Goal: Task Accomplishment & Management: Complete application form

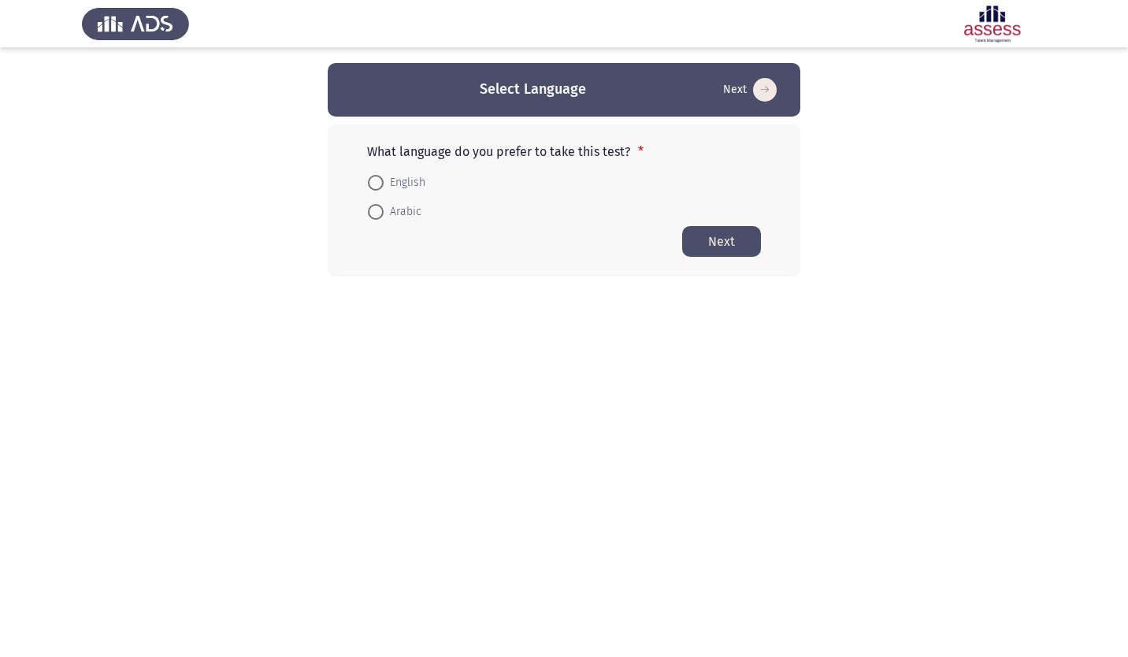
click at [403, 182] on span "English" at bounding box center [405, 182] width 42 height 19
click at [384, 182] on input "English" at bounding box center [376, 183] width 16 height 16
radio input "true"
click at [708, 244] on button "Next" at bounding box center [721, 240] width 79 height 31
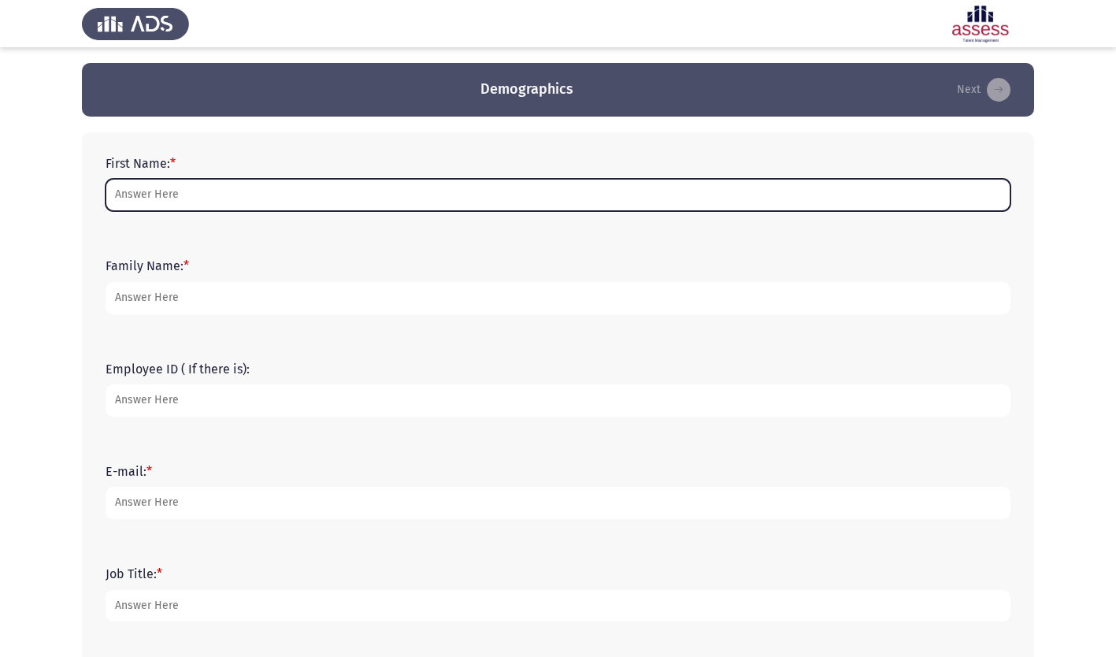
click at [192, 193] on input "First Name: *" at bounding box center [558, 195] width 905 height 32
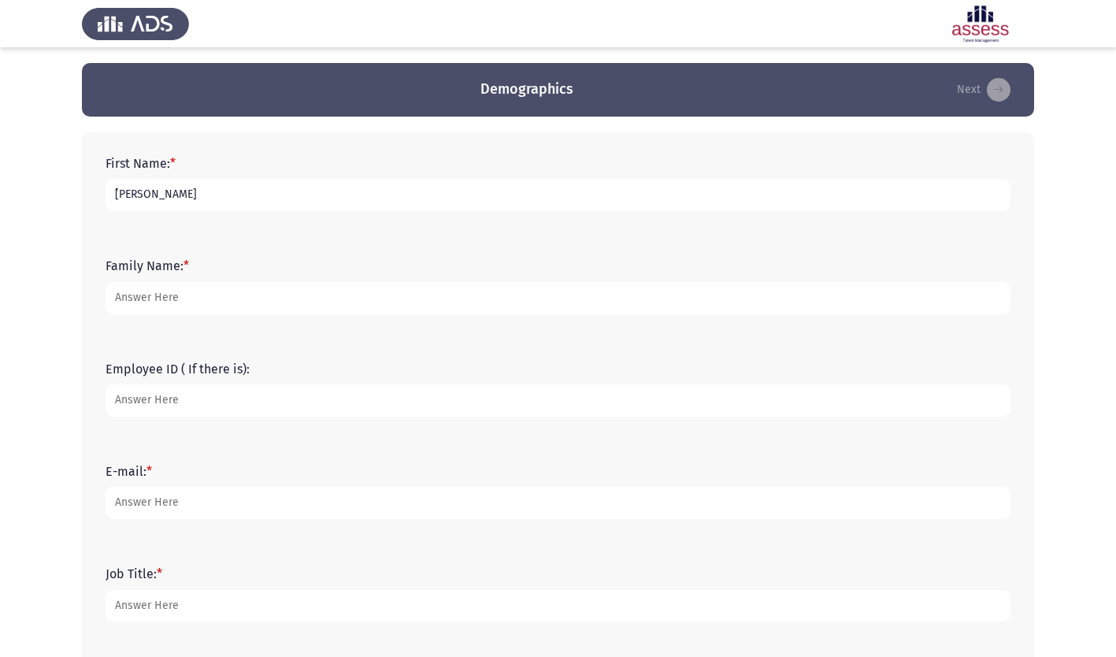
type input "`Shamsuddin"
type input "Sheikh"
type input "19776"
type input "Shamsuddin@naqel.com.sa"
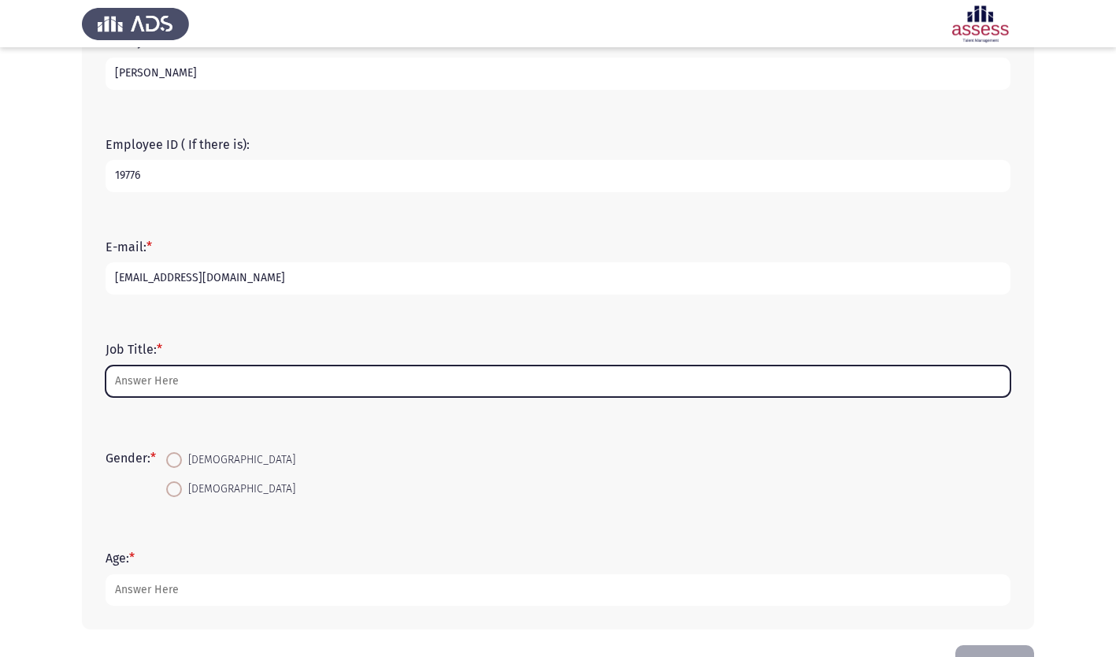
scroll to position [236, 0]
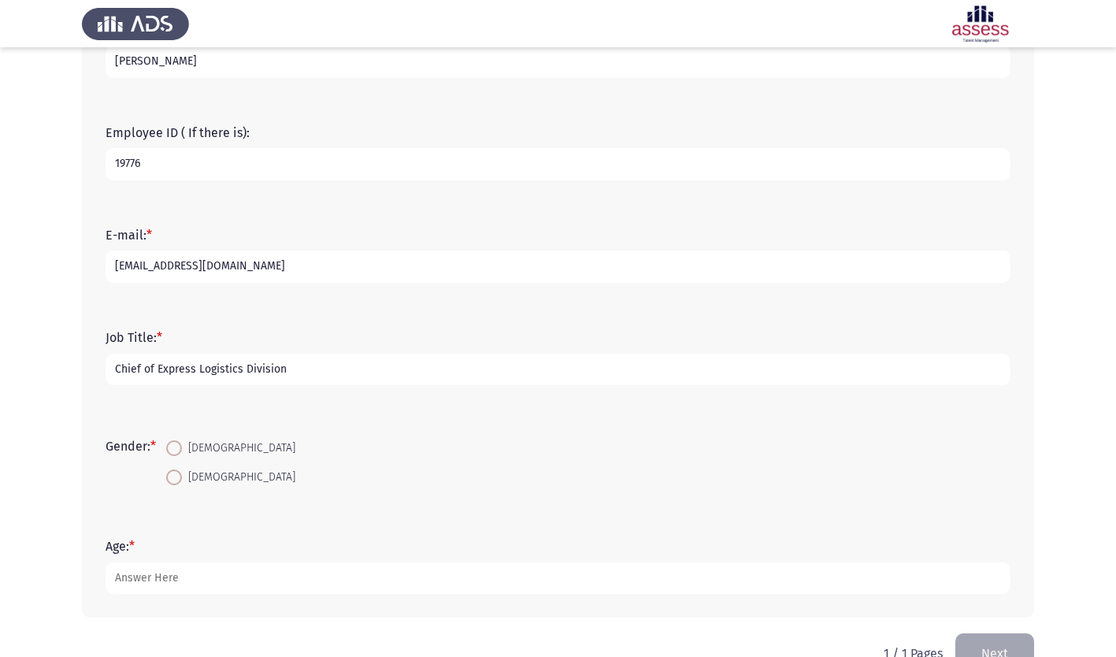
type input "Chief of Express Logistics Division"
click at [182, 452] on span at bounding box center [174, 448] width 16 height 16
click at [182, 452] on input "[DEMOGRAPHIC_DATA]" at bounding box center [174, 448] width 16 height 16
radio input "true"
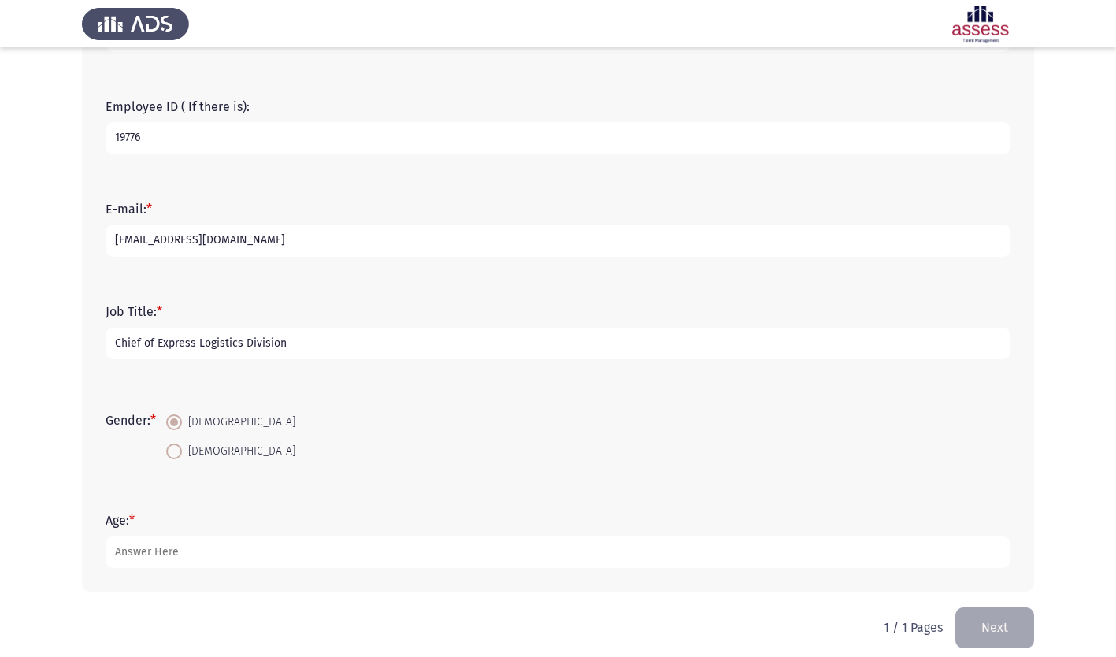
scroll to position [276, 0]
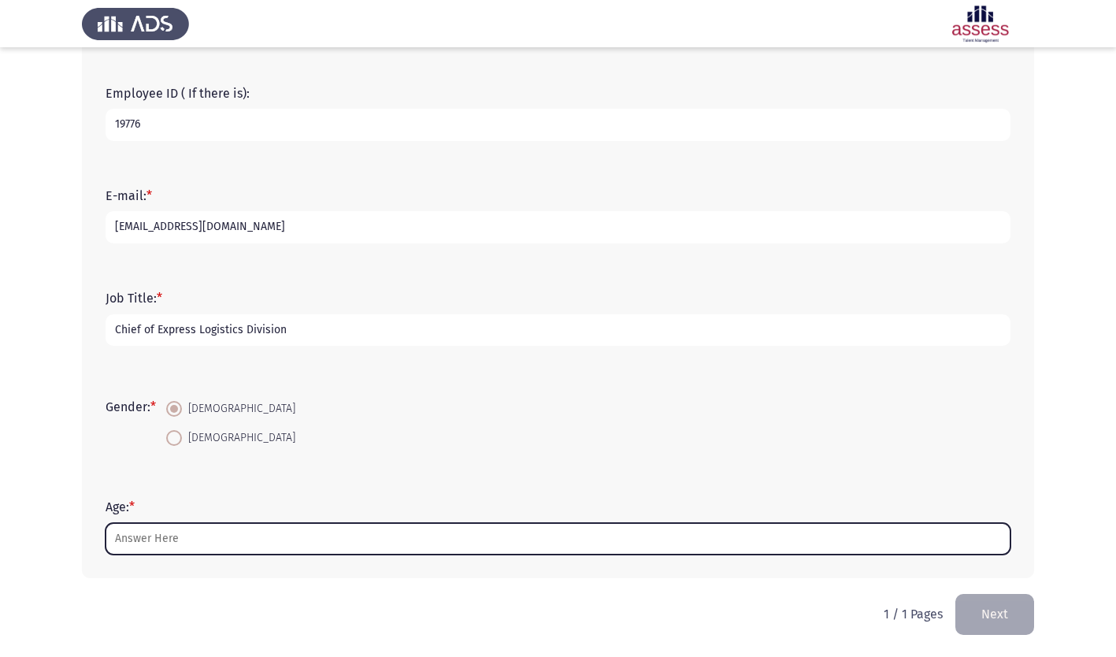
click at [165, 547] on input "Age: *" at bounding box center [558, 539] width 905 height 32
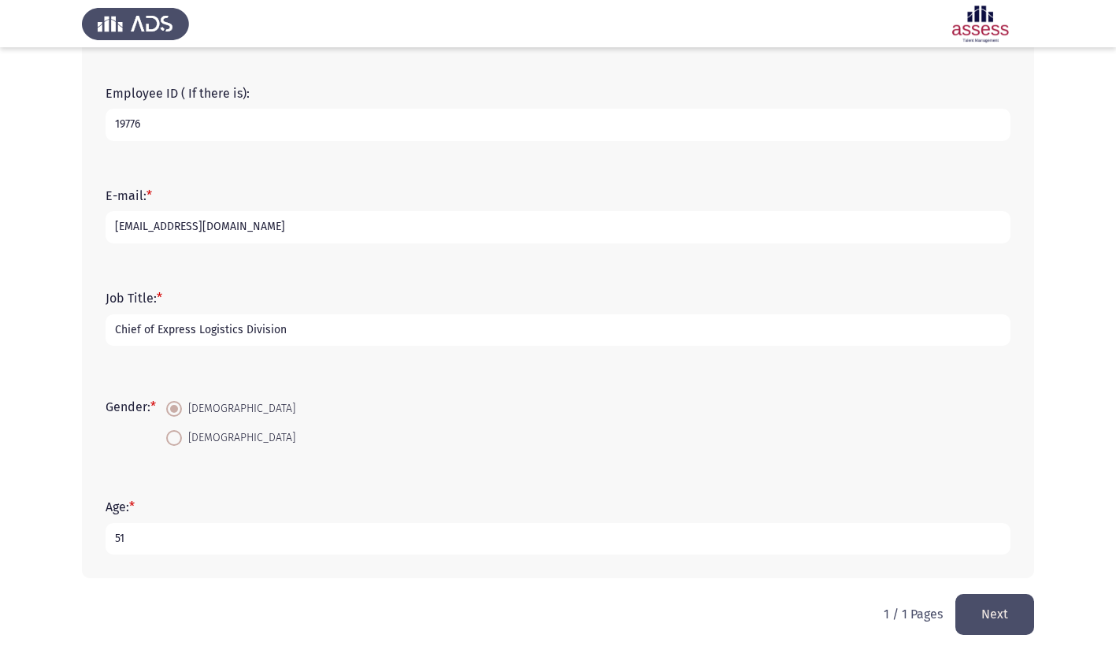
type input "51"
click at [978, 618] on button "Next" at bounding box center [994, 614] width 79 height 40
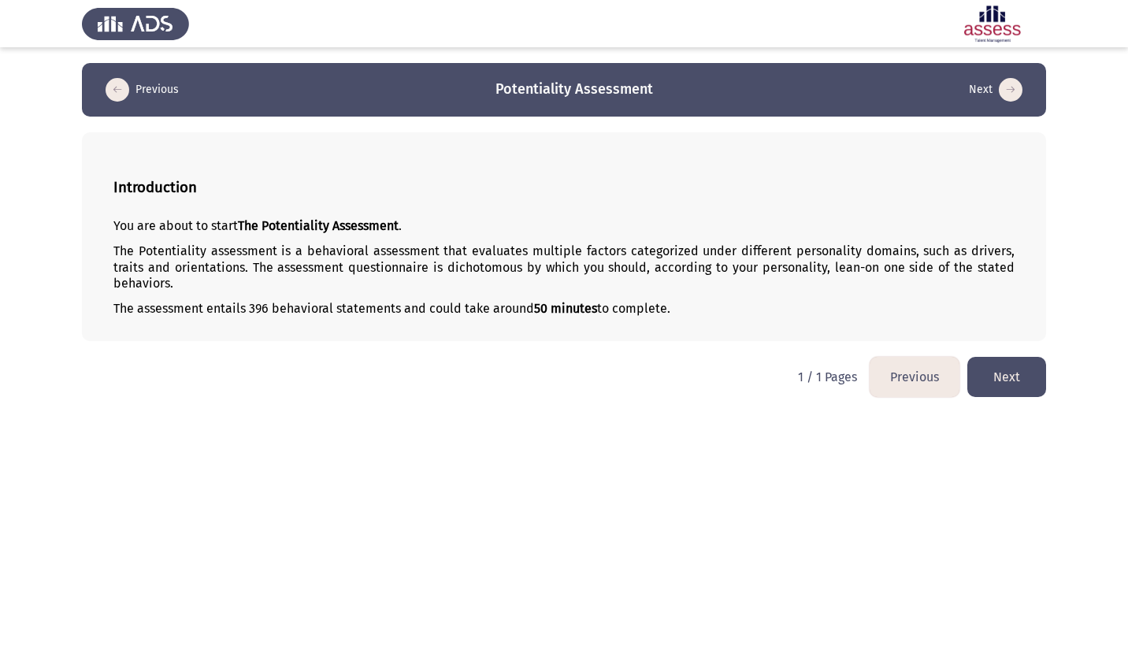
click at [1000, 379] on button "Next" at bounding box center [1006, 377] width 79 height 40
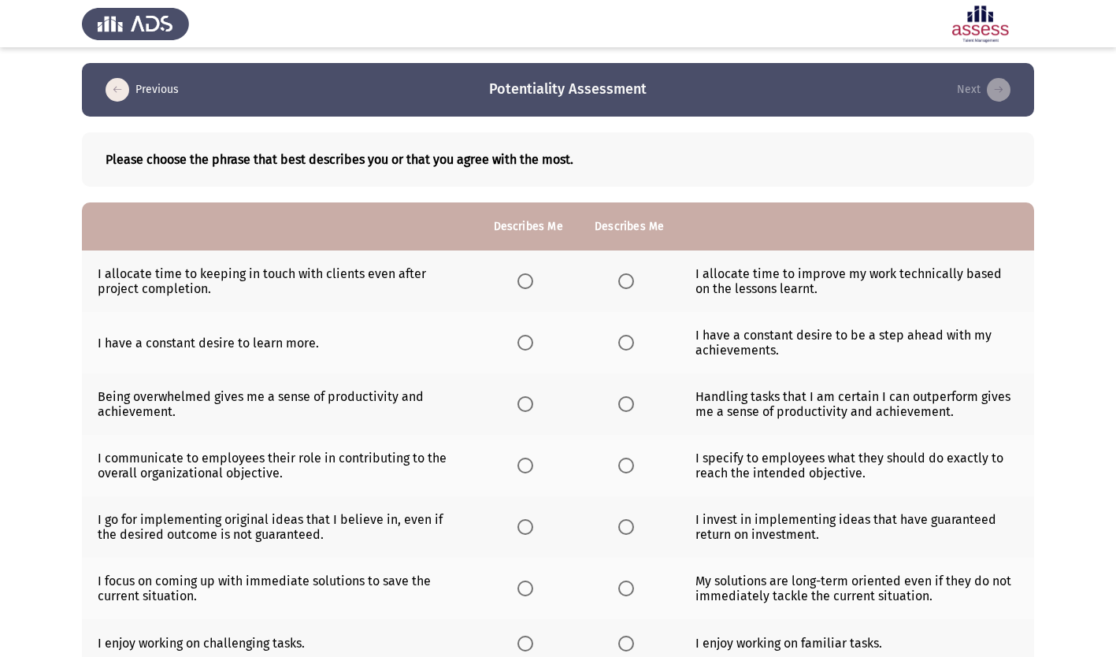
click at [524, 281] on span "Select an option" at bounding box center [525, 281] width 16 height 16
click at [524, 281] on input "Select an option" at bounding box center [525, 281] width 16 height 16
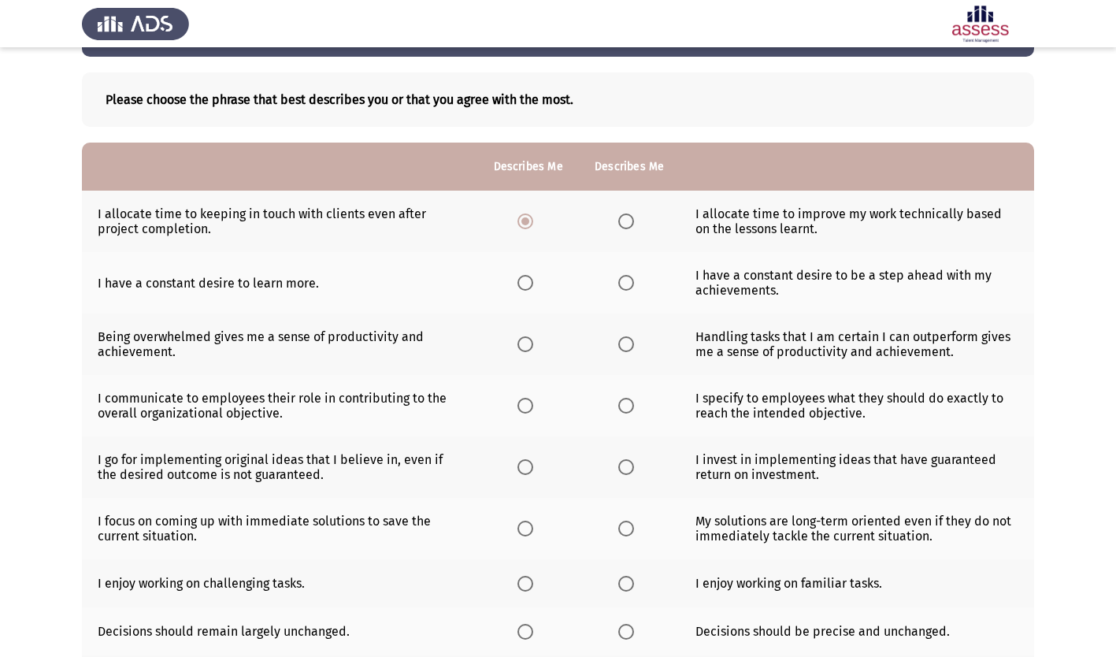
scroll to position [79, 0]
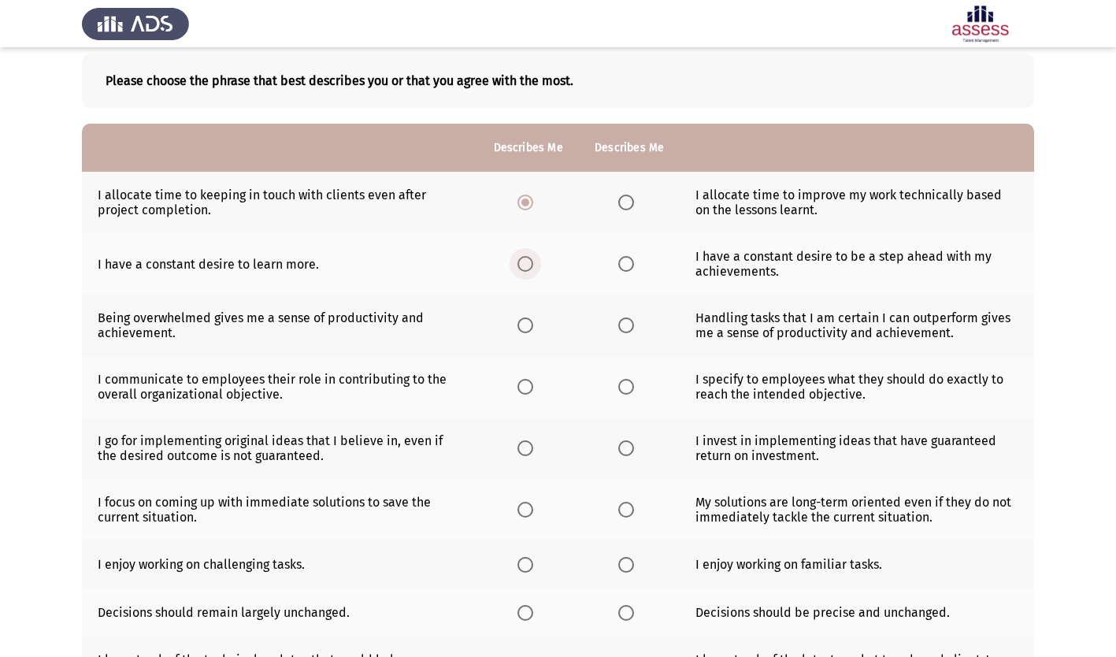
click at [522, 266] on span "Select an option" at bounding box center [525, 264] width 16 height 16
click at [522, 266] on input "Select an option" at bounding box center [525, 264] width 16 height 16
click at [524, 324] on span "Select an option" at bounding box center [525, 325] width 16 height 16
click at [524, 324] on input "Select an option" at bounding box center [525, 325] width 16 height 16
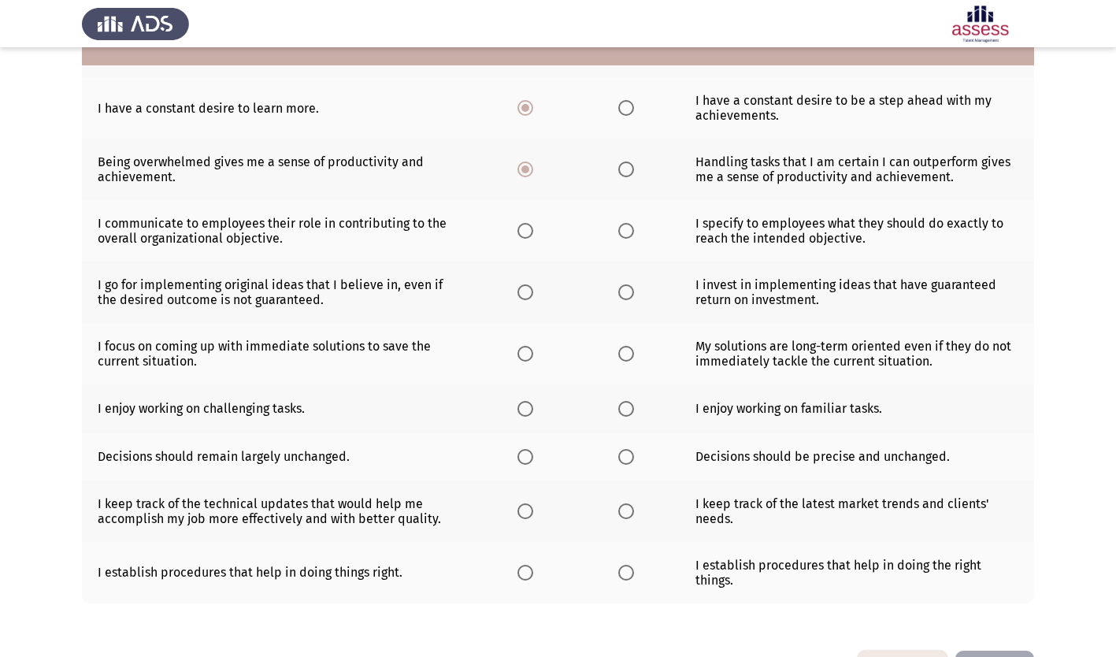
scroll to position [236, 0]
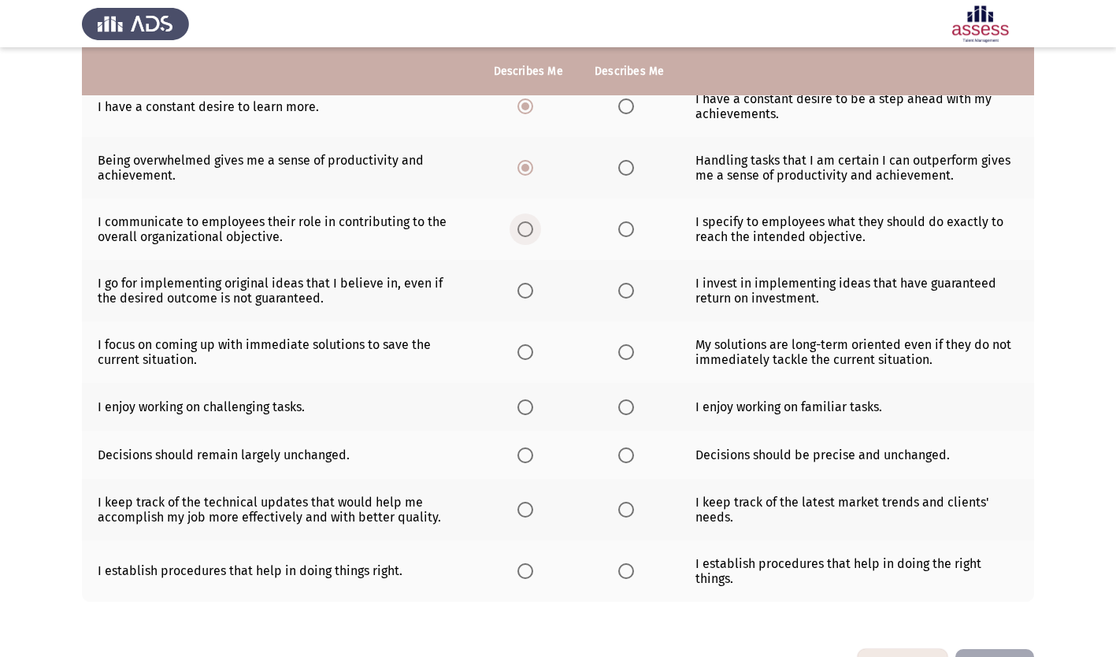
click at [528, 227] on span "Select an option" at bounding box center [525, 229] width 16 height 16
click at [528, 227] on input "Select an option" at bounding box center [525, 229] width 16 height 16
click at [526, 289] on span "Select an option" at bounding box center [525, 291] width 16 height 16
click at [526, 289] on input "Select an option" at bounding box center [525, 291] width 16 height 16
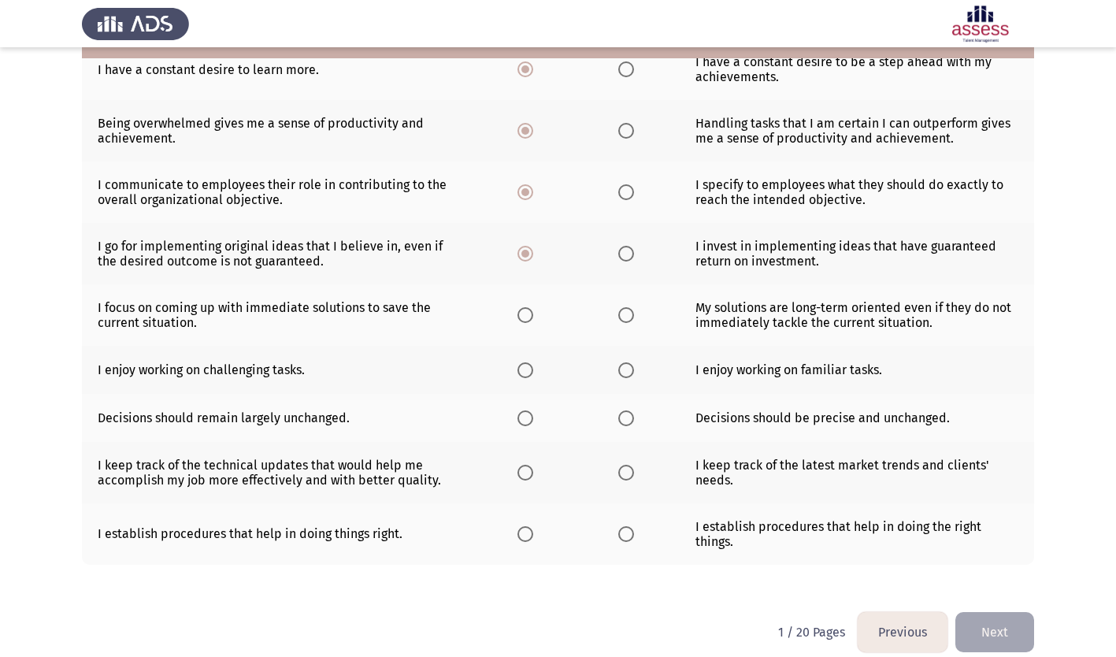
scroll to position [291, 0]
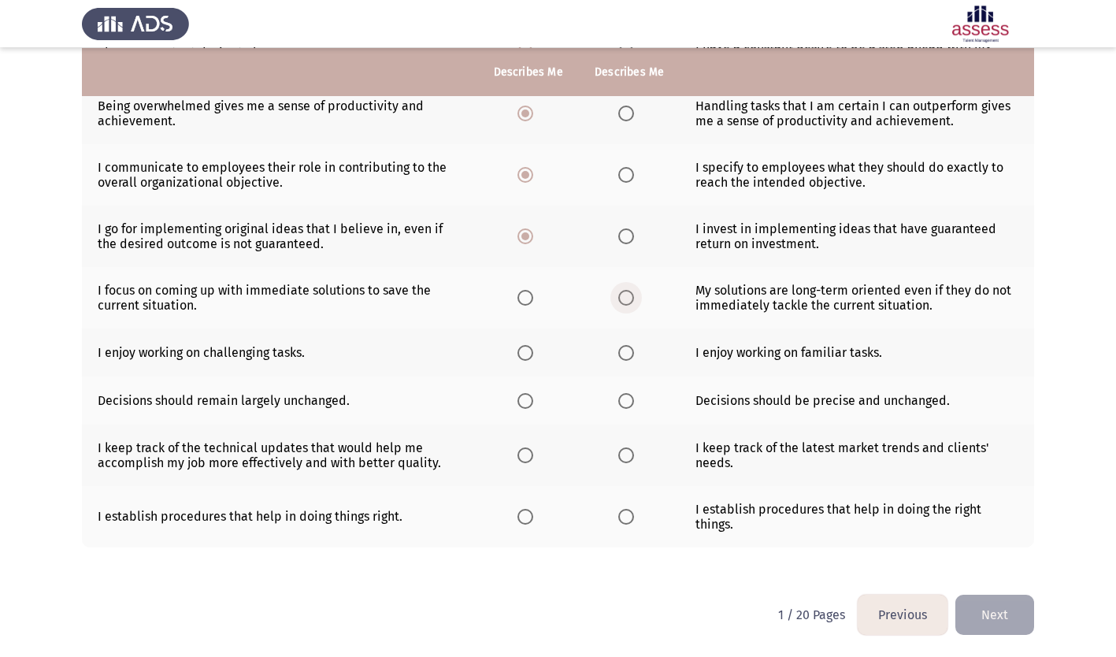
click at [625, 293] on span "Select an option" at bounding box center [626, 298] width 16 height 16
click at [625, 293] on input "Select an option" at bounding box center [626, 298] width 16 height 16
click at [523, 351] on span "Select an option" at bounding box center [525, 353] width 16 height 16
click at [523, 351] on input "Select an option" at bounding box center [525, 353] width 16 height 16
click at [528, 402] on span "Select an option" at bounding box center [525, 401] width 16 height 16
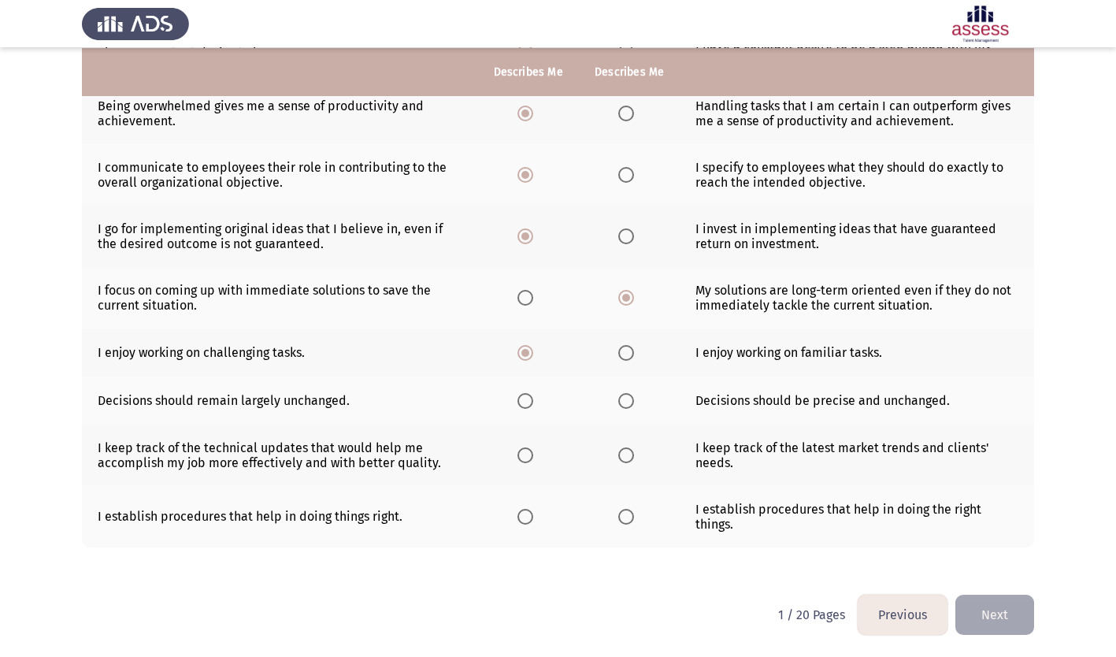
click at [528, 402] on input "Select an option" at bounding box center [525, 401] width 16 height 16
click at [624, 455] on span "Select an option" at bounding box center [626, 455] width 16 height 16
click at [624, 455] on input "Select an option" at bounding box center [626, 455] width 16 height 16
click at [624, 517] on span "Select an option" at bounding box center [626, 517] width 16 height 16
click at [624, 517] on input "Select an option" at bounding box center [626, 517] width 16 height 16
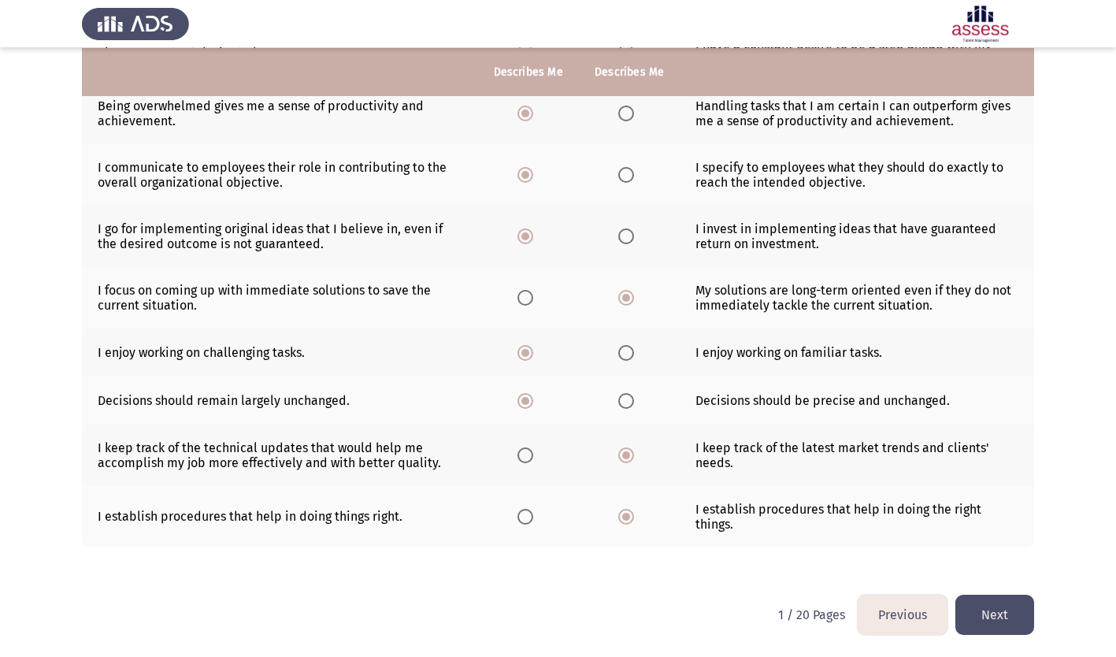
click at [1010, 618] on button "Next" at bounding box center [994, 615] width 79 height 40
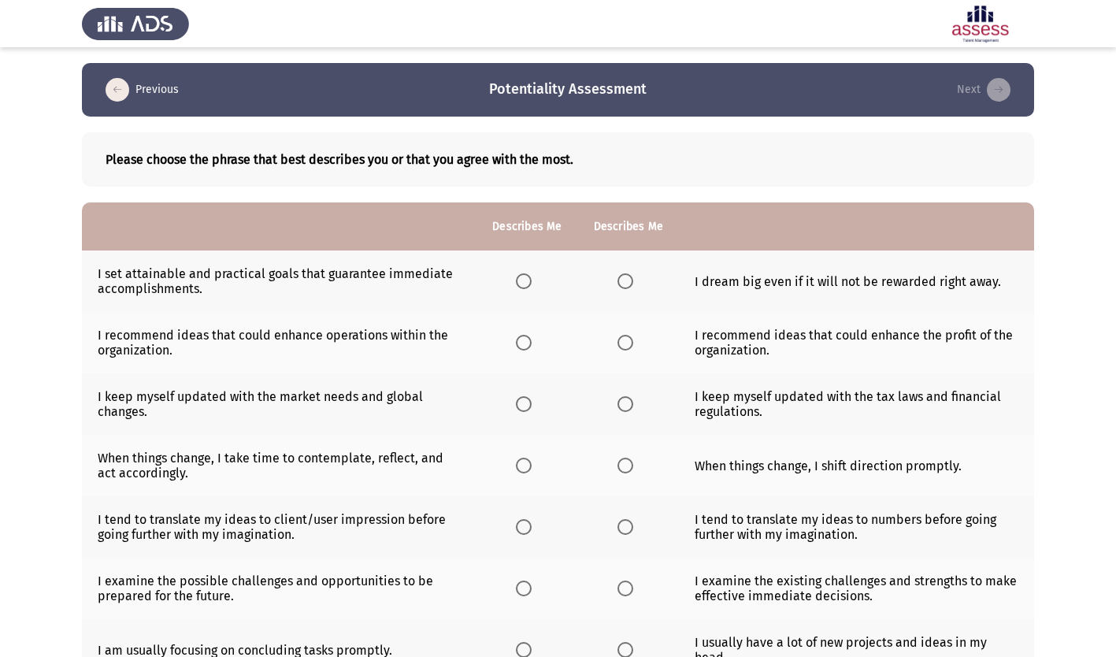
click at [524, 282] on span "Select an option" at bounding box center [524, 281] width 16 height 16
click at [524, 282] on input "Select an option" at bounding box center [524, 281] width 16 height 16
click at [630, 347] on span "Select an option" at bounding box center [625, 343] width 16 height 16
click at [630, 347] on input "Select an option" at bounding box center [625, 343] width 16 height 16
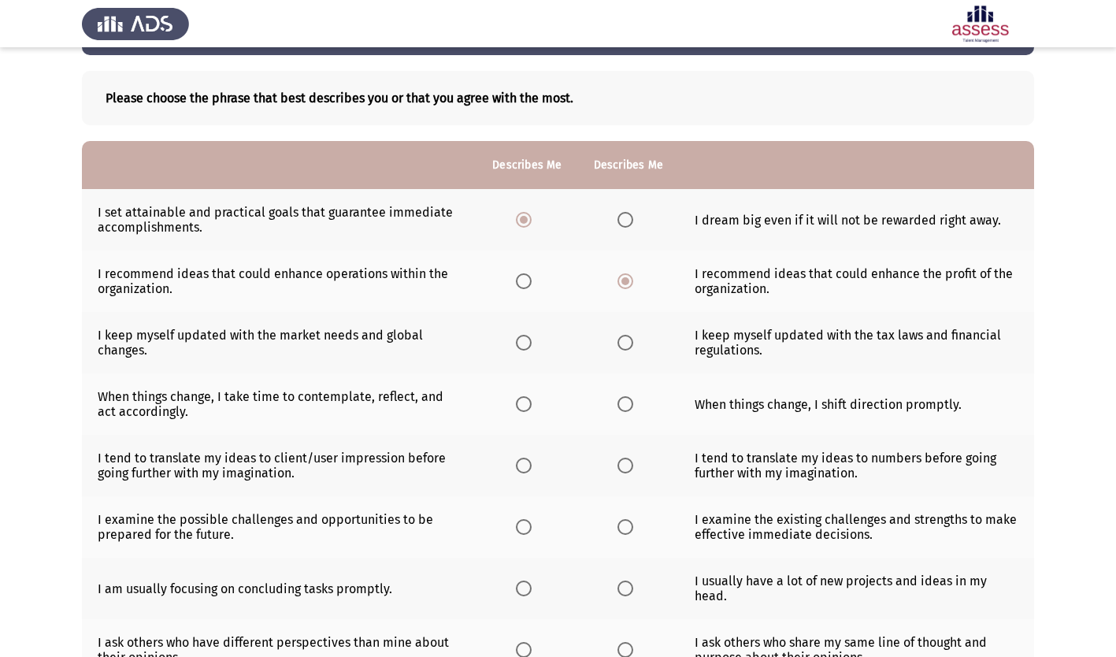
scroll to position [79, 0]
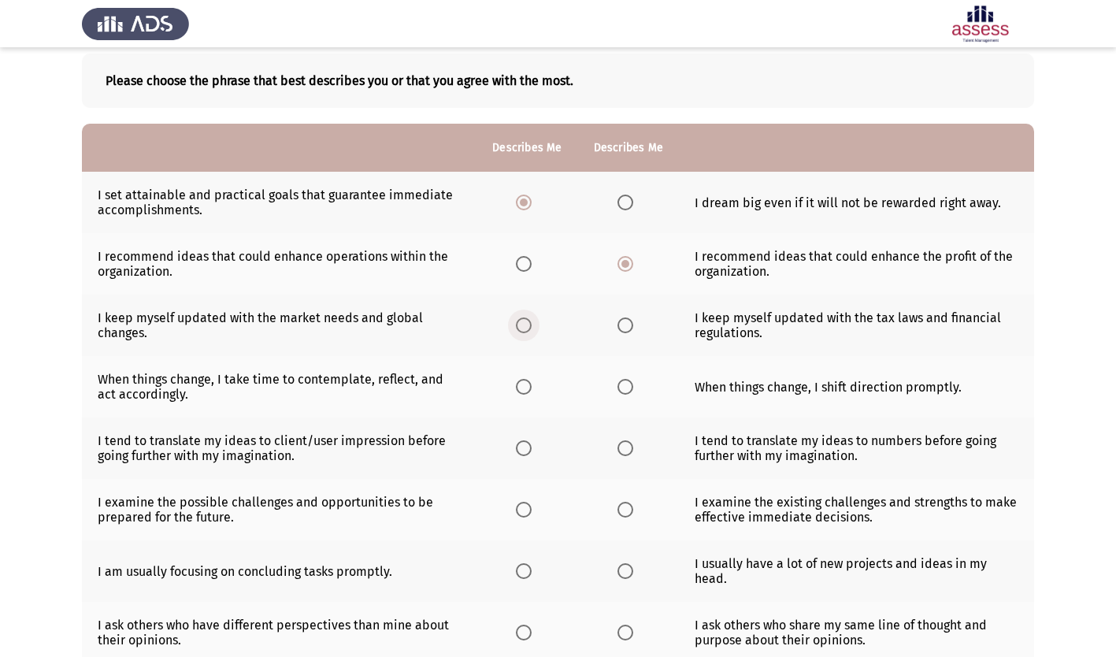
click at [521, 325] on span "Select an option" at bounding box center [524, 325] width 16 height 16
click at [521, 325] on input "Select an option" at bounding box center [524, 325] width 16 height 16
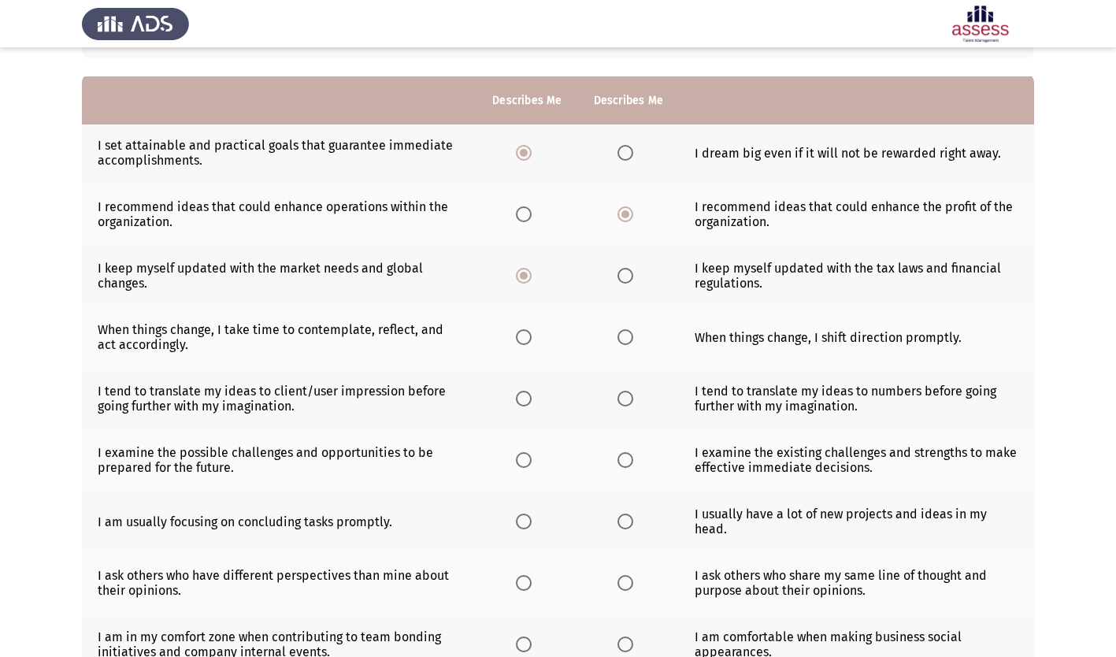
scroll to position [158, 0]
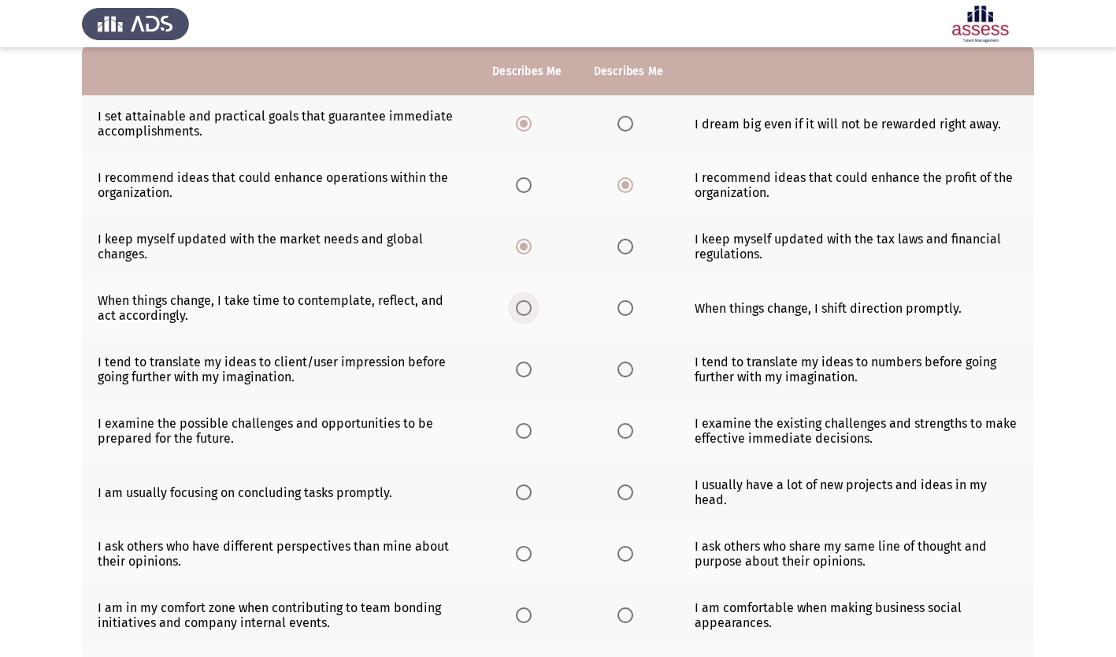
click at [531, 311] on span "Select an option" at bounding box center [524, 308] width 16 height 16
click at [531, 311] on input "Select an option" at bounding box center [524, 308] width 16 height 16
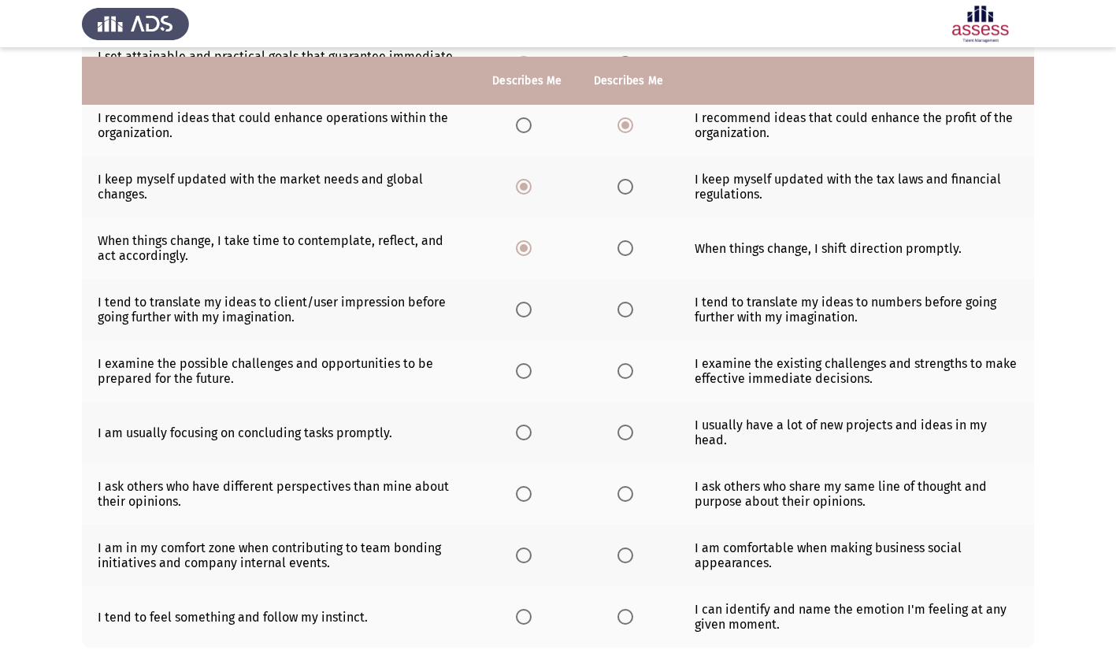
scroll to position [236, 0]
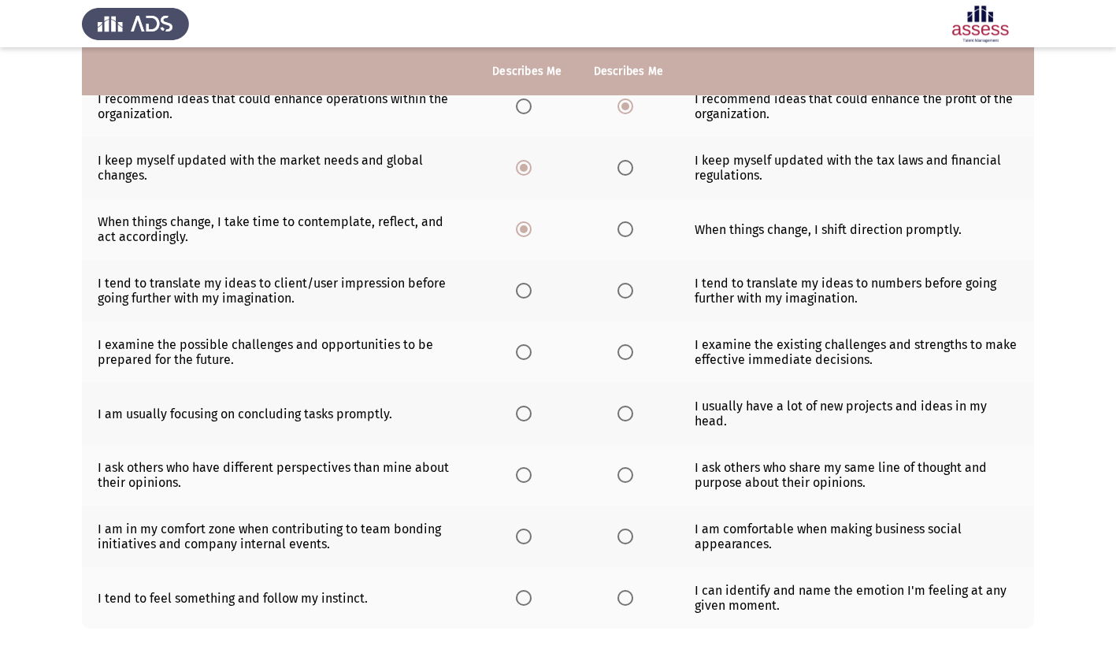
click at [525, 291] on span "Select an option" at bounding box center [524, 291] width 16 height 16
click at [525, 291] on input "Select an option" at bounding box center [524, 291] width 16 height 16
click at [526, 355] on span "Select an option" at bounding box center [524, 352] width 16 height 16
click at [526, 355] on input "Select an option" at bounding box center [524, 352] width 16 height 16
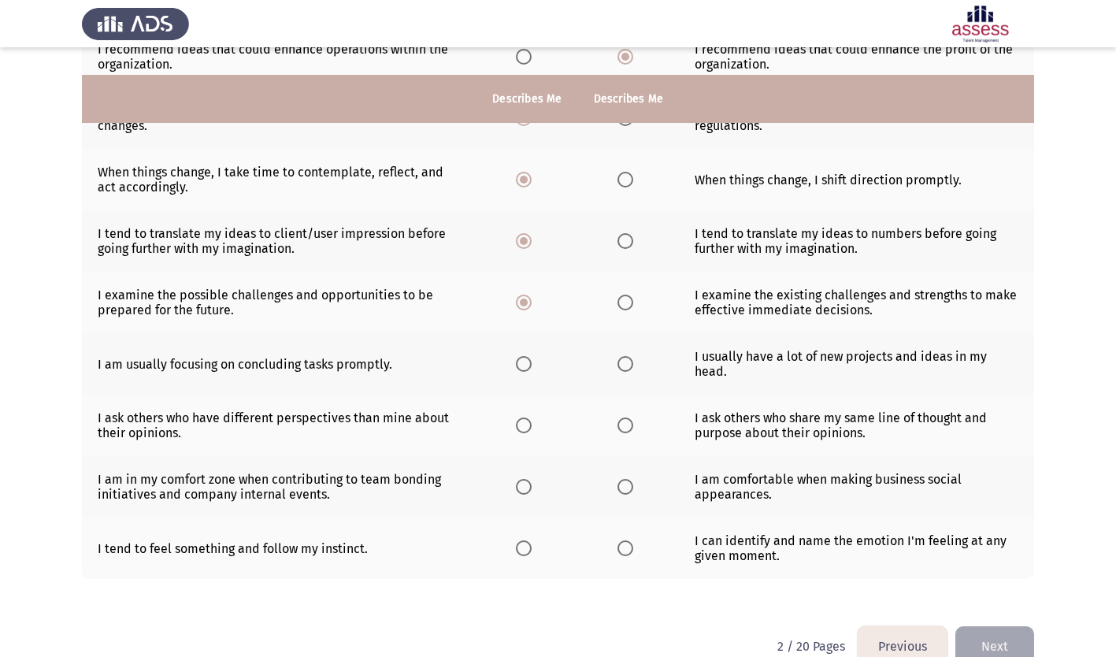
scroll to position [318, 0]
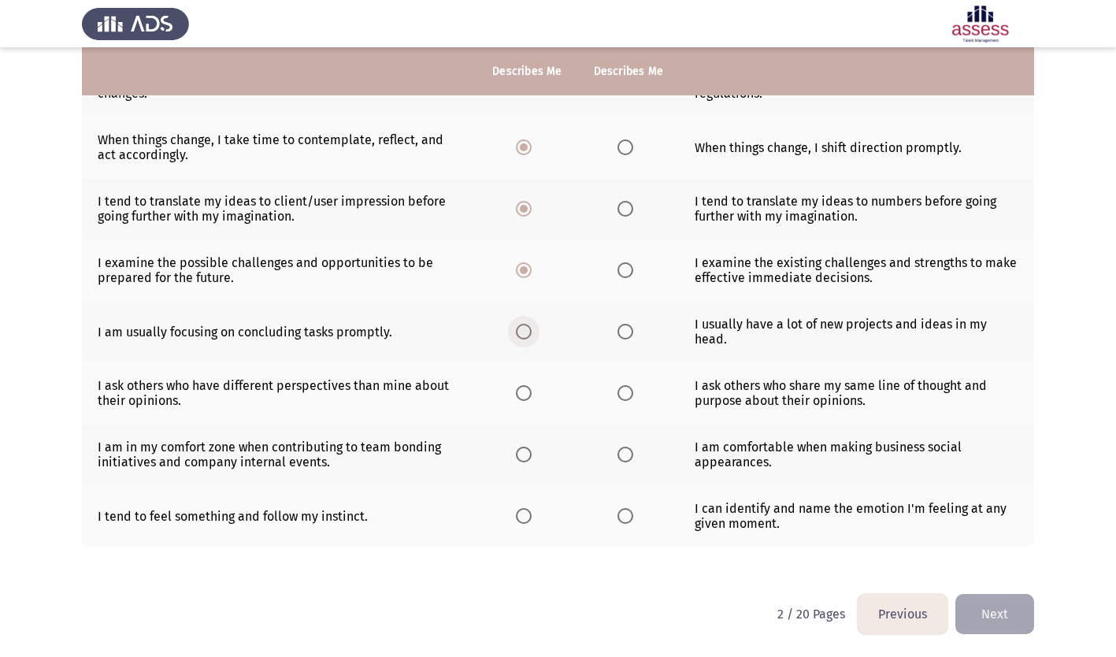
click at [525, 332] on span "Select an option" at bounding box center [524, 332] width 16 height 16
click at [525, 332] on input "Select an option" at bounding box center [524, 332] width 16 height 16
click at [532, 393] on span "Select an option" at bounding box center [524, 393] width 16 height 16
click at [532, 393] on input "Select an option" at bounding box center [524, 393] width 16 height 16
click at [525, 454] on span "Select an option" at bounding box center [524, 455] width 16 height 16
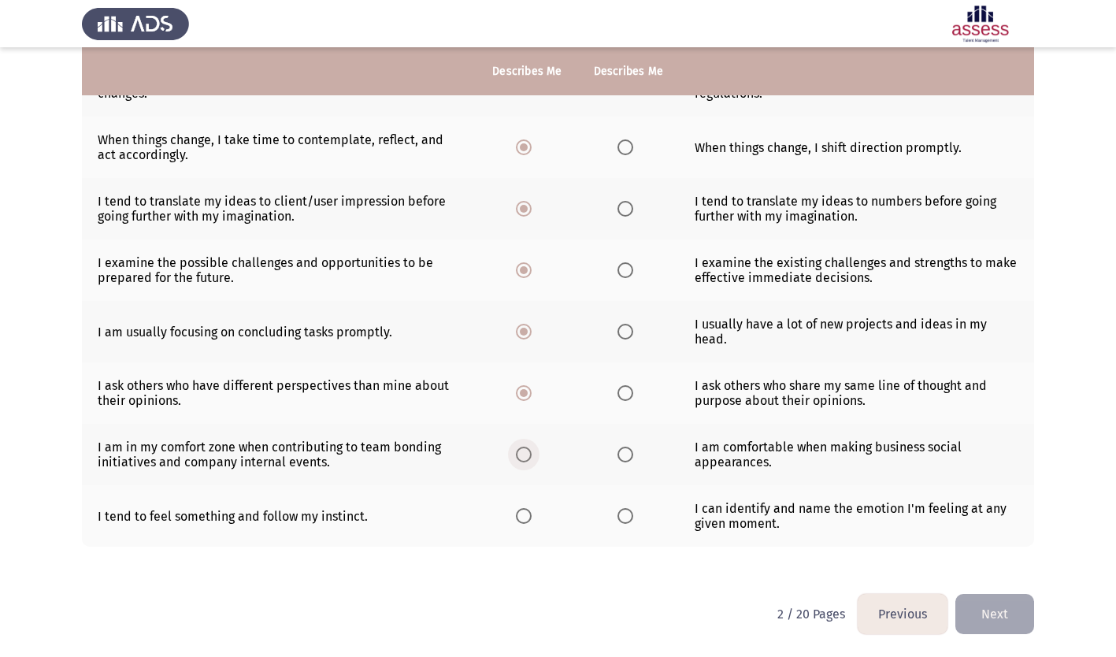
click at [525, 454] on input "Select an option" at bounding box center [524, 455] width 16 height 16
click at [528, 517] on span "Select an option" at bounding box center [524, 516] width 16 height 16
click at [528, 517] on input "Select an option" at bounding box center [524, 516] width 16 height 16
click at [1003, 611] on button "Next" at bounding box center [994, 614] width 79 height 40
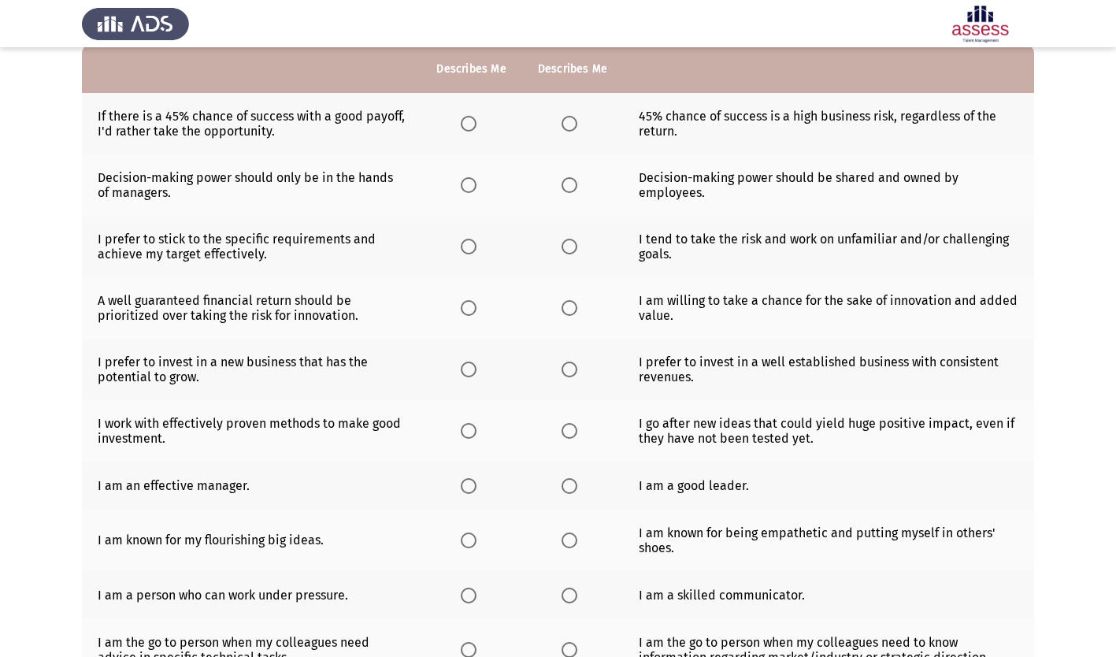
scroll to position [79, 0]
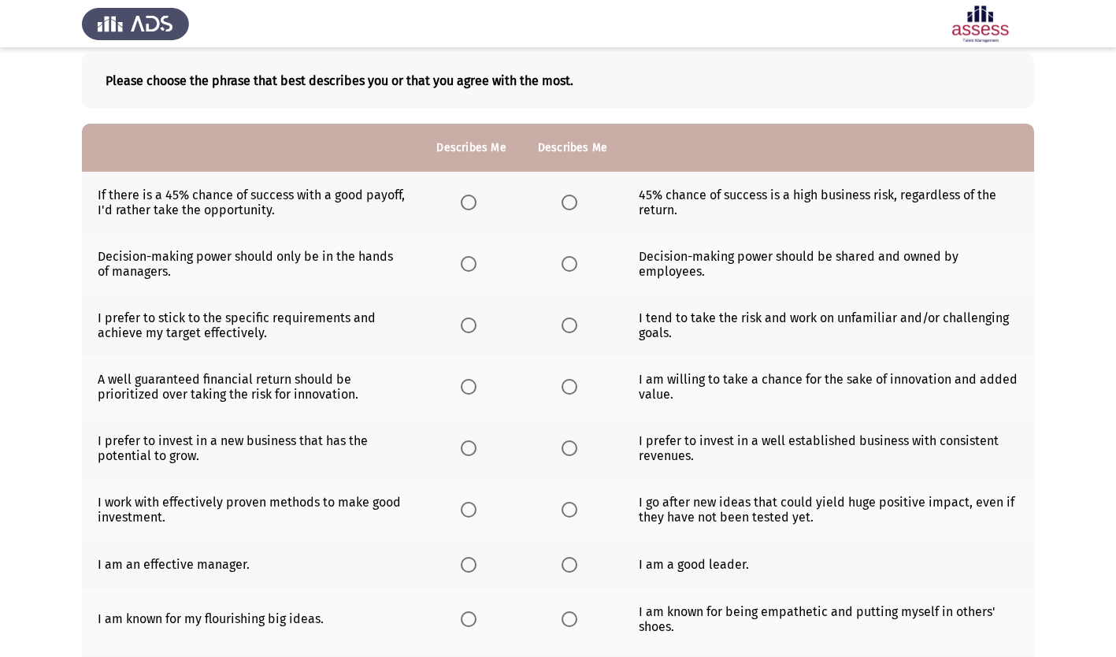
click at [469, 199] on span "Select an option" at bounding box center [469, 203] width 16 height 16
click at [469, 199] on input "Select an option" at bounding box center [469, 203] width 16 height 16
click at [569, 265] on span "Select an option" at bounding box center [570, 264] width 16 height 16
click at [569, 265] on input "Select an option" at bounding box center [570, 264] width 16 height 16
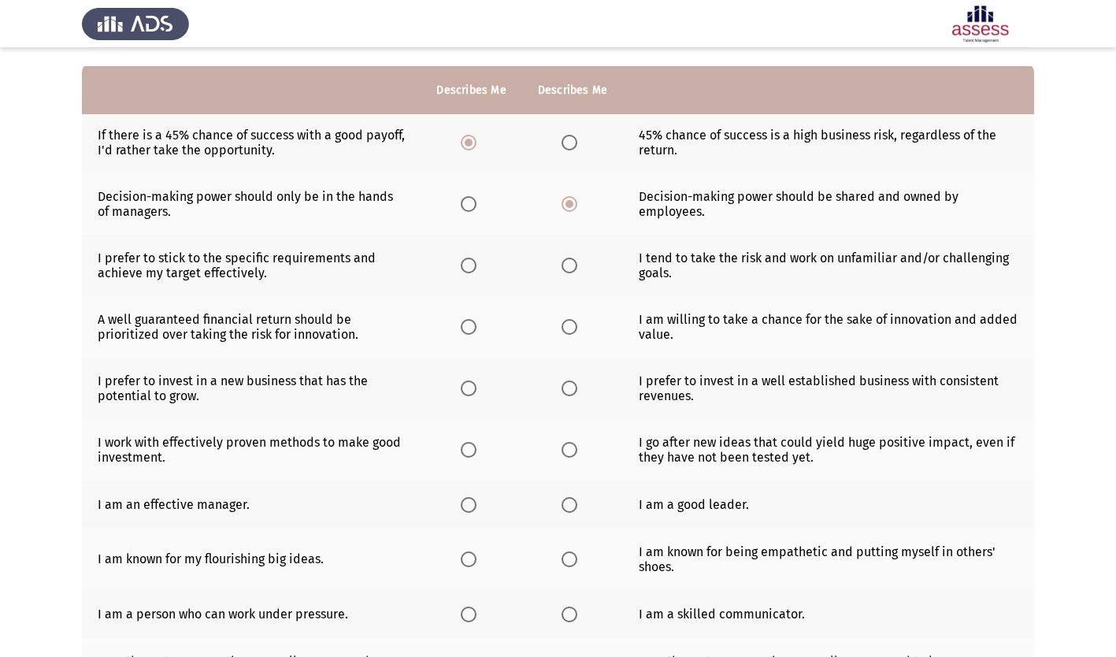
scroll to position [158, 0]
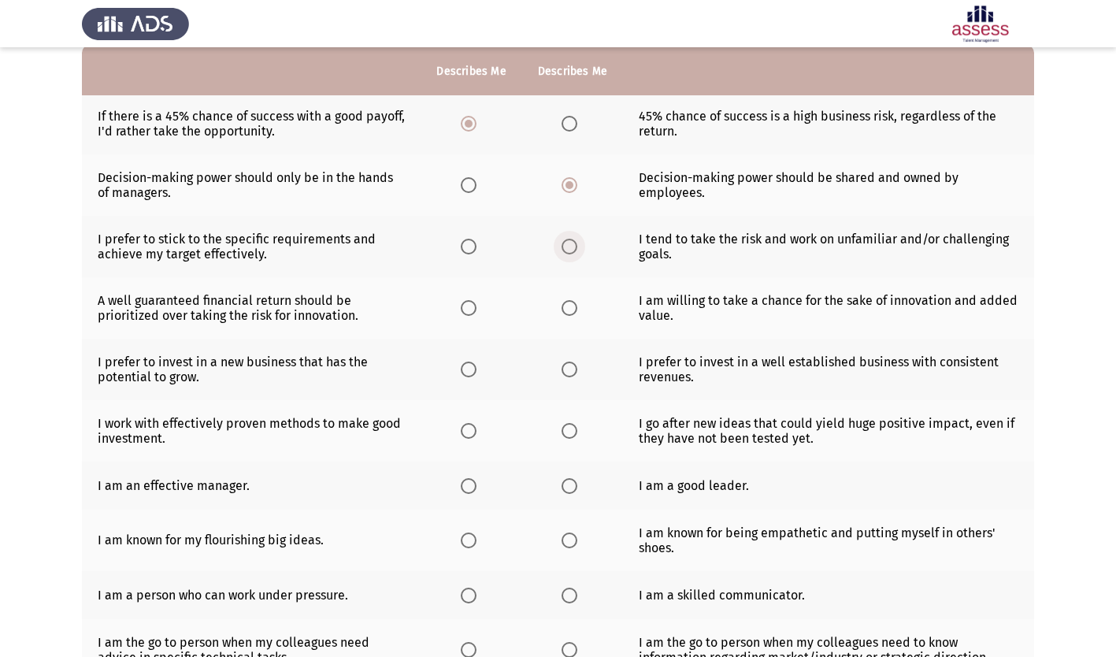
click at [566, 247] on span "Select an option" at bounding box center [570, 247] width 16 height 16
click at [566, 247] on input "Select an option" at bounding box center [570, 247] width 16 height 16
click at [573, 310] on span "Select an option" at bounding box center [570, 308] width 16 height 16
click at [573, 310] on input "Select an option" at bounding box center [570, 308] width 16 height 16
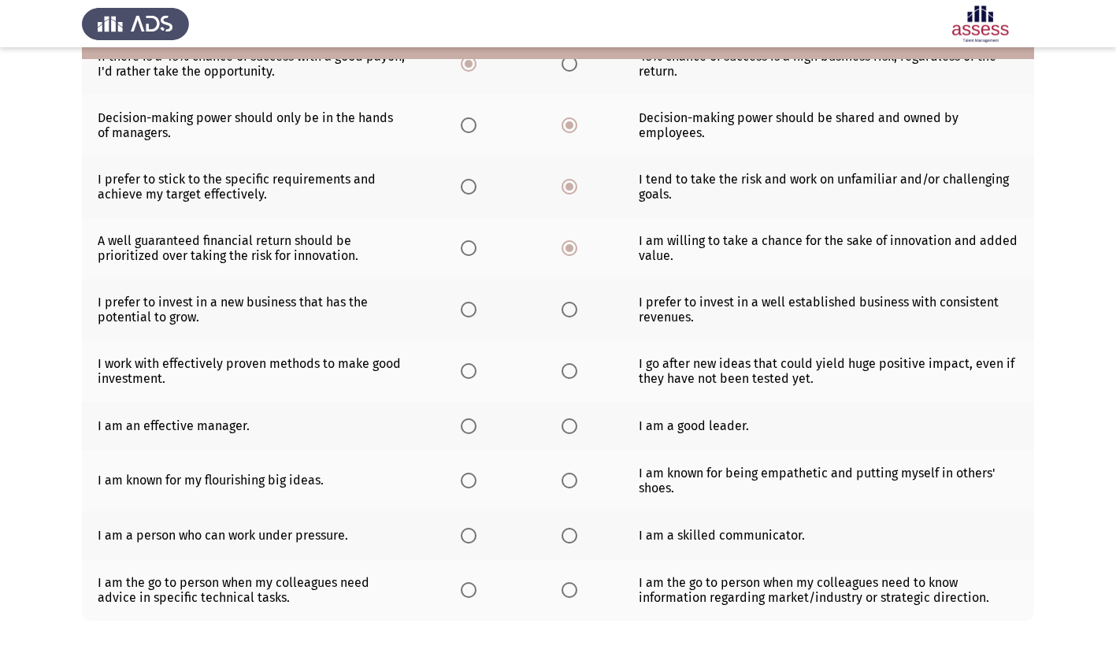
scroll to position [236, 0]
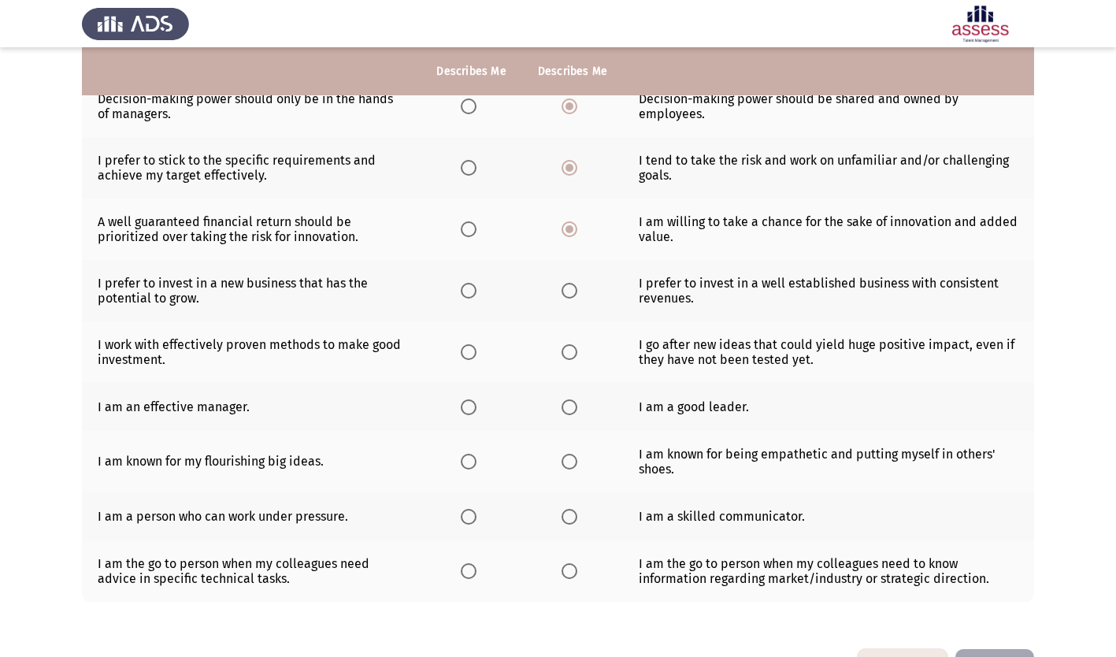
click at [569, 287] on span "Select an option" at bounding box center [570, 291] width 16 height 16
click at [569, 287] on input "Select an option" at bounding box center [570, 291] width 16 height 16
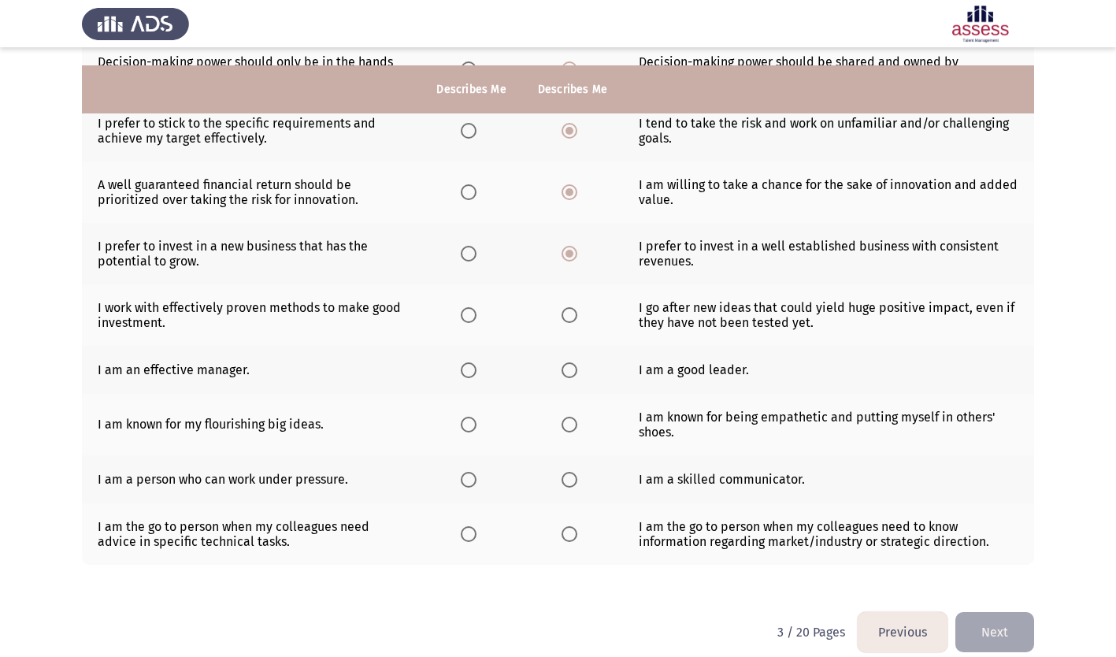
scroll to position [291, 0]
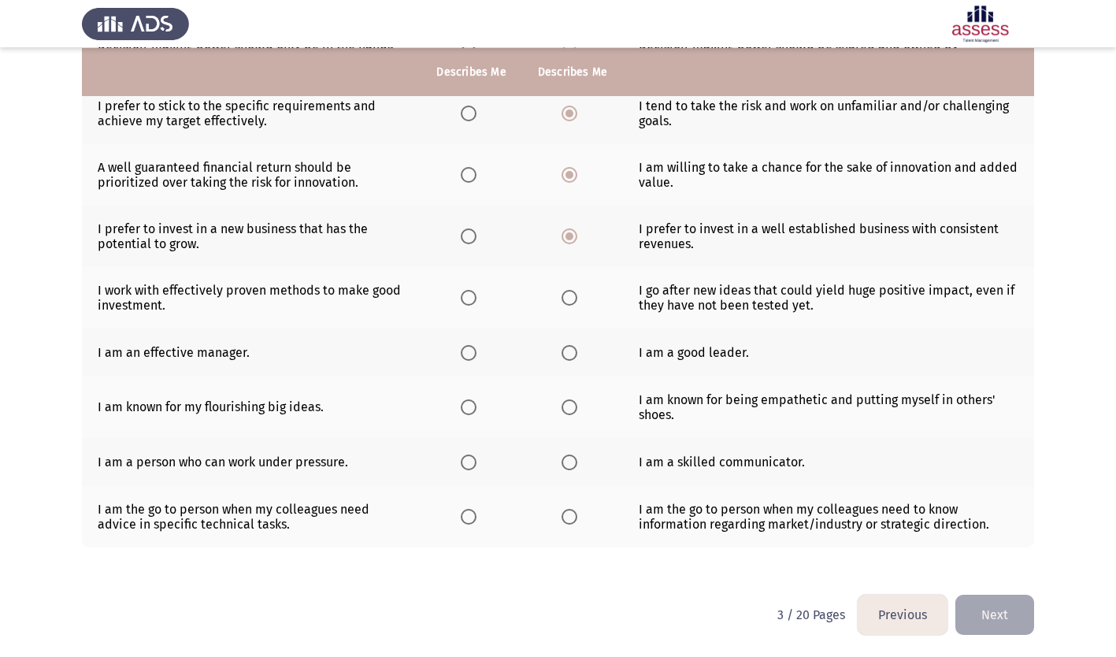
click at [473, 297] on span "Select an option" at bounding box center [469, 298] width 16 height 16
click at [473, 297] on input "Select an option" at bounding box center [469, 298] width 16 height 16
click at [573, 347] on span "Select an option" at bounding box center [570, 353] width 16 height 16
click at [573, 347] on input "Select an option" at bounding box center [570, 353] width 16 height 16
click at [570, 402] on span "Select an option" at bounding box center [570, 407] width 16 height 16
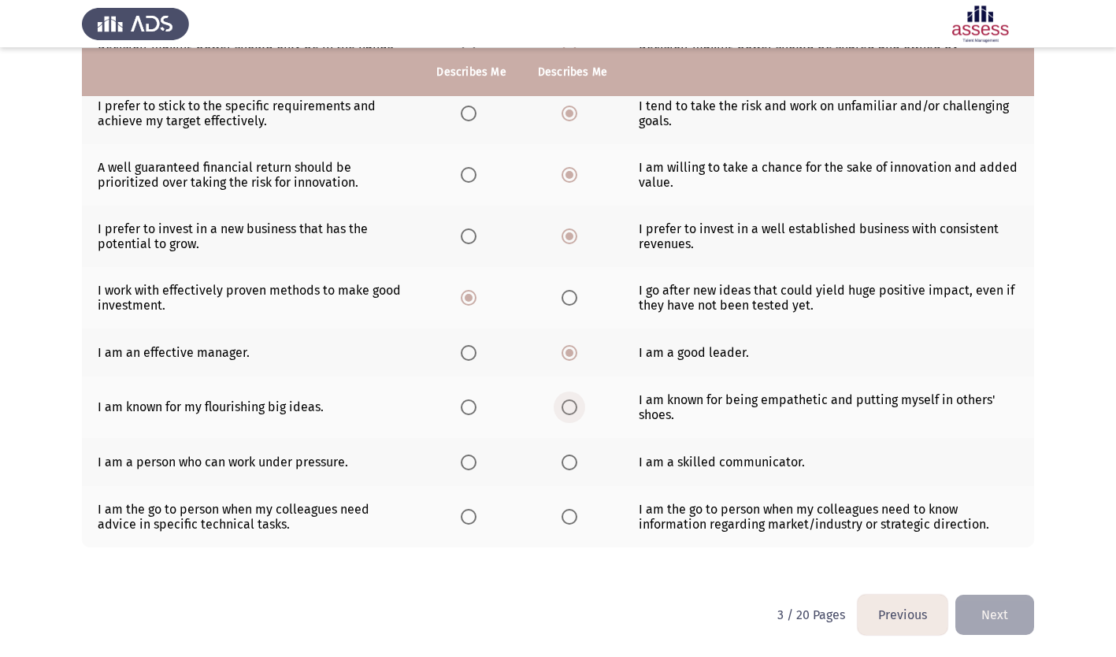
click at [570, 402] on input "Select an option" at bounding box center [570, 407] width 16 height 16
click at [569, 458] on span "Select an option" at bounding box center [570, 462] width 16 height 16
click at [569, 458] on input "Select an option" at bounding box center [570, 462] width 16 height 16
click at [471, 515] on span "Select an option" at bounding box center [469, 517] width 16 height 16
click at [471, 515] on input "Select an option" at bounding box center [469, 517] width 16 height 16
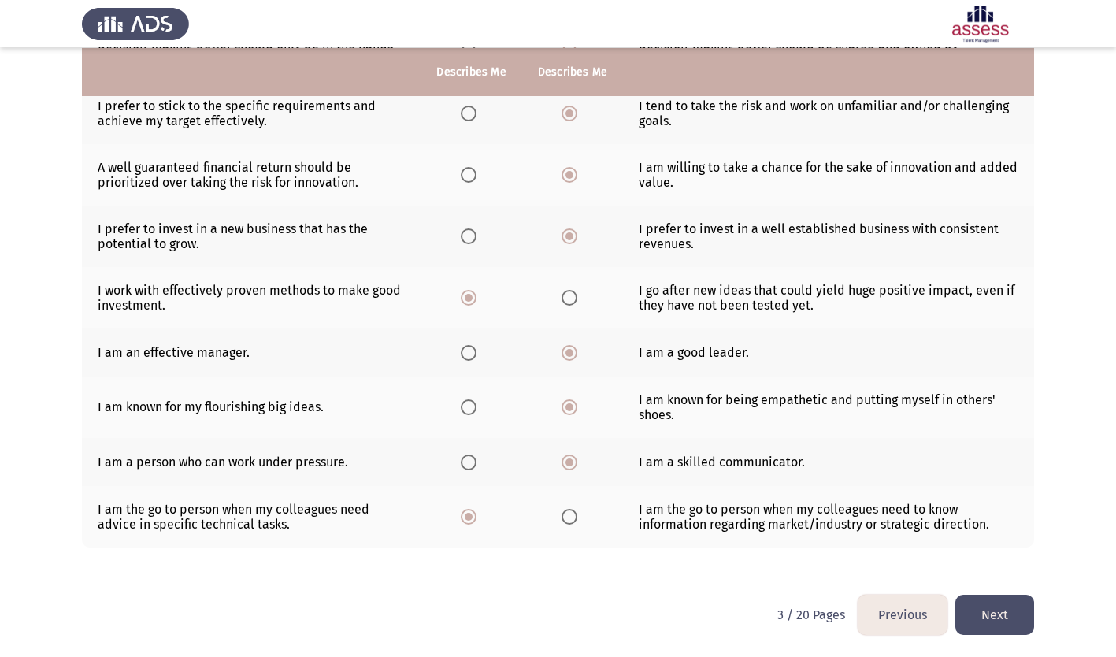
click at [981, 606] on button "Next" at bounding box center [994, 615] width 79 height 40
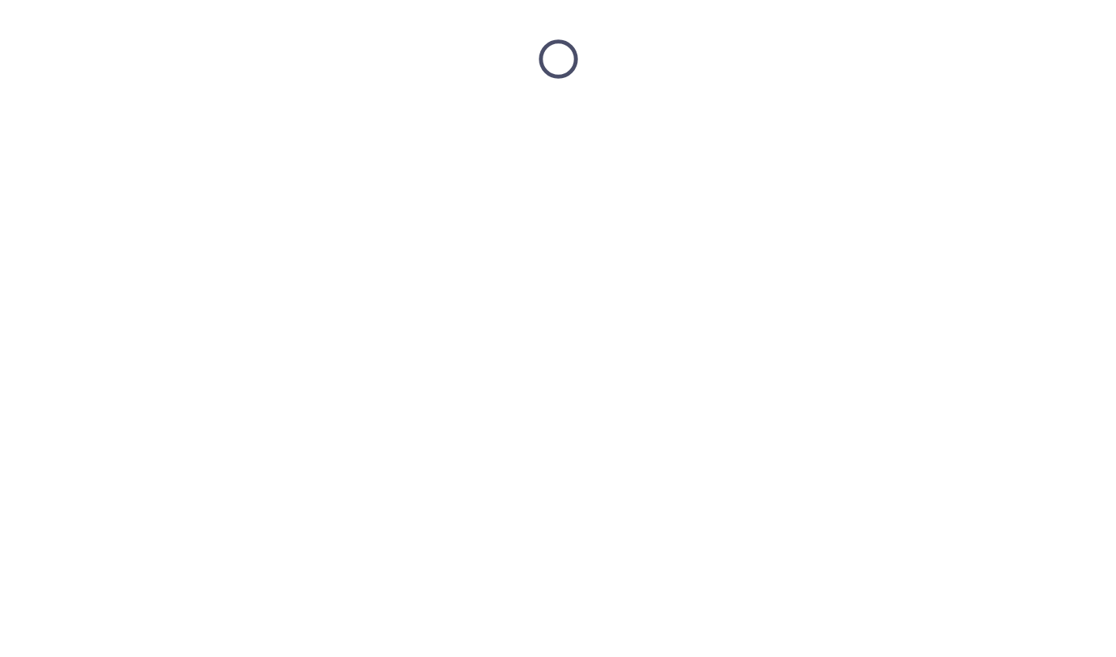
scroll to position [0, 0]
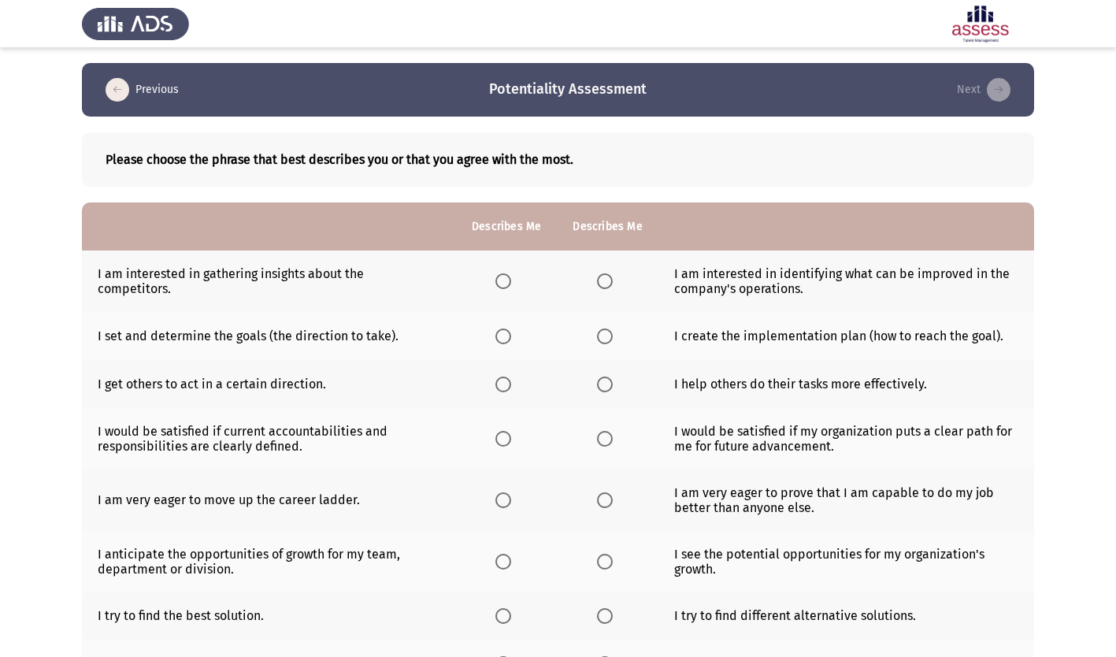
click at [508, 282] on span "Select an option" at bounding box center [503, 281] width 16 height 16
click at [508, 282] on input "Select an option" at bounding box center [503, 281] width 16 height 16
click at [601, 338] on span "Select an option" at bounding box center [605, 336] width 16 height 16
click at [601, 338] on input "Select an option" at bounding box center [605, 336] width 16 height 16
click at [597, 384] on span "Select an option" at bounding box center [605, 384] width 16 height 16
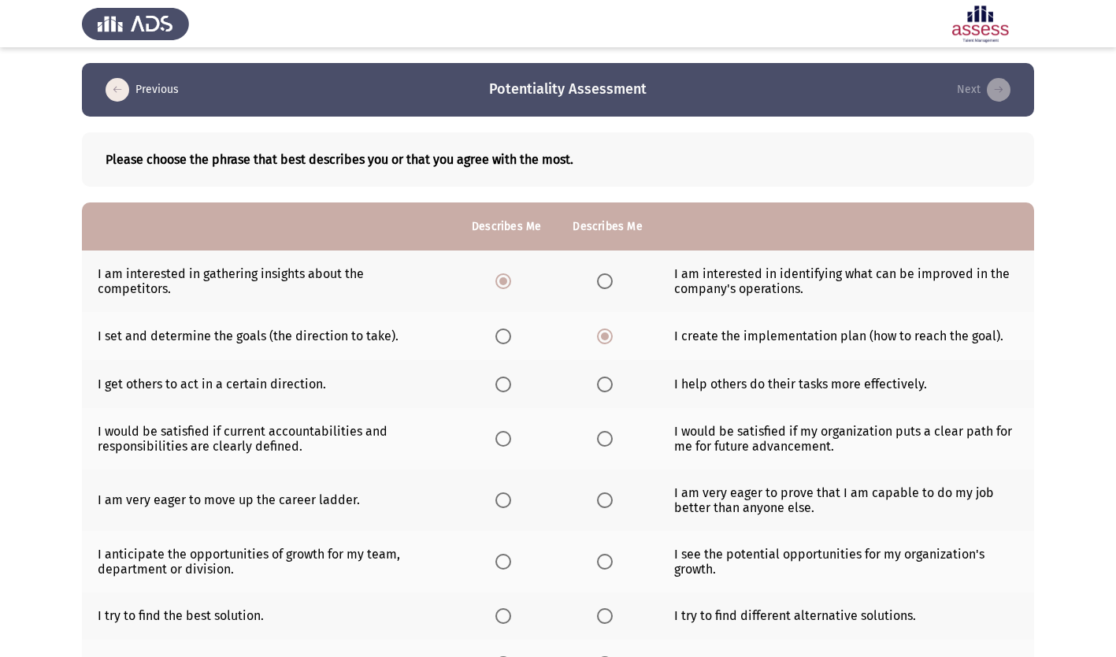
click at [597, 384] on input "Select an option" at bounding box center [605, 384] width 16 height 16
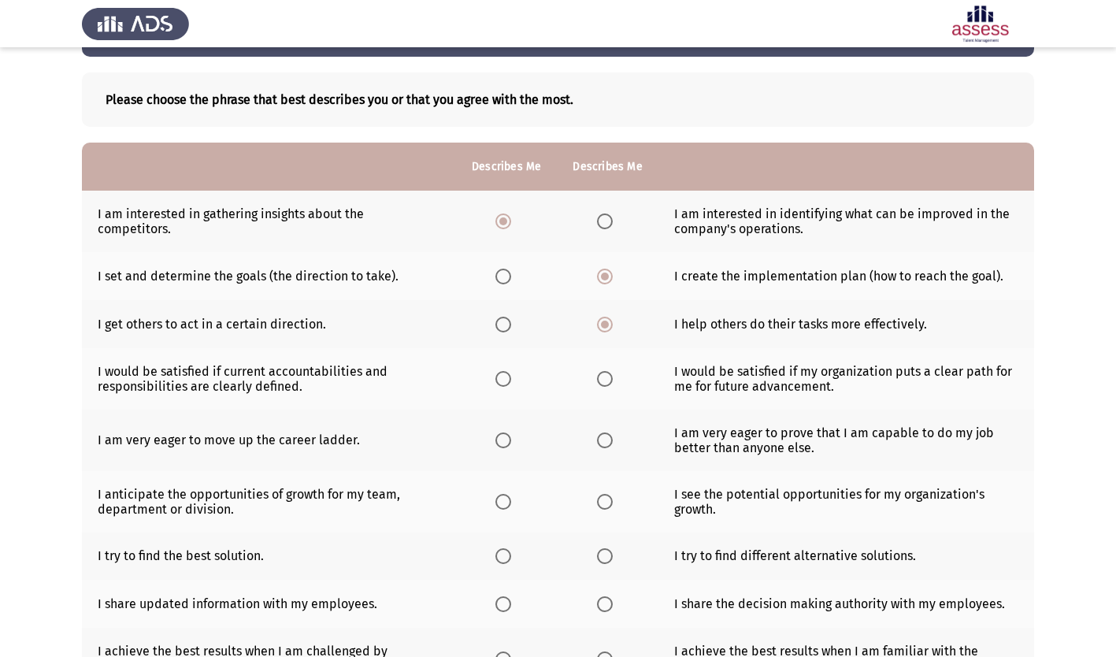
scroll to position [79, 0]
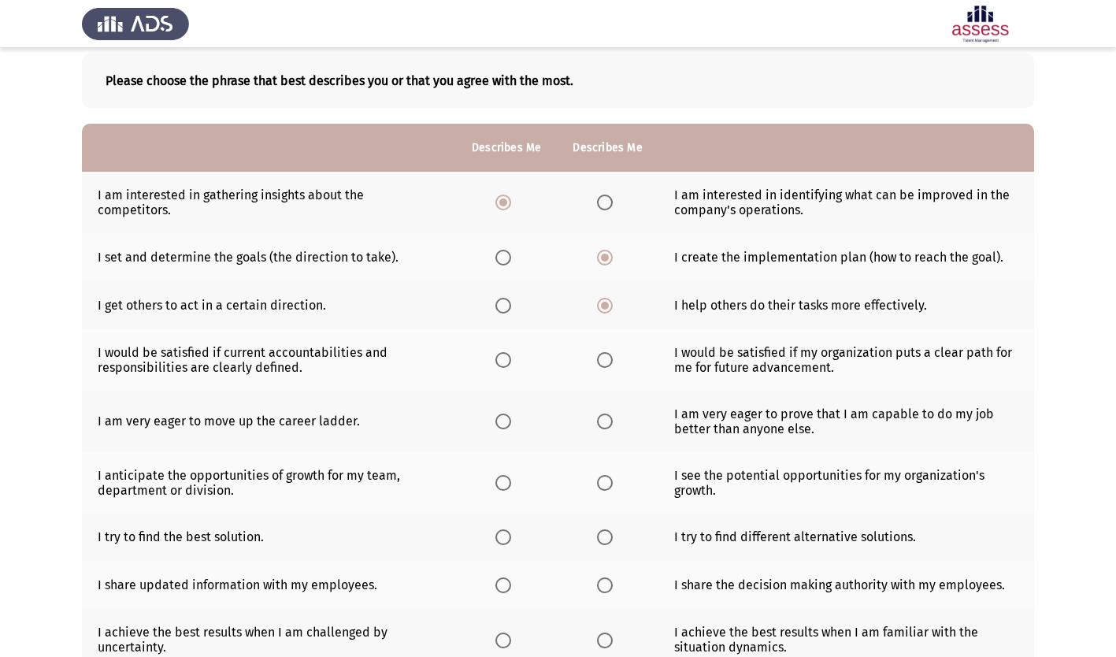
click at [599, 357] on span "Select an option" at bounding box center [605, 360] width 16 height 16
click at [599, 357] on input "Select an option" at bounding box center [605, 360] width 16 height 16
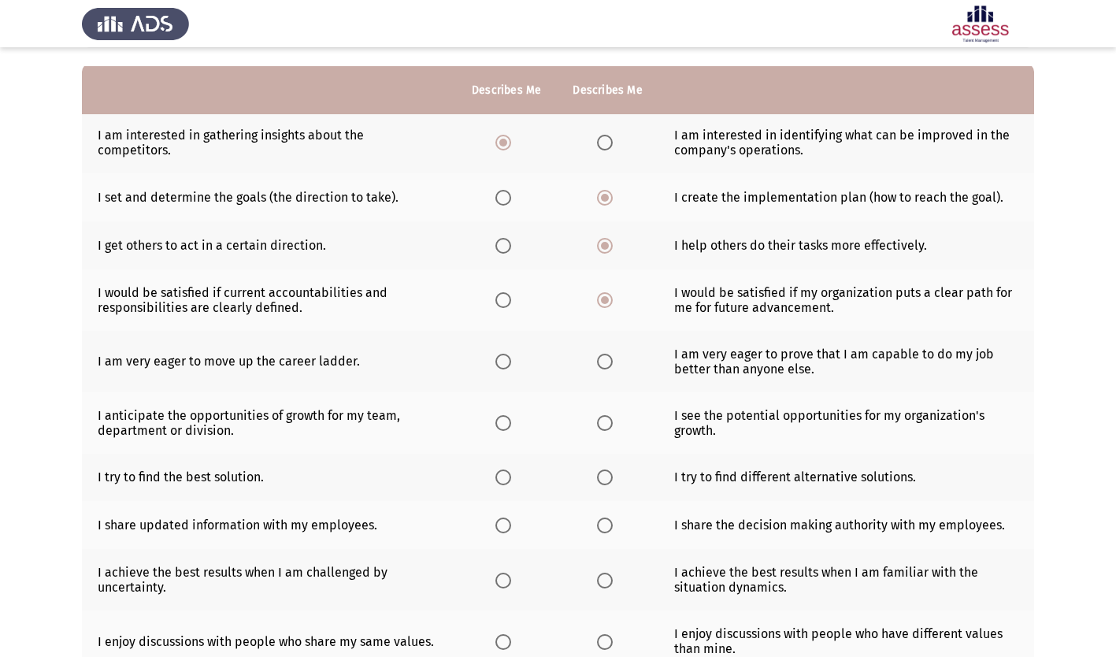
scroll to position [158, 0]
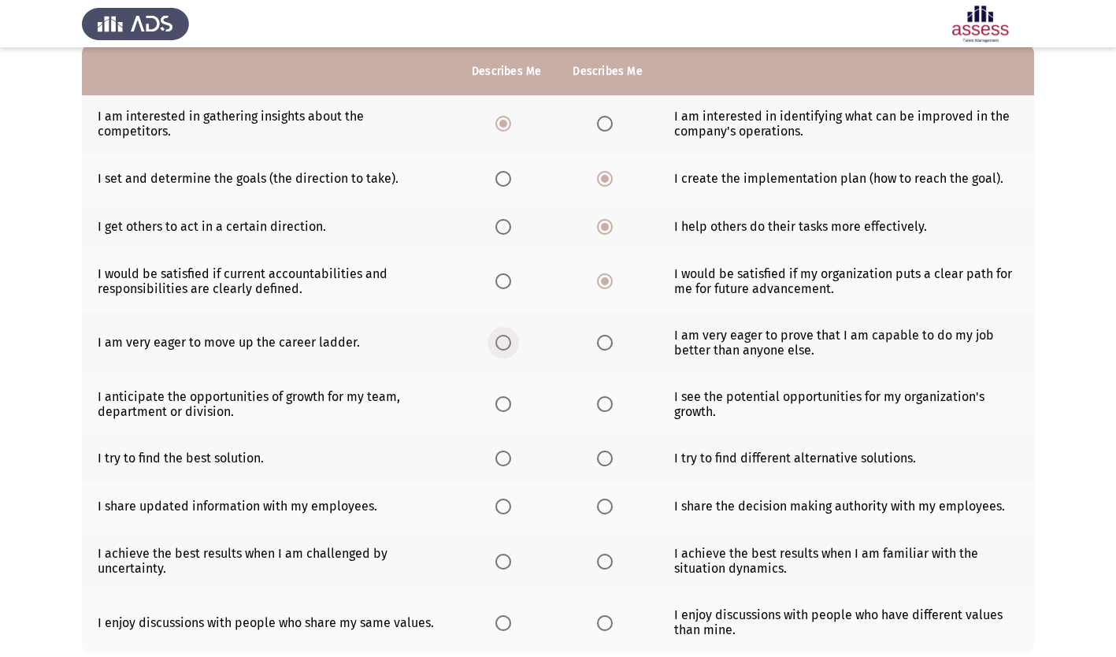
click at [503, 340] on span "Select an option" at bounding box center [503, 343] width 16 height 16
click at [503, 340] on input "Select an option" at bounding box center [503, 343] width 16 height 16
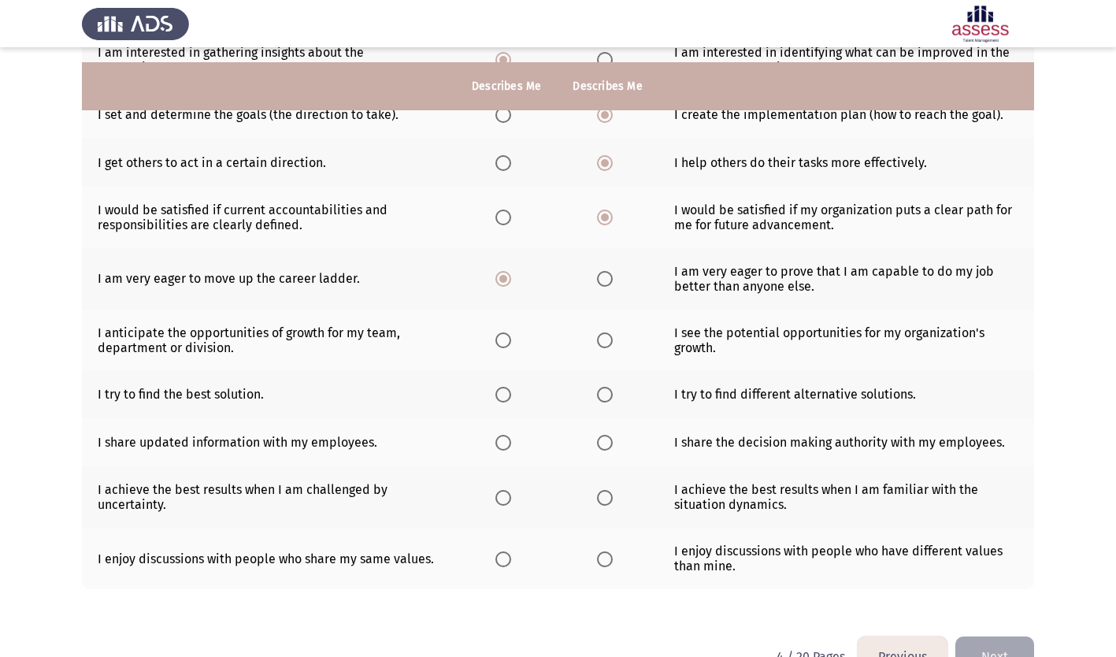
scroll to position [236, 0]
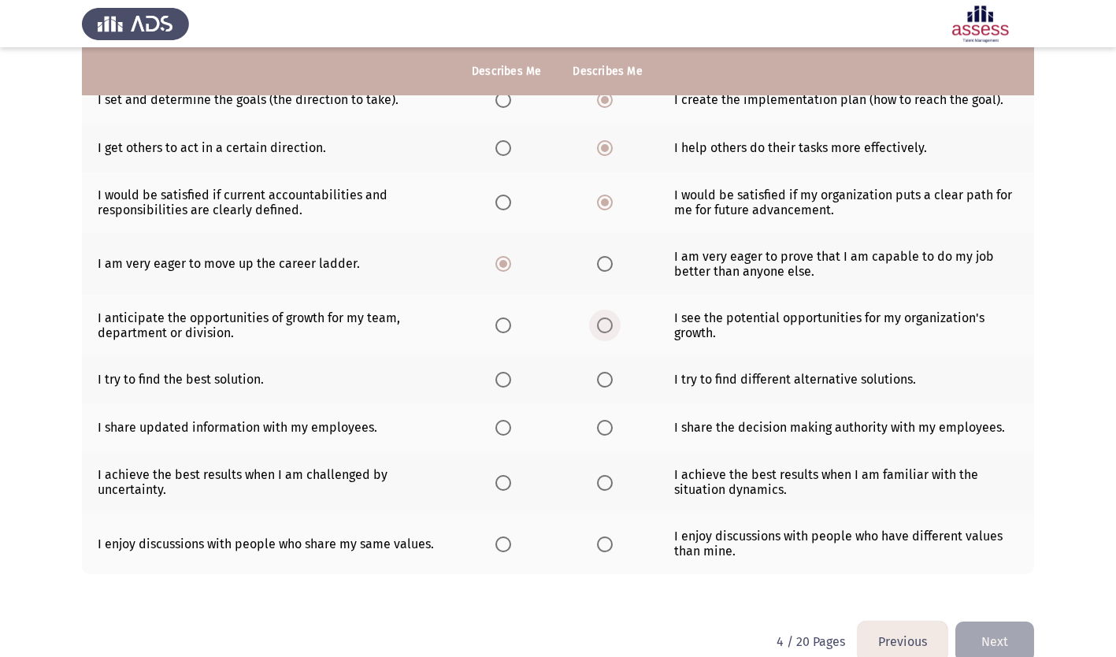
click at [606, 324] on span "Select an option" at bounding box center [605, 325] width 16 height 16
click at [606, 324] on input "Select an option" at bounding box center [605, 325] width 16 height 16
click at [601, 378] on span "Select an option" at bounding box center [605, 380] width 16 height 16
click at [601, 378] on input "Select an option" at bounding box center [605, 380] width 16 height 16
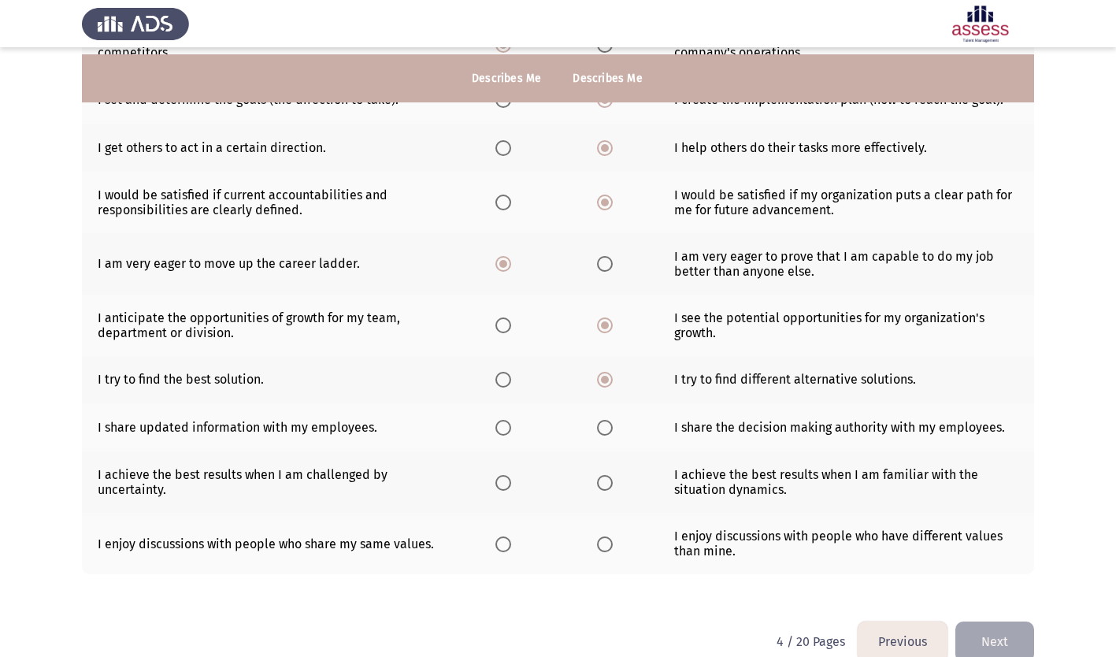
scroll to position [264, 0]
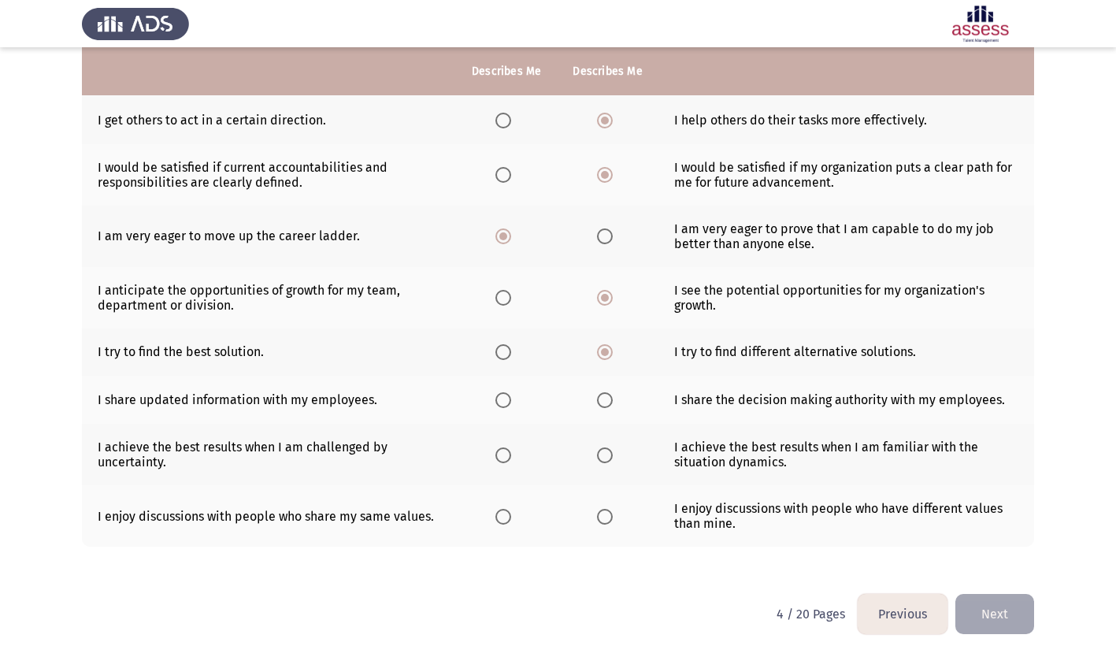
click at [502, 400] on span "Select an option" at bounding box center [503, 400] width 16 height 16
click at [502, 400] on input "Select an option" at bounding box center [503, 400] width 16 height 16
click at [506, 455] on span "Select an option" at bounding box center [503, 455] width 16 height 16
click at [506, 455] on input "Select an option" at bounding box center [503, 455] width 16 height 16
click at [605, 513] on span "Select an option" at bounding box center [605, 517] width 16 height 16
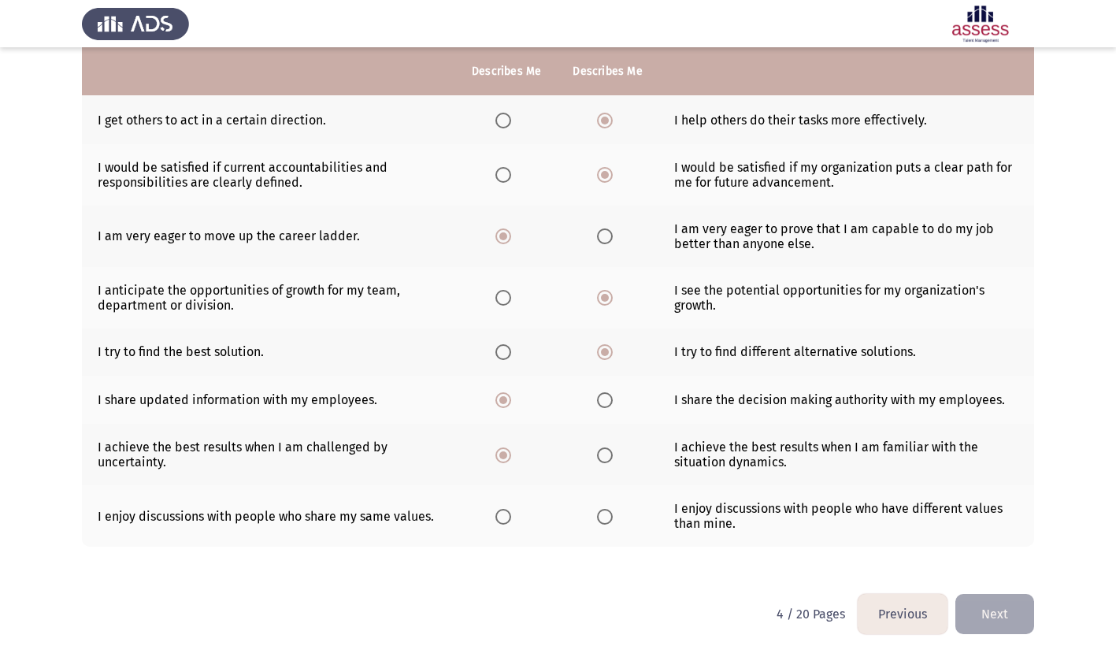
click at [605, 513] on input "Select an option" at bounding box center [605, 517] width 16 height 16
click at [1003, 616] on button "Next" at bounding box center [994, 614] width 79 height 40
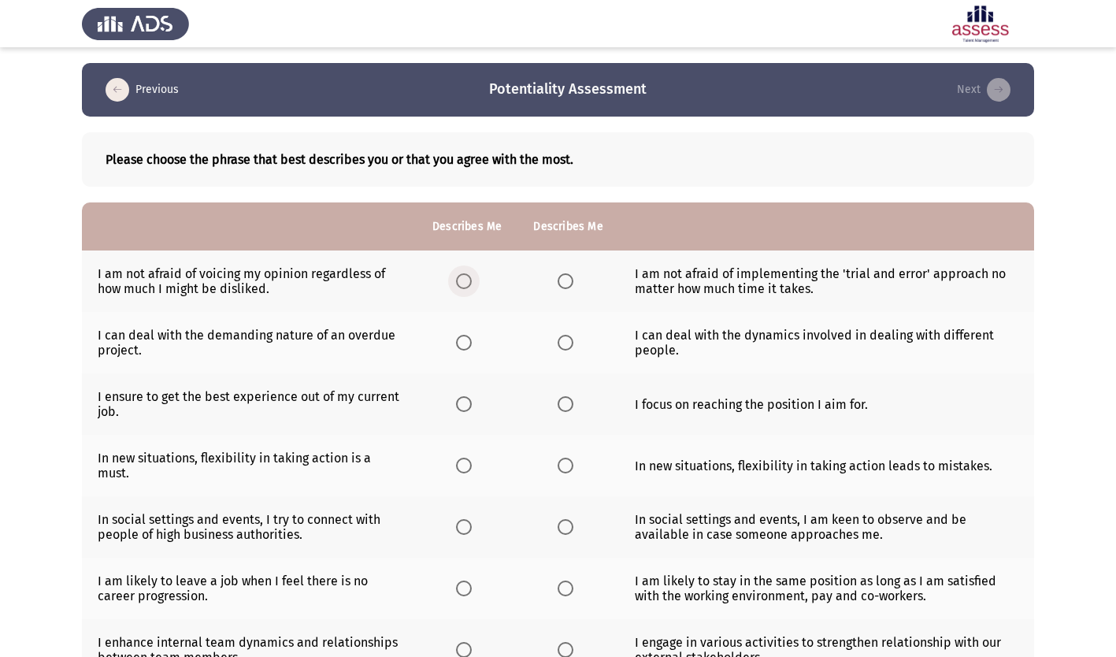
click at [469, 283] on span "Select an option" at bounding box center [464, 281] width 16 height 16
click at [469, 283] on input "Select an option" at bounding box center [464, 281] width 16 height 16
click at [465, 346] on span "Select an option" at bounding box center [464, 343] width 16 height 16
click at [465, 346] on input "Select an option" at bounding box center [464, 343] width 16 height 16
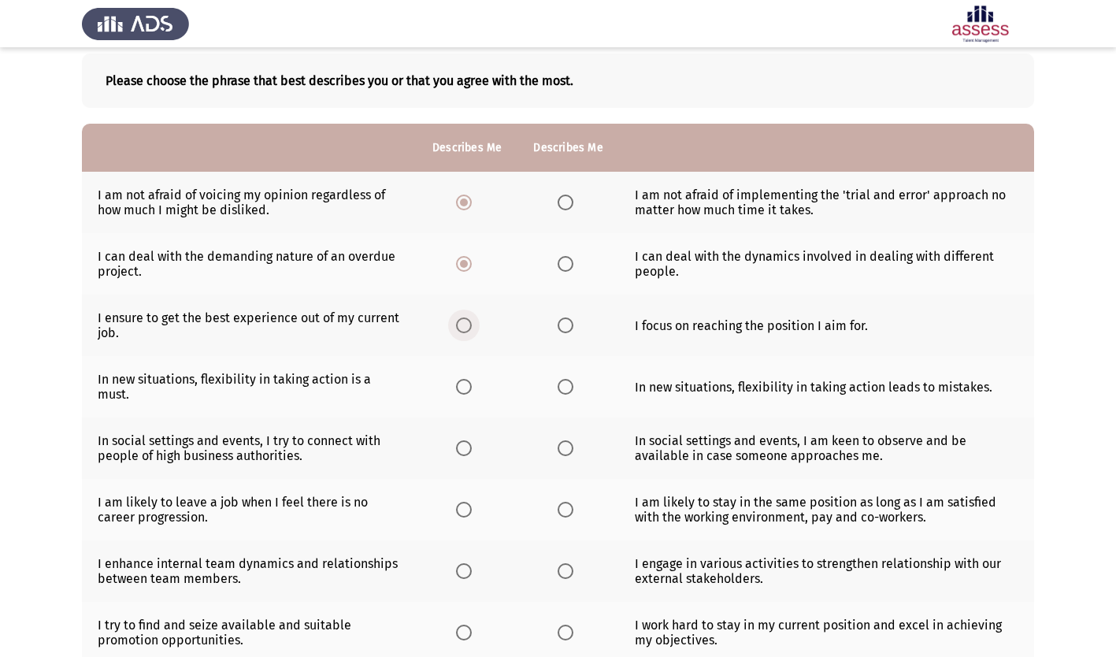
click at [462, 326] on span "Select an option" at bounding box center [464, 325] width 16 height 16
click at [462, 326] on input "Select an option" at bounding box center [464, 325] width 16 height 16
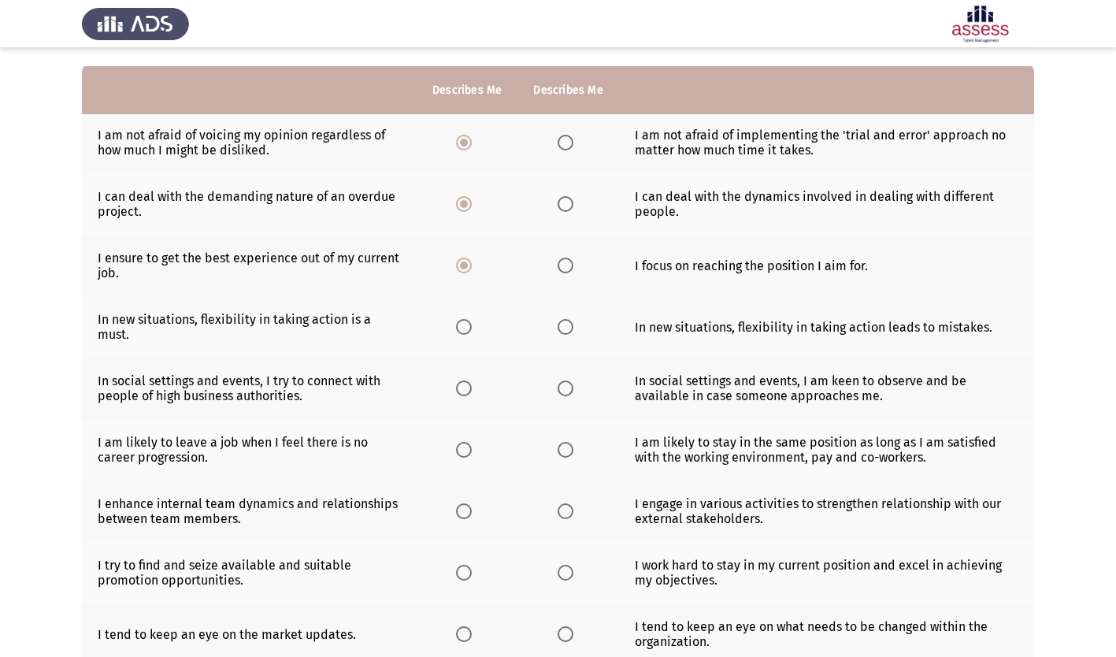
scroll to position [158, 0]
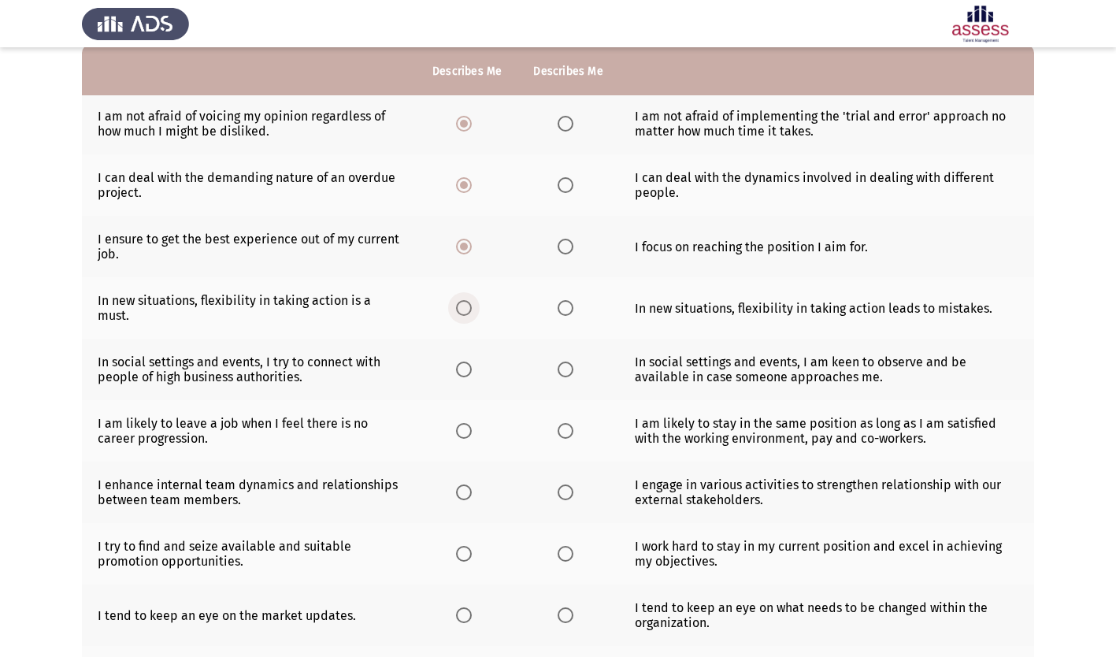
click at [467, 310] on span "Select an option" at bounding box center [464, 308] width 16 height 16
click at [467, 310] on input "Select an option" at bounding box center [464, 308] width 16 height 16
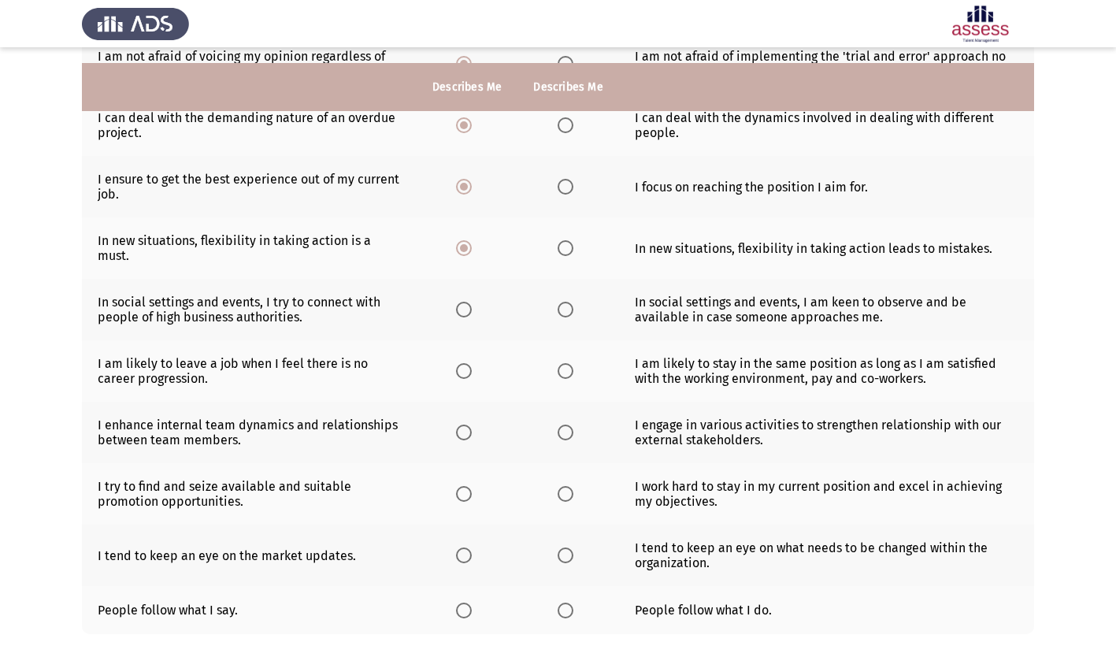
scroll to position [236, 0]
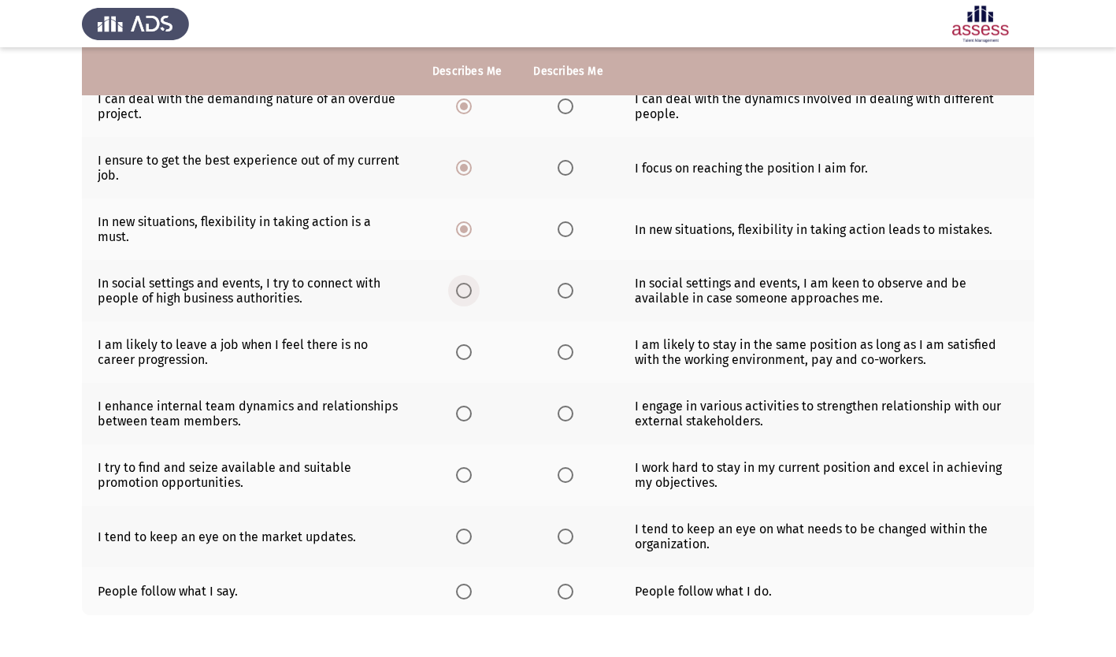
click at [465, 286] on span "Select an option" at bounding box center [464, 291] width 16 height 16
click at [465, 286] on input "Select an option" at bounding box center [464, 291] width 16 height 16
click at [467, 353] on span "Select an option" at bounding box center [464, 352] width 16 height 16
click at [467, 353] on input "Select an option" at bounding box center [464, 352] width 16 height 16
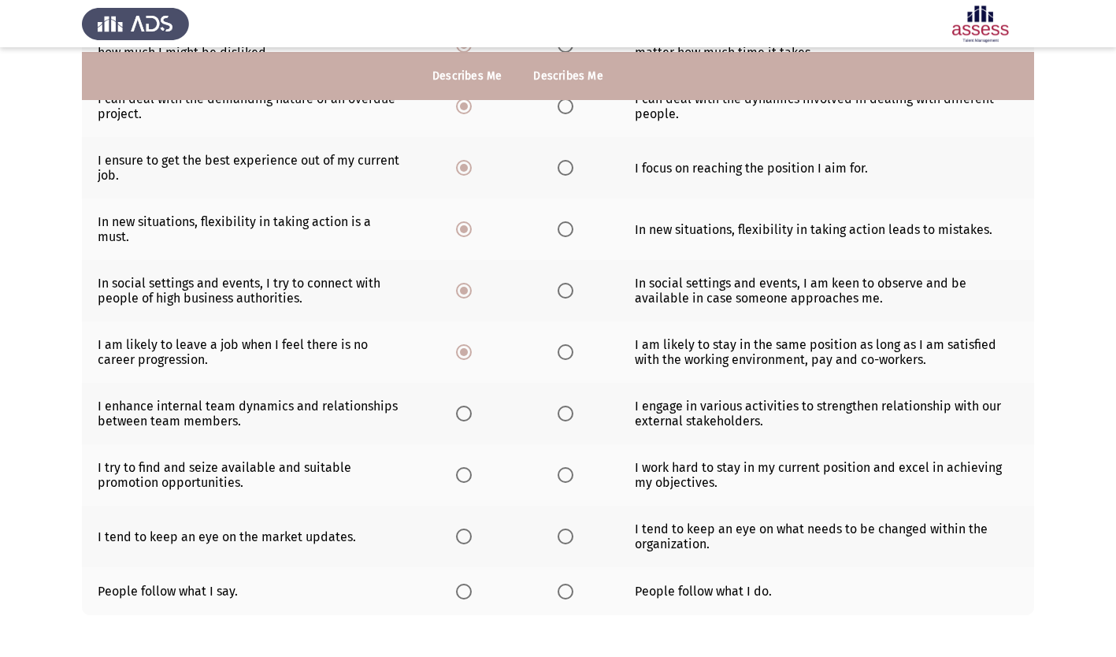
scroll to position [305, 0]
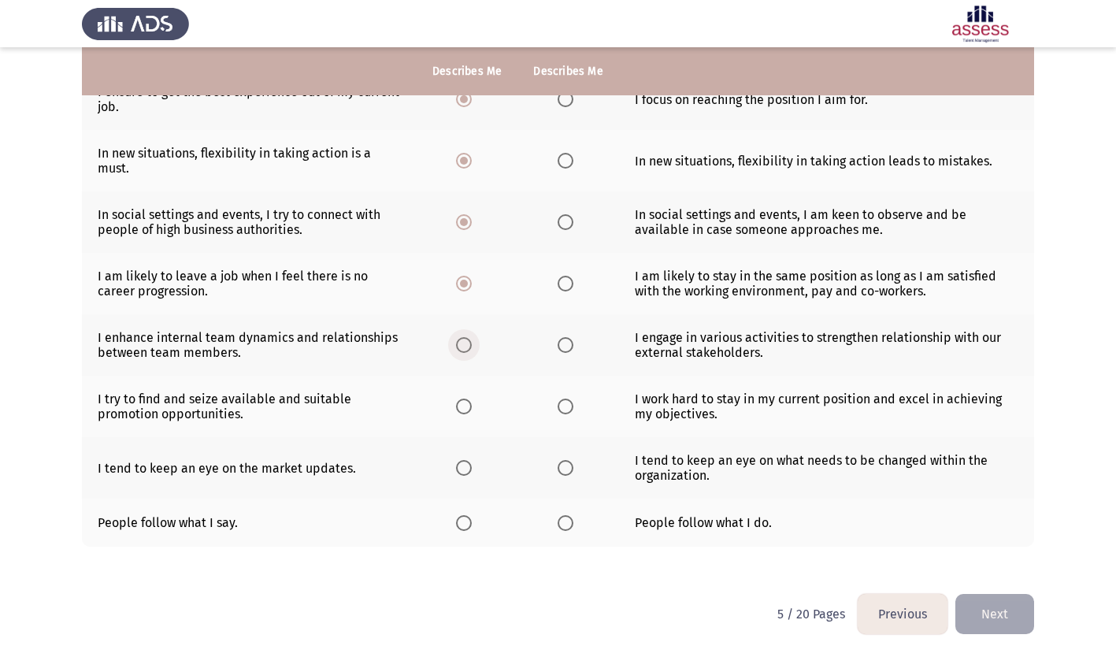
click at [466, 347] on span "Select an option" at bounding box center [464, 345] width 16 height 16
click at [466, 347] on input "Select an option" at bounding box center [464, 345] width 16 height 16
click at [468, 408] on span "Select an option" at bounding box center [464, 407] width 16 height 16
click at [468, 408] on input "Select an option" at bounding box center [464, 407] width 16 height 16
click at [467, 465] on span "Select an option" at bounding box center [464, 468] width 16 height 16
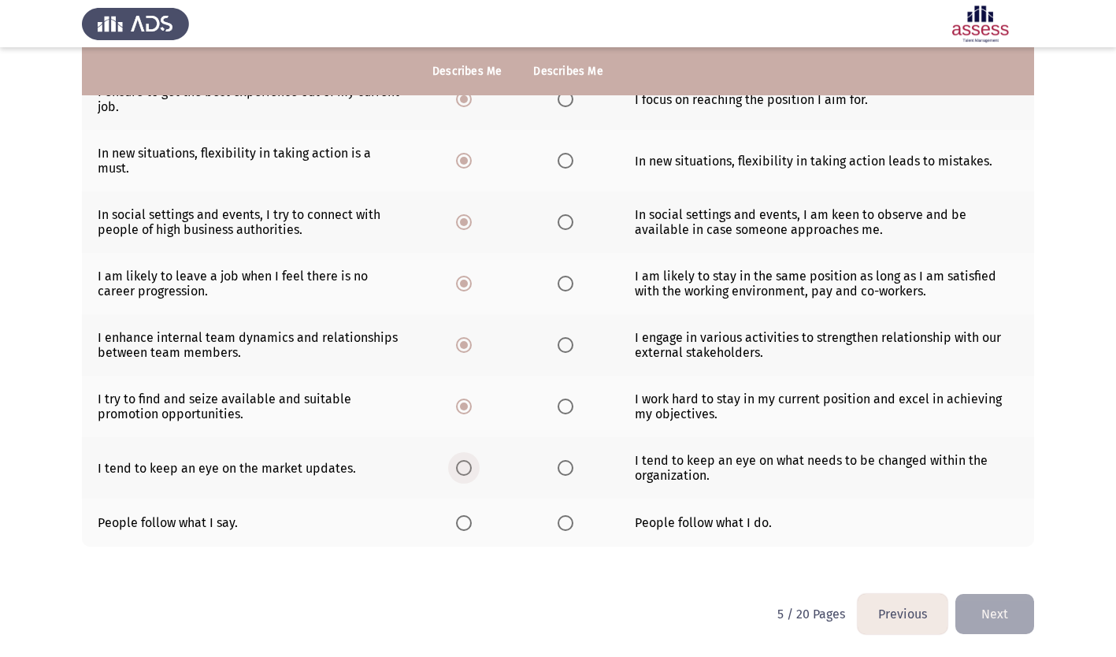
click at [467, 465] on input "Select an option" at bounding box center [464, 468] width 16 height 16
click at [562, 521] on span "Select an option" at bounding box center [566, 523] width 16 height 16
click at [562, 521] on input "Select an option" at bounding box center [566, 523] width 16 height 16
click at [982, 609] on button "Next" at bounding box center [994, 614] width 79 height 40
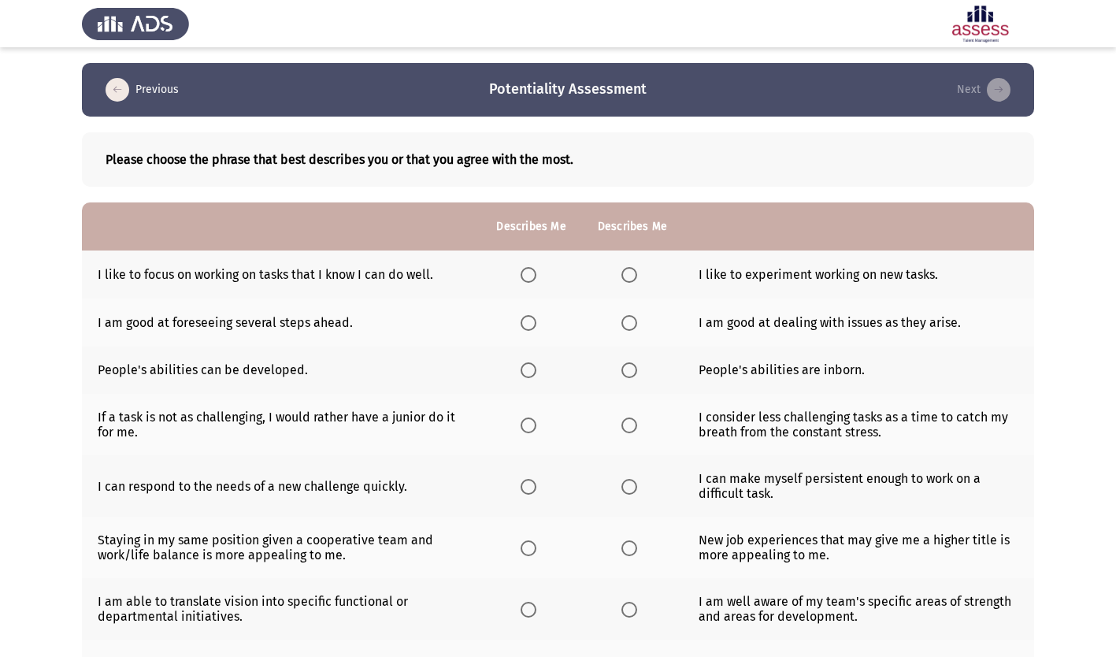
scroll to position [79, 0]
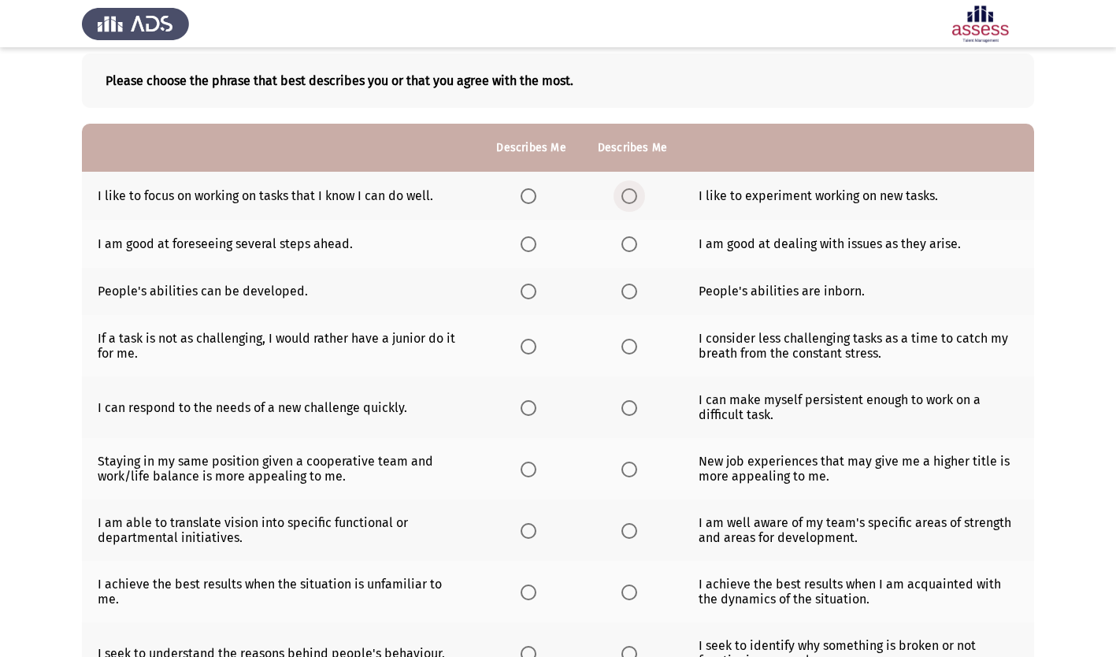
click at [626, 197] on span "Select an option" at bounding box center [629, 196] width 16 height 16
click at [626, 197] on input "Select an option" at bounding box center [629, 196] width 16 height 16
click at [525, 243] on span "Select an option" at bounding box center [529, 244] width 16 height 16
click at [525, 243] on input "Select an option" at bounding box center [529, 244] width 16 height 16
click at [531, 290] on span "Select an option" at bounding box center [529, 292] width 16 height 16
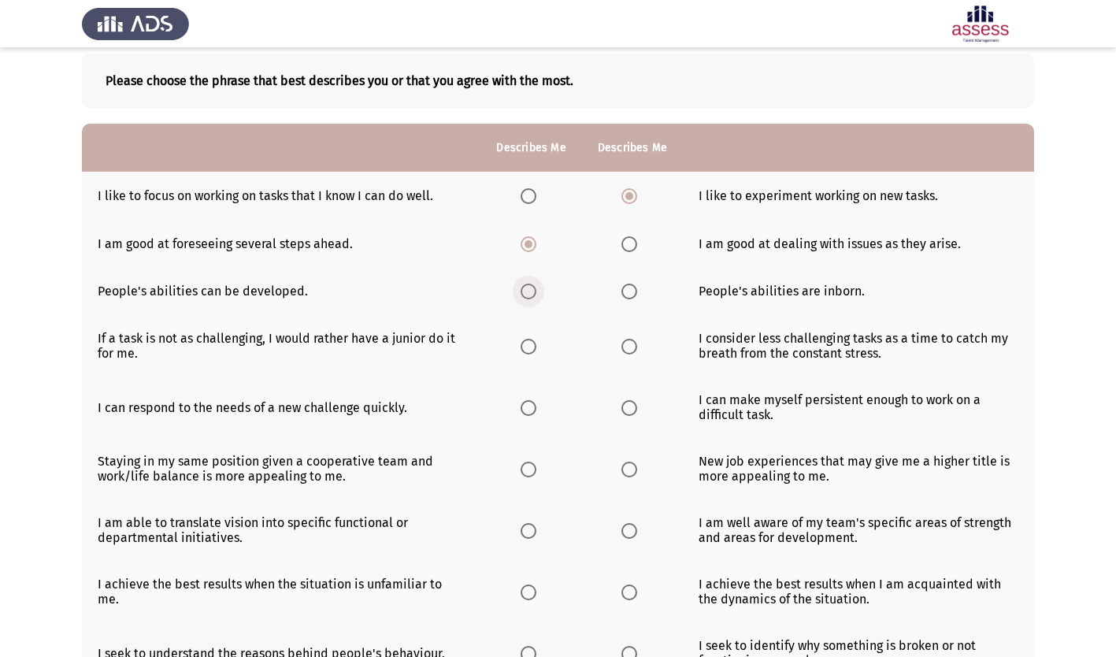
click at [531, 290] on input "Select an option" at bounding box center [529, 292] width 16 height 16
click at [629, 343] on span "Select an option" at bounding box center [629, 347] width 16 height 16
click at [629, 343] on input "Select an option" at bounding box center [629, 347] width 16 height 16
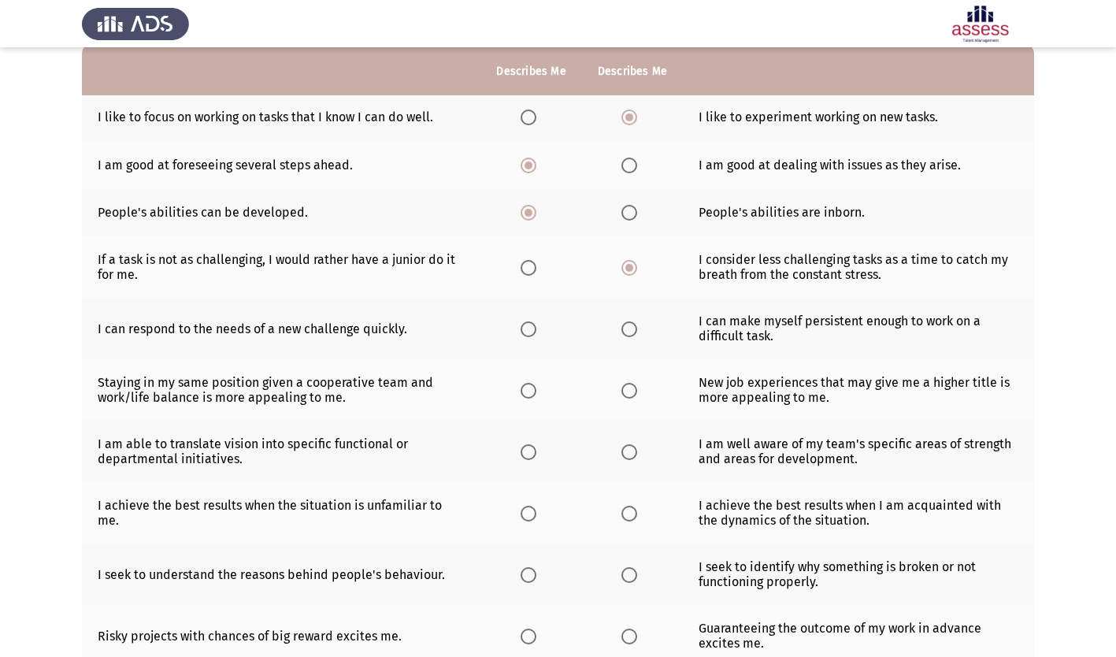
click at [528, 328] on span "Select an option" at bounding box center [529, 329] width 16 height 16
click at [528, 328] on input "Select an option" at bounding box center [529, 329] width 16 height 16
click at [624, 392] on span "Select an option" at bounding box center [629, 391] width 16 height 16
click at [624, 392] on input "Select an option" at bounding box center [629, 391] width 16 height 16
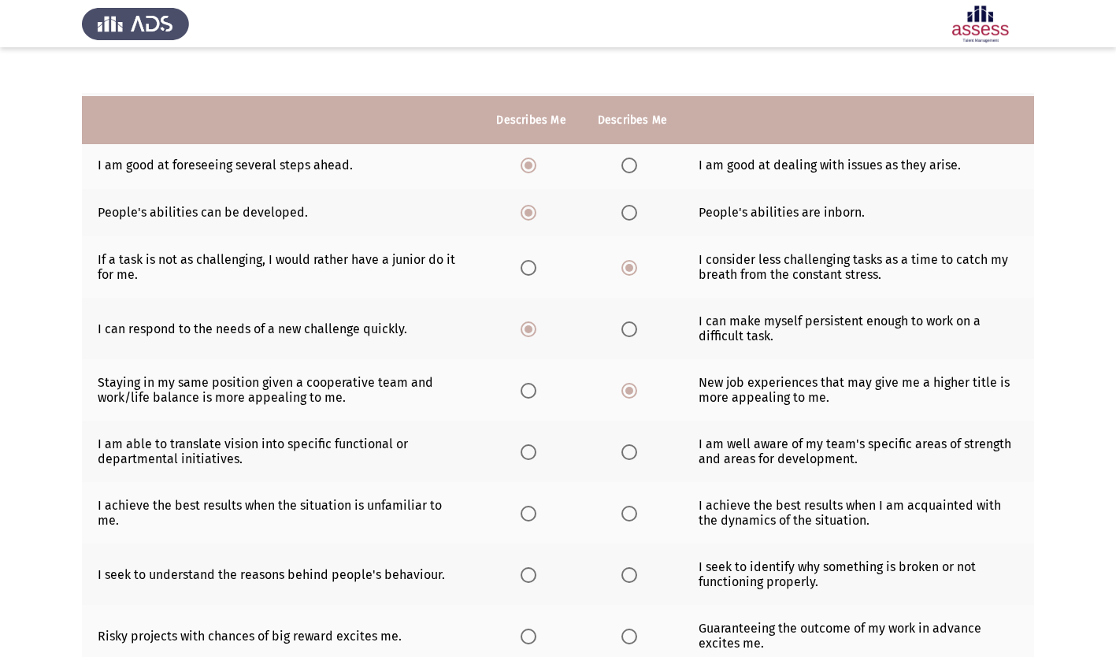
scroll to position [277, 0]
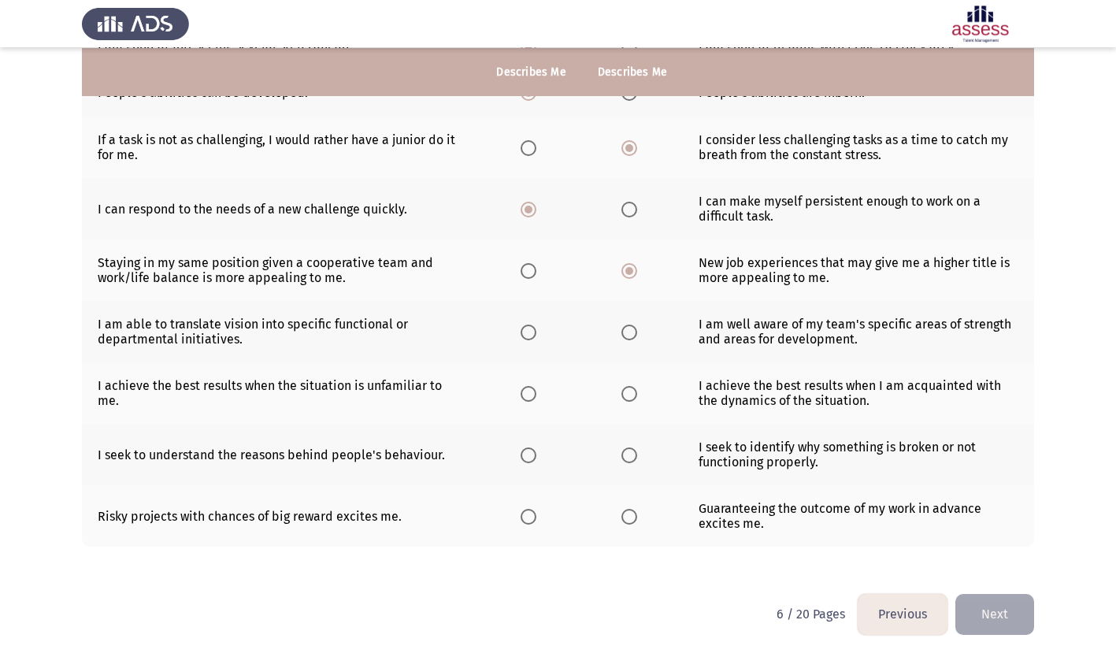
click at [532, 332] on span "Select an option" at bounding box center [529, 332] width 16 height 16
click at [532, 332] on input "Select an option" at bounding box center [529, 332] width 16 height 16
click at [532, 394] on span "Select an option" at bounding box center [529, 394] width 16 height 16
click at [532, 394] on input "Select an option" at bounding box center [529, 394] width 16 height 16
click at [625, 454] on span "Select an option" at bounding box center [629, 455] width 16 height 16
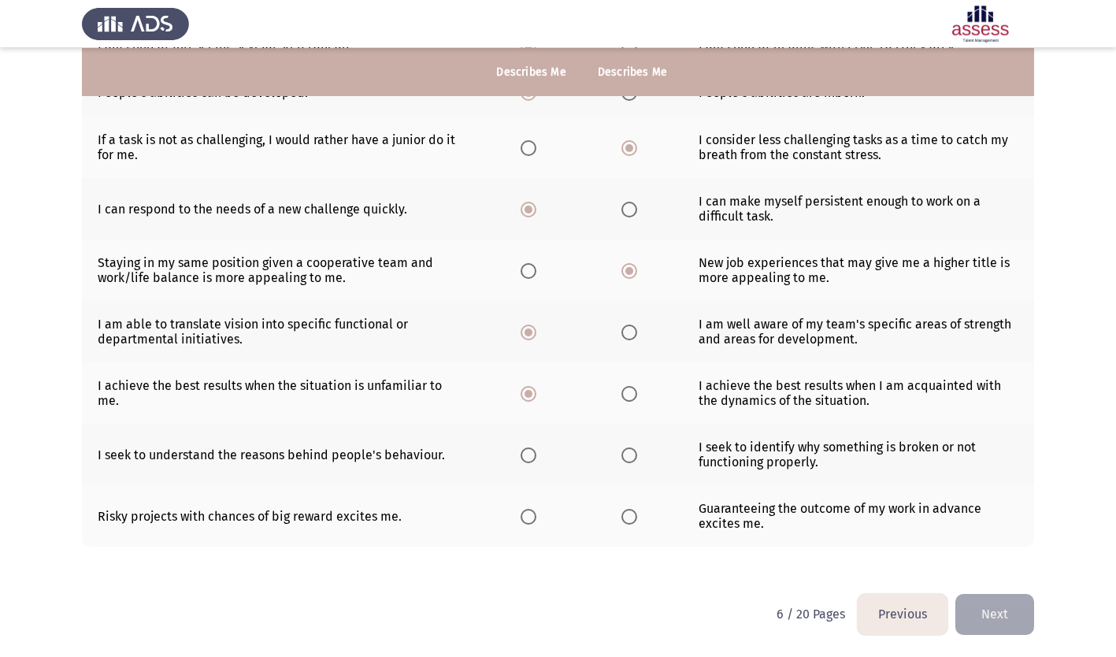
click at [625, 454] on input "Select an option" at bounding box center [629, 455] width 16 height 16
click at [532, 514] on span "Select an option" at bounding box center [529, 517] width 16 height 16
click at [532, 514] on input "Select an option" at bounding box center [529, 517] width 16 height 16
click at [1016, 617] on button "Next" at bounding box center [994, 614] width 79 height 40
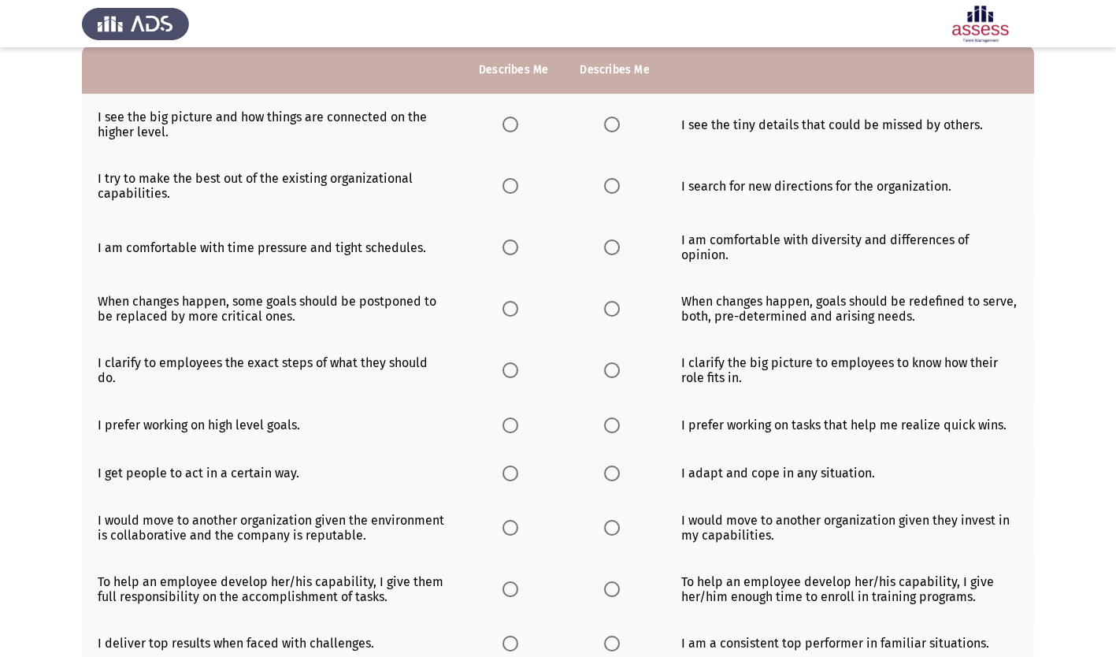
scroll to position [158, 0]
click at [511, 123] on span "Select an option" at bounding box center [510, 124] width 16 height 16
click at [511, 123] on input "Select an option" at bounding box center [510, 124] width 16 height 16
click at [513, 184] on span "Select an option" at bounding box center [510, 185] width 16 height 16
click at [513, 184] on input "Select an option" at bounding box center [510, 185] width 16 height 16
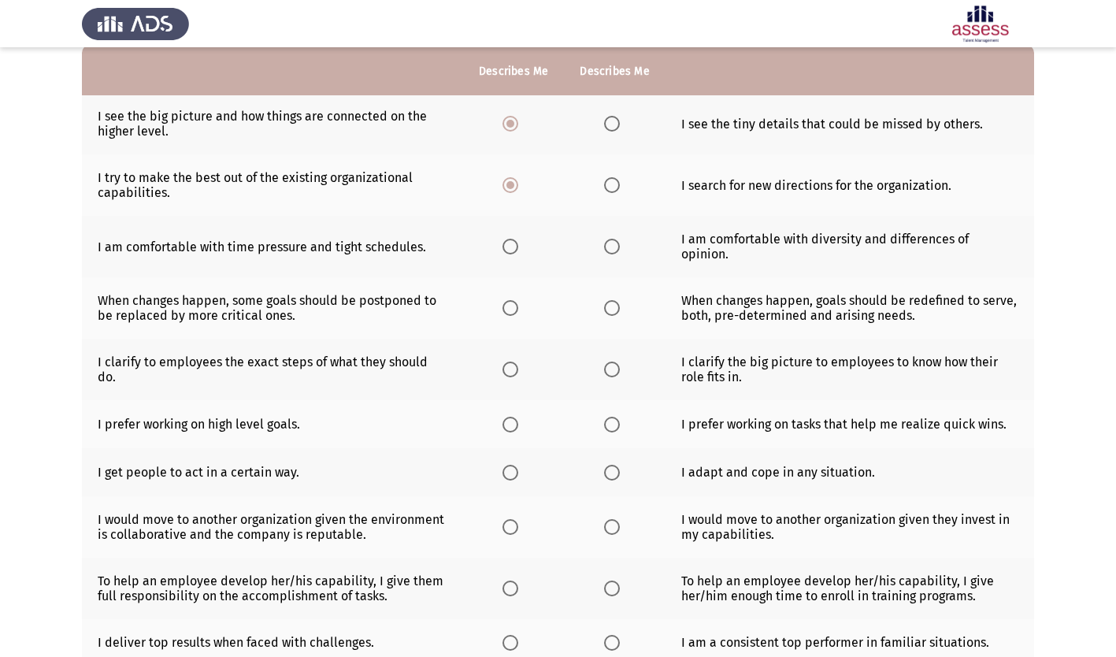
click at [510, 239] on span "Select an option" at bounding box center [510, 247] width 16 height 16
click at [510, 239] on input "Select an option" at bounding box center [510, 247] width 16 height 16
click at [606, 300] on span "Select an option" at bounding box center [612, 308] width 16 height 16
click at [606, 300] on input "Select an option" at bounding box center [612, 308] width 16 height 16
click at [516, 362] on span "Select an option" at bounding box center [510, 370] width 16 height 16
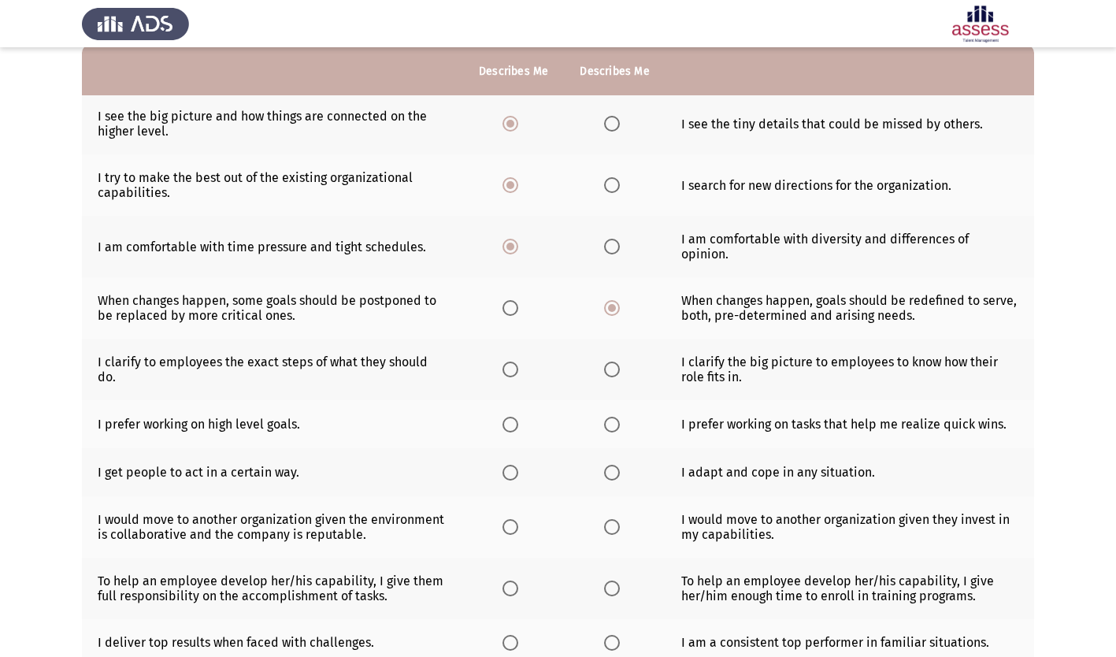
click at [516, 362] on input "Select an option" at bounding box center [510, 370] width 16 height 16
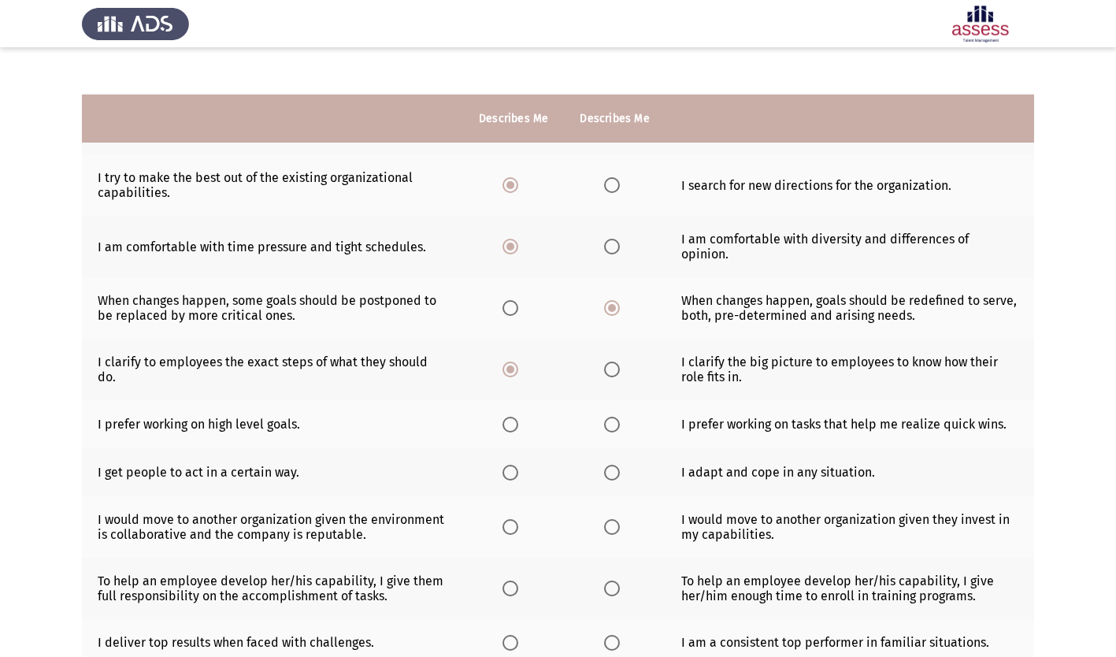
scroll to position [264, 0]
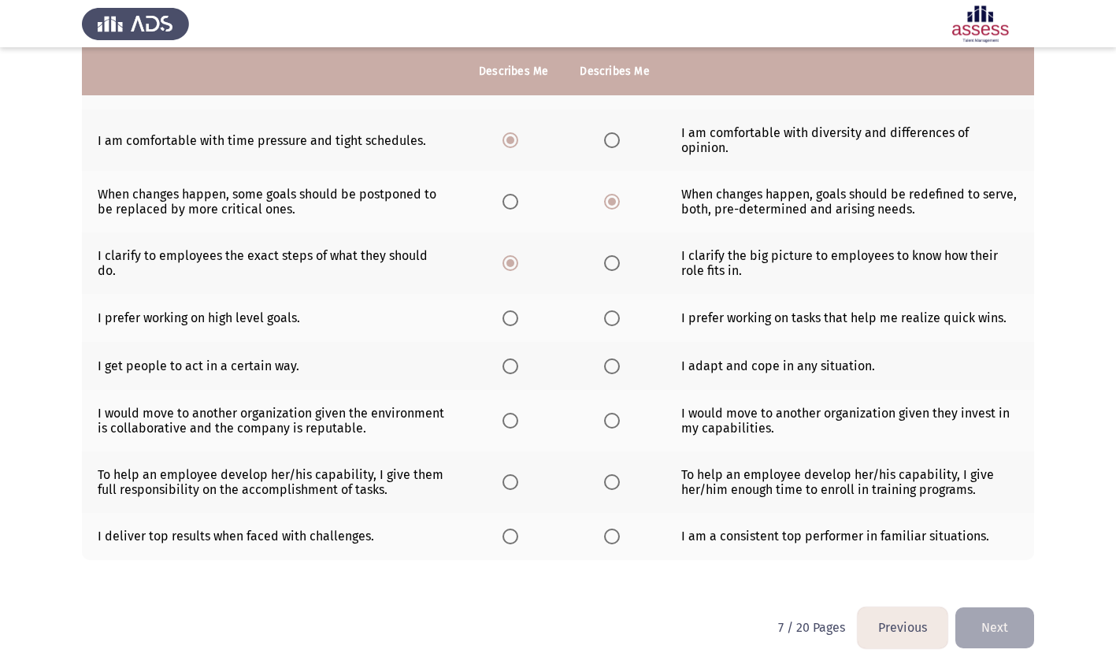
click at [508, 310] on span "Select an option" at bounding box center [510, 318] width 16 height 16
click at [508, 310] on input "Select an option" at bounding box center [510, 318] width 16 height 16
click at [617, 358] on span "Select an option" at bounding box center [612, 366] width 16 height 16
click at [617, 358] on input "Select an option" at bounding box center [612, 366] width 16 height 16
click at [613, 413] on span "Select an option" at bounding box center [612, 421] width 16 height 16
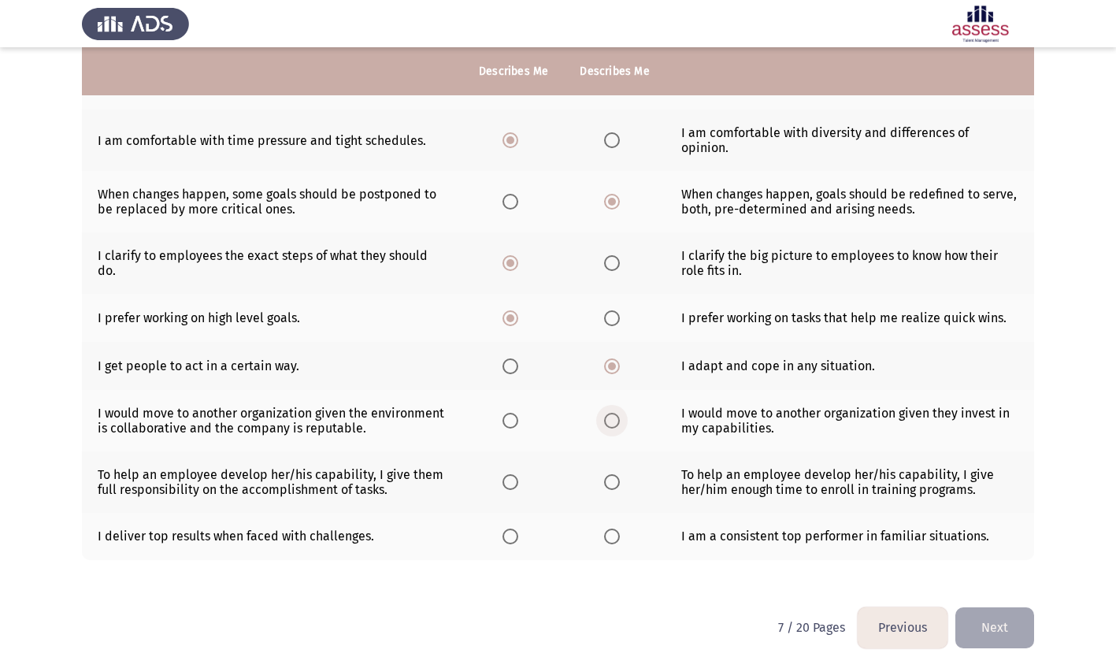
click at [613, 413] on input "Select an option" at bounding box center [612, 421] width 16 height 16
click at [510, 474] on span "Select an option" at bounding box center [510, 482] width 16 height 16
click at [510, 474] on input "Select an option" at bounding box center [510, 482] width 16 height 16
click at [511, 528] on span "Select an option" at bounding box center [510, 536] width 16 height 16
click at [511, 528] on input "Select an option" at bounding box center [510, 536] width 16 height 16
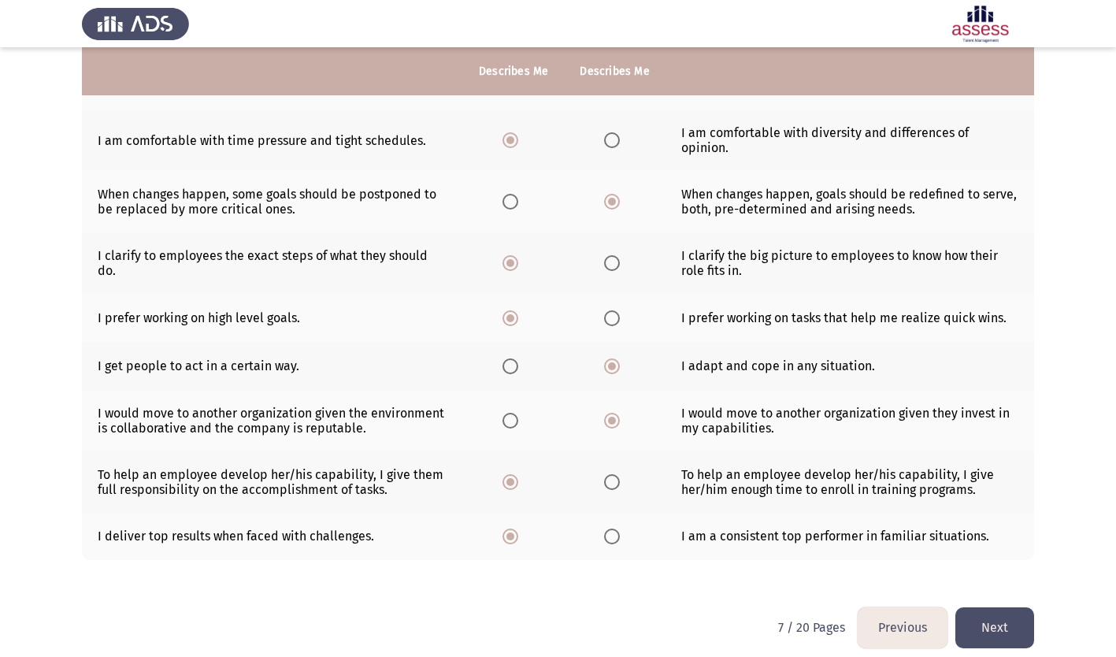
click at [1003, 611] on button "Next" at bounding box center [994, 627] width 79 height 40
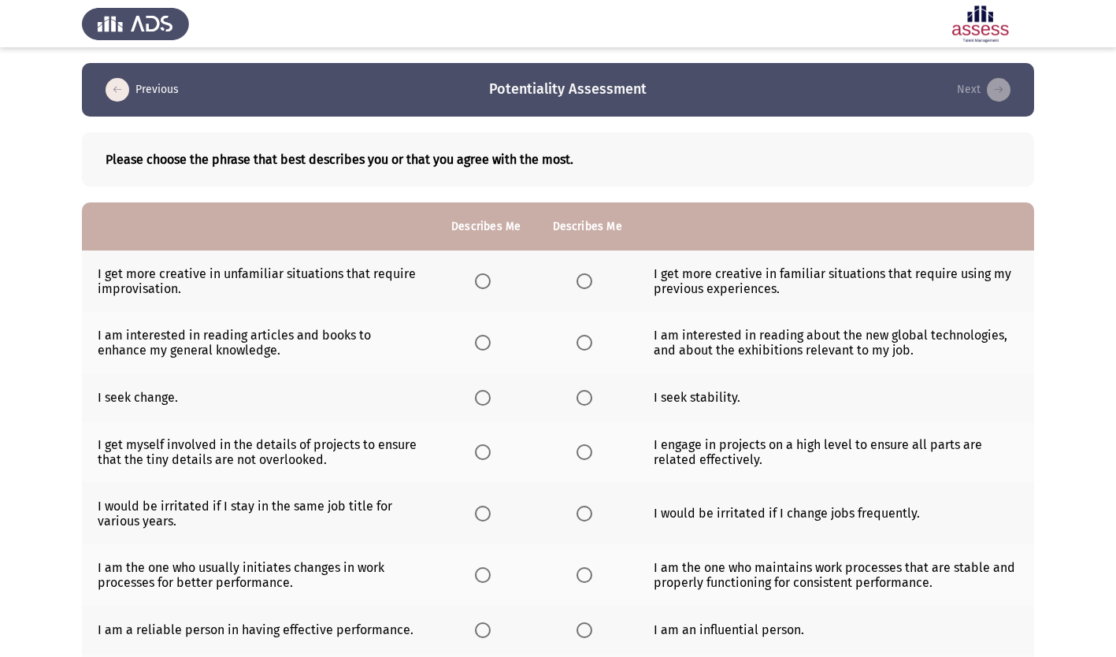
scroll to position [79, 0]
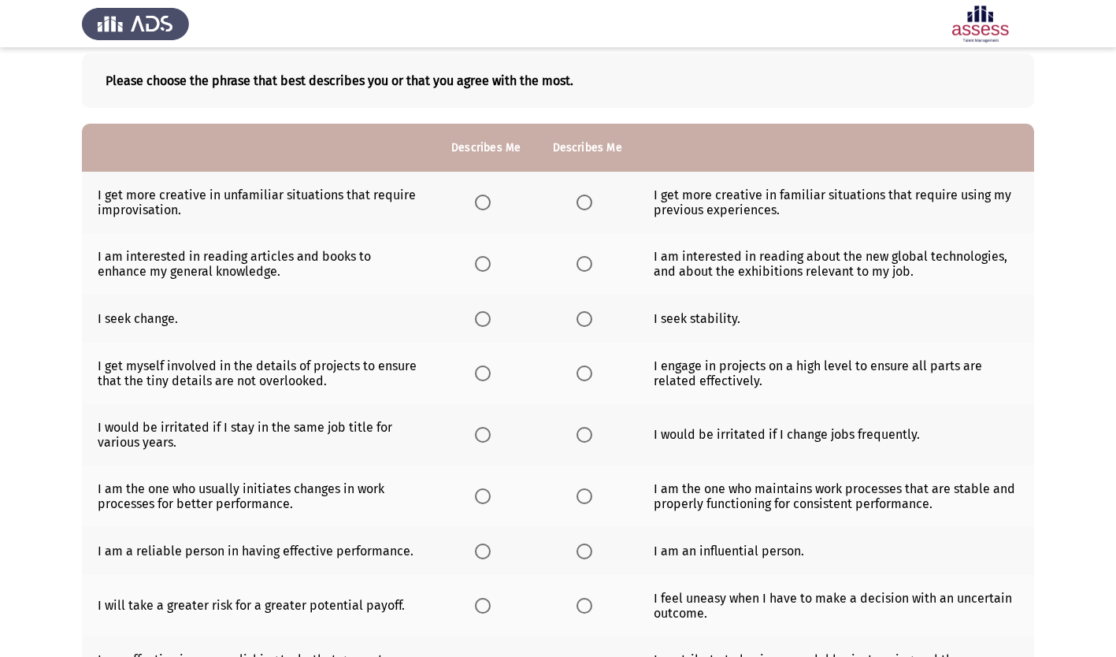
click at [484, 203] on span "Select an option" at bounding box center [483, 203] width 16 height 16
click at [484, 203] on input "Select an option" at bounding box center [483, 203] width 16 height 16
click at [484, 261] on span "Select an option" at bounding box center [483, 264] width 16 height 16
click at [484, 261] on input "Select an option" at bounding box center [483, 264] width 16 height 16
click at [586, 318] on span "Select an option" at bounding box center [585, 319] width 16 height 16
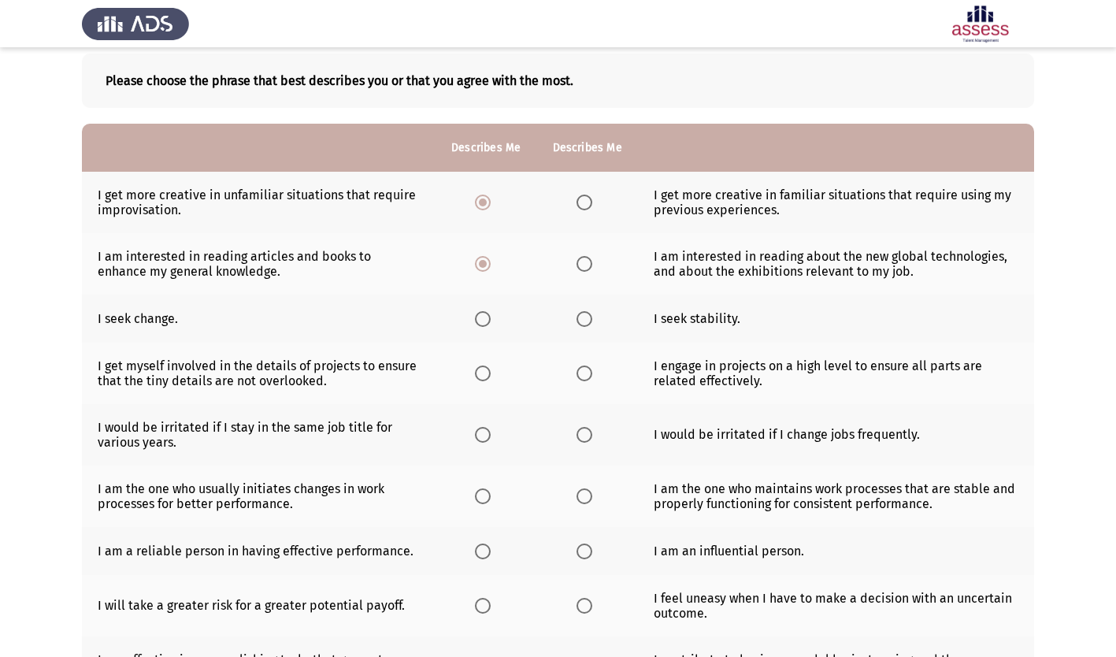
click at [586, 318] on input "Select an option" at bounding box center [585, 319] width 16 height 16
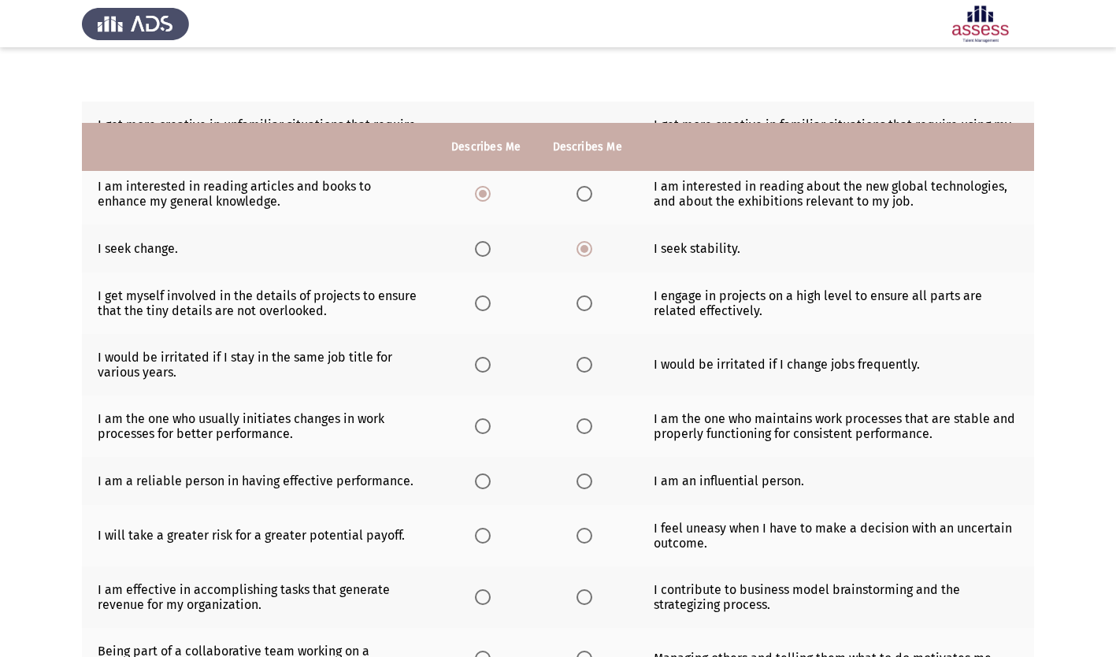
scroll to position [236, 0]
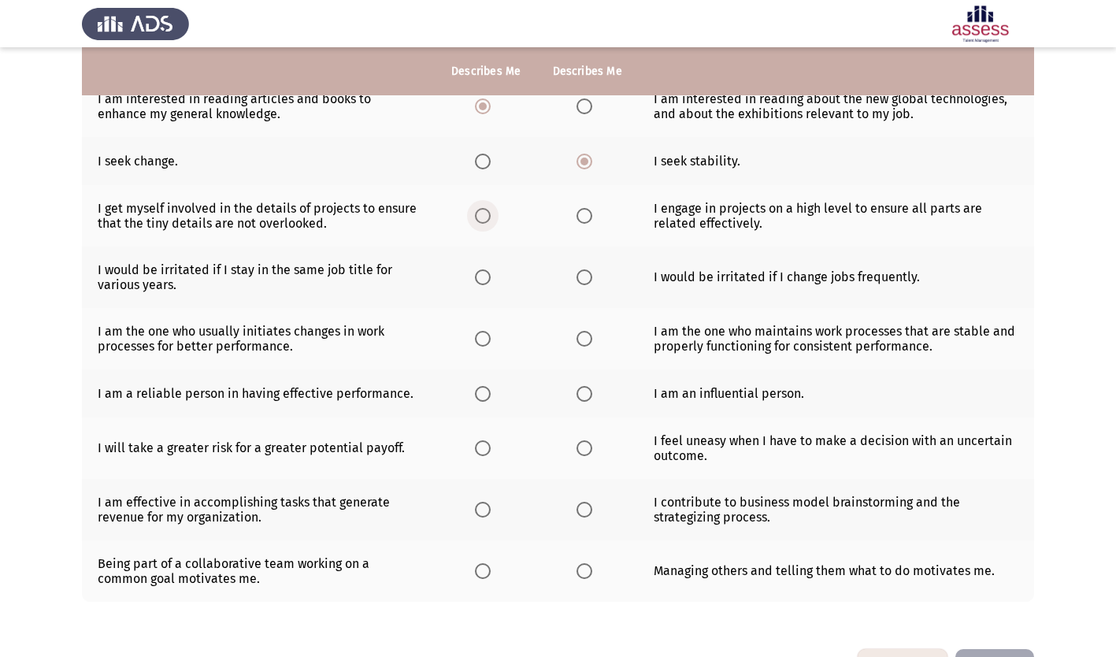
click at [484, 218] on span "Select an option" at bounding box center [483, 216] width 16 height 16
click at [484, 218] on input "Select an option" at bounding box center [483, 216] width 16 height 16
click at [584, 276] on span "Select an option" at bounding box center [585, 277] width 16 height 16
click at [584, 276] on input "Select an option" at bounding box center [585, 277] width 16 height 16
click at [583, 341] on span "Select an option" at bounding box center [585, 339] width 16 height 16
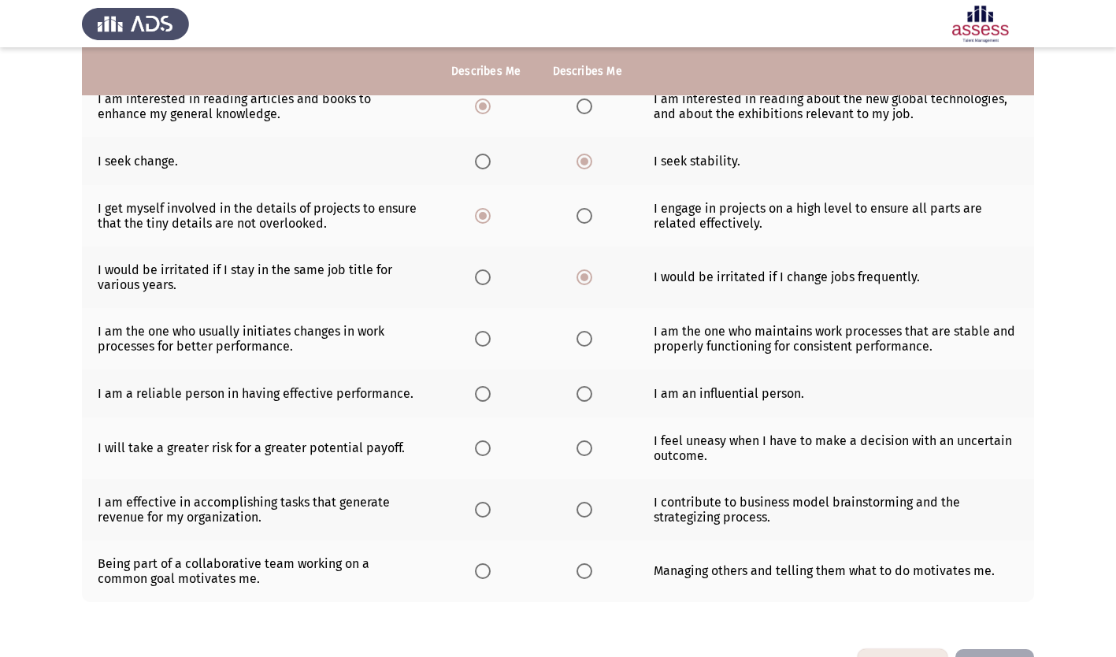
click at [583, 341] on input "Select an option" at bounding box center [585, 339] width 16 height 16
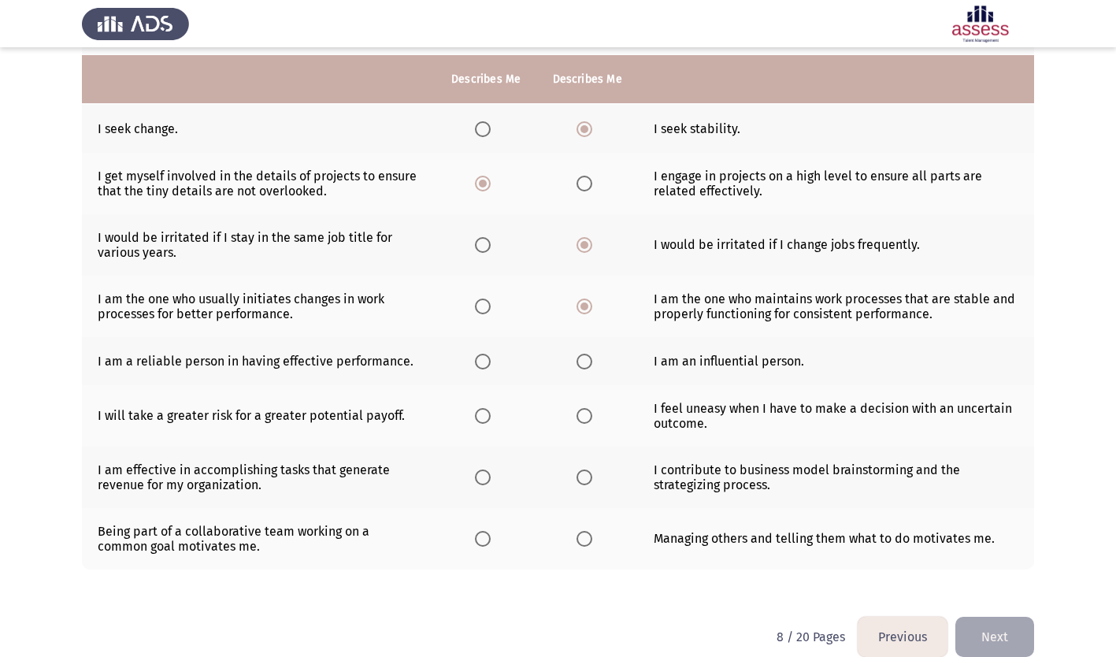
scroll to position [291, 0]
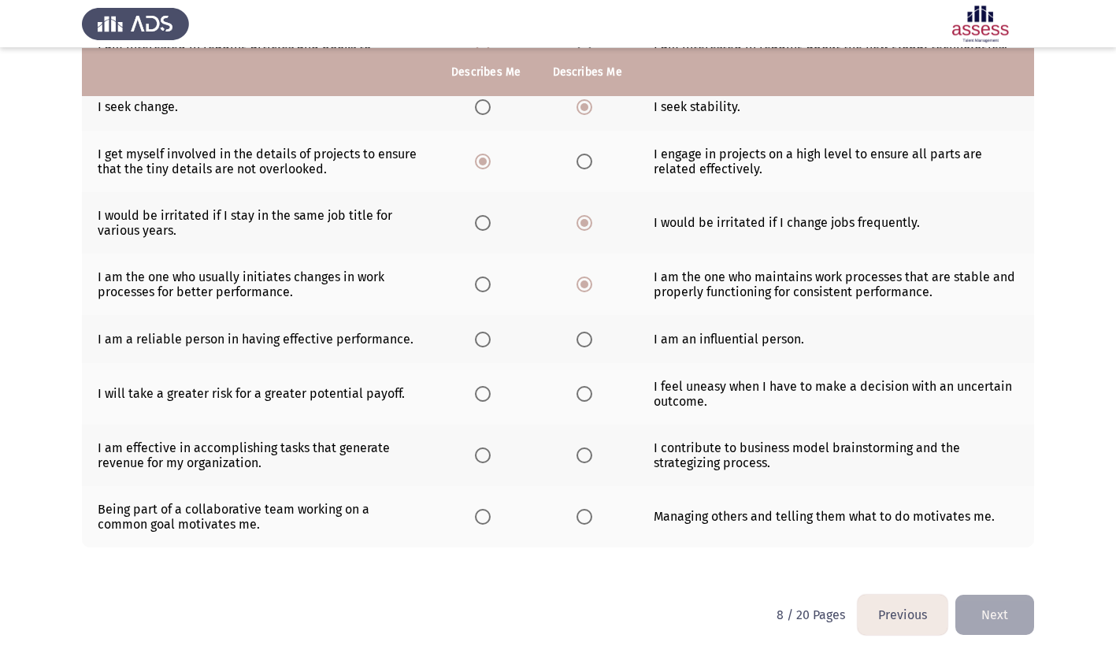
click at [480, 336] on span "Select an option" at bounding box center [483, 340] width 16 height 16
click at [480, 336] on input "Select an option" at bounding box center [483, 340] width 16 height 16
click at [582, 335] on span "Select an option" at bounding box center [585, 340] width 16 height 16
click at [582, 335] on input "Select an option" at bounding box center [585, 340] width 16 height 16
click at [582, 391] on span "Select an option" at bounding box center [585, 394] width 16 height 16
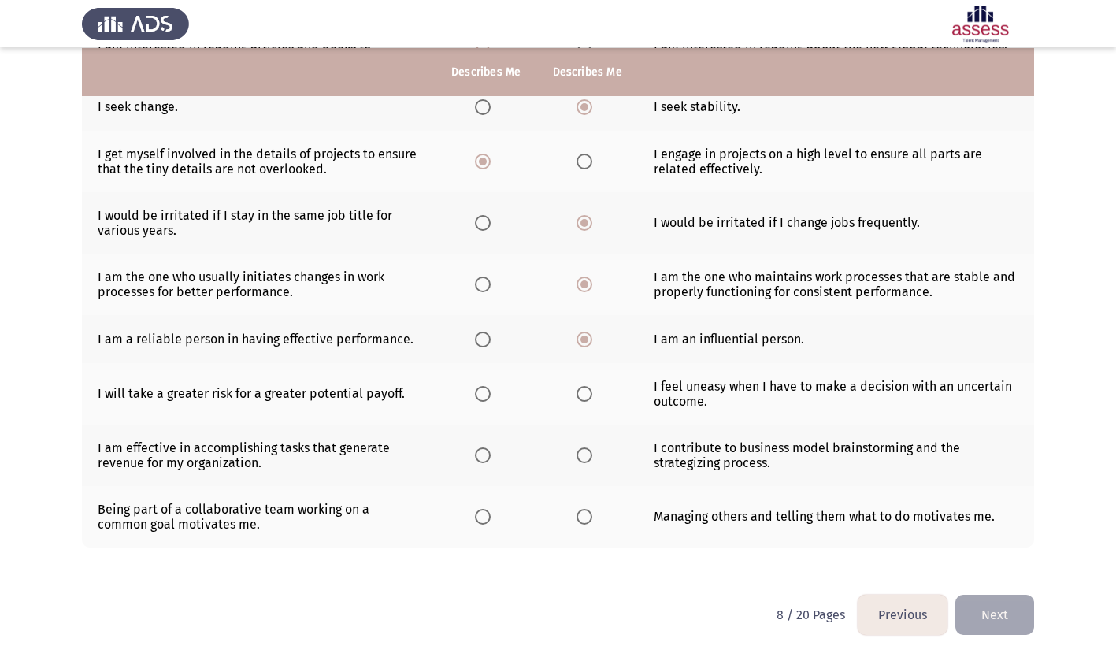
click at [582, 391] on input "Select an option" at bounding box center [585, 394] width 16 height 16
click at [482, 457] on span "Select an option" at bounding box center [483, 455] width 16 height 16
click at [482, 457] on input "Select an option" at bounding box center [483, 455] width 16 height 16
click at [485, 518] on span "Select an option" at bounding box center [483, 517] width 16 height 16
click at [485, 518] on input "Select an option" at bounding box center [483, 517] width 16 height 16
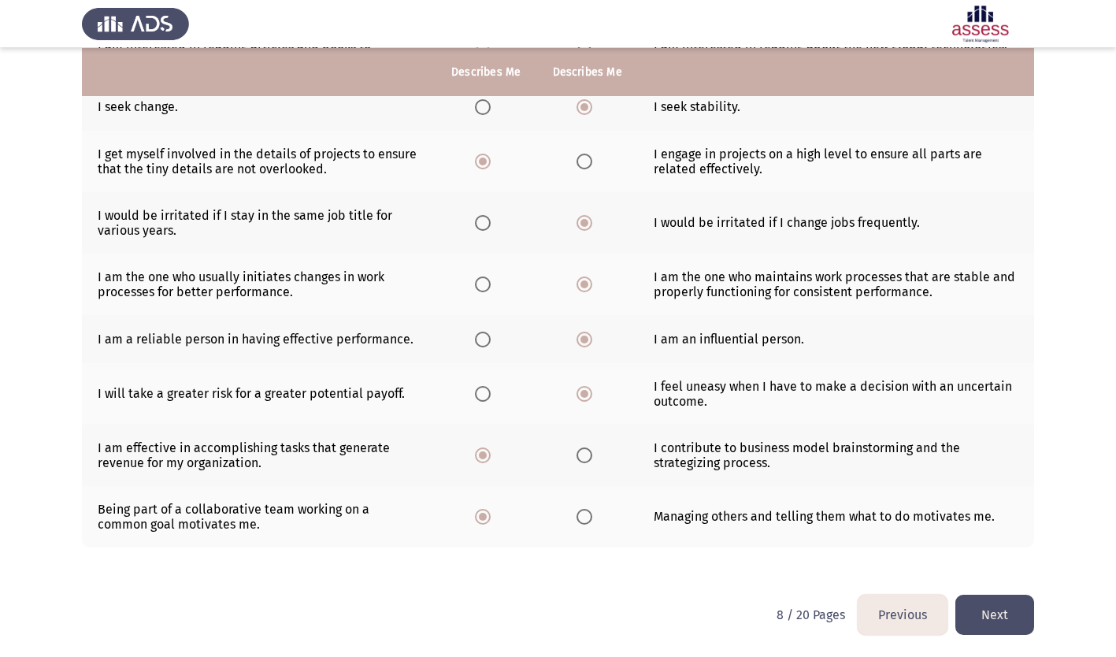
click at [997, 614] on button "Next" at bounding box center [994, 615] width 79 height 40
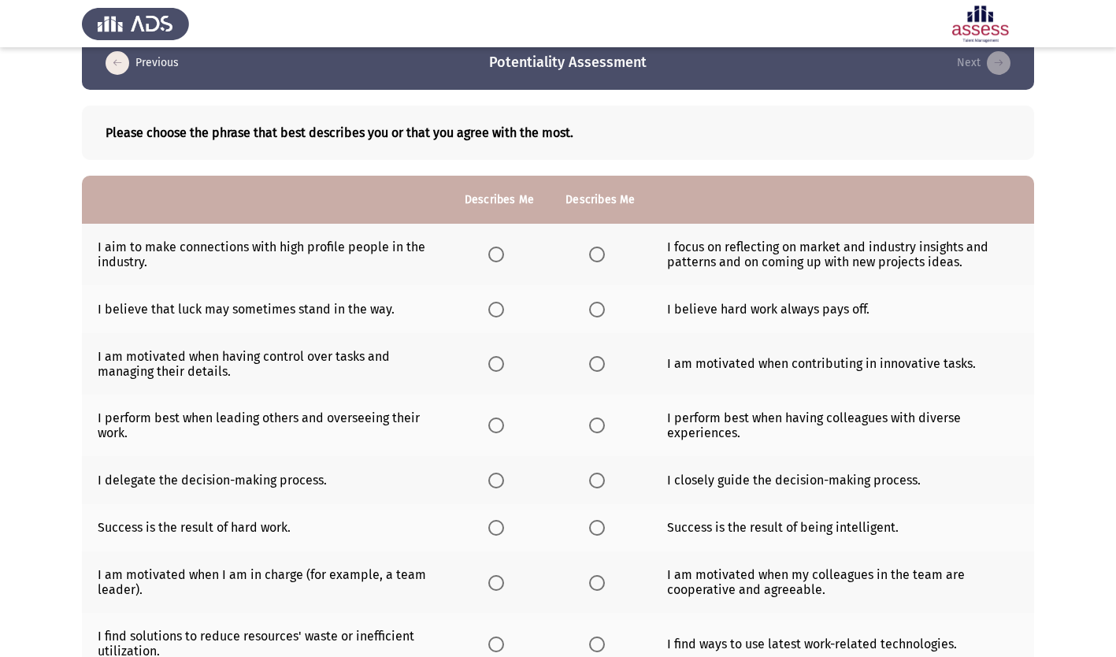
scroll to position [79, 0]
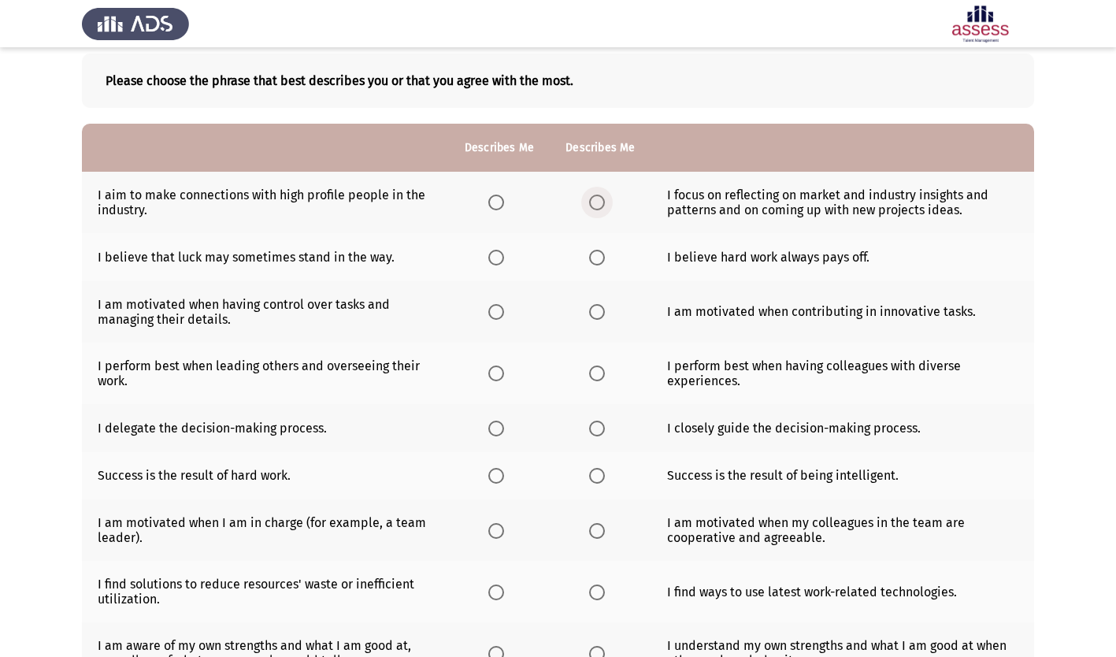
click at [590, 202] on span "Select an option" at bounding box center [597, 203] width 16 height 16
click at [590, 202] on input "Select an option" at bounding box center [597, 203] width 16 height 16
click at [494, 260] on span "Select an option" at bounding box center [496, 258] width 16 height 16
click at [494, 260] on input "Select an option" at bounding box center [496, 258] width 16 height 16
click at [599, 313] on span "Select an option" at bounding box center [597, 312] width 16 height 16
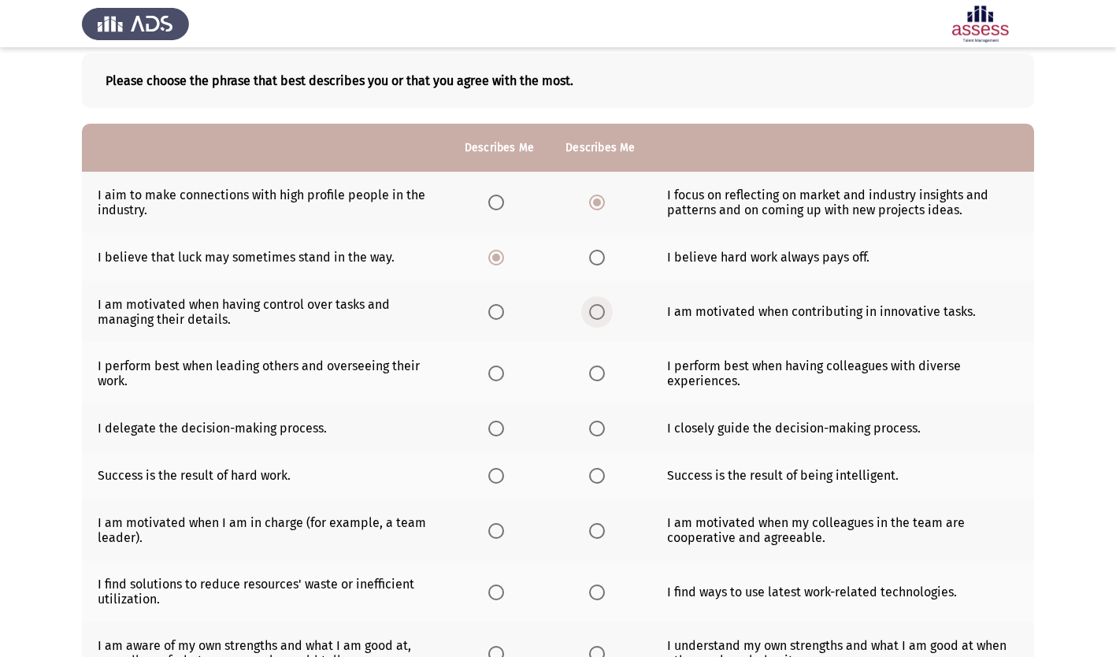
click at [599, 313] on input "Select an option" at bounding box center [597, 312] width 16 height 16
click at [599, 374] on span "Select an option" at bounding box center [597, 373] width 16 height 16
click at [599, 374] on input "Select an option" at bounding box center [597, 373] width 16 height 16
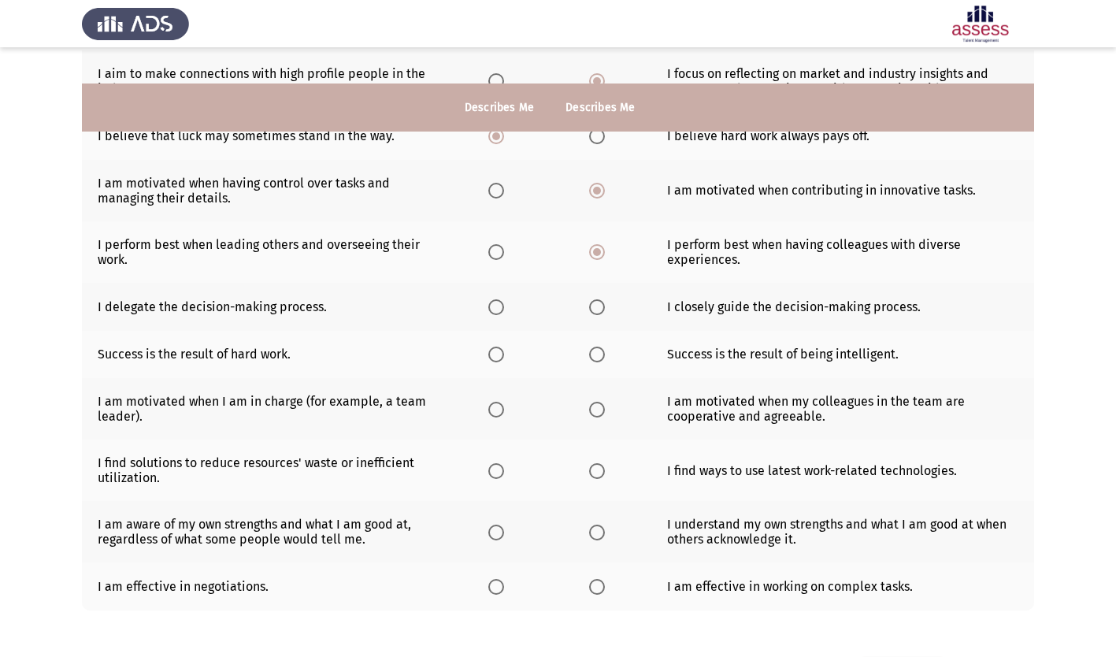
scroll to position [236, 0]
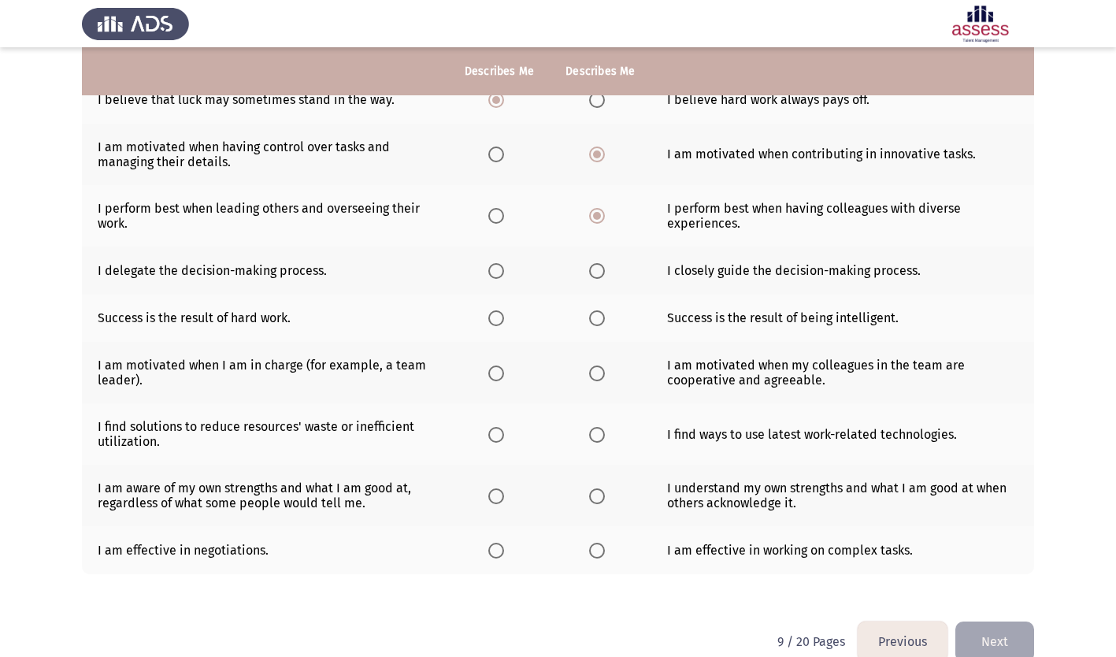
click at [597, 268] on span "Select an option" at bounding box center [597, 271] width 16 height 16
click at [597, 268] on input "Select an option" at bounding box center [597, 271] width 16 height 16
click at [599, 315] on span "Select an option" at bounding box center [597, 318] width 16 height 16
click at [599, 315] on input "Select an option" at bounding box center [597, 318] width 16 height 16
click at [496, 371] on span "Select an option" at bounding box center [496, 373] width 16 height 16
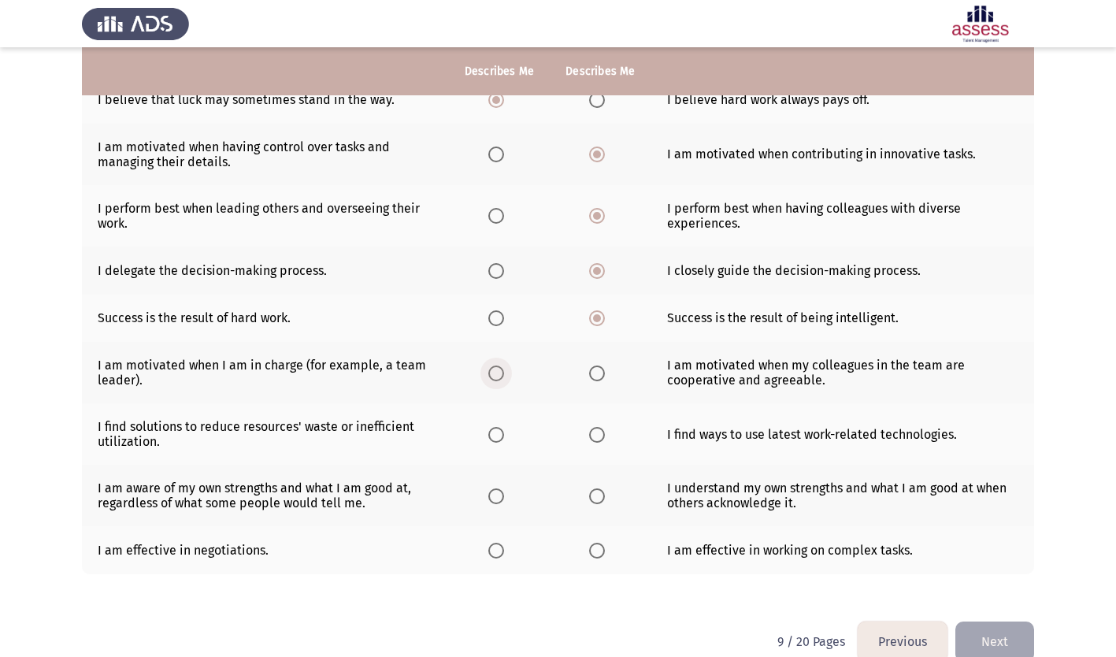
click at [496, 371] on input "Select an option" at bounding box center [496, 373] width 16 height 16
click at [499, 431] on span "Select an option" at bounding box center [496, 435] width 16 height 16
click at [499, 431] on input "Select an option" at bounding box center [496, 435] width 16 height 16
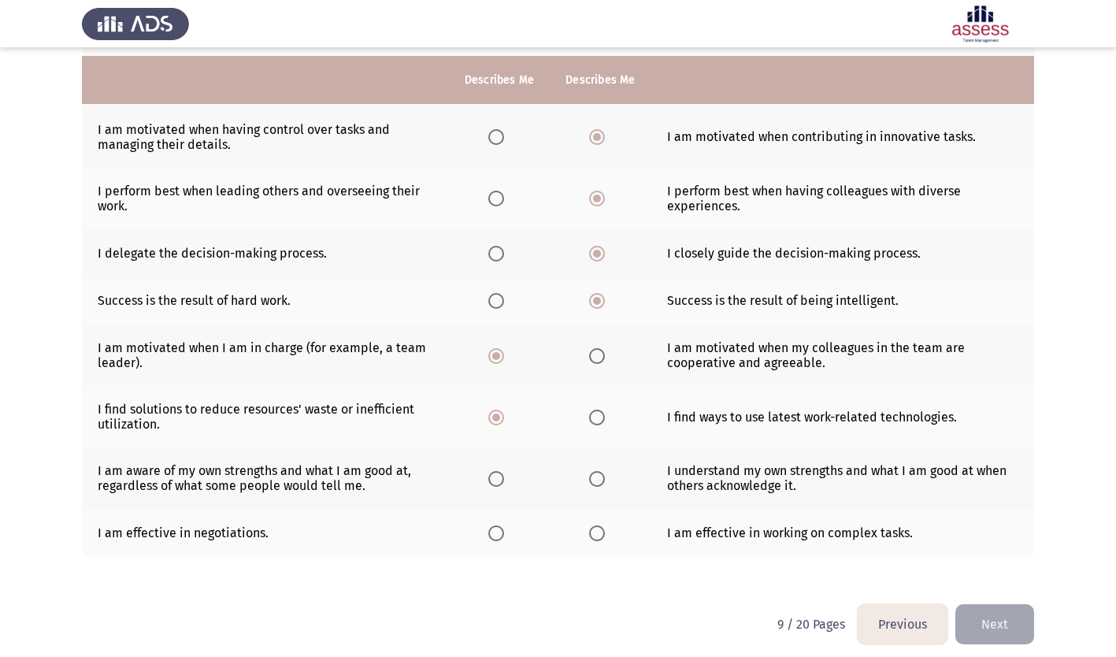
scroll to position [264, 0]
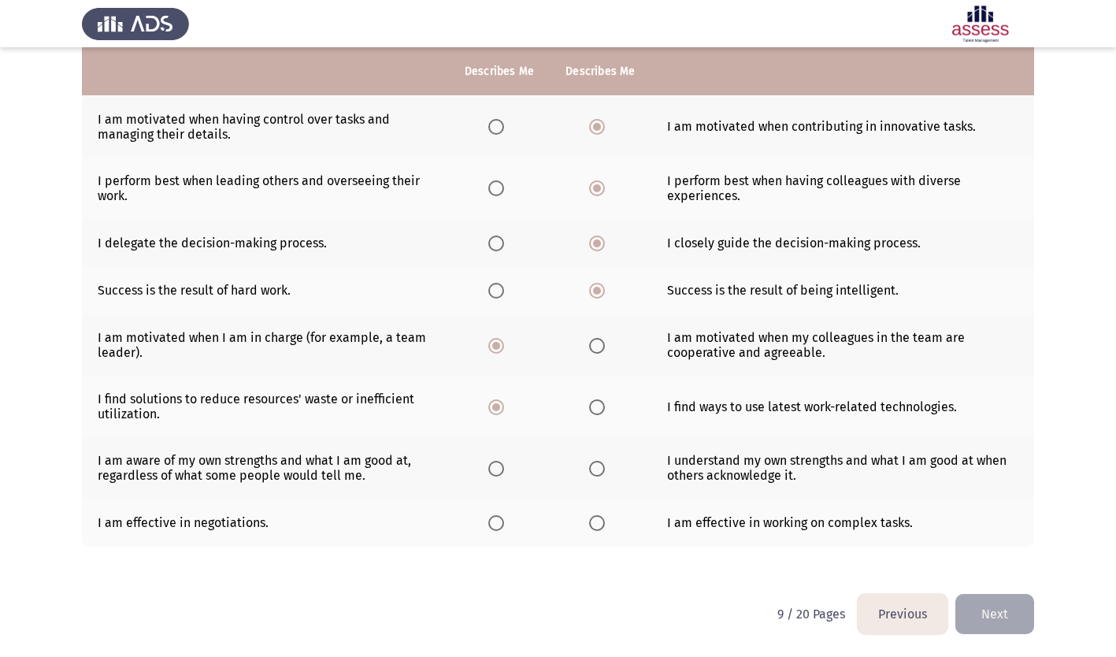
click at [498, 469] on span "Select an option" at bounding box center [496, 469] width 16 height 16
click at [498, 469] on input "Select an option" at bounding box center [496, 469] width 16 height 16
click at [598, 525] on span "Select an option" at bounding box center [597, 523] width 16 height 16
click at [598, 525] on input "Select an option" at bounding box center [597, 523] width 16 height 16
click at [992, 602] on button "Next" at bounding box center [994, 614] width 79 height 40
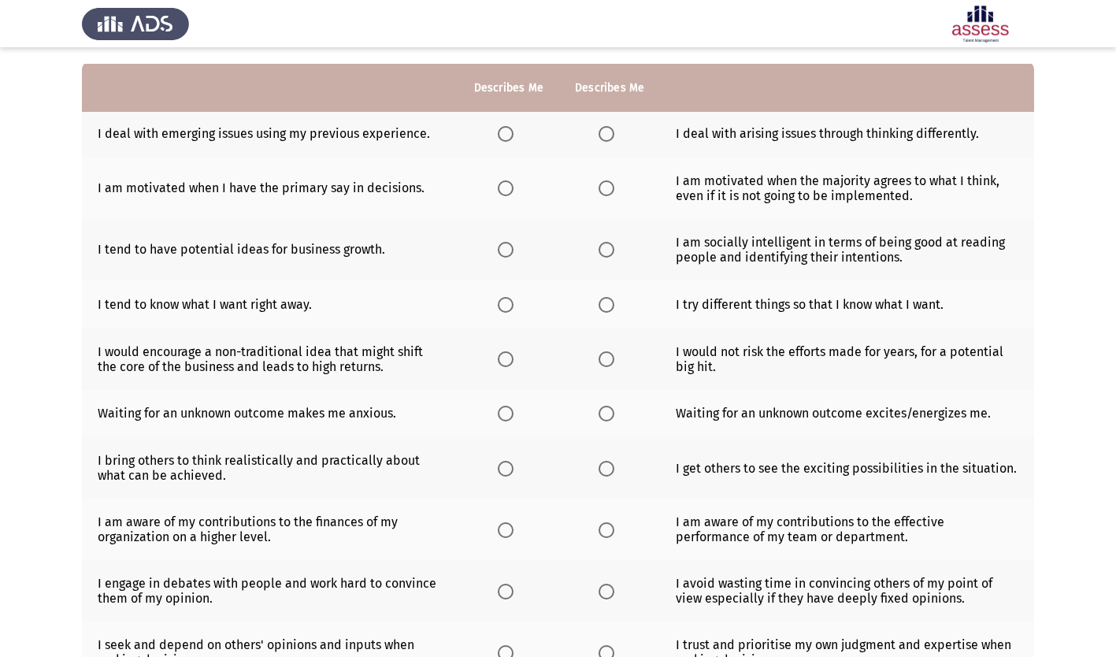
scroll to position [158, 0]
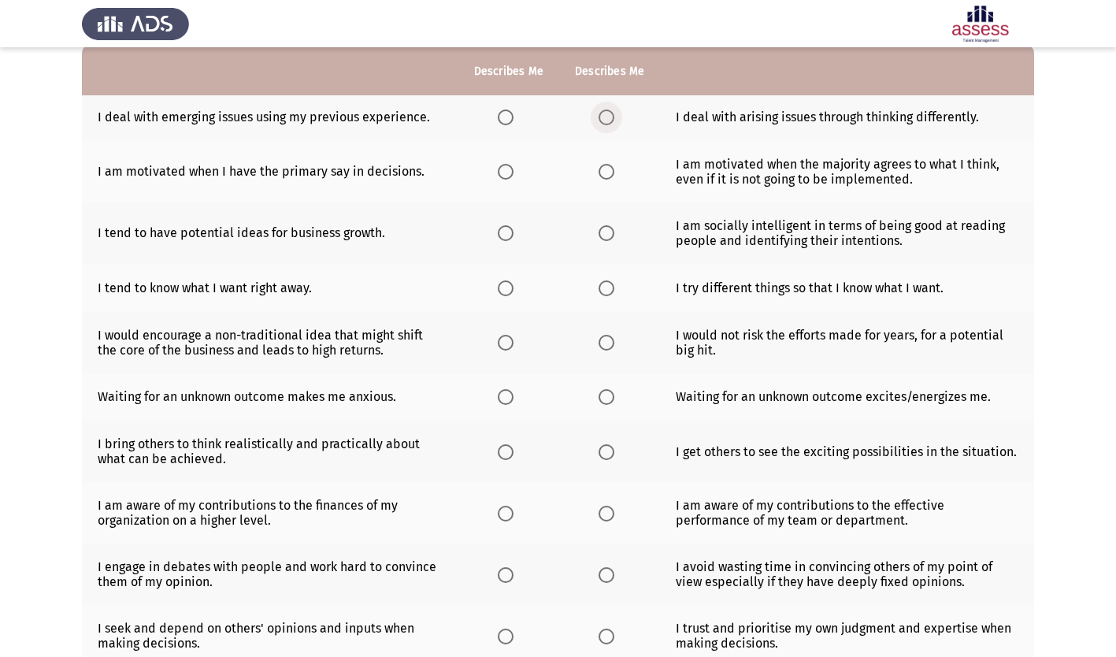
click at [606, 115] on span "Select an option" at bounding box center [607, 117] width 16 height 16
click at [606, 115] on input "Select an option" at bounding box center [607, 117] width 16 height 16
click at [607, 175] on span "Select an option" at bounding box center [607, 172] width 16 height 16
click at [607, 175] on input "Select an option" at bounding box center [607, 172] width 16 height 16
click at [506, 234] on span "Select an option" at bounding box center [506, 233] width 16 height 16
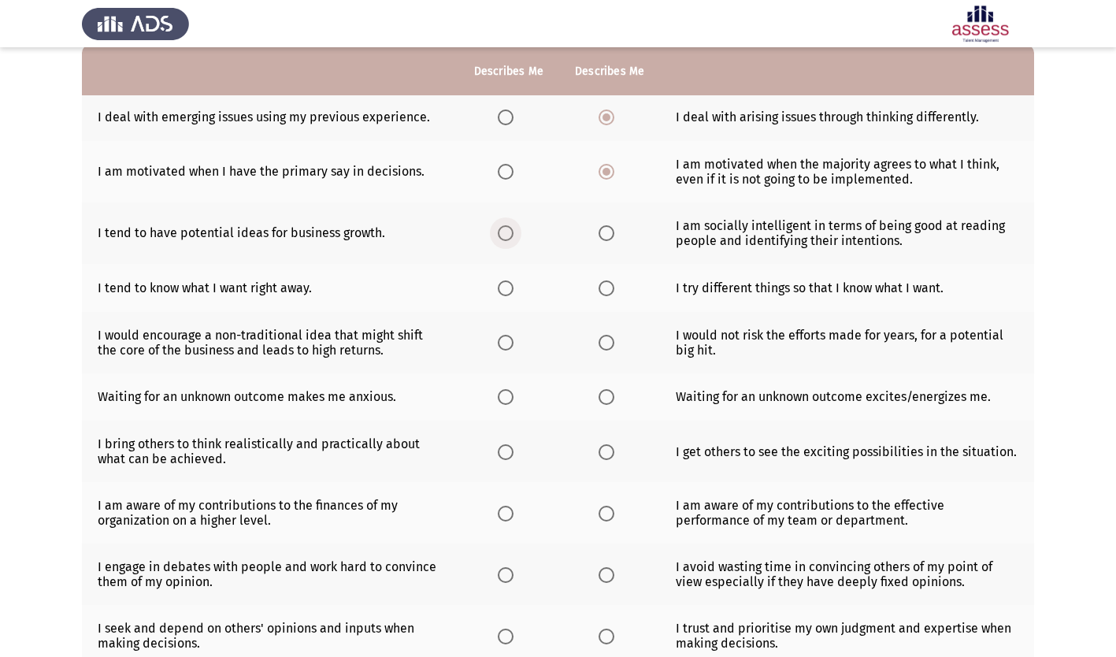
click at [506, 234] on input "Select an option" at bounding box center [506, 233] width 16 height 16
click at [510, 285] on span "Select an option" at bounding box center [506, 288] width 16 height 16
click at [510, 285] on input "Select an option" at bounding box center [506, 288] width 16 height 16
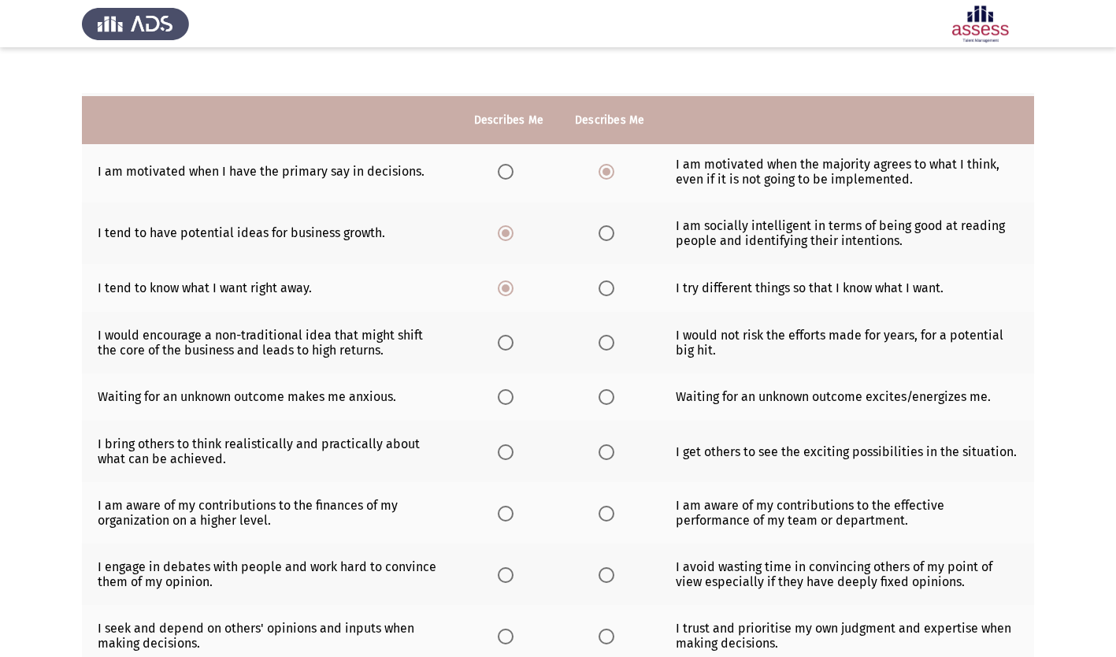
scroll to position [236, 0]
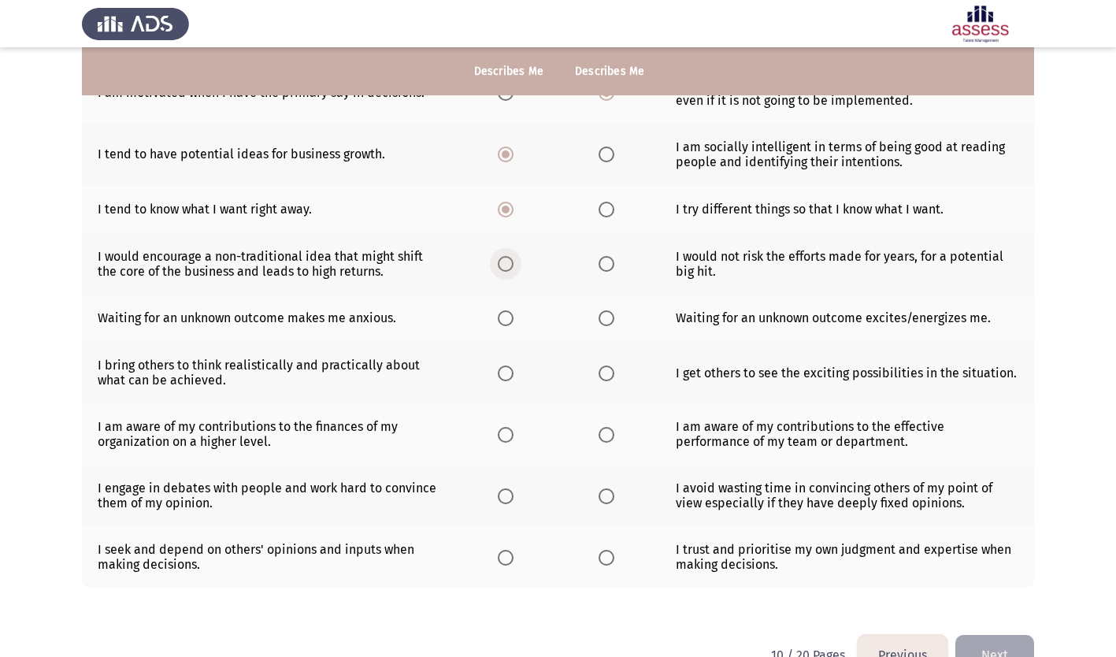
click at [507, 256] on span "Select an option" at bounding box center [506, 264] width 16 height 16
click at [507, 256] on input "Select an option" at bounding box center [506, 264] width 16 height 16
click at [606, 320] on span "Select an option" at bounding box center [607, 318] width 16 height 16
click at [606, 320] on input "Select an option" at bounding box center [607, 318] width 16 height 16
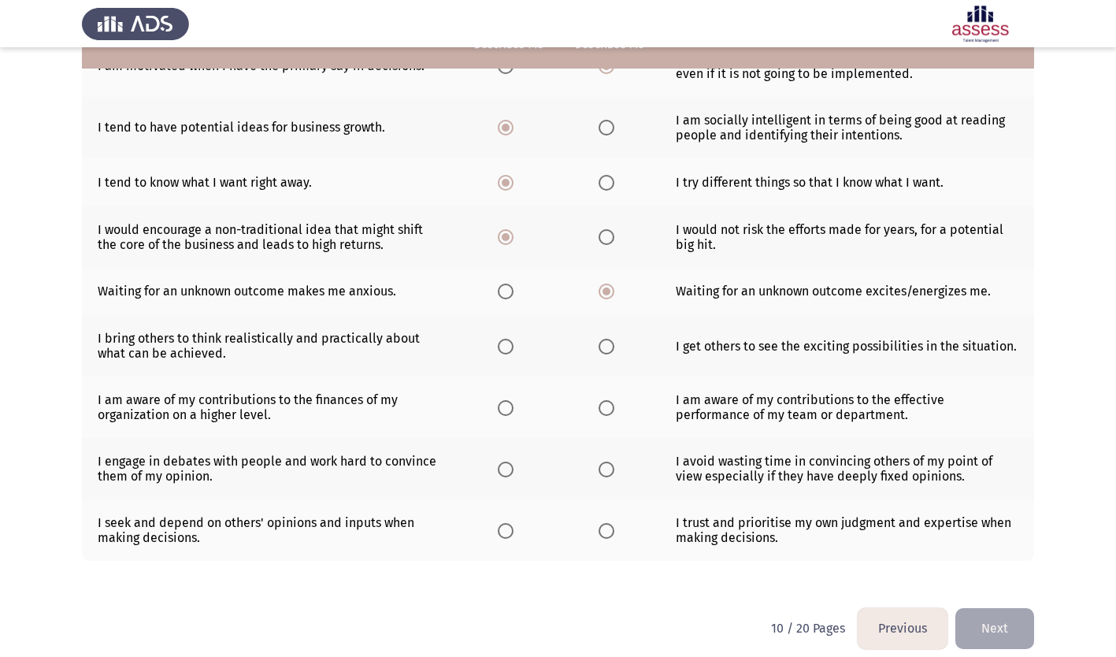
scroll to position [277, 0]
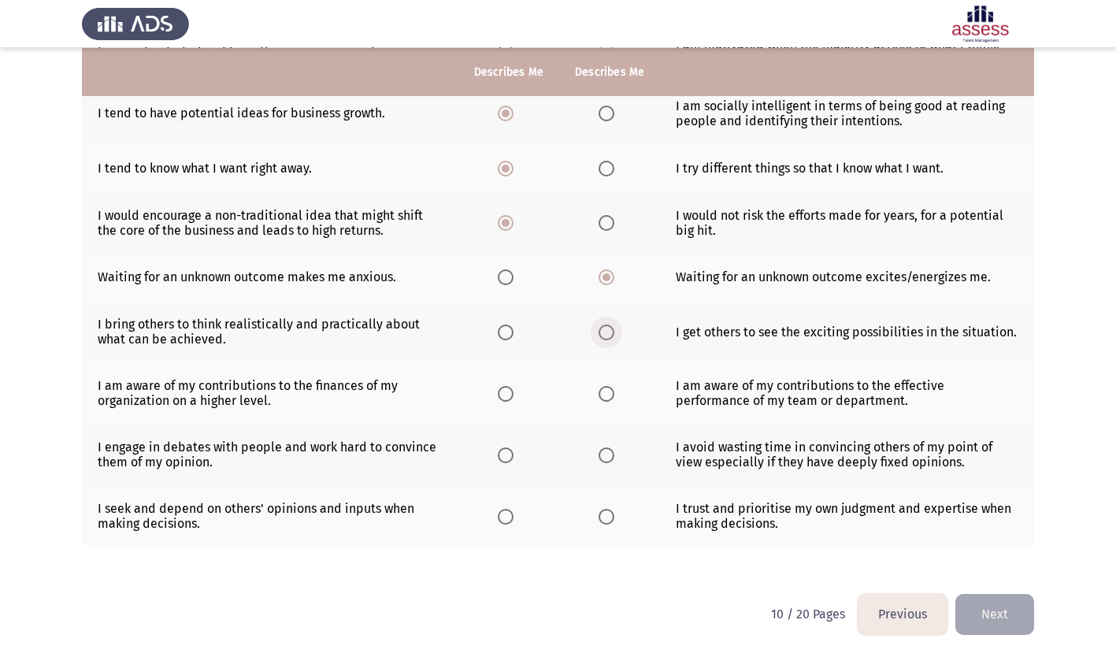
click at [604, 332] on span "Select an option" at bounding box center [607, 332] width 16 height 16
click at [604, 332] on input "Select an option" at bounding box center [607, 332] width 16 height 16
click at [605, 395] on span "Select an option" at bounding box center [607, 394] width 16 height 16
click at [605, 395] on input "Select an option" at bounding box center [607, 394] width 16 height 16
click at [611, 457] on span "Select an option" at bounding box center [607, 455] width 16 height 16
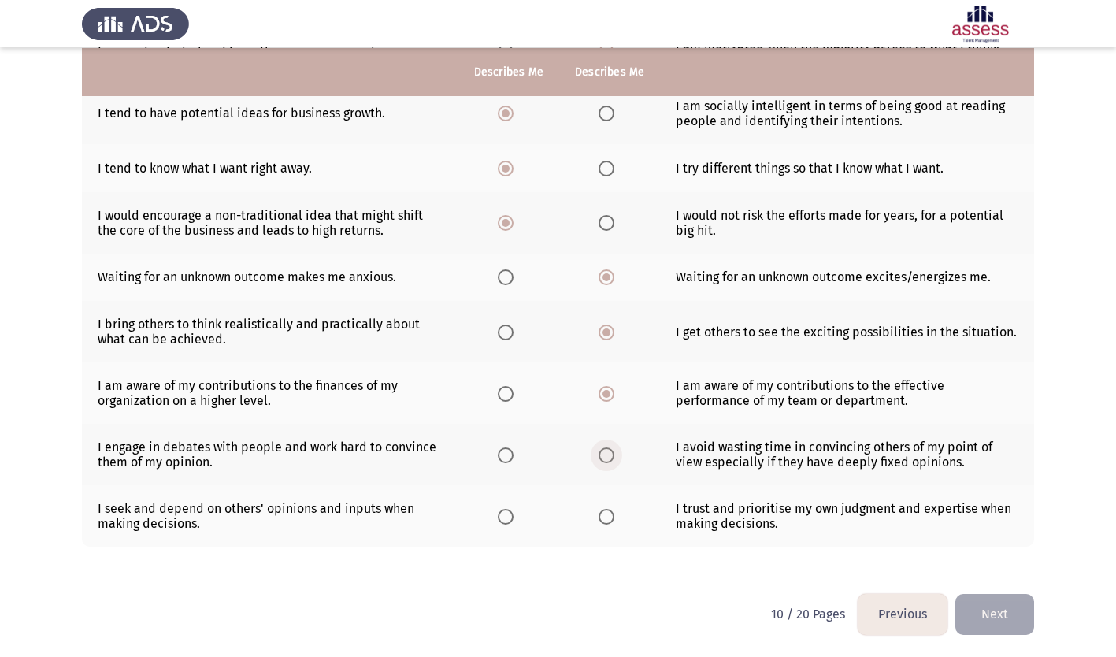
click at [611, 457] on input "Select an option" at bounding box center [607, 455] width 16 height 16
click at [604, 514] on span "Select an option" at bounding box center [607, 517] width 16 height 16
click at [604, 514] on input "Select an option" at bounding box center [607, 517] width 16 height 16
click at [995, 604] on button "Next" at bounding box center [994, 614] width 79 height 40
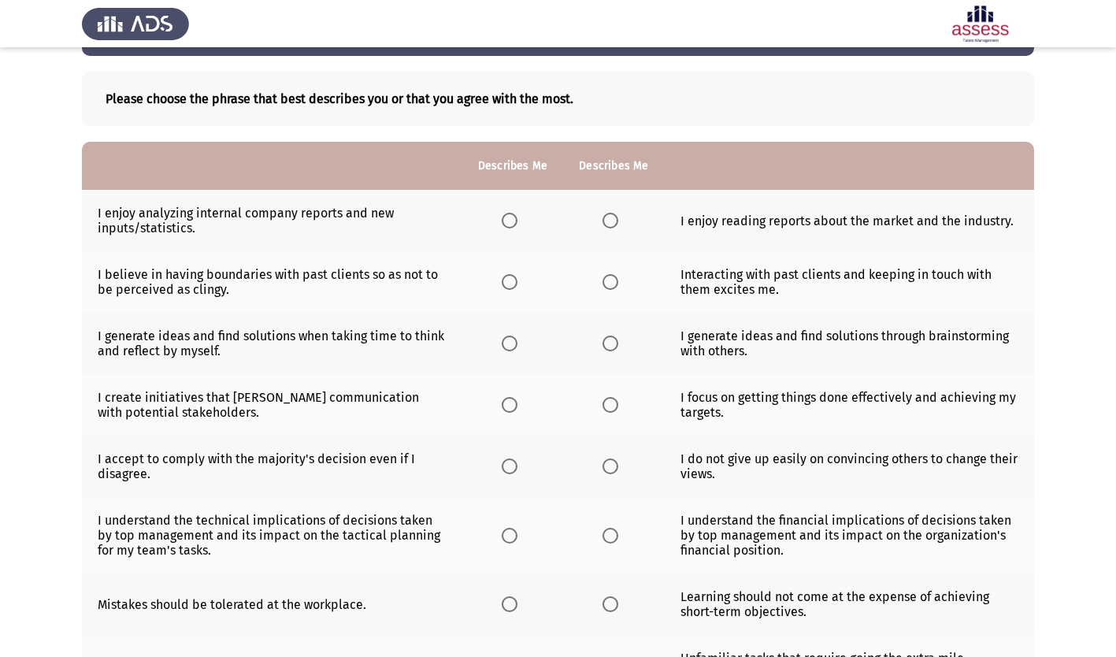
scroll to position [79, 0]
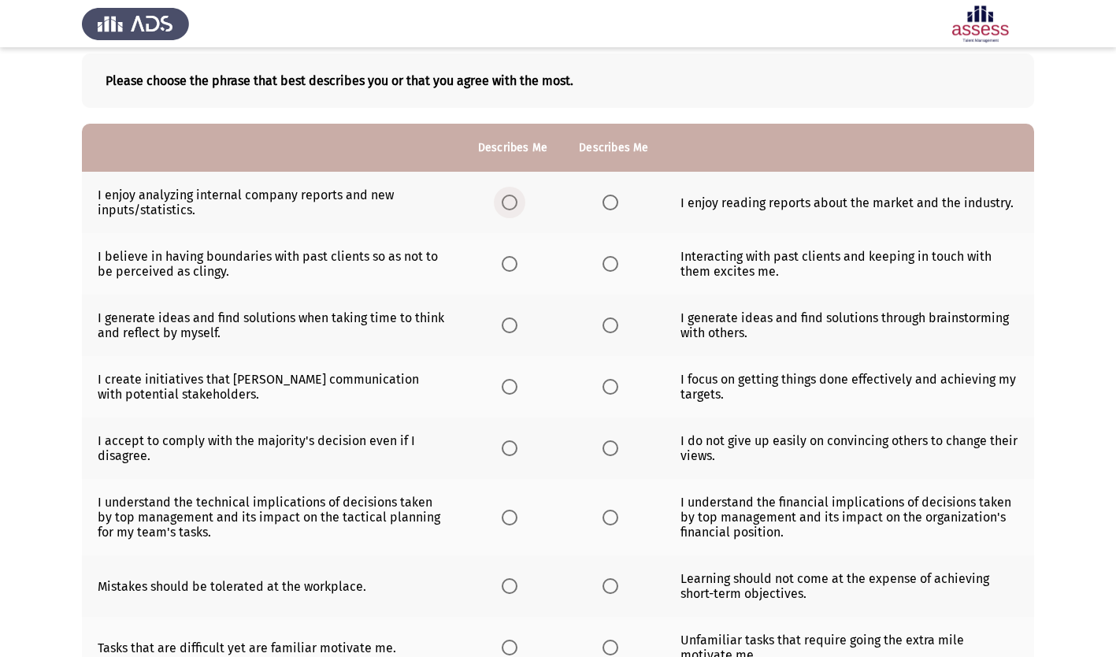
click at [512, 204] on span "Select an option" at bounding box center [510, 203] width 16 height 16
click at [512, 204] on input "Select an option" at bounding box center [510, 203] width 16 height 16
click at [610, 262] on span "Select an option" at bounding box center [611, 264] width 16 height 16
click at [610, 262] on input "Select an option" at bounding box center [611, 264] width 16 height 16
click at [610, 332] on span "Select an option" at bounding box center [611, 325] width 16 height 16
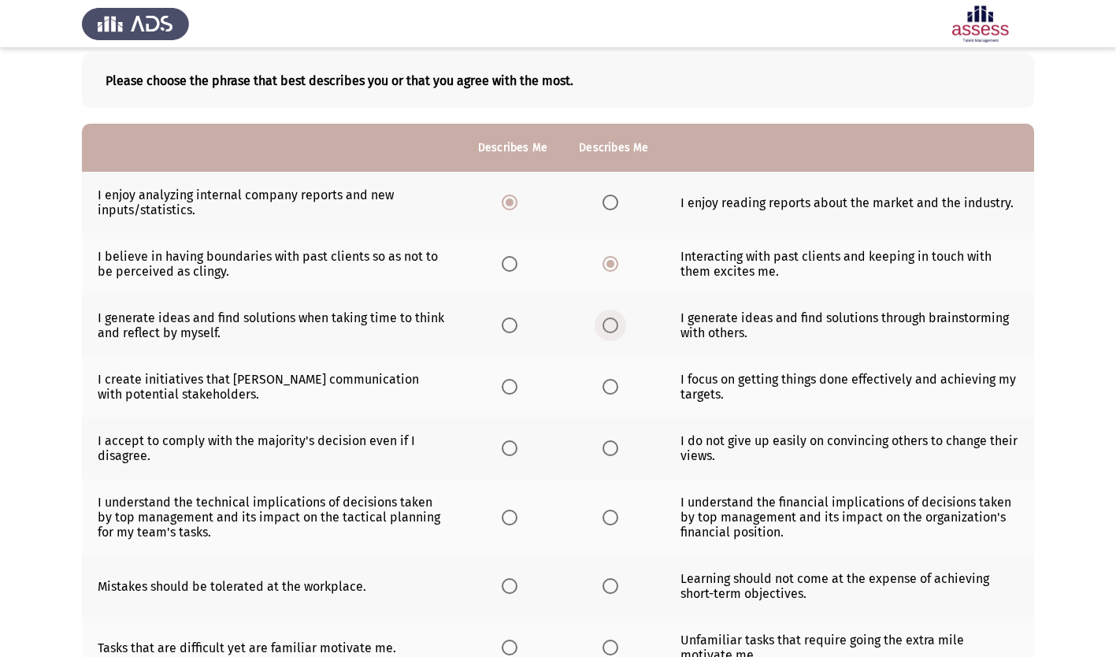
click at [610, 332] on input "Select an option" at bounding box center [611, 325] width 16 height 16
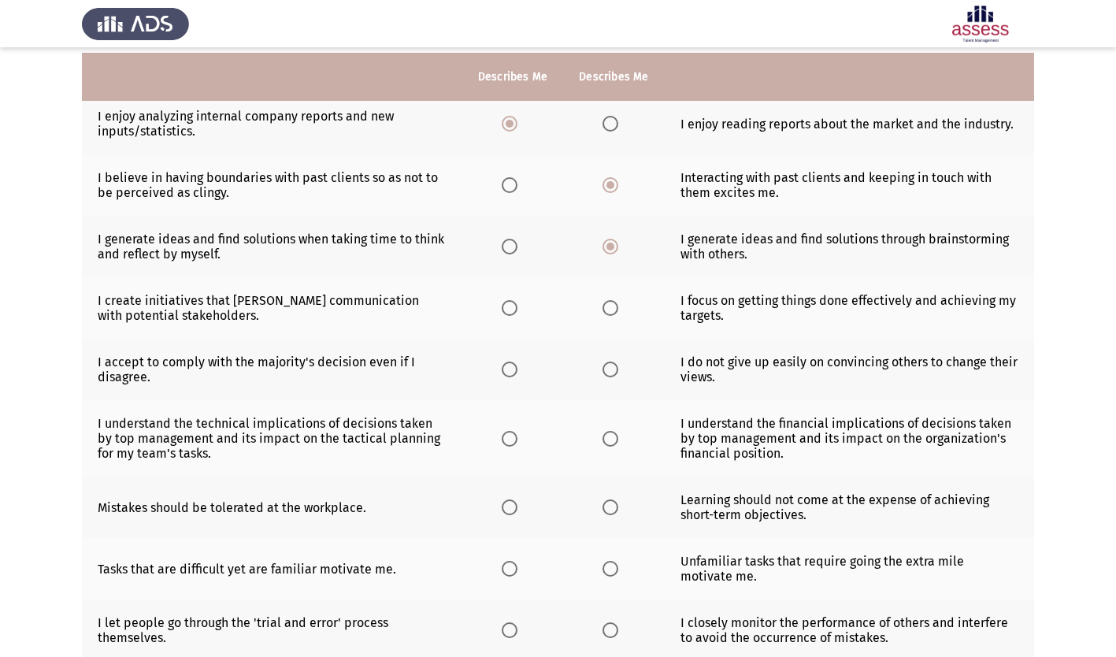
scroll to position [236, 0]
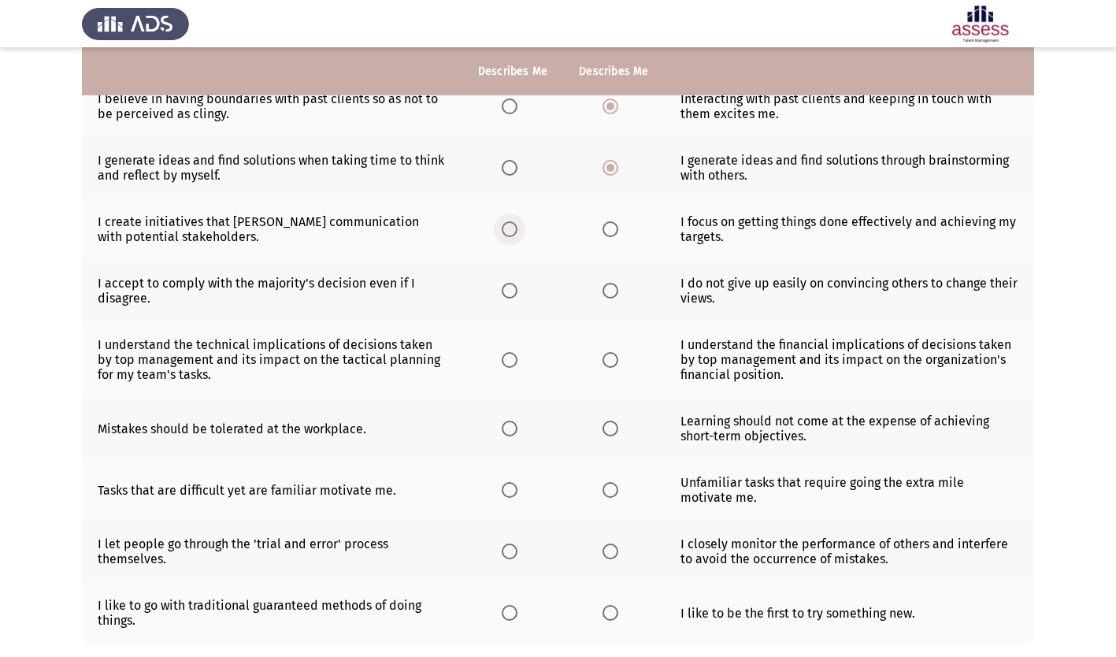
click at [514, 232] on span "Select an option" at bounding box center [510, 229] width 16 height 16
click at [514, 232] on input "Select an option" at bounding box center [510, 229] width 16 height 16
click at [507, 291] on span "Select an option" at bounding box center [510, 291] width 16 height 16
click at [507, 291] on input "Select an option" at bounding box center [510, 291] width 16 height 16
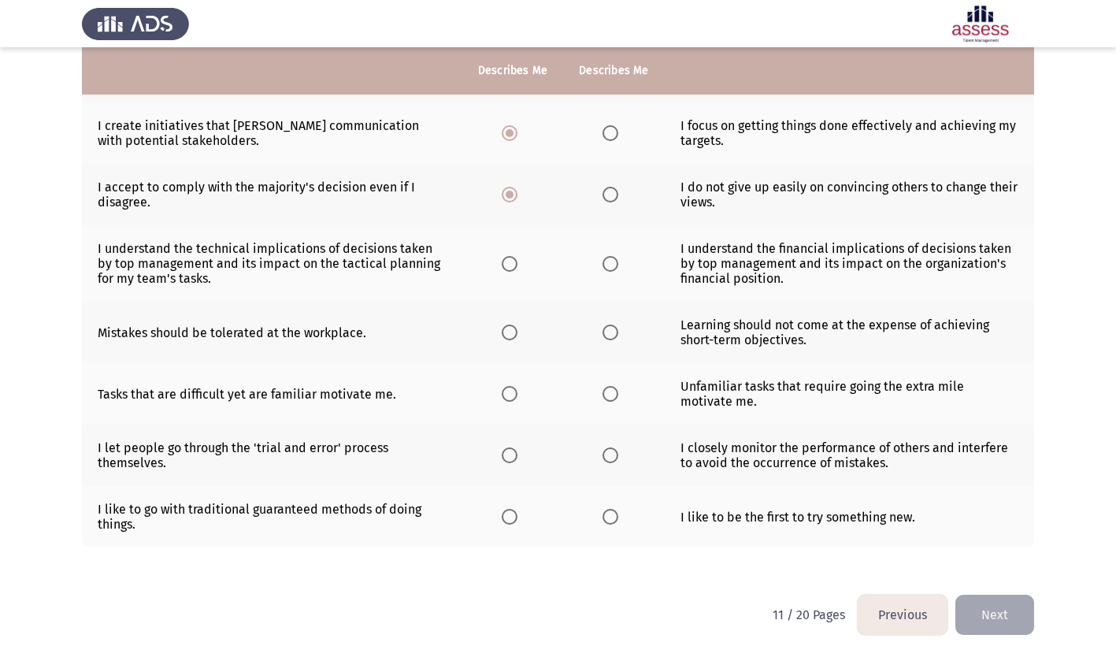
scroll to position [333, 0]
click at [514, 264] on span "Select an option" at bounding box center [510, 263] width 16 height 16
click at [514, 264] on input "Select an option" at bounding box center [510, 263] width 16 height 16
click at [612, 332] on span "Select an option" at bounding box center [611, 332] width 16 height 16
click at [612, 332] on input "Select an option" at bounding box center [611, 332] width 16 height 16
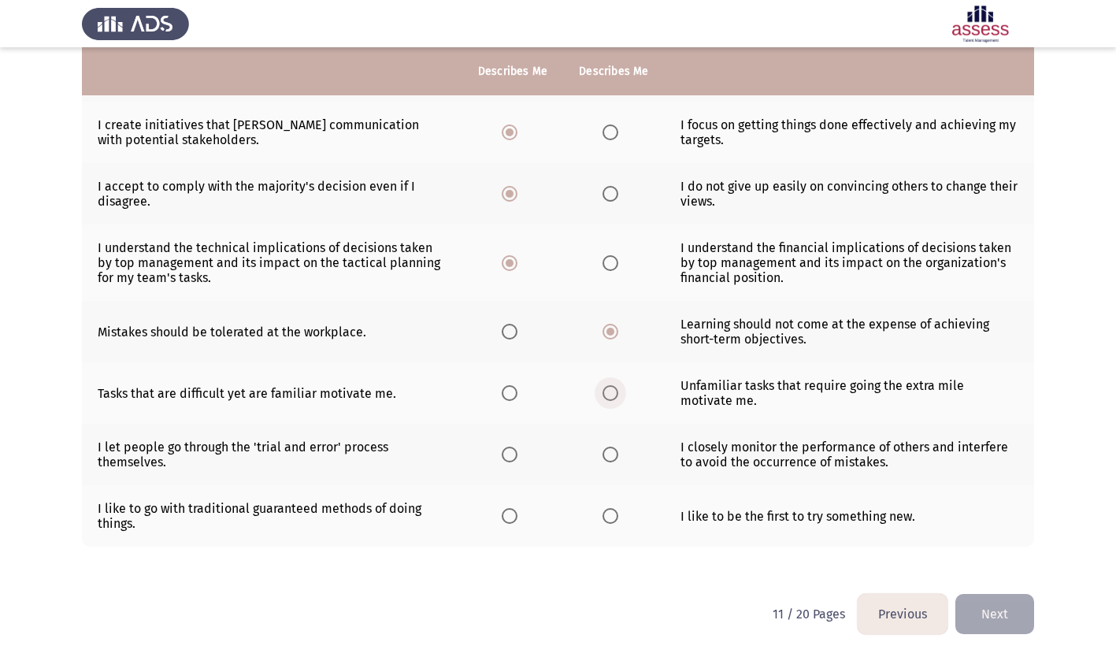
click at [607, 390] on span "Select an option" at bounding box center [611, 393] width 16 height 16
click at [607, 390] on input "Select an option" at bounding box center [611, 393] width 16 height 16
click at [610, 455] on span "Select an option" at bounding box center [611, 455] width 16 height 16
click at [610, 455] on input "Select an option" at bounding box center [611, 455] width 16 height 16
click at [605, 515] on span "Select an option" at bounding box center [611, 516] width 16 height 16
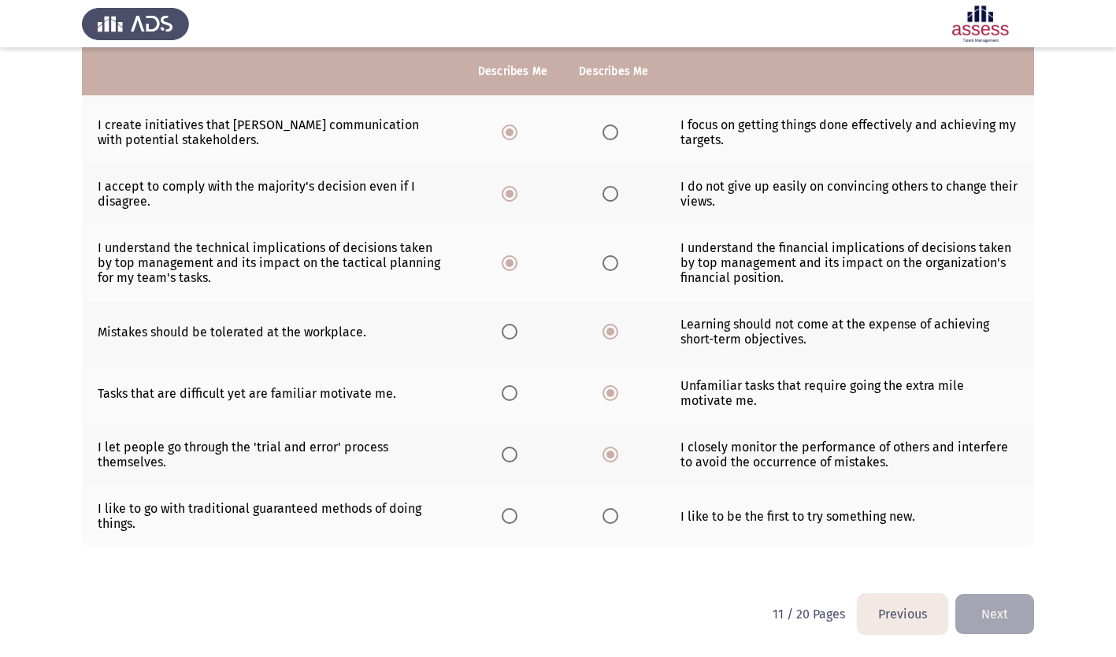
click at [605, 515] on input "Select an option" at bounding box center [611, 516] width 16 height 16
click at [999, 610] on button "Next" at bounding box center [994, 614] width 79 height 40
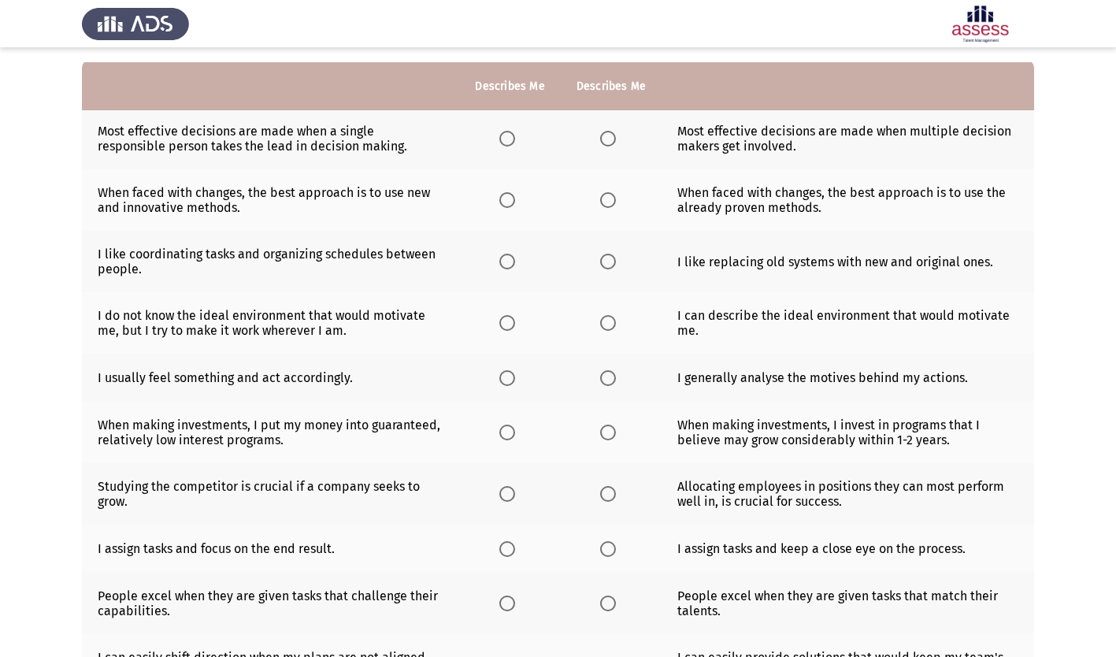
scroll to position [158, 0]
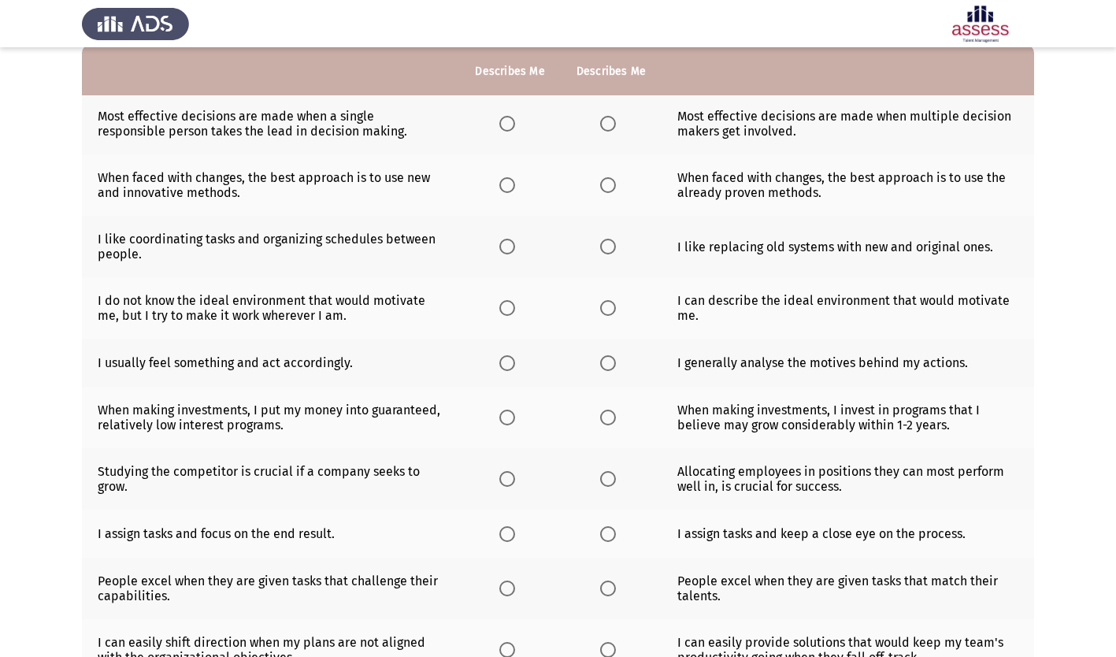
click at [503, 121] on span "Select an option" at bounding box center [507, 124] width 16 height 16
click at [503, 121] on input "Select an option" at bounding box center [507, 124] width 16 height 16
click at [509, 183] on span "Select an option" at bounding box center [507, 185] width 16 height 16
click at [509, 183] on input "Select an option" at bounding box center [507, 185] width 16 height 16
click at [610, 244] on span "Select an option" at bounding box center [608, 247] width 16 height 16
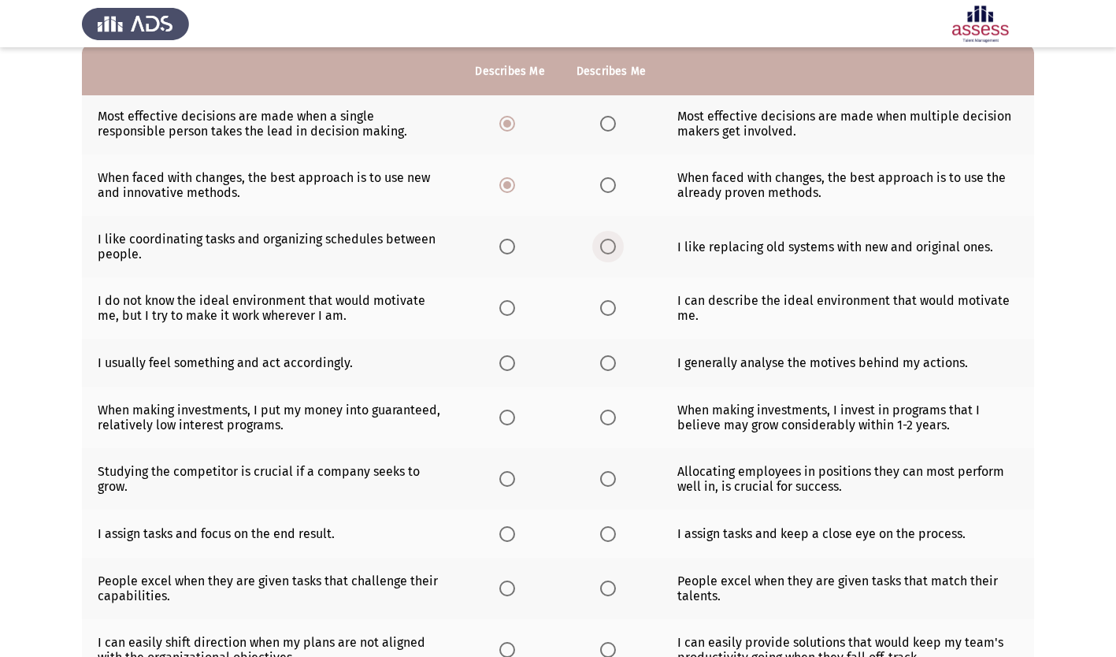
click at [610, 244] on input "Select an option" at bounding box center [608, 247] width 16 height 16
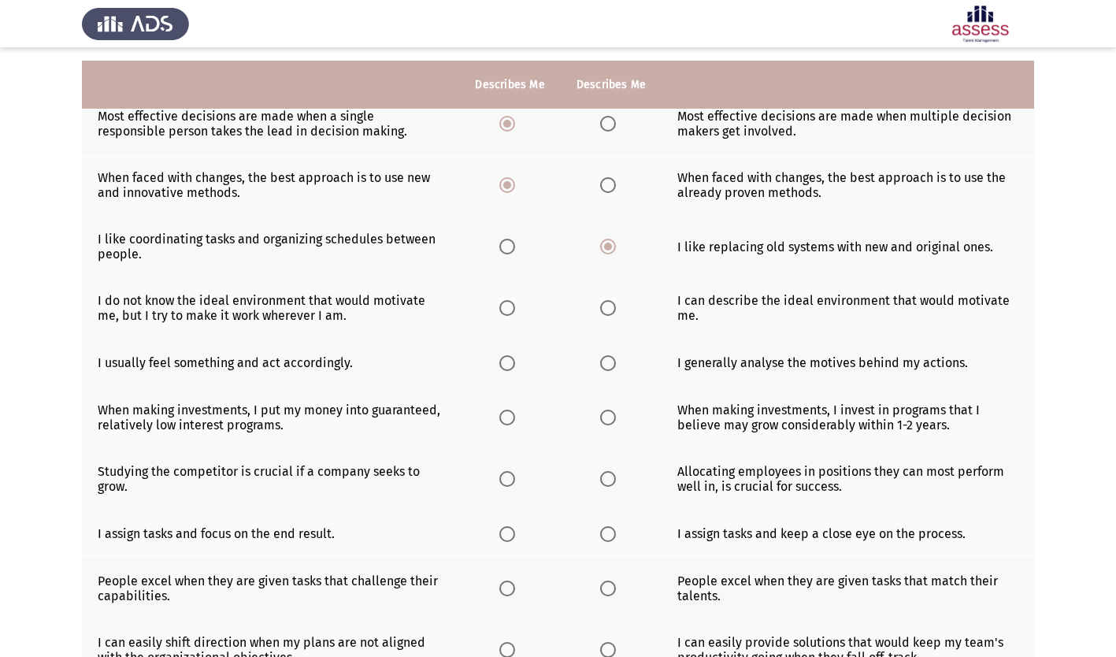
scroll to position [236, 0]
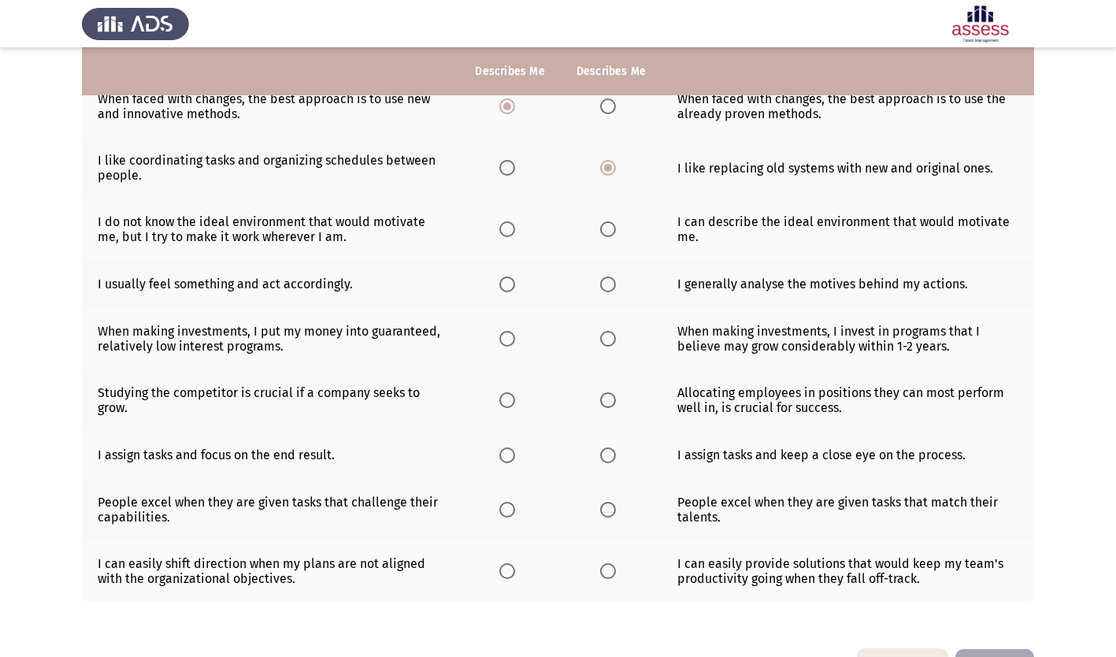
click at [506, 232] on span "Select an option" at bounding box center [507, 229] width 16 height 16
click at [506, 232] on input "Select an option" at bounding box center [507, 229] width 16 height 16
click at [509, 284] on span "Select an option" at bounding box center [507, 284] width 16 height 16
click at [509, 284] on input "Select an option" at bounding box center [507, 284] width 16 height 16
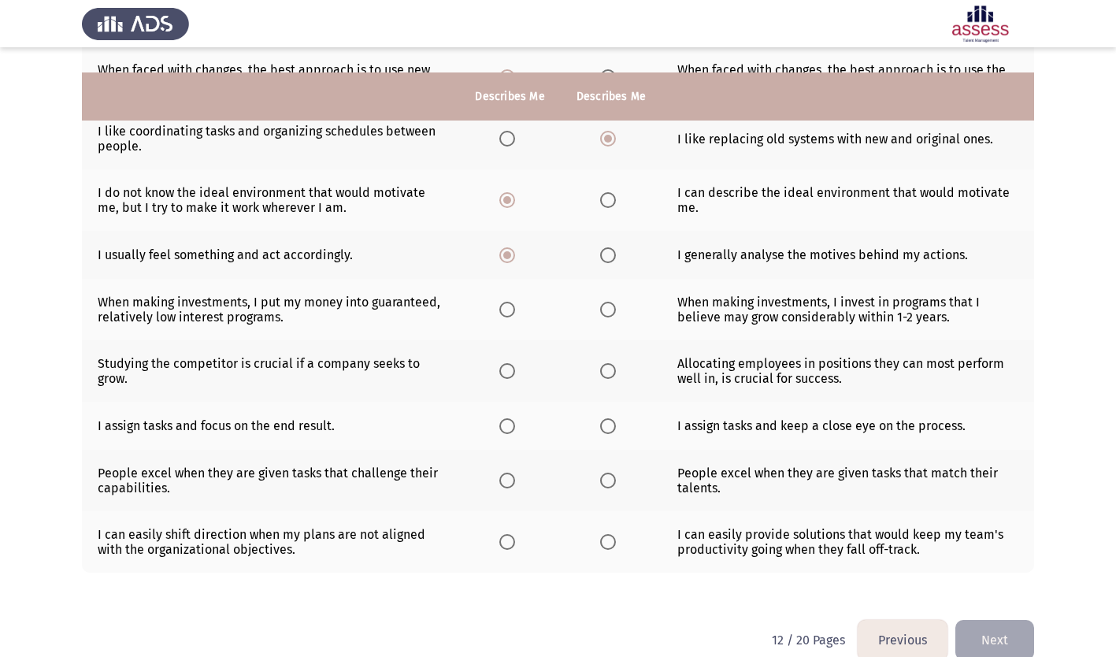
scroll to position [291, 0]
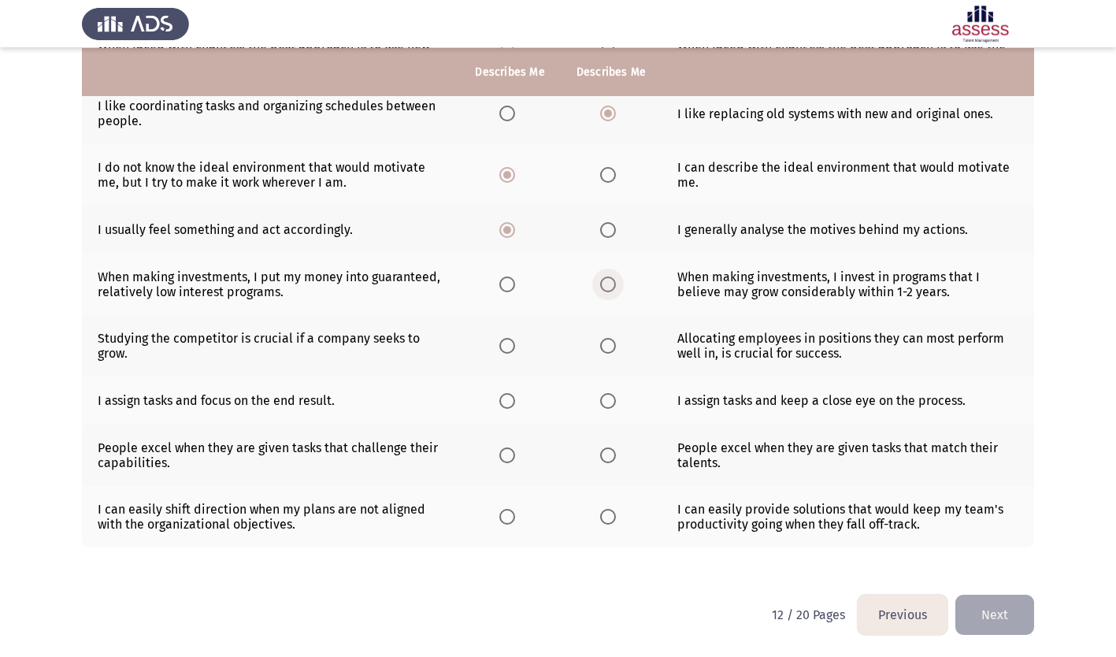
click at [613, 284] on span "Select an option" at bounding box center [608, 284] width 16 height 16
click at [613, 284] on input "Select an option" at bounding box center [608, 284] width 16 height 16
click at [610, 346] on span "Select an option" at bounding box center [608, 346] width 16 height 16
click at [610, 346] on input "Select an option" at bounding box center [608, 346] width 16 height 16
click at [607, 396] on span "Select an option" at bounding box center [608, 401] width 16 height 16
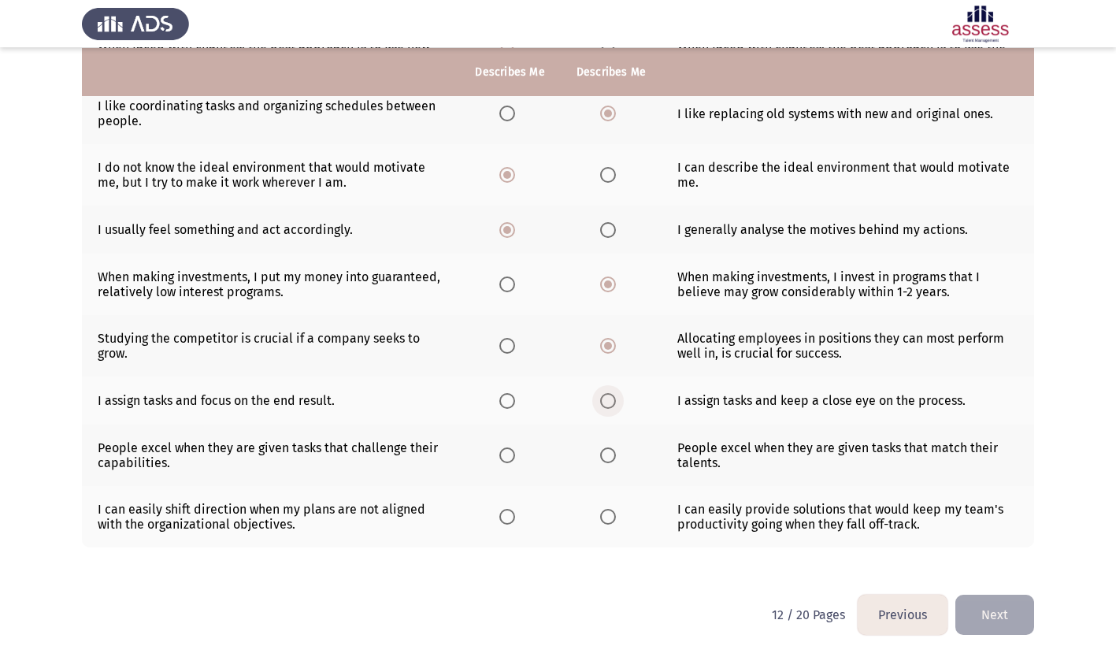
click at [607, 396] on input "Select an option" at bounding box center [608, 401] width 16 height 16
click at [610, 457] on span "Select an option" at bounding box center [608, 455] width 16 height 16
click at [610, 457] on input "Select an option" at bounding box center [608, 455] width 16 height 16
click at [508, 515] on span "Select an option" at bounding box center [507, 517] width 16 height 16
click at [508, 515] on input "Select an option" at bounding box center [507, 517] width 16 height 16
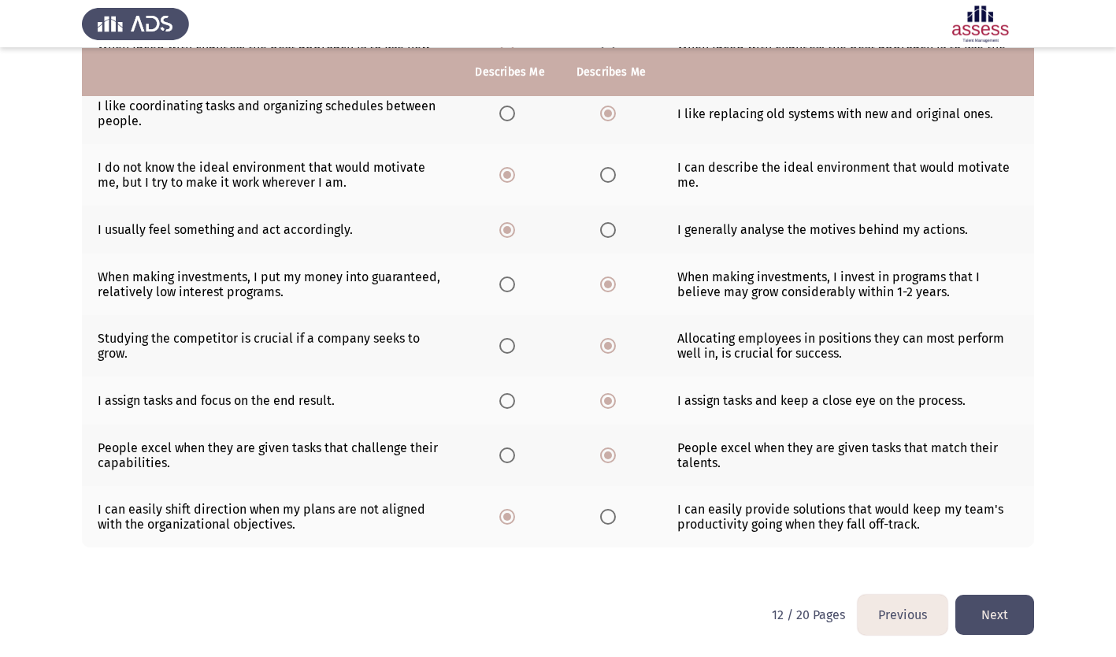
click at [996, 621] on button "Next" at bounding box center [994, 615] width 79 height 40
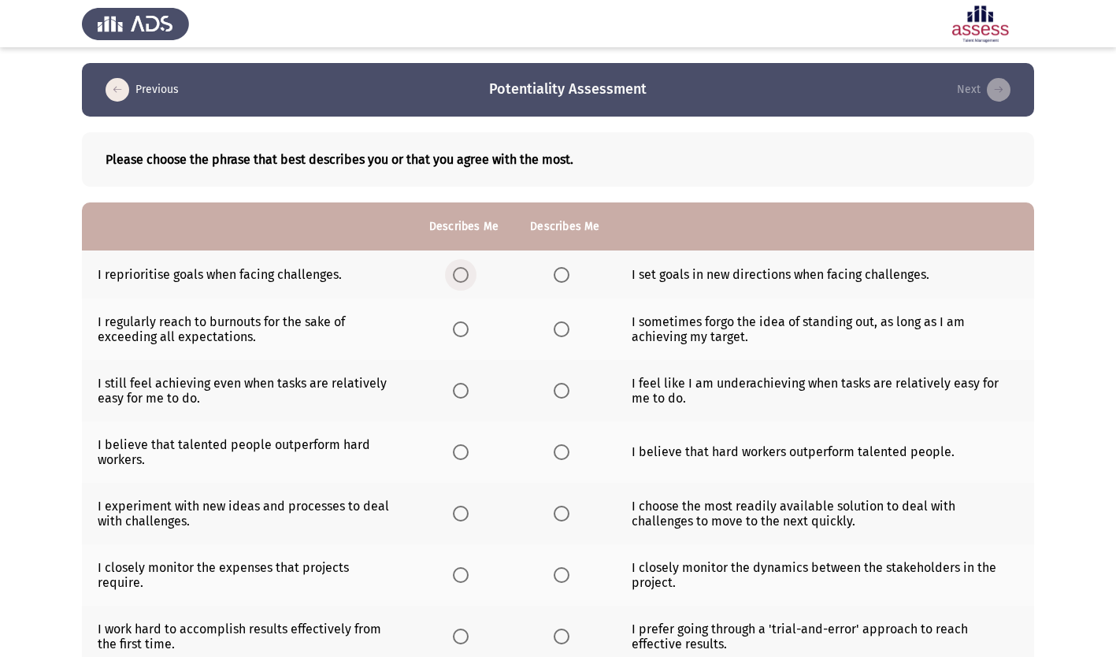
click at [459, 269] on span "Select an option" at bounding box center [461, 275] width 16 height 16
click at [459, 269] on input "Select an option" at bounding box center [461, 275] width 16 height 16
click at [566, 330] on span "Select an option" at bounding box center [562, 329] width 16 height 16
click at [566, 330] on input "Select an option" at bounding box center [562, 329] width 16 height 16
click at [559, 391] on span "Select an option" at bounding box center [562, 391] width 16 height 16
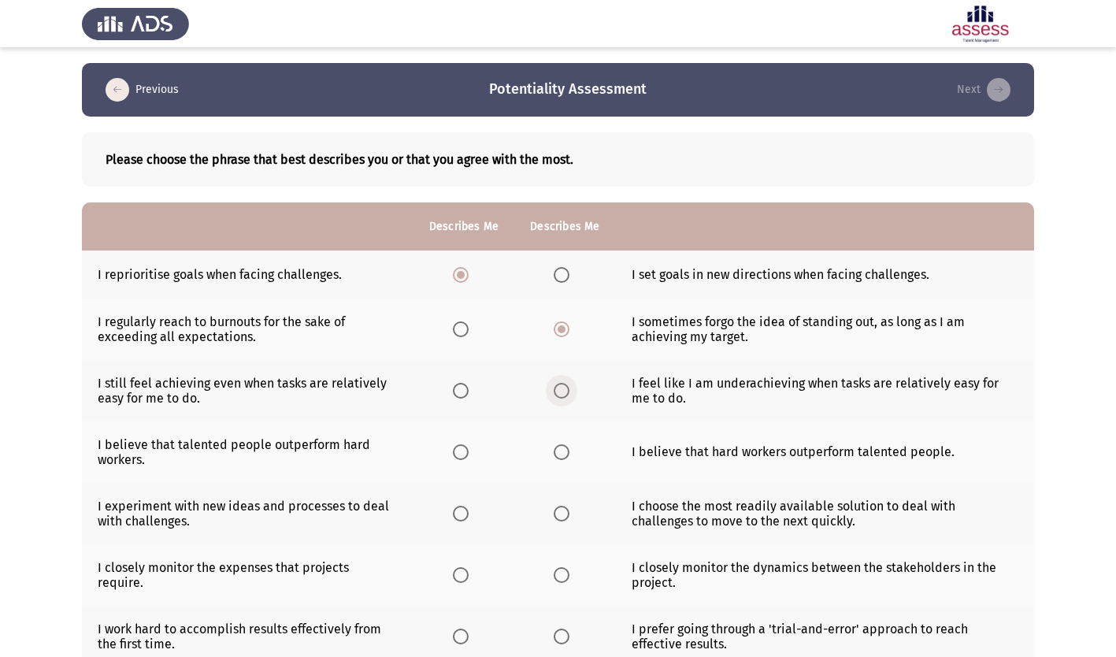
click at [559, 391] on input "Select an option" at bounding box center [562, 391] width 16 height 16
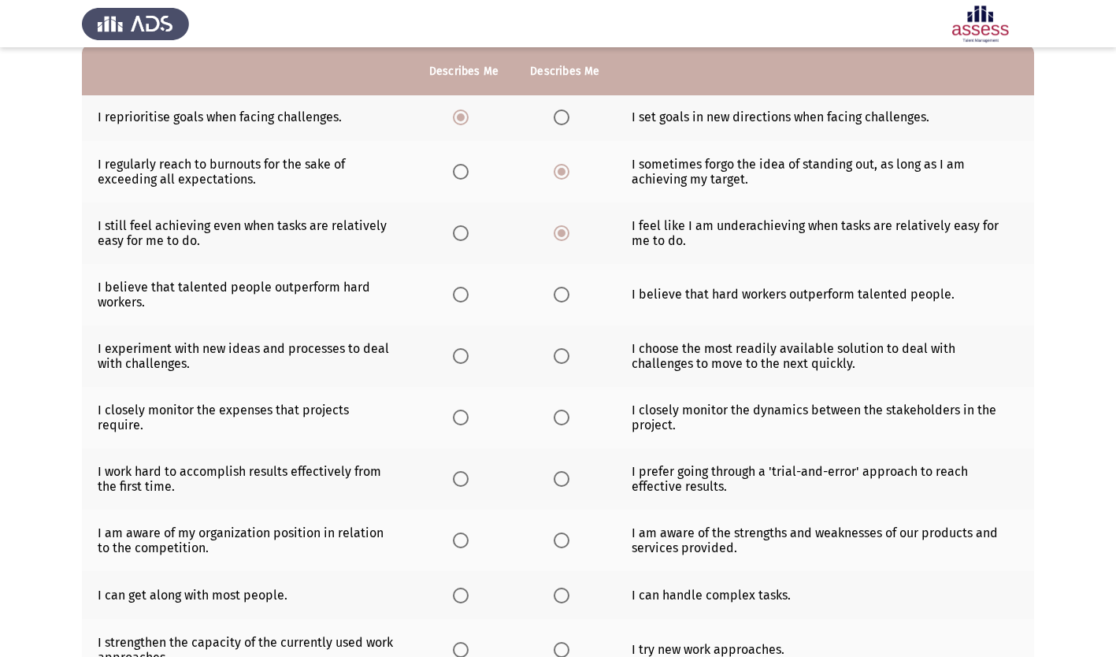
click at [462, 291] on span "Select an option" at bounding box center [461, 295] width 16 height 16
click at [462, 291] on input "Select an option" at bounding box center [461, 295] width 16 height 16
click at [462, 358] on span "Select an option" at bounding box center [461, 356] width 16 height 16
click at [462, 358] on input "Select an option" at bounding box center [461, 356] width 16 height 16
click at [460, 415] on span "Select an option" at bounding box center [461, 418] width 16 height 16
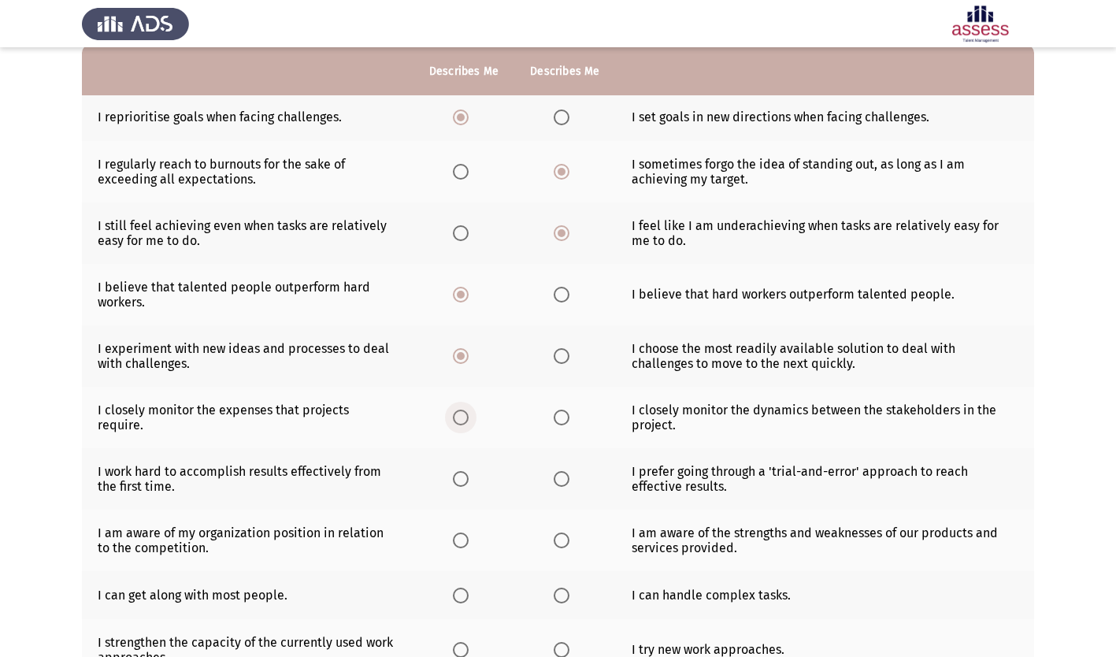
click at [460, 415] on input "Select an option" at bounding box center [461, 418] width 16 height 16
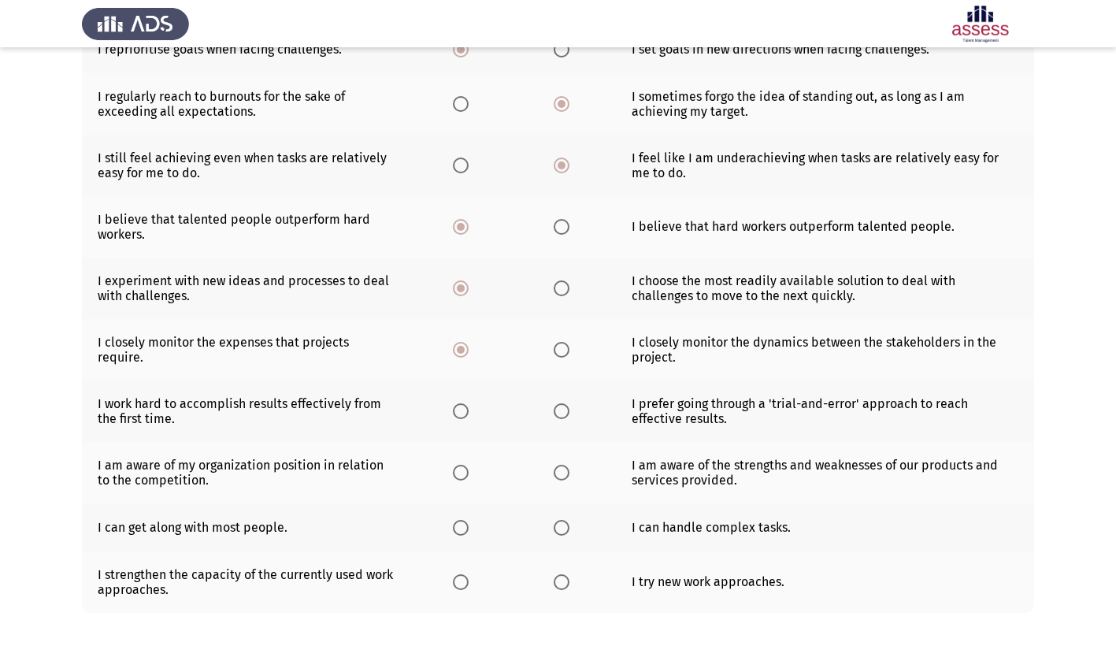
scroll to position [291, 0]
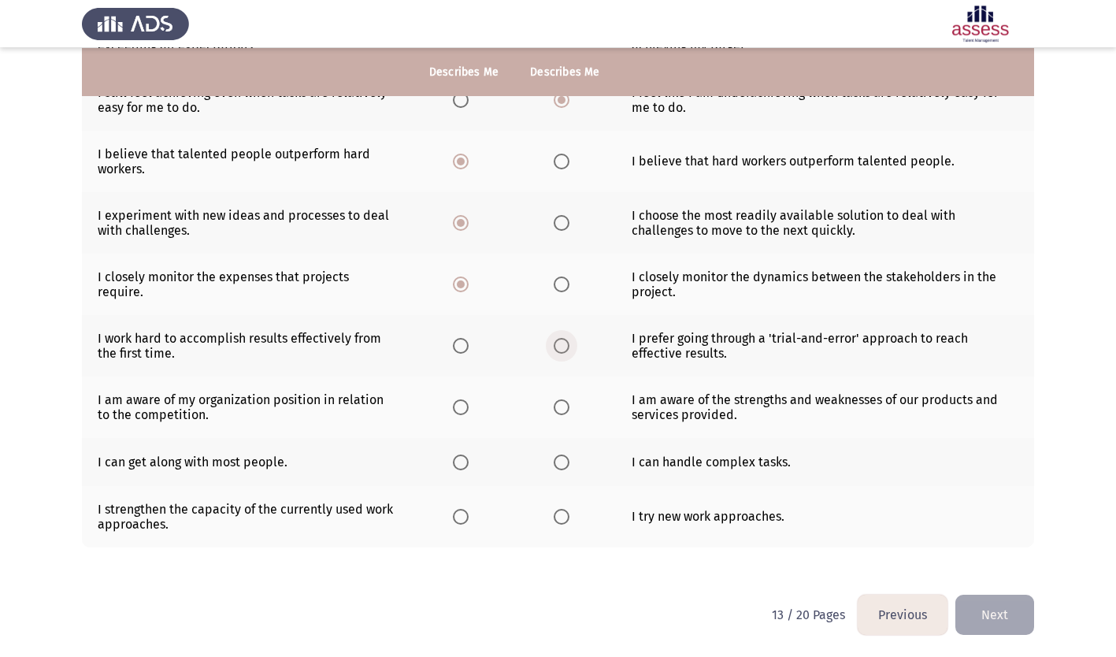
click at [560, 344] on span "Select an option" at bounding box center [562, 346] width 16 height 16
click at [560, 344] on input "Select an option" at bounding box center [562, 346] width 16 height 16
click at [562, 402] on span "Select an option" at bounding box center [562, 407] width 16 height 16
click at [562, 402] on input "Select an option" at bounding box center [562, 407] width 16 height 16
click at [556, 459] on span "Select an option" at bounding box center [562, 462] width 16 height 16
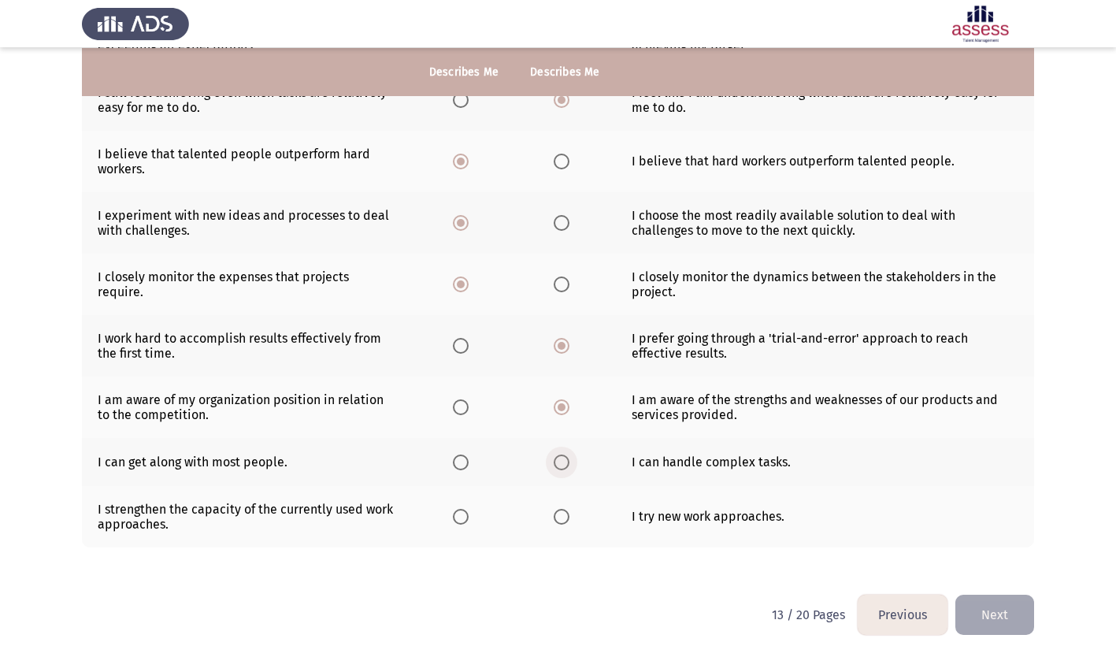
click at [556, 459] on input "Select an option" at bounding box center [562, 462] width 16 height 16
click at [463, 460] on span "Select an option" at bounding box center [461, 462] width 16 height 16
click at [463, 460] on input "Select an option" at bounding box center [461, 462] width 16 height 16
click at [462, 521] on span "Select an option" at bounding box center [461, 517] width 16 height 16
click at [462, 521] on input "Select an option" at bounding box center [461, 517] width 16 height 16
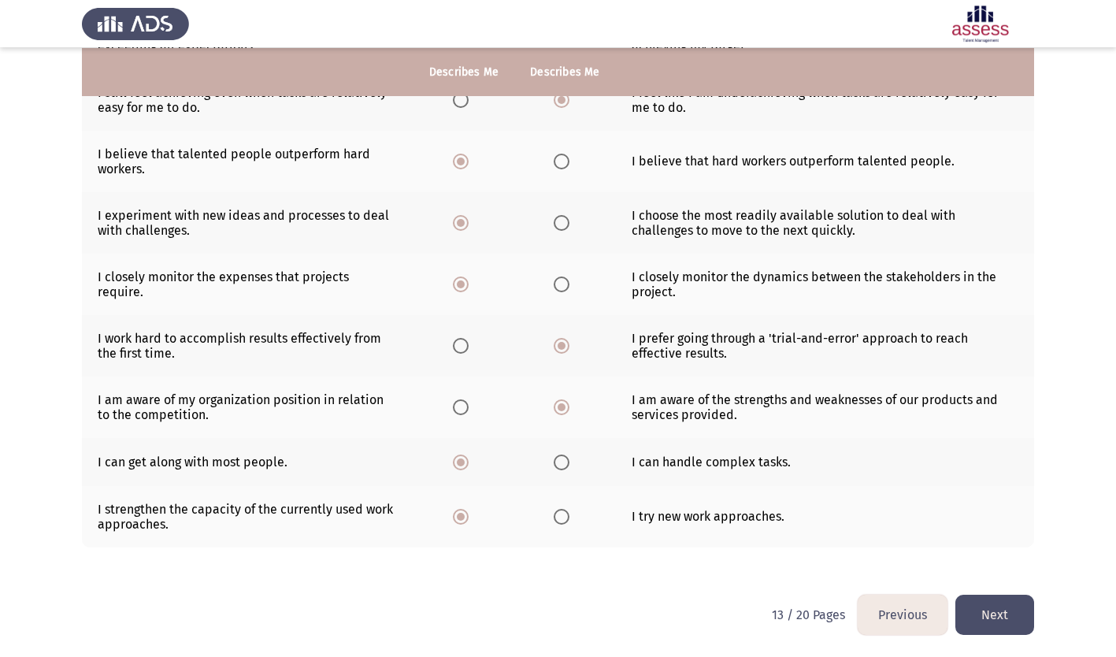
click at [1019, 618] on button "Next" at bounding box center [994, 615] width 79 height 40
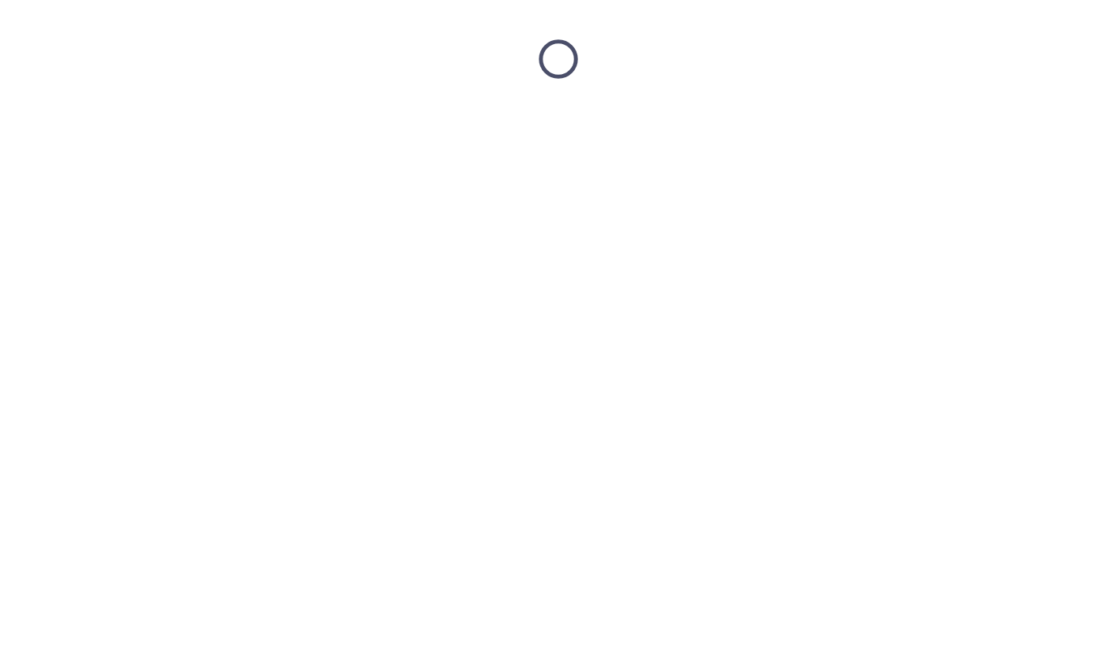
scroll to position [0, 0]
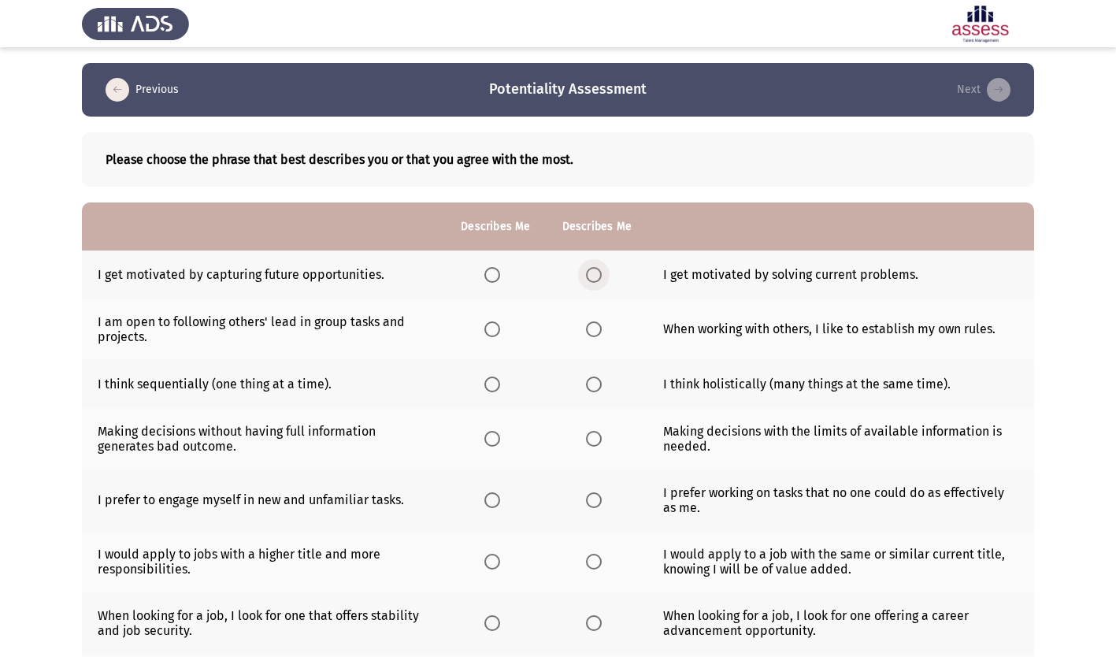
click at [593, 275] on span "Select an option" at bounding box center [594, 275] width 16 height 16
click at [593, 275] on input "Select an option" at bounding box center [594, 275] width 16 height 16
click at [489, 327] on span "Select an option" at bounding box center [492, 329] width 16 height 16
click at [489, 327] on input "Select an option" at bounding box center [492, 329] width 16 height 16
click at [596, 379] on span "Select an option" at bounding box center [594, 384] width 16 height 16
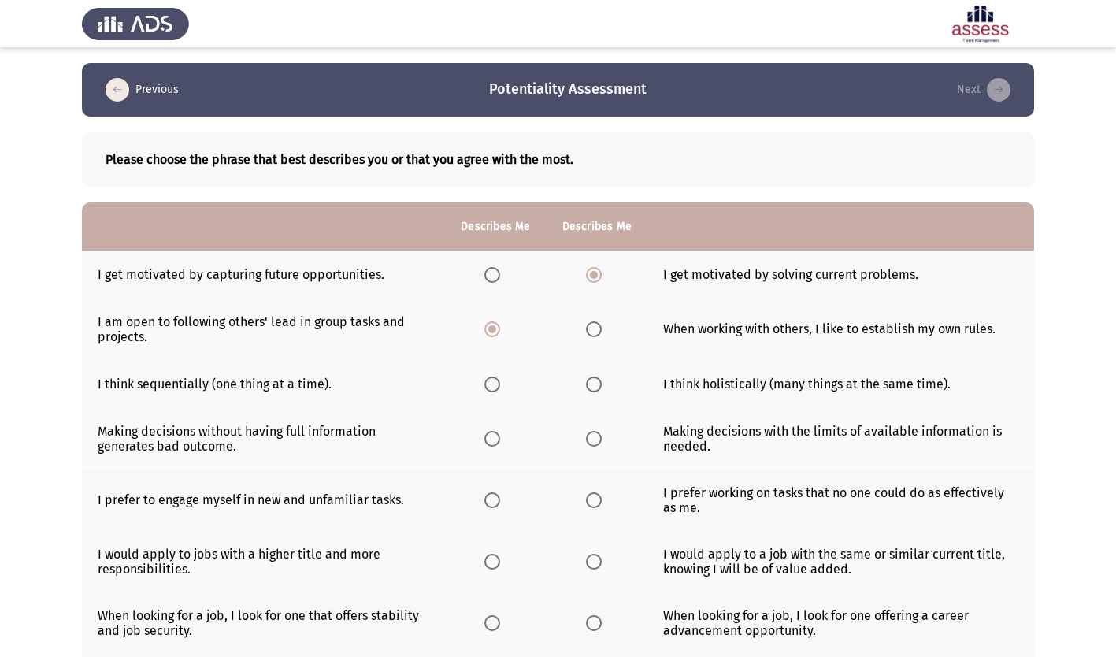
click at [596, 379] on input "Select an option" at bounding box center [594, 384] width 16 height 16
click at [591, 436] on span "Select an option" at bounding box center [594, 439] width 16 height 16
click at [591, 436] on input "Select an option" at bounding box center [594, 439] width 16 height 16
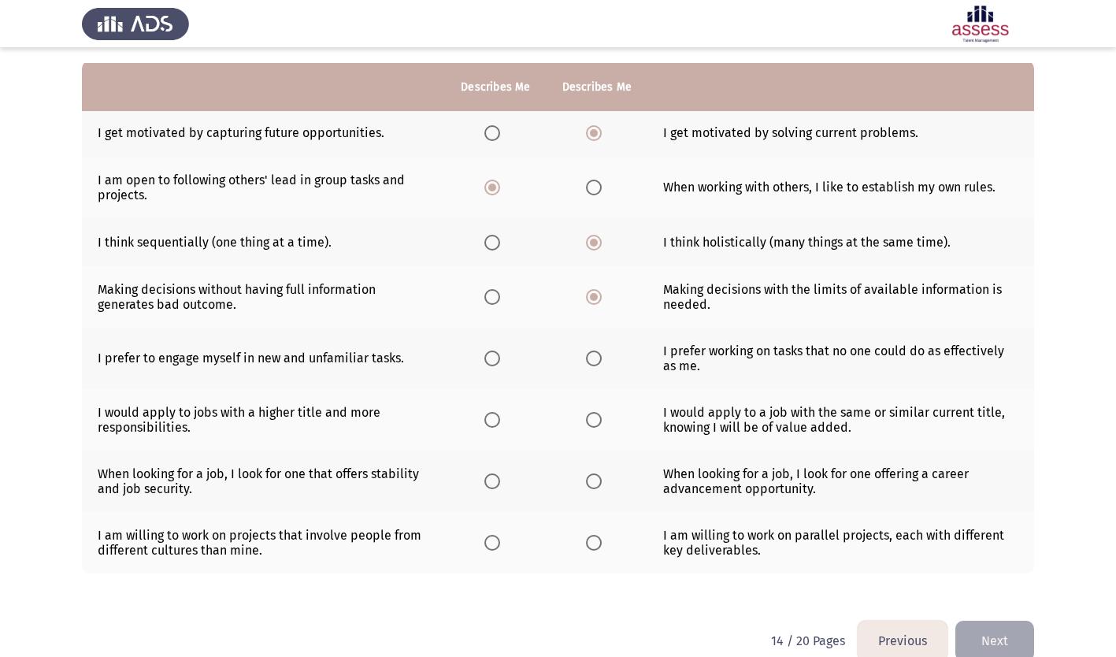
scroll to position [158, 0]
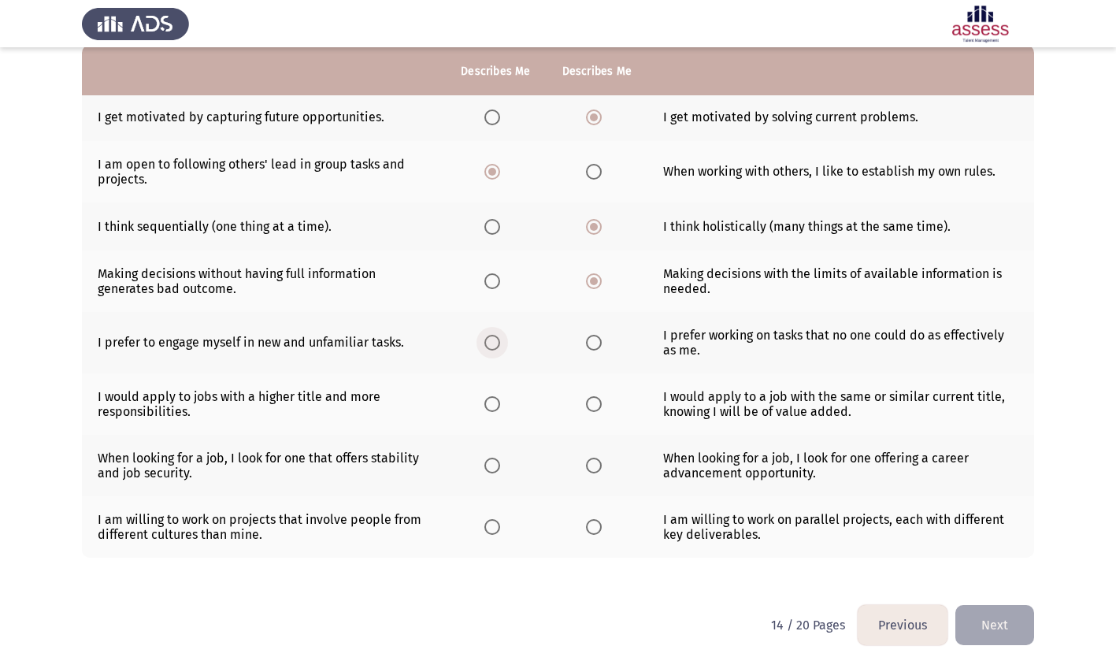
click at [494, 344] on span "Select an option" at bounding box center [492, 343] width 16 height 16
click at [494, 344] on input "Select an option" at bounding box center [492, 343] width 16 height 16
click at [599, 407] on span "Select an option" at bounding box center [594, 404] width 16 height 16
click at [599, 407] on input "Select an option" at bounding box center [594, 404] width 16 height 16
click at [592, 463] on span "Select an option" at bounding box center [594, 466] width 16 height 16
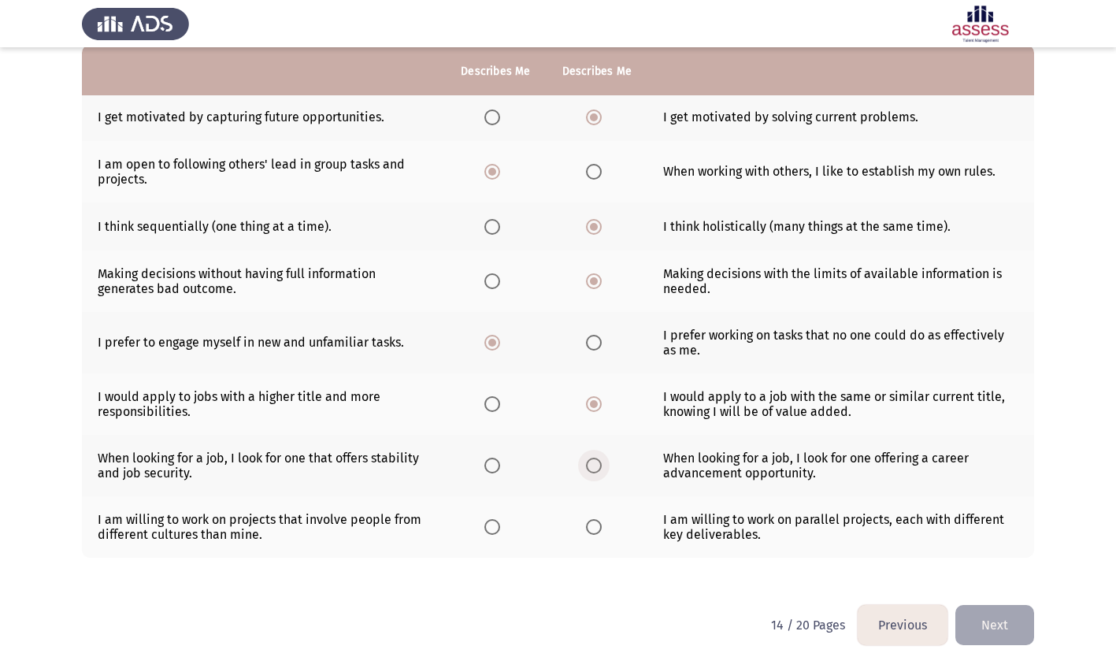
click at [592, 463] on input "Select an option" at bounding box center [594, 466] width 16 height 16
click at [592, 529] on span "Select an option" at bounding box center [594, 527] width 16 height 16
click at [592, 529] on input "Select an option" at bounding box center [594, 527] width 16 height 16
click at [992, 621] on button "Next" at bounding box center [994, 625] width 79 height 40
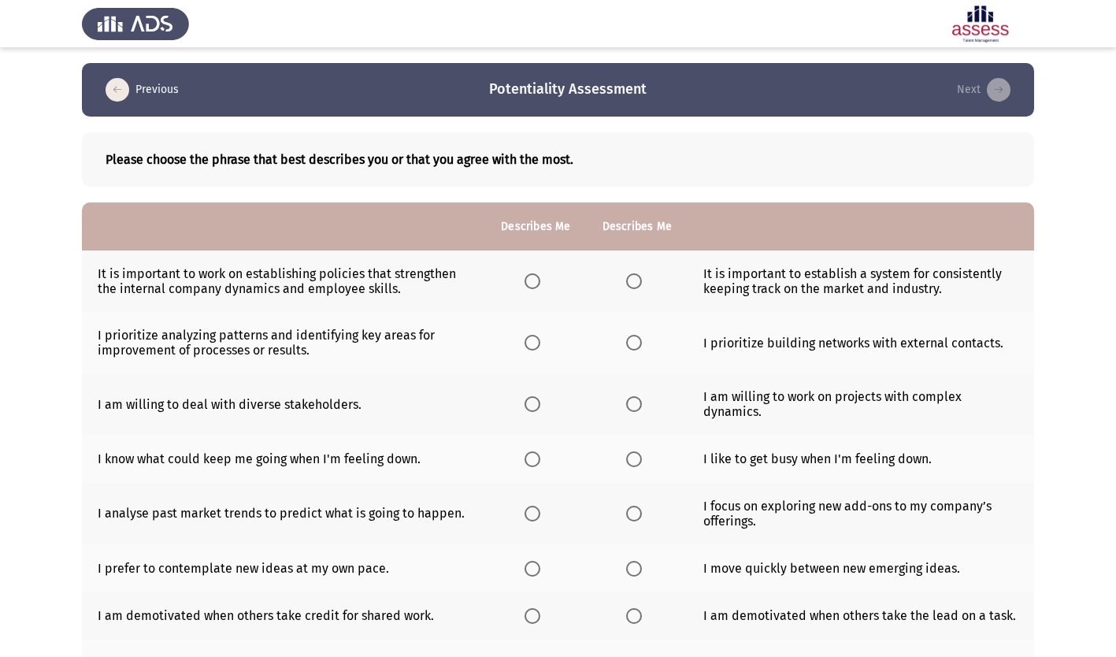
click at [534, 285] on span "Select an option" at bounding box center [533, 281] width 16 height 16
click at [534, 285] on input "Select an option" at bounding box center [533, 281] width 16 height 16
click at [538, 345] on span "Select an option" at bounding box center [533, 343] width 16 height 16
click at [538, 345] on input "Select an option" at bounding box center [533, 343] width 16 height 16
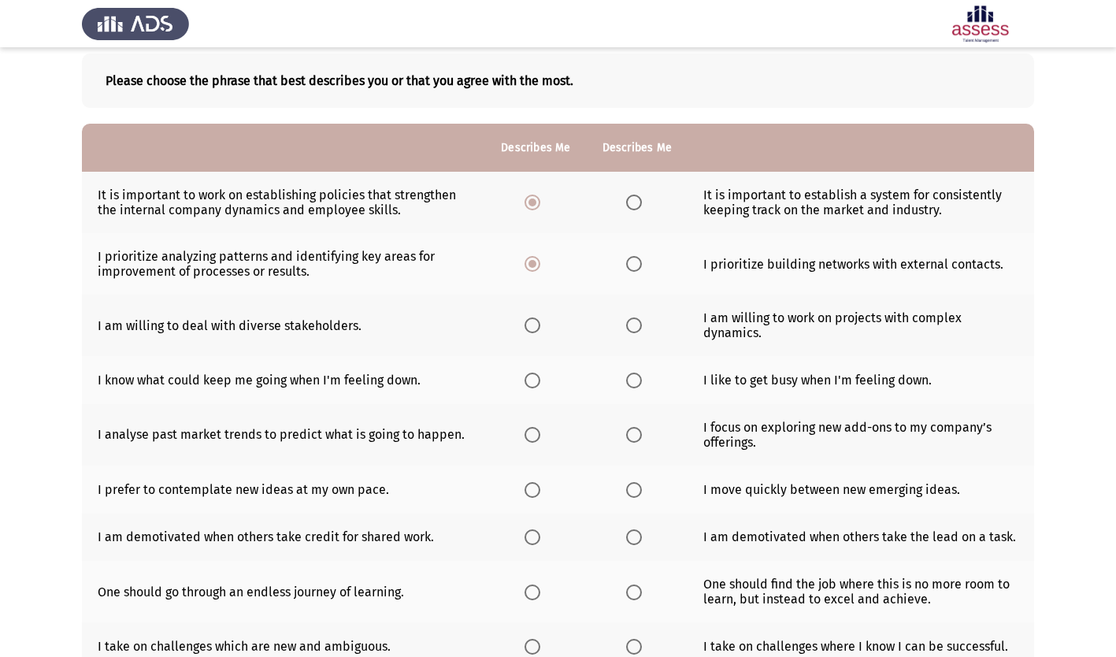
click at [525, 324] on span "Select an option" at bounding box center [533, 325] width 16 height 16
click at [525, 324] on input "Select an option" at bounding box center [533, 325] width 16 height 16
click at [536, 384] on span "Select an option" at bounding box center [533, 381] width 16 height 16
click at [536, 384] on input "Select an option" at bounding box center [533, 381] width 16 height 16
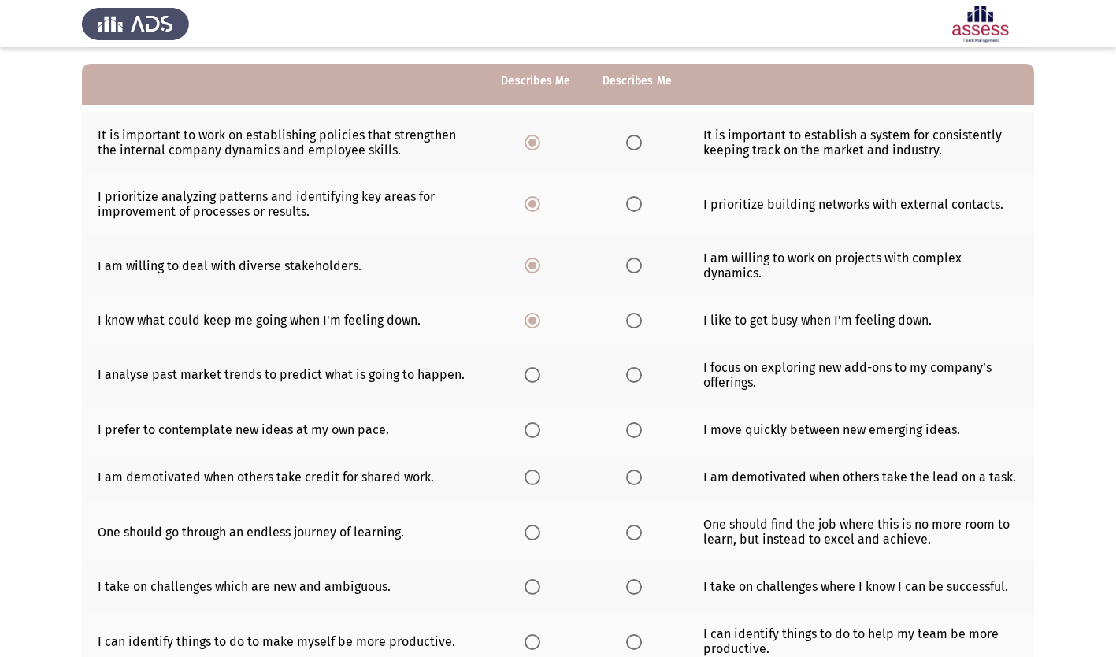
scroll to position [158, 0]
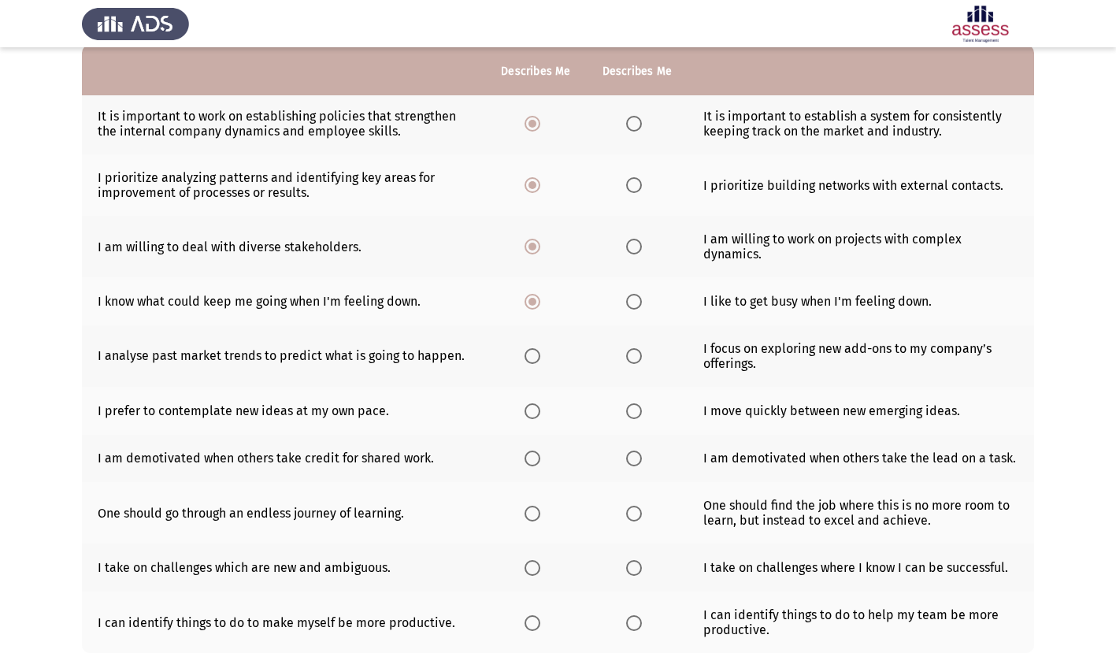
click at [536, 356] on span "Select an option" at bounding box center [533, 356] width 16 height 16
click at [536, 356] on input "Select an option" at bounding box center [533, 356] width 16 height 16
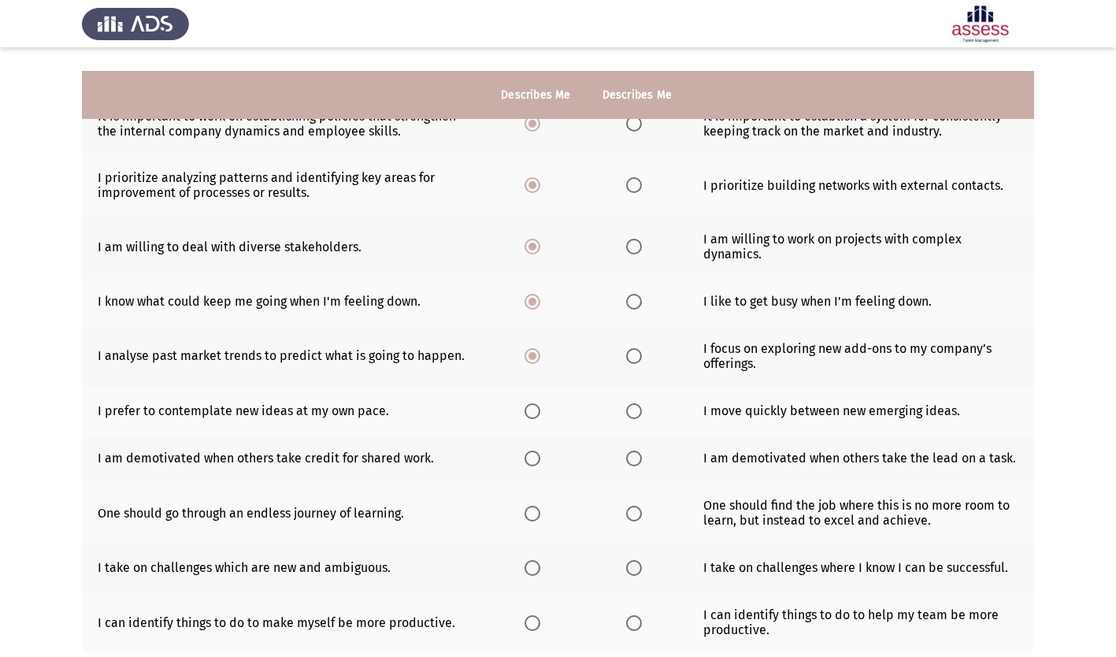
scroll to position [264, 0]
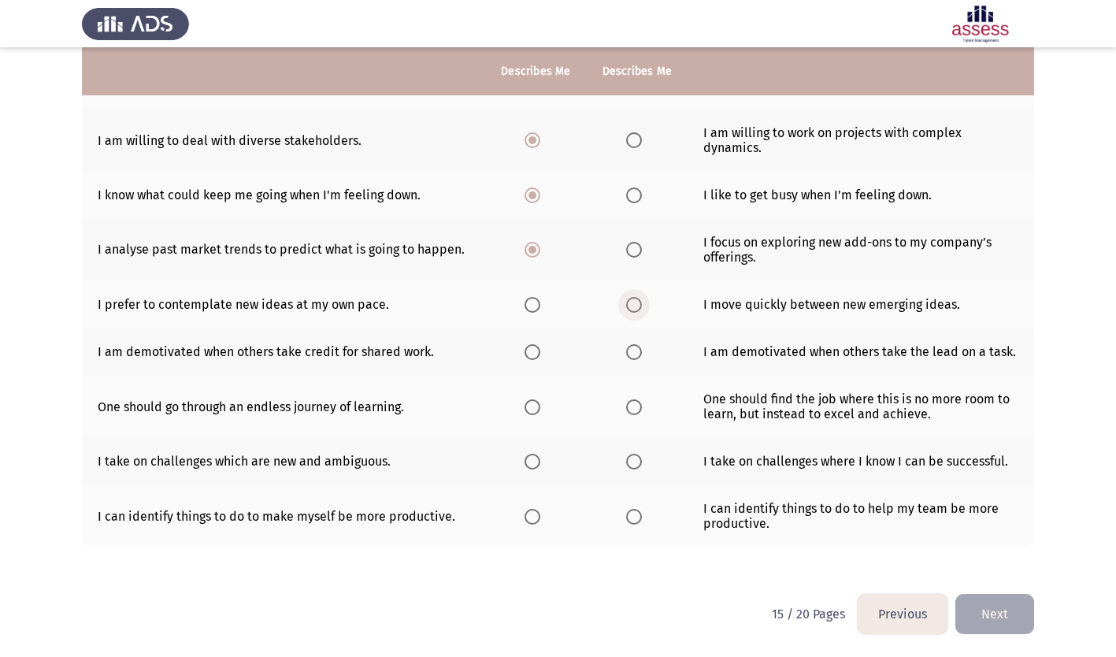
click at [632, 300] on span "Select an option" at bounding box center [634, 305] width 16 height 16
click at [632, 300] on input "Select an option" at bounding box center [634, 305] width 16 height 16
click at [532, 350] on span "Select an option" at bounding box center [533, 352] width 16 height 16
click at [532, 350] on input "Select an option" at bounding box center [533, 352] width 16 height 16
click at [534, 408] on span "Select an option" at bounding box center [533, 407] width 16 height 16
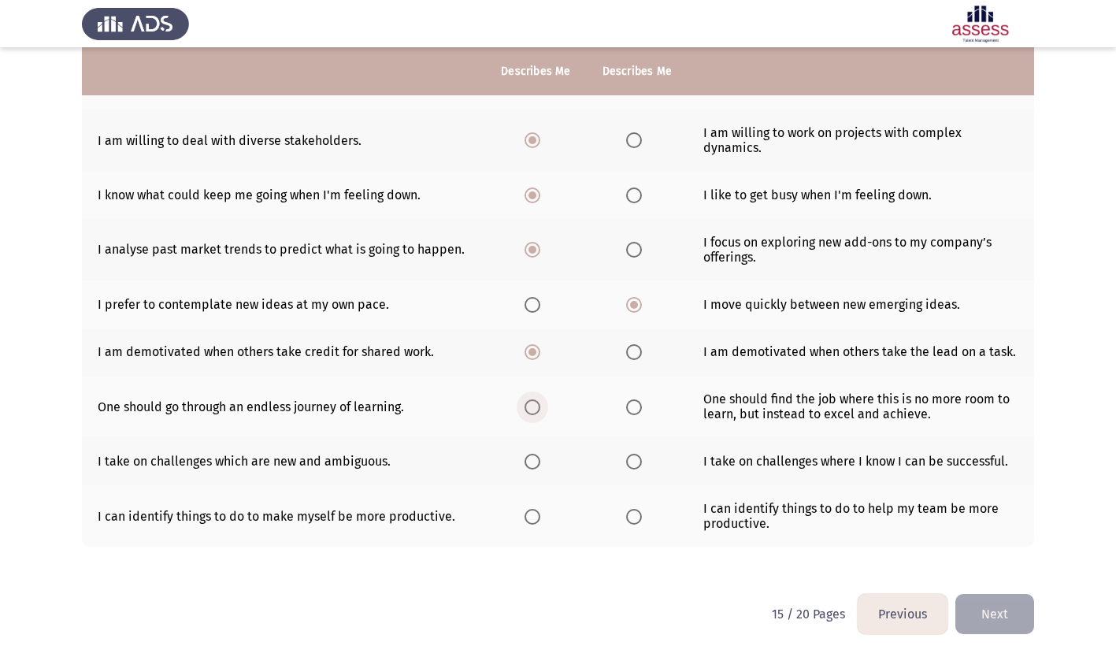
click at [534, 408] on input "Select an option" at bounding box center [533, 407] width 16 height 16
click at [533, 460] on span "Select an option" at bounding box center [533, 462] width 16 height 16
click at [533, 460] on input "Select an option" at bounding box center [533, 462] width 16 height 16
click at [634, 514] on span "Select an option" at bounding box center [634, 517] width 16 height 16
click at [634, 514] on input "Select an option" at bounding box center [634, 517] width 16 height 16
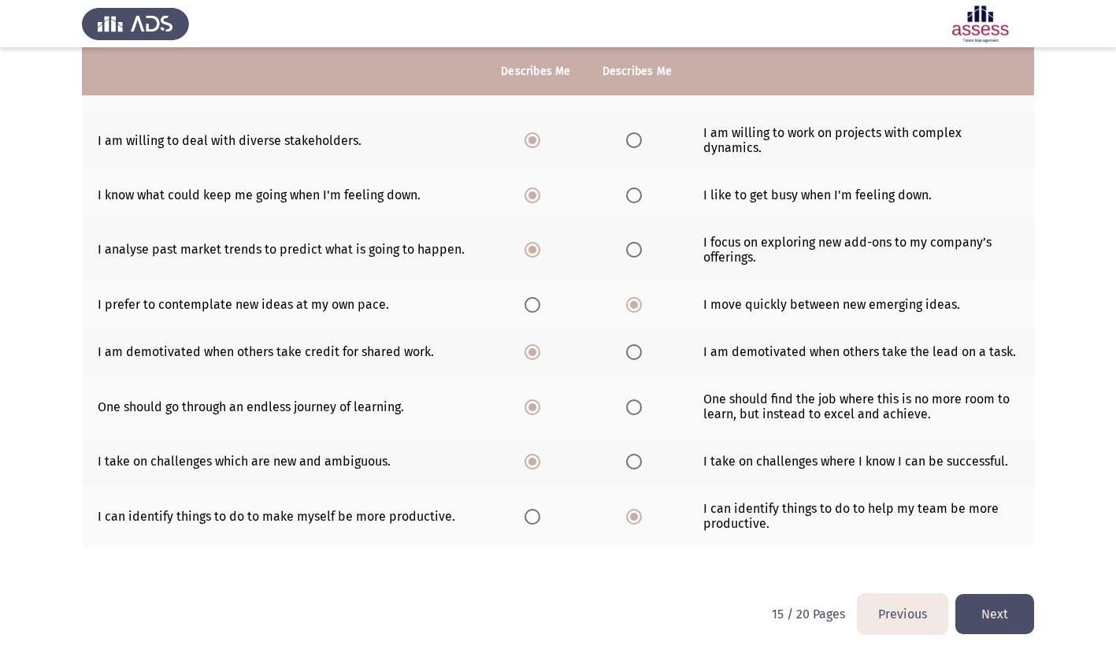
click at [993, 612] on button "Next" at bounding box center [994, 614] width 79 height 40
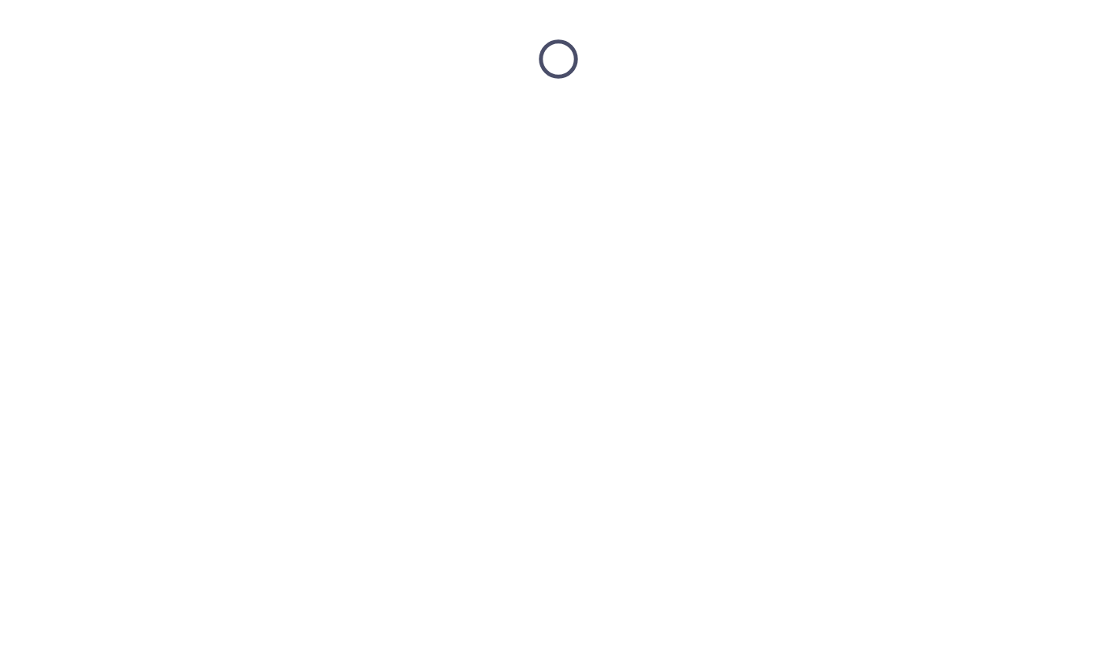
scroll to position [0, 0]
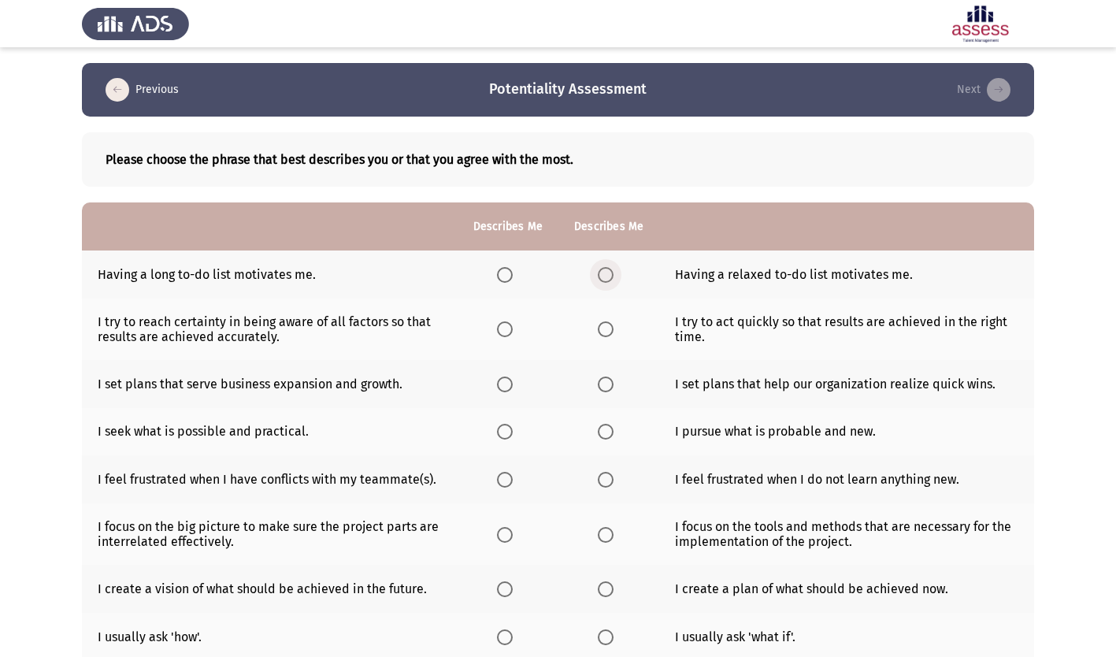
click at [606, 273] on span "Select an option" at bounding box center [606, 275] width 16 height 16
click at [606, 273] on input "Select an option" at bounding box center [606, 275] width 16 height 16
click at [602, 328] on span "Select an option" at bounding box center [606, 329] width 16 height 16
click at [602, 328] on input "Select an option" at bounding box center [606, 329] width 16 height 16
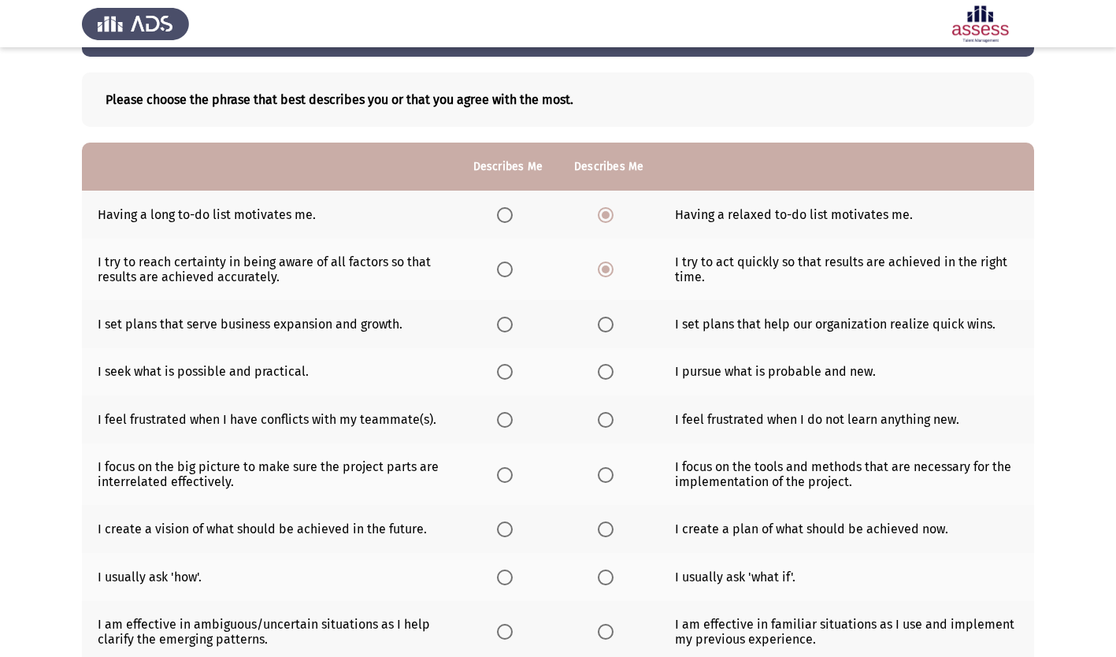
scroll to position [79, 0]
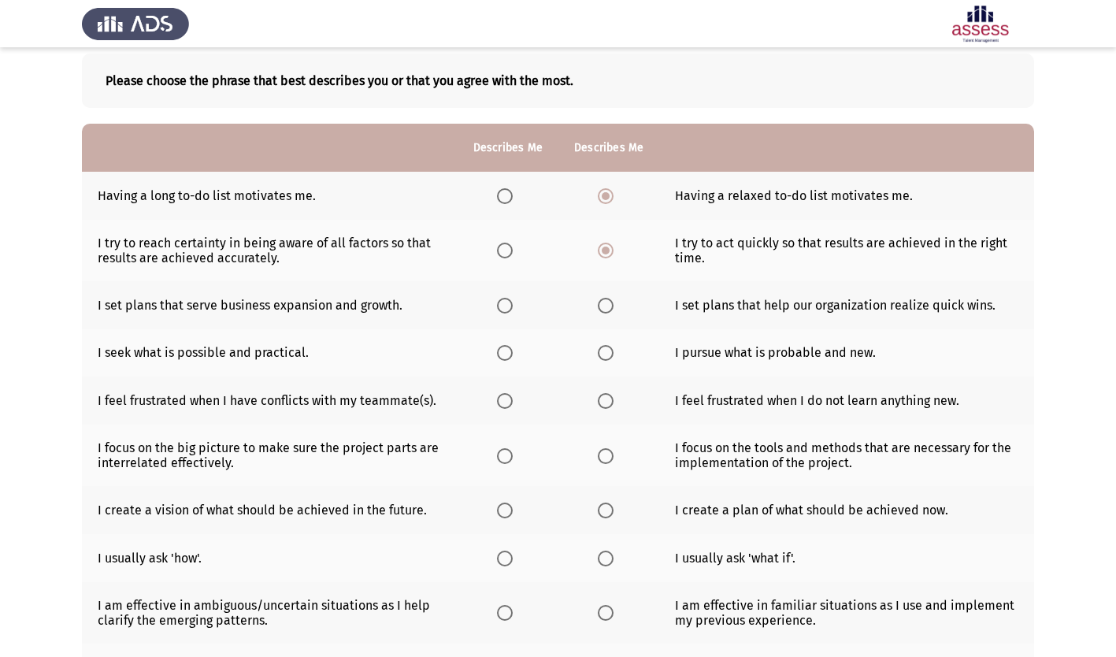
click at [506, 305] on span "Select an option" at bounding box center [505, 306] width 16 height 16
click at [506, 305] on input "Select an option" at bounding box center [505, 306] width 16 height 16
click at [505, 354] on span "Select an option" at bounding box center [505, 353] width 16 height 16
click at [505, 354] on input "Select an option" at bounding box center [505, 353] width 16 height 16
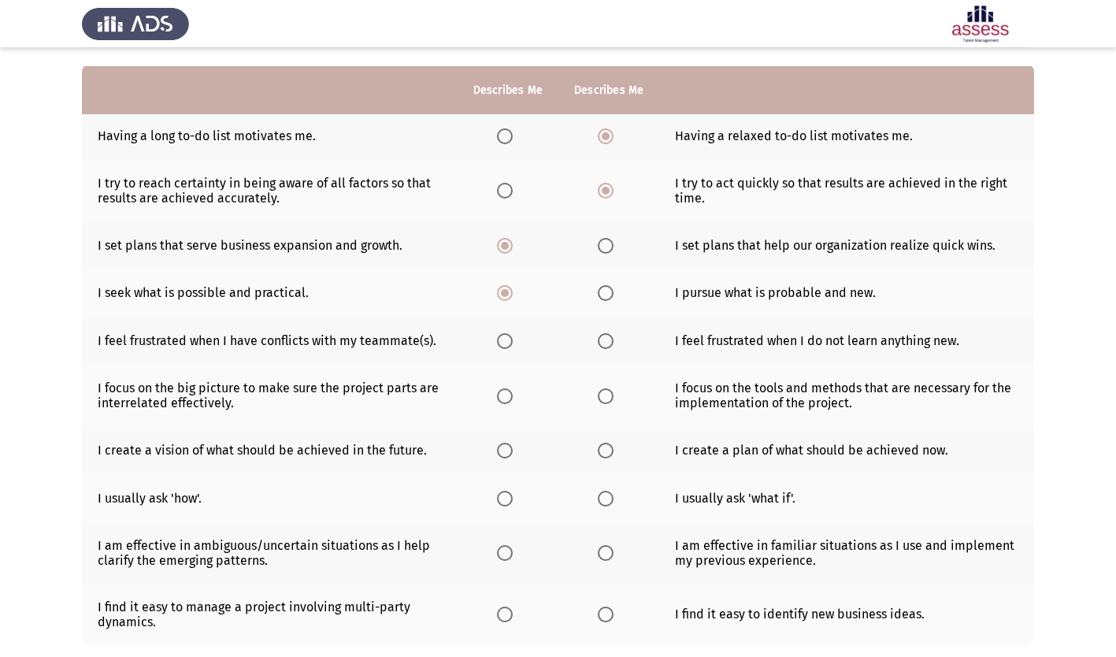
scroll to position [158, 0]
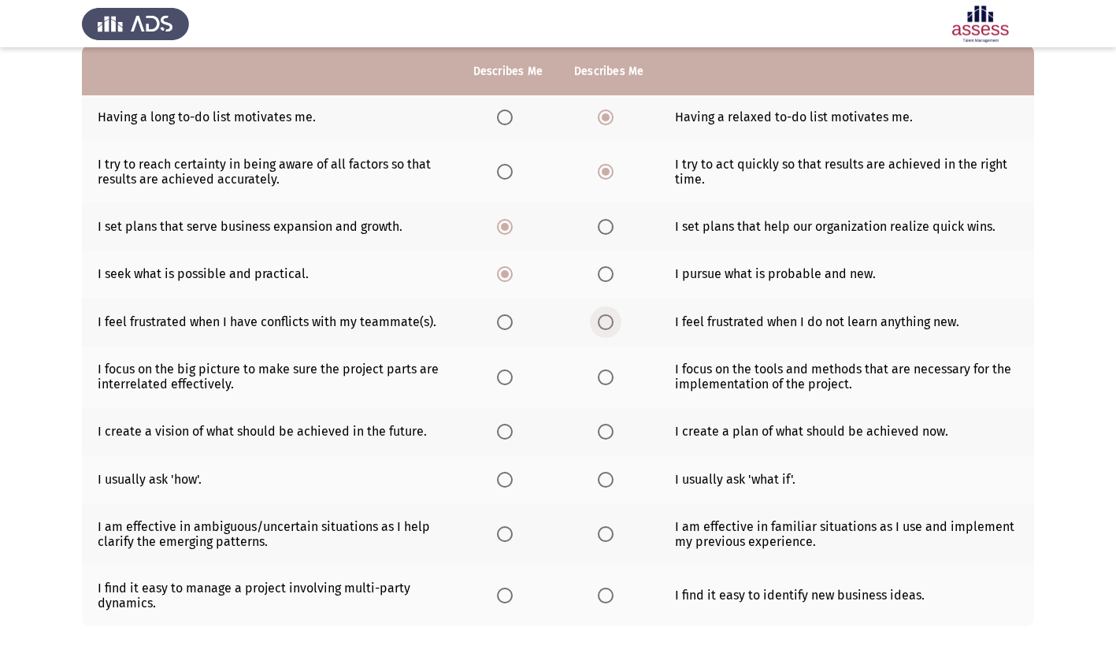
click at [604, 325] on span "Select an option" at bounding box center [606, 322] width 16 height 16
click at [604, 325] on input "Select an option" at bounding box center [606, 322] width 16 height 16
click at [599, 379] on span "Select an option" at bounding box center [606, 377] width 16 height 16
click at [599, 379] on input "Select an option" at bounding box center [606, 377] width 16 height 16
click at [508, 427] on span "Select an option" at bounding box center [505, 432] width 16 height 16
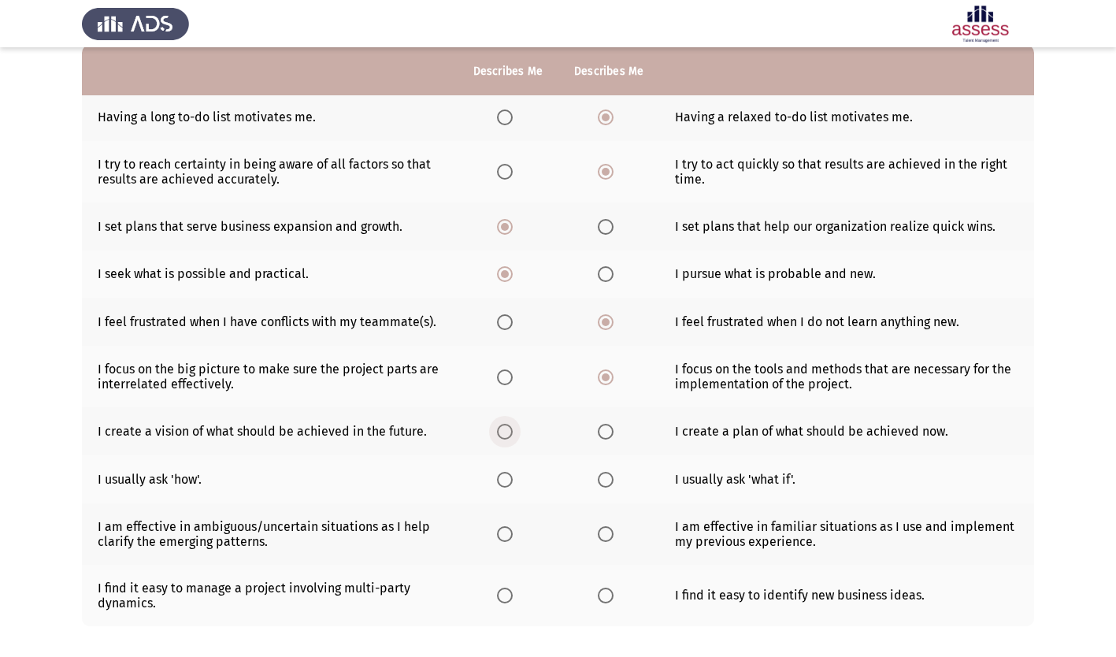
click at [508, 427] on input "Select an option" at bounding box center [505, 432] width 16 height 16
click at [607, 479] on span "Select an option" at bounding box center [606, 480] width 16 height 16
click at [607, 479] on input "Select an option" at bounding box center [606, 480] width 16 height 16
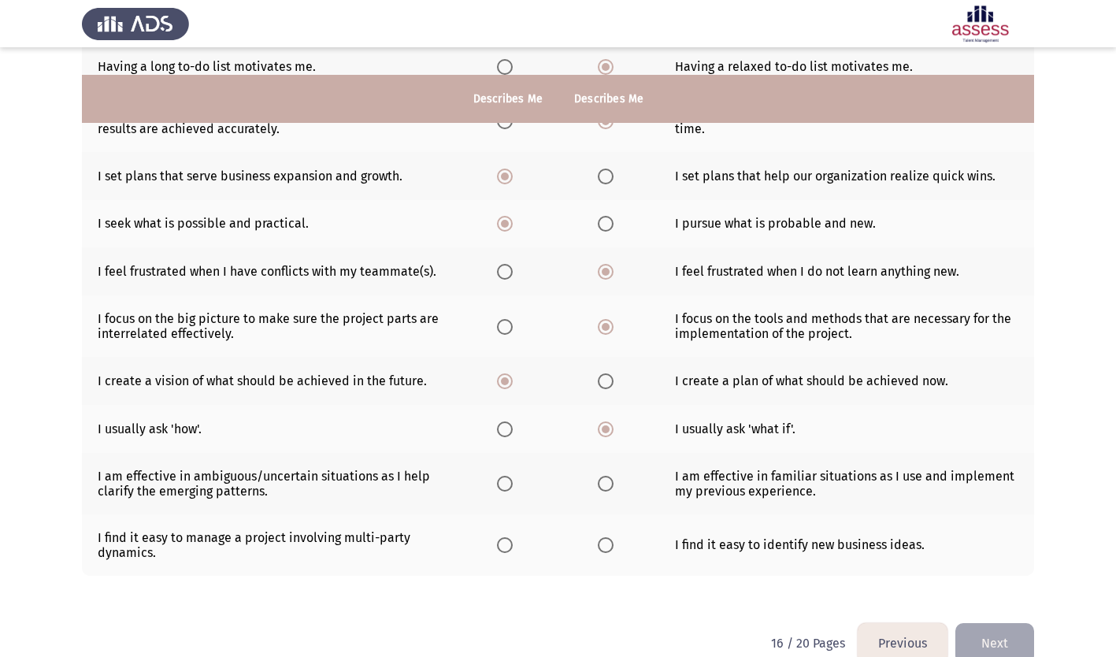
scroll to position [236, 0]
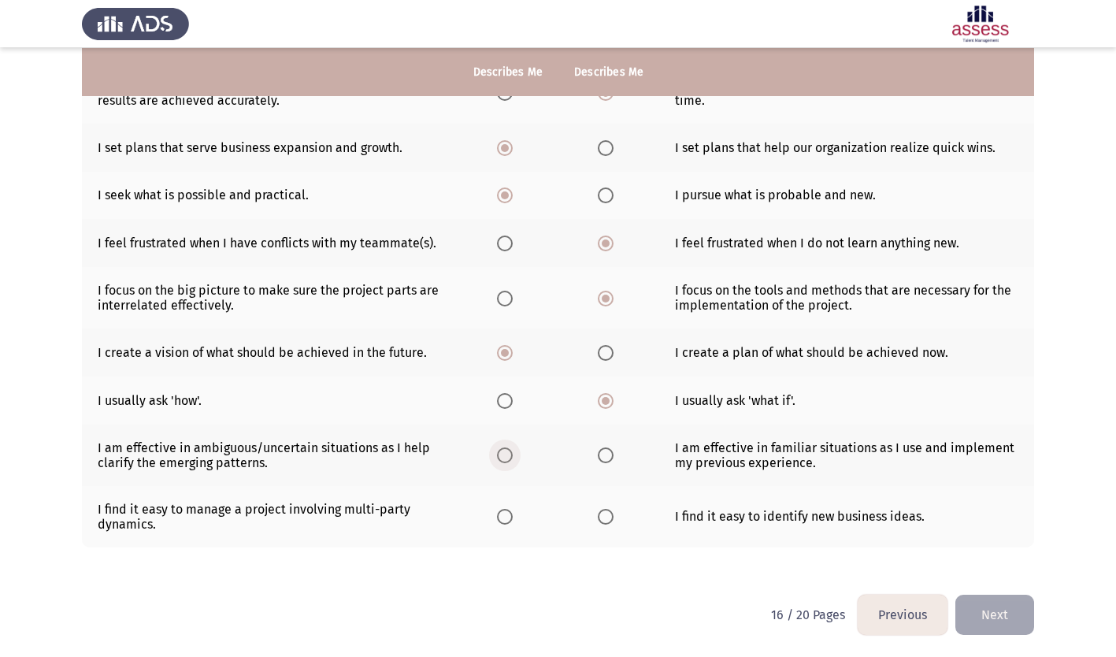
click at [509, 455] on span "Select an option" at bounding box center [505, 455] width 16 height 16
click at [509, 455] on input "Select an option" at bounding box center [505, 455] width 16 height 16
click at [503, 521] on span "Select an option" at bounding box center [505, 517] width 16 height 16
click at [503, 521] on input "Select an option" at bounding box center [505, 517] width 16 height 16
click at [1006, 616] on button "Next" at bounding box center [994, 615] width 79 height 40
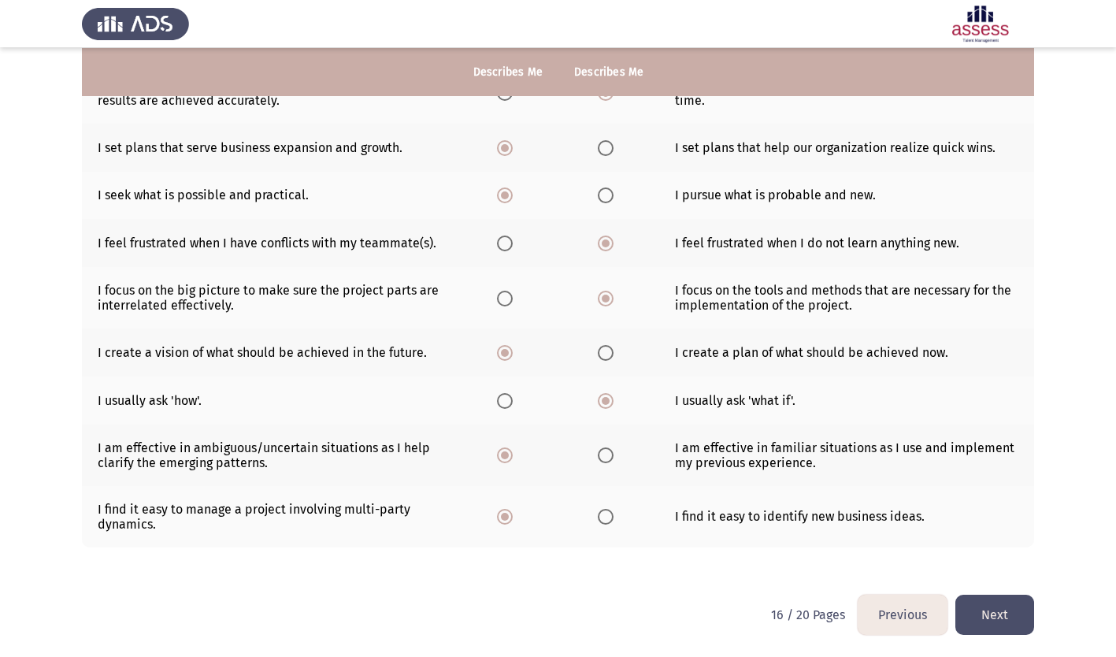
scroll to position [0, 0]
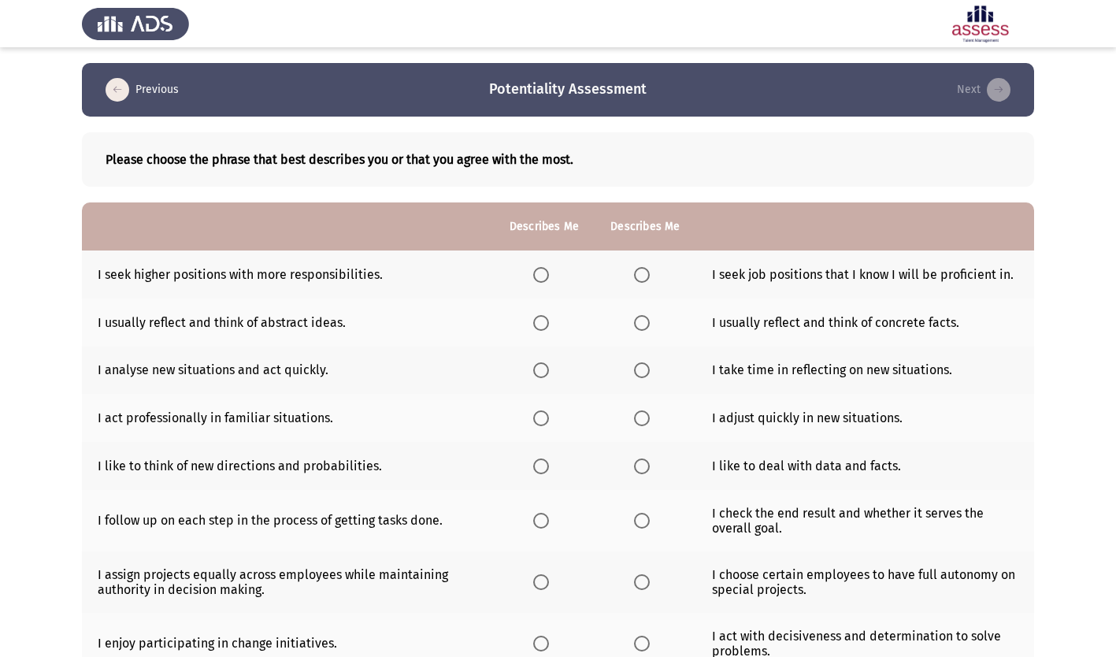
click at [545, 268] on span "Select an option" at bounding box center [541, 275] width 16 height 16
click at [545, 268] on input "Select an option" at bounding box center [541, 275] width 16 height 16
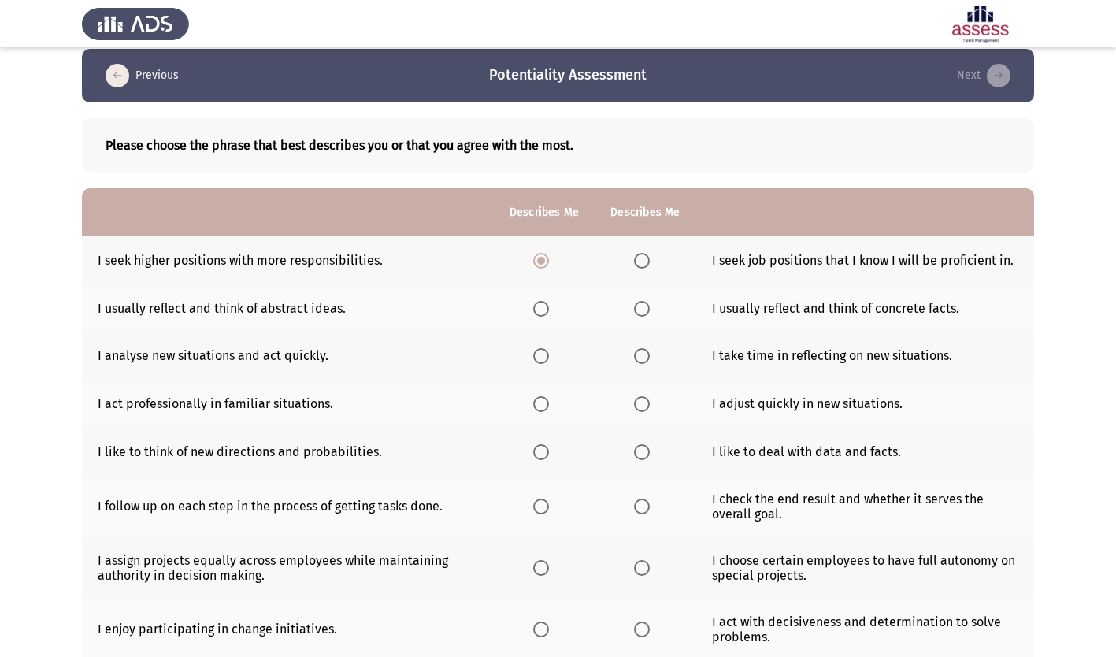
scroll to position [79, 0]
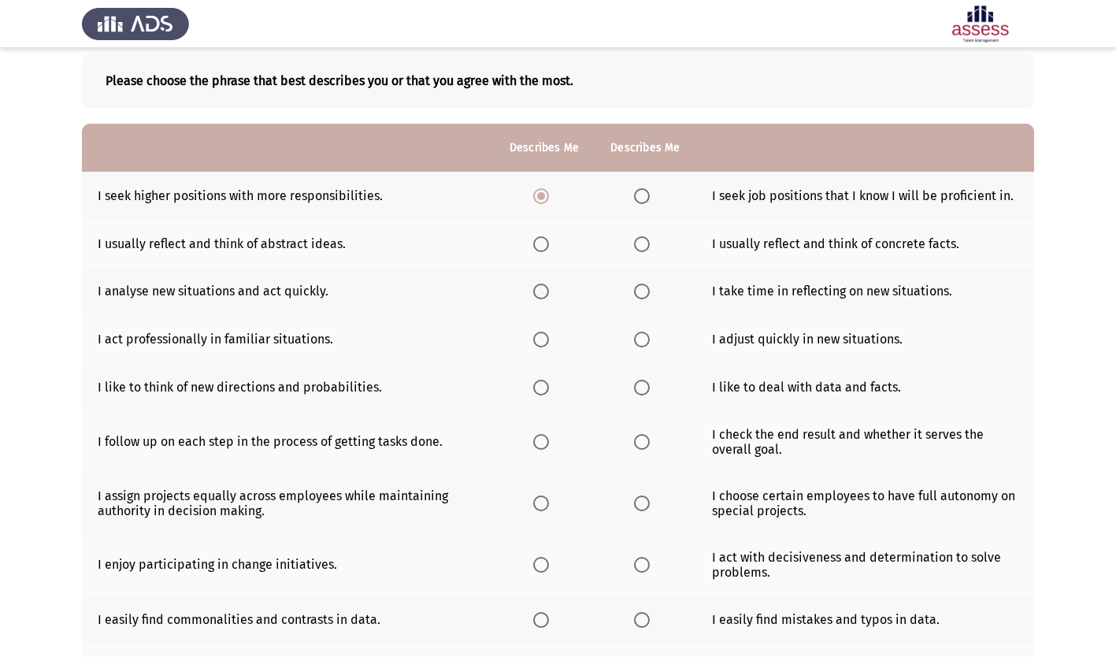
click at [543, 244] on span "Select an option" at bounding box center [541, 244] width 16 height 16
click at [543, 244] on input "Select an option" at bounding box center [541, 244] width 16 height 16
click at [648, 244] on span "Select an option" at bounding box center [642, 244] width 16 height 16
click at [648, 244] on input "Select an option" at bounding box center [642, 244] width 16 height 16
click at [543, 289] on span "Select an option" at bounding box center [541, 292] width 16 height 16
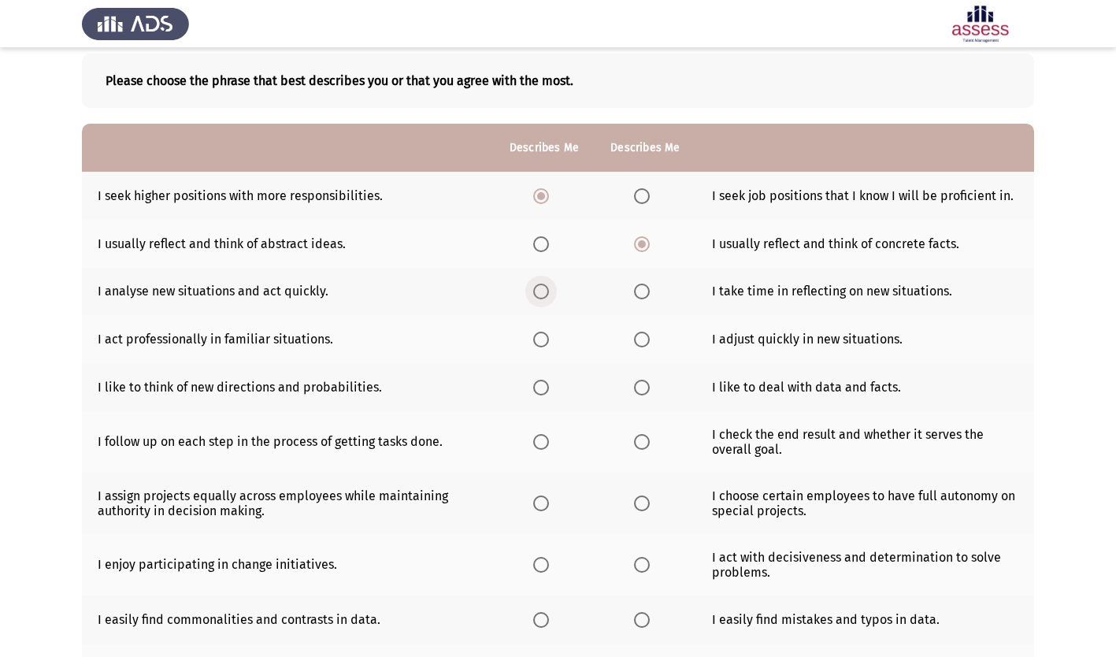
click at [543, 289] on input "Select an option" at bounding box center [541, 292] width 16 height 16
click at [647, 336] on span "Select an option" at bounding box center [642, 340] width 16 height 16
click at [647, 336] on input "Select an option" at bounding box center [642, 340] width 16 height 16
click at [543, 393] on span "Select an option" at bounding box center [541, 388] width 16 height 16
click at [543, 393] on input "Select an option" at bounding box center [541, 388] width 16 height 16
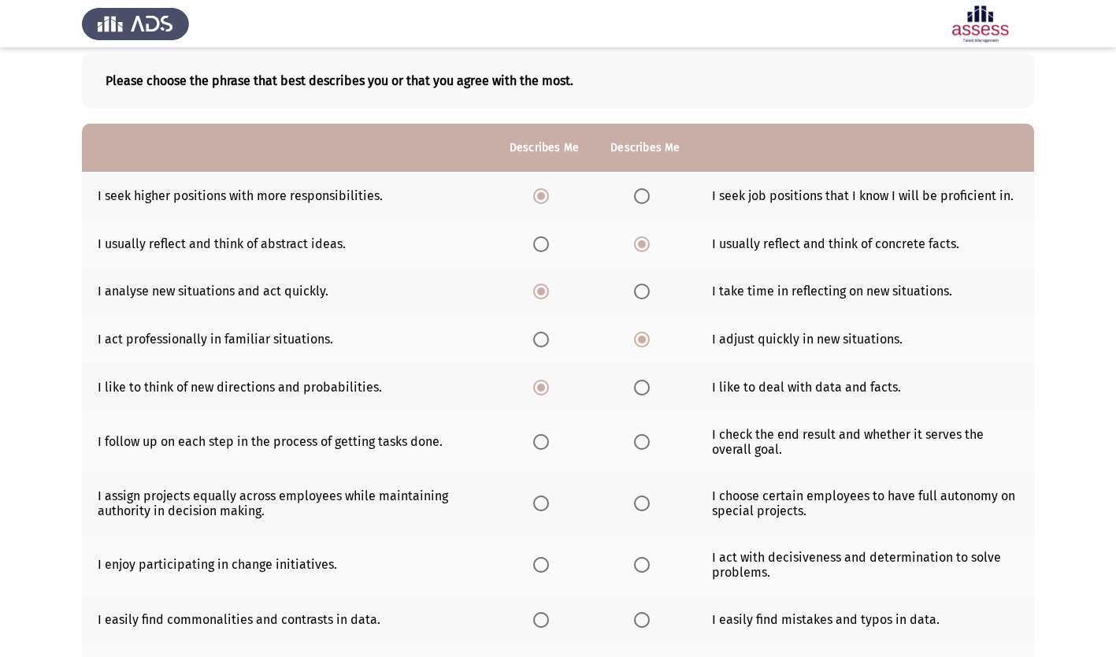
click at [544, 441] on span "Select an option" at bounding box center [541, 442] width 16 height 16
click at [544, 441] on input "Select an option" at bounding box center [541, 442] width 16 height 16
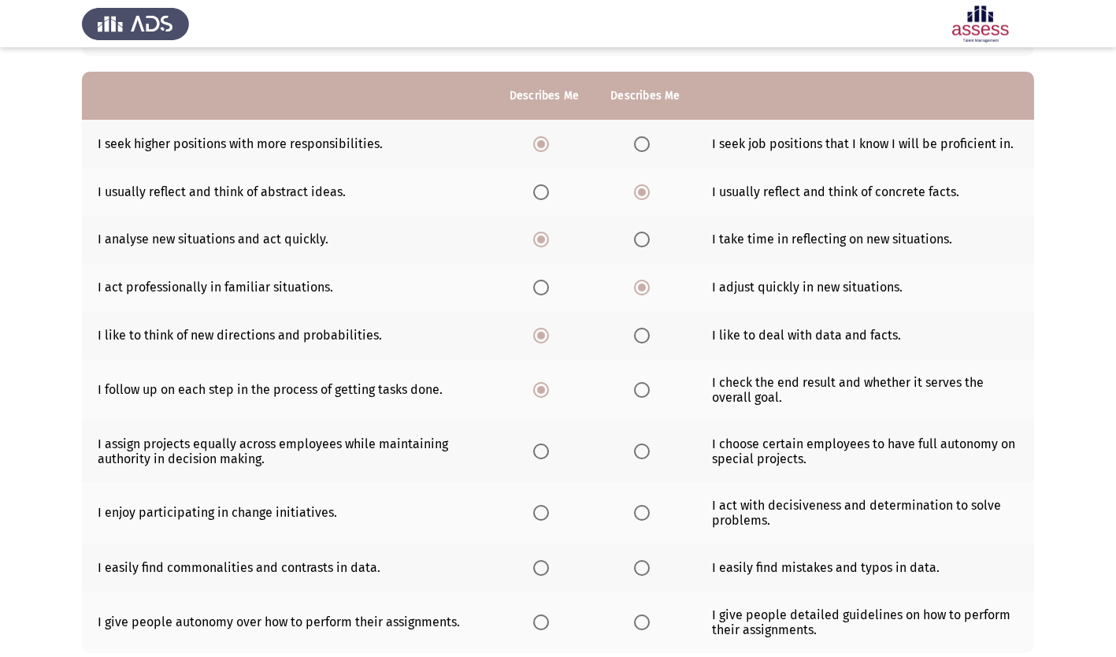
scroll to position [158, 0]
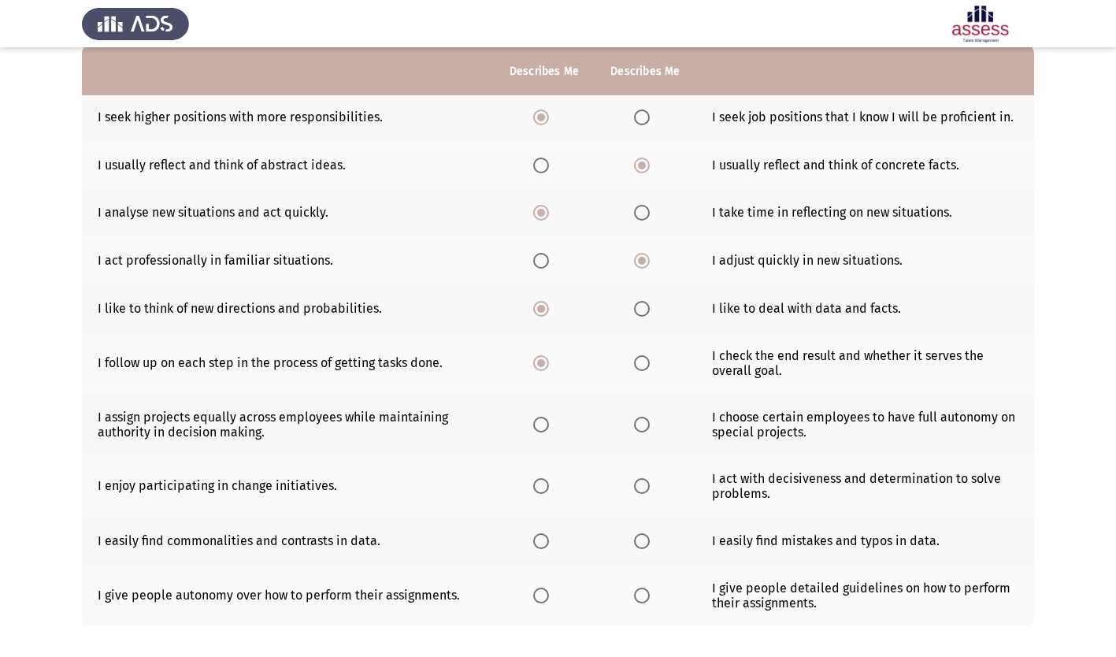
click at [543, 421] on span "Select an option" at bounding box center [541, 425] width 16 height 16
click at [543, 421] on input "Select an option" at bounding box center [541, 425] width 16 height 16
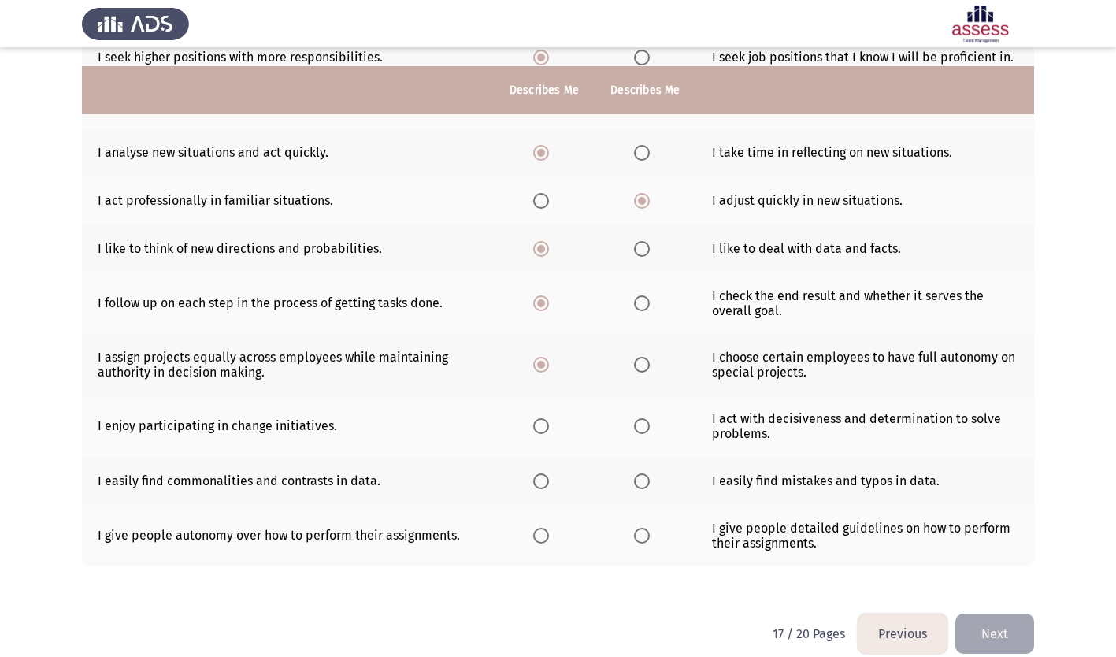
scroll to position [236, 0]
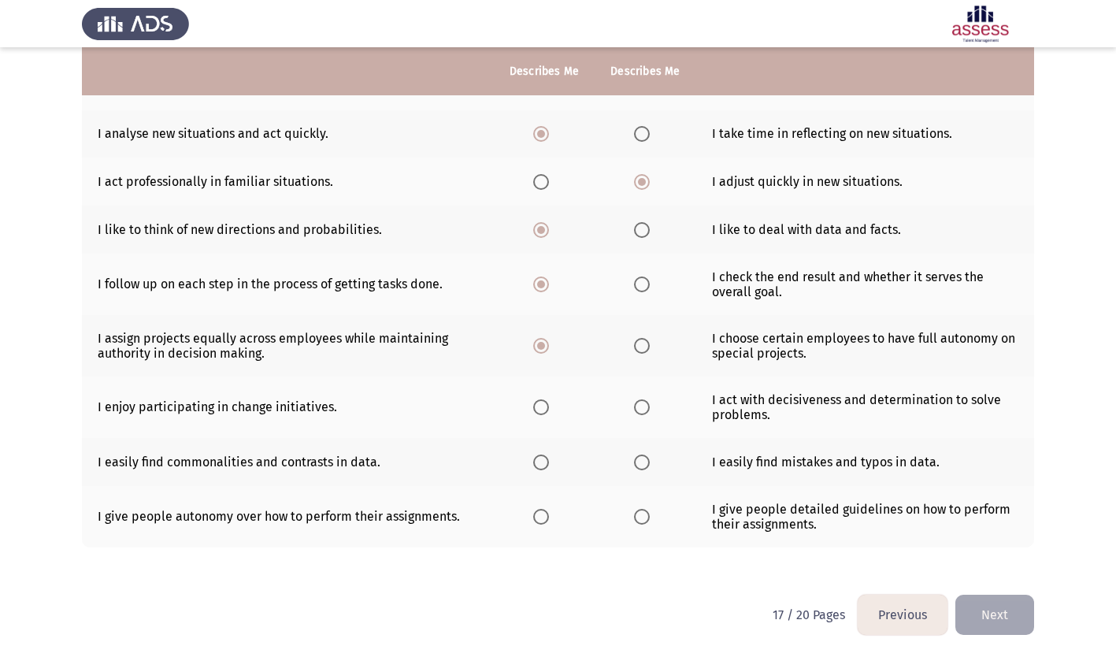
click at [543, 406] on span "Select an option" at bounding box center [541, 407] width 16 height 16
click at [543, 406] on input "Select an option" at bounding box center [541, 407] width 16 height 16
click at [540, 467] on span "Select an option" at bounding box center [541, 462] width 16 height 16
click at [540, 467] on input "Select an option" at bounding box center [541, 462] width 16 height 16
click at [545, 515] on span "Select an option" at bounding box center [541, 517] width 16 height 16
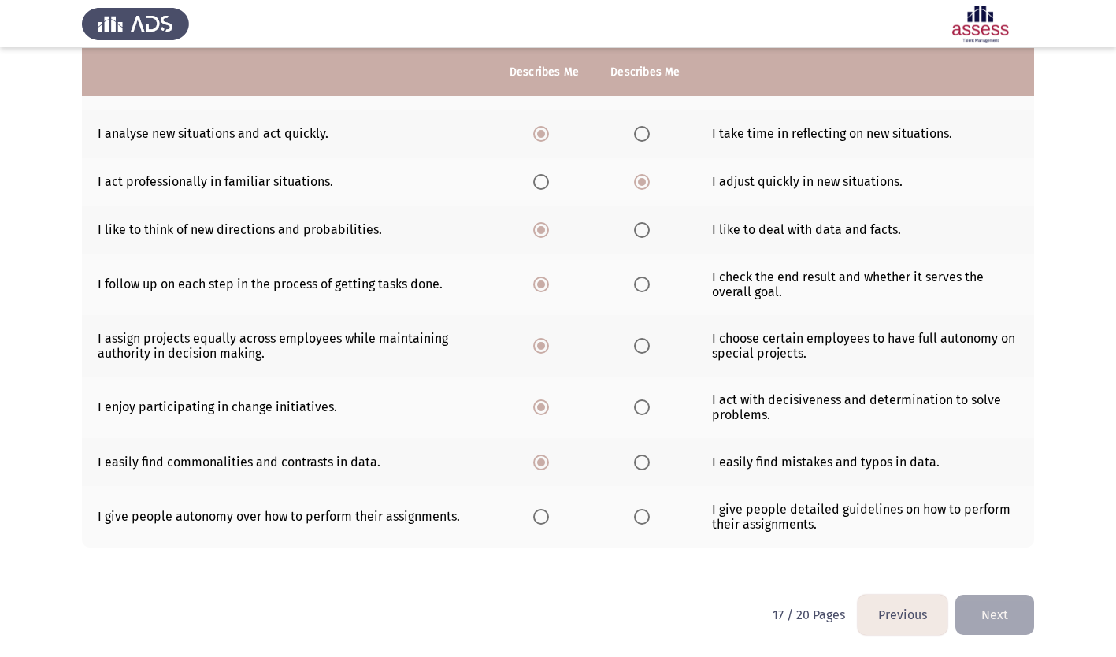
click at [545, 515] on input "Select an option" at bounding box center [541, 517] width 16 height 16
click at [978, 617] on button "Next" at bounding box center [994, 615] width 79 height 40
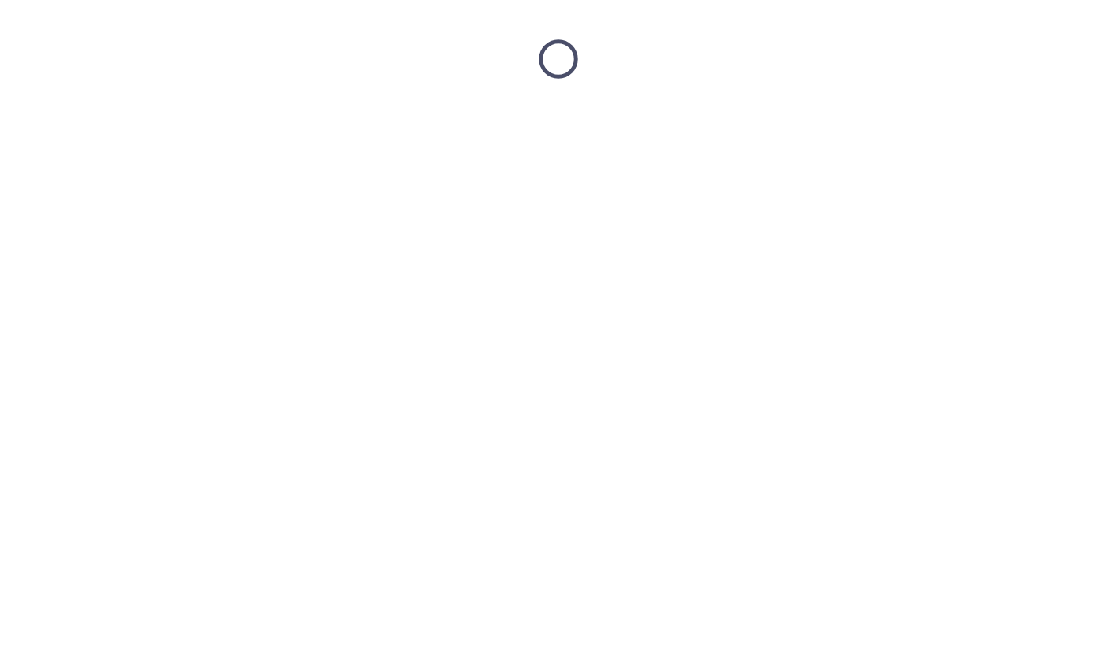
scroll to position [0, 0]
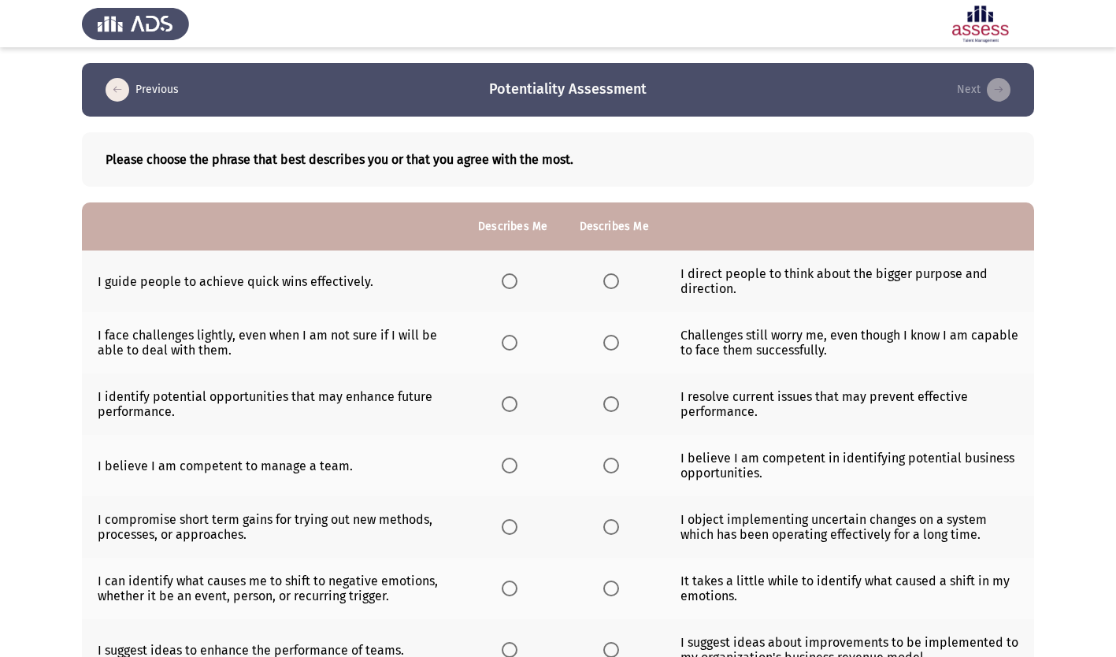
click at [514, 283] on span "Select an option" at bounding box center [510, 281] width 16 height 16
click at [514, 283] on input "Select an option" at bounding box center [510, 281] width 16 height 16
click at [611, 344] on span "Select an option" at bounding box center [611, 343] width 16 height 16
click at [611, 344] on input "Select an option" at bounding box center [611, 343] width 16 height 16
click at [510, 338] on span "Select an option" at bounding box center [510, 343] width 16 height 16
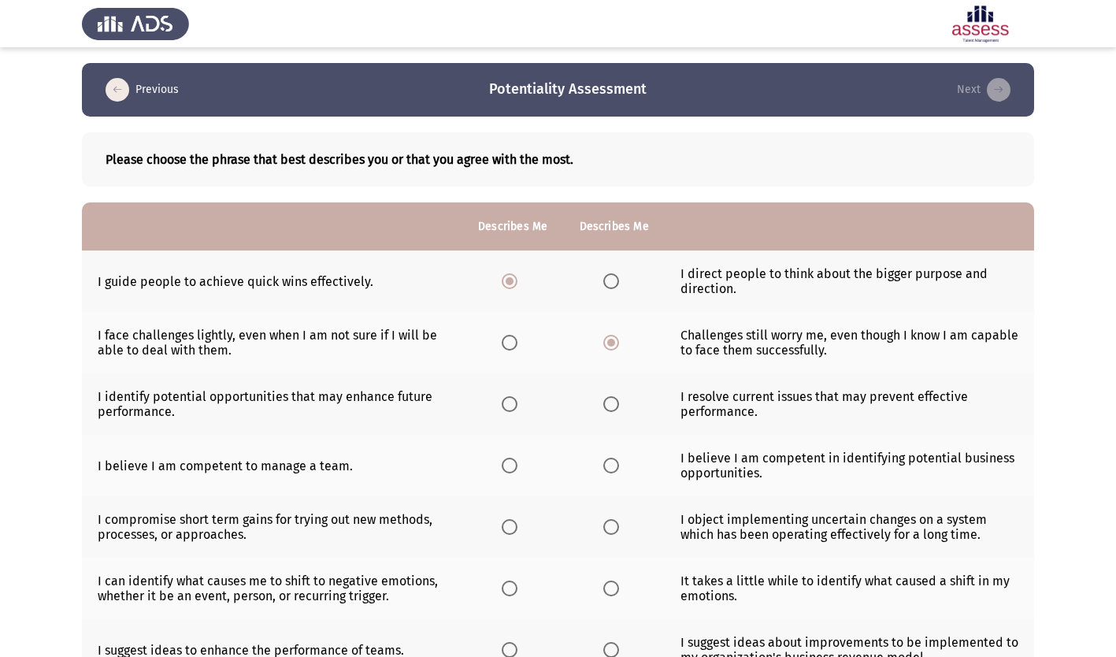
click at [510, 338] on input "Select an option" at bounding box center [510, 343] width 16 height 16
click at [517, 409] on span "Select an option" at bounding box center [510, 404] width 16 height 16
click at [517, 409] on input "Select an option" at bounding box center [510, 404] width 16 height 16
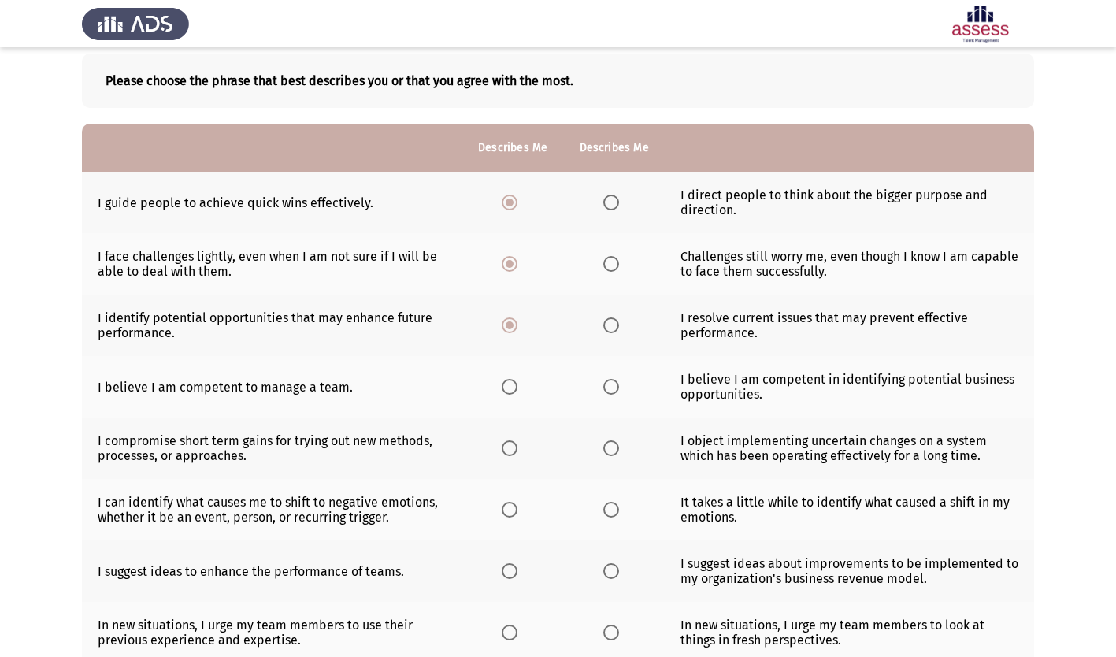
click at [614, 382] on span "Select an option" at bounding box center [611, 387] width 16 height 16
click at [614, 382] on input "Select an option" at bounding box center [611, 387] width 16 height 16
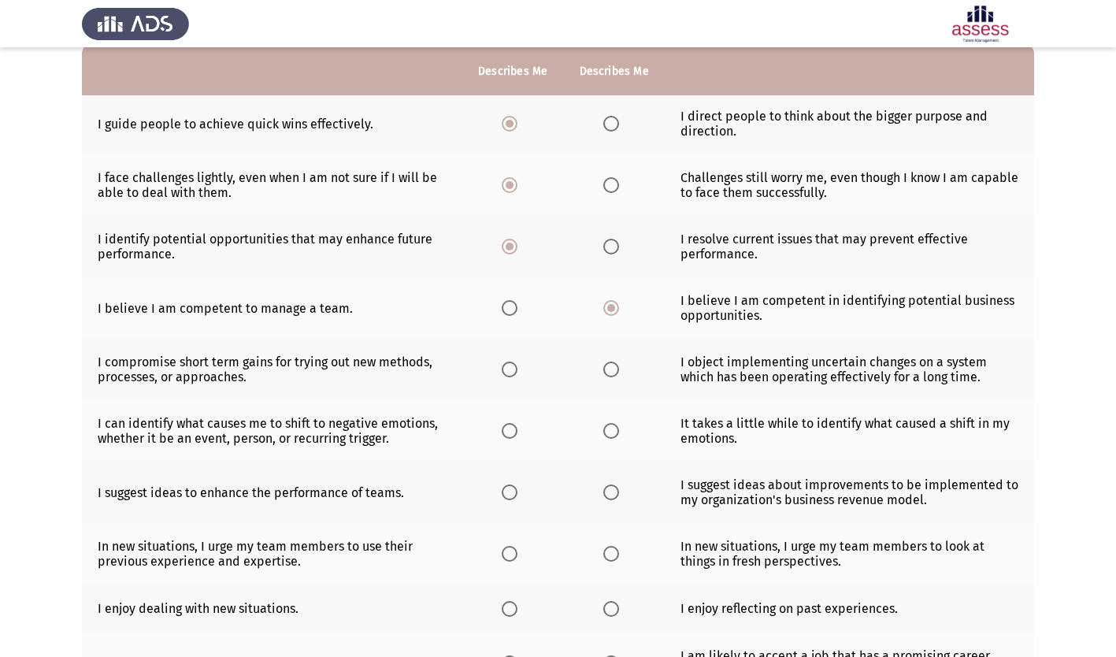
click at [610, 367] on span "Select an option" at bounding box center [611, 370] width 16 height 16
click at [610, 367] on input "Select an option" at bounding box center [611, 370] width 16 height 16
click at [614, 431] on span "Select an option" at bounding box center [611, 431] width 16 height 16
click at [614, 431] on input "Select an option" at bounding box center [611, 431] width 16 height 16
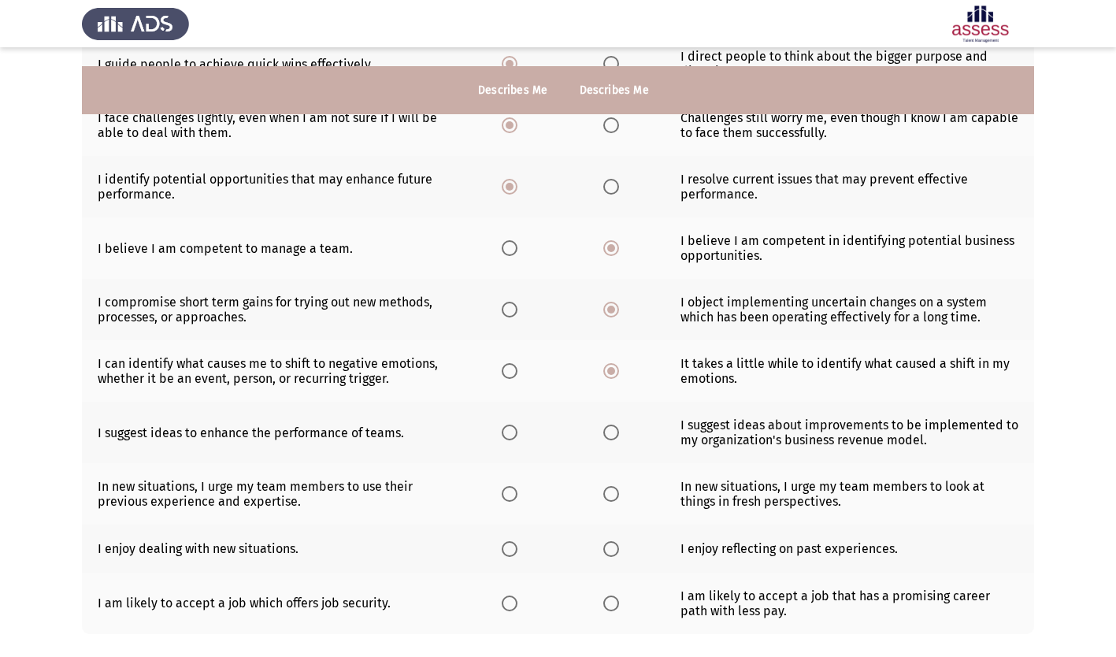
scroll to position [236, 0]
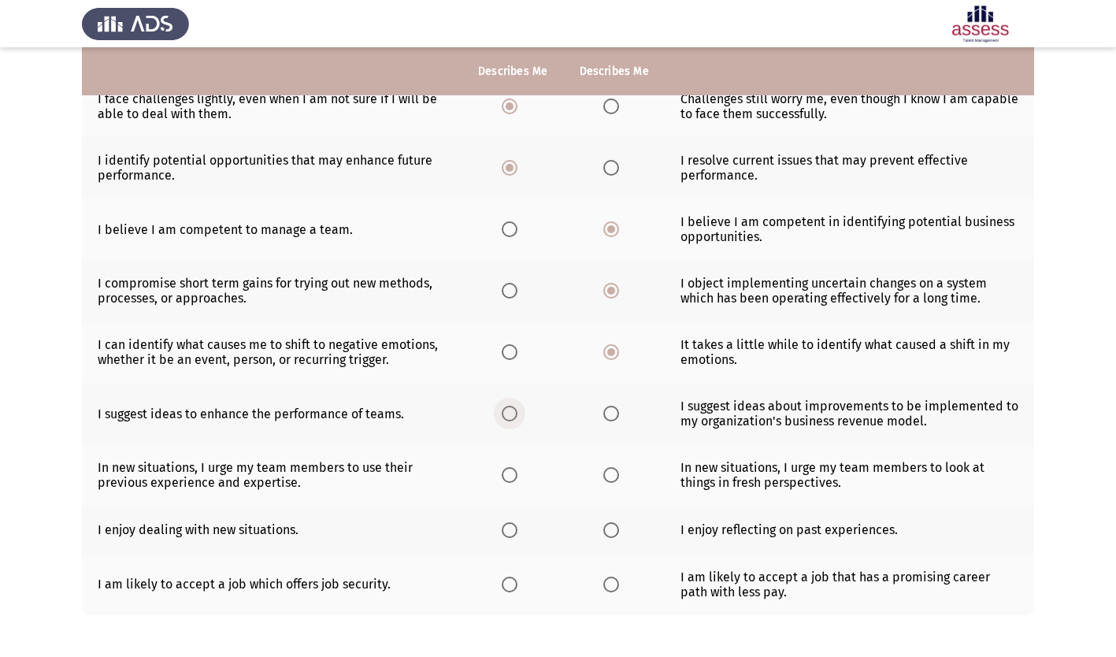
click at [511, 418] on span "Select an option" at bounding box center [510, 414] width 16 height 16
click at [511, 418] on input "Select an option" at bounding box center [510, 414] width 16 height 16
click at [613, 469] on span "Select an option" at bounding box center [611, 475] width 16 height 16
click at [613, 469] on input "Select an option" at bounding box center [611, 475] width 16 height 16
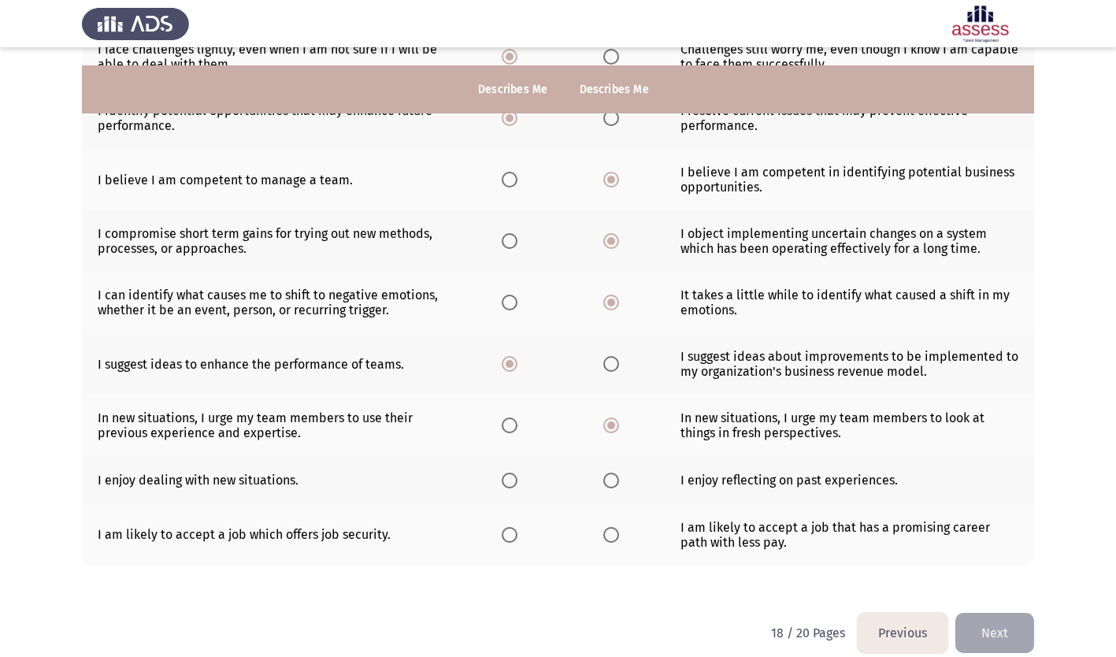
scroll to position [305, 0]
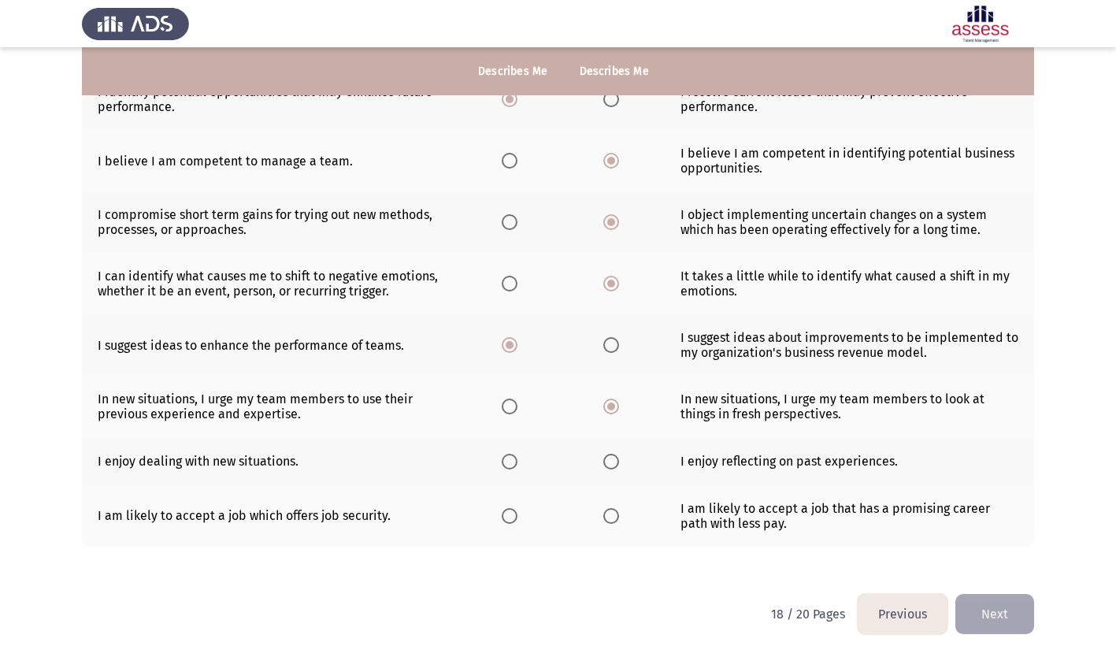
click at [517, 461] on span "Select an option" at bounding box center [510, 462] width 16 height 16
click at [517, 461] on input "Select an option" at bounding box center [510, 462] width 16 height 16
click at [606, 516] on span "Select an option" at bounding box center [611, 516] width 16 height 16
click at [606, 516] on input "Select an option" at bounding box center [611, 516] width 16 height 16
click at [1017, 594] on button "Next" at bounding box center [994, 614] width 79 height 40
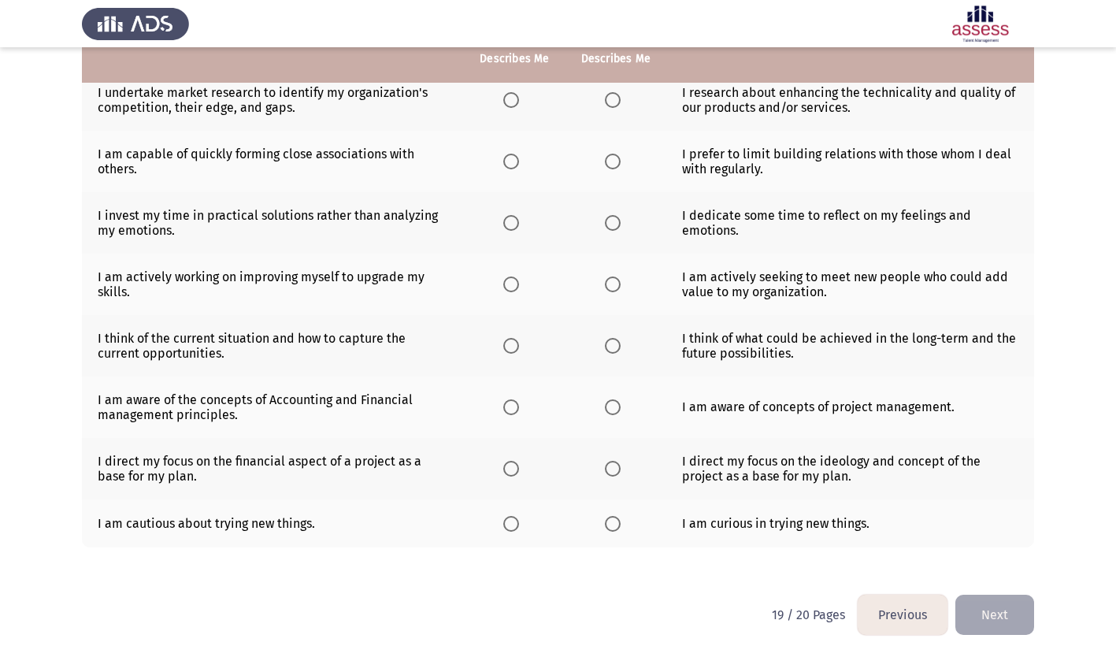
scroll to position [0, 0]
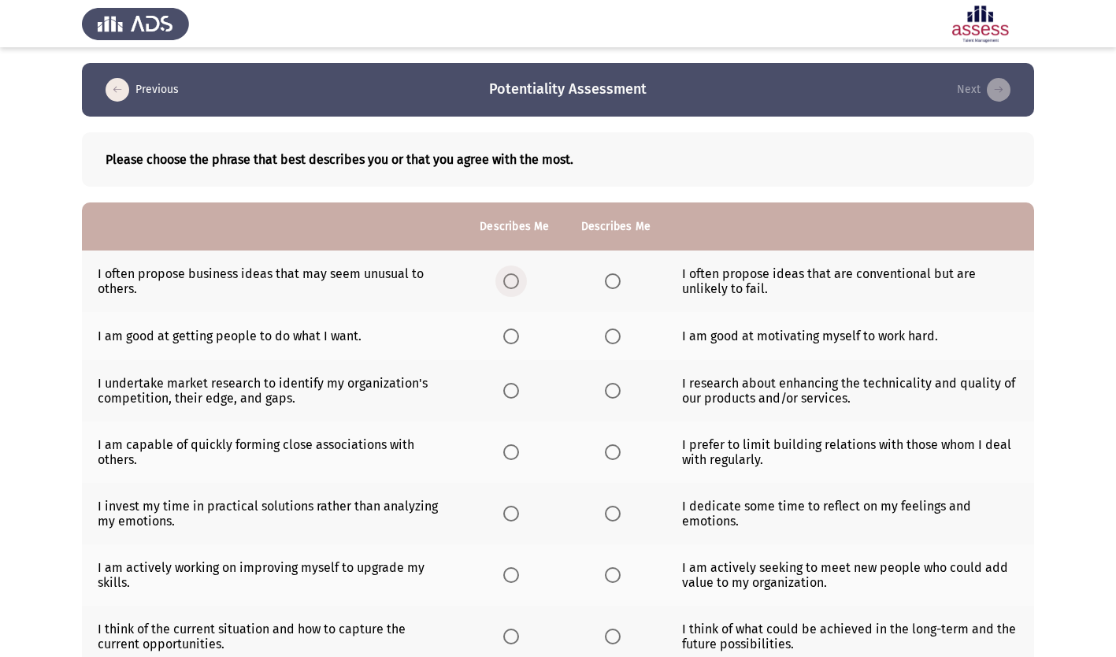
click at [521, 279] on label "Select an option" at bounding box center [514, 281] width 22 height 16
click at [519, 279] on input "Select an option" at bounding box center [511, 281] width 16 height 16
click at [612, 333] on span "Select an option" at bounding box center [613, 336] width 16 height 16
click at [612, 333] on input "Select an option" at bounding box center [613, 336] width 16 height 16
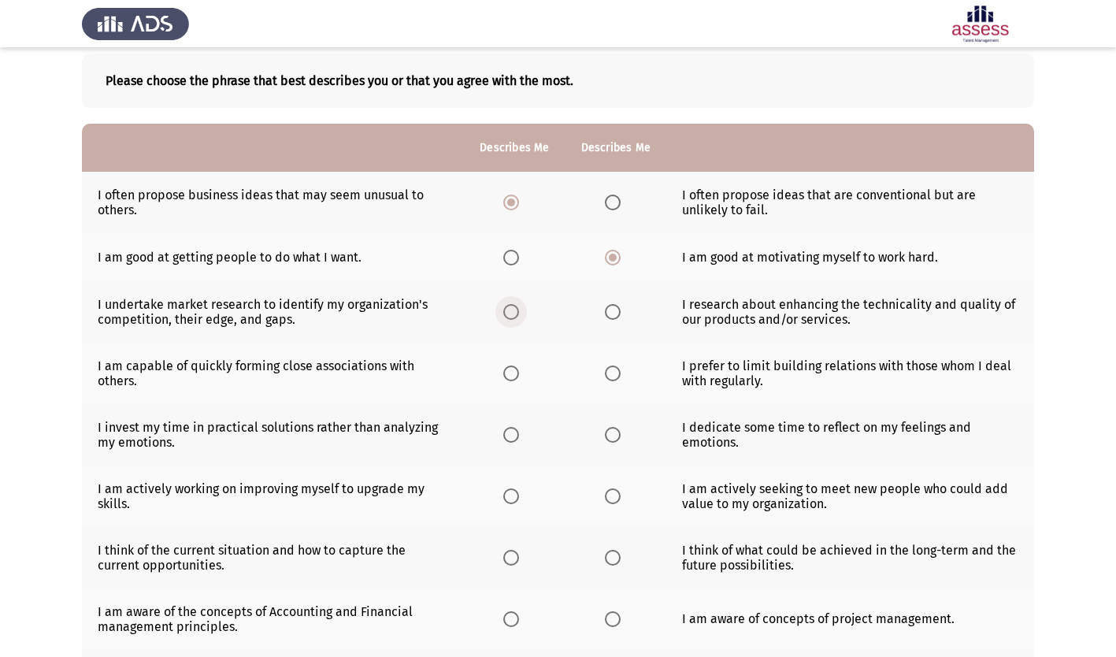
click at [517, 314] on span "Select an option" at bounding box center [511, 312] width 16 height 16
click at [517, 314] on input "Select an option" at bounding box center [511, 312] width 16 height 16
click at [518, 371] on span "Select an option" at bounding box center [511, 373] width 16 height 16
click at [518, 371] on input "Select an option" at bounding box center [511, 373] width 16 height 16
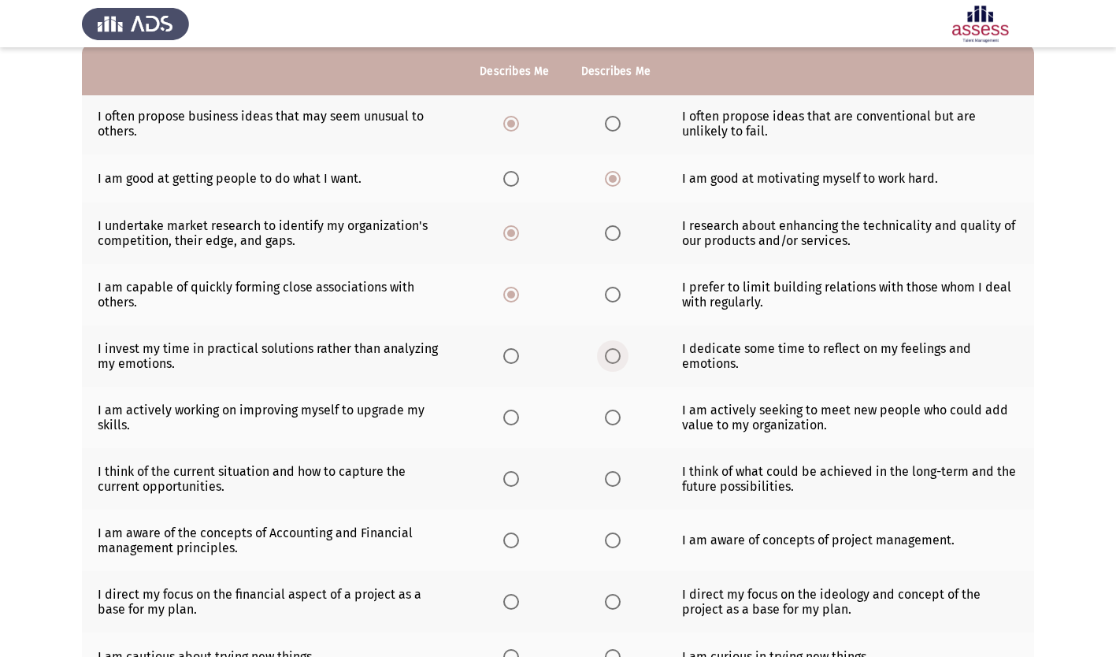
click at [617, 355] on span "Select an option" at bounding box center [613, 356] width 16 height 16
click at [617, 355] on input "Select an option" at bounding box center [613, 356] width 16 height 16
click at [511, 413] on span "Select an option" at bounding box center [511, 418] width 16 height 16
click at [511, 413] on input "Select an option" at bounding box center [511, 418] width 16 height 16
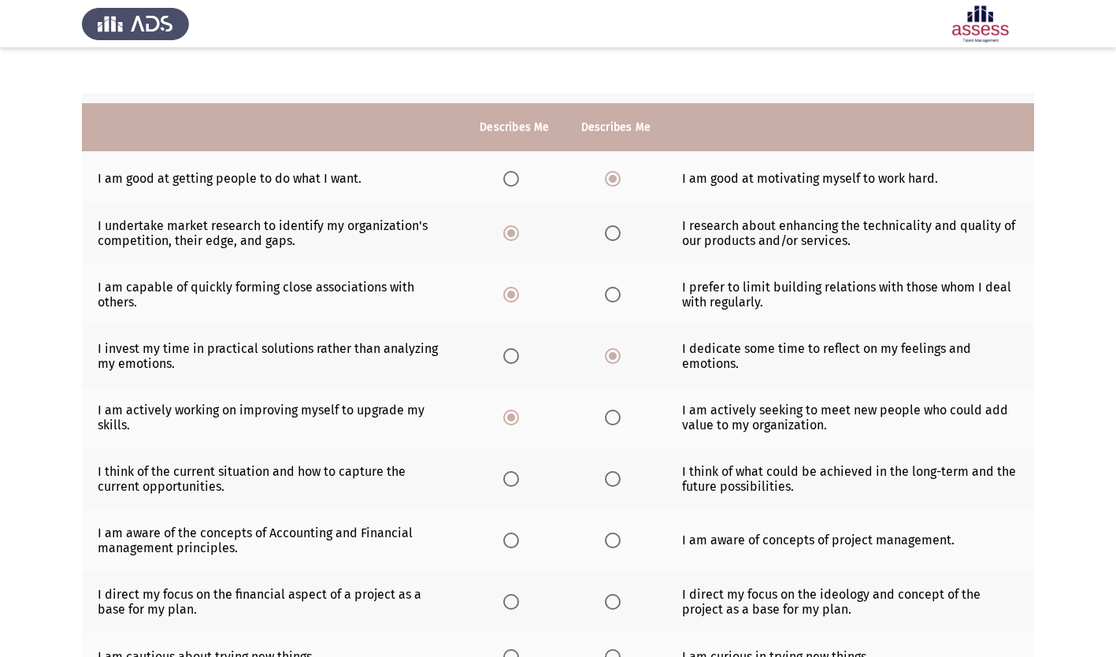
scroll to position [291, 0]
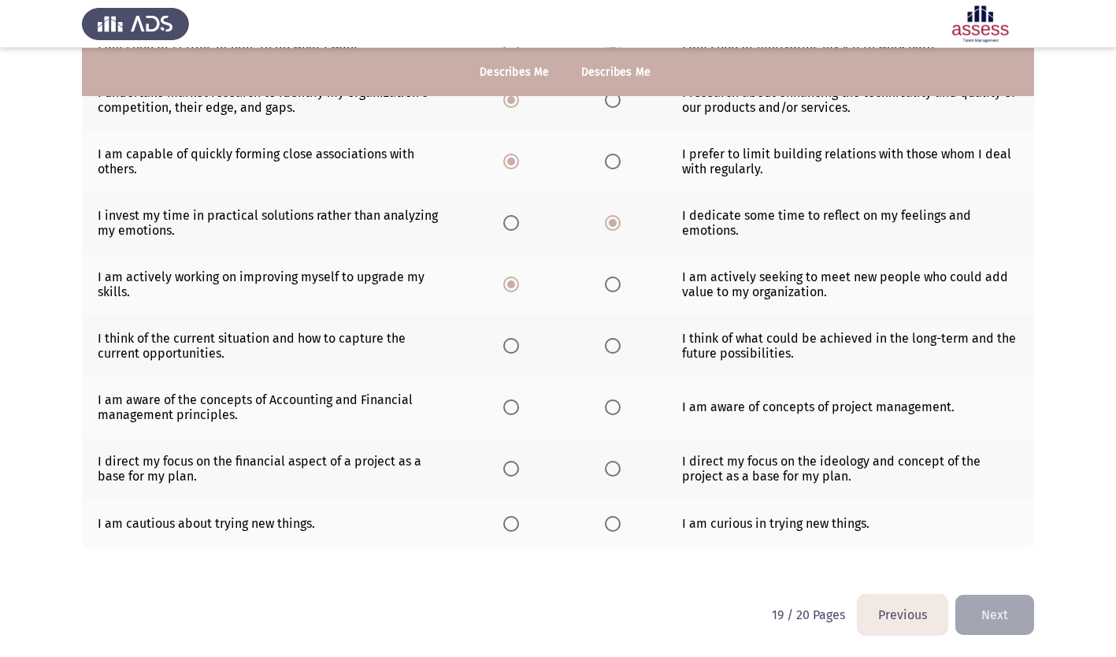
click at [610, 343] on span "Select an option" at bounding box center [613, 346] width 16 height 16
click at [610, 343] on input "Select an option" at bounding box center [613, 346] width 16 height 16
click at [610, 402] on span "Select an option" at bounding box center [613, 407] width 16 height 16
click at [610, 402] on input "Select an option" at bounding box center [613, 407] width 16 height 16
click at [613, 465] on span "Select an option" at bounding box center [613, 469] width 16 height 16
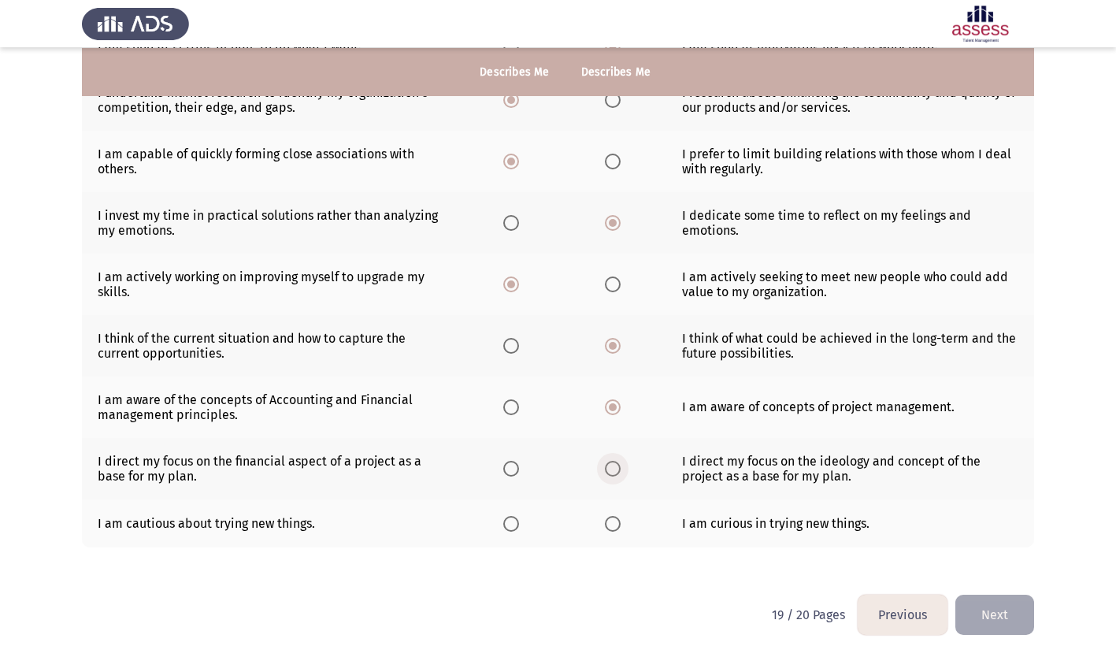
click at [613, 465] on input "Select an option" at bounding box center [613, 469] width 16 height 16
click at [615, 523] on span "Select an option" at bounding box center [613, 524] width 16 height 16
click at [615, 523] on input "Select an option" at bounding box center [613, 524] width 16 height 16
click at [511, 525] on span "Select an option" at bounding box center [511, 524] width 16 height 16
click at [511, 525] on input "Select an option" at bounding box center [511, 524] width 16 height 16
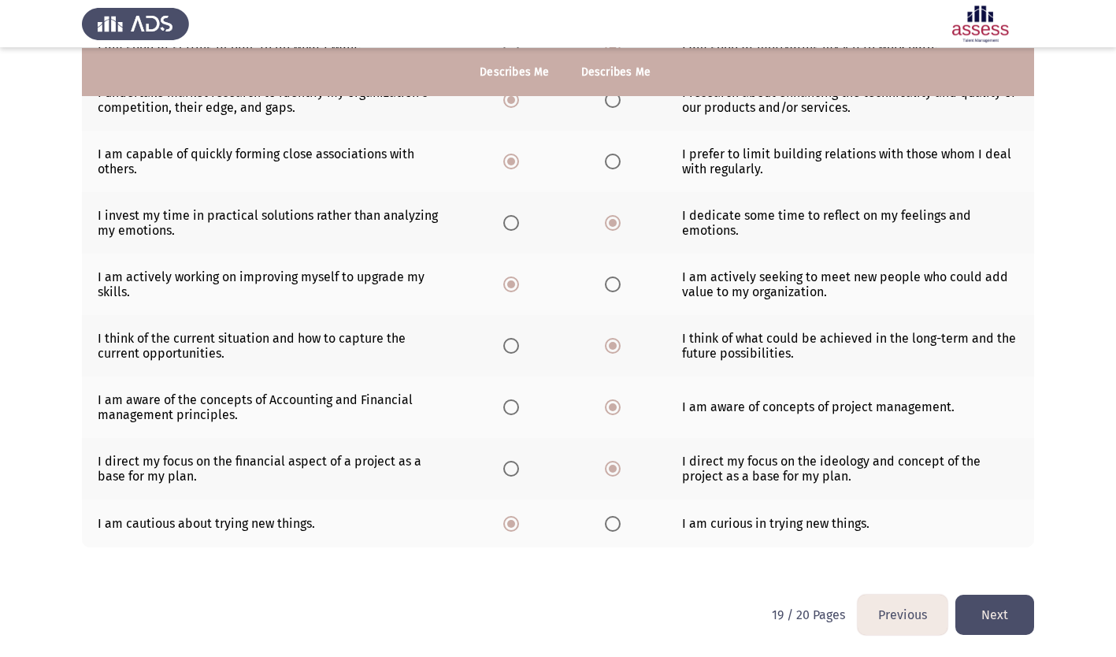
click at [1014, 622] on button "Next" at bounding box center [994, 615] width 79 height 40
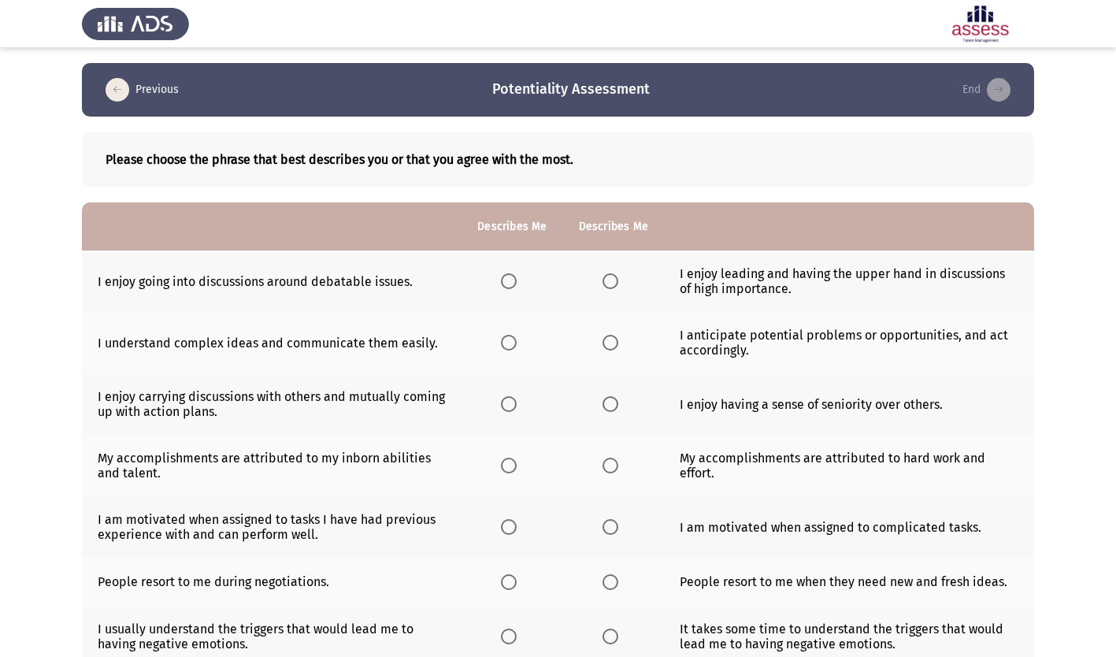
scroll to position [79, 0]
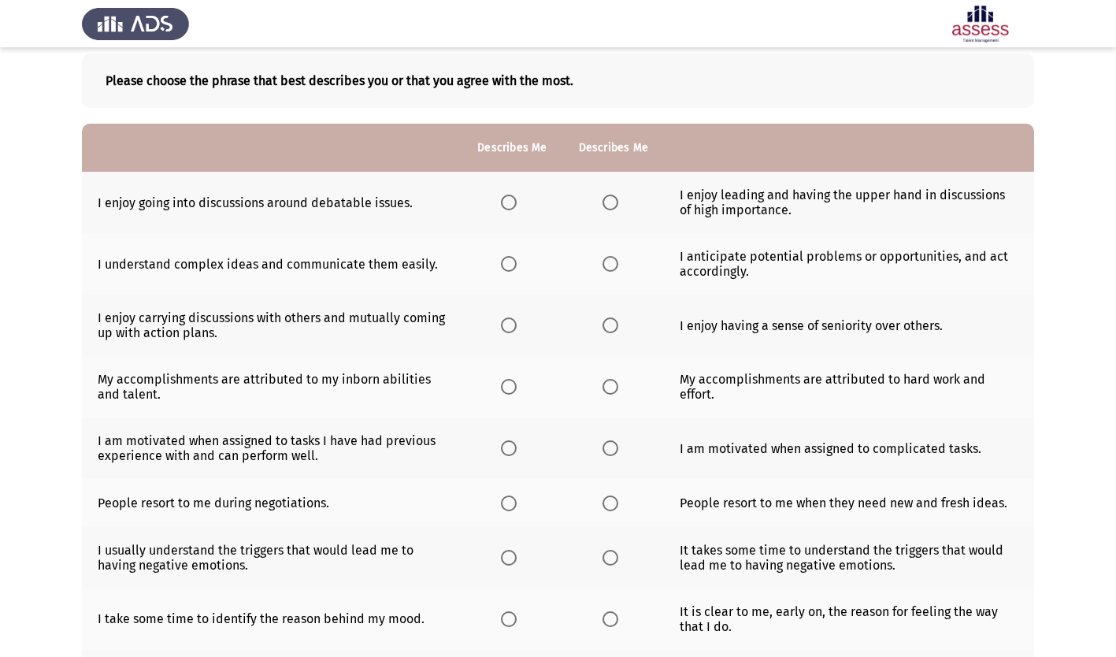
click at [517, 201] on span "Select an option" at bounding box center [509, 203] width 16 height 16
click at [517, 201] on input "Select an option" at bounding box center [509, 203] width 16 height 16
click at [514, 267] on span "Select an option" at bounding box center [509, 264] width 16 height 16
click at [514, 267] on input "Select an option" at bounding box center [509, 264] width 16 height 16
click at [515, 321] on span "Select an option" at bounding box center [509, 325] width 16 height 16
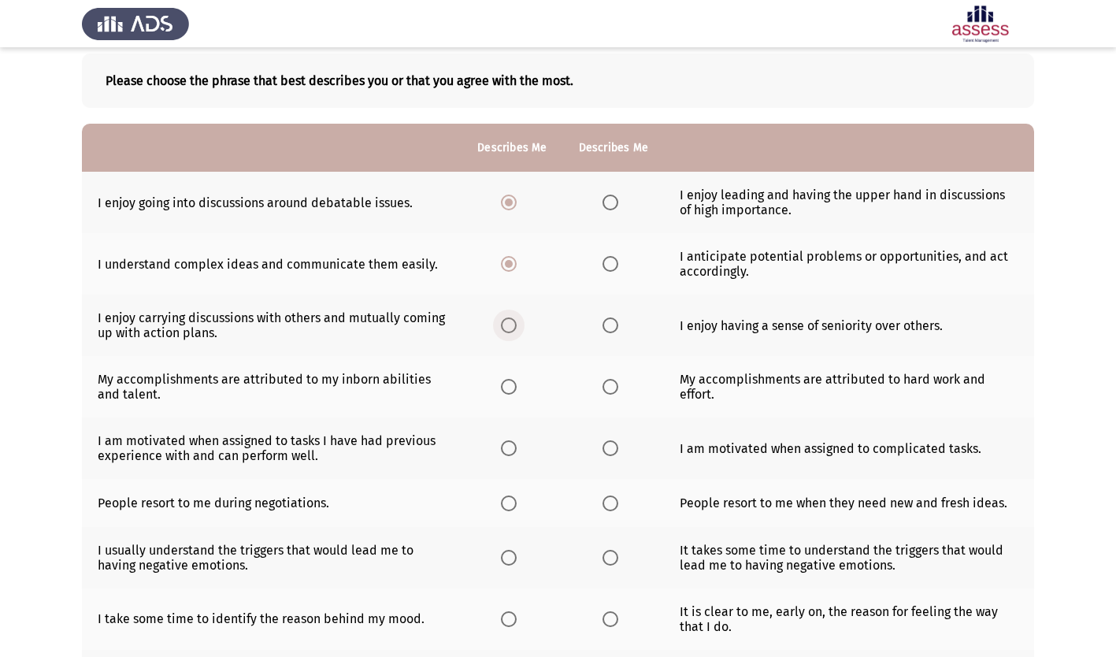
click at [515, 321] on input "Select an option" at bounding box center [509, 325] width 16 height 16
click at [606, 391] on span "Select an option" at bounding box center [611, 387] width 16 height 16
click at [606, 391] on input "Select an option" at bounding box center [611, 387] width 16 height 16
click at [511, 444] on span "Select an option" at bounding box center [509, 448] width 16 height 16
click at [511, 444] on input "Select an option" at bounding box center [509, 448] width 16 height 16
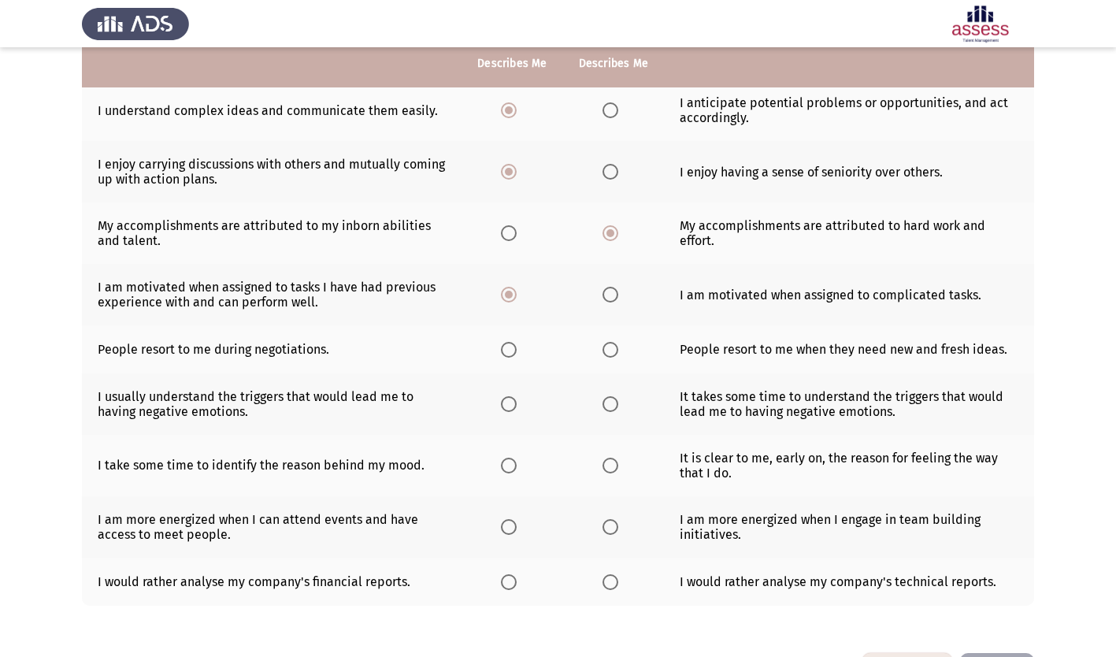
scroll to position [236, 0]
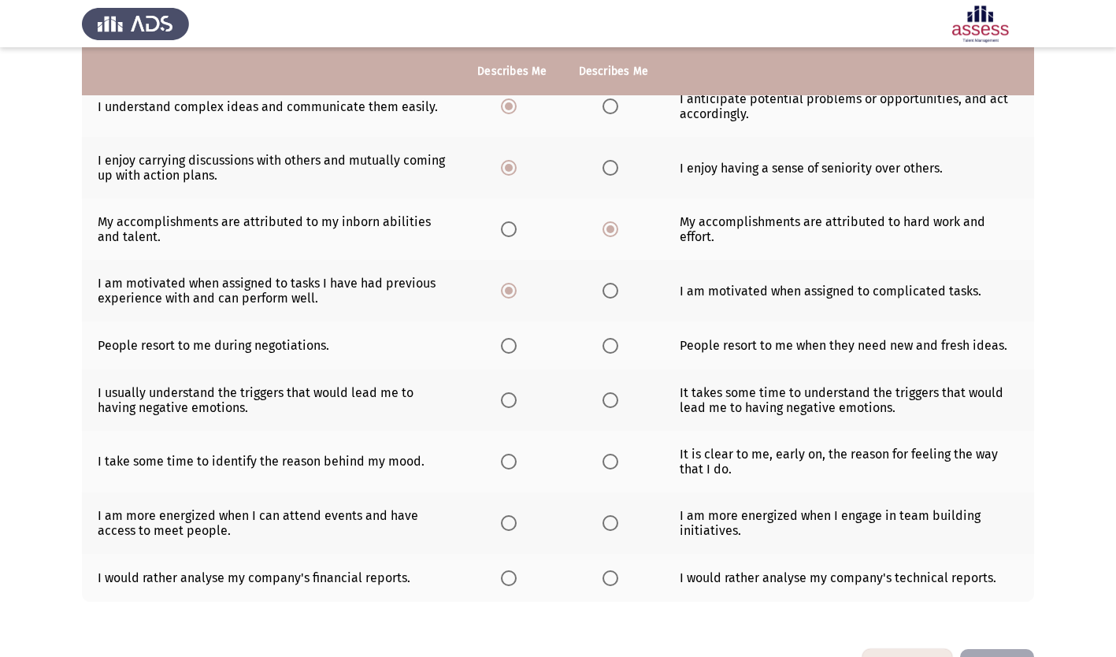
click at [617, 344] on label "Select an option" at bounding box center [614, 346] width 22 height 16
click at [617, 344] on input "Select an option" at bounding box center [611, 346] width 16 height 16
click at [514, 402] on span "Select an option" at bounding box center [509, 400] width 16 height 16
click at [514, 402] on input "Select an option" at bounding box center [509, 400] width 16 height 16
click at [608, 461] on span "Select an option" at bounding box center [611, 462] width 16 height 16
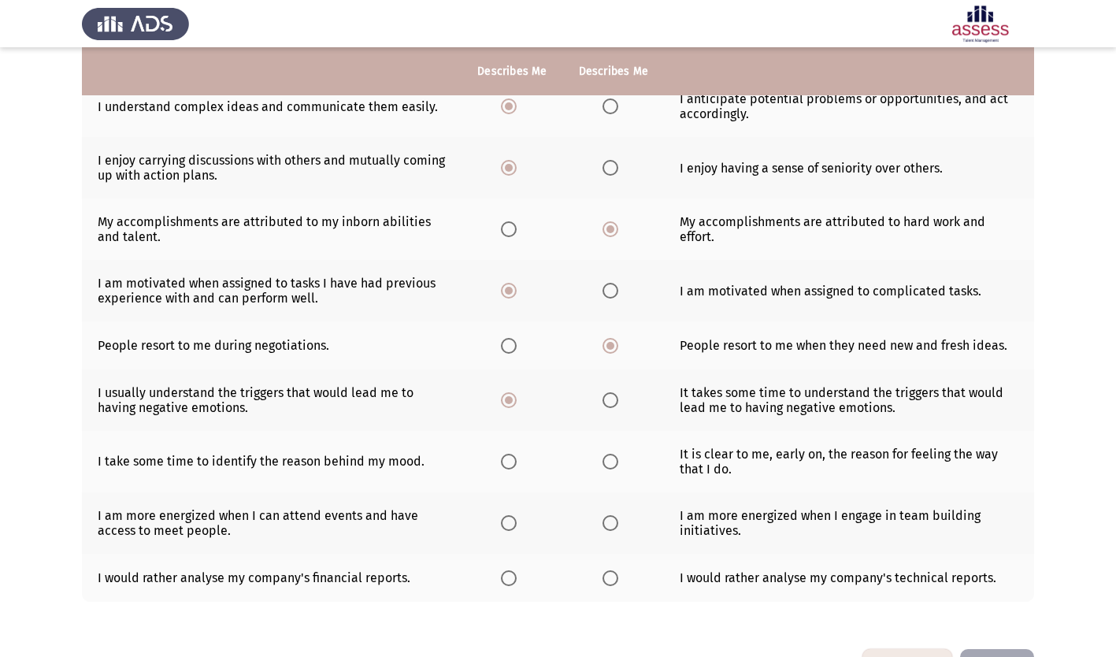
click at [608, 461] on input "Select an option" at bounding box center [611, 462] width 16 height 16
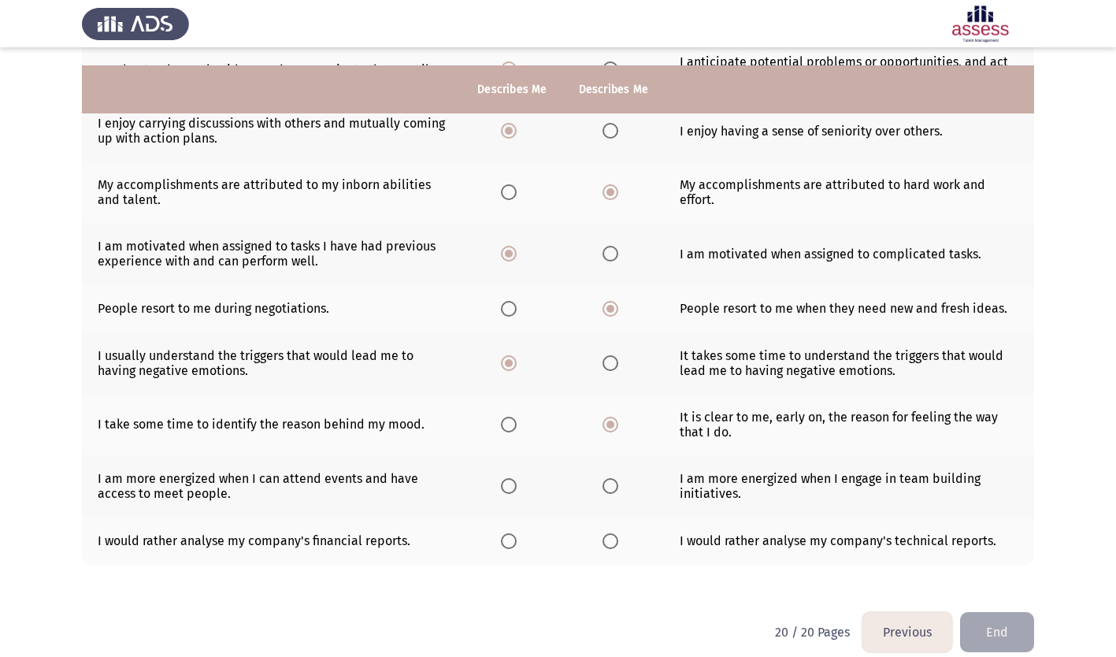
scroll to position [291, 0]
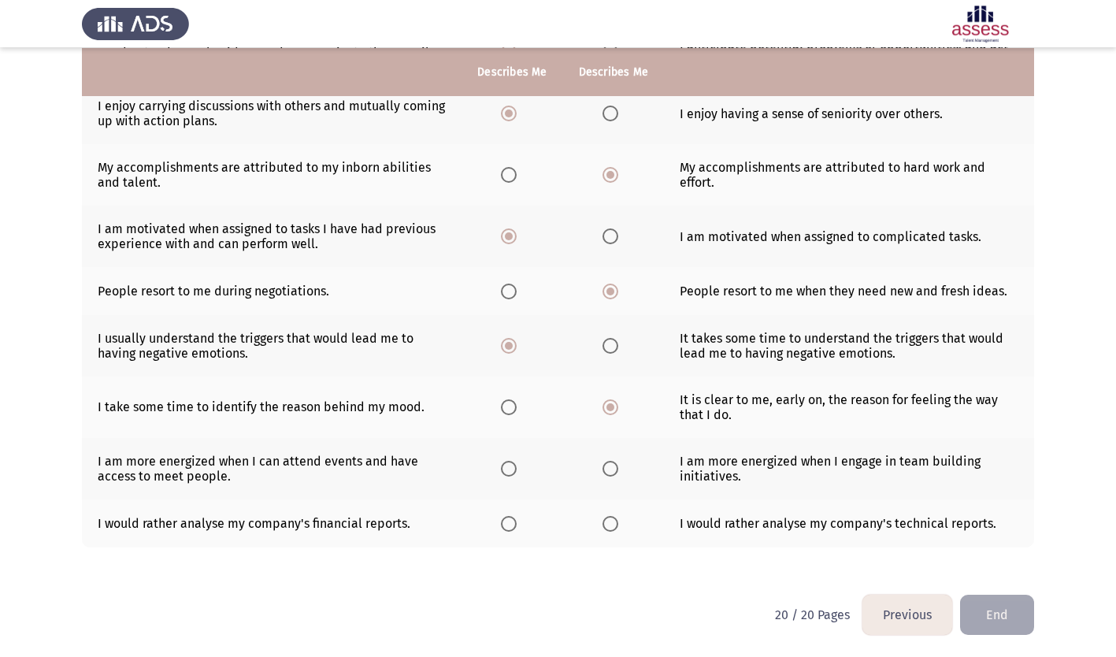
click at [510, 469] on span "Select an option" at bounding box center [509, 469] width 16 height 16
click at [510, 469] on input "Select an option" at bounding box center [509, 469] width 16 height 16
click at [513, 530] on span "Select an option" at bounding box center [509, 524] width 16 height 16
click at [513, 530] on input "Select an option" at bounding box center [509, 524] width 16 height 16
click at [1007, 616] on button "End" at bounding box center [997, 615] width 74 height 40
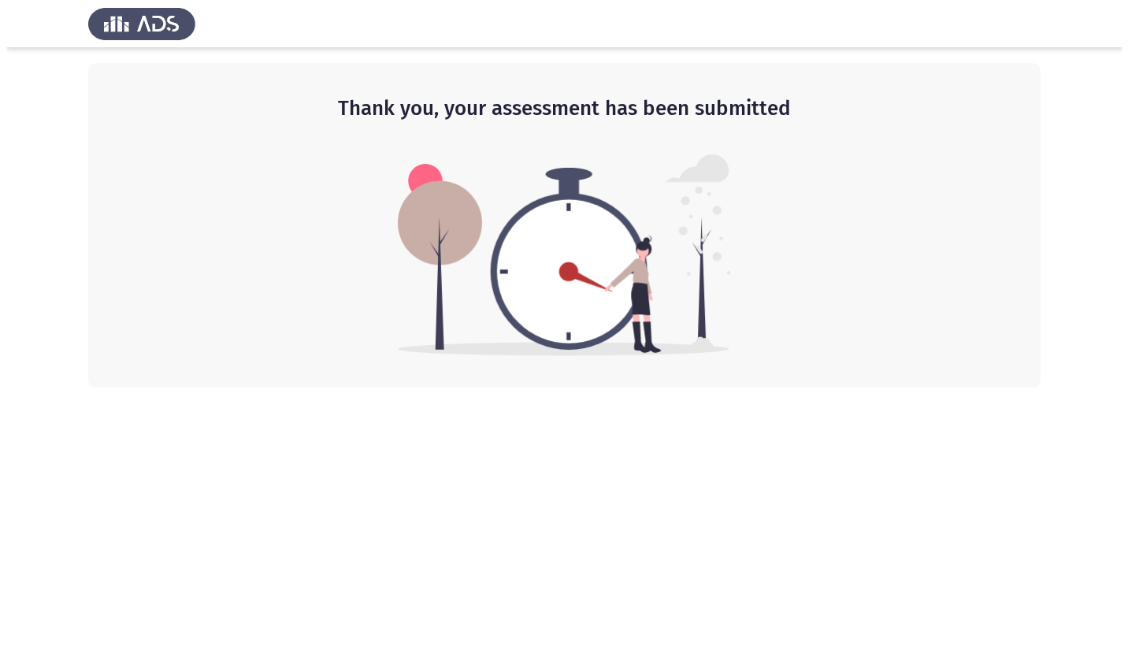
scroll to position [0, 0]
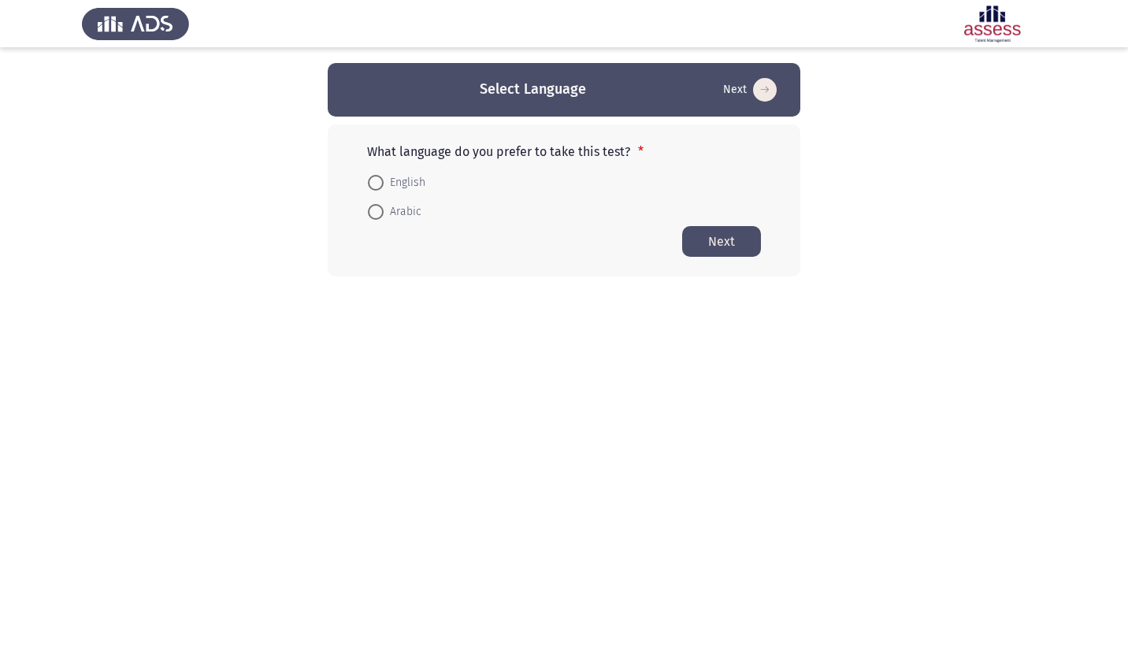
click at [410, 178] on span "English" at bounding box center [405, 182] width 42 height 19
click at [384, 178] on input "English" at bounding box center [376, 183] width 16 height 16
radio input "true"
click at [729, 246] on button "Next" at bounding box center [721, 240] width 79 height 31
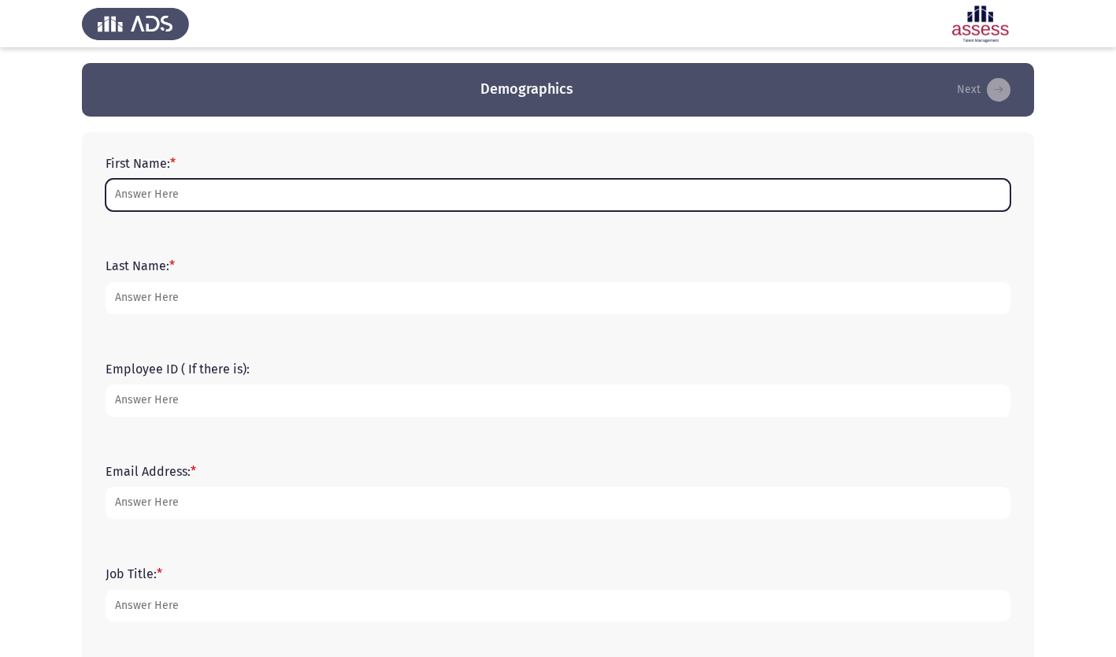
click at [217, 199] on input "First Name: *" at bounding box center [558, 195] width 905 height 32
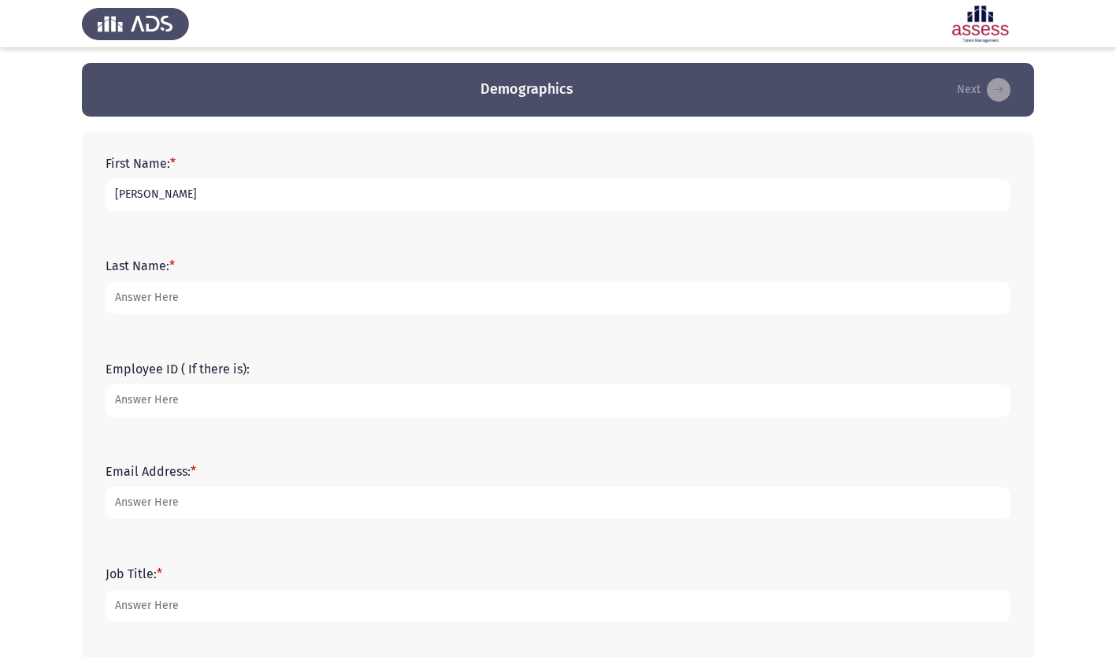
type input "Shamsuddin"
type input "Sheikh"
type input "19776"
type input "Shamsuddin@naqel.com.sa"
type input "Chief of Express Logistics Division"
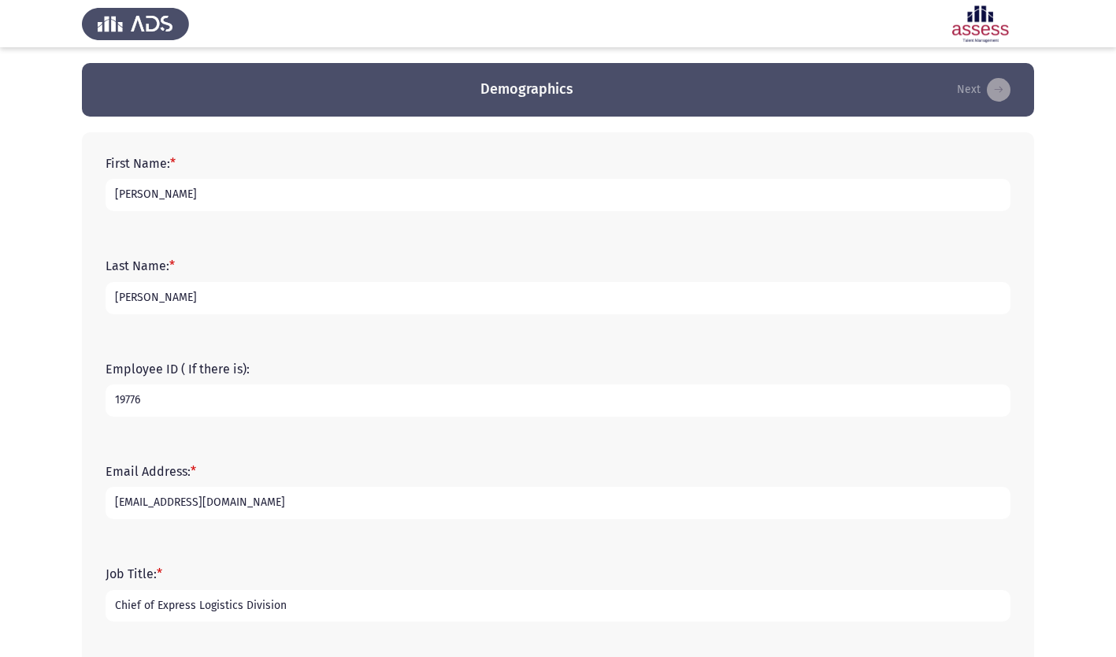
scroll to position [276, 0]
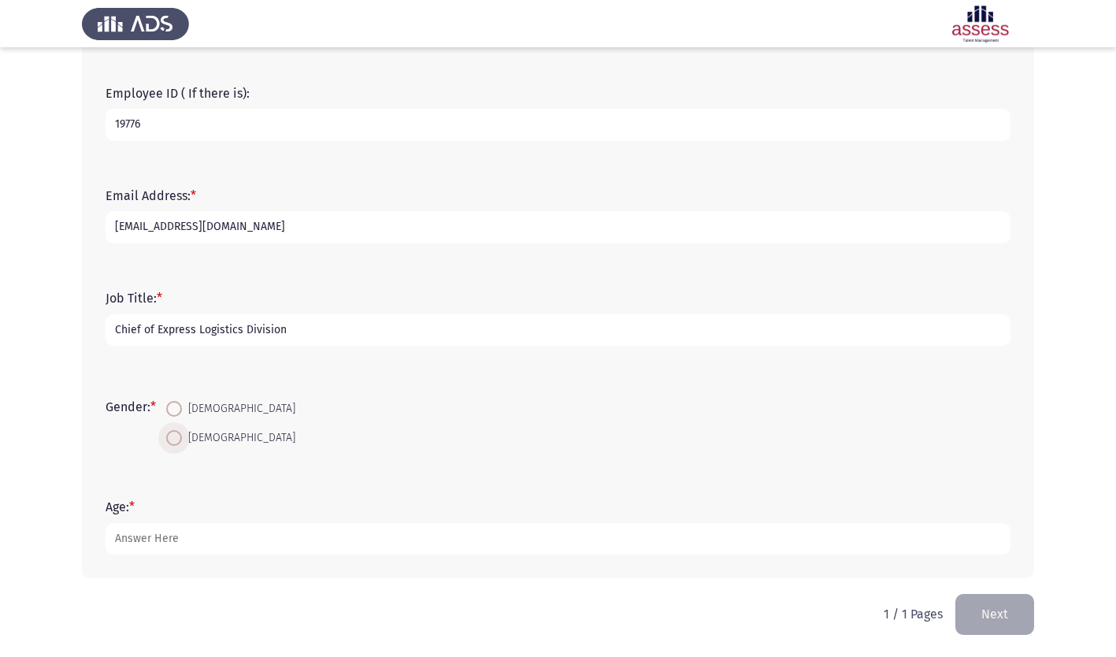
click at [187, 432] on span "[DEMOGRAPHIC_DATA]" at bounding box center [238, 437] width 113 height 19
click at [182, 432] on input "[DEMOGRAPHIC_DATA]" at bounding box center [174, 438] width 16 height 16
radio input "true"
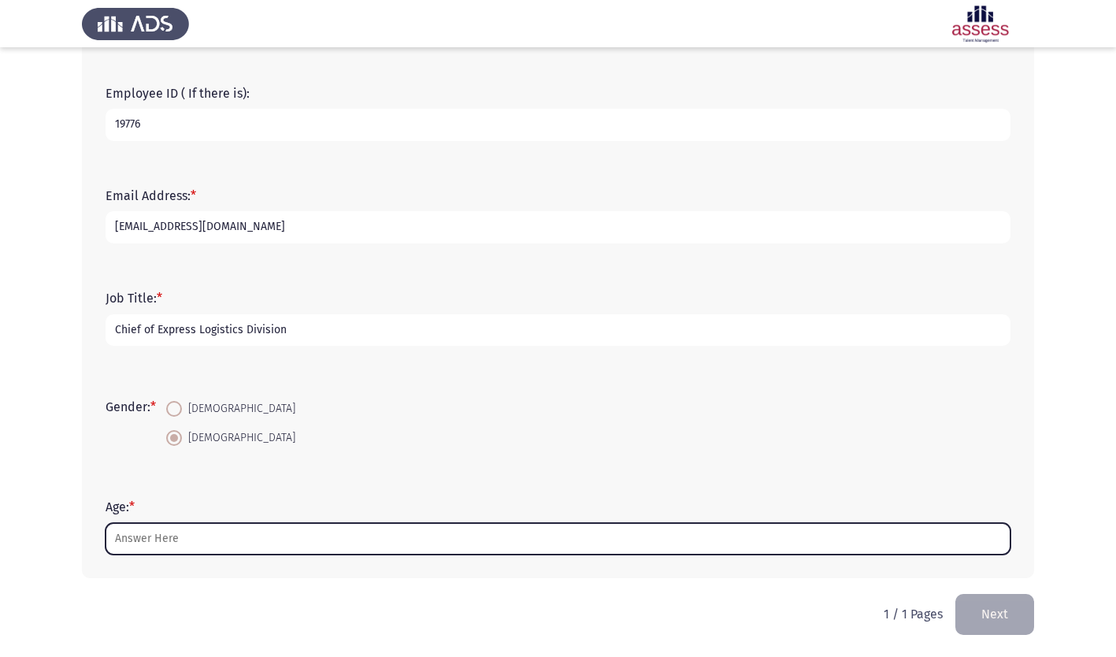
click at [171, 536] on input "Age: *" at bounding box center [558, 539] width 905 height 32
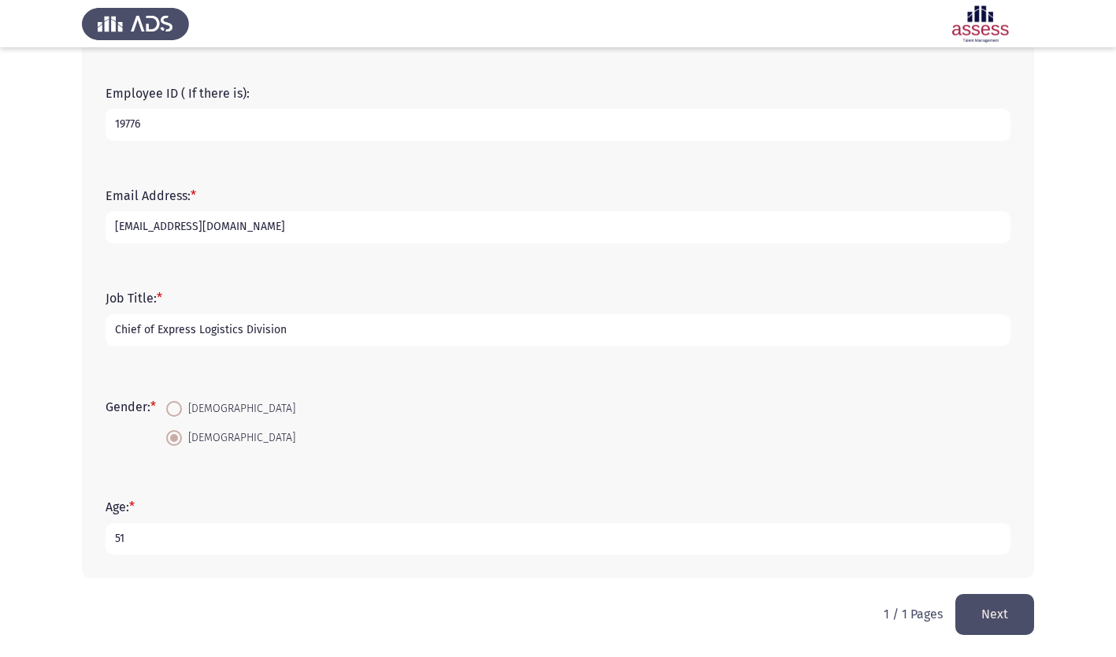
type input "51"
click at [1003, 615] on button "Next" at bounding box center [994, 614] width 79 height 40
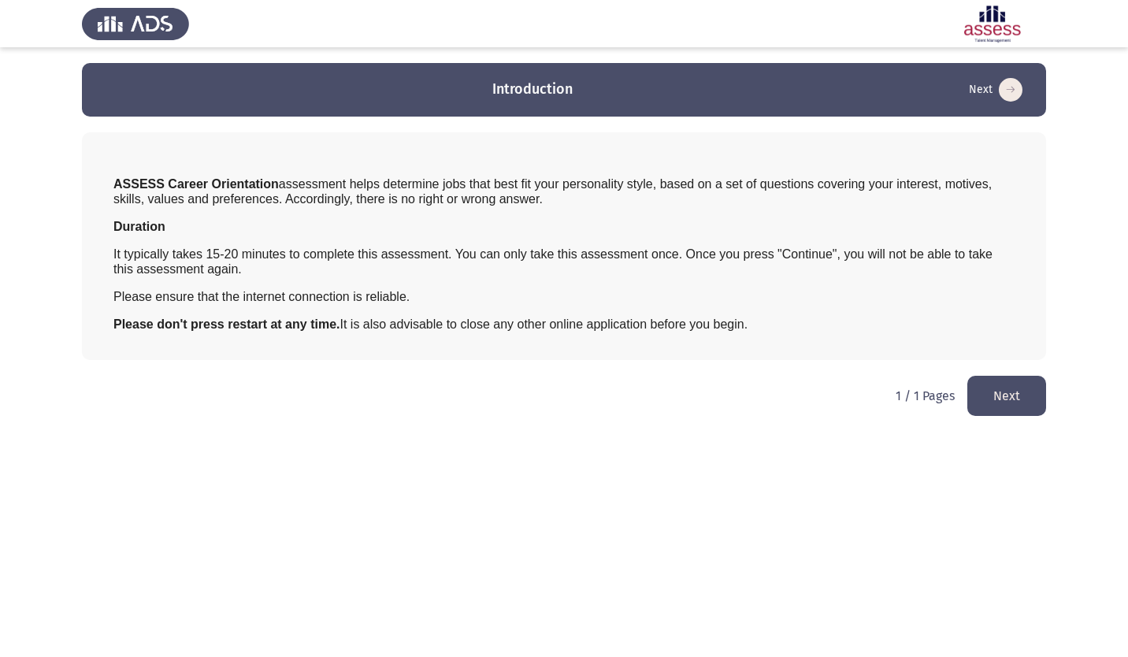
click at [1011, 397] on button "Next" at bounding box center [1006, 396] width 79 height 40
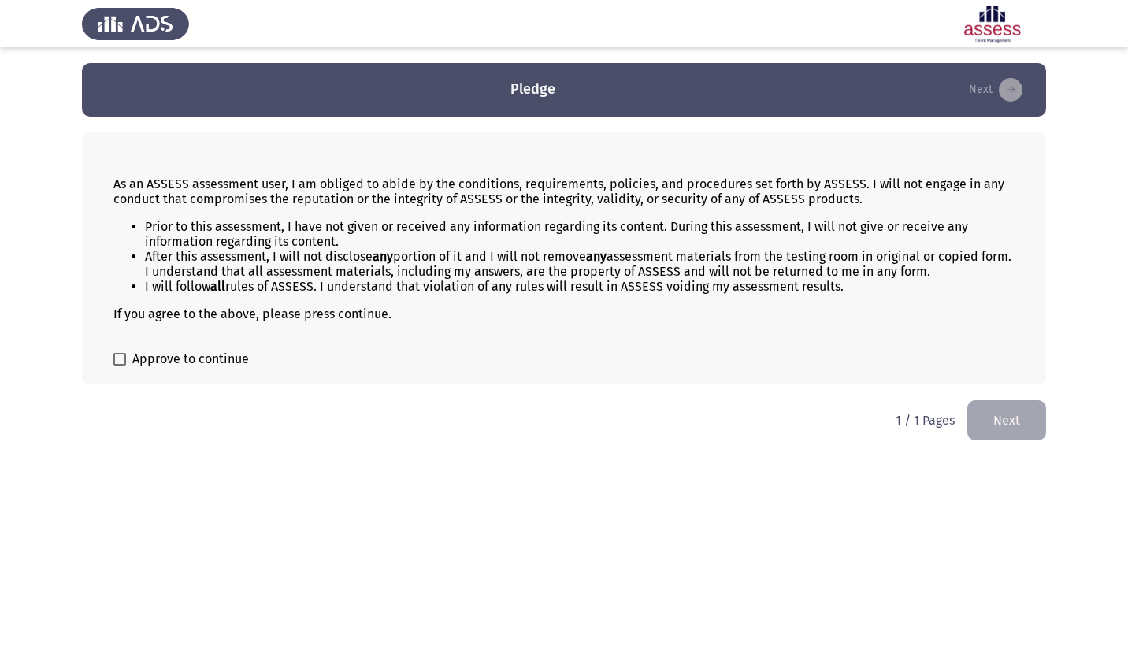
click at [121, 359] on span at bounding box center [119, 359] width 13 height 13
click at [120, 365] on input "Approve to continue" at bounding box center [119, 365] width 1 height 1
checkbox input "true"
click at [1005, 414] on button "Next" at bounding box center [1006, 420] width 79 height 40
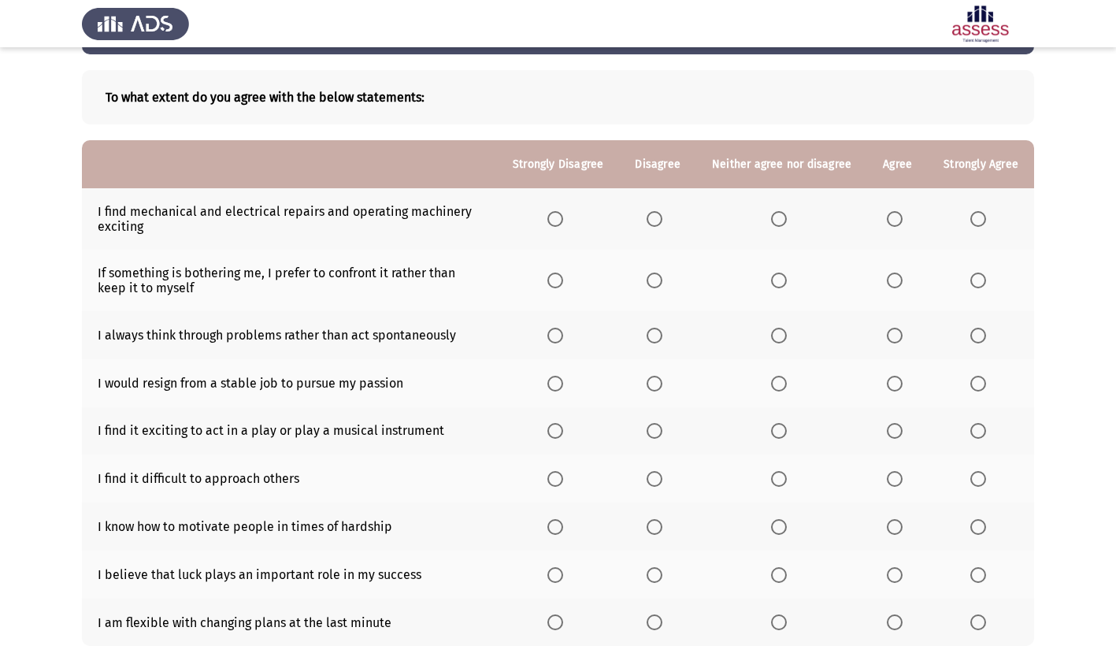
scroll to position [79, 0]
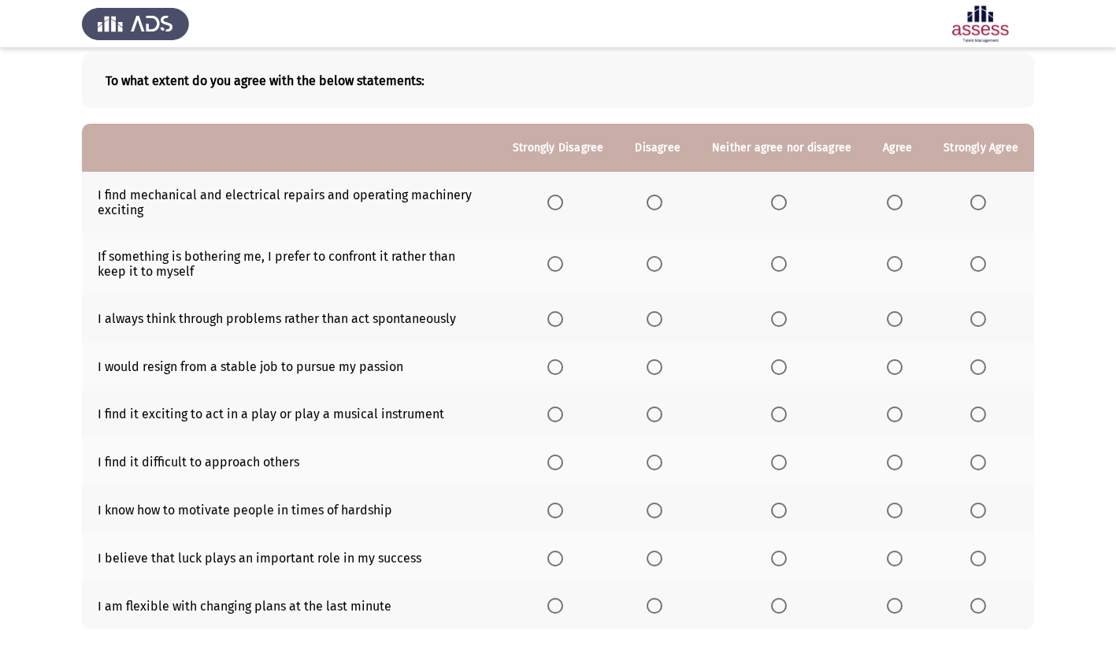
click at [657, 198] on span "Select an option" at bounding box center [655, 203] width 16 height 16
click at [657, 198] on input "Select an option" at bounding box center [655, 203] width 16 height 16
click at [898, 261] on span "Select an option" at bounding box center [895, 264] width 16 height 16
click at [898, 261] on input "Select an option" at bounding box center [895, 264] width 16 height 16
click at [890, 321] on span "Select an option" at bounding box center [895, 319] width 16 height 16
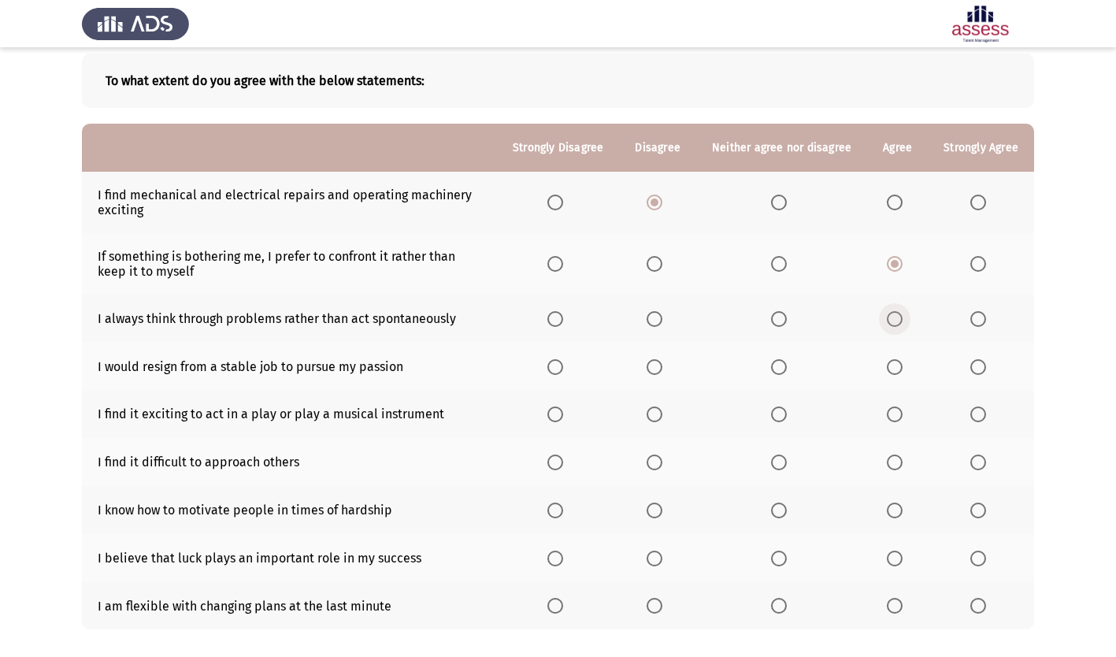
click at [890, 321] on input "Select an option" at bounding box center [895, 319] width 16 height 16
click at [895, 365] on span "Select an option" at bounding box center [895, 367] width 16 height 16
click at [895, 365] on input "Select an option" at bounding box center [895, 367] width 16 height 16
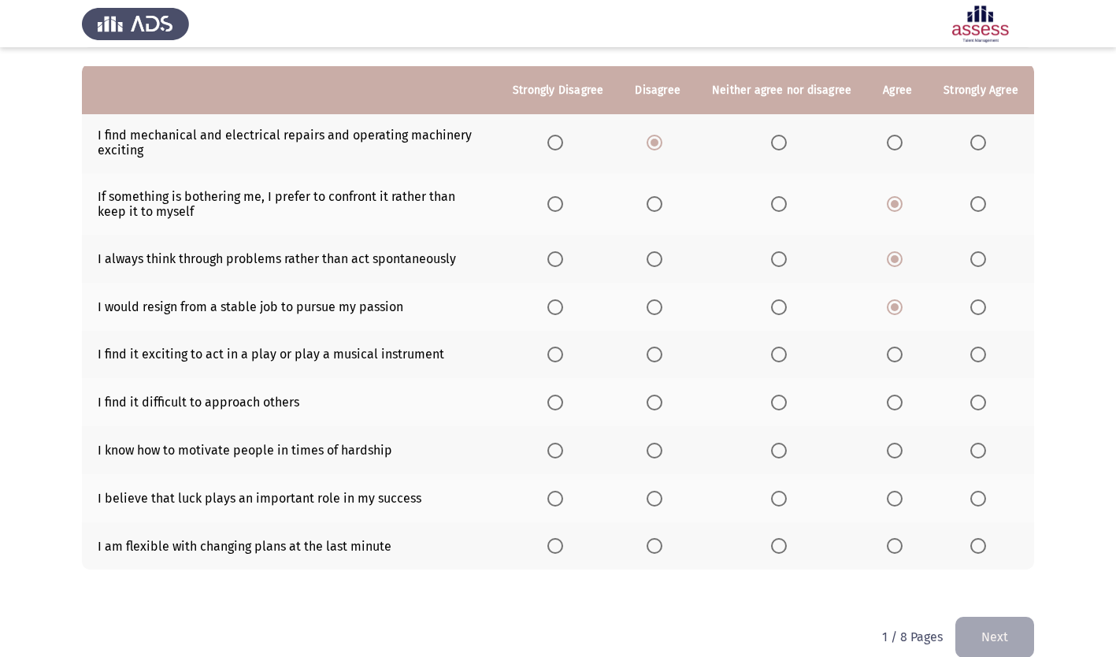
scroll to position [158, 0]
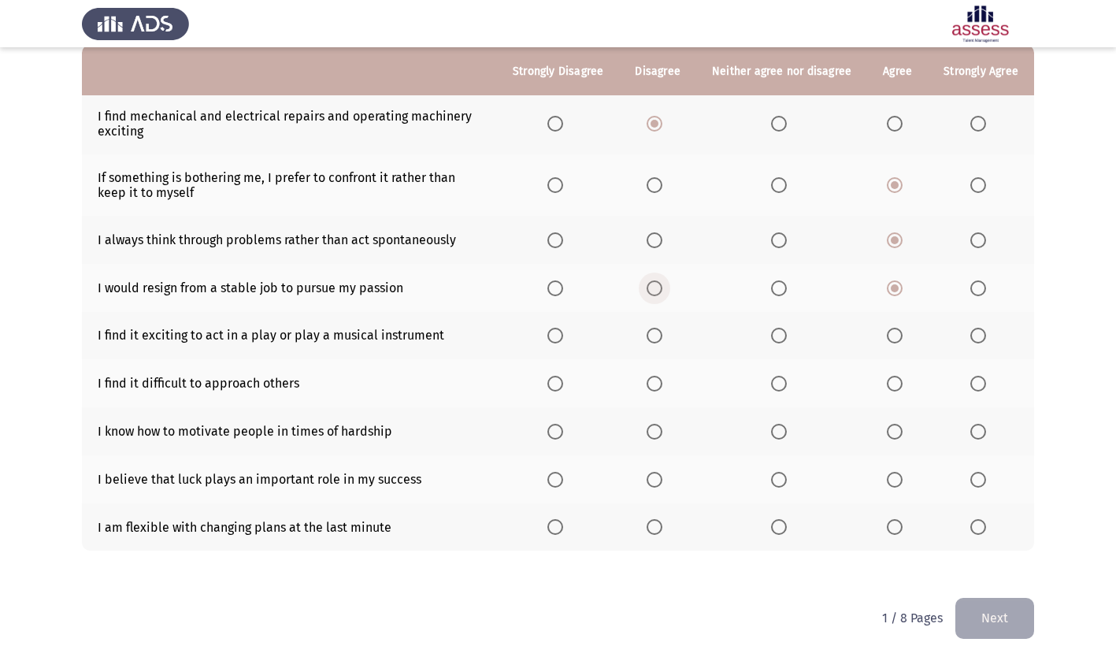
click at [659, 287] on span "Select an option" at bounding box center [655, 288] width 16 height 16
click at [659, 287] on input "Select an option" at bounding box center [655, 288] width 16 height 16
click at [787, 337] on span "Select an option" at bounding box center [779, 336] width 16 height 16
click at [787, 337] on input "Select an option" at bounding box center [779, 336] width 16 height 16
click at [658, 387] on span "Select an option" at bounding box center [655, 384] width 16 height 16
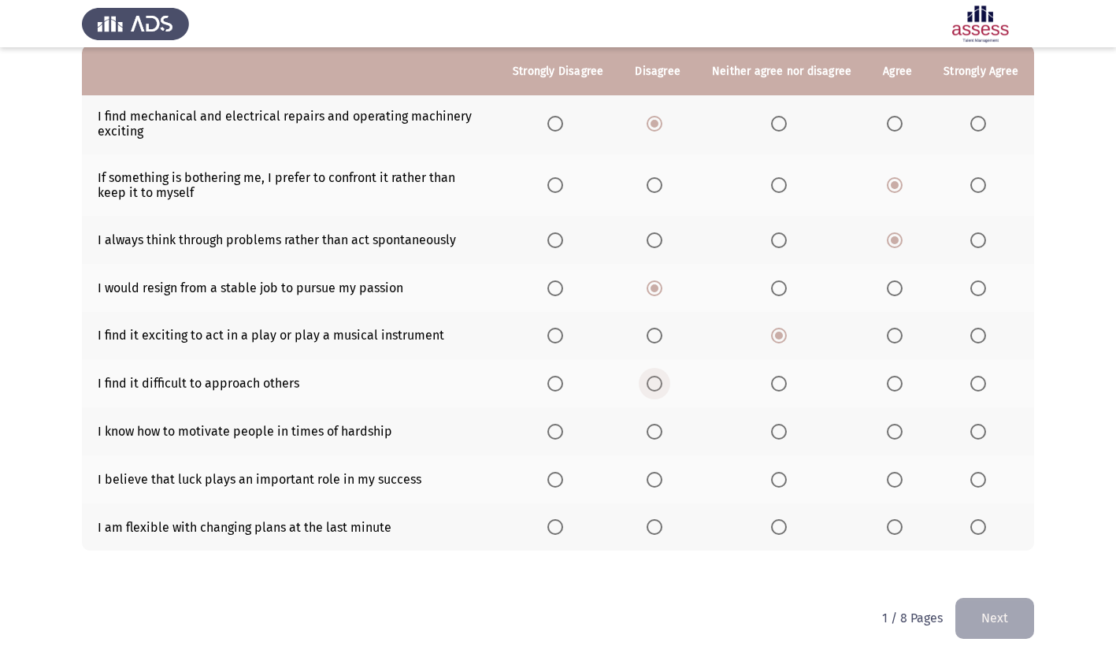
click at [658, 387] on input "Select an option" at bounding box center [655, 384] width 16 height 16
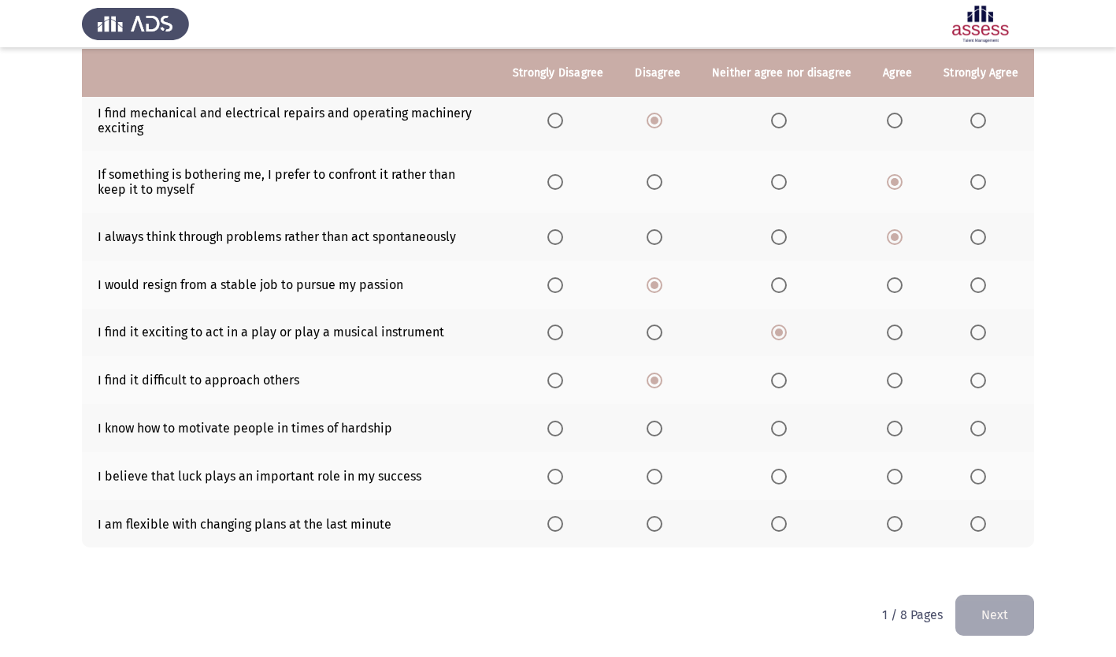
scroll to position [161, 0]
click at [896, 429] on span "Select an option" at bounding box center [895, 428] width 16 height 16
click at [896, 429] on input "Select an option" at bounding box center [895, 428] width 16 height 16
click at [896, 476] on span "Select an option" at bounding box center [895, 476] width 16 height 16
click at [896, 476] on input "Select an option" at bounding box center [895, 476] width 16 height 16
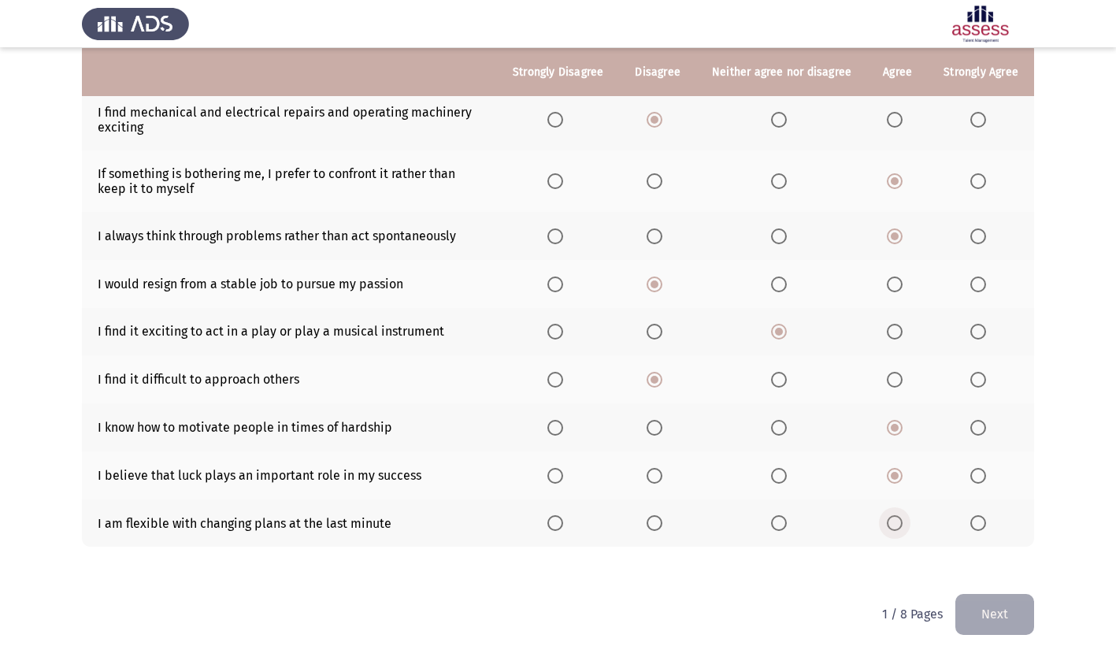
click at [897, 517] on span "Select an option" at bounding box center [895, 523] width 16 height 16
click at [897, 517] on input "Select an option" at bounding box center [895, 523] width 16 height 16
click at [985, 612] on button "Next" at bounding box center [994, 614] width 79 height 40
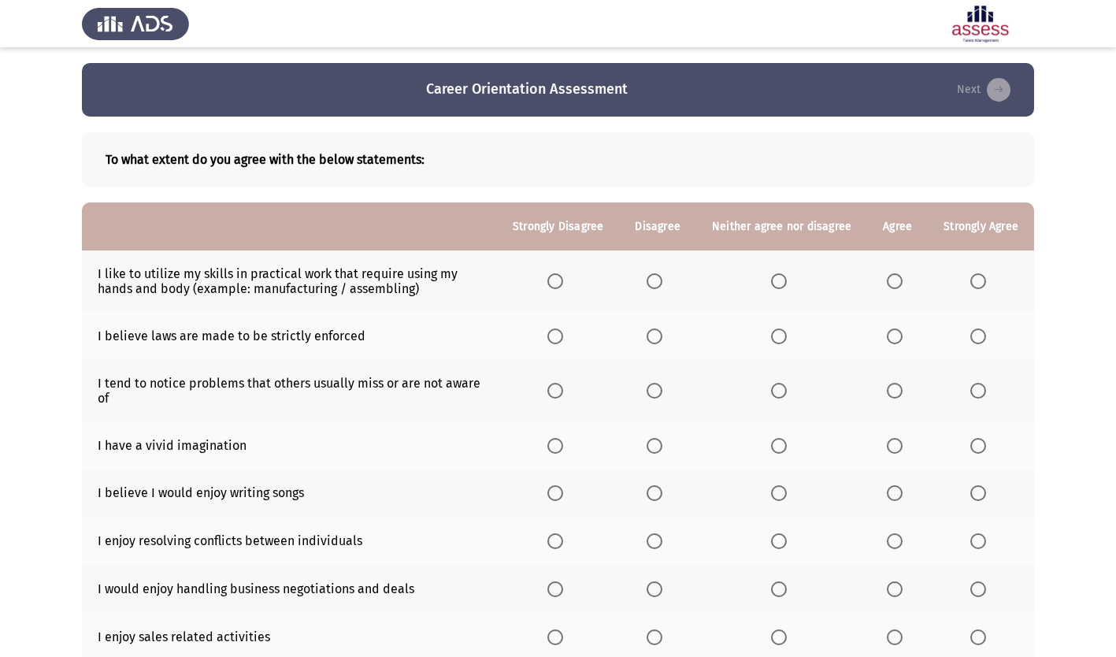
scroll to position [79, 0]
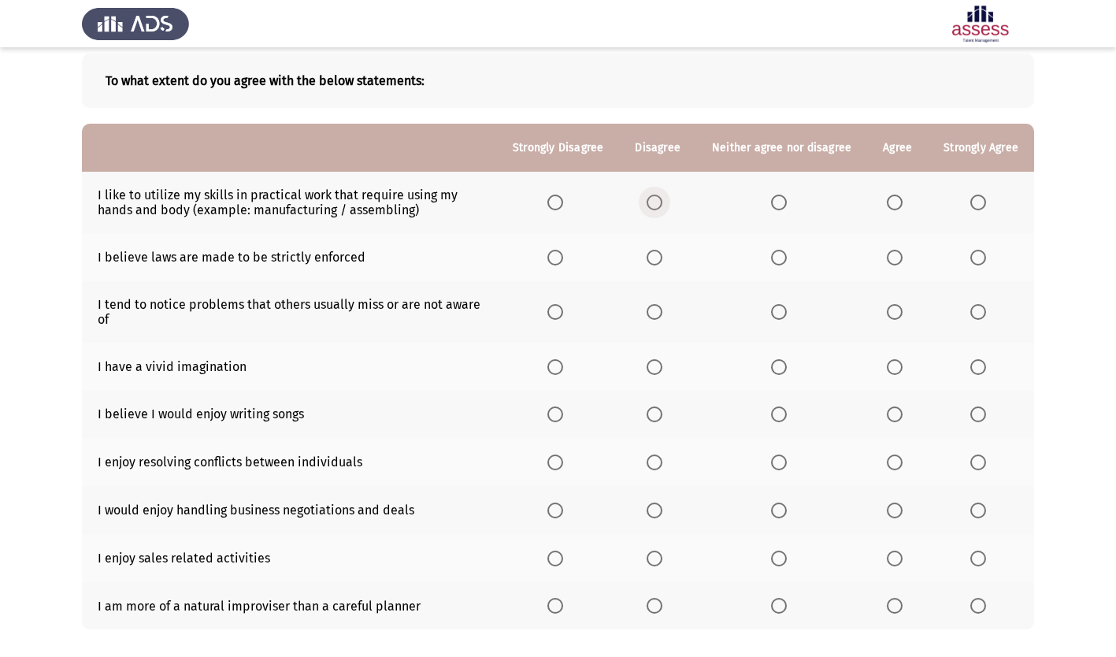
click at [658, 206] on span "Select an option" at bounding box center [655, 203] width 16 height 16
click at [658, 206] on input "Select an option" at bounding box center [655, 203] width 16 height 16
click at [896, 256] on span "Select an option" at bounding box center [895, 258] width 16 height 16
click at [896, 256] on input "Select an option" at bounding box center [895, 258] width 16 height 16
click at [901, 310] on span "Select an option" at bounding box center [895, 312] width 16 height 16
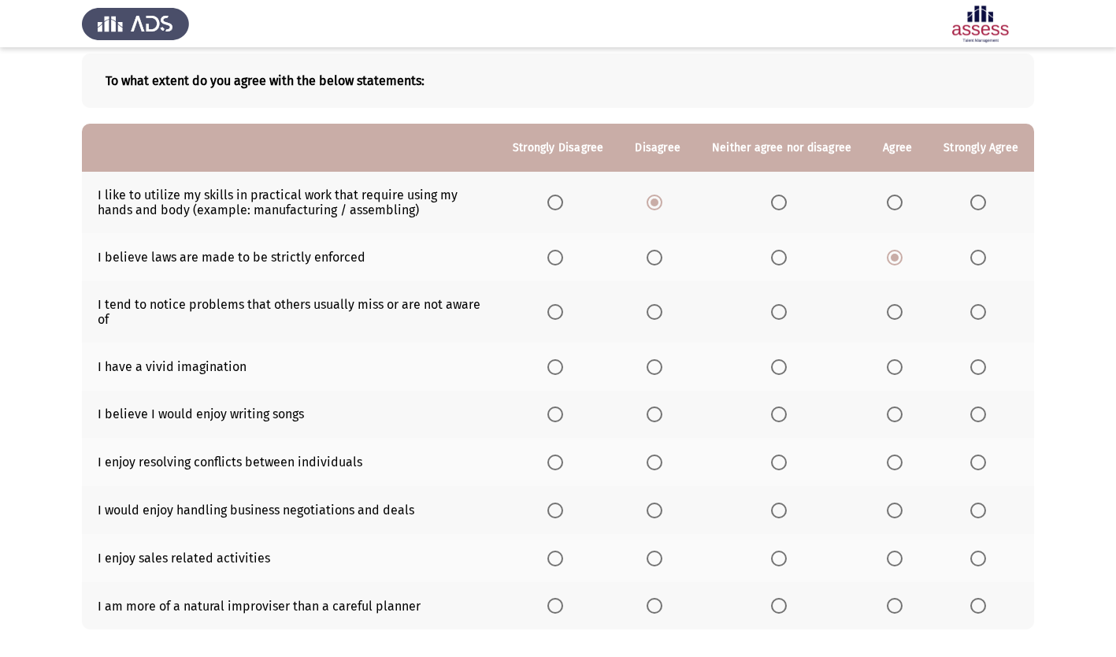
click at [901, 310] on input "Select an option" at bounding box center [895, 312] width 16 height 16
click at [893, 369] on span "Select an option" at bounding box center [895, 367] width 16 height 16
click at [893, 369] on input "Select an option" at bounding box center [895, 367] width 16 height 16
click at [782, 417] on span "Select an option" at bounding box center [779, 414] width 16 height 16
click at [782, 417] on input "Select an option" at bounding box center [779, 414] width 16 height 16
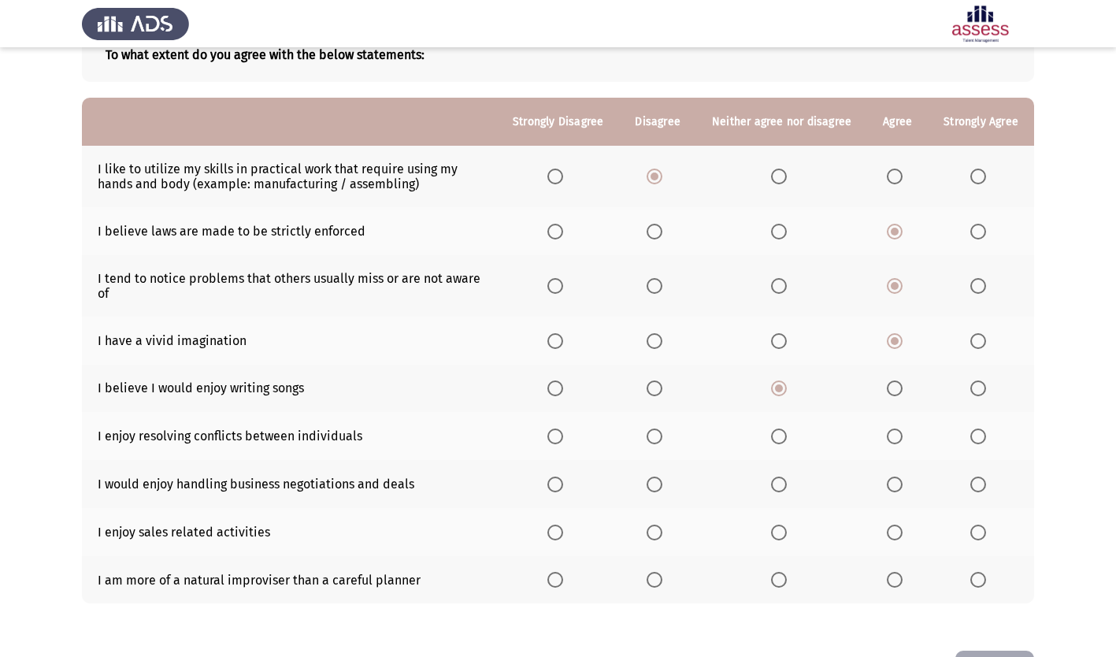
scroll to position [161, 0]
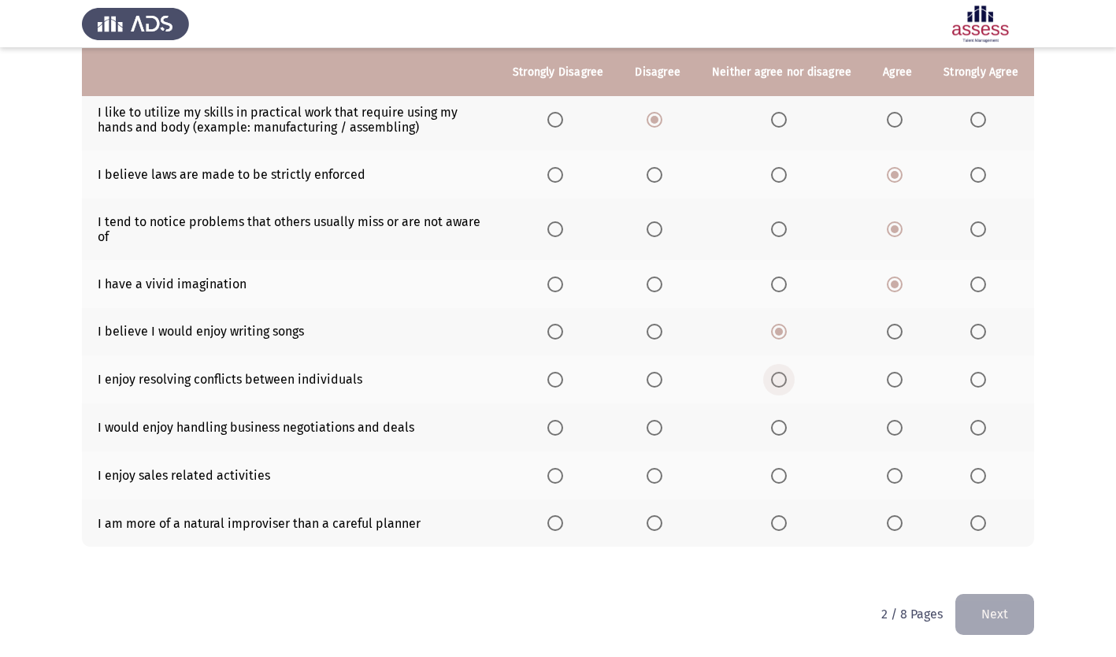
click at [781, 376] on span "Select an option" at bounding box center [779, 380] width 16 height 16
click at [781, 376] on input "Select an option" at bounding box center [779, 380] width 16 height 16
click at [894, 427] on span "Select an option" at bounding box center [895, 428] width 16 height 16
click at [894, 427] on input "Select an option" at bounding box center [895, 428] width 16 height 16
click at [893, 475] on span "Select an option" at bounding box center [895, 476] width 16 height 16
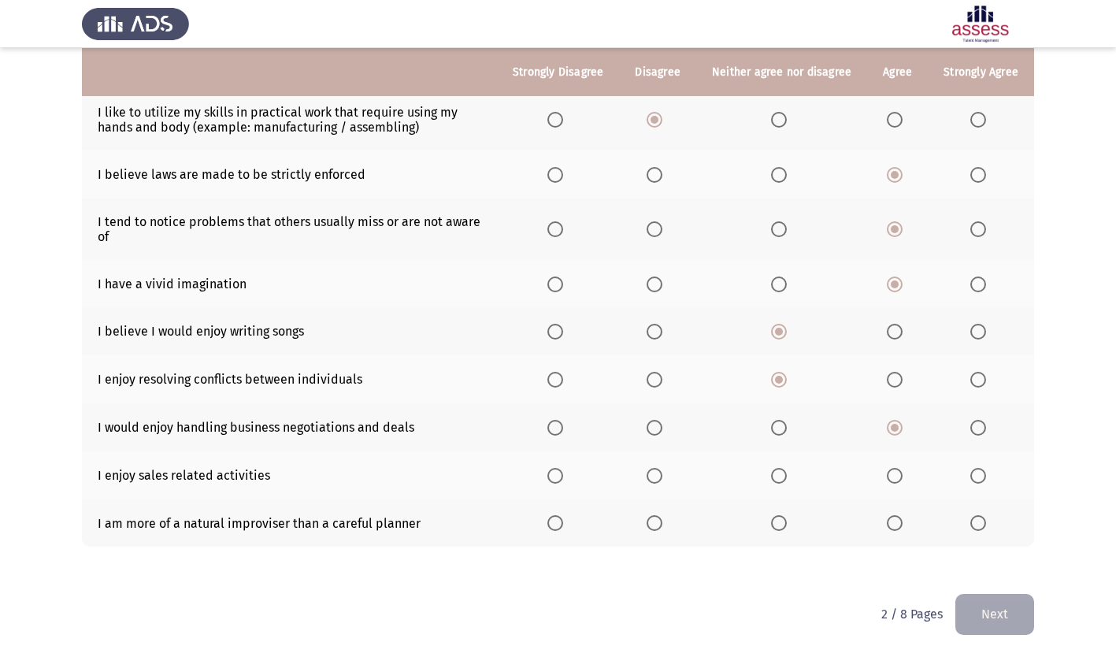
click at [893, 475] on input "Select an option" at bounding box center [895, 476] width 16 height 16
click at [779, 525] on span "Select an option" at bounding box center [779, 523] width 16 height 16
click at [779, 525] on input "Select an option" at bounding box center [779, 523] width 16 height 16
click at [986, 606] on button "Next" at bounding box center [994, 614] width 79 height 40
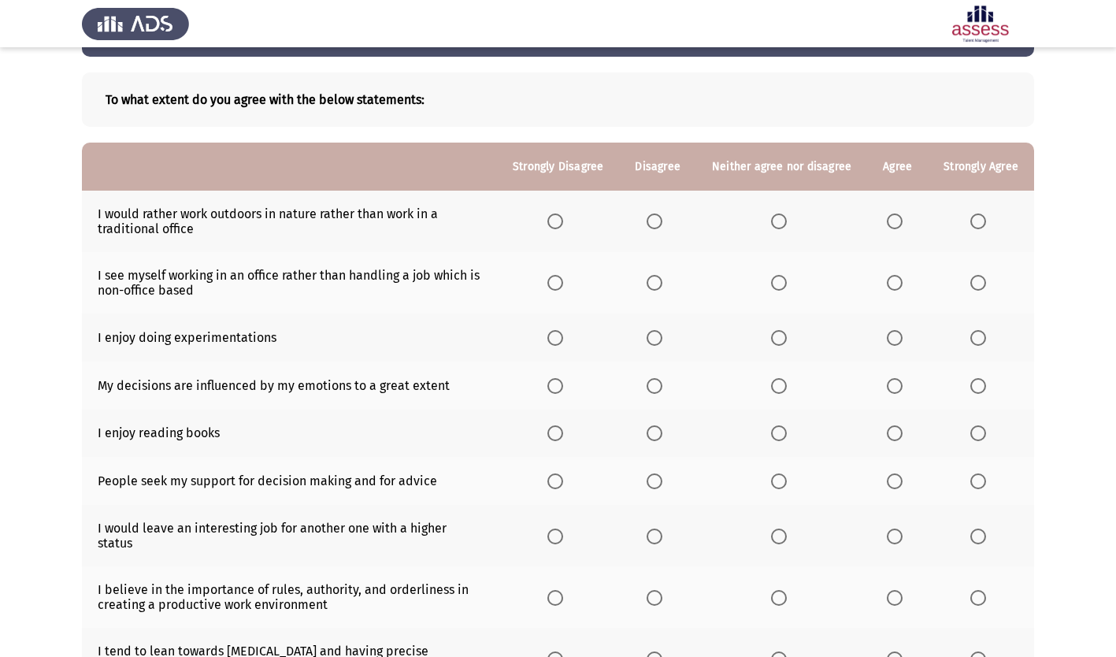
scroll to position [79, 0]
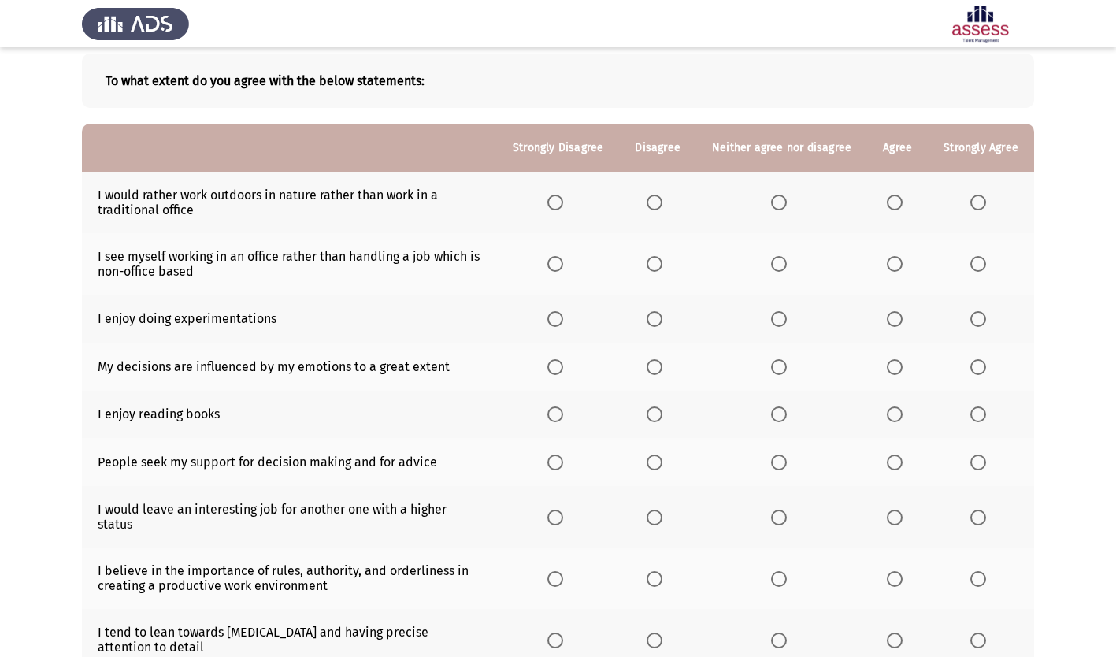
click at [895, 205] on span "Select an option" at bounding box center [895, 203] width 16 height 16
click at [895, 205] on input "Select an option" at bounding box center [895, 203] width 16 height 16
click at [780, 203] on span "Select an option" at bounding box center [779, 203] width 16 height 16
click at [780, 203] on input "Select an option" at bounding box center [779, 203] width 16 height 16
click at [779, 258] on span "Select an option" at bounding box center [779, 264] width 16 height 16
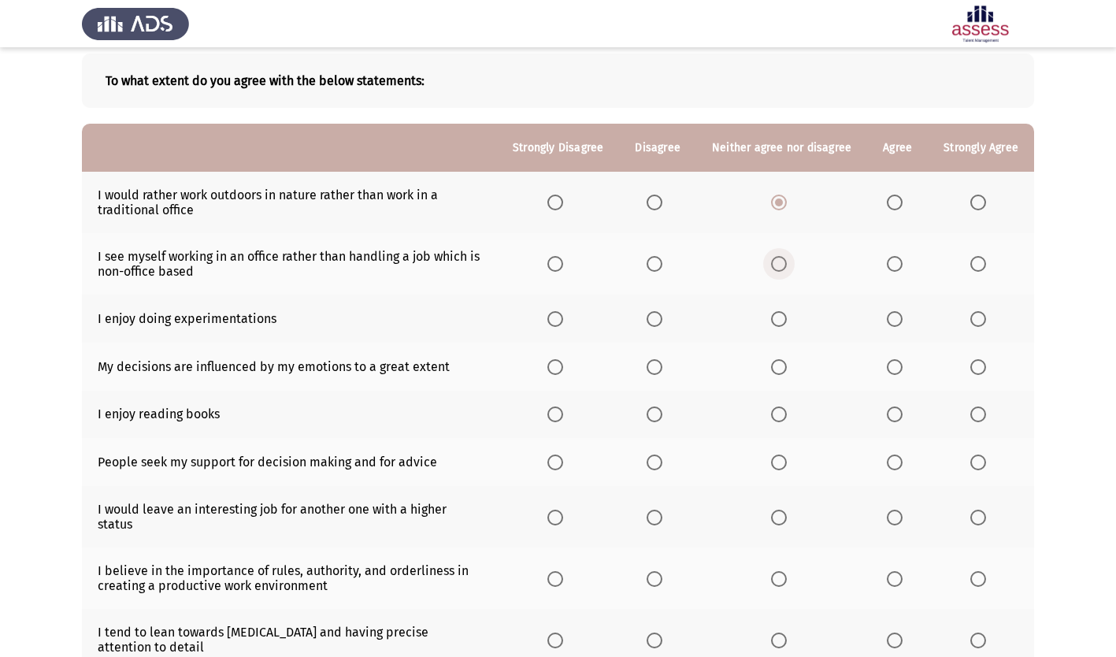
click at [779, 258] on input "Select an option" at bounding box center [779, 264] width 16 height 16
click at [896, 321] on span "Select an option" at bounding box center [895, 319] width 16 height 16
click at [896, 321] on input "Select an option" at bounding box center [895, 319] width 16 height 16
click at [658, 367] on span "Select an option" at bounding box center [655, 367] width 16 height 16
click at [658, 367] on input "Select an option" at bounding box center [655, 367] width 16 height 16
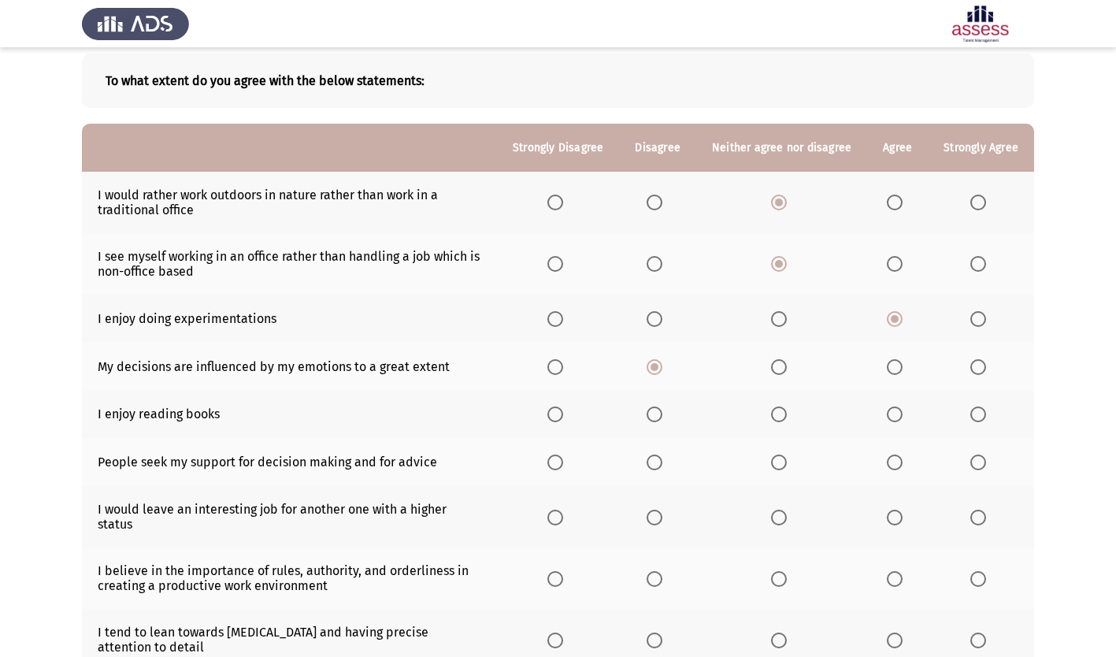
scroll to position [158, 0]
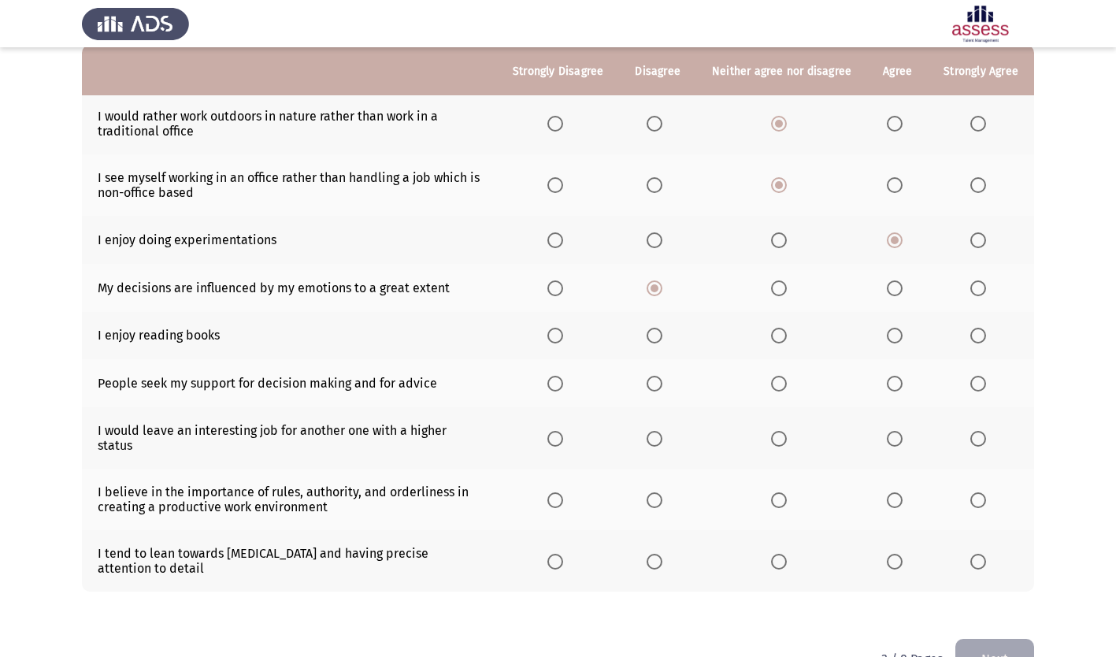
click at [894, 340] on span "Select an option" at bounding box center [895, 336] width 16 height 16
click at [894, 340] on input "Select an option" at bounding box center [895, 336] width 16 height 16
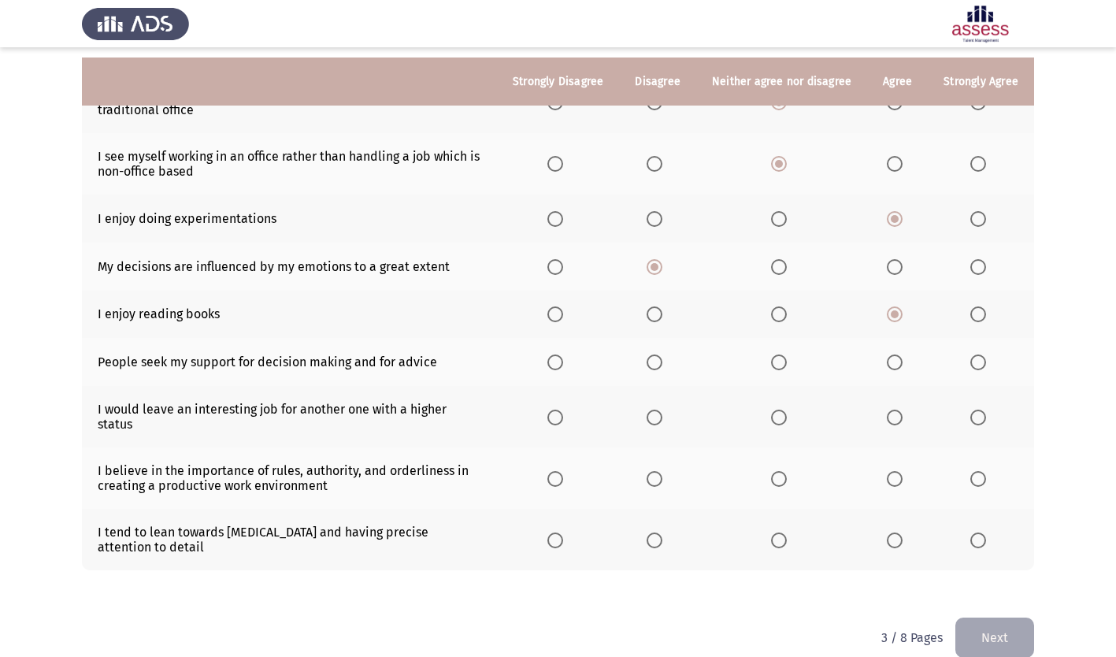
scroll to position [189, 0]
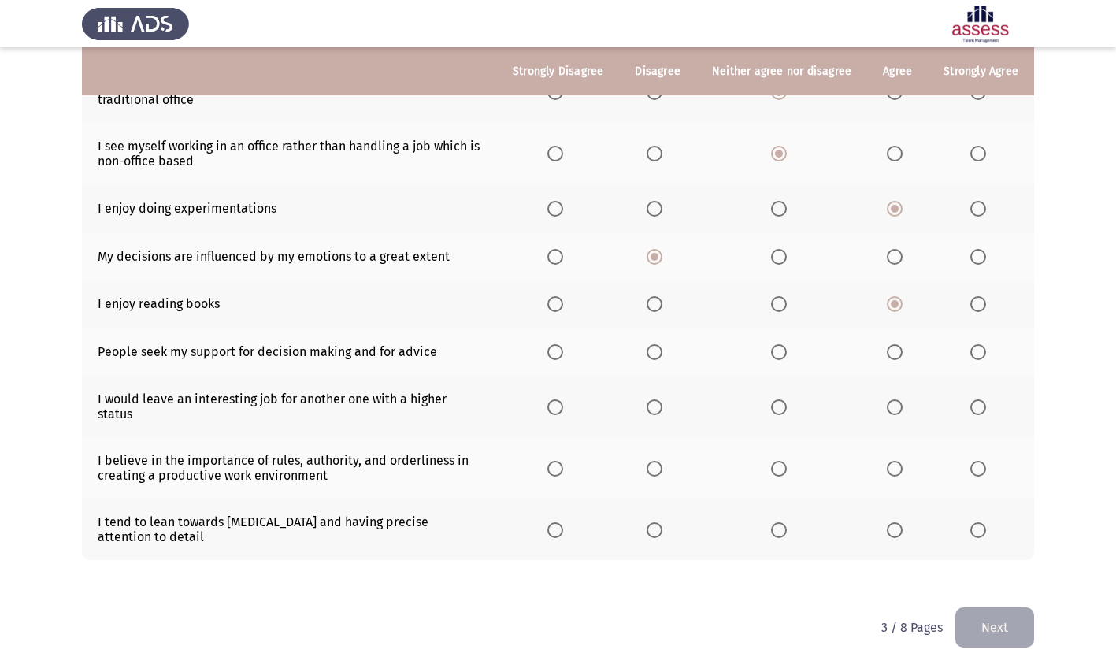
click at [888, 354] on span "Select an option" at bounding box center [895, 352] width 16 height 16
click at [888, 354] on input "Select an option" at bounding box center [895, 352] width 16 height 16
click at [660, 399] on span "Select an option" at bounding box center [655, 407] width 16 height 16
click at [660, 399] on input "Select an option" at bounding box center [655, 407] width 16 height 16
click at [895, 461] on span "Select an option" at bounding box center [895, 469] width 16 height 16
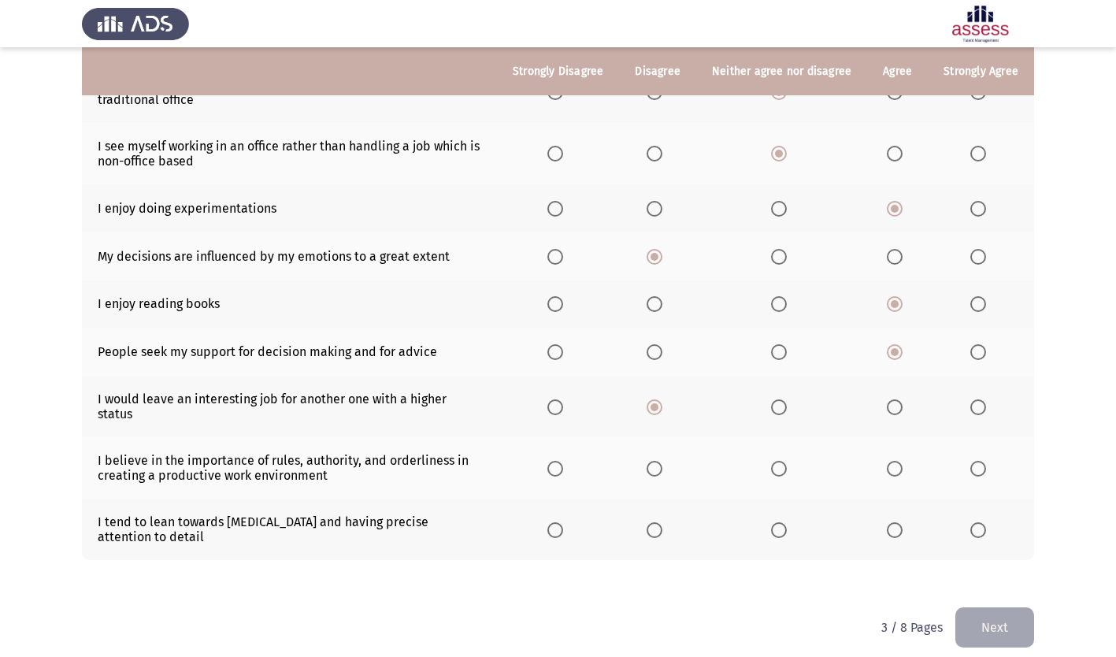
click at [895, 461] on input "Select an option" at bounding box center [895, 469] width 16 height 16
click at [898, 523] on span "Select an option" at bounding box center [895, 530] width 16 height 16
click at [898, 523] on input "Select an option" at bounding box center [895, 530] width 16 height 16
click at [1003, 611] on button "Next" at bounding box center [994, 627] width 79 height 40
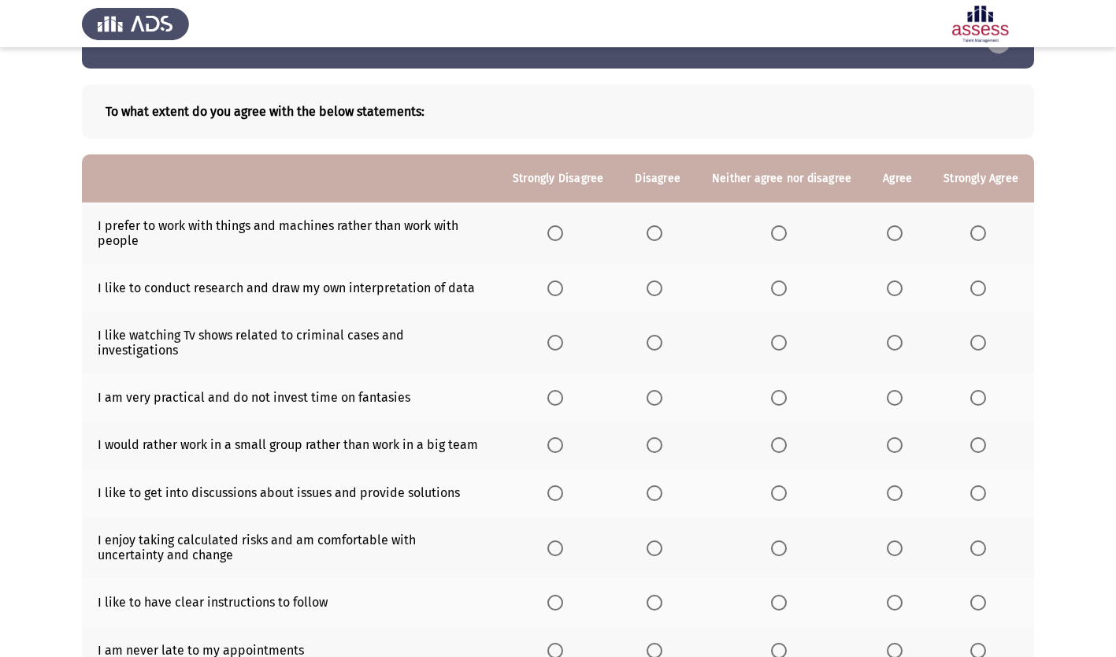
scroll to position [79, 0]
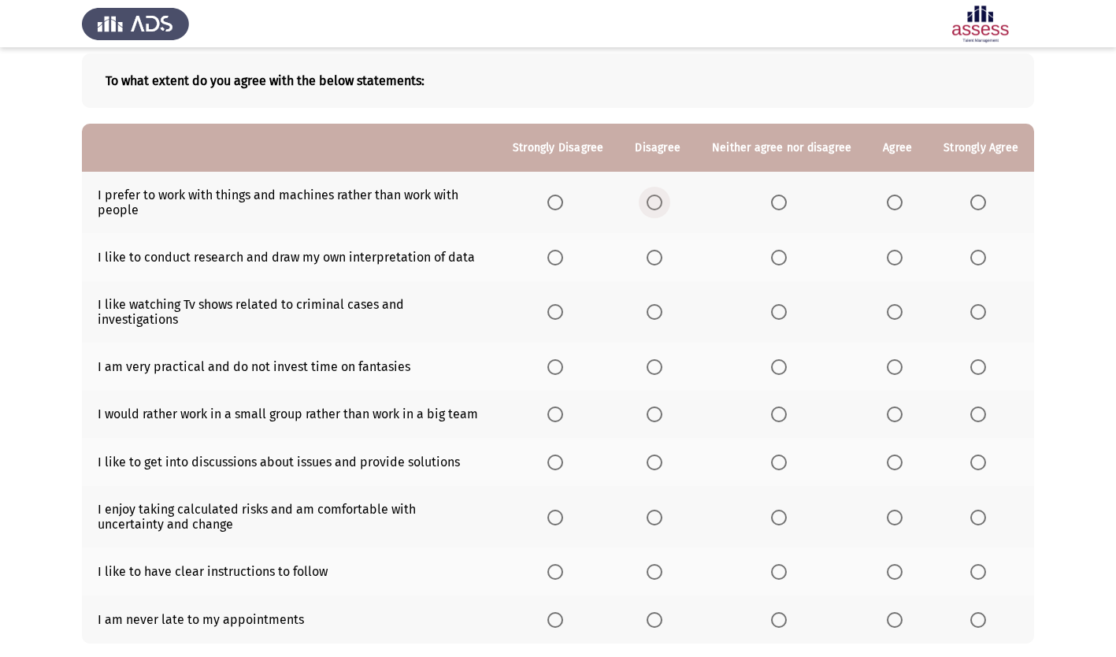
click at [658, 198] on span "Select an option" at bounding box center [655, 203] width 16 height 16
click at [658, 198] on input "Select an option" at bounding box center [655, 203] width 16 height 16
click at [896, 254] on span "Select an option" at bounding box center [895, 258] width 16 height 16
click at [896, 254] on input "Select an option" at bounding box center [895, 258] width 16 height 16
click at [903, 304] on span "Select an option" at bounding box center [895, 312] width 16 height 16
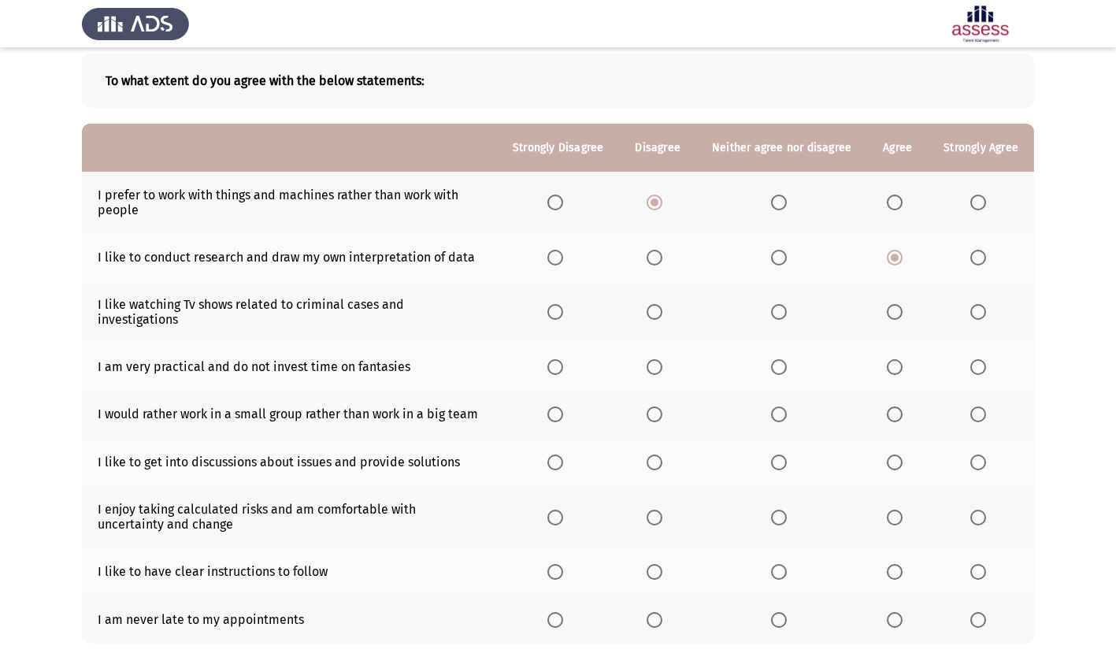
click at [903, 304] on input "Select an option" at bounding box center [895, 312] width 16 height 16
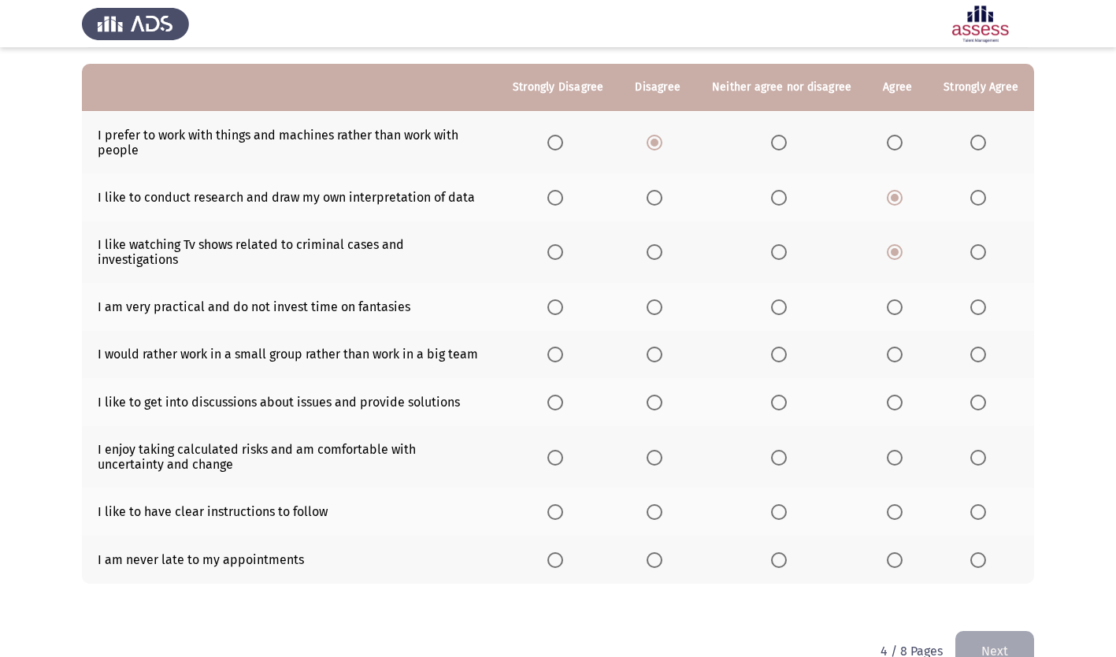
scroll to position [158, 0]
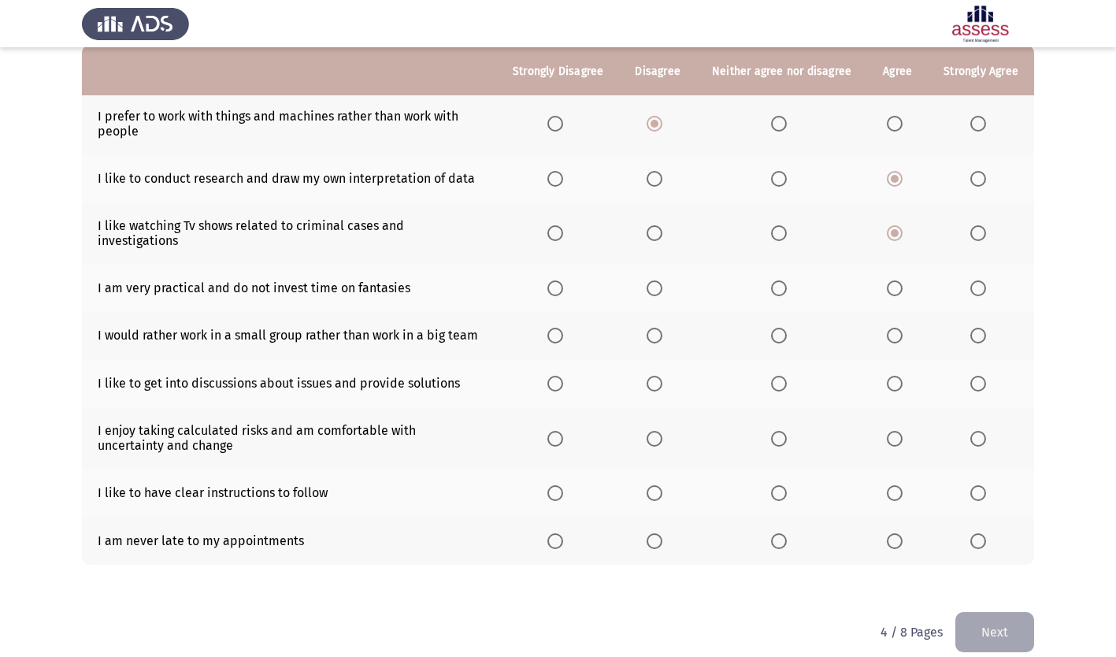
click at [896, 280] on span "Select an option" at bounding box center [895, 288] width 16 height 16
click at [896, 280] on input "Select an option" at bounding box center [895, 288] width 16 height 16
click at [898, 328] on span "Select an option" at bounding box center [895, 336] width 16 height 16
click at [898, 328] on input "Select an option" at bounding box center [895, 336] width 16 height 16
click at [902, 376] on span "Select an option" at bounding box center [895, 384] width 16 height 16
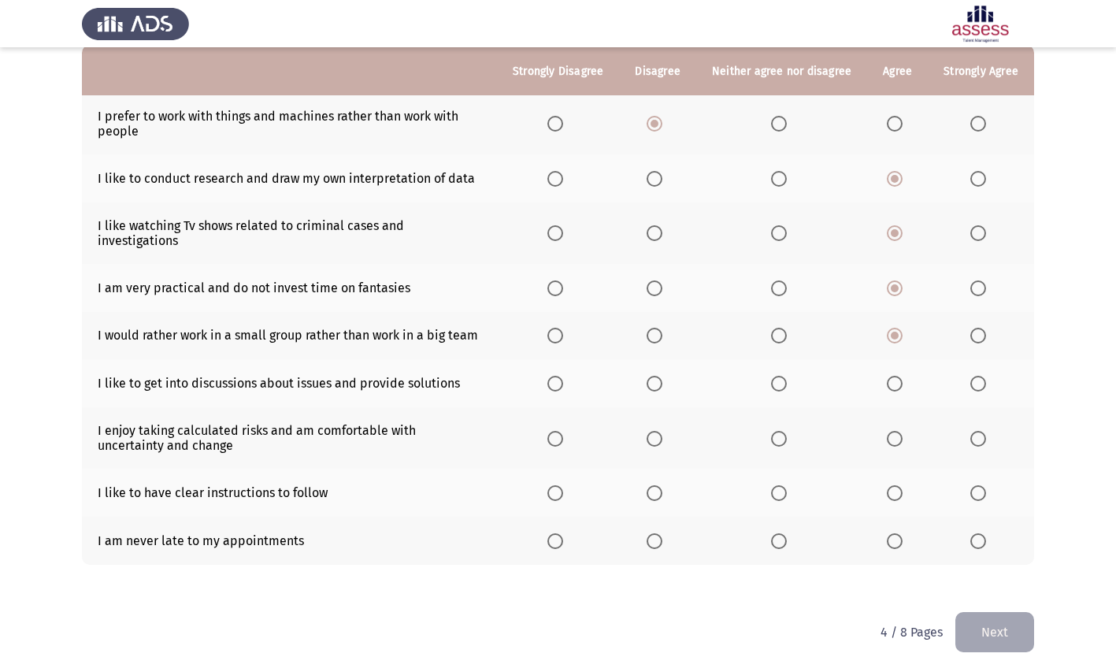
click at [902, 376] on input "Select an option" at bounding box center [895, 384] width 16 height 16
click at [901, 431] on span "Select an option" at bounding box center [895, 439] width 16 height 16
click at [901, 431] on input "Select an option" at bounding box center [895, 439] width 16 height 16
click at [903, 485] on label "Select an option" at bounding box center [898, 493] width 22 height 16
click at [903, 485] on input "Select an option" at bounding box center [895, 493] width 16 height 16
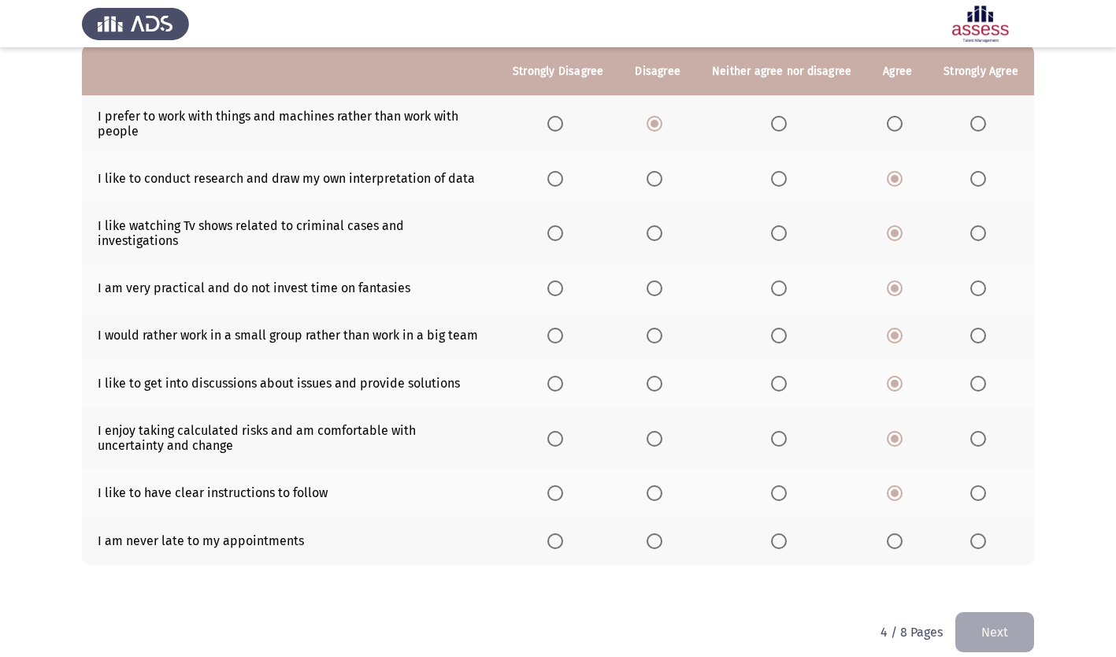
click at [897, 533] on span "Select an option" at bounding box center [895, 541] width 16 height 16
click at [897, 533] on input "Select an option" at bounding box center [895, 541] width 16 height 16
click at [999, 615] on button "Next" at bounding box center [994, 632] width 79 height 40
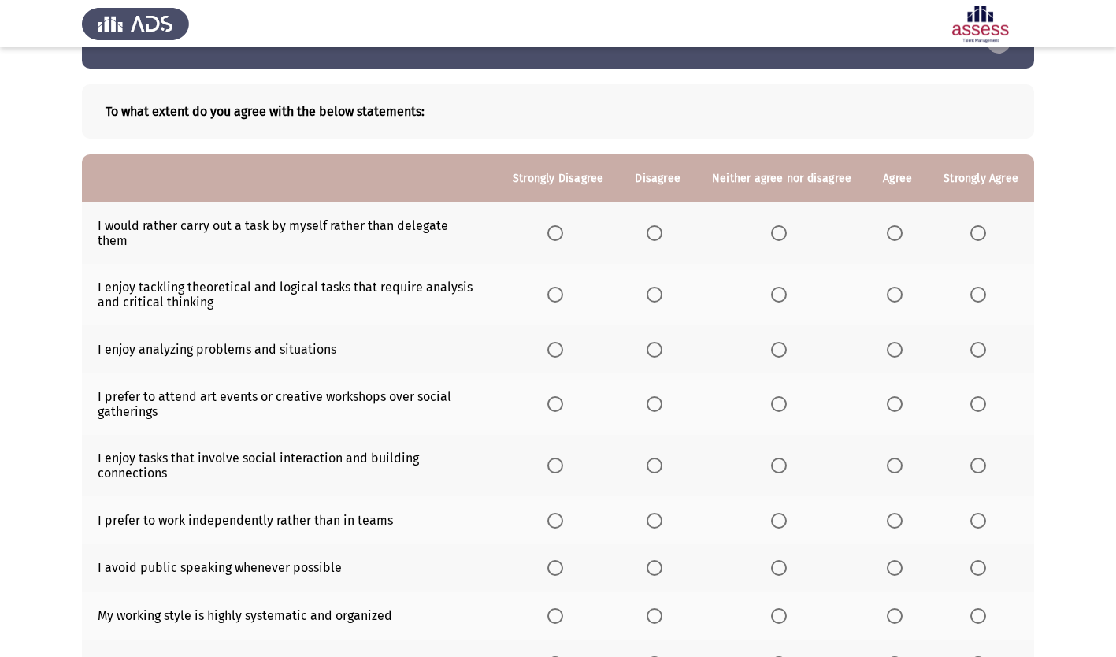
scroll to position [79, 0]
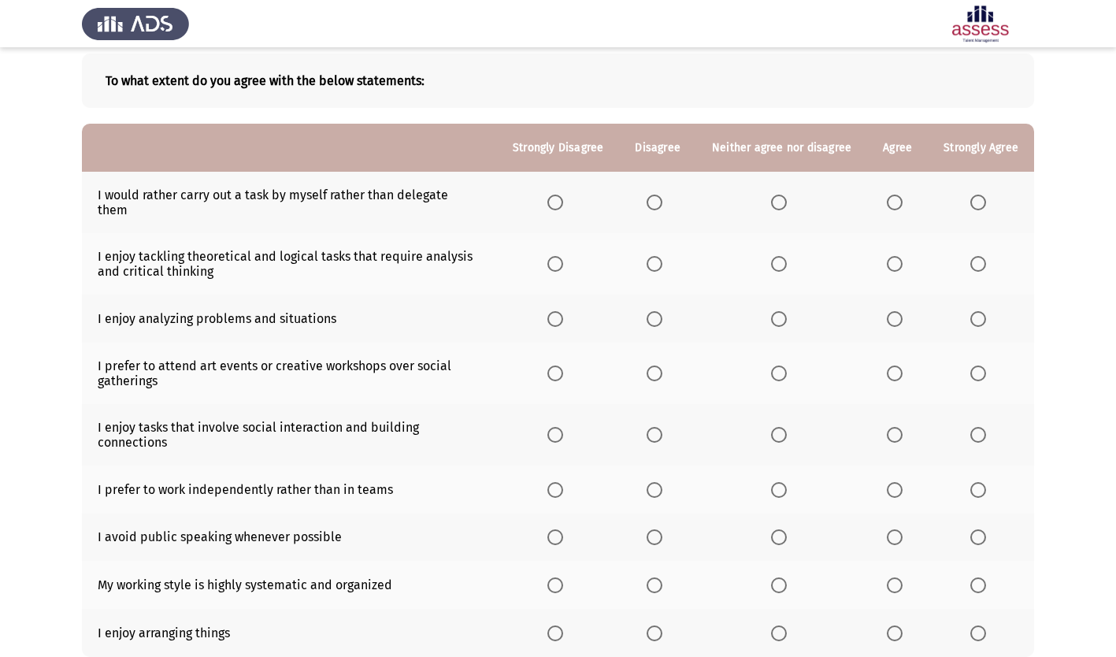
click at [662, 198] on span "Select an option" at bounding box center [655, 203] width 16 height 16
click at [662, 198] on input "Select an option" at bounding box center [655, 203] width 16 height 16
click at [891, 256] on span "Select an option" at bounding box center [895, 264] width 16 height 16
click at [891, 256] on input "Select an option" at bounding box center [895, 264] width 16 height 16
click at [899, 311] on span "Select an option" at bounding box center [895, 319] width 16 height 16
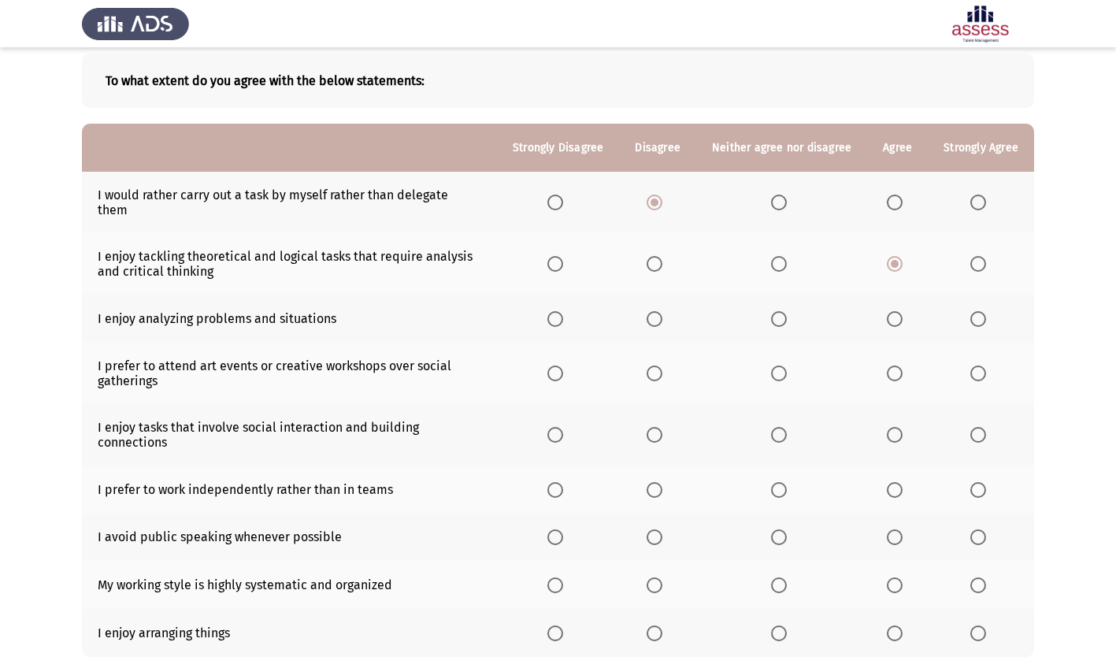
click at [899, 311] on input "Select an option" at bounding box center [895, 319] width 16 height 16
click at [784, 365] on span "Select an option" at bounding box center [779, 373] width 16 height 16
click at [784, 365] on input "Select an option" at bounding box center [779, 373] width 16 height 16
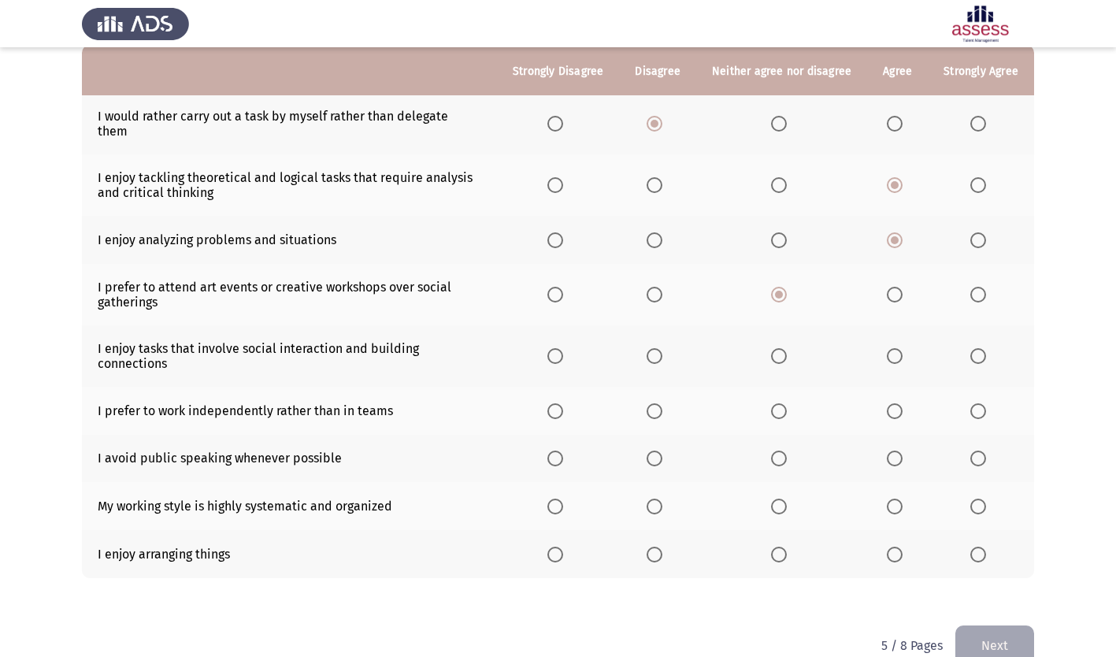
click at [897, 348] on span "Select an option" at bounding box center [895, 356] width 16 height 16
click at [897, 348] on input "Select an option" at bounding box center [895, 356] width 16 height 16
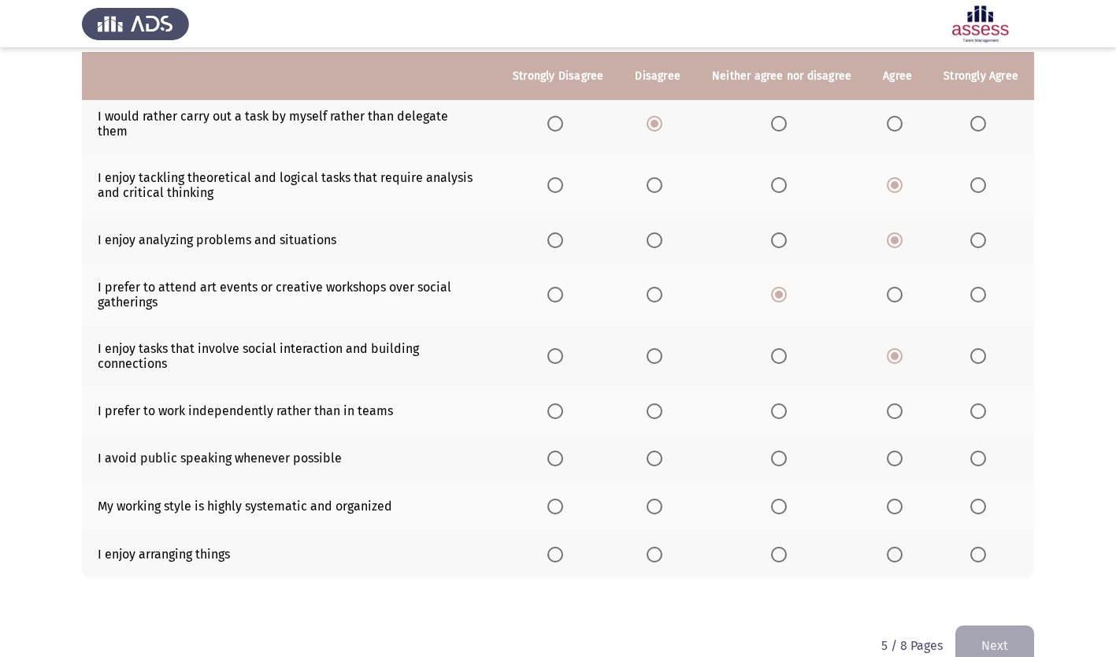
scroll to position [175, 0]
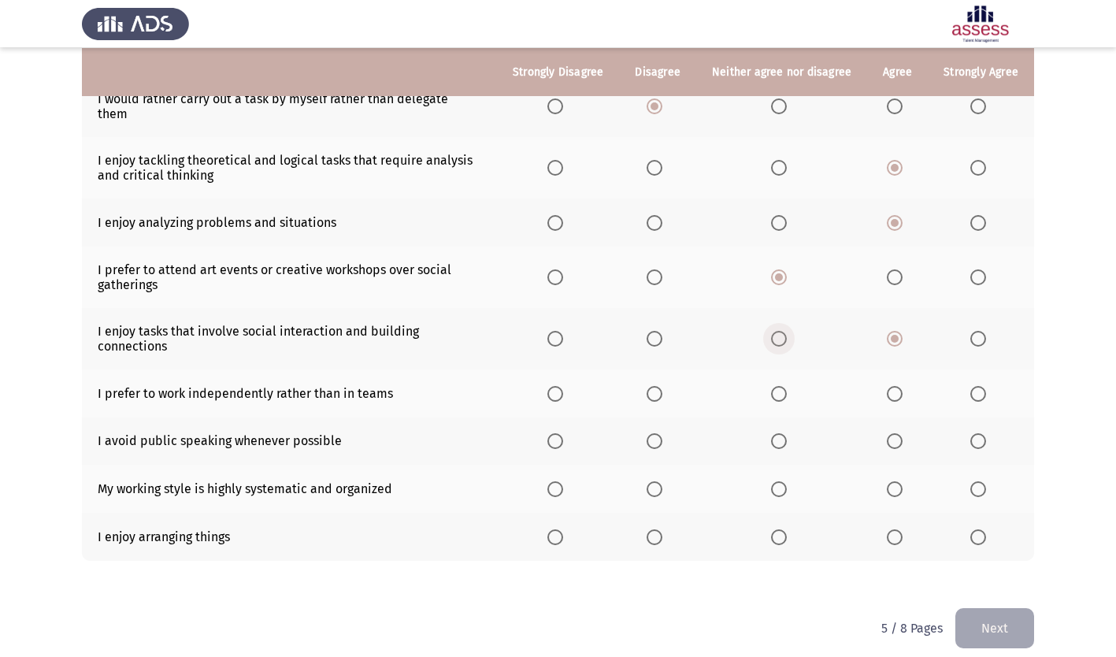
click at [784, 331] on span "Select an option" at bounding box center [779, 339] width 16 height 16
click at [784, 331] on input "Select an option" at bounding box center [779, 339] width 16 height 16
click at [656, 386] on span "Select an option" at bounding box center [655, 394] width 16 height 16
click at [656, 386] on input "Select an option" at bounding box center [655, 394] width 16 height 16
click at [899, 433] on span "Select an option" at bounding box center [895, 441] width 16 height 16
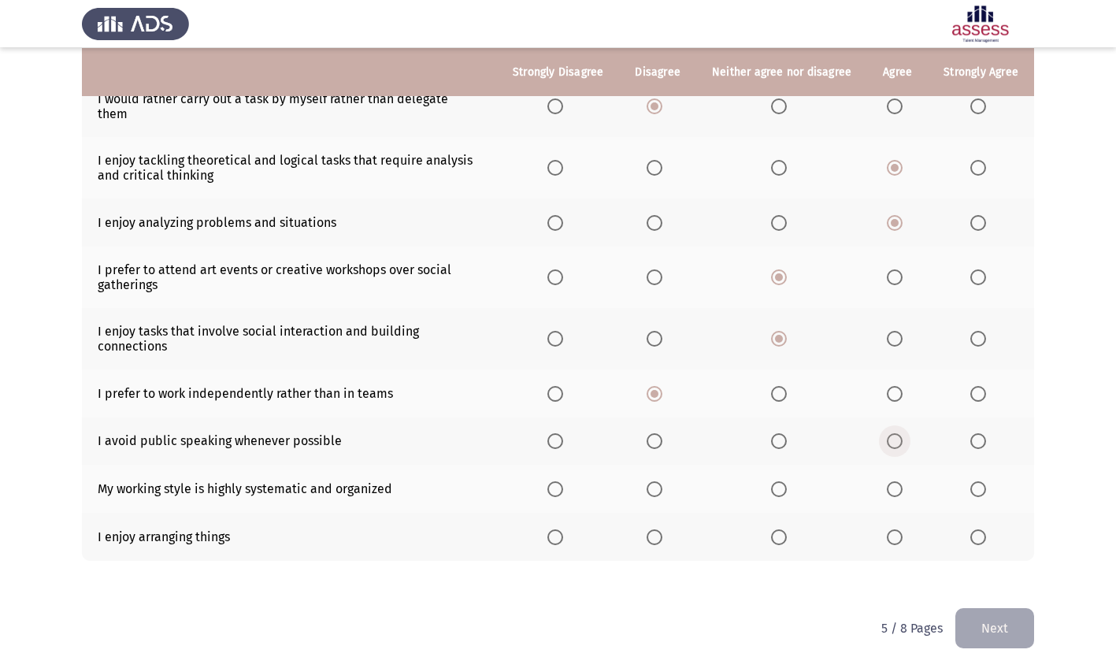
click at [899, 433] on input "Select an option" at bounding box center [895, 441] width 16 height 16
click at [891, 481] on span "Select an option" at bounding box center [895, 489] width 16 height 16
click at [891, 481] on input "Select an option" at bounding box center [895, 489] width 16 height 16
click at [896, 529] on span "Select an option" at bounding box center [895, 537] width 16 height 16
click at [896, 529] on input "Select an option" at bounding box center [895, 537] width 16 height 16
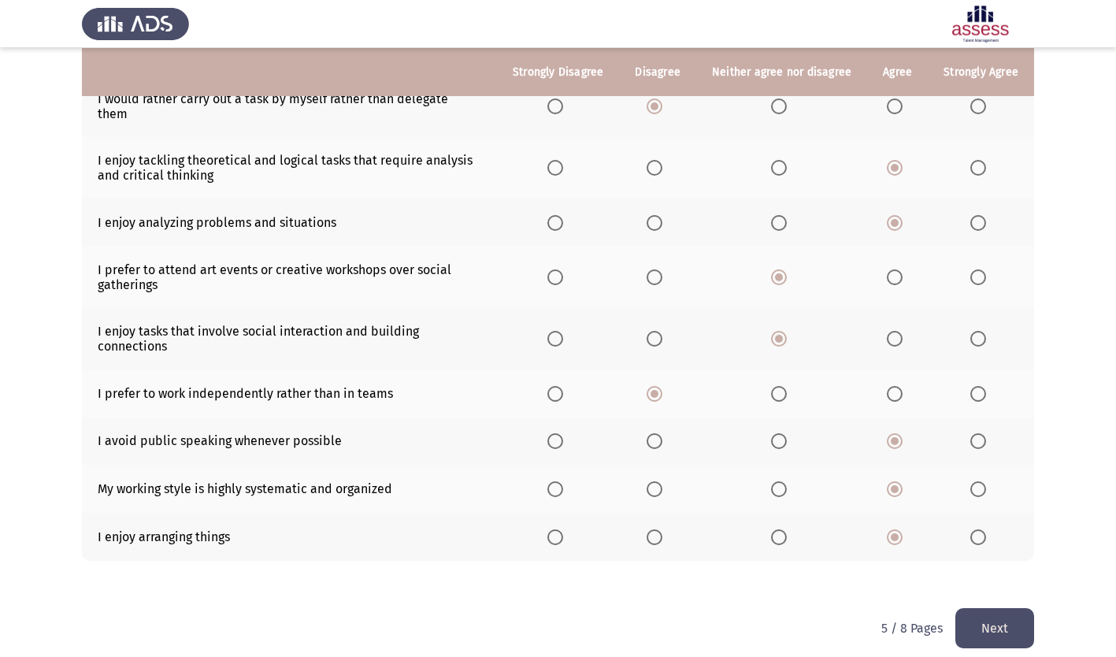
click at [991, 614] on button "Next" at bounding box center [994, 628] width 79 height 40
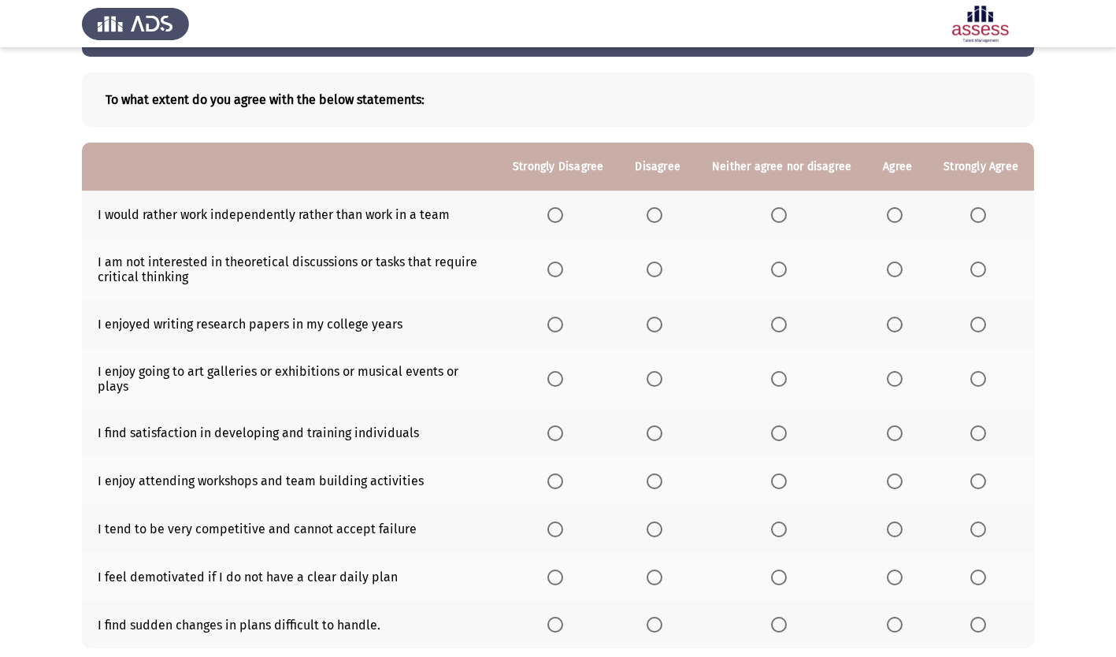
scroll to position [79, 0]
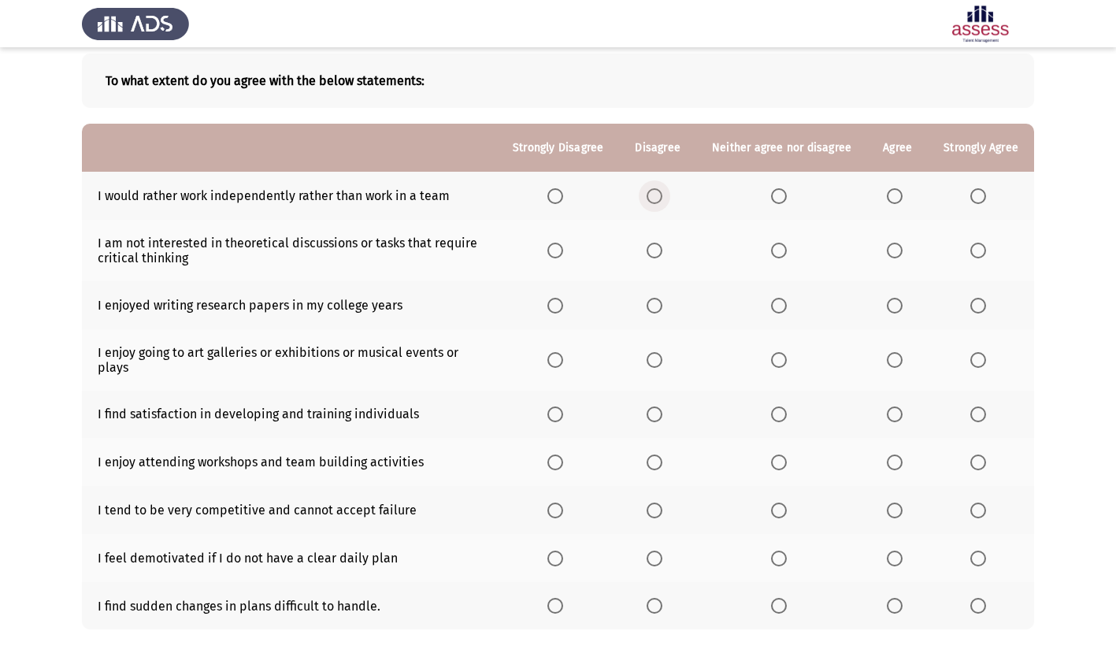
click at [661, 195] on span "Select an option" at bounding box center [655, 196] width 16 height 16
click at [661, 195] on input "Select an option" at bounding box center [655, 196] width 16 height 16
click at [662, 253] on span "Select an option" at bounding box center [655, 251] width 16 height 16
click at [662, 253] on input "Select an option" at bounding box center [655, 251] width 16 height 16
click at [661, 305] on span "Select an option" at bounding box center [655, 306] width 16 height 16
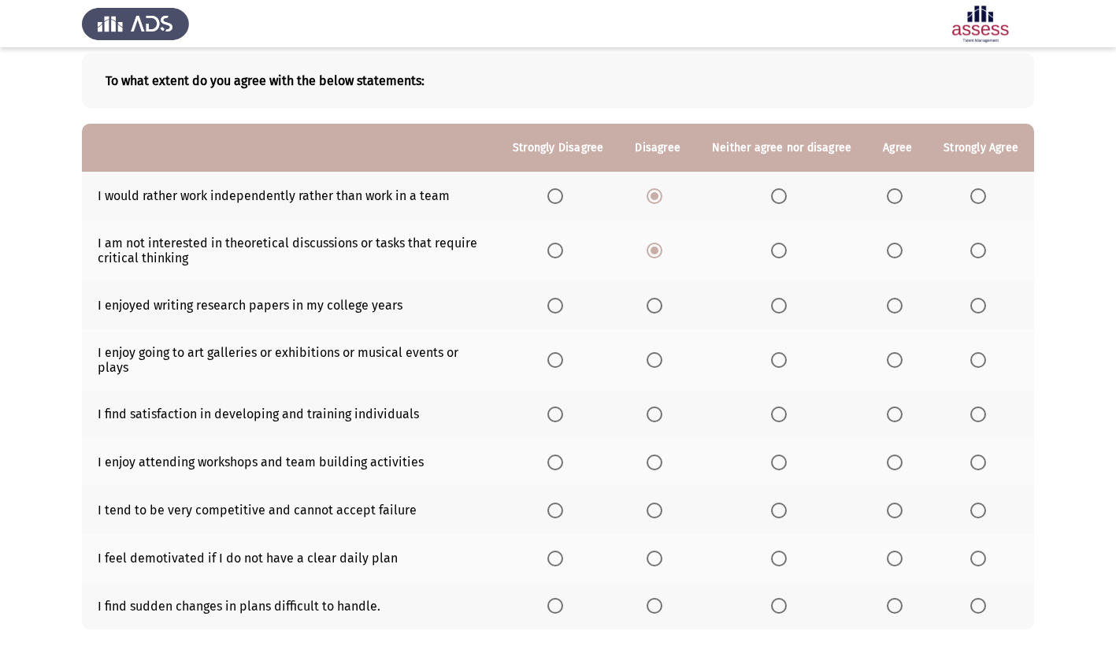
click at [661, 305] on input "Select an option" at bounding box center [655, 306] width 16 height 16
click at [655, 360] on span "Select an option" at bounding box center [655, 360] width 0 height 0
click at [658, 359] on input "Select an option" at bounding box center [655, 360] width 16 height 16
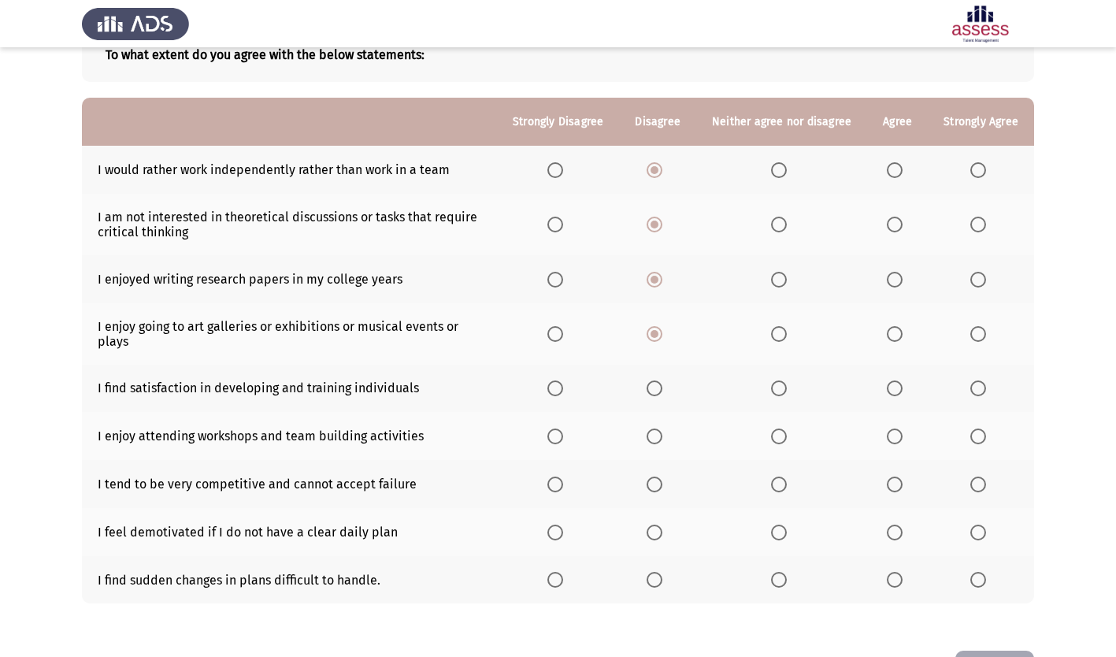
scroll to position [158, 0]
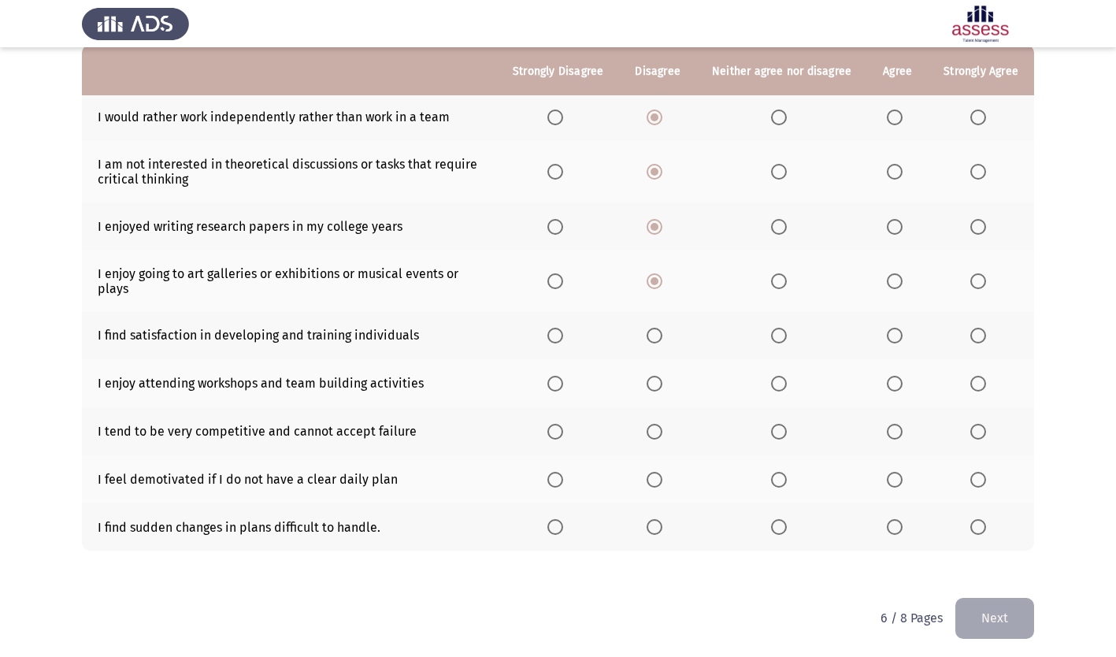
click at [894, 333] on span "Select an option" at bounding box center [895, 336] width 16 height 16
click at [894, 333] on input "Select an option" at bounding box center [895, 336] width 16 height 16
click at [786, 386] on span "Select an option" at bounding box center [779, 384] width 16 height 16
click at [786, 386] on input "Select an option" at bounding box center [779, 384] width 16 height 16
click at [899, 432] on span "Select an option" at bounding box center [895, 432] width 16 height 16
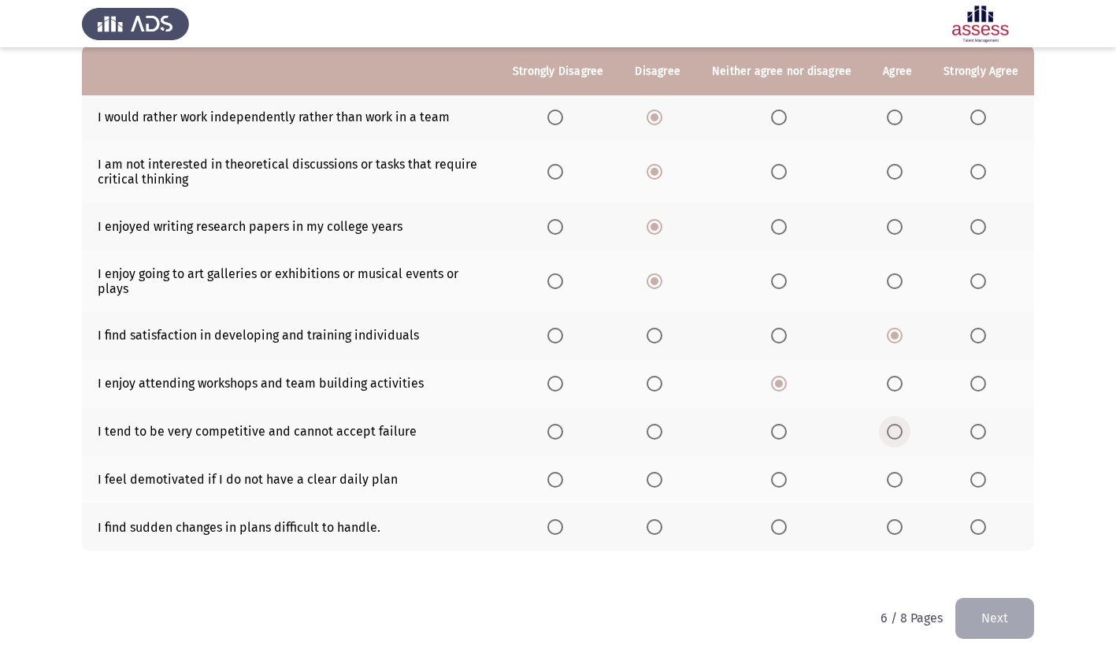
click at [899, 432] on input "Select an option" at bounding box center [895, 432] width 16 height 16
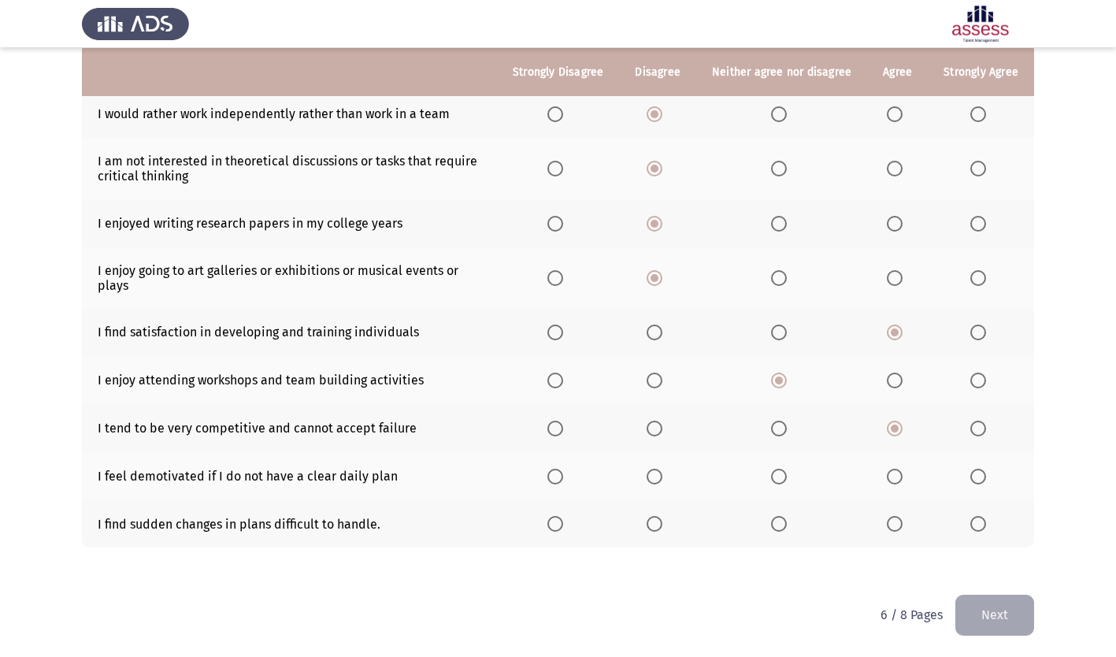
scroll to position [161, 0]
click at [897, 469] on span "Select an option" at bounding box center [895, 476] width 16 height 16
click at [897, 469] on input "Select an option" at bounding box center [895, 476] width 16 height 16
click at [660, 521] on span "Select an option" at bounding box center [655, 523] width 16 height 16
click at [660, 521] on input "Select an option" at bounding box center [655, 523] width 16 height 16
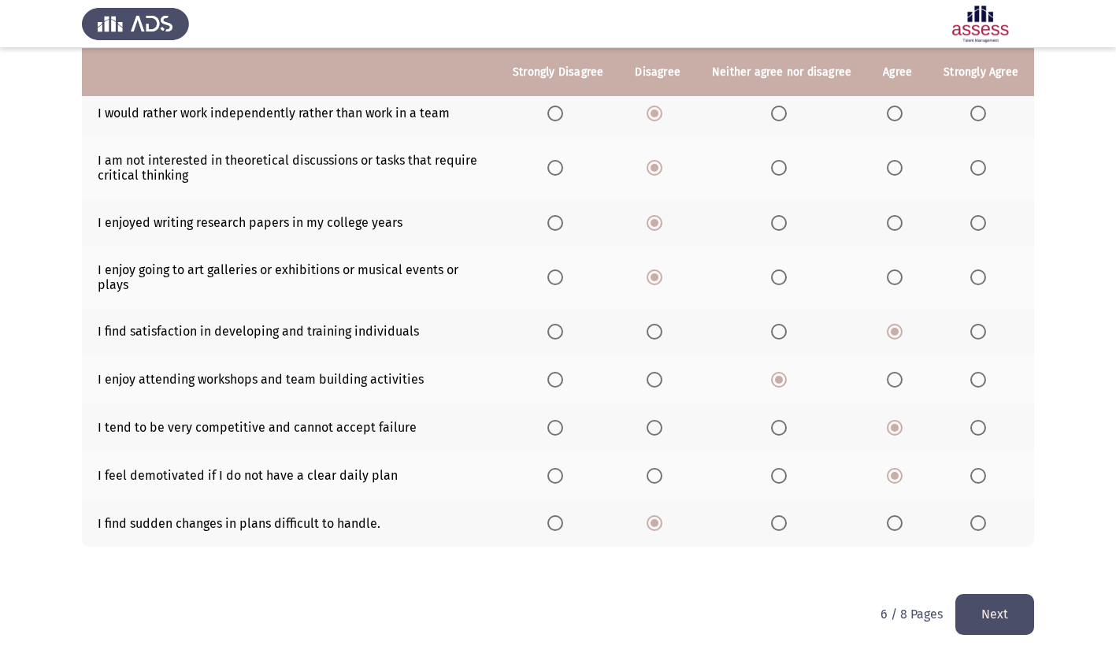
click at [1005, 612] on button "Next" at bounding box center [994, 614] width 79 height 40
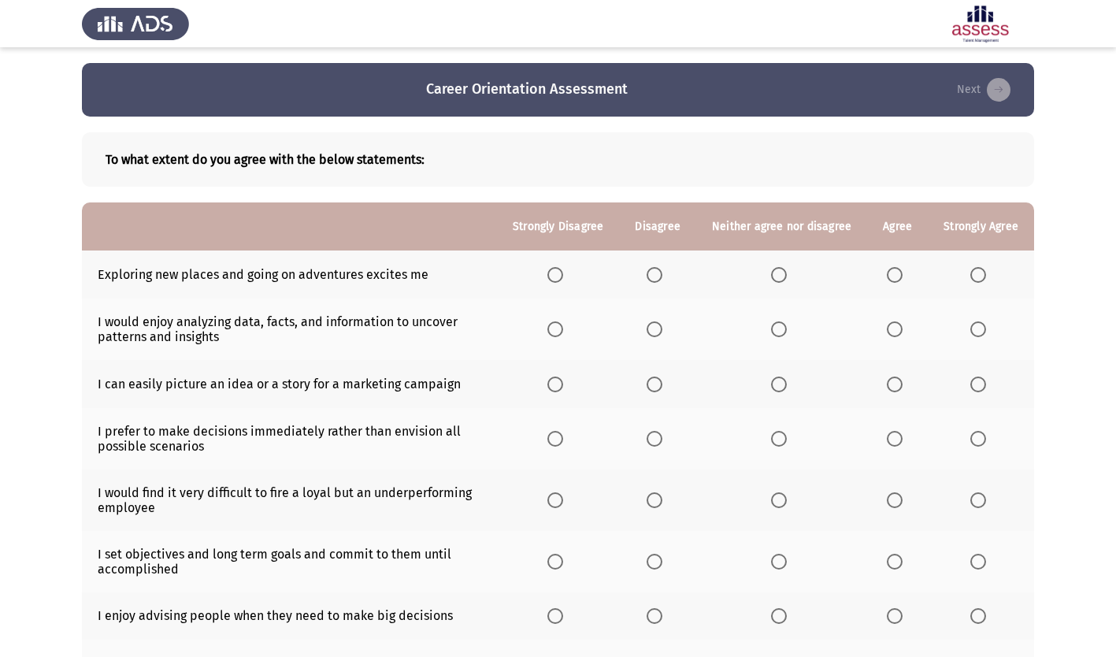
scroll to position [158, 0]
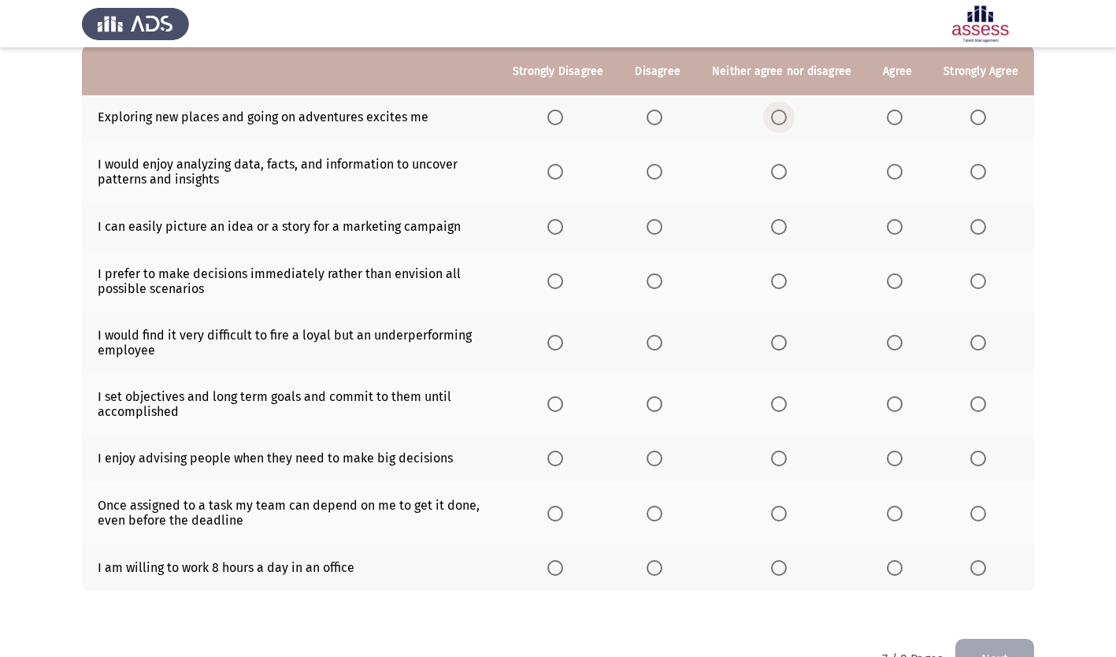
click at [777, 114] on span "Select an option" at bounding box center [779, 117] width 16 height 16
click at [777, 114] on input "Select an option" at bounding box center [779, 117] width 16 height 16
click at [903, 173] on label "Select an option" at bounding box center [898, 172] width 22 height 16
click at [903, 173] on input "Select an option" at bounding box center [895, 172] width 16 height 16
click at [783, 224] on span "Select an option" at bounding box center [779, 227] width 16 height 16
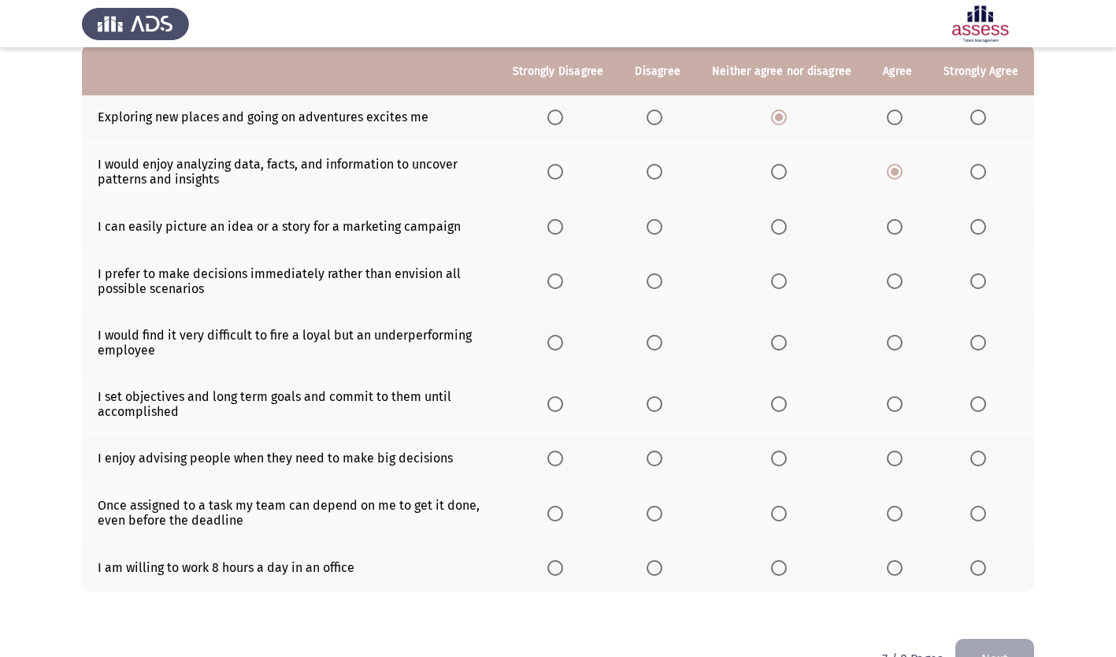
click at [783, 224] on input "Select an option" at bounding box center [779, 227] width 16 height 16
click at [661, 280] on span "Select an option" at bounding box center [655, 281] width 16 height 16
click at [661, 280] on input "Select an option" at bounding box center [655, 281] width 16 height 16
click at [899, 282] on span "Select an option" at bounding box center [895, 281] width 16 height 16
click at [899, 282] on input "Select an option" at bounding box center [895, 281] width 16 height 16
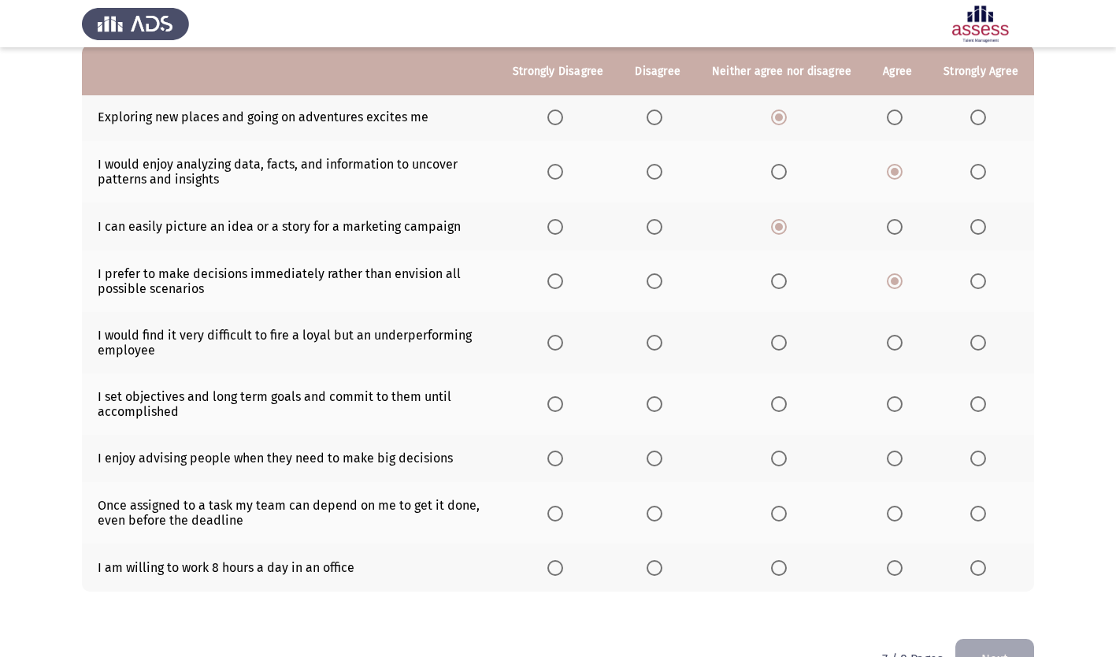
click at [785, 345] on span "Select an option" at bounding box center [779, 343] width 16 height 16
click at [785, 345] on input "Select an option" at bounding box center [779, 343] width 16 height 16
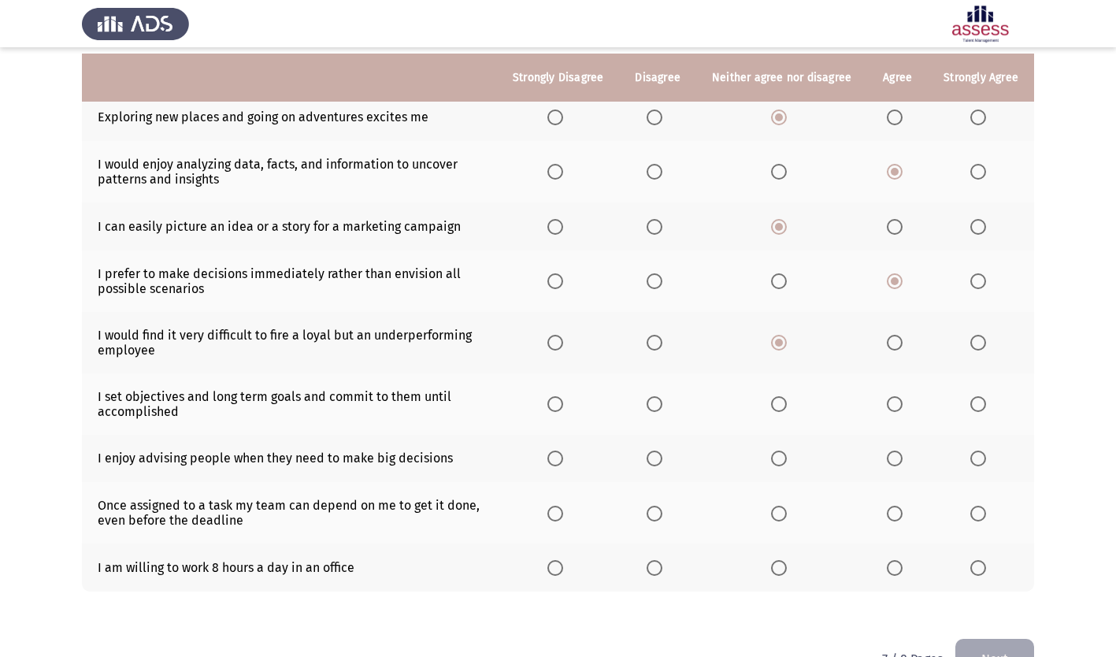
scroll to position [202, 0]
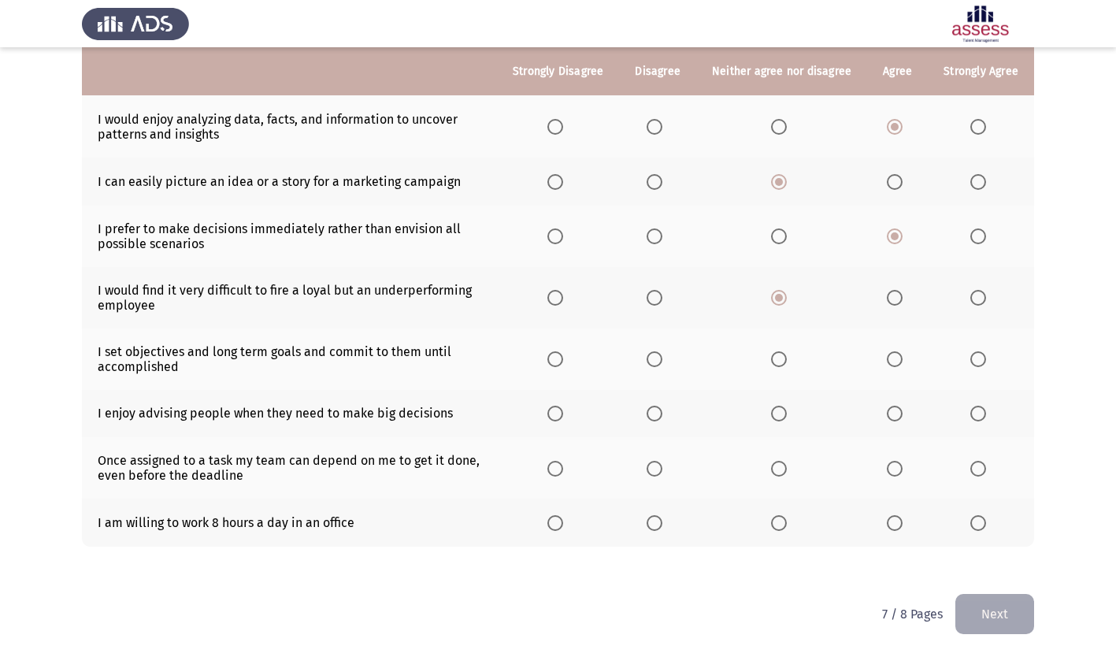
click at [897, 353] on span "Select an option" at bounding box center [895, 359] width 16 height 16
click at [897, 353] on input "Select an option" at bounding box center [895, 359] width 16 height 16
click at [895, 411] on span "Select an option" at bounding box center [895, 414] width 16 height 16
click at [895, 411] on input "Select an option" at bounding box center [895, 414] width 16 height 16
click at [900, 471] on span "Select an option" at bounding box center [895, 469] width 16 height 16
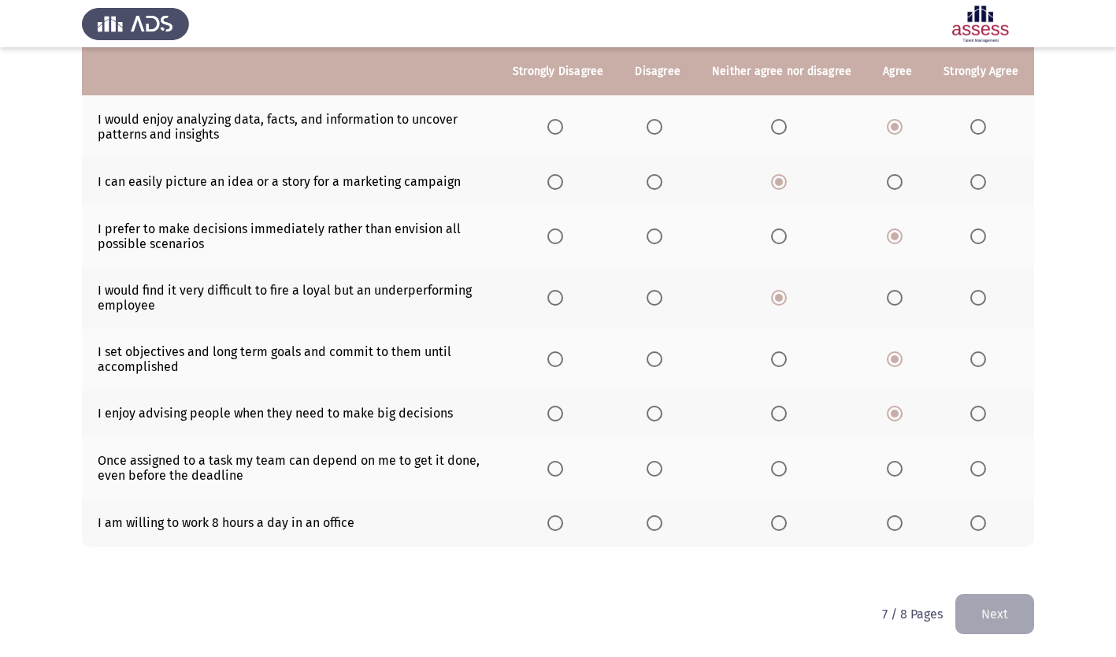
click at [900, 471] on input "Select an option" at bounding box center [895, 469] width 16 height 16
click at [781, 522] on span "Select an option" at bounding box center [779, 523] width 16 height 16
click at [781, 522] on input "Select an option" at bounding box center [779, 523] width 16 height 16
click at [1011, 609] on button "Next" at bounding box center [994, 614] width 79 height 40
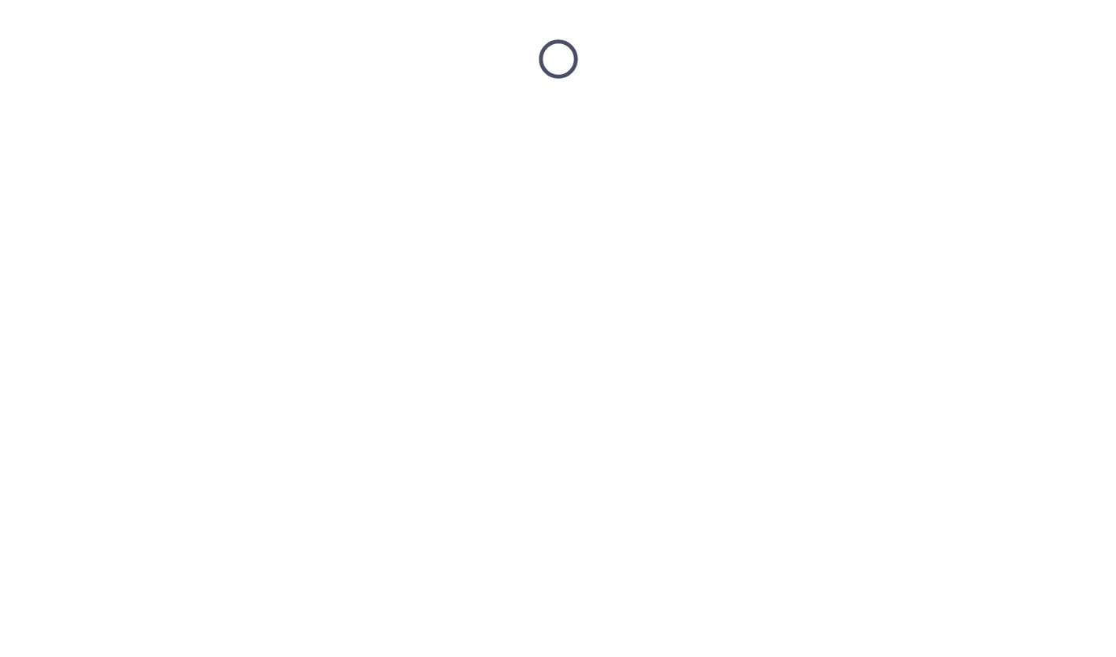
scroll to position [0, 0]
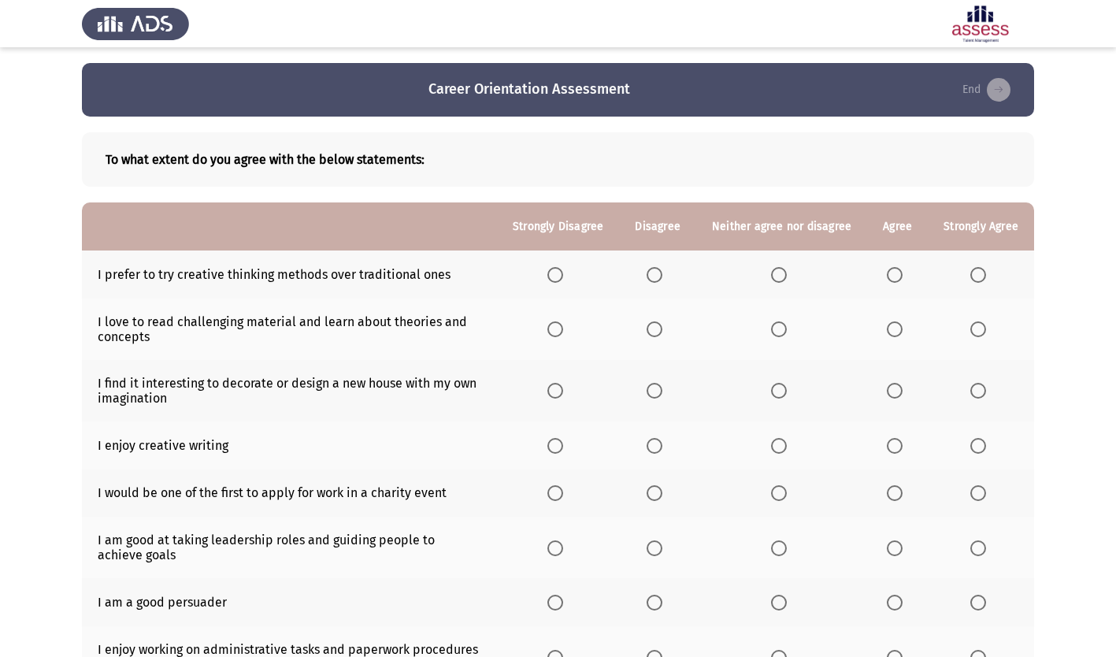
click at [896, 276] on span "Select an option" at bounding box center [895, 275] width 16 height 16
click at [896, 276] on input "Select an option" at bounding box center [895, 275] width 16 height 16
click at [890, 329] on span "Select an option" at bounding box center [895, 329] width 16 height 16
click at [890, 329] on input "Select an option" at bounding box center [895, 329] width 16 height 16
click at [895, 395] on span "Select an option" at bounding box center [895, 391] width 16 height 16
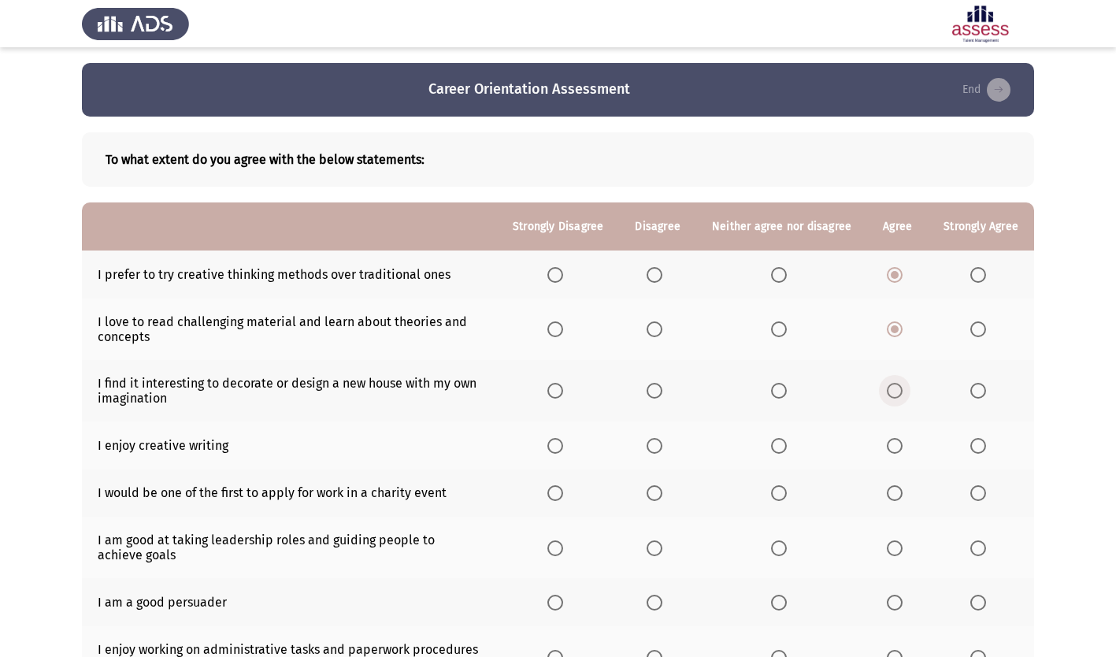
click at [895, 395] on input "Select an option" at bounding box center [895, 391] width 16 height 16
click at [777, 441] on span "Select an option" at bounding box center [779, 446] width 16 height 16
click at [777, 441] on input "Select an option" at bounding box center [779, 446] width 16 height 16
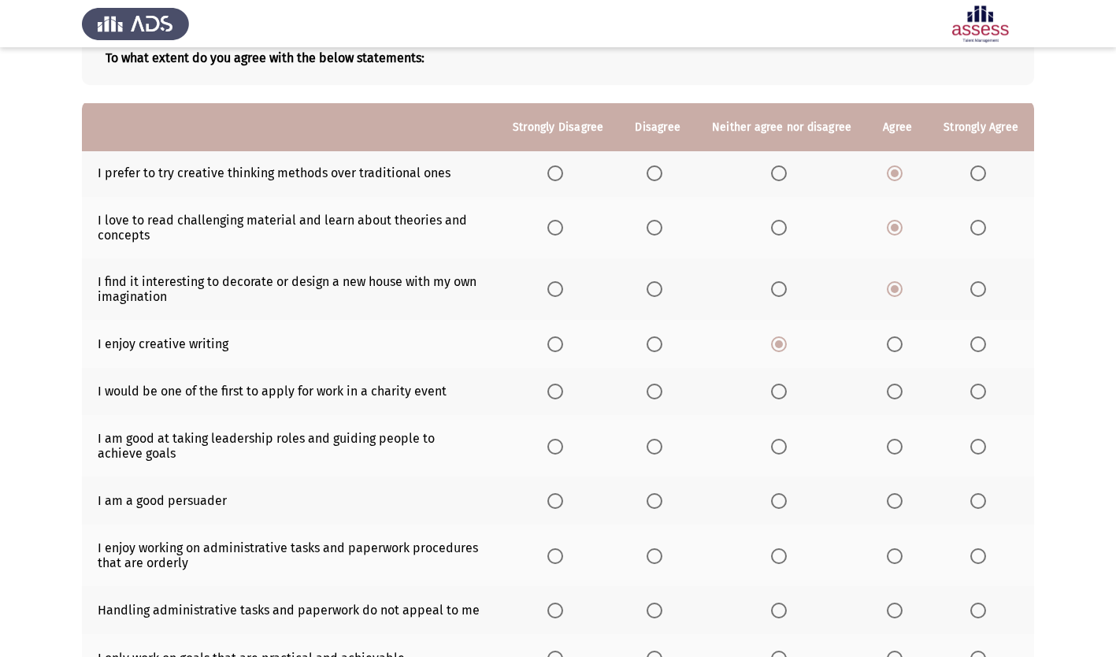
scroll to position [158, 0]
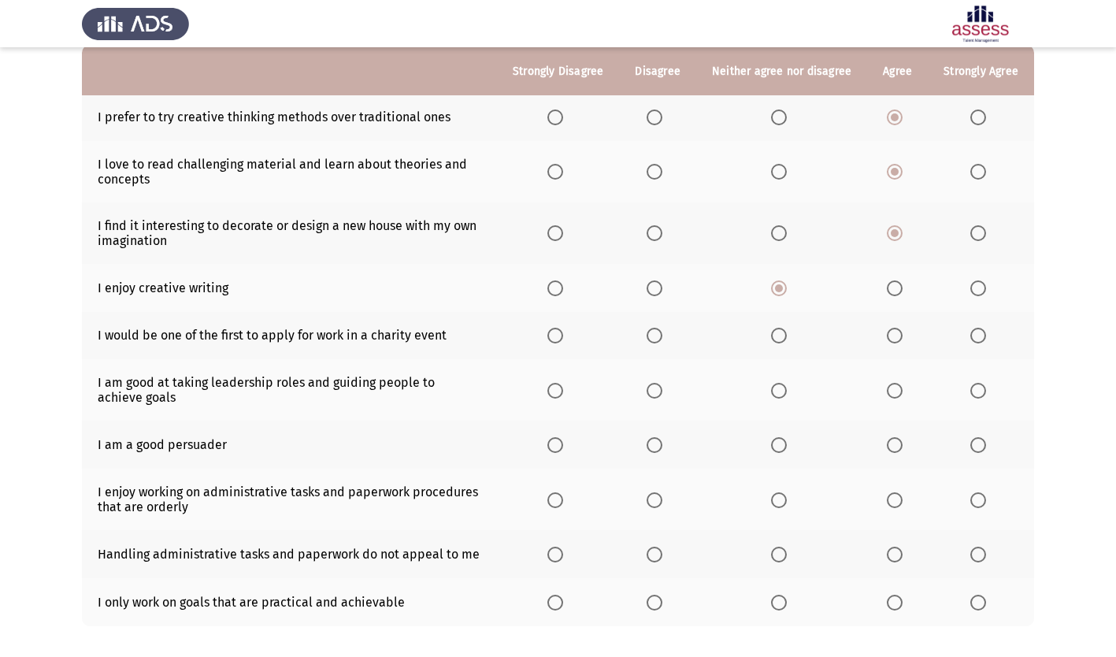
click at [785, 332] on span "Select an option" at bounding box center [779, 336] width 16 height 16
click at [785, 332] on input "Select an option" at bounding box center [779, 336] width 16 height 16
click at [896, 388] on span "Select an option" at bounding box center [895, 391] width 16 height 16
click at [896, 388] on input "Select an option" at bounding box center [895, 391] width 16 height 16
click at [895, 447] on span "Select an option" at bounding box center [895, 445] width 16 height 16
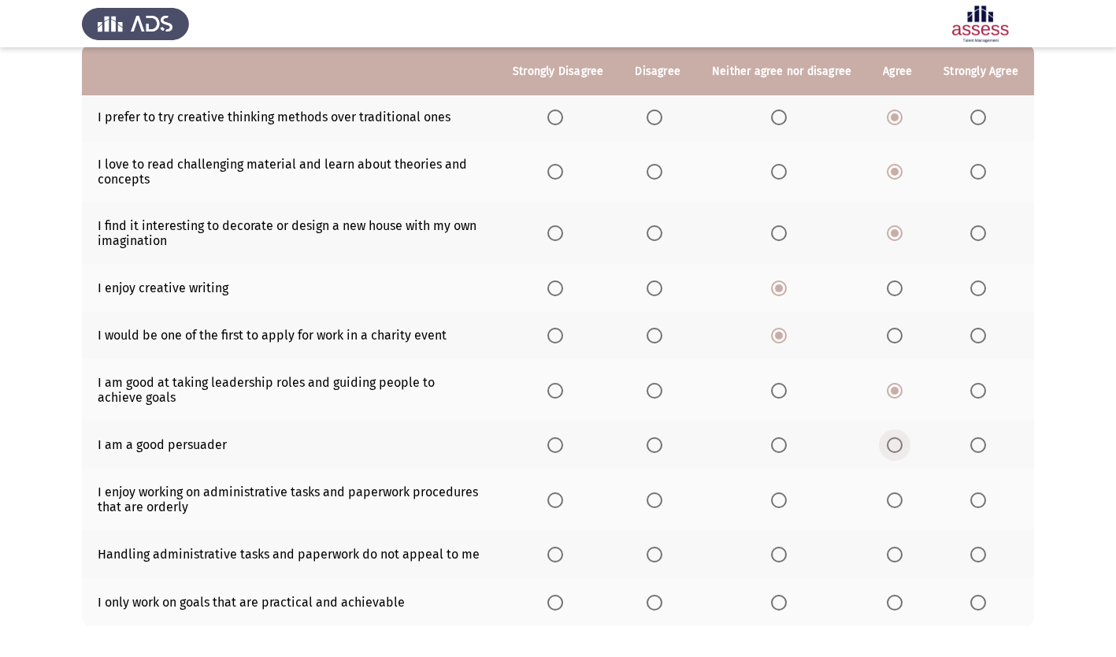
click at [895, 447] on input "Select an option" at bounding box center [895, 445] width 16 height 16
click at [655, 500] on span "Select an option" at bounding box center [655, 500] width 0 height 0
click at [658, 499] on input "Select an option" at bounding box center [655, 500] width 16 height 16
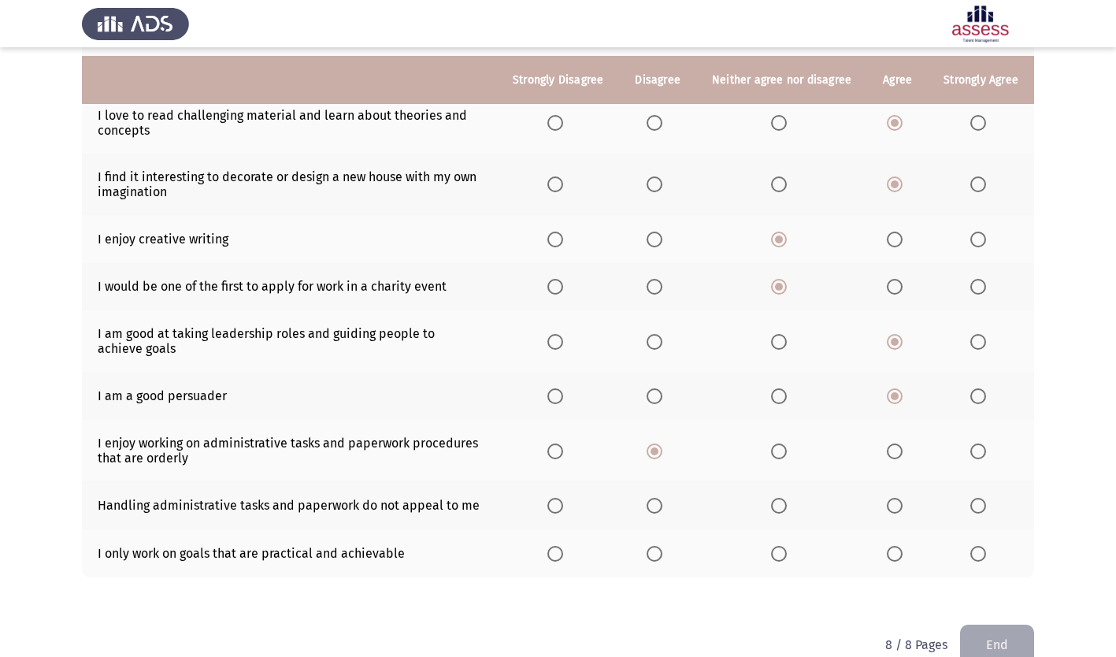
scroll to position [236, 0]
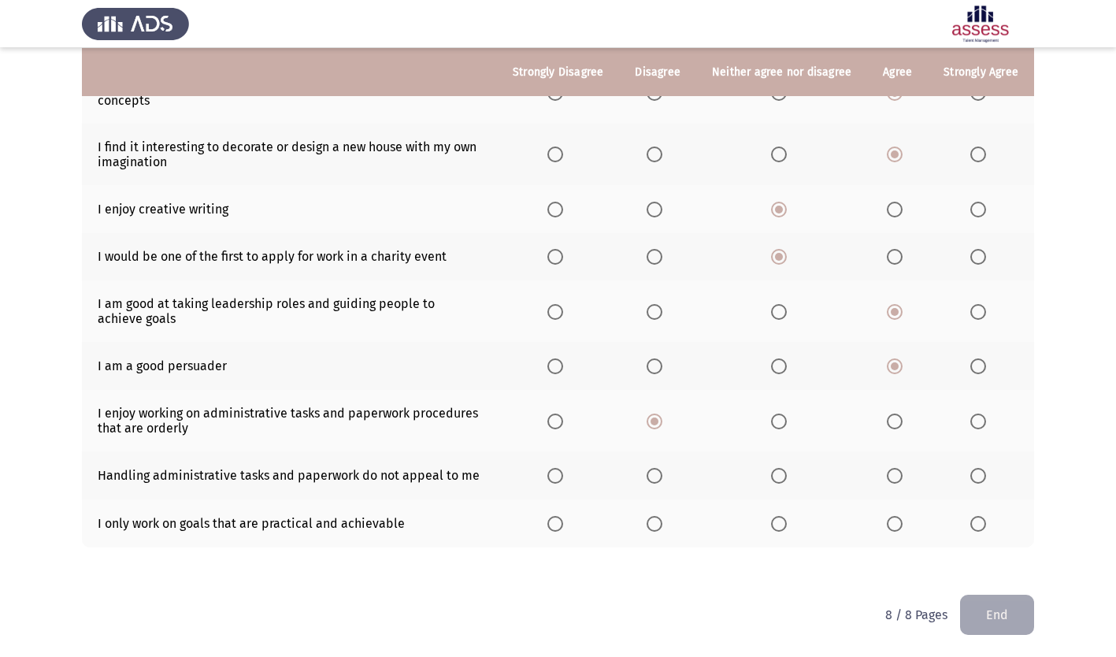
click at [898, 480] on span "Select an option" at bounding box center [895, 476] width 16 height 16
click at [898, 480] on input "Select an option" at bounding box center [895, 476] width 16 height 16
click at [661, 521] on span "Select an option" at bounding box center [655, 524] width 16 height 16
click at [661, 521] on input "Select an option" at bounding box center [655, 524] width 16 height 16
click at [1007, 623] on button "End" at bounding box center [997, 615] width 74 height 40
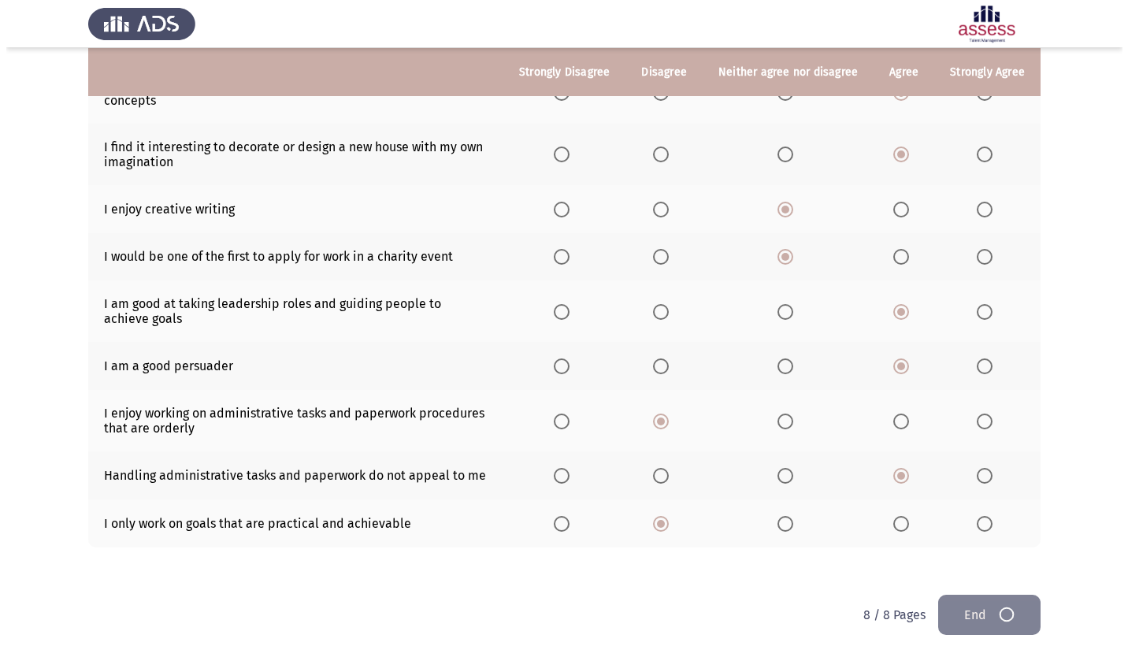
scroll to position [0, 0]
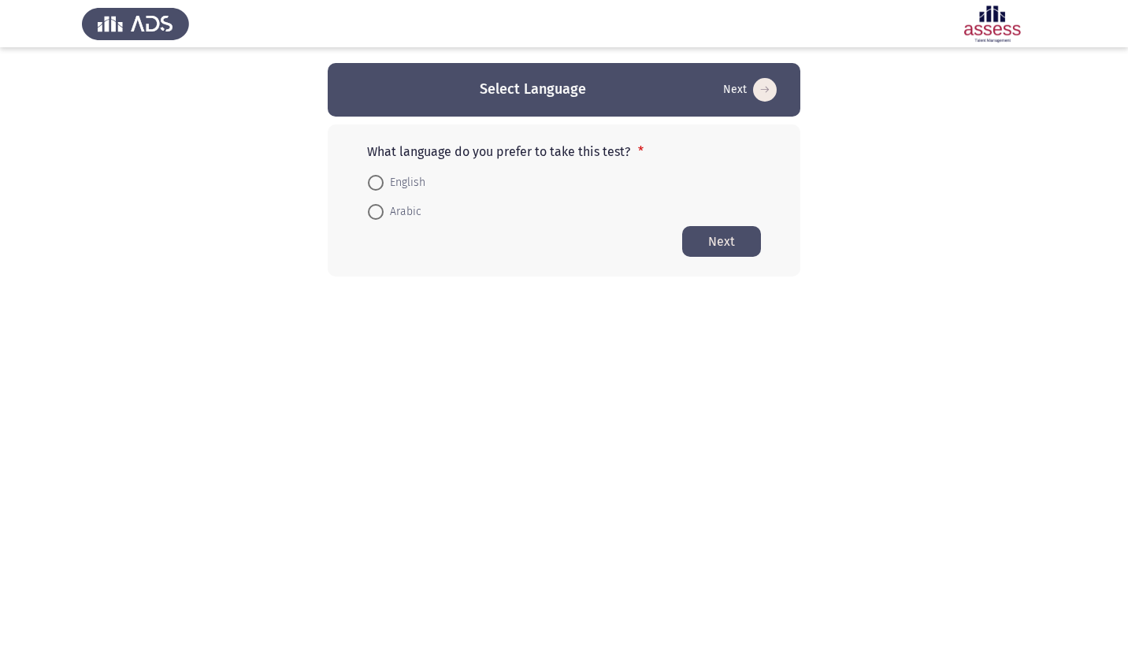
click at [404, 180] on span "English" at bounding box center [405, 182] width 42 height 19
click at [384, 180] on input "English" at bounding box center [376, 183] width 16 height 16
radio input "true"
click at [739, 241] on button "Next" at bounding box center [721, 240] width 79 height 31
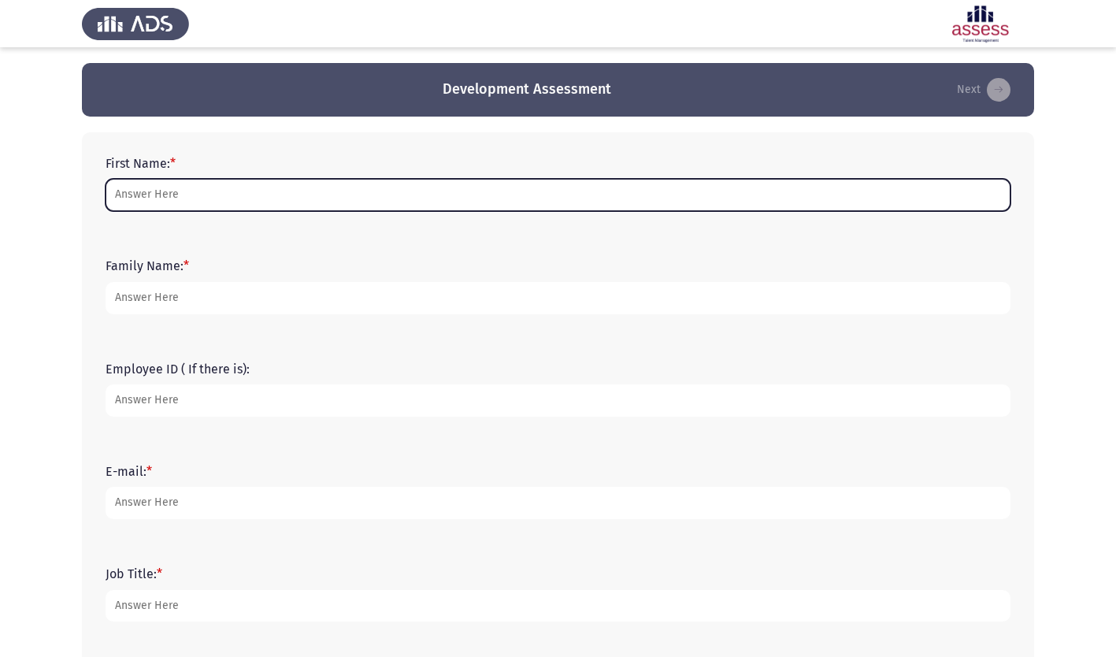
click at [206, 199] on input "First Name: *" at bounding box center [558, 195] width 905 height 32
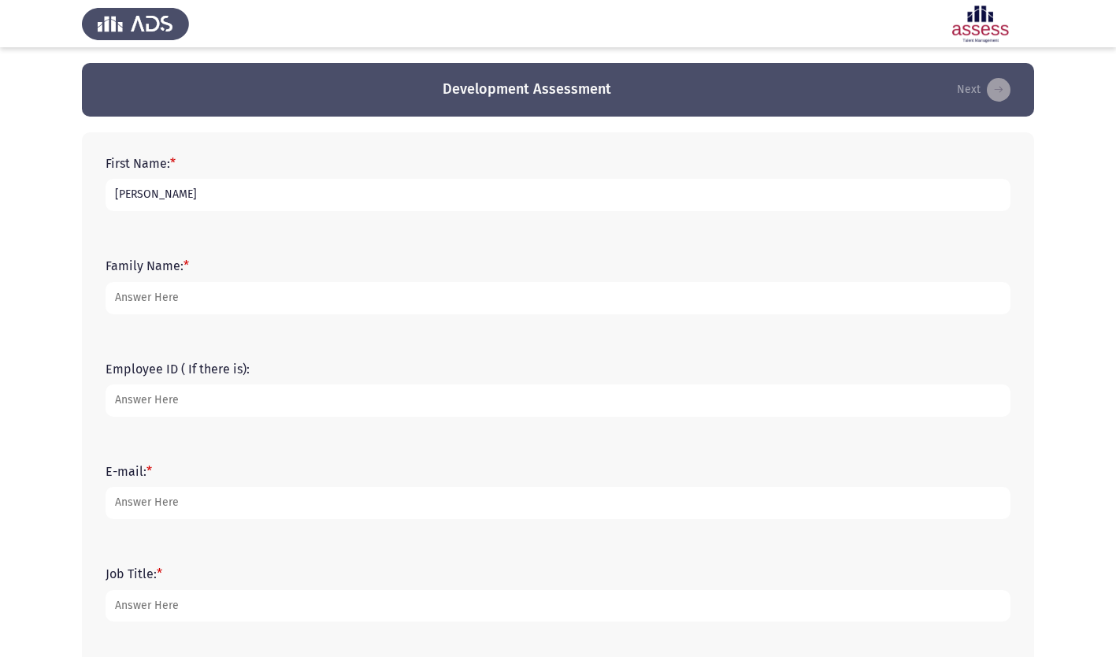
type input "Shamsuddin"
type input "Sheikh"
type input "19776"
type input "S"
type input "[EMAIL_ADDRESS][DOMAIN_NAME]"
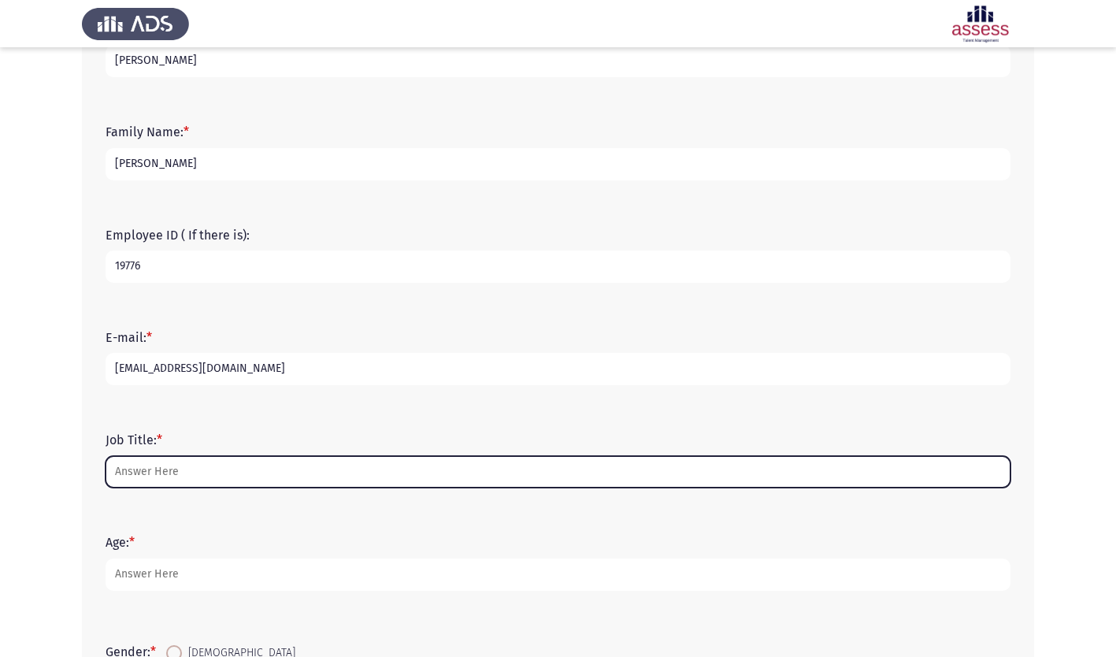
scroll to position [236, 0]
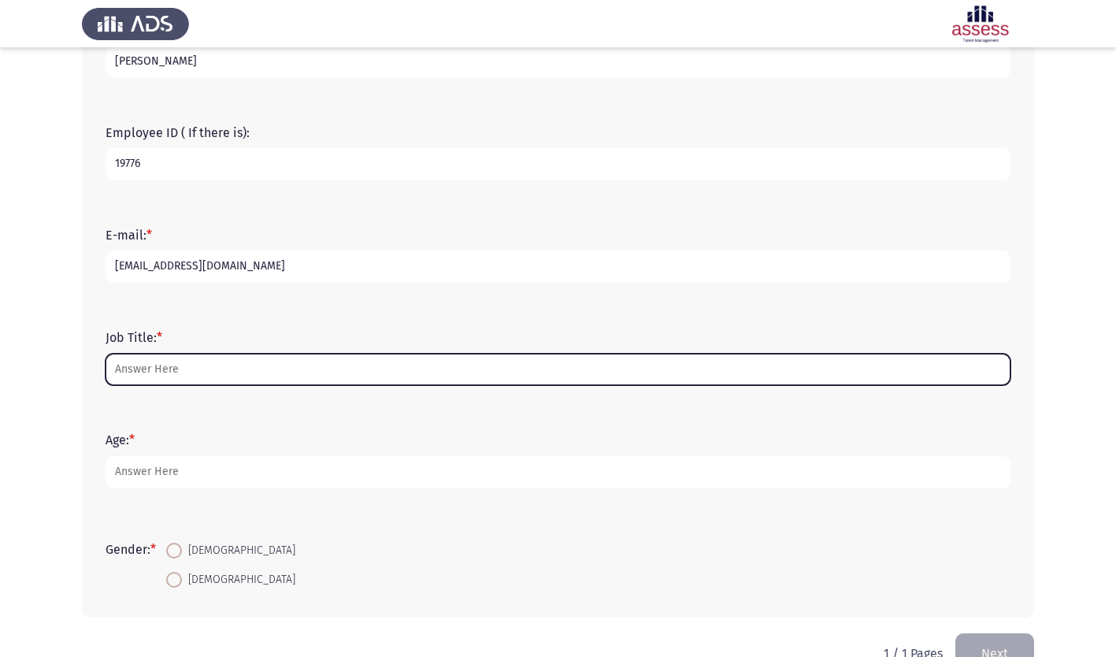
click at [233, 370] on input "Job Title: *" at bounding box center [558, 370] width 905 height 32
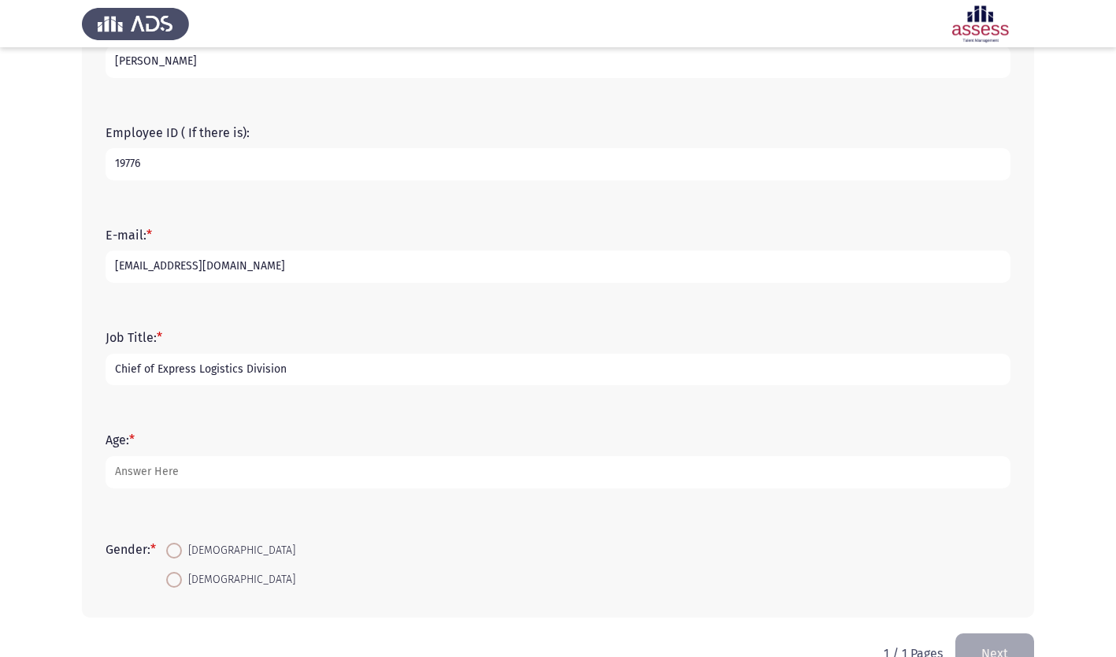
type input "Chief of Express Logistics Division"
type input "51"
click at [178, 554] on span at bounding box center [174, 551] width 16 height 16
click at [178, 554] on input "[DEMOGRAPHIC_DATA]" at bounding box center [174, 551] width 16 height 16
radio input "true"
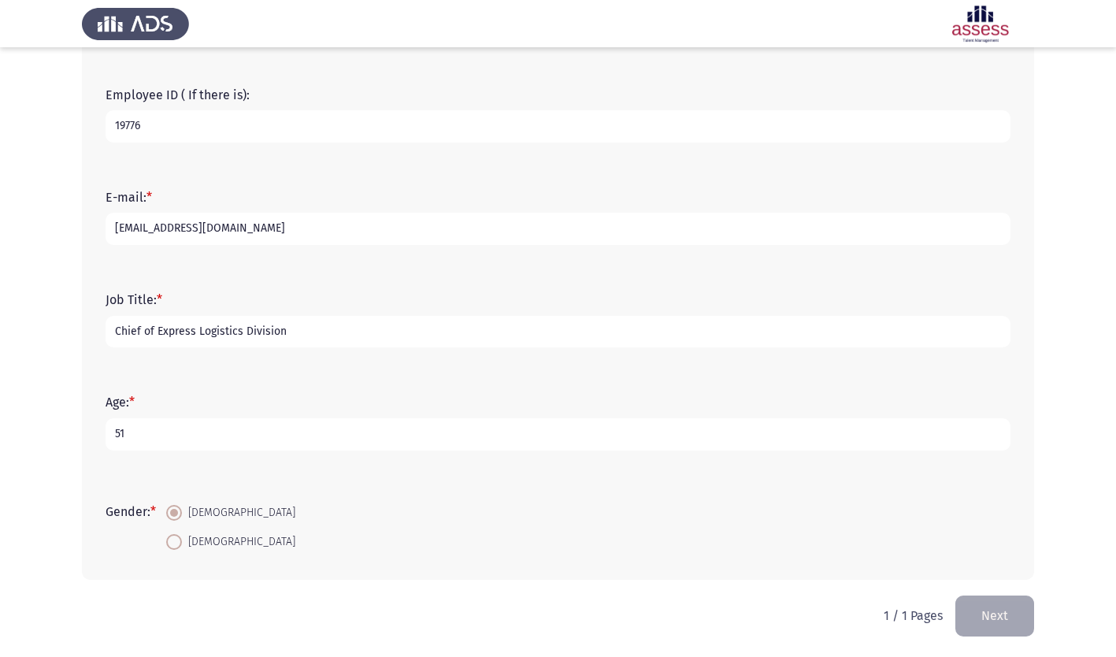
scroll to position [276, 0]
click at [991, 618] on button "Next" at bounding box center [994, 614] width 79 height 40
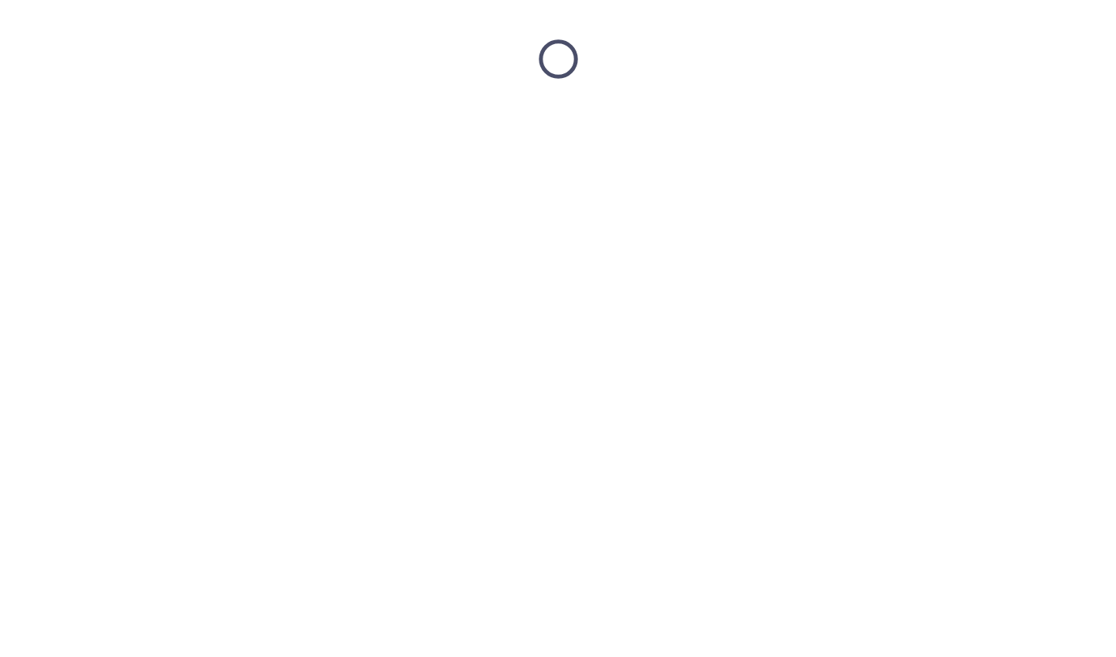
scroll to position [0, 0]
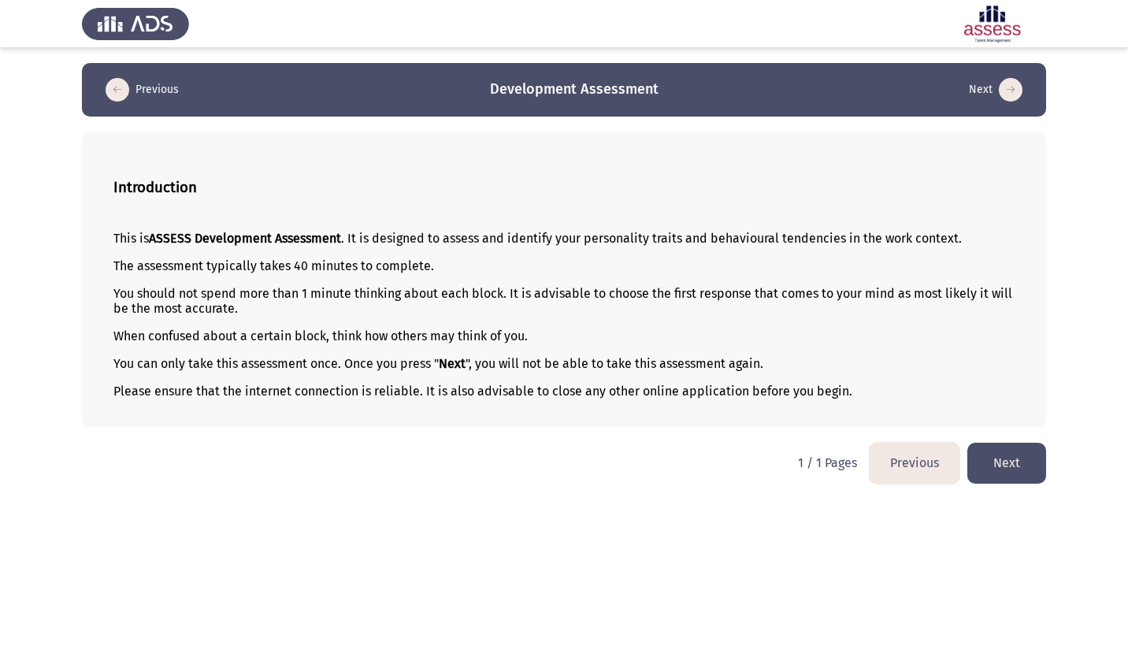
click at [1001, 457] on button "Next" at bounding box center [1006, 463] width 79 height 40
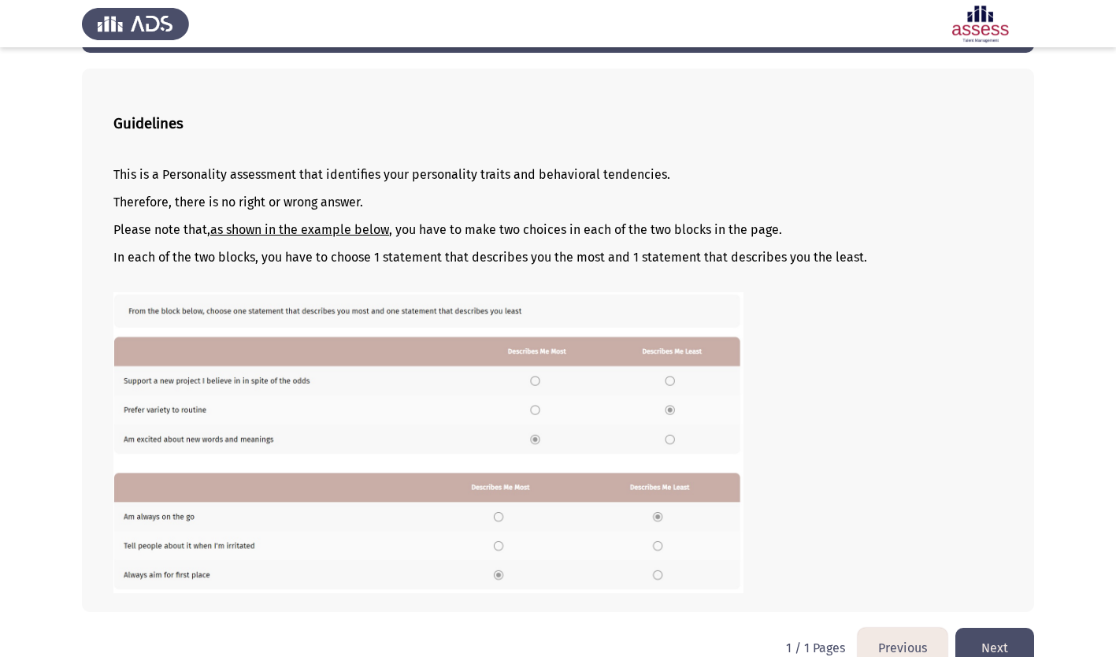
scroll to position [91, 0]
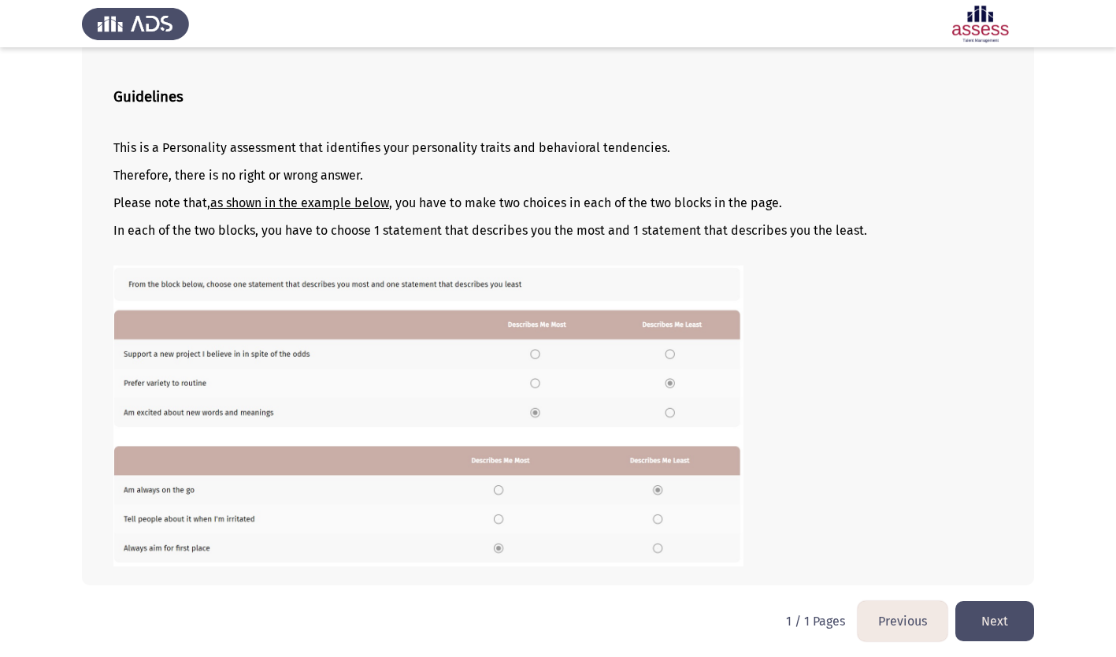
click at [992, 613] on button "Next" at bounding box center [994, 621] width 79 height 40
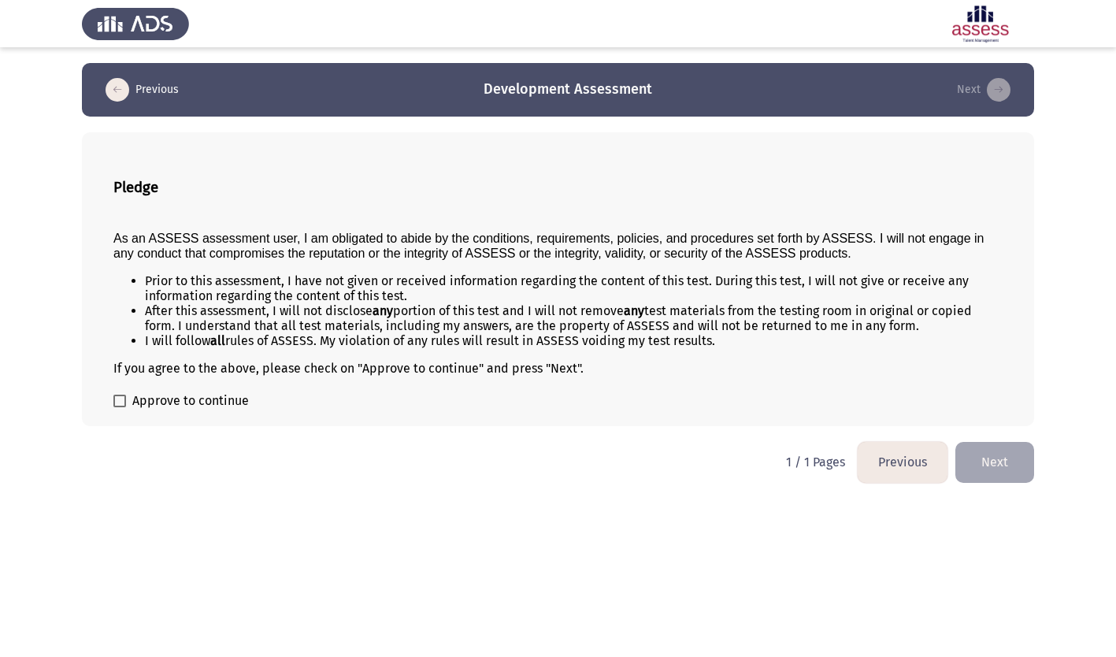
scroll to position [0, 0]
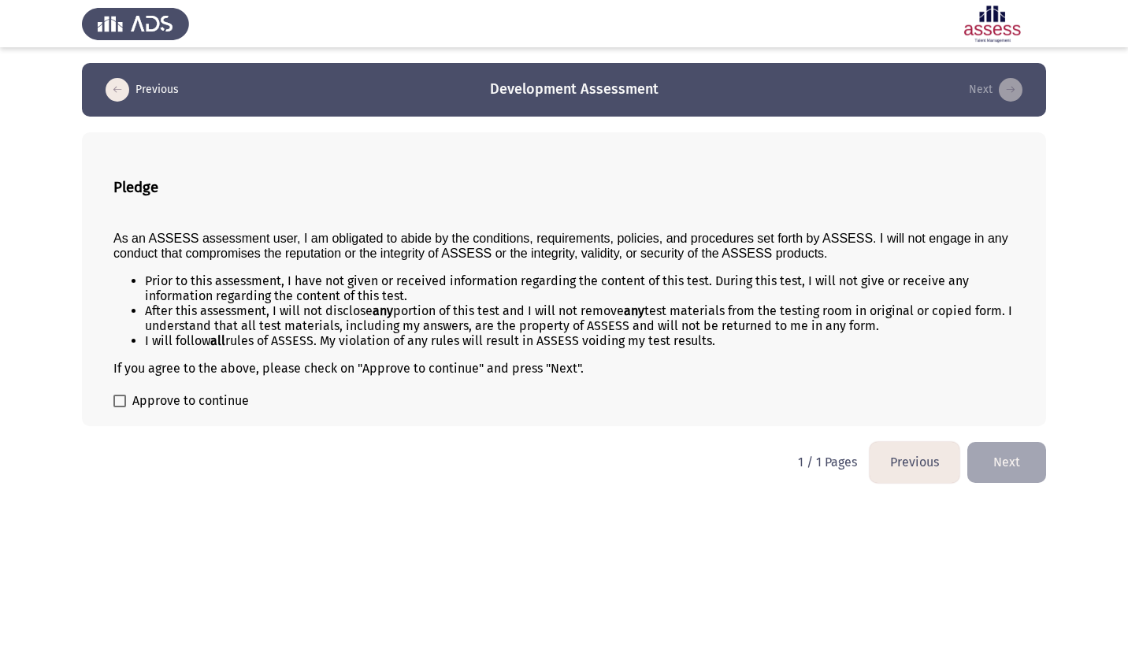
click at [117, 404] on span at bounding box center [119, 401] width 13 height 13
click at [119, 407] on input "Approve to continue" at bounding box center [119, 407] width 1 height 1
checkbox input "true"
click at [988, 471] on button "Next" at bounding box center [1006, 462] width 79 height 40
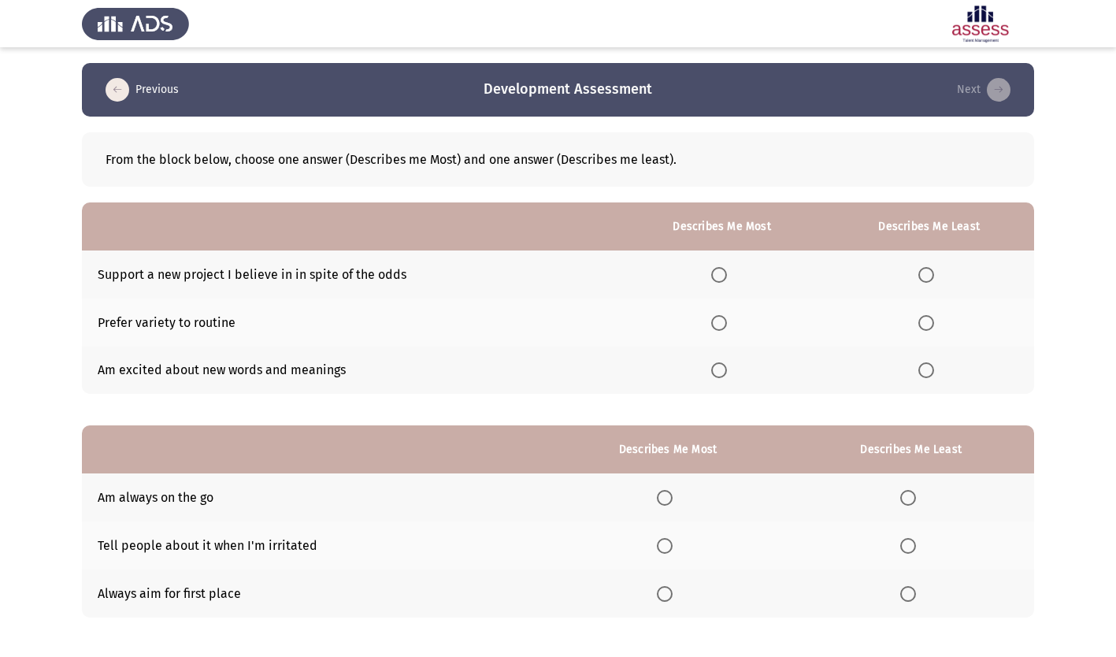
click at [923, 373] on span "Select an option" at bounding box center [926, 370] width 16 height 16
click at [923, 373] on input "Select an option" at bounding box center [926, 370] width 16 height 16
click at [721, 327] on span "Select an option" at bounding box center [719, 323] width 16 height 16
click at [721, 327] on input "Select an option" at bounding box center [719, 323] width 16 height 16
click at [669, 499] on span "Select an option" at bounding box center [665, 498] width 16 height 16
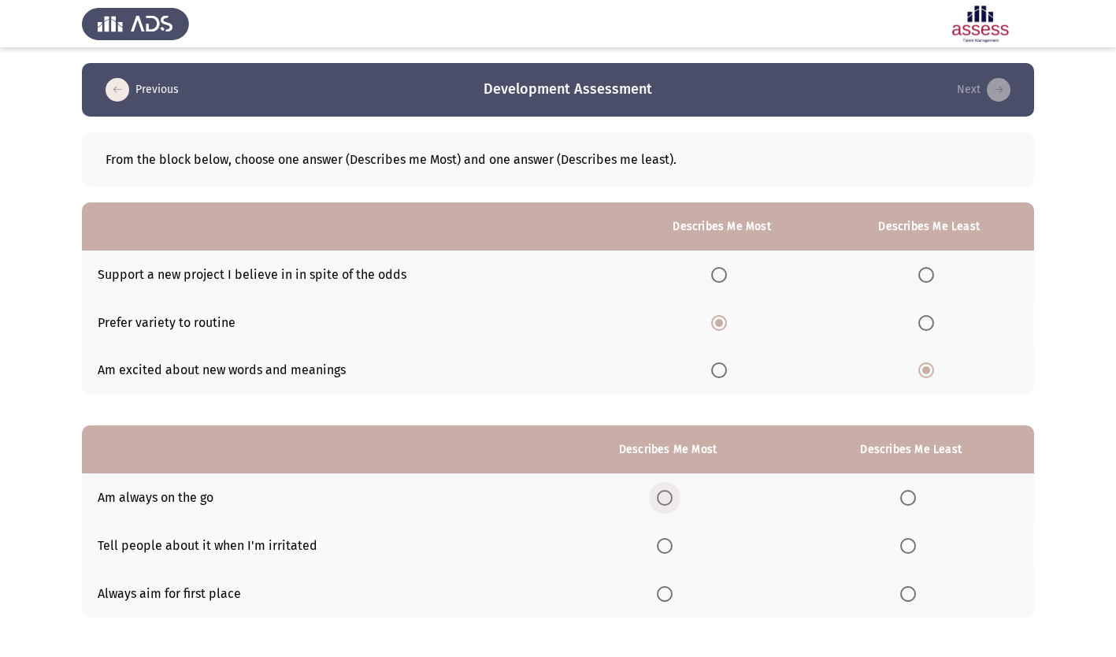
click at [669, 499] on input "Select an option" at bounding box center [665, 498] width 16 height 16
click at [910, 590] on span "Select an option" at bounding box center [908, 594] width 16 height 16
click at [910, 590] on input "Select an option" at bounding box center [908, 594] width 16 height 16
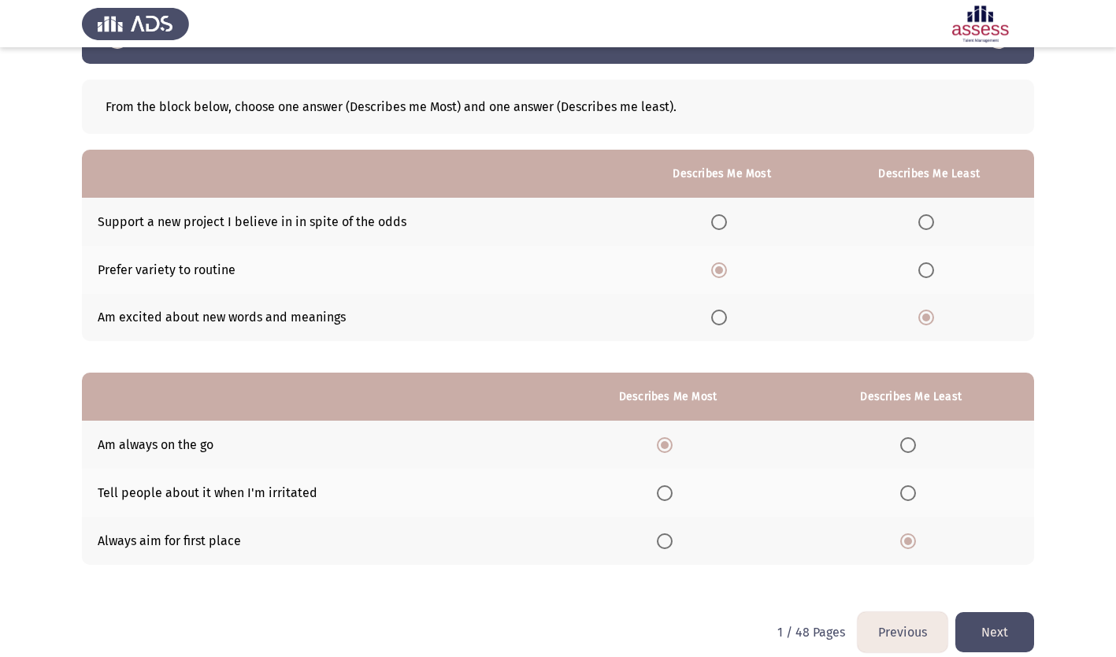
scroll to position [70, 0]
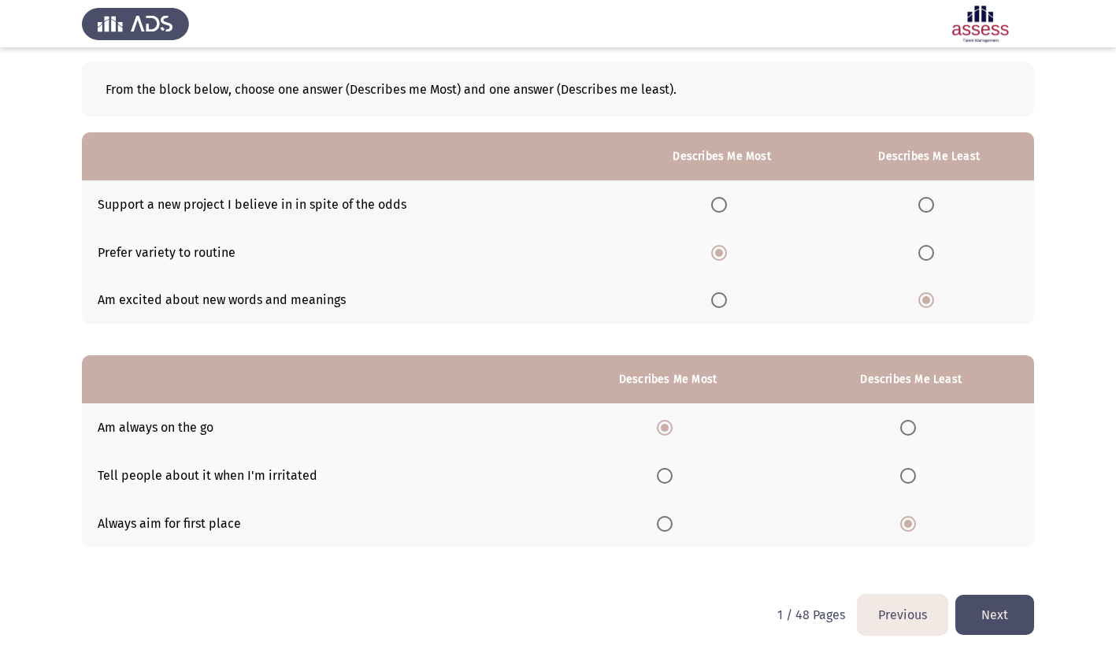
click at [992, 622] on button "Next" at bounding box center [994, 615] width 79 height 40
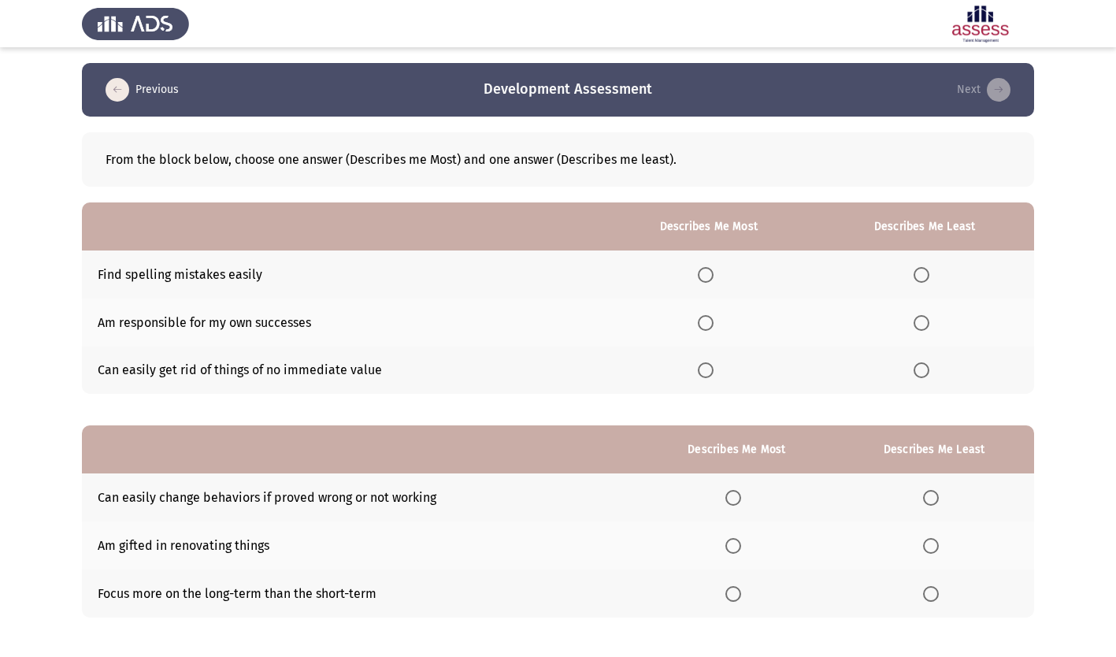
click at [706, 368] on span "Select an option" at bounding box center [706, 370] width 16 height 16
click at [706, 368] on input "Select an option" at bounding box center [706, 370] width 16 height 16
click at [921, 271] on span "Select an option" at bounding box center [922, 275] width 16 height 16
click at [921, 271] on input "Select an option" at bounding box center [922, 275] width 16 height 16
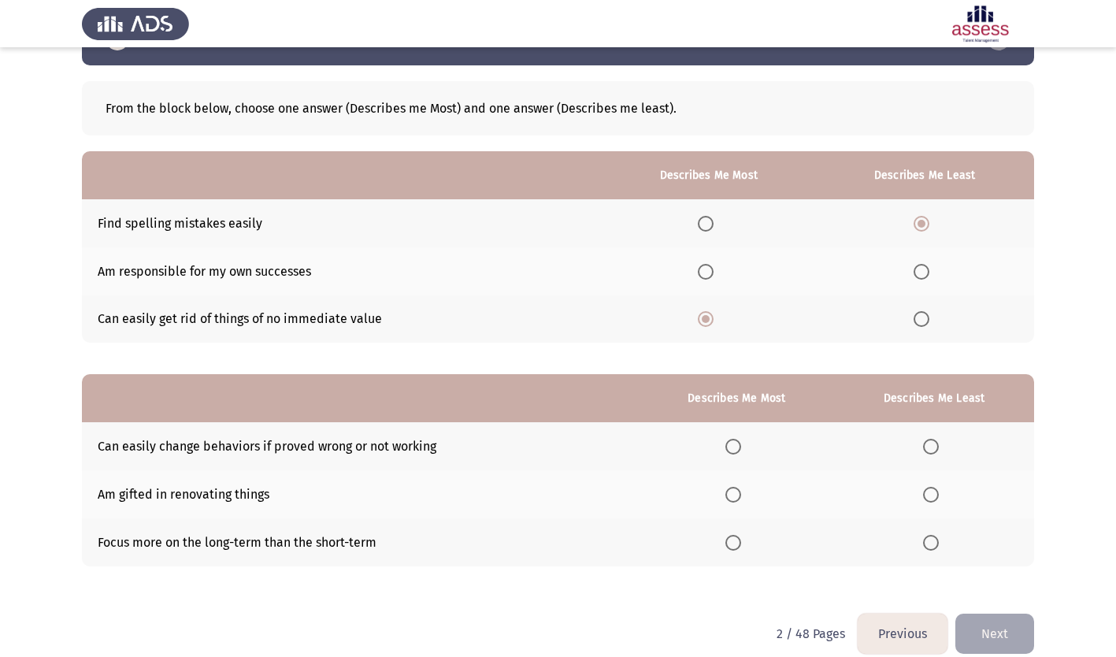
scroll to position [70, 0]
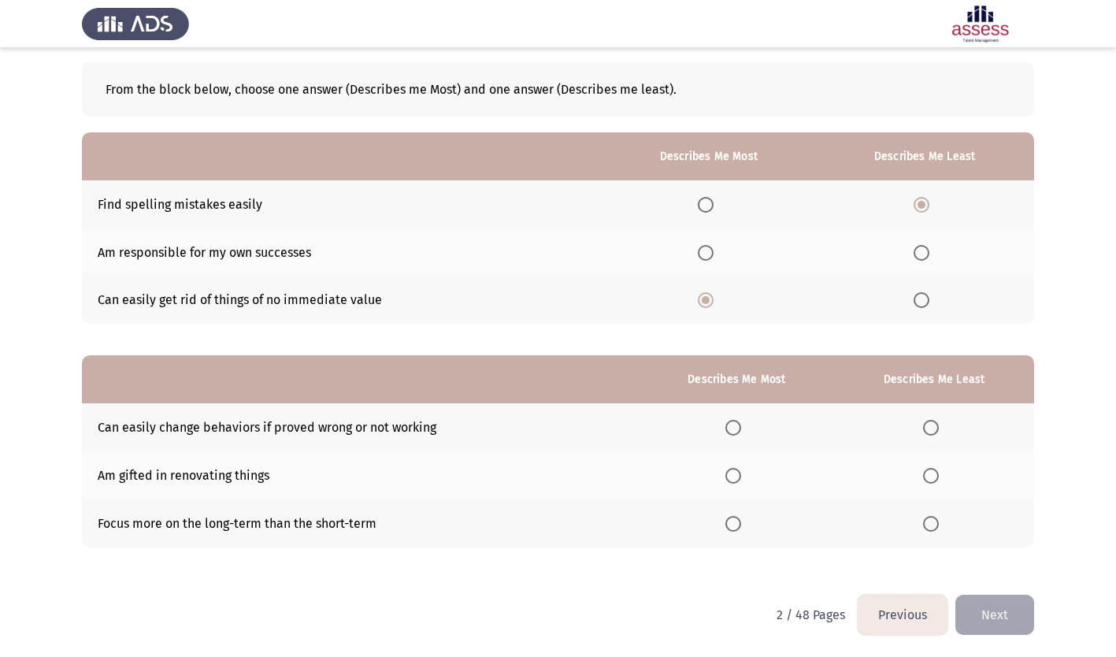
click at [736, 520] on span "Select an option" at bounding box center [733, 524] width 16 height 16
click at [736, 520] on input "Select an option" at bounding box center [733, 524] width 16 height 16
click at [937, 476] on span "Select an option" at bounding box center [931, 476] width 16 height 16
click at [937, 476] on input "Select an option" at bounding box center [931, 476] width 16 height 16
click at [992, 616] on button "Next" at bounding box center [994, 615] width 79 height 40
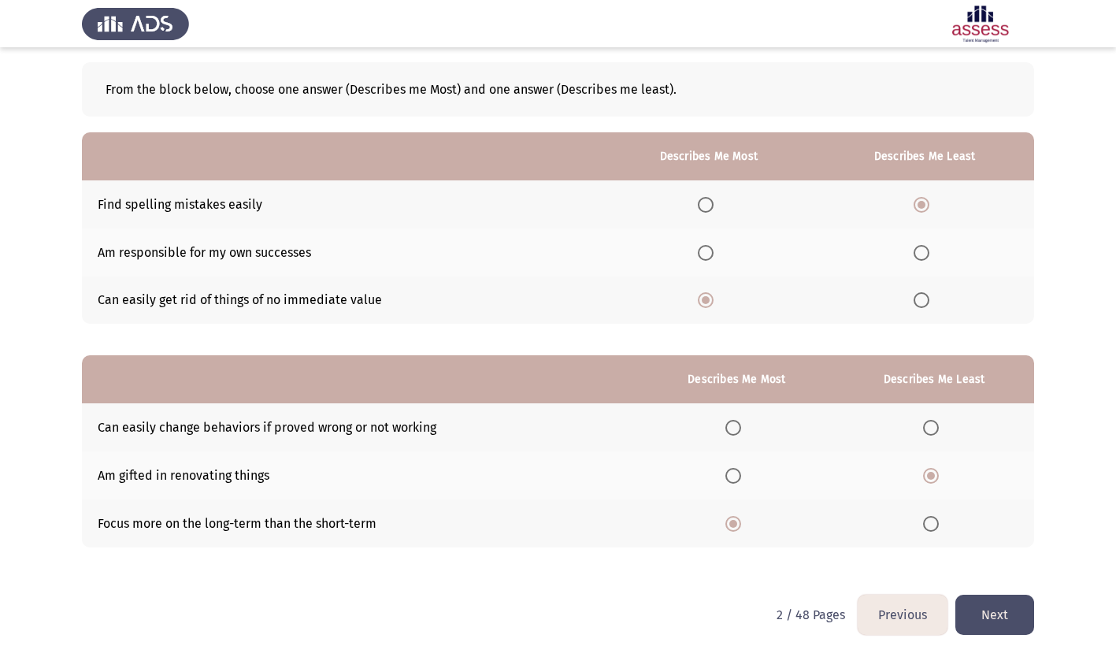
scroll to position [0, 0]
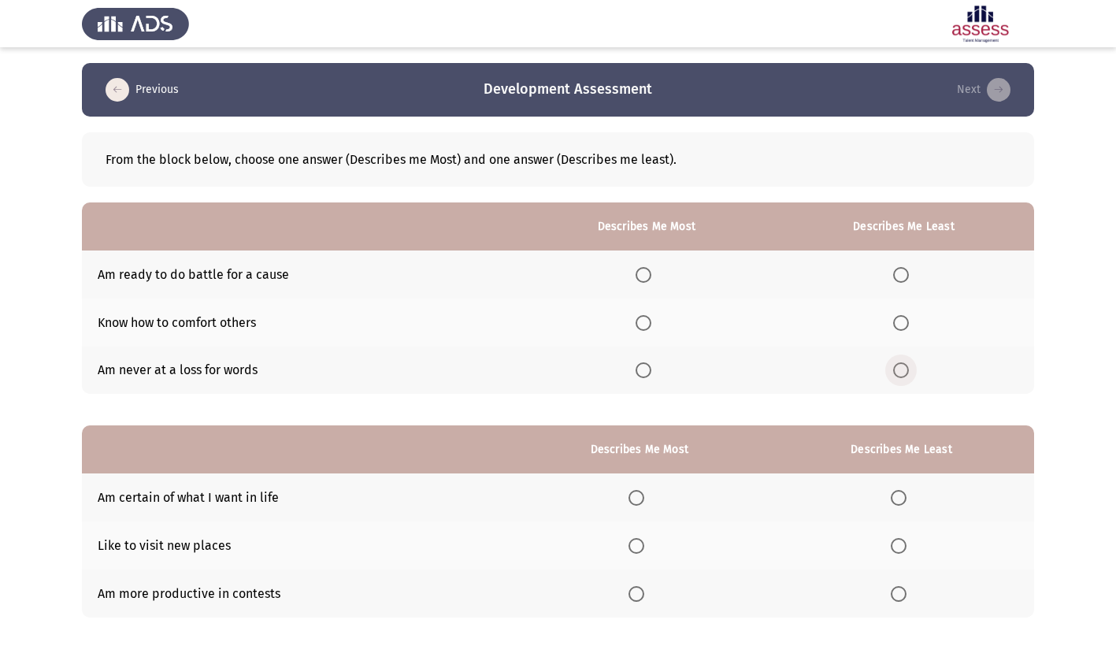
click at [901, 370] on span "Select an option" at bounding box center [901, 370] width 0 height 0
click at [902, 370] on input "Select an option" at bounding box center [901, 370] width 16 height 16
click at [650, 270] on span "Select an option" at bounding box center [644, 275] width 16 height 16
click at [650, 270] on input "Select an option" at bounding box center [644, 275] width 16 height 16
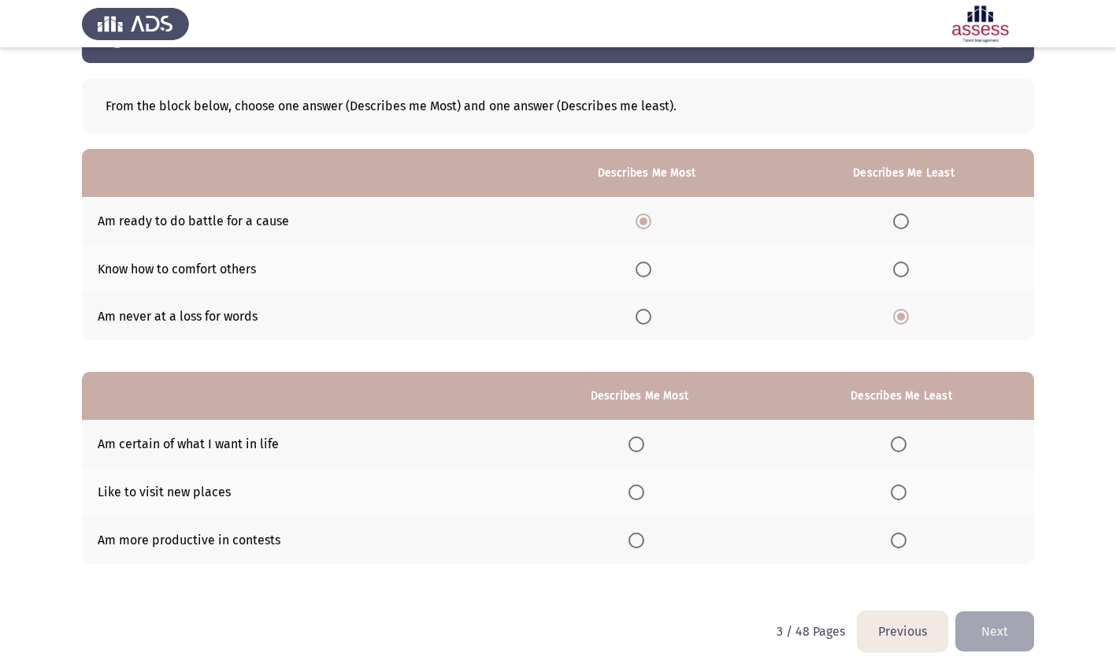
scroll to position [70, 0]
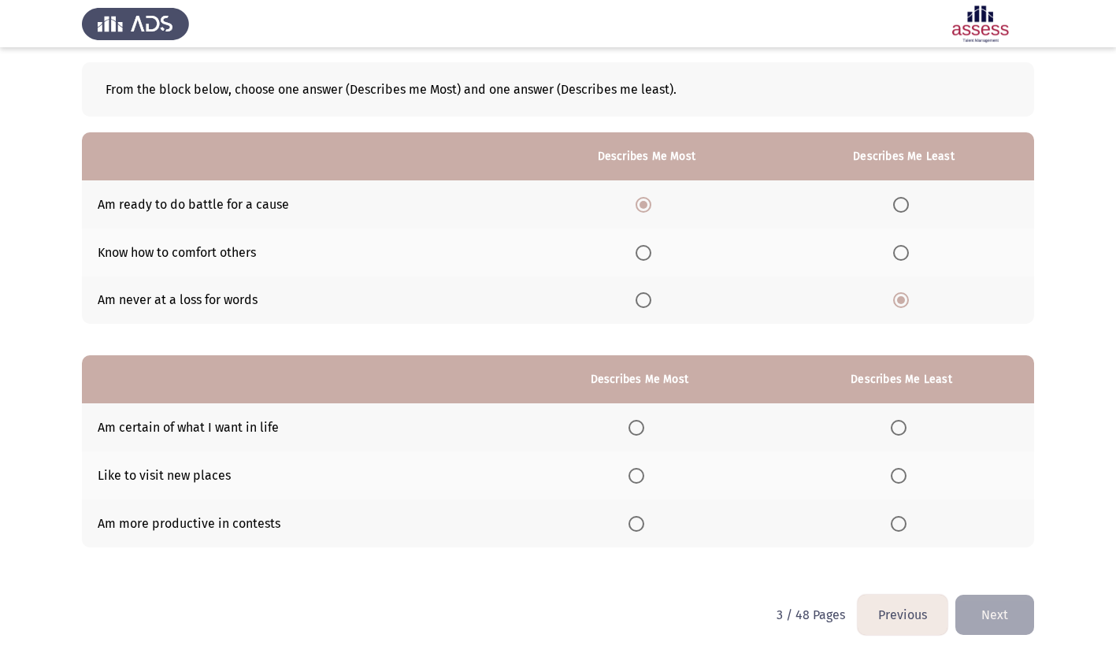
click at [640, 428] on span "Select an option" at bounding box center [637, 428] width 16 height 16
click at [640, 428] on input "Select an option" at bounding box center [637, 428] width 16 height 16
click at [903, 475] on span "Select an option" at bounding box center [899, 476] width 16 height 16
click at [903, 475] on input "Select an option" at bounding box center [899, 476] width 16 height 16
click at [1004, 616] on button "Next" at bounding box center [994, 615] width 79 height 40
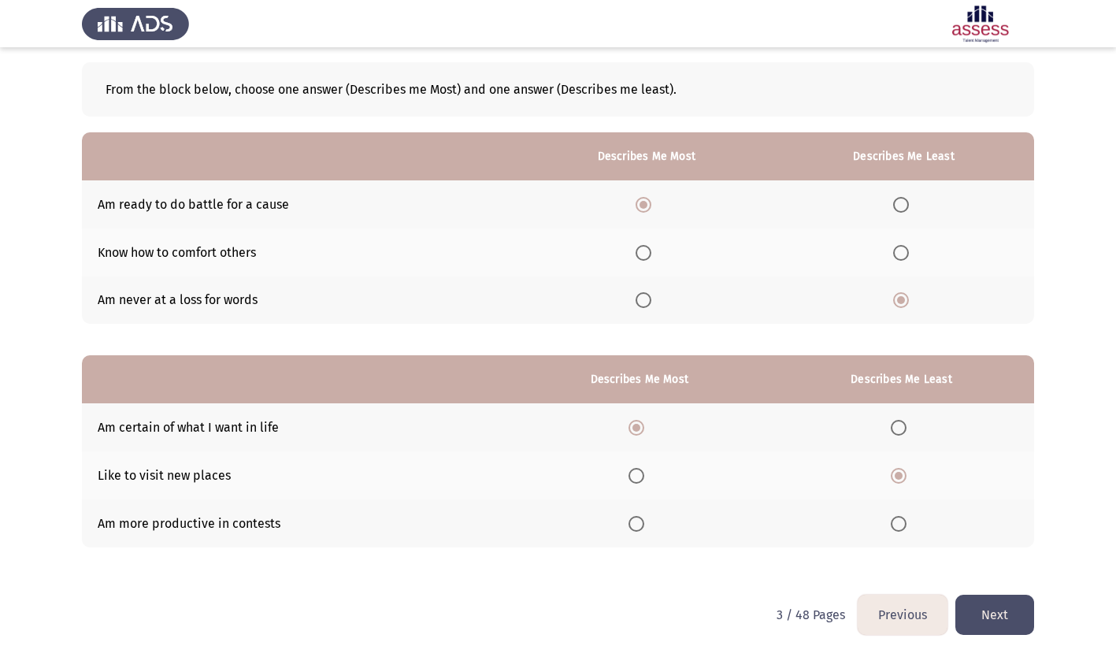
scroll to position [0, 0]
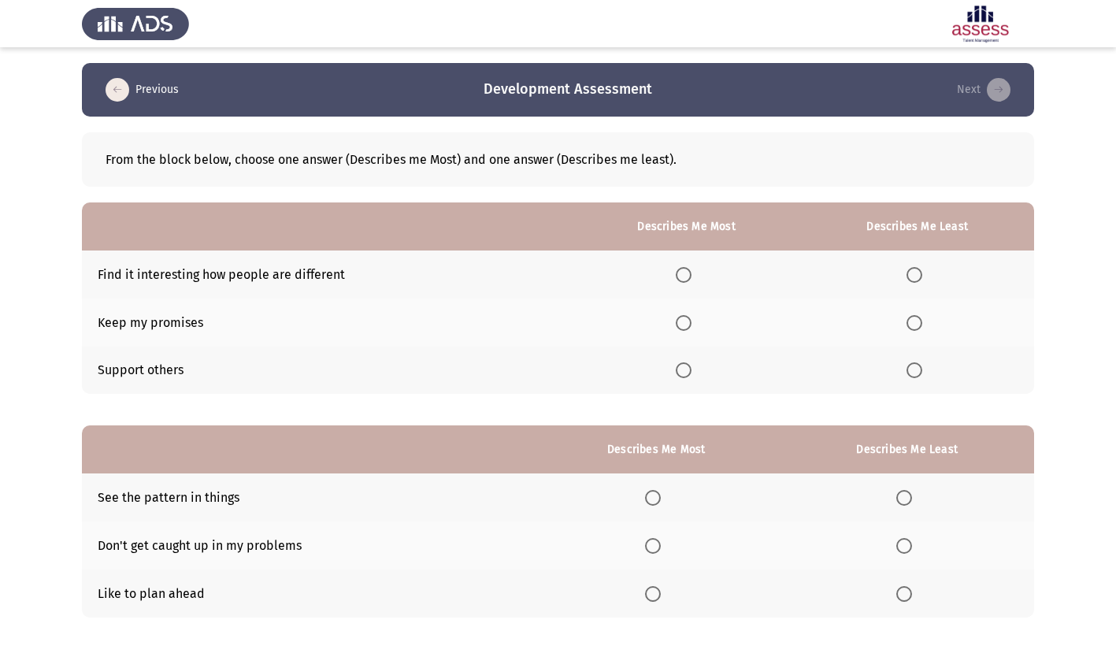
click at [686, 366] on span "Select an option" at bounding box center [684, 370] width 16 height 16
click at [686, 366] on input "Select an option" at bounding box center [684, 370] width 16 height 16
click at [926, 276] on label "Select an option" at bounding box center [918, 275] width 22 height 16
click at [922, 276] on input "Select an option" at bounding box center [915, 275] width 16 height 16
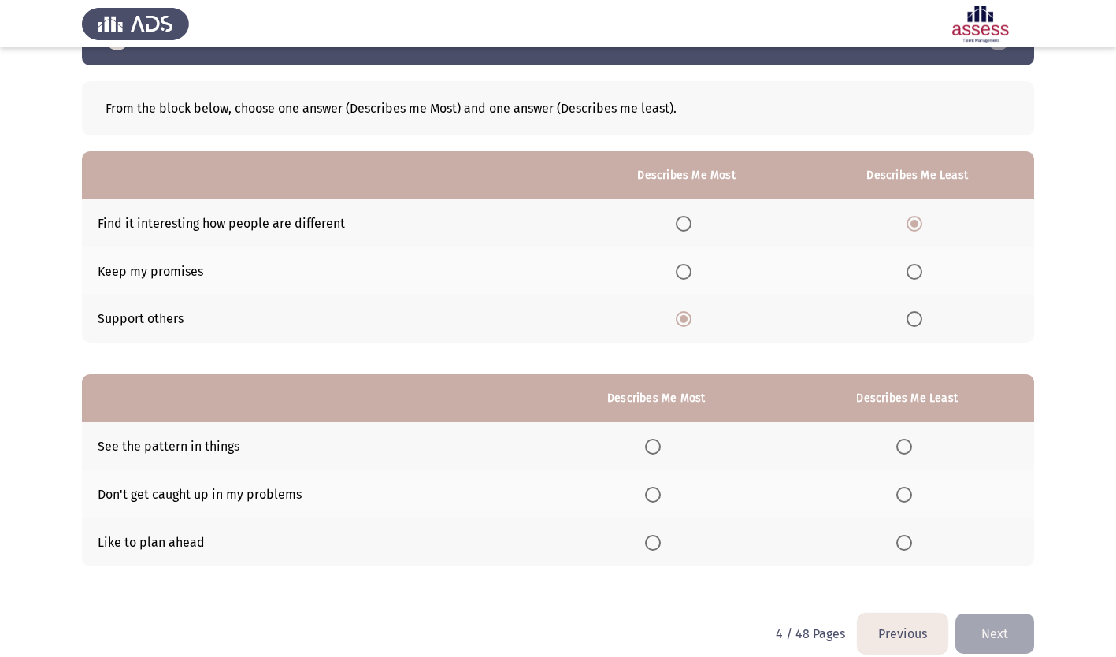
scroll to position [70, 0]
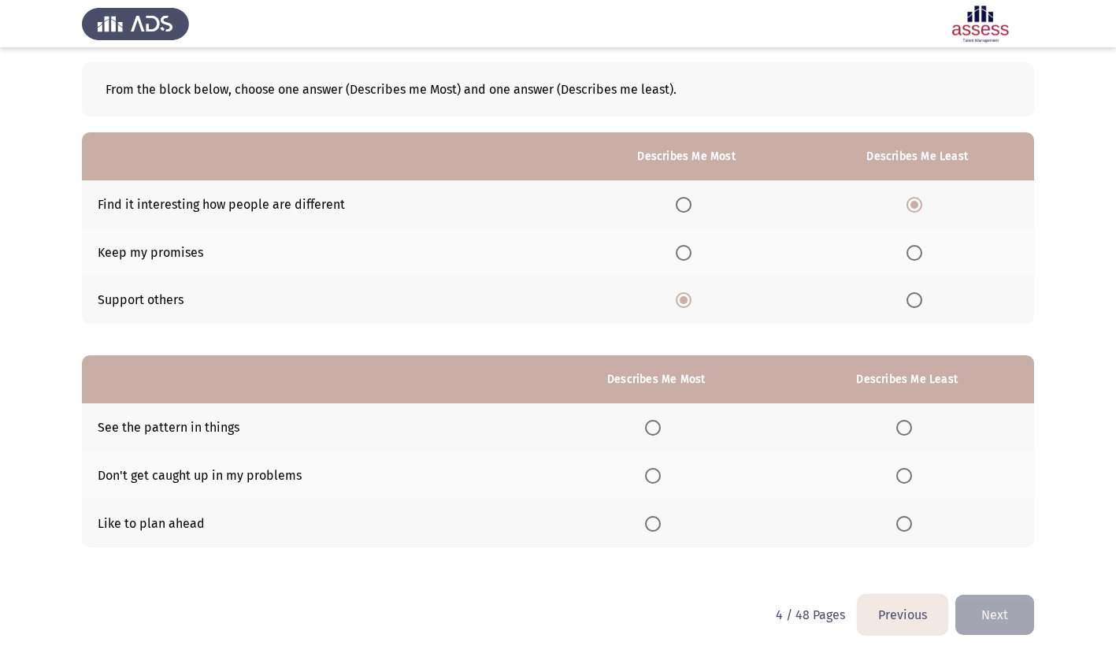
click at [653, 521] on span "Select an option" at bounding box center [653, 524] width 16 height 16
click at [653, 521] on input "Select an option" at bounding box center [653, 524] width 16 height 16
click at [904, 425] on span "Select an option" at bounding box center [904, 428] width 16 height 16
click at [904, 425] on input "Select an option" at bounding box center [904, 428] width 16 height 16
click at [994, 606] on button "Next" at bounding box center [994, 615] width 79 height 40
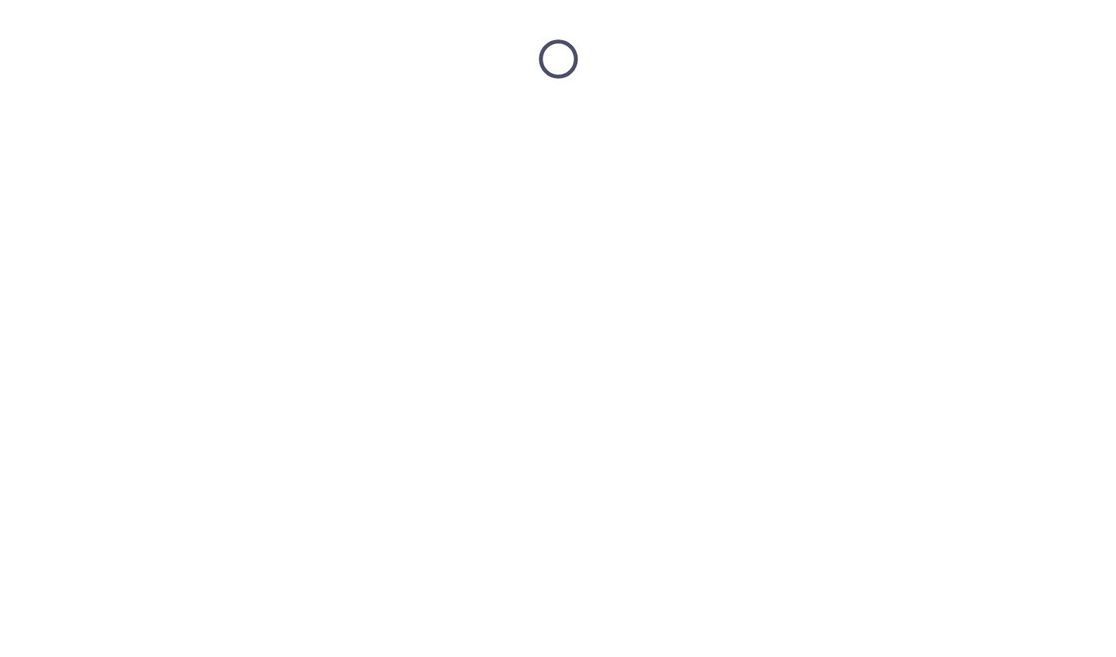
scroll to position [0, 0]
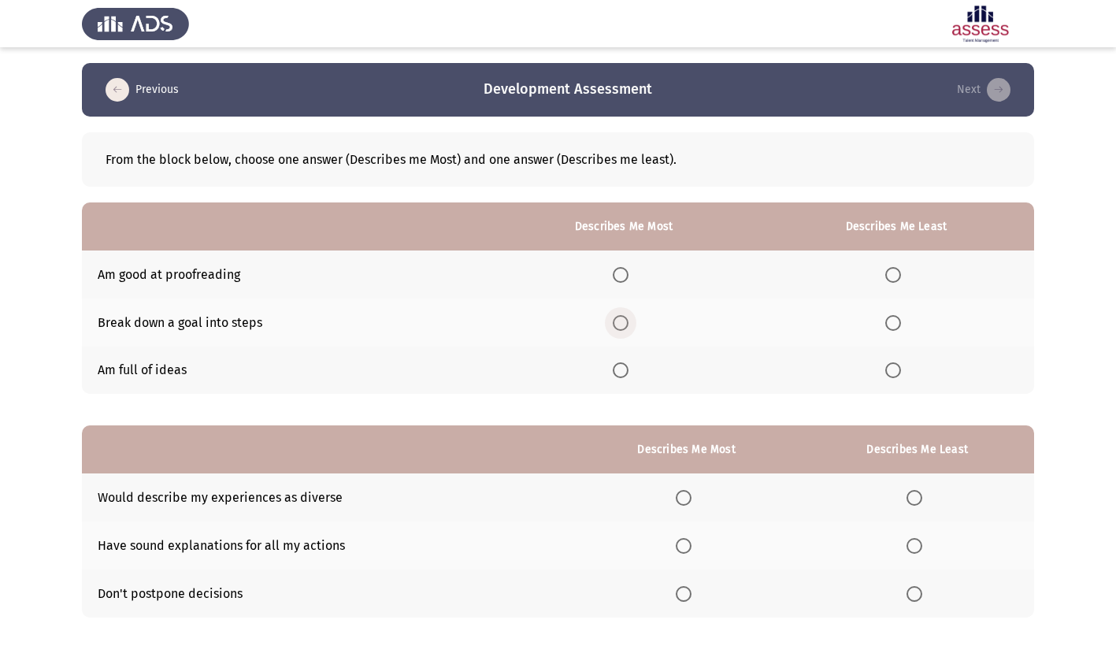
click at [625, 323] on span "Select an option" at bounding box center [621, 323] width 16 height 16
click at [625, 323] on input "Select an option" at bounding box center [621, 323] width 16 height 16
click at [898, 271] on span "Select an option" at bounding box center [893, 275] width 16 height 16
click at [898, 271] on input "Select an option" at bounding box center [893, 275] width 16 height 16
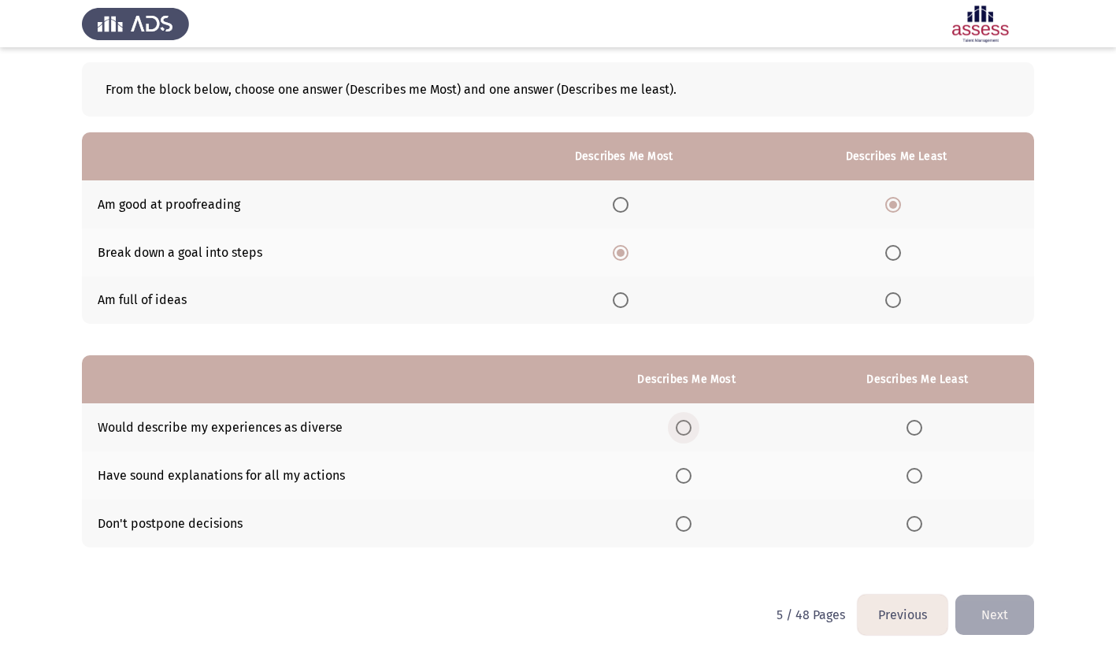
click at [687, 426] on span "Select an option" at bounding box center [684, 428] width 16 height 16
click at [687, 426] on input "Select an option" at bounding box center [684, 428] width 16 height 16
click at [918, 476] on span "Select an option" at bounding box center [915, 476] width 16 height 16
click at [918, 476] on input "Select an option" at bounding box center [915, 476] width 16 height 16
click at [1000, 621] on button "Next" at bounding box center [994, 615] width 79 height 40
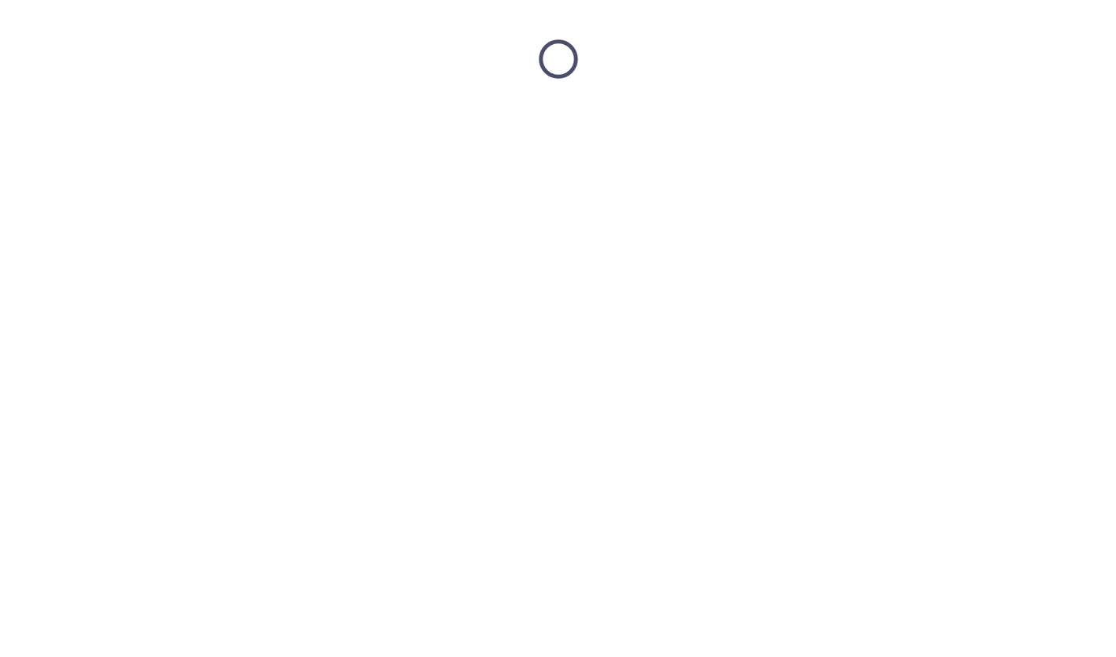
scroll to position [0, 0]
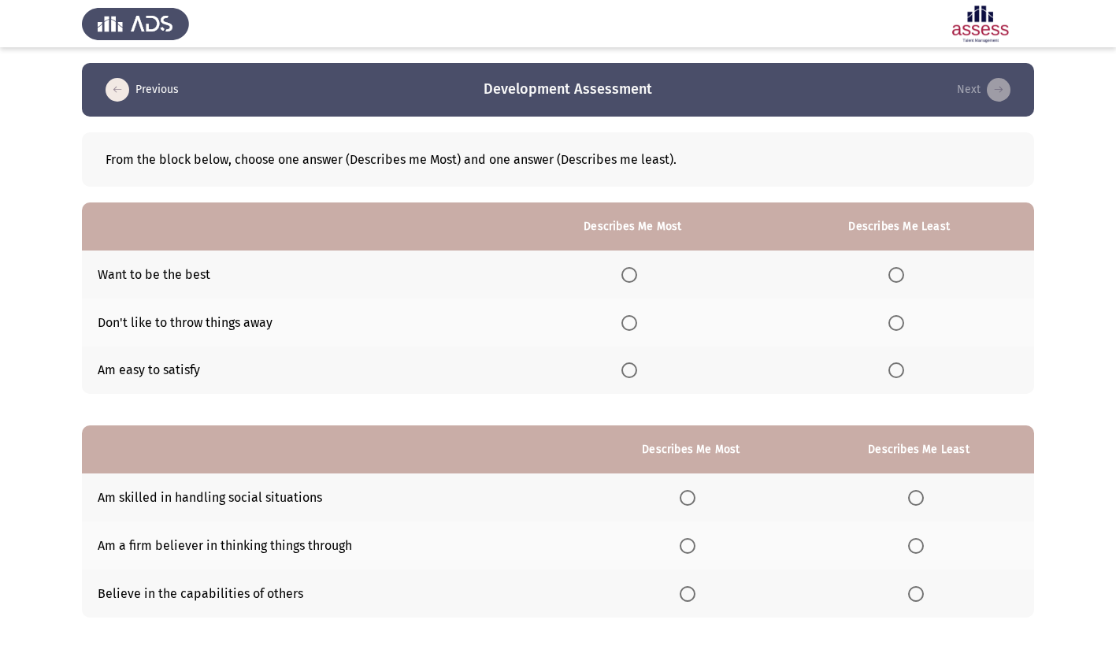
click at [631, 272] on span "Select an option" at bounding box center [629, 275] width 16 height 16
click at [631, 272] on input "Select an option" at bounding box center [629, 275] width 16 height 16
click at [895, 371] on span "Select an option" at bounding box center [896, 370] width 16 height 16
click at [895, 371] on input "Select an option" at bounding box center [896, 370] width 16 height 16
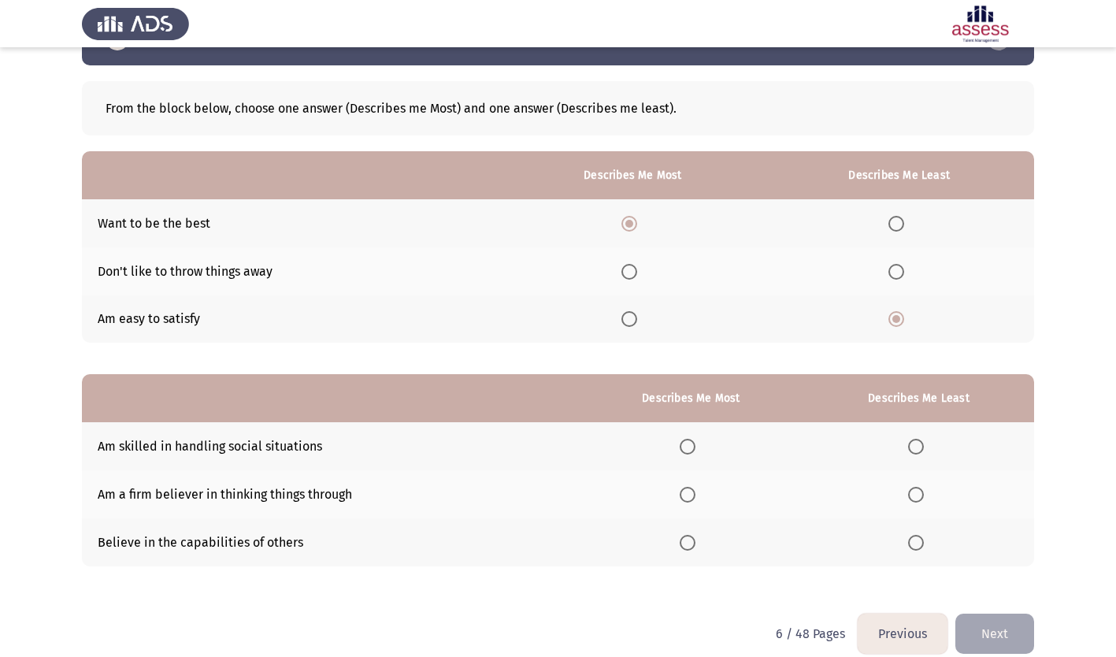
scroll to position [70, 0]
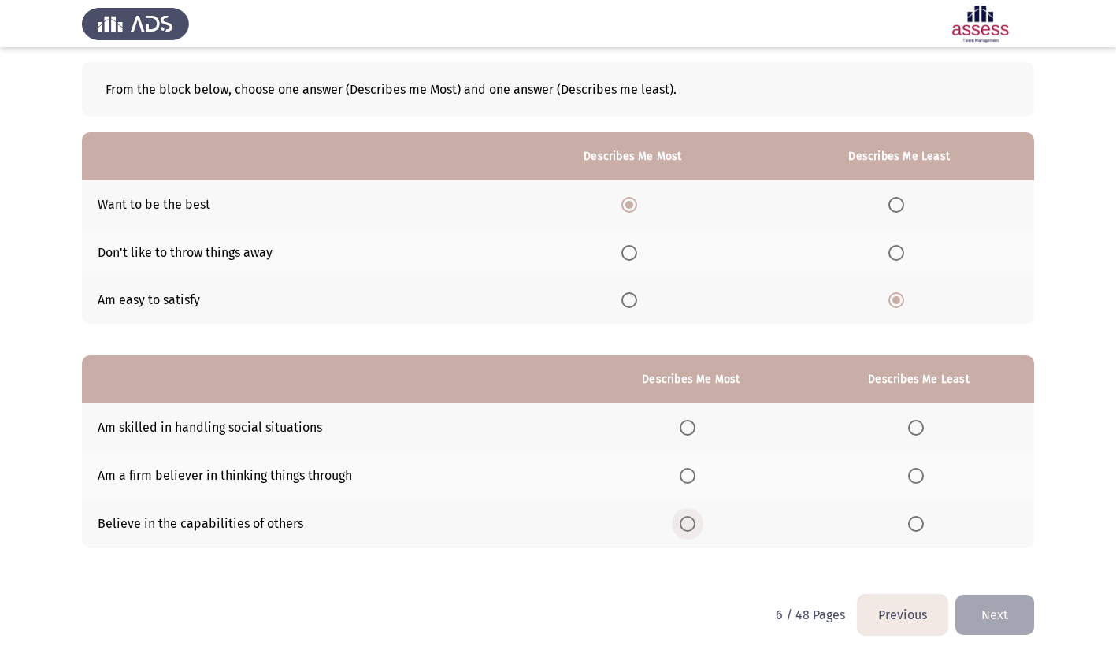
click at [692, 523] on span "Select an option" at bounding box center [688, 524] width 16 height 16
click at [692, 523] on input "Select an option" at bounding box center [688, 524] width 16 height 16
click at [922, 425] on span "Select an option" at bounding box center [916, 428] width 16 height 16
click at [922, 425] on input "Select an option" at bounding box center [916, 428] width 16 height 16
click at [1014, 606] on button "Next" at bounding box center [994, 615] width 79 height 40
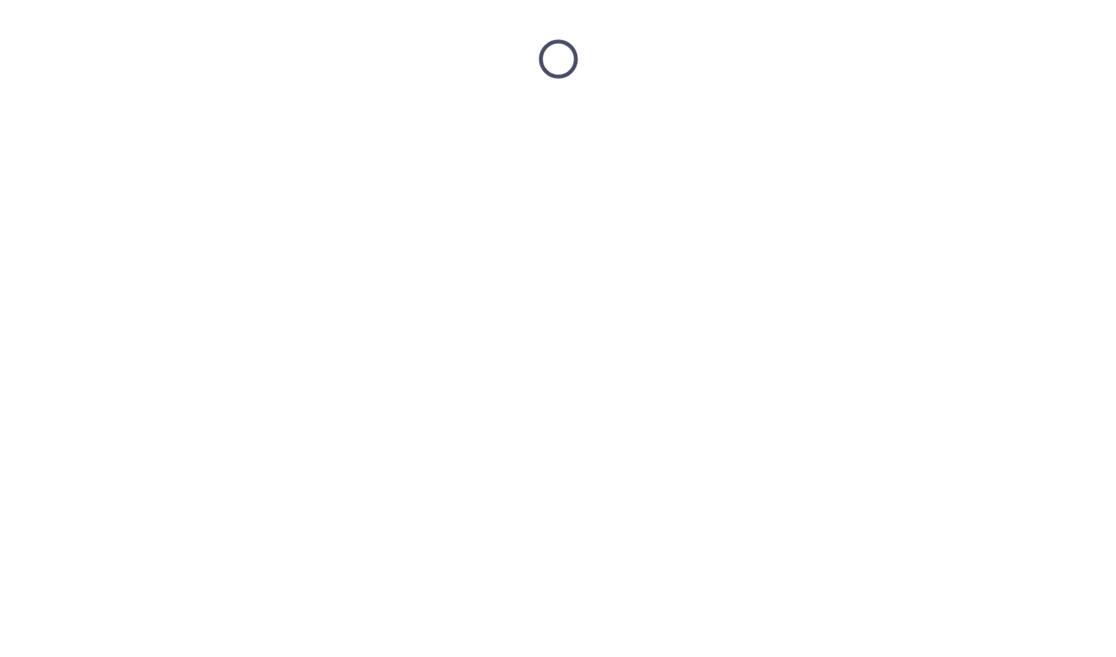
scroll to position [0, 0]
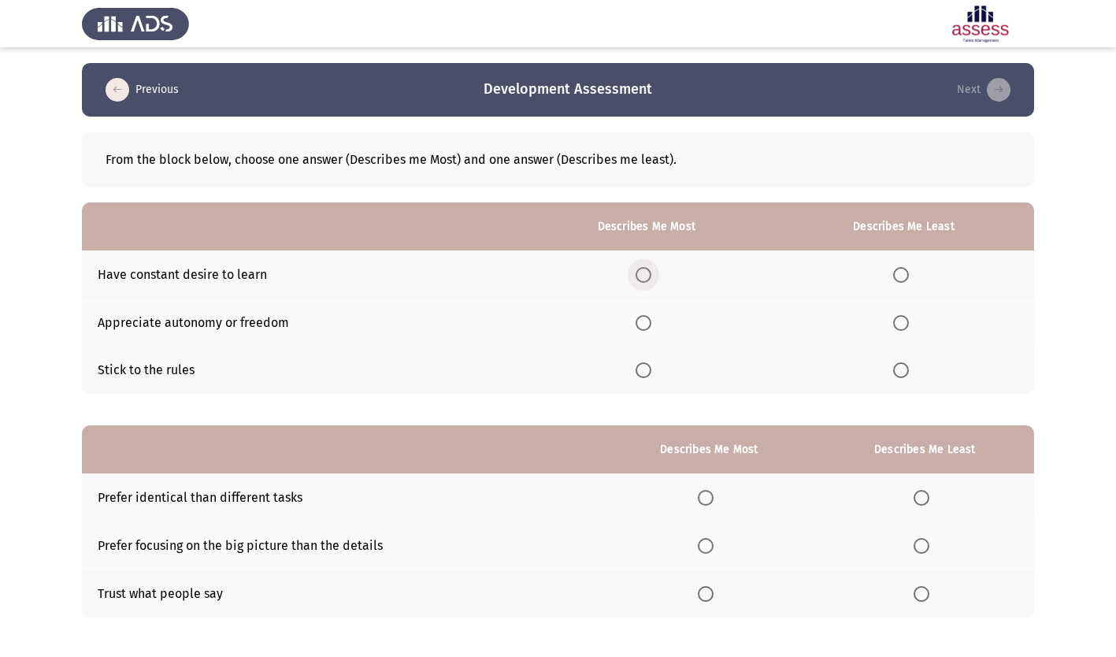
click at [647, 275] on span "Select an option" at bounding box center [644, 275] width 16 height 16
click at [647, 275] on input "Select an option" at bounding box center [644, 275] width 16 height 16
click at [899, 324] on span "Select an option" at bounding box center [901, 323] width 16 height 16
click at [899, 324] on input "Select an option" at bounding box center [901, 323] width 16 height 16
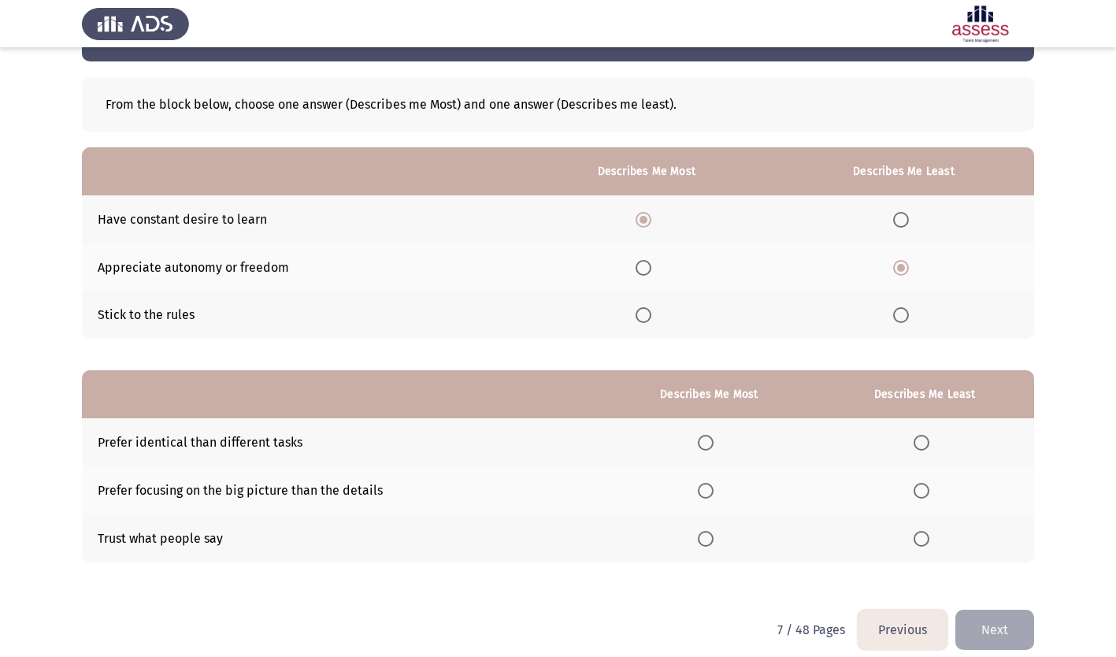
scroll to position [70, 0]
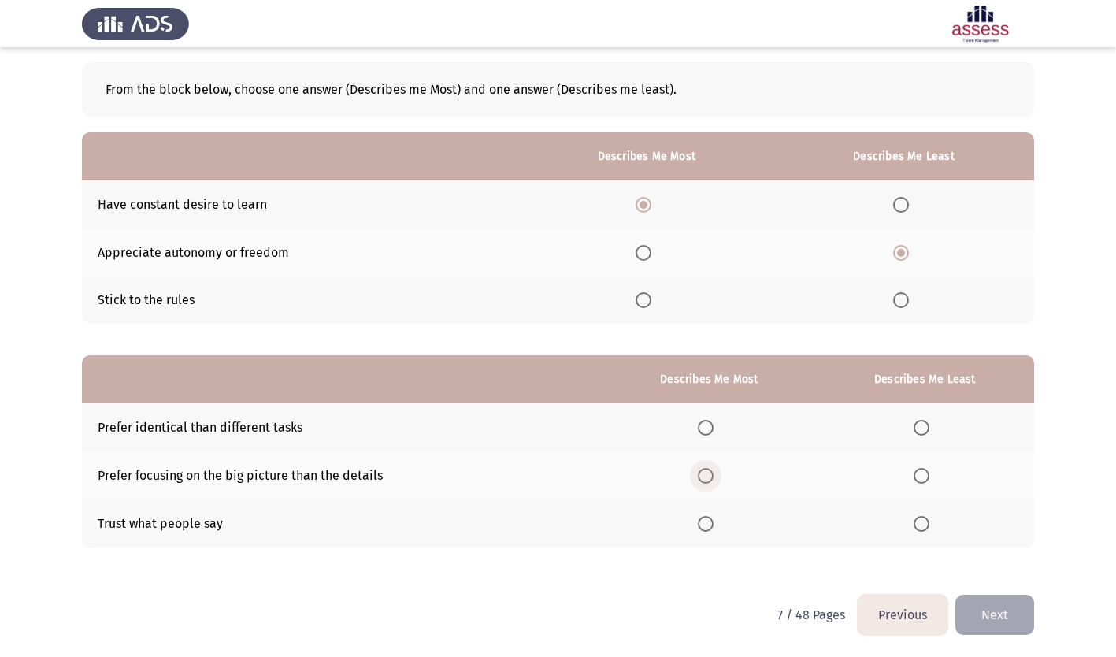
click at [713, 474] on span "Select an option" at bounding box center [706, 476] width 16 height 16
click at [713, 474] on input "Select an option" at bounding box center [706, 476] width 16 height 16
click at [920, 525] on span "Select an option" at bounding box center [922, 524] width 16 height 16
click at [920, 525] on input "Select an option" at bounding box center [922, 524] width 16 height 16
click at [991, 617] on button "Next" at bounding box center [994, 615] width 79 height 40
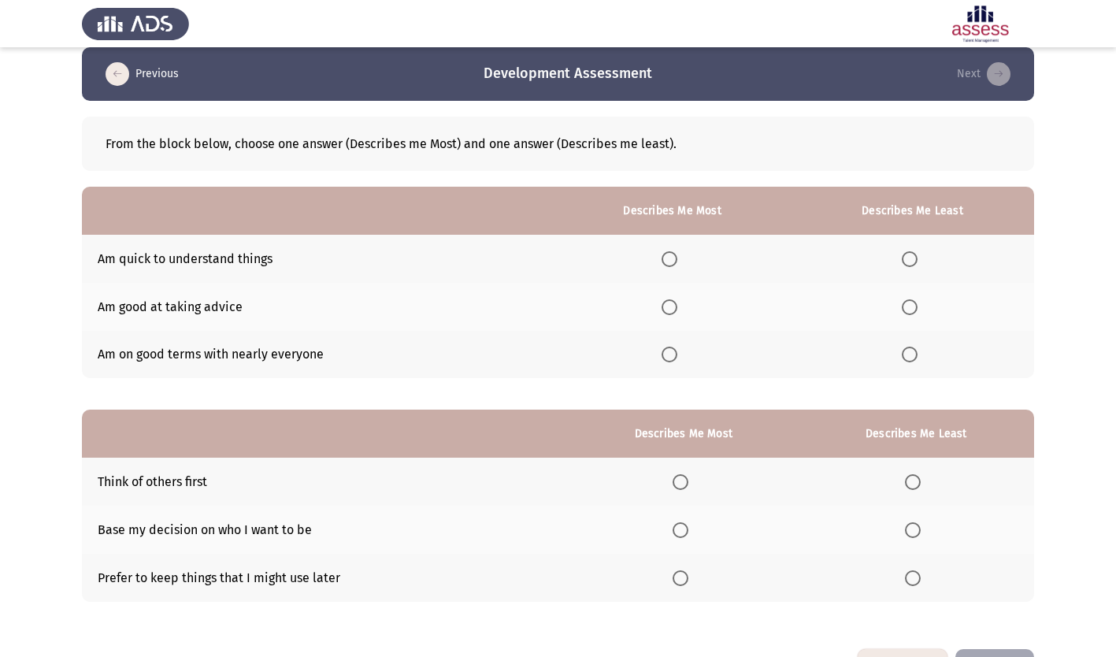
scroll to position [0, 0]
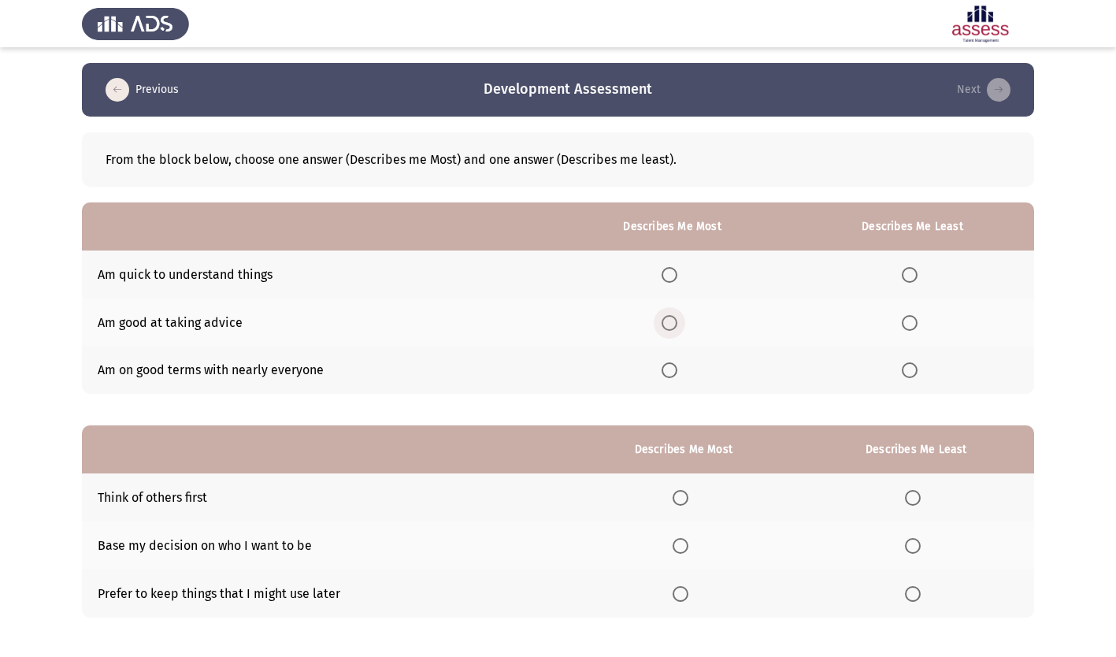
click at [673, 323] on span "Select an option" at bounding box center [670, 323] width 16 height 16
click at [673, 323] on input "Select an option" at bounding box center [670, 323] width 16 height 16
click at [911, 366] on span "Select an option" at bounding box center [910, 370] width 16 height 16
click at [911, 366] on input "Select an option" at bounding box center [910, 370] width 16 height 16
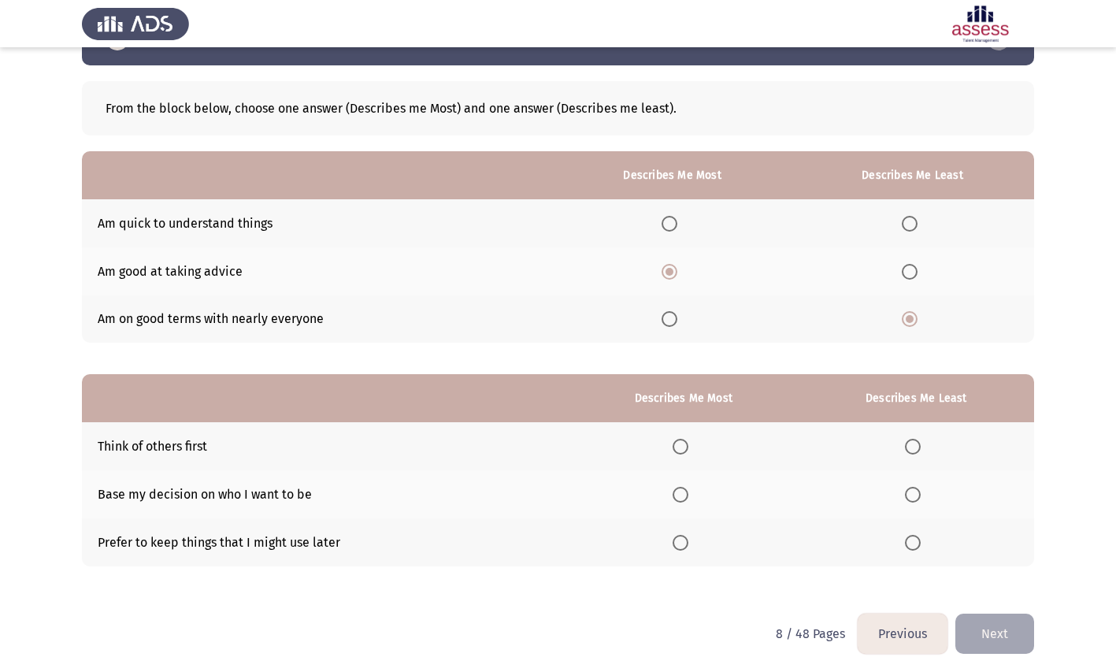
scroll to position [70, 0]
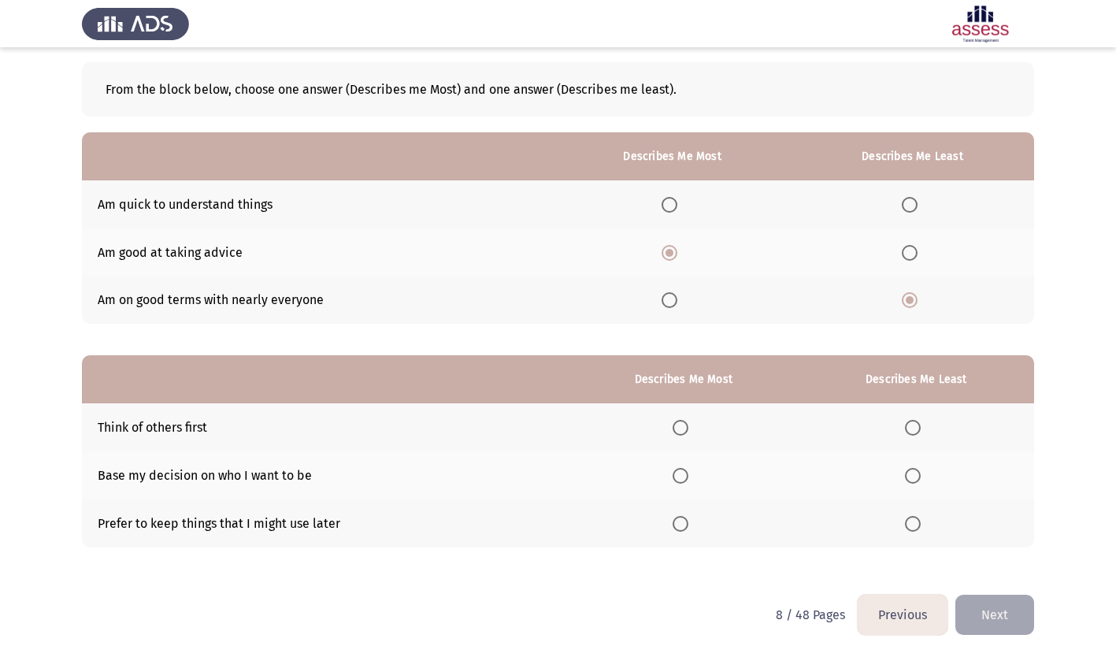
click at [681, 429] on span "Select an option" at bounding box center [681, 428] width 16 height 16
click at [681, 429] on input "Select an option" at bounding box center [681, 428] width 16 height 16
click at [921, 518] on span "Select an option" at bounding box center [913, 524] width 16 height 16
click at [921, 518] on input "Select an option" at bounding box center [913, 524] width 16 height 16
click at [1008, 611] on button "Next" at bounding box center [994, 615] width 79 height 40
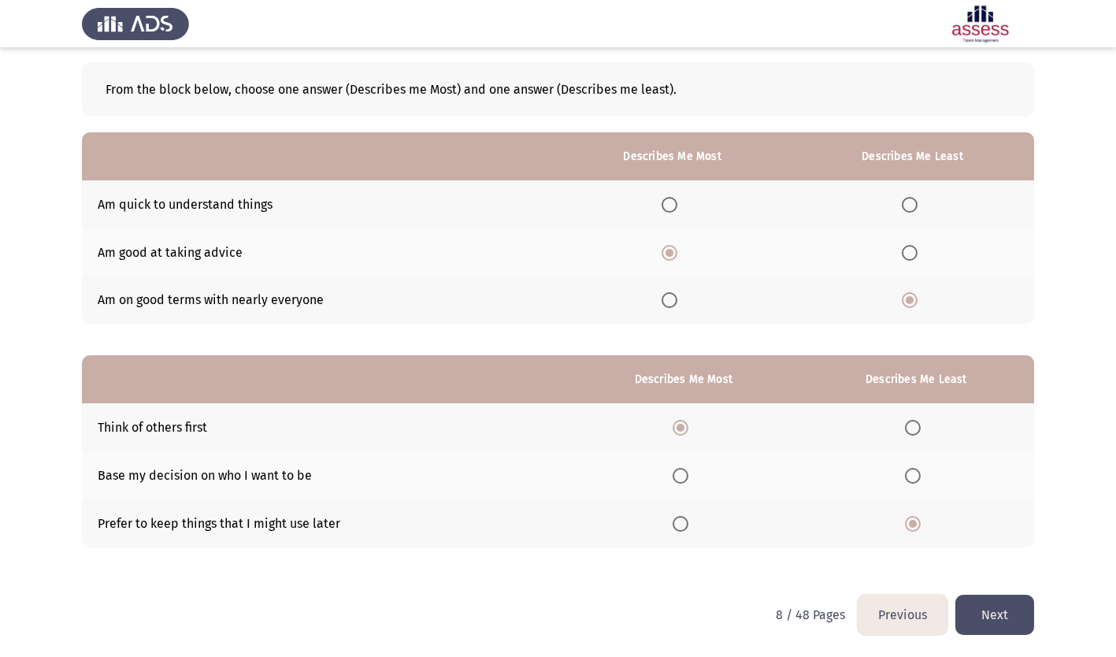
scroll to position [0, 0]
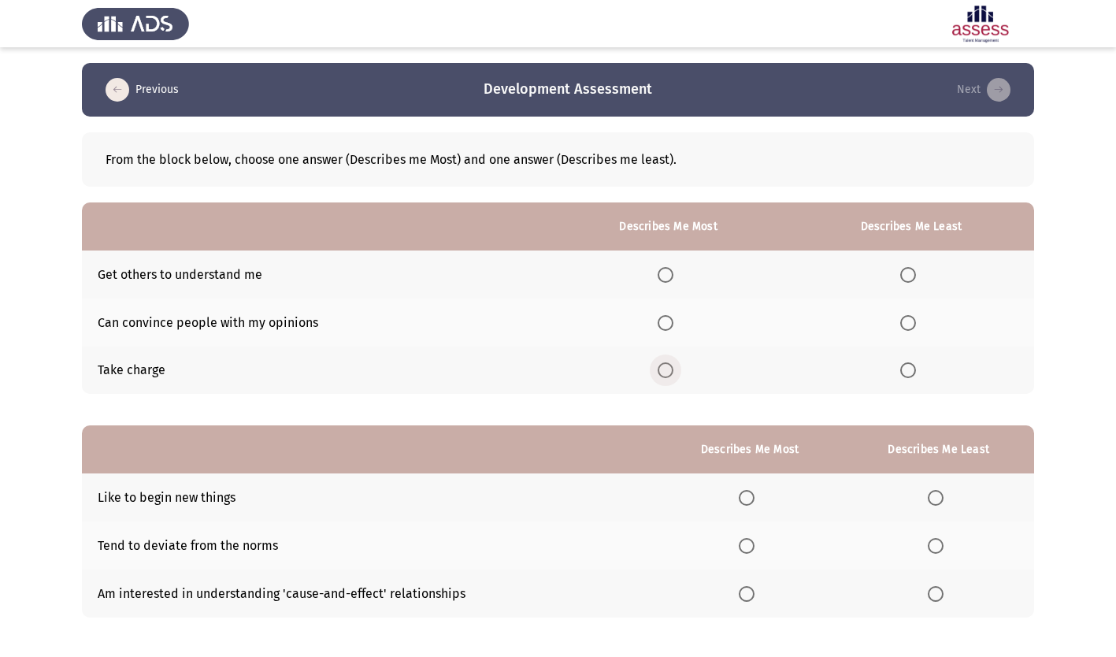
click at [666, 369] on span "Select an option" at bounding box center [666, 370] width 16 height 16
click at [666, 369] on input "Select an option" at bounding box center [666, 370] width 16 height 16
click at [911, 272] on span "Select an option" at bounding box center [908, 275] width 16 height 16
click at [911, 272] on input "Select an option" at bounding box center [908, 275] width 16 height 16
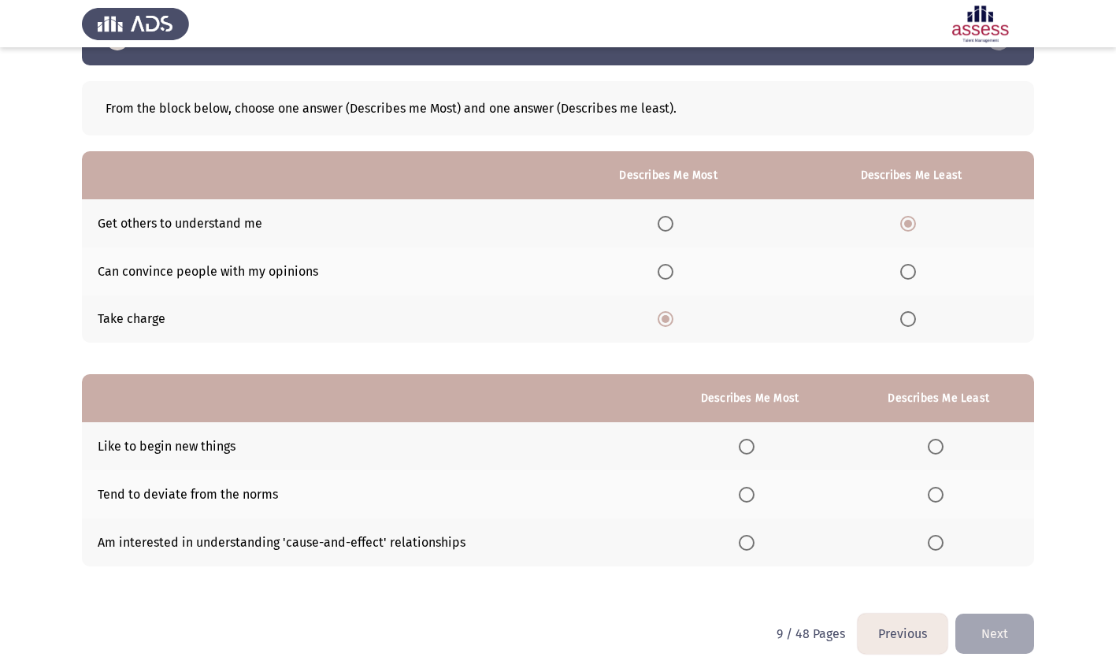
scroll to position [70, 0]
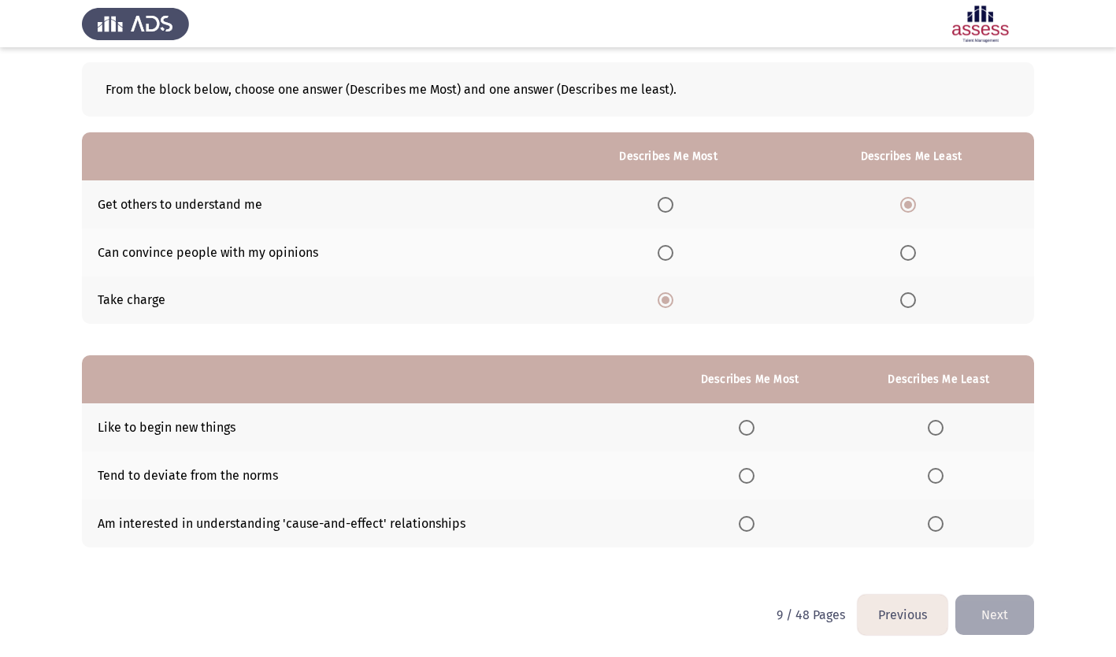
click at [751, 521] on span "Select an option" at bounding box center [747, 524] width 16 height 16
click at [751, 521] on input "Select an option" at bounding box center [747, 524] width 16 height 16
click at [935, 479] on span "Select an option" at bounding box center [936, 476] width 16 height 16
click at [935, 479] on input "Select an option" at bounding box center [936, 476] width 16 height 16
click at [981, 618] on button "Next" at bounding box center [994, 615] width 79 height 40
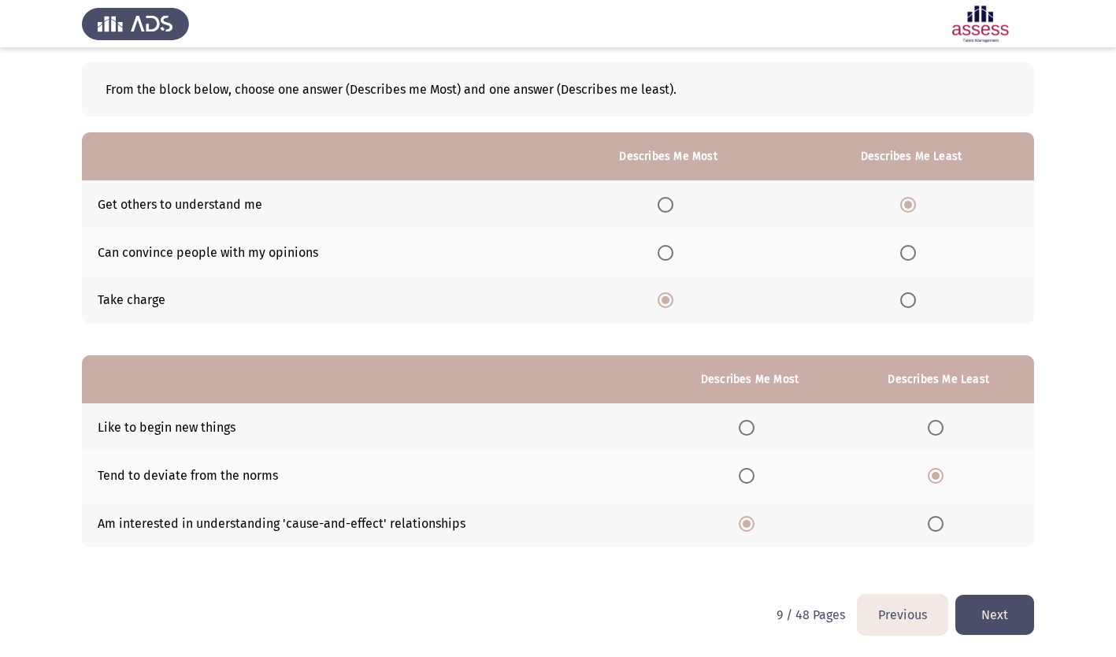
scroll to position [0, 0]
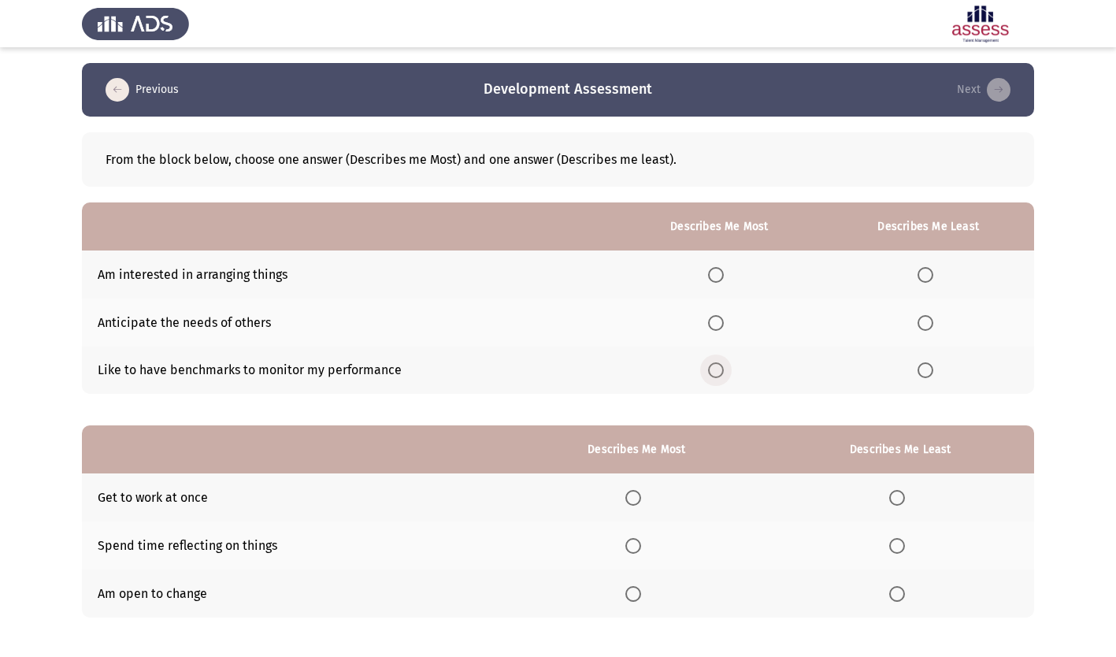
click at [721, 375] on span "Select an option" at bounding box center [716, 370] width 16 height 16
click at [721, 375] on input "Select an option" at bounding box center [716, 370] width 16 height 16
click at [931, 273] on span "Select an option" at bounding box center [926, 275] width 16 height 16
click at [931, 273] on input "Select an option" at bounding box center [926, 275] width 16 height 16
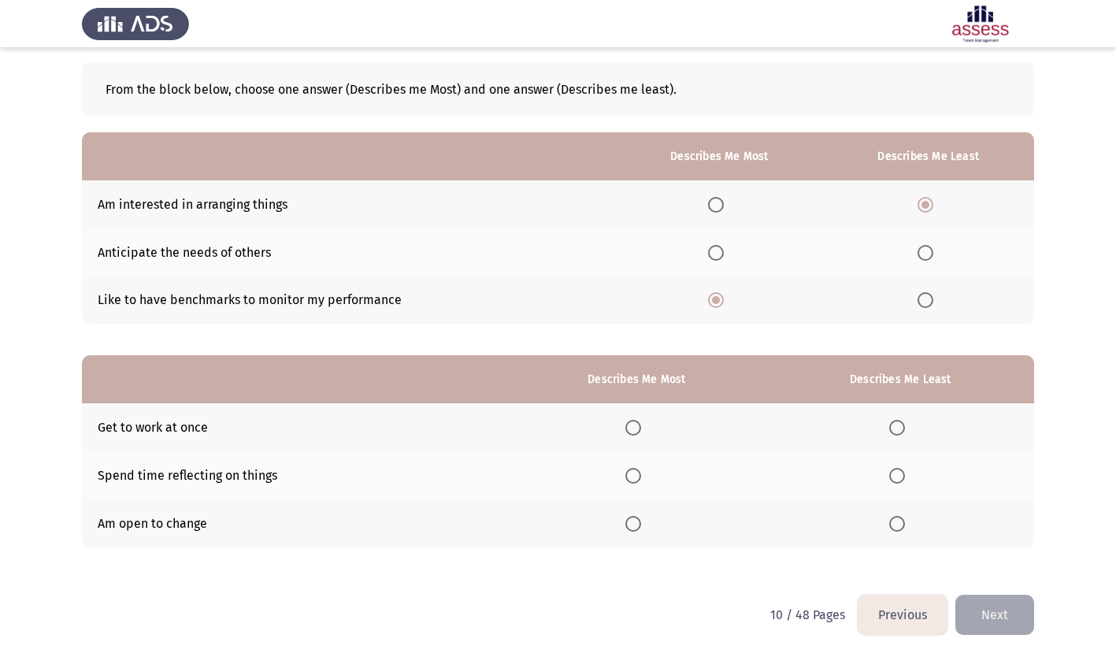
click at [632, 521] on span "Select an option" at bounding box center [633, 524] width 16 height 16
click at [632, 521] on input "Select an option" at bounding box center [633, 524] width 16 height 16
click at [895, 471] on span "Select an option" at bounding box center [897, 476] width 16 height 16
click at [895, 471] on input "Select an option" at bounding box center [897, 476] width 16 height 16
click at [993, 609] on button "Next" at bounding box center [994, 615] width 79 height 40
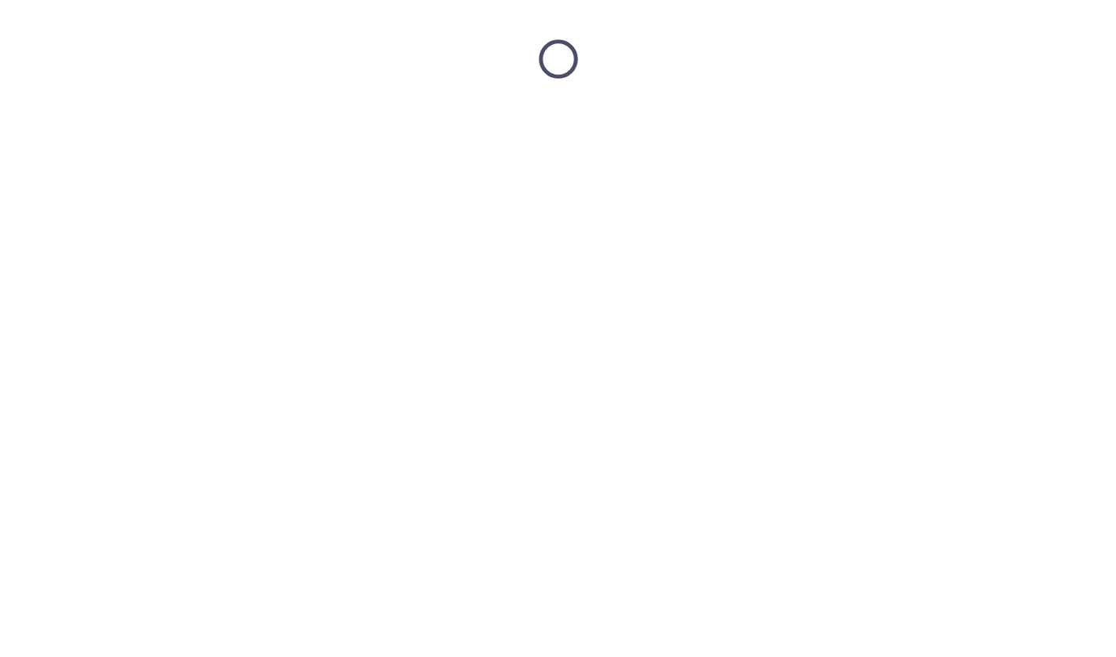
scroll to position [0, 0]
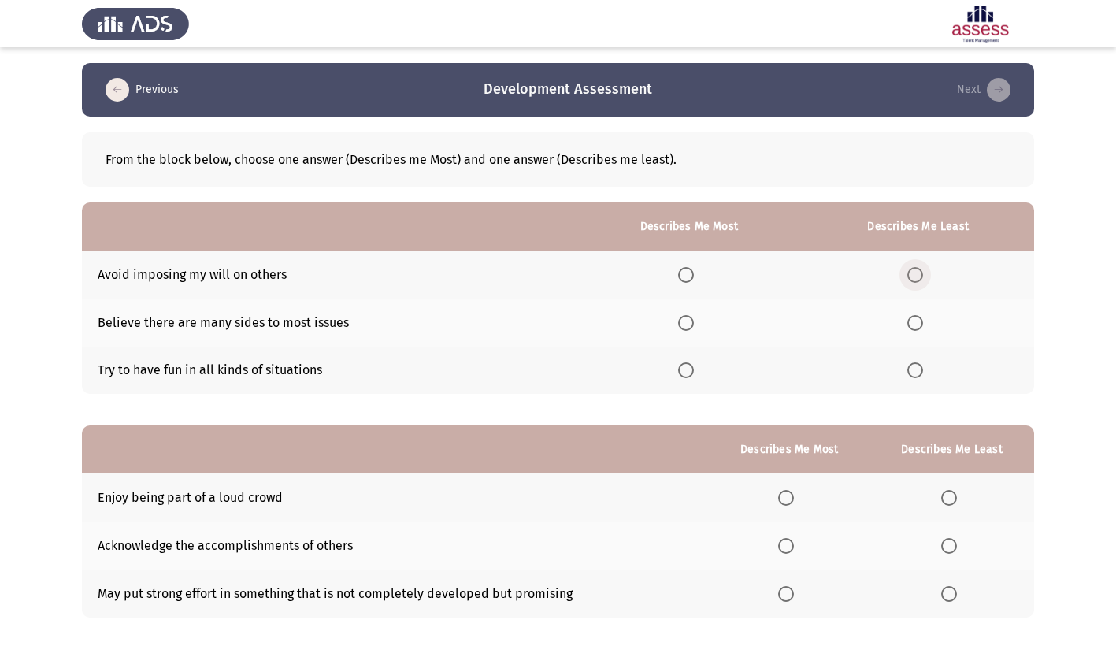
click at [919, 271] on span "Select an option" at bounding box center [915, 275] width 16 height 16
click at [919, 271] on input "Select an option" at bounding box center [915, 275] width 16 height 16
click at [691, 373] on span "Select an option" at bounding box center [686, 370] width 16 height 16
click at [691, 373] on input "Select an option" at bounding box center [686, 370] width 16 height 16
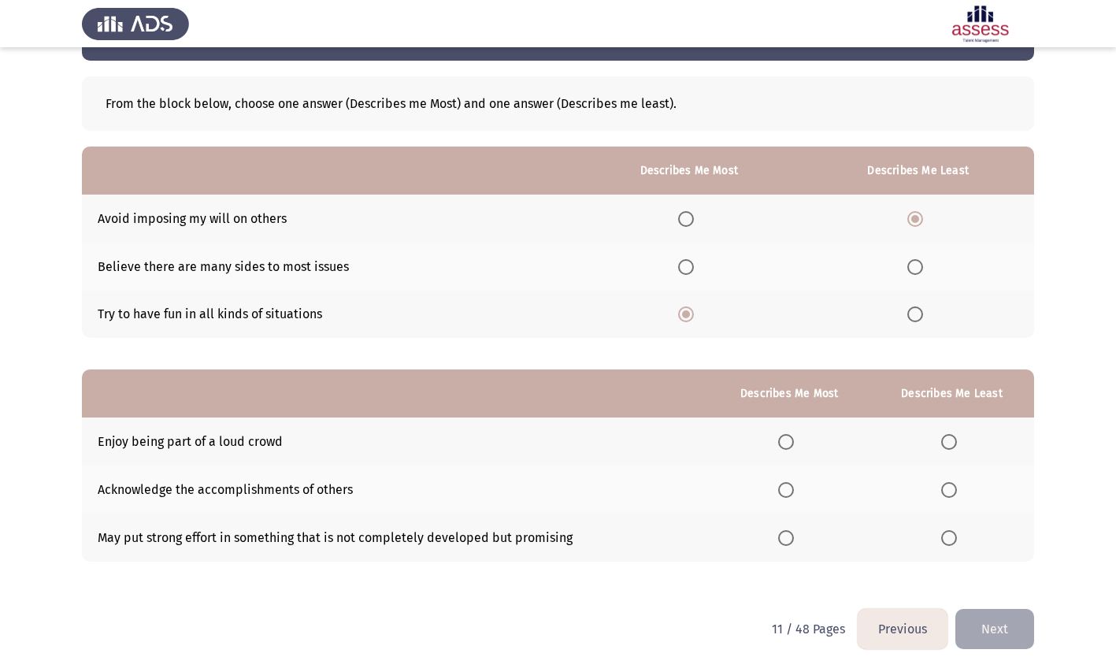
scroll to position [70, 0]
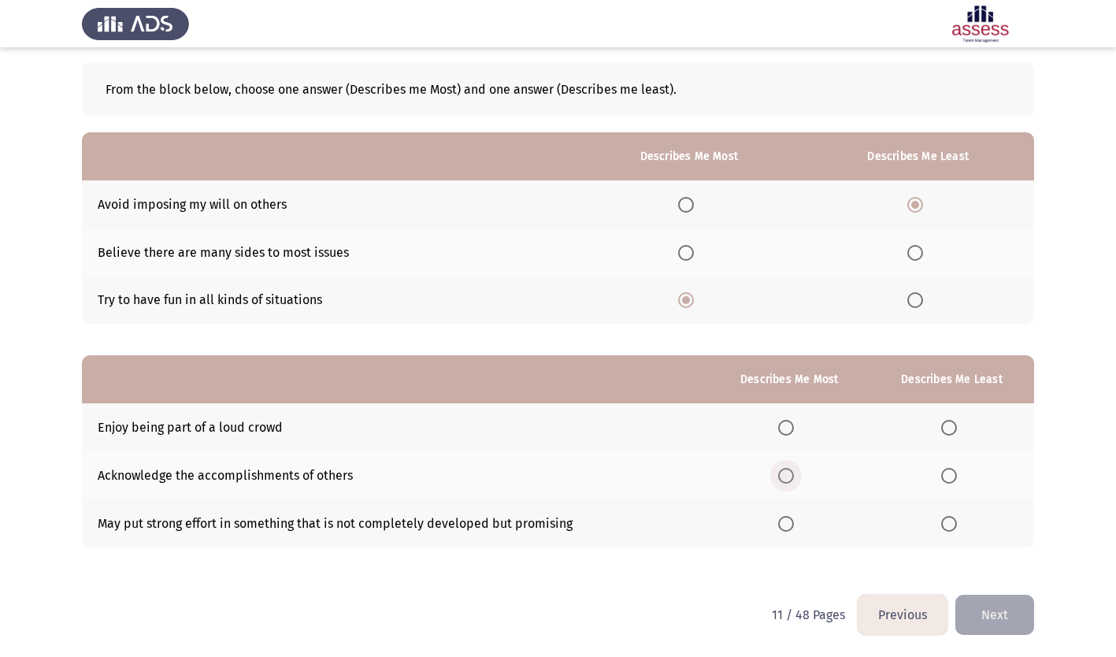
click at [792, 477] on span "Select an option" at bounding box center [786, 476] width 16 height 16
click at [792, 477] on input "Select an option" at bounding box center [786, 476] width 16 height 16
click at [951, 427] on span "Select an option" at bounding box center [949, 428] width 16 height 16
click at [951, 427] on input "Select an option" at bounding box center [949, 428] width 16 height 16
click at [1010, 610] on button "Next" at bounding box center [994, 615] width 79 height 40
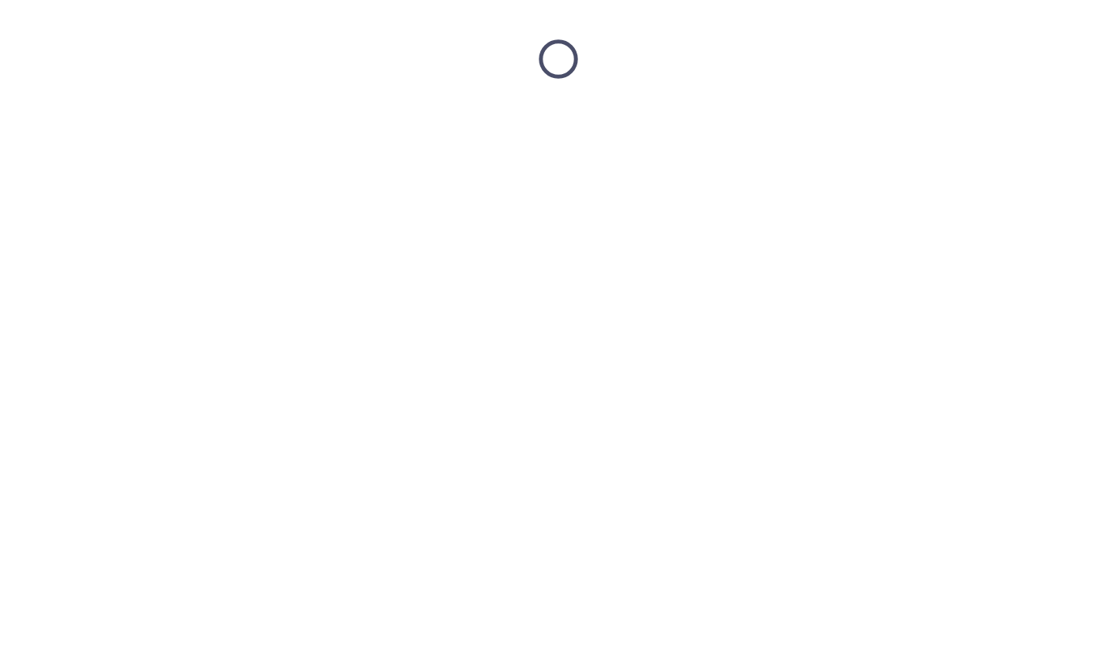
scroll to position [0, 0]
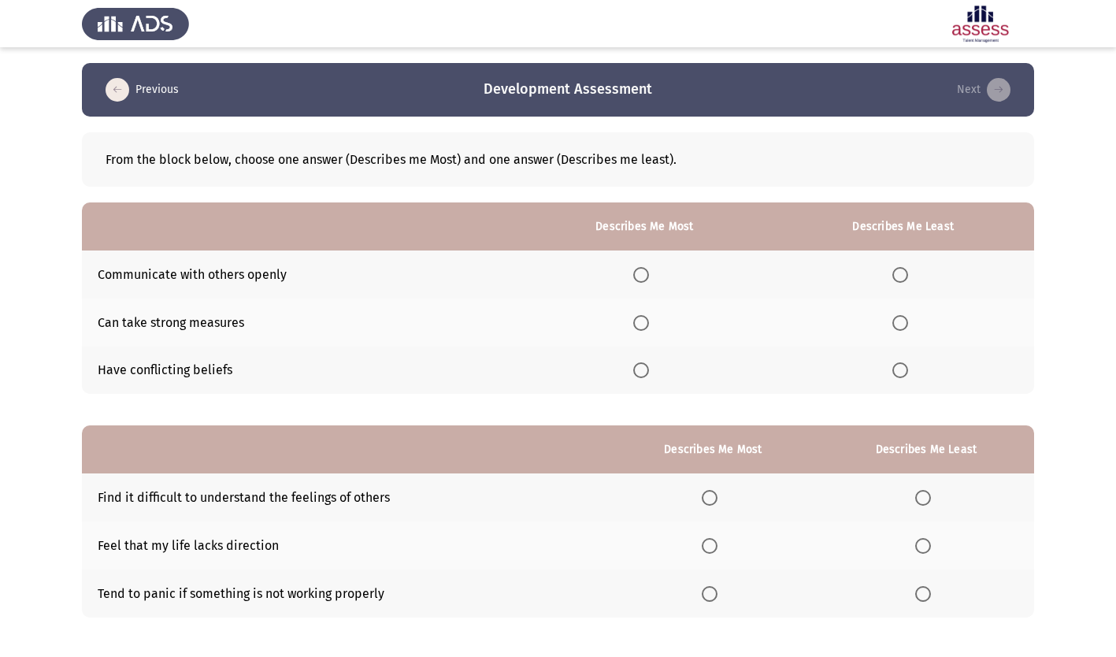
click at [904, 368] on span "Select an option" at bounding box center [900, 370] width 16 height 16
click at [904, 368] on input "Select an option" at bounding box center [900, 370] width 16 height 16
click at [646, 274] on span "Select an option" at bounding box center [641, 275] width 16 height 16
click at [646, 274] on input "Select an option" at bounding box center [641, 275] width 16 height 16
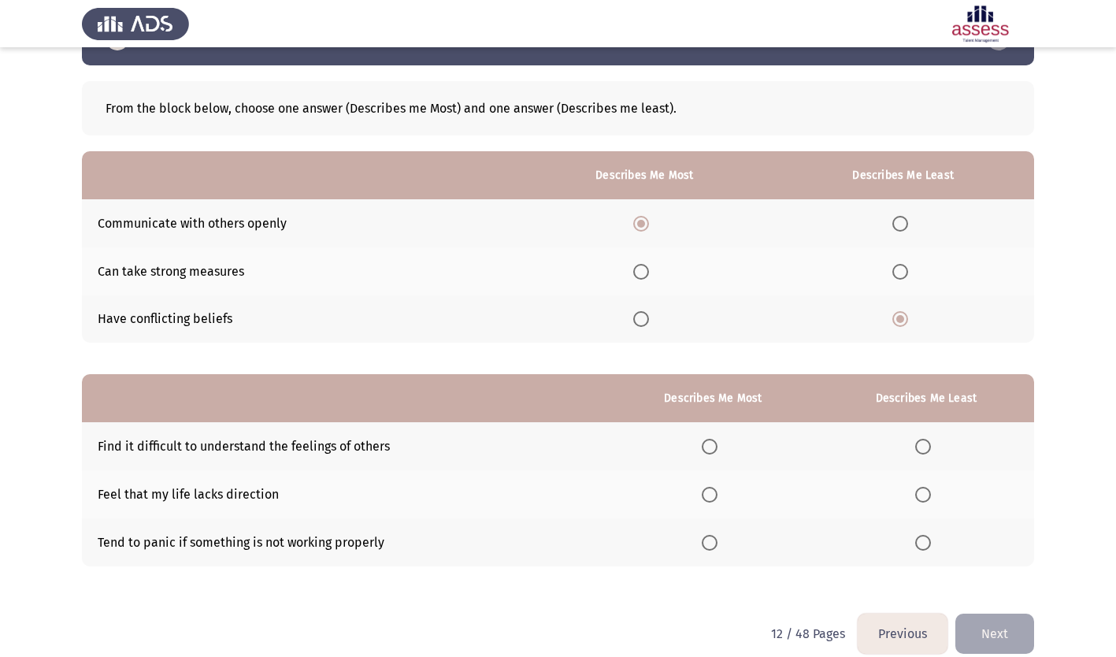
scroll to position [70, 0]
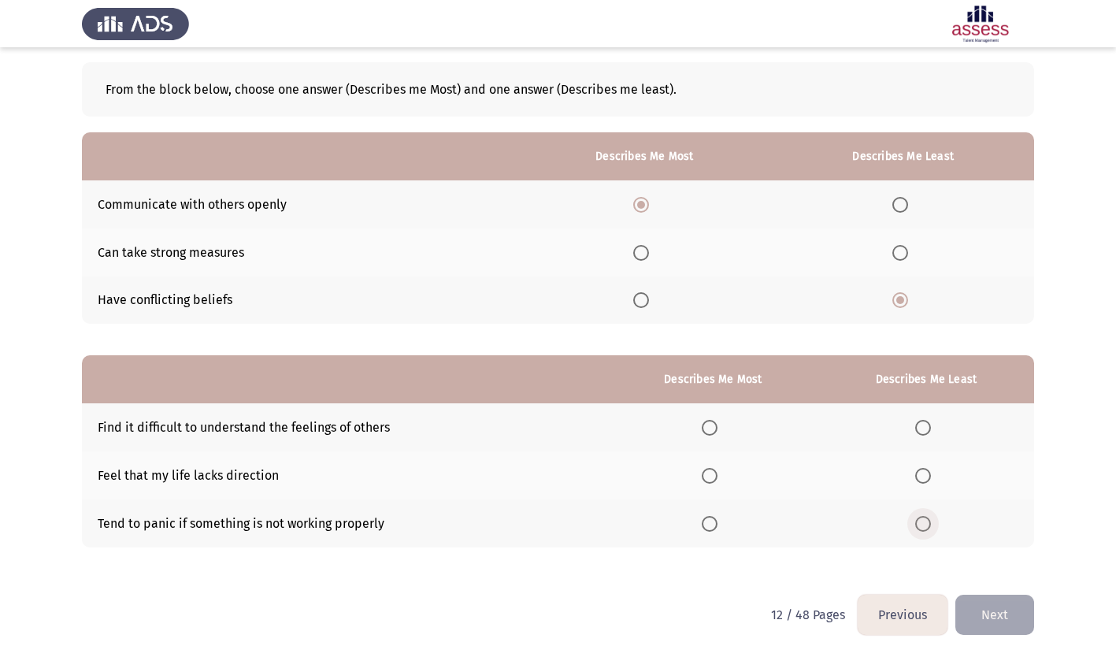
click at [921, 524] on span "Select an option" at bounding box center [923, 524] width 16 height 16
click at [921, 524] on input "Select an option" at bounding box center [923, 524] width 16 height 16
click at [718, 423] on span "Select an option" at bounding box center [710, 428] width 16 height 16
click at [718, 423] on input "Select an option" at bounding box center [710, 428] width 16 height 16
click at [990, 618] on button "Next" at bounding box center [994, 615] width 79 height 40
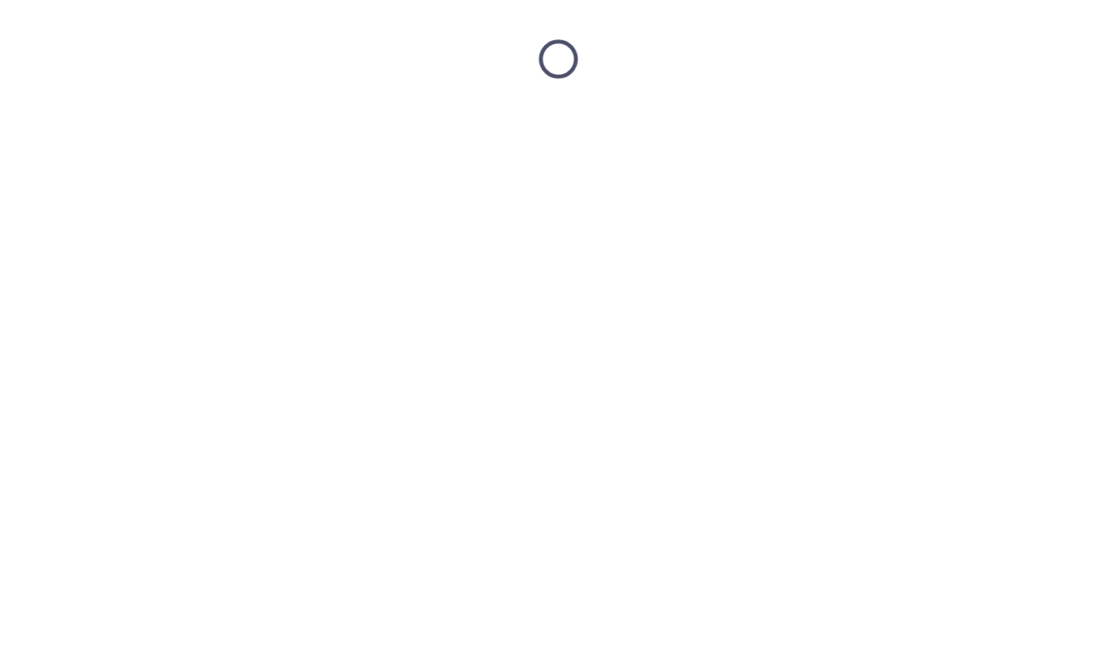
scroll to position [0, 0]
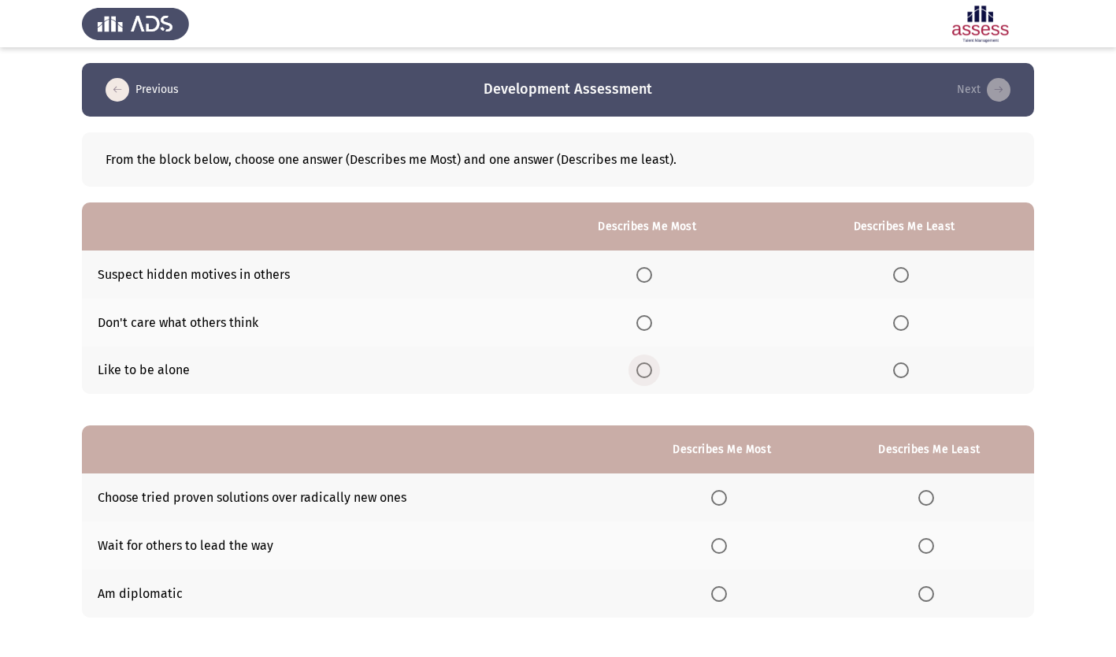
click at [646, 368] on span "Select an option" at bounding box center [644, 370] width 16 height 16
click at [646, 368] on input "Select an option" at bounding box center [644, 370] width 16 height 16
click at [899, 318] on span "Select an option" at bounding box center [901, 323] width 16 height 16
click at [899, 318] on input "Select an option" at bounding box center [901, 323] width 16 height 16
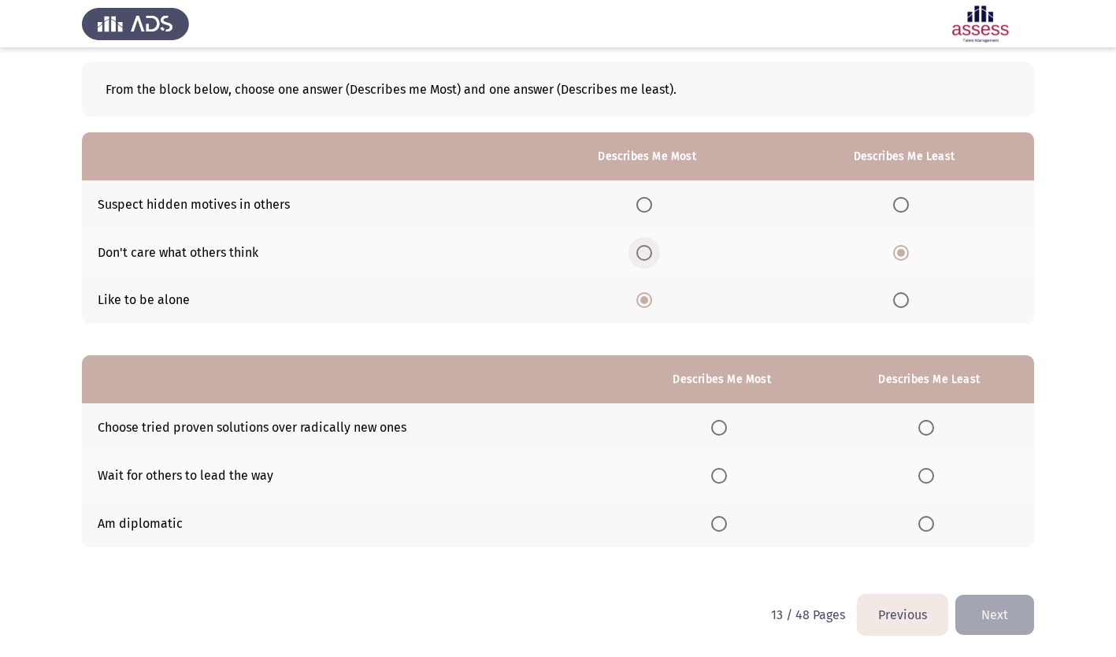
click at [647, 250] on span "Select an option" at bounding box center [644, 253] width 16 height 16
click at [647, 250] on input "Select an option" at bounding box center [644, 253] width 16 height 16
click at [907, 300] on span "Select an option" at bounding box center [901, 300] width 16 height 16
click at [907, 300] on input "Select an option" at bounding box center [901, 300] width 16 height 16
click at [933, 473] on span "Select an option" at bounding box center [926, 476] width 16 height 16
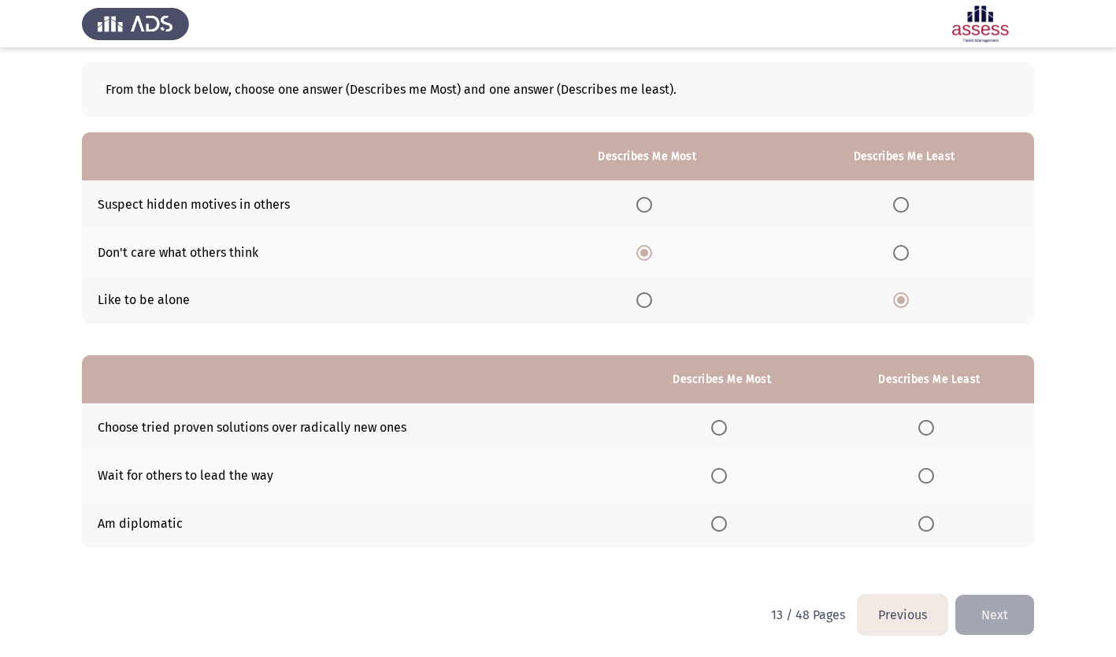
click at [933, 473] on input "Select an option" at bounding box center [926, 476] width 16 height 16
click at [721, 525] on span "Select an option" at bounding box center [719, 524] width 16 height 16
click at [721, 525] on input "Select an option" at bounding box center [719, 524] width 16 height 16
click at [727, 428] on span "Select an option" at bounding box center [719, 428] width 16 height 16
click at [727, 428] on input "Select an option" at bounding box center [719, 428] width 16 height 16
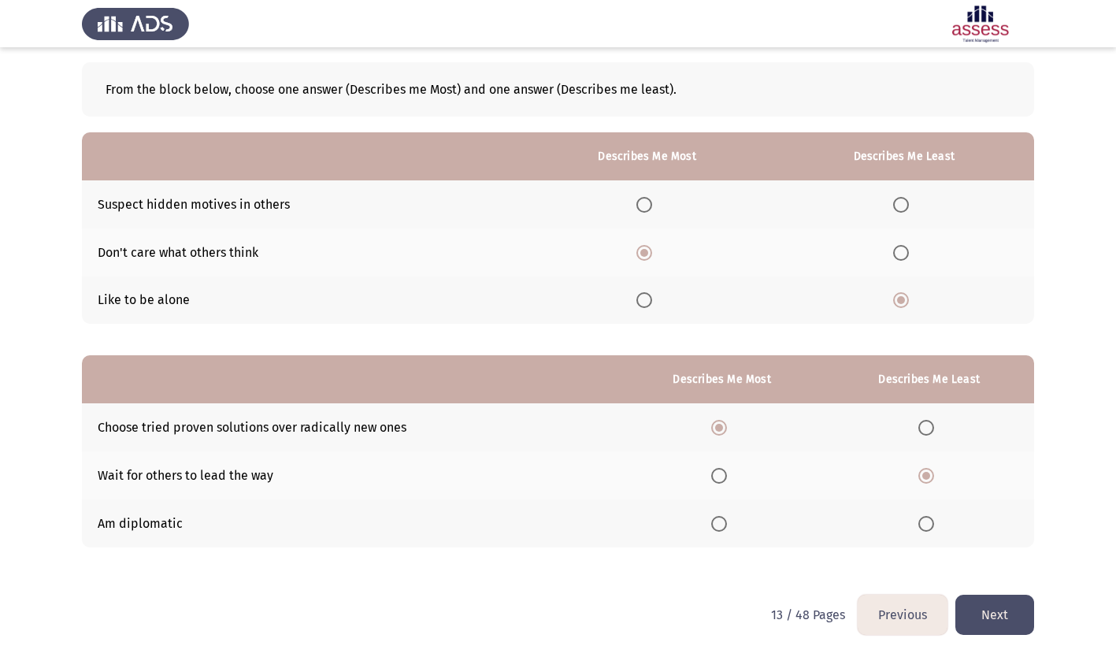
click at [719, 525] on span "Select an option" at bounding box center [719, 524] width 16 height 16
click at [719, 525] on input "Select an option" at bounding box center [719, 524] width 16 height 16
click at [723, 425] on span "Select an option" at bounding box center [719, 428] width 16 height 16
click at [723, 425] on input "Select an option" at bounding box center [719, 428] width 16 height 16
click at [989, 620] on button "Next" at bounding box center [994, 615] width 79 height 40
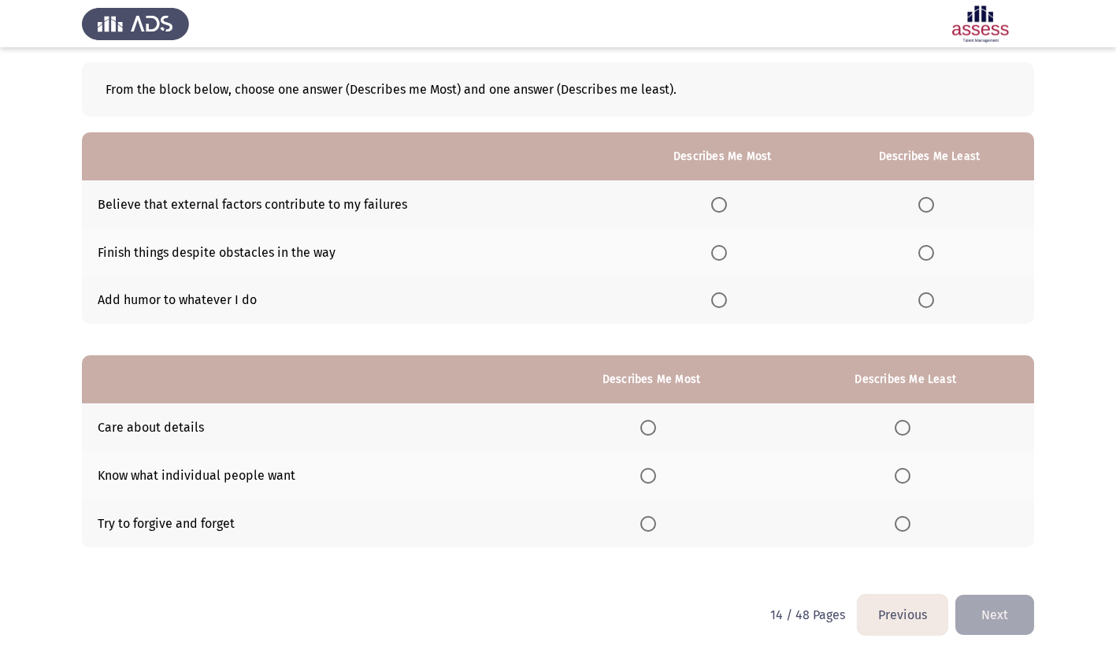
scroll to position [0, 0]
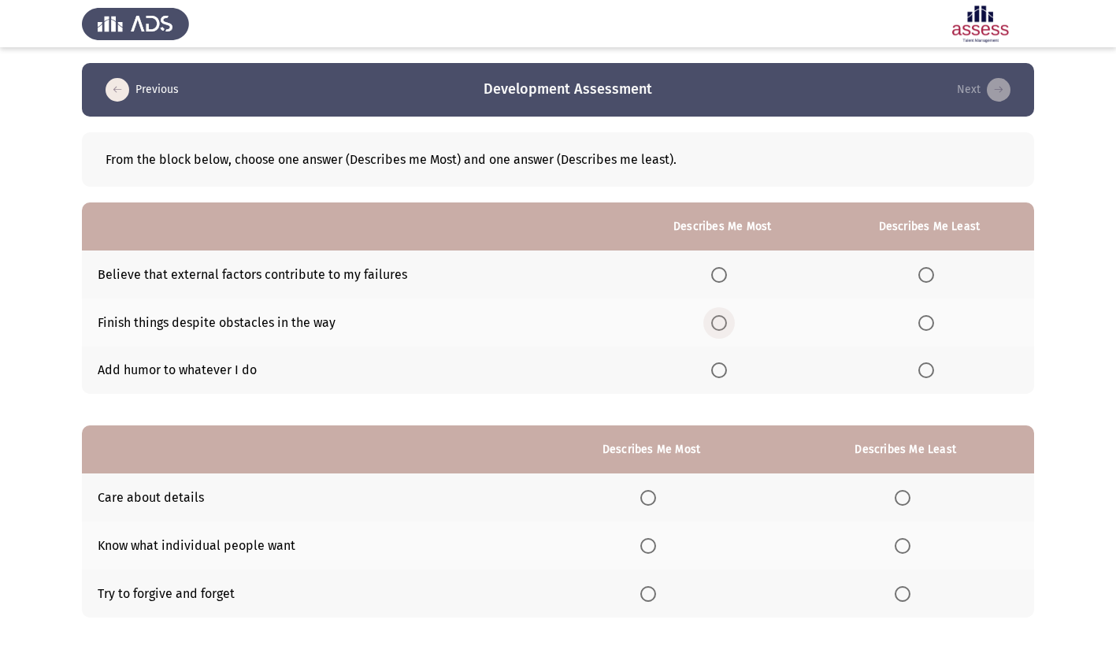
click at [723, 321] on span "Select an option" at bounding box center [719, 323] width 16 height 16
click at [723, 321] on input "Select an option" at bounding box center [719, 323] width 16 height 16
click at [927, 269] on span "Select an option" at bounding box center [926, 275] width 16 height 16
click at [927, 269] on input "Select an option" at bounding box center [926, 275] width 16 height 16
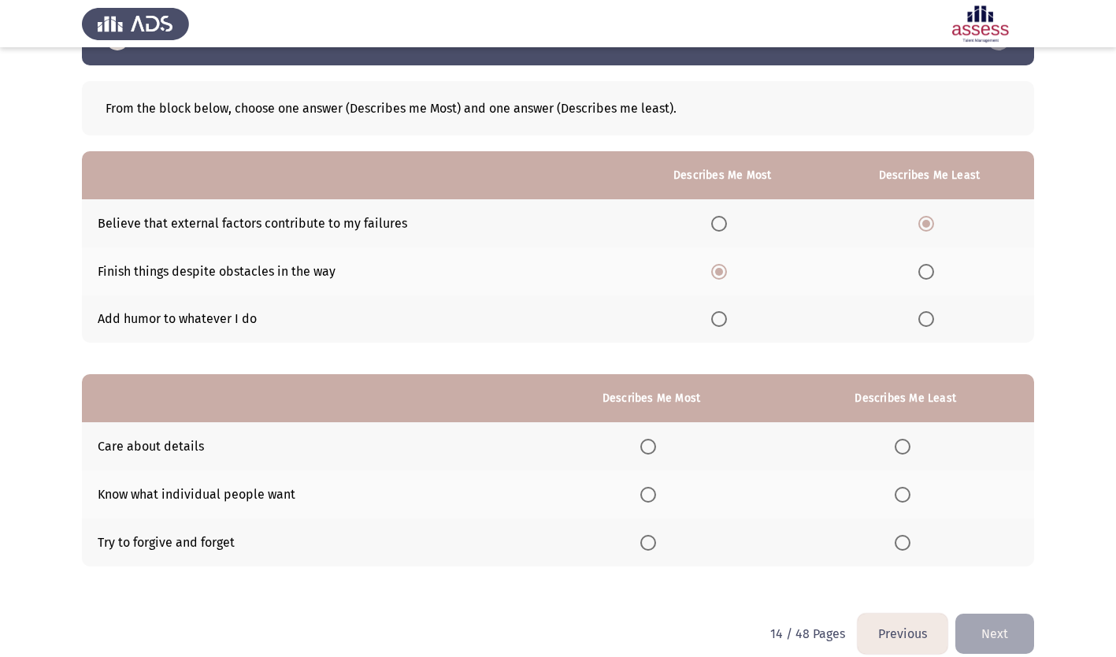
scroll to position [70, 0]
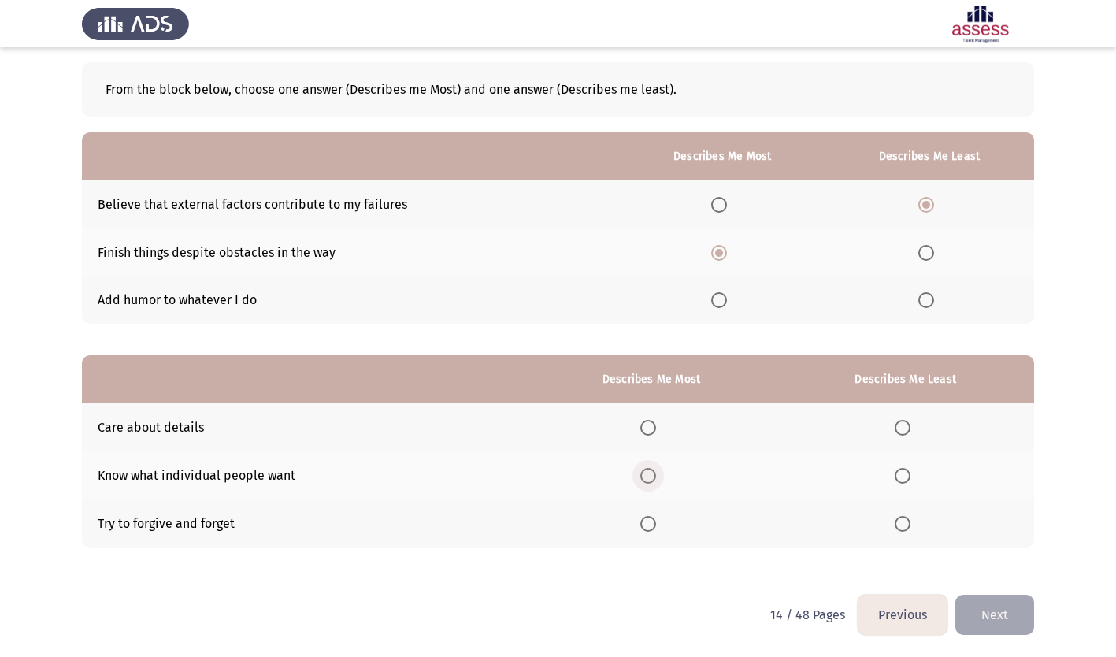
click at [651, 480] on span "Select an option" at bounding box center [648, 476] width 16 height 16
click at [651, 480] on input "Select an option" at bounding box center [648, 476] width 16 height 16
click at [905, 428] on span "Select an option" at bounding box center [903, 428] width 16 height 16
click at [905, 428] on input "Select an option" at bounding box center [903, 428] width 16 height 16
click at [1002, 623] on button "Next" at bounding box center [994, 615] width 79 height 40
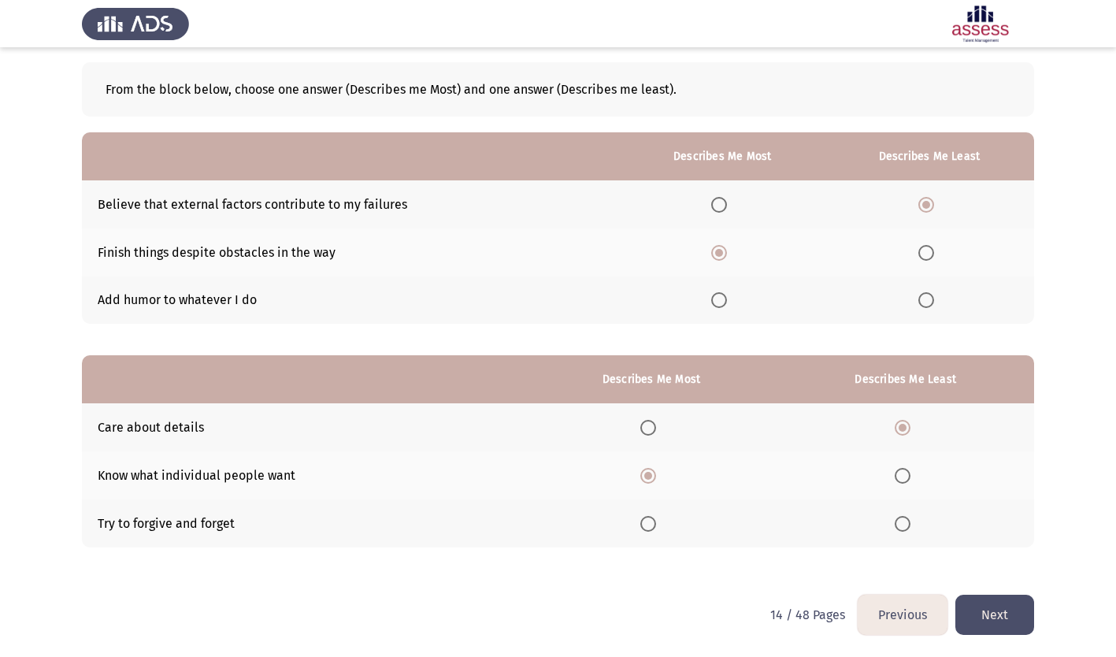
scroll to position [0, 0]
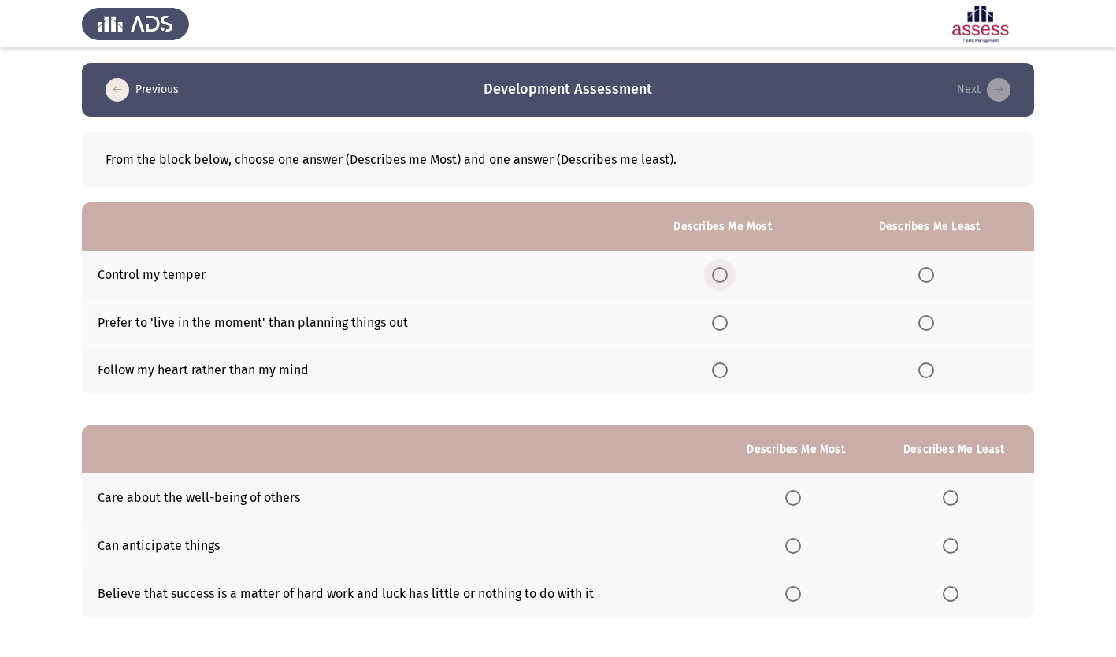
click at [721, 276] on span "Select an option" at bounding box center [720, 275] width 16 height 16
click at [721, 276] on input "Select an option" at bounding box center [720, 275] width 16 height 16
click at [927, 372] on span "Select an option" at bounding box center [926, 370] width 16 height 16
click at [927, 372] on input "Select an option" at bounding box center [926, 370] width 16 height 16
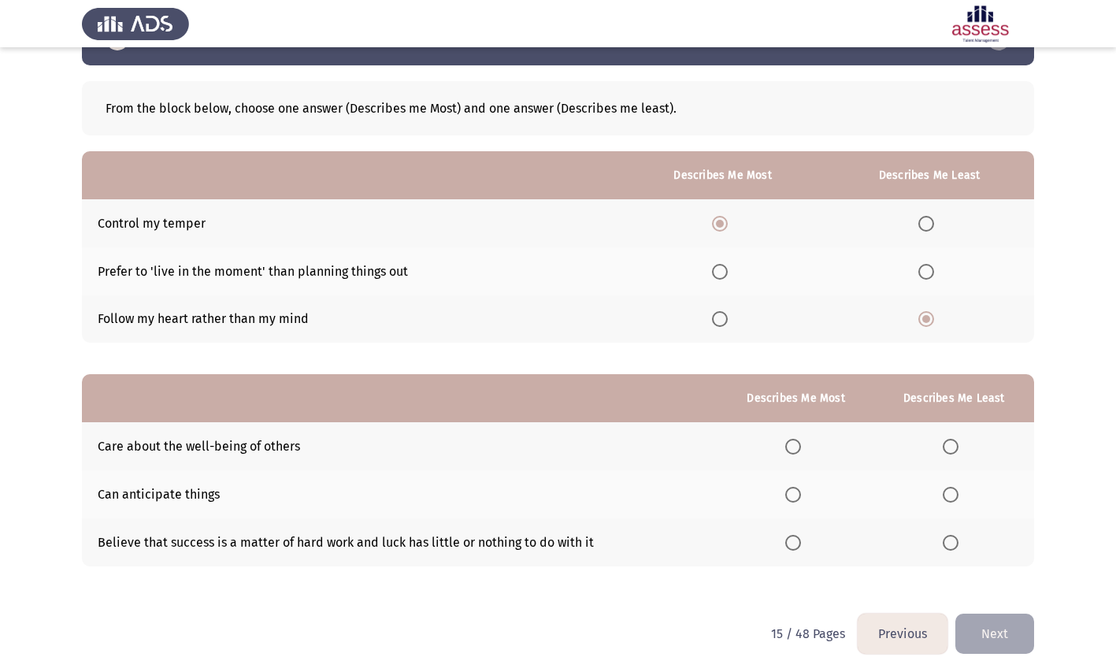
scroll to position [70, 0]
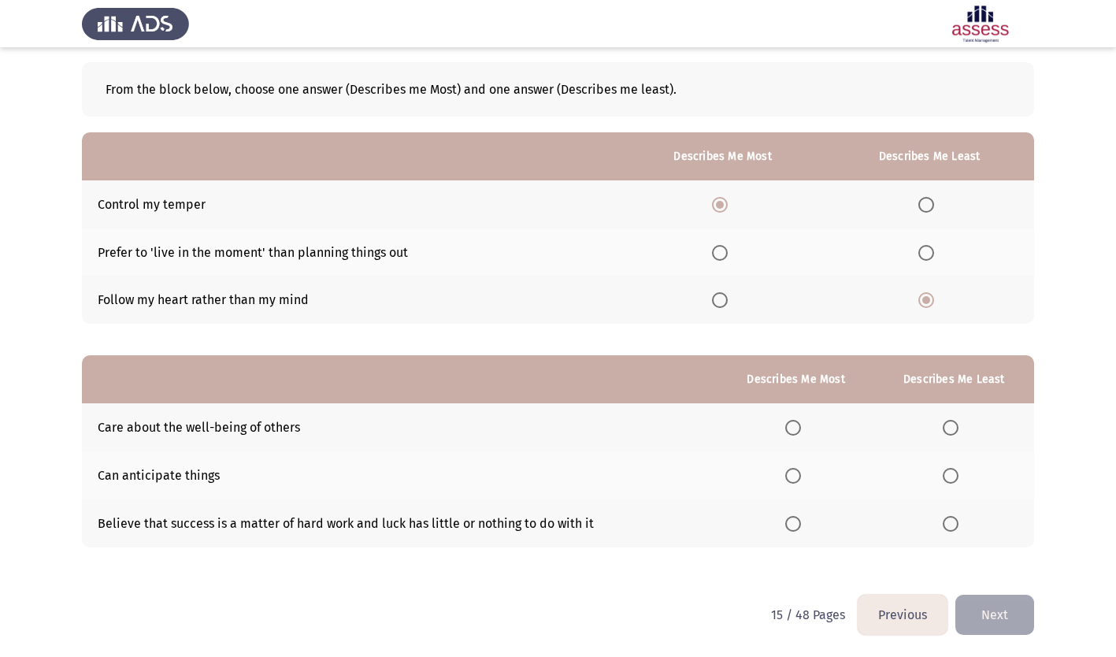
click at [800, 476] on span "Select an option" at bounding box center [793, 476] width 16 height 16
click at [800, 476] on input "Select an option" at bounding box center [793, 476] width 16 height 16
click at [959, 524] on span "Select an option" at bounding box center [951, 524] width 16 height 16
click at [959, 524] on input "Select an option" at bounding box center [951, 524] width 16 height 16
drag, startPoint x: 994, startPoint y: 590, endPoint x: 1004, endPoint y: 606, distance: 19.5
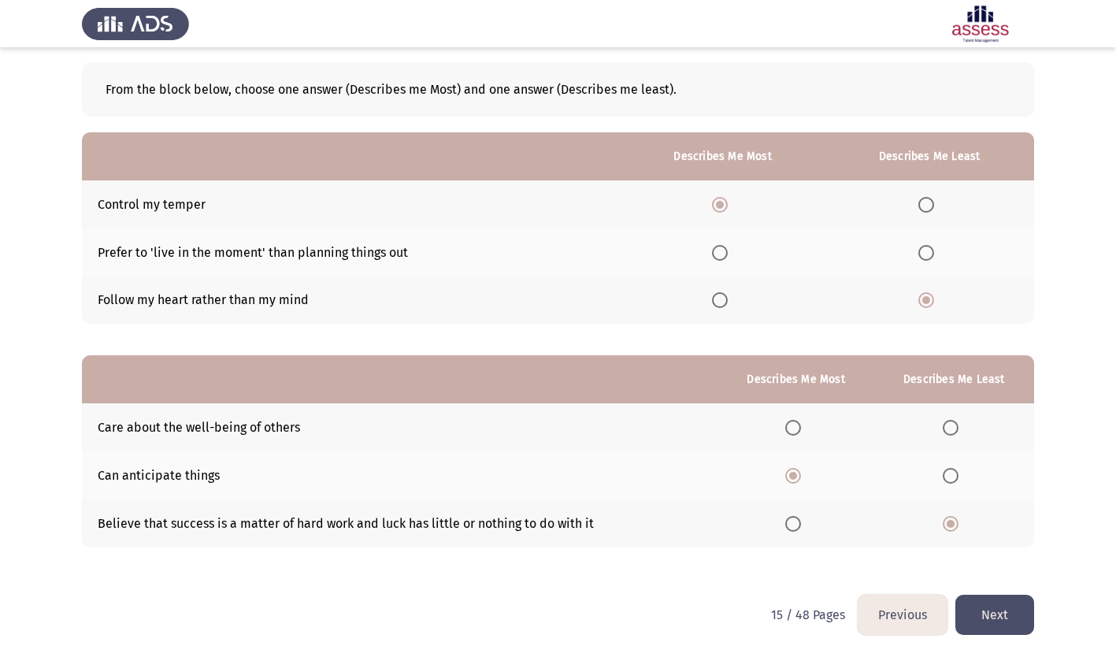
click at [1004, 606] on button "Next" at bounding box center [994, 615] width 79 height 40
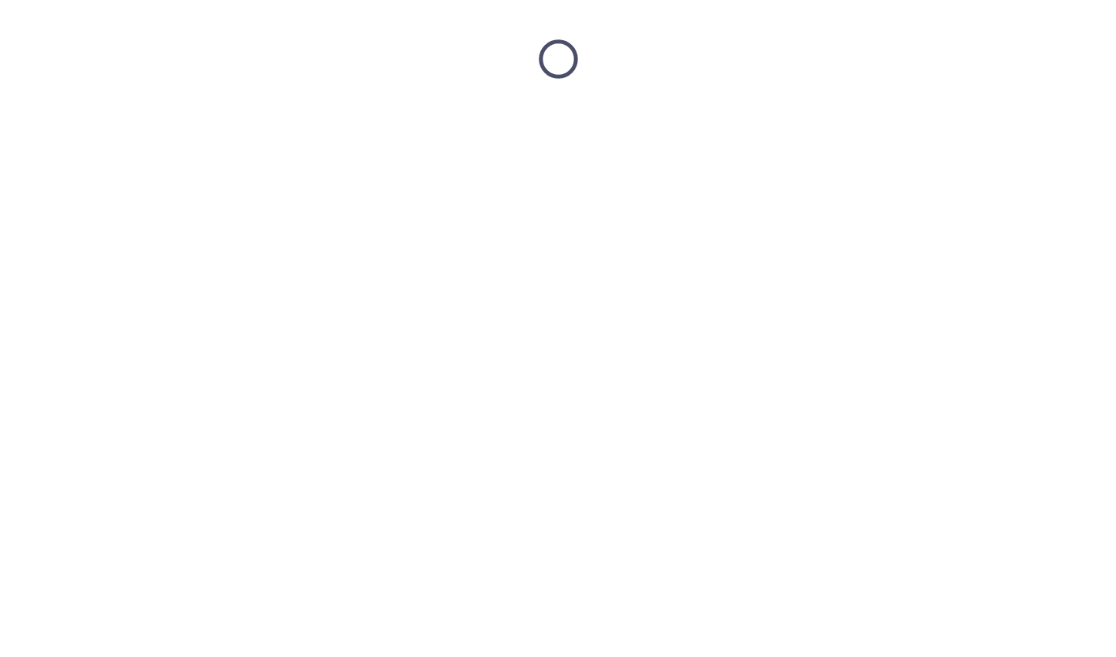
scroll to position [0, 0]
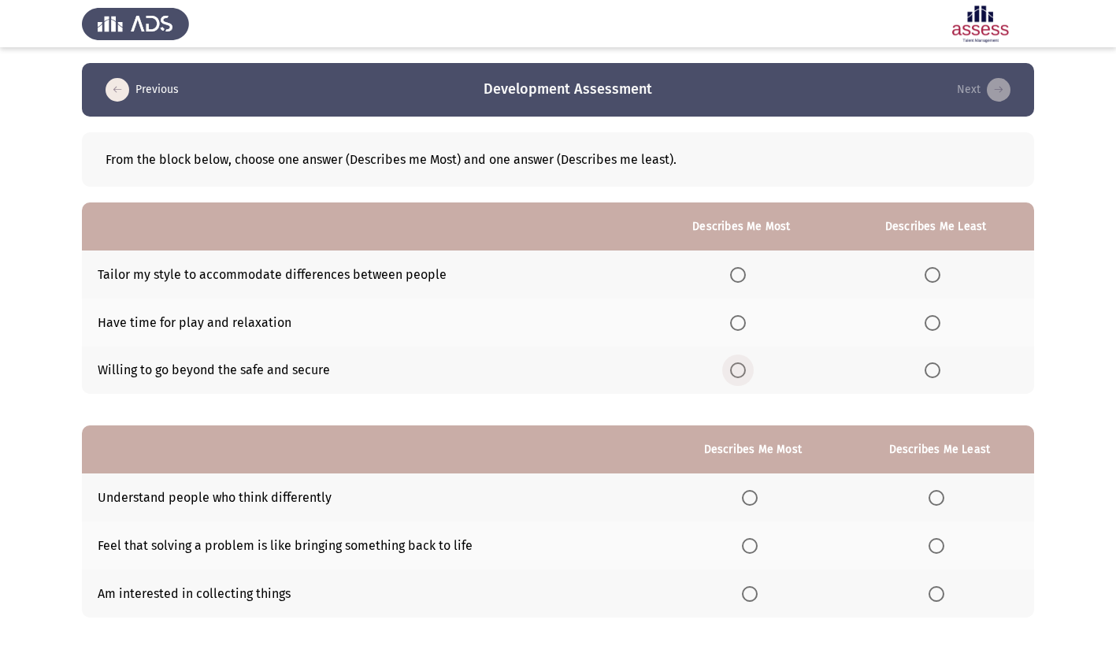
click at [743, 373] on span "Select an option" at bounding box center [738, 370] width 16 height 16
click at [743, 373] on input "Select an option" at bounding box center [738, 370] width 16 height 16
click at [933, 323] on span "Select an option" at bounding box center [933, 323] width 16 height 16
click at [933, 323] on input "Select an option" at bounding box center [933, 323] width 16 height 16
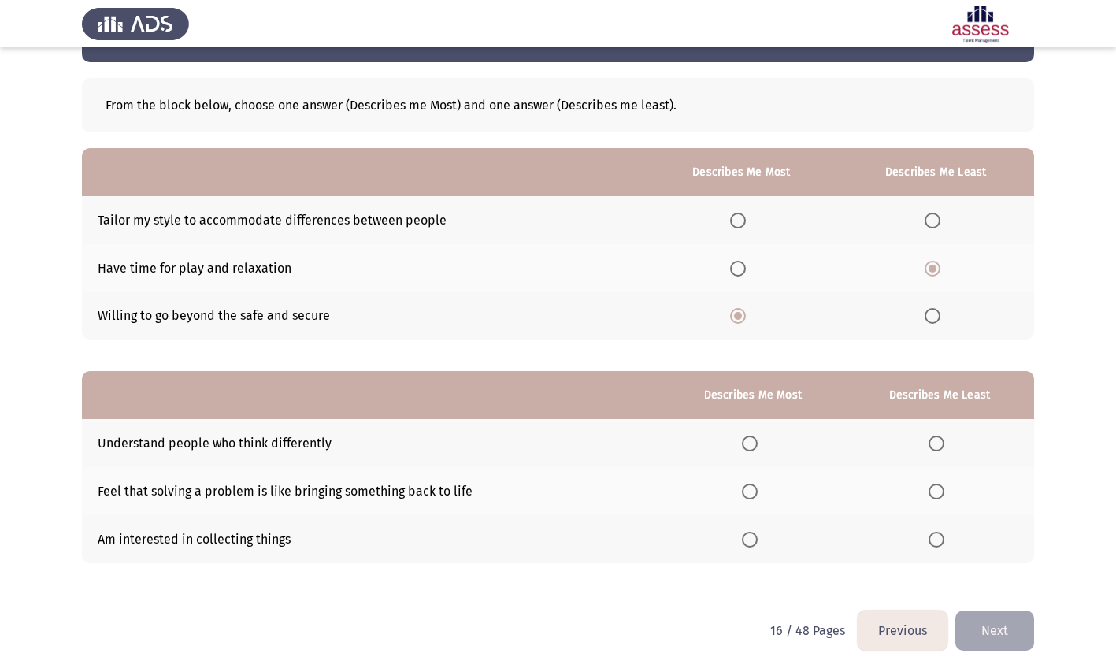
scroll to position [70, 0]
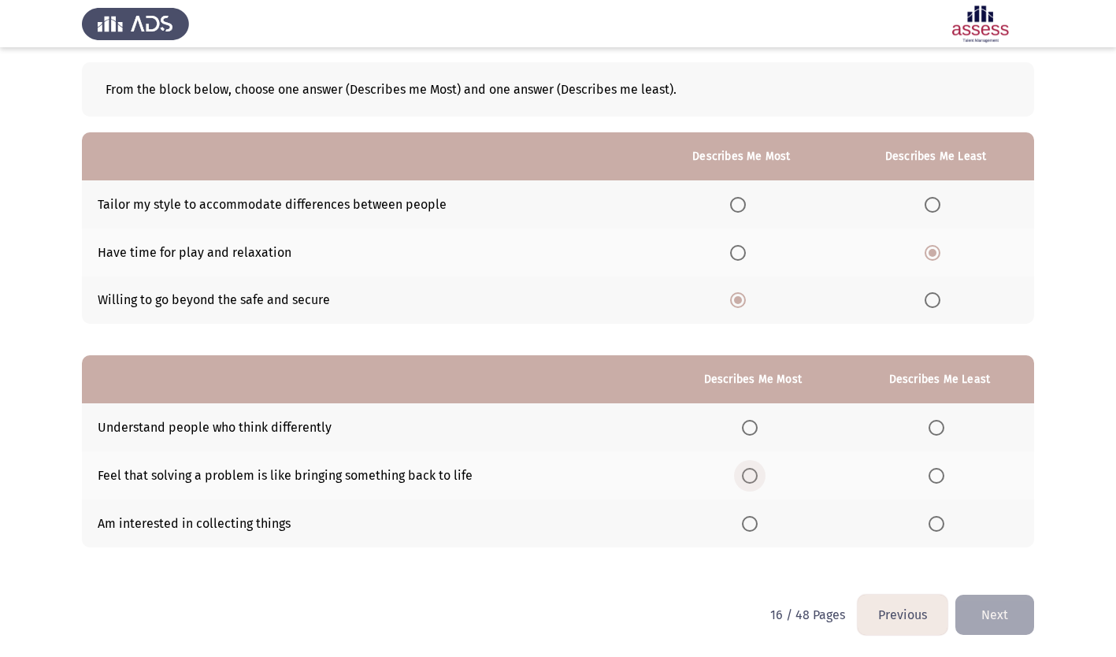
click at [755, 473] on span "Select an option" at bounding box center [750, 476] width 16 height 16
click at [755, 473] on input "Select an option" at bounding box center [750, 476] width 16 height 16
click at [944, 525] on span "Select an option" at bounding box center [937, 524] width 16 height 16
click at [944, 525] on input "Select an option" at bounding box center [937, 524] width 16 height 16
click at [1010, 621] on button "Next" at bounding box center [994, 615] width 79 height 40
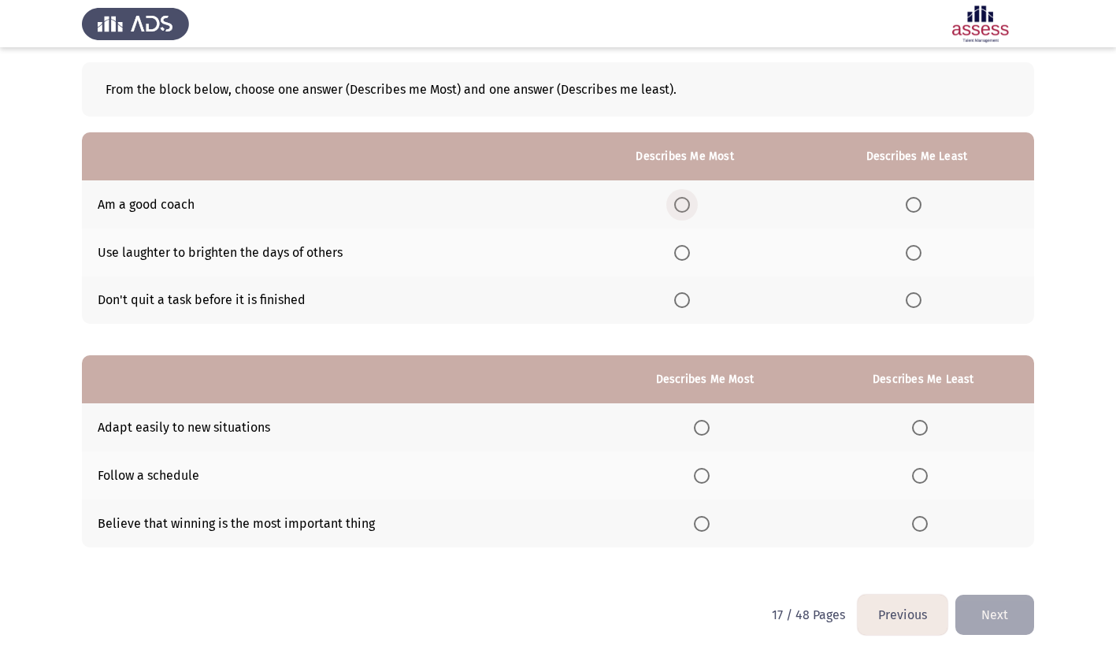
click at [687, 202] on span "Select an option" at bounding box center [682, 205] width 16 height 16
click at [687, 202] on input "Select an option" at bounding box center [682, 205] width 16 height 16
click at [914, 254] on span "Select an option" at bounding box center [914, 253] width 16 height 16
click at [914, 254] on input "Select an option" at bounding box center [914, 253] width 16 height 16
click at [710, 521] on span "Select an option" at bounding box center [702, 524] width 16 height 16
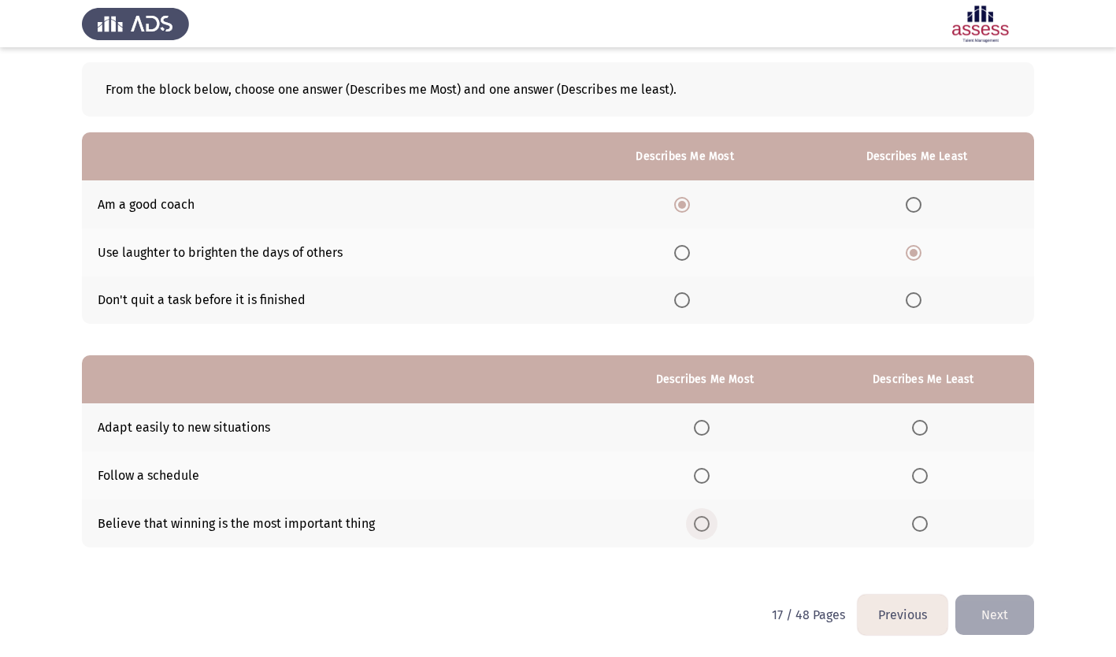
click at [710, 521] on input "Select an option" at bounding box center [702, 524] width 16 height 16
click at [924, 479] on span "Select an option" at bounding box center [920, 476] width 16 height 16
click at [924, 479] on input "Select an option" at bounding box center [920, 476] width 16 height 16
click at [1015, 610] on button "Next" at bounding box center [994, 615] width 79 height 40
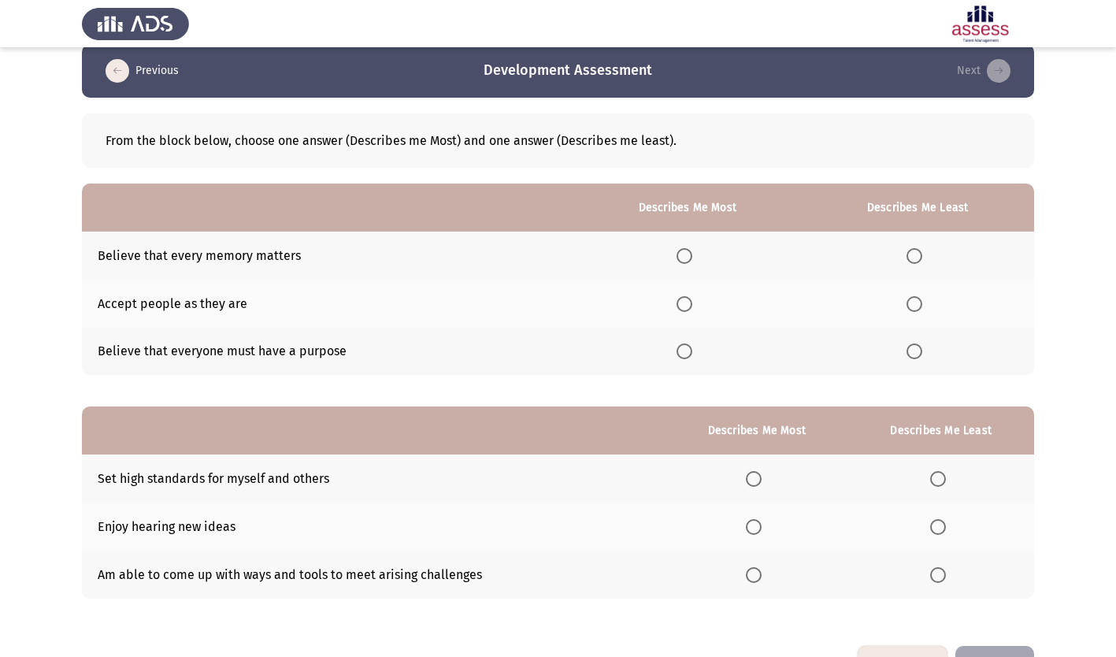
scroll to position [0, 0]
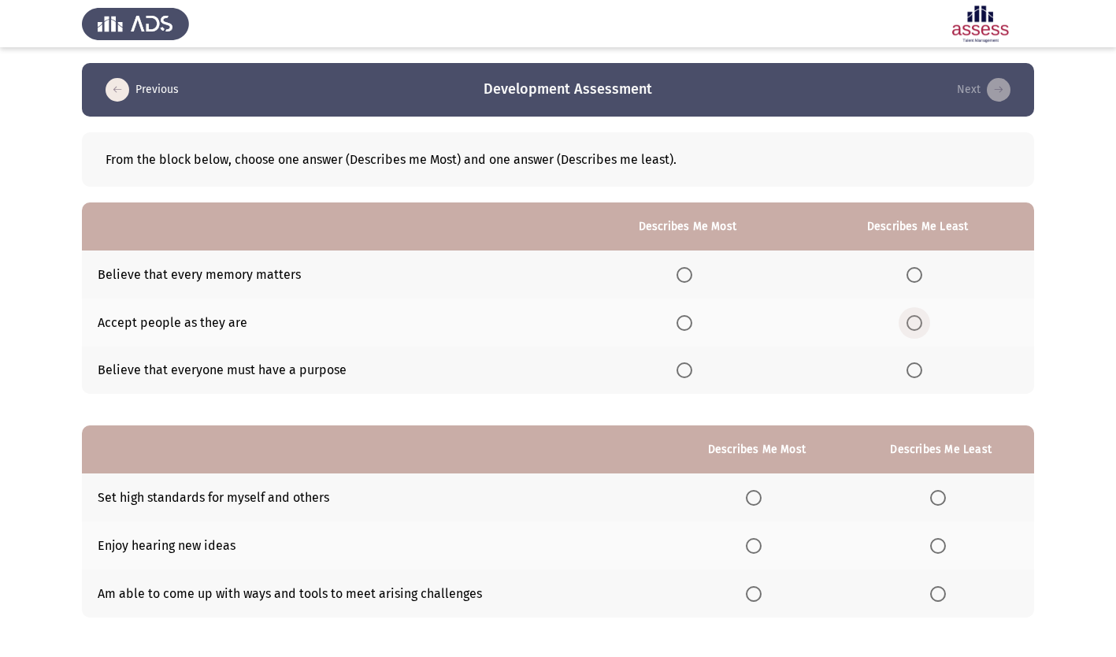
click at [919, 324] on span "Select an option" at bounding box center [915, 323] width 16 height 16
click at [919, 324] on input "Select an option" at bounding box center [915, 323] width 16 height 16
click at [687, 376] on span "Select an option" at bounding box center [685, 370] width 16 height 16
click at [687, 376] on input "Select an option" at bounding box center [685, 370] width 16 height 16
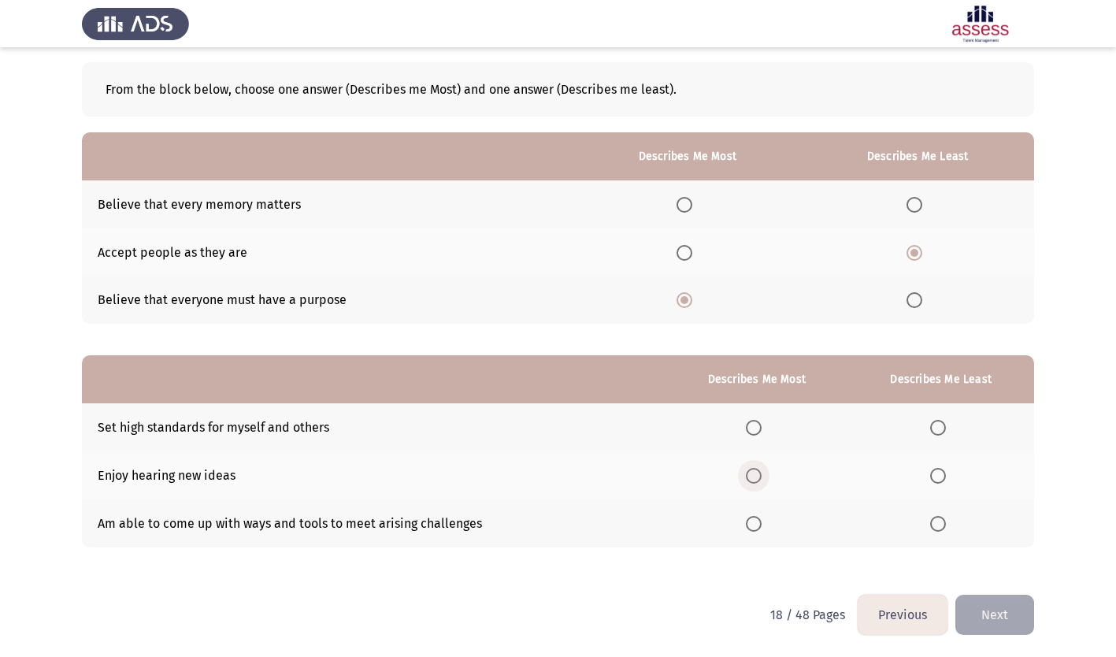
click at [755, 473] on span "Select an option" at bounding box center [754, 476] width 16 height 16
click at [755, 473] on input "Select an option" at bounding box center [754, 476] width 16 height 16
click at [940, 428] on span "Select an option" at bounding box center [938, 428] width 16 height 16
click at [940, 428] on input "Select an option" at bounding box center [938, 428] width 16 height 16
click at [1010, 608] on button "Next" at bounding box center [994, 615] width 79 height 40
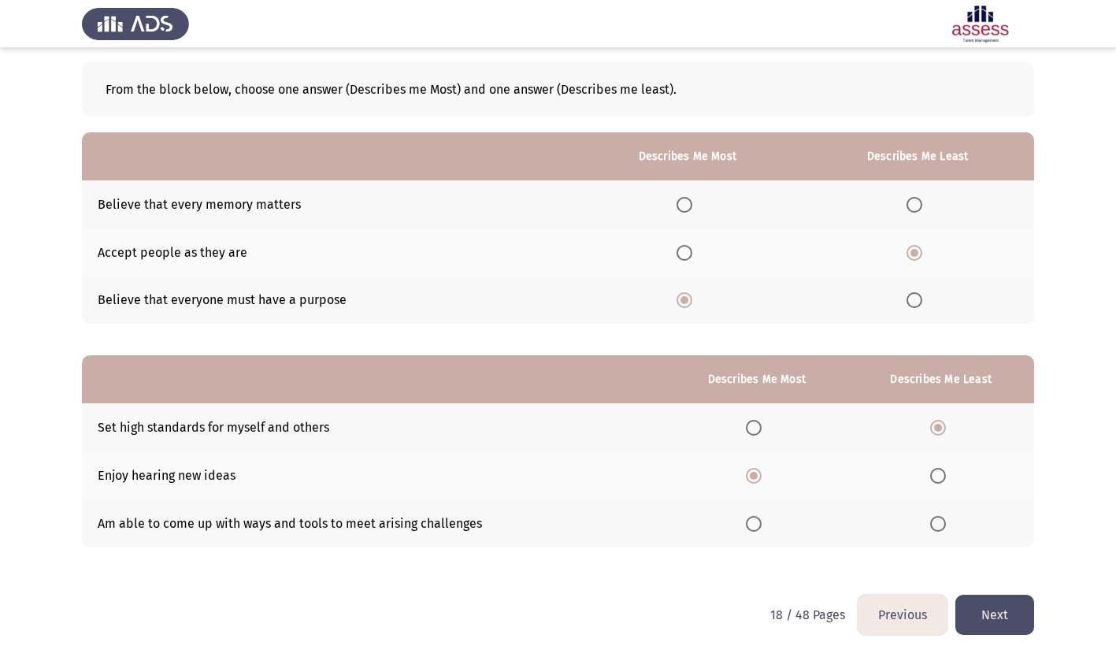
scroll to position [0, 0]
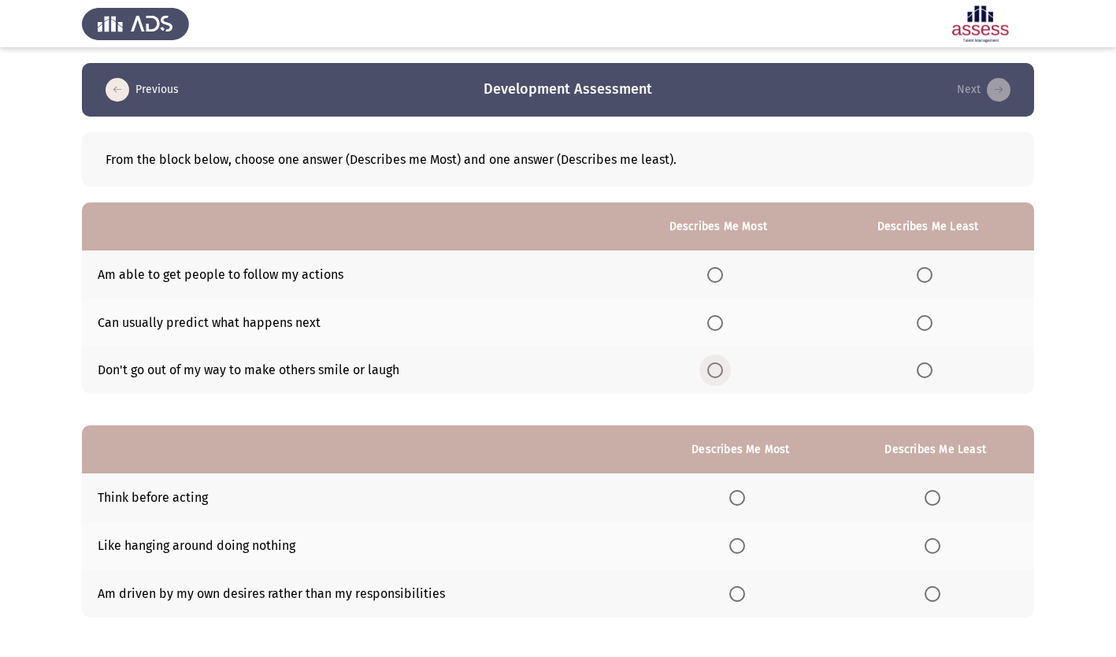
click at [722, 369] on span "Select an option" at bounding box center [715, 370] width 16 height 16
click at [722, 369] on input "Select an option" at bounding box center [715, 370] width 16 height 16
click at [928, 270] on span "Select an option" at bounding box center [925, 275] width 16 height 16
click at [928, 270] on input "Select an option" at bounding box center [925, 275] width 16 height 16
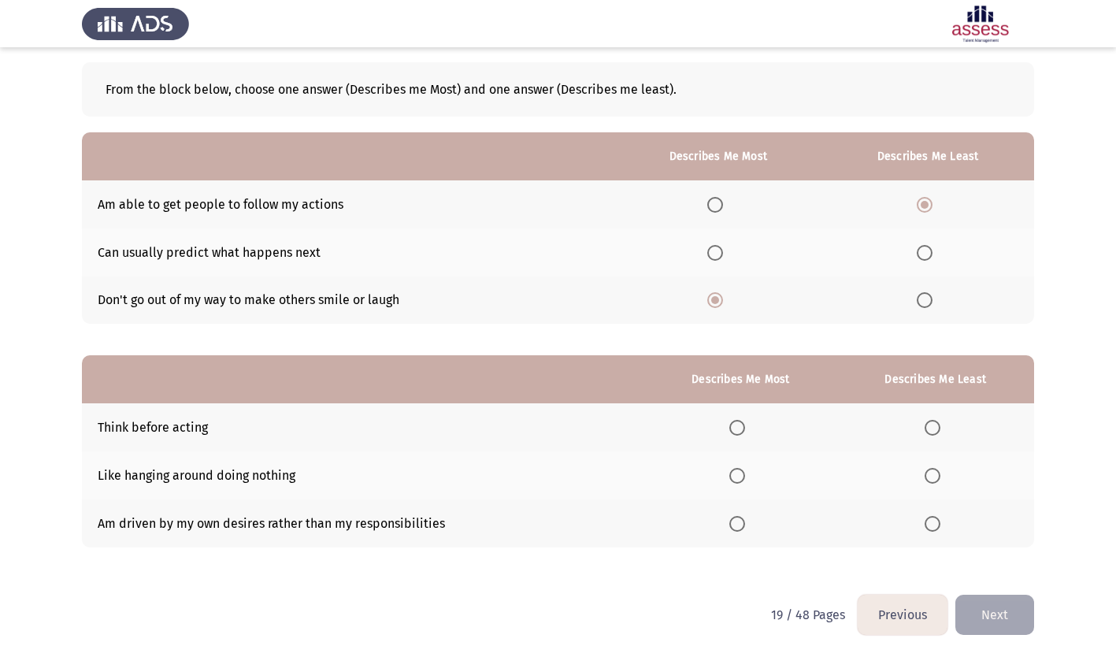
click at [933, 478] on span "Select an option" at bounding box center [933, 476] width 16 height 16
click at [933, 478] on input "Select an option" at bounding box center [933, 476] width 16 height 16
click at [742, 426] on span "Select an option" at bounding box center [737, 428] width 16 height 16
click at [742, 426] on input "Select an option" at bounding box center [737, 428] width 16 height 16
click at [998, 617] on button "Next" at bounding box center [994, 615] width 79 height 40
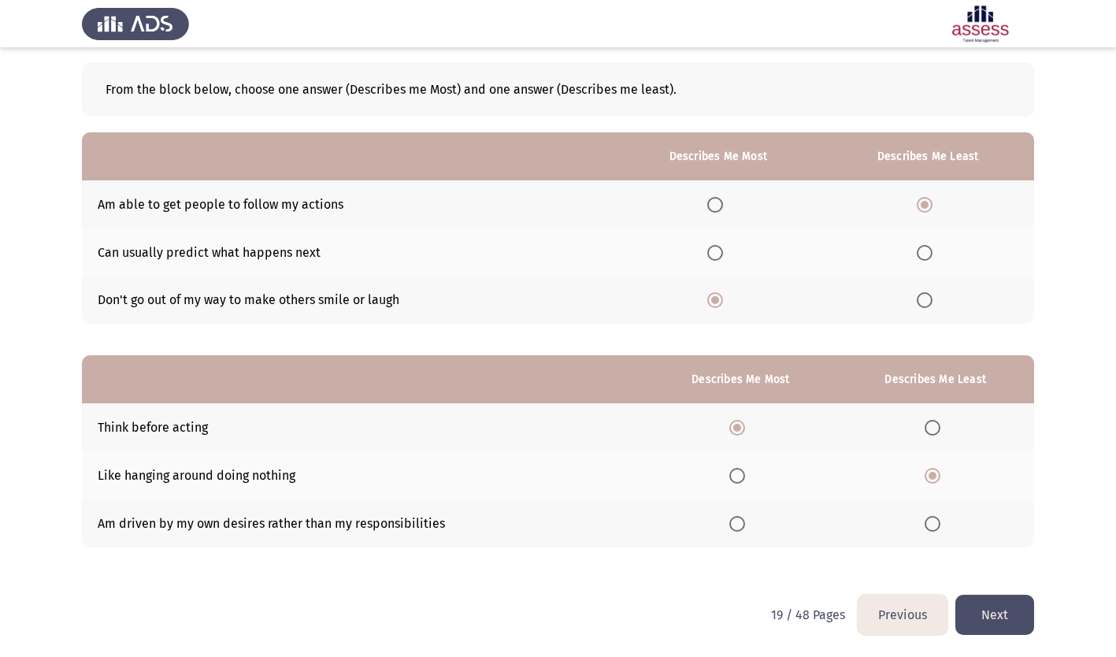
scroll to position [0, 0]
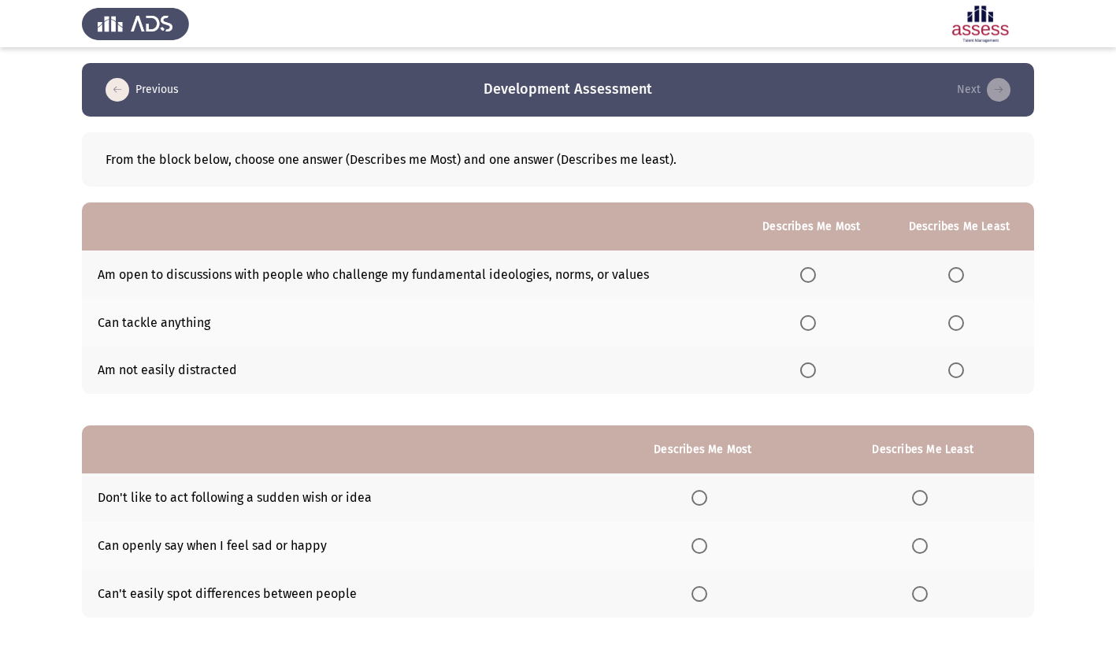
click at [815, 369] on span "Select an option" at bounding box center [808, 370] width 16 height 16
click at [815, 369] on input "Select an option" at bounding box center [808, 370] width 16 height 16
click at [956, 275] on span "Select an option" at bounding box center [956, 275] width 0 height 0
click at [957, 274] on input "Select an option" at bounding box center [956, 275] width 16 height 16
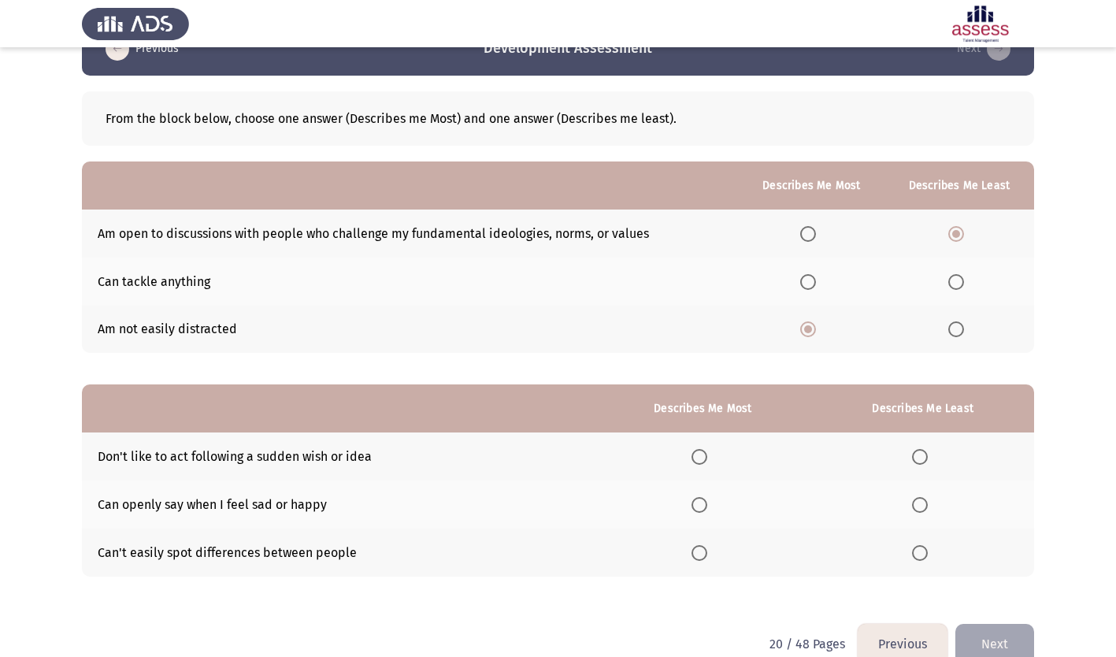
scroll to position [70, 0]
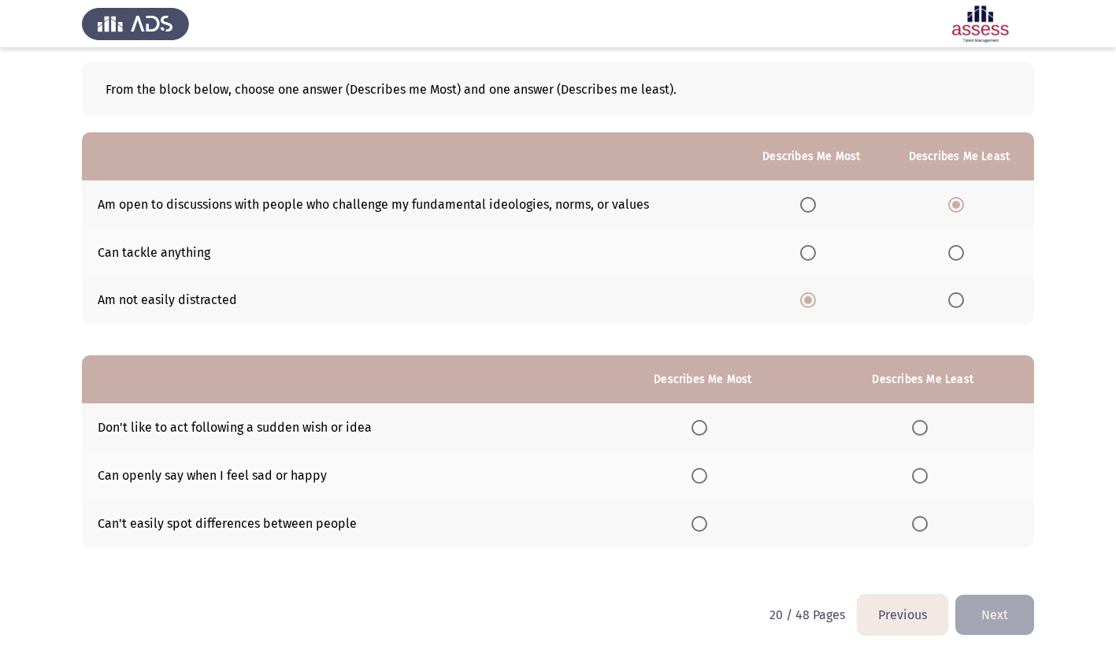
click at [703, 476] on span "Select an option" at bounding box center [700, 476] width 16 height 16
click at [703, 476] on input "Select an option" at bounding box center [700, 476] width 16 height 16
click at [921, 424] on span "Select an option" at bounding box center [920, 428] width 16 height 16
click at [921, 424] on input "Select an option" at bounding box center [920, 428] width 16 height 16
click at [997, 604] on button "Next" at bounding box center [994, 615] width 79 height 40
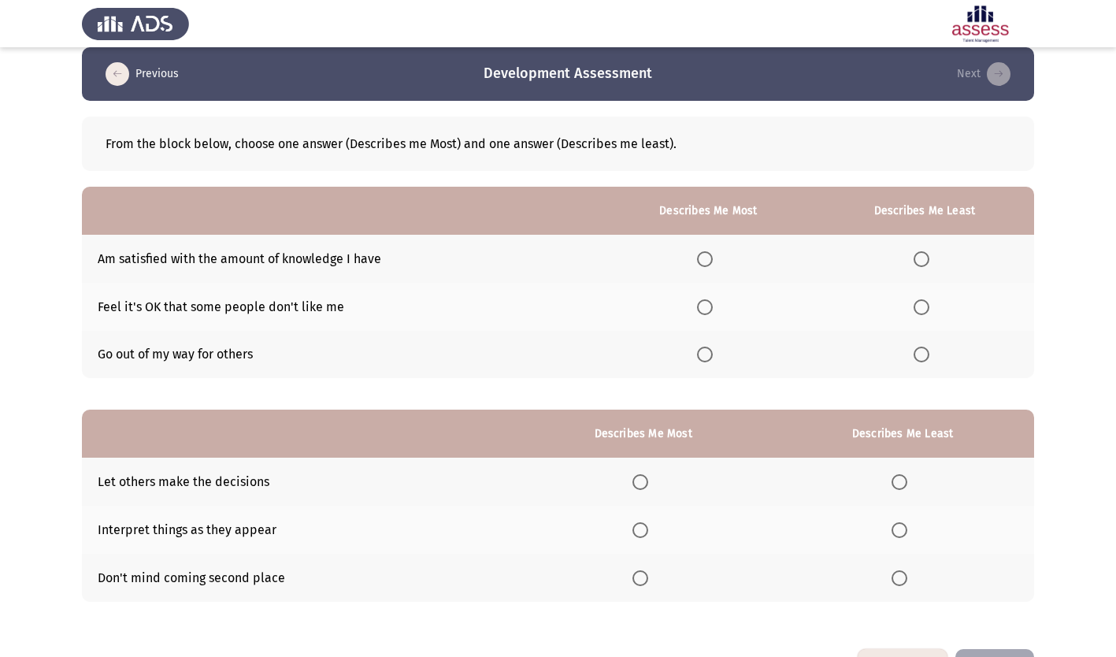
scroll to position [0, 0]
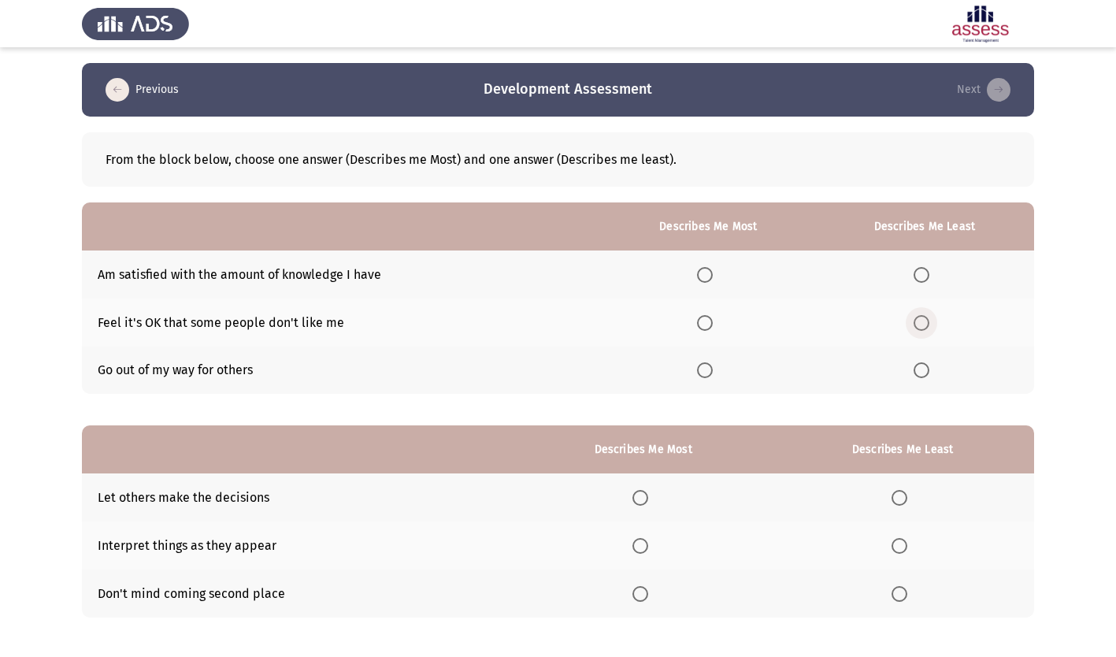
click at [924, 318] on span "Select an option" at bounding box center [922, 323] width 16 height 16
click at [924, 318] on input "Select an option" at bounding box center [922, 323] width 16 height 16
click at [713, 371] on span "Select an option" at bounding box center [705, 370] width 16 height 16
click at [713, 371] on input "Select an option" at bounding box center [705, 370] width 16 height 16
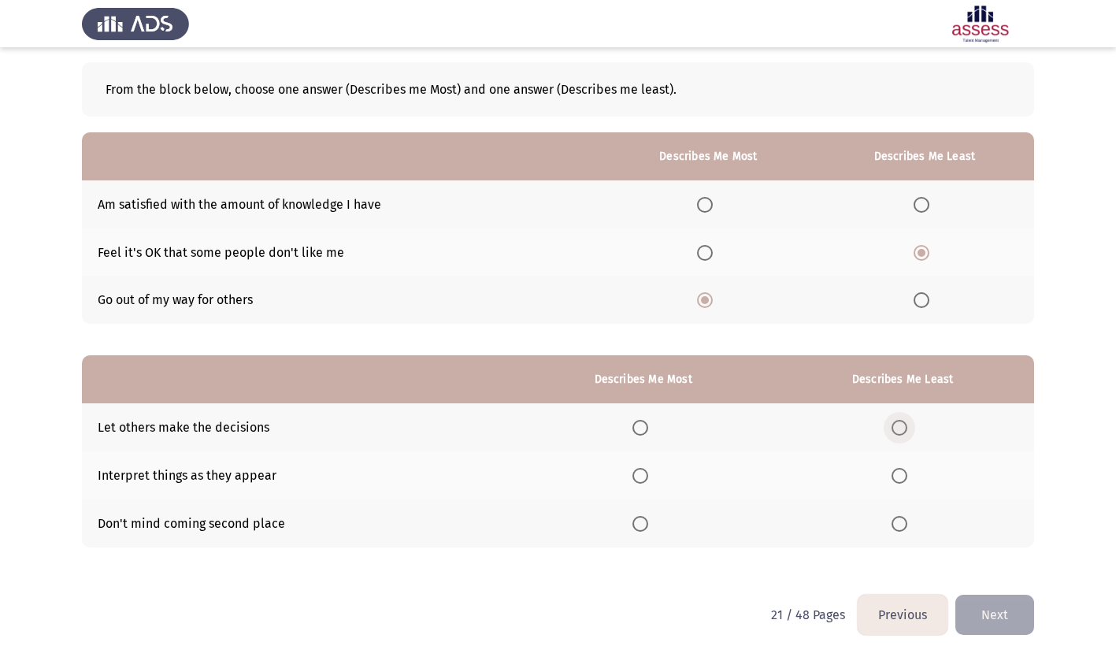
click at [904, 429] on span "Select an option" at bounding box center [900, 428] width 16 height 16
click at [904, 429] on input "Select an option" at bounding box center [900, 428] width 16 height 16
click at [655, 523] on label "Select an option" at bounding box center [643, 524] width 22 height 16
click at [648, 523] on input "Select an option" at bounding box center [640, 524] width 16 height 16
click at [985, 614] on button "Next" at bounding box center [994, 615] width 79 height 40
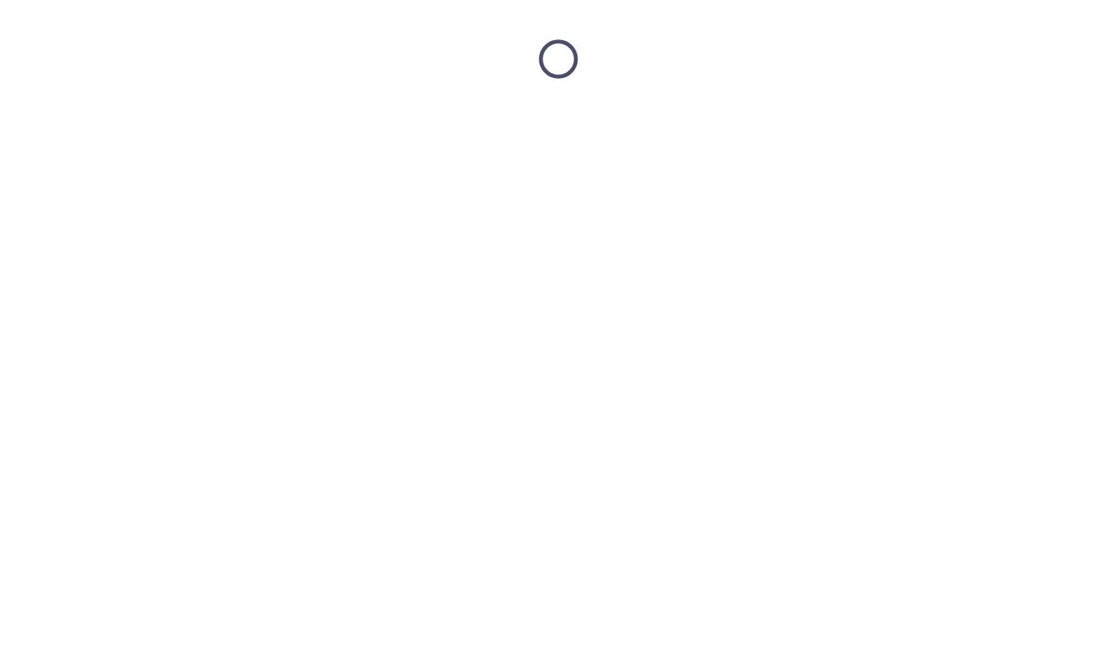
scroll to position [0, 0]
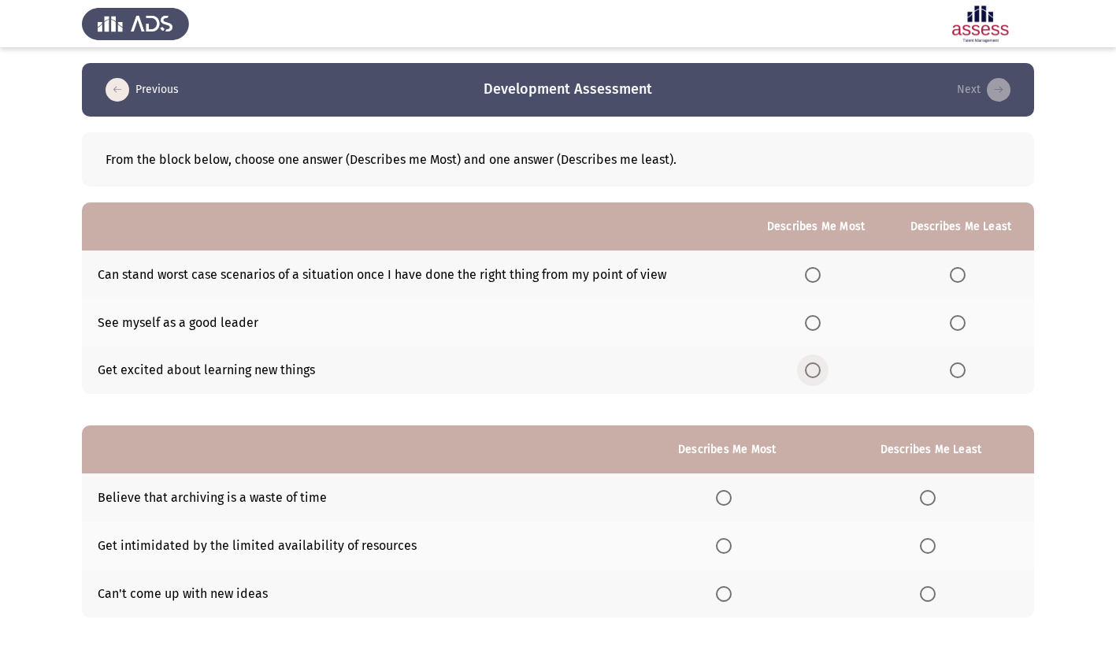
click at [814, 372] on span "Select an option" at bounding box center [813, 370] width 16 height 16
click at [814, 372] on input "Select an option" at bounding box center [813, 370] width 16 height 16
click at [961, 321] on span "Select an option" at bounding box center [958, 323] width 16 height 16
click at [961, 321] on input "Select an option" at bounding box center [958, 323] width 16 height 16
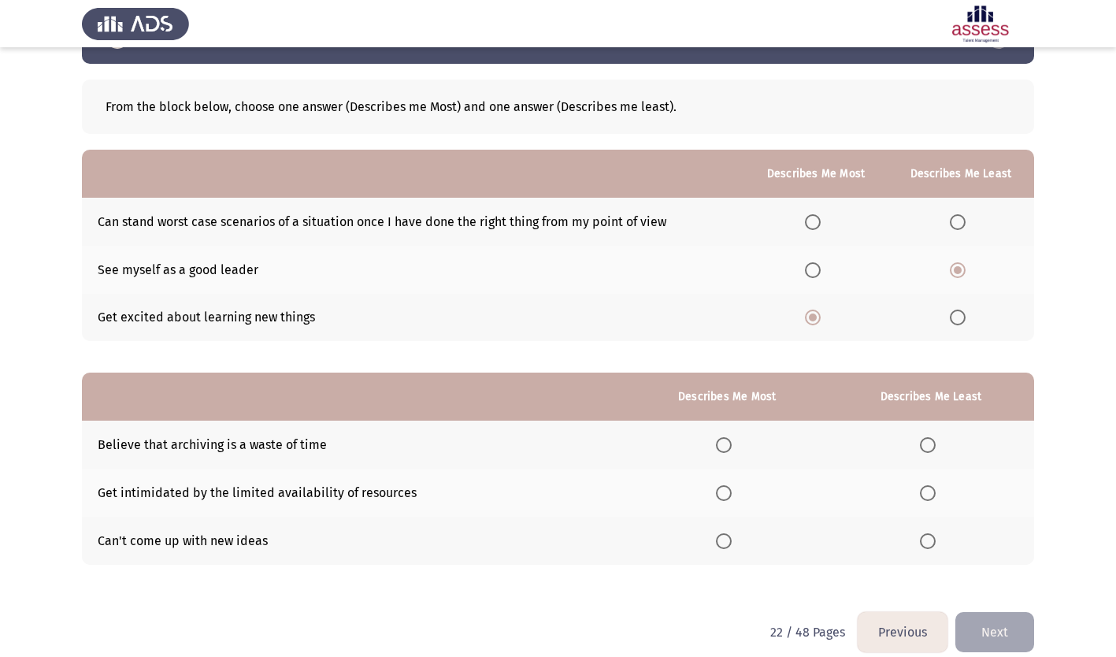
scroll to position [70, 0]
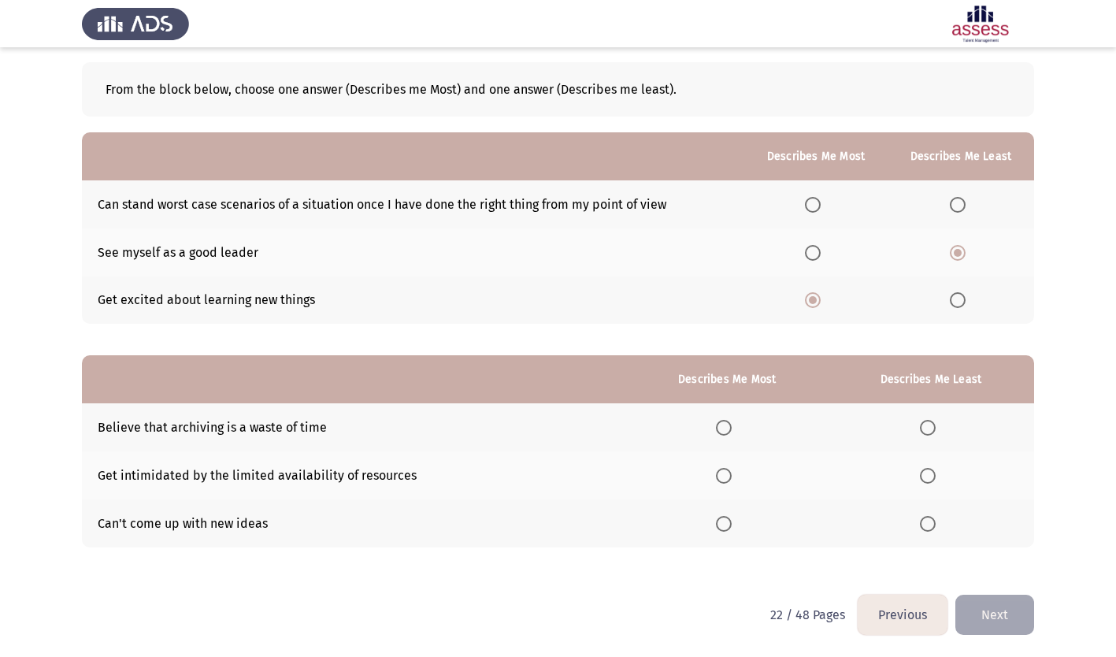
click at [722, 427] on span "Select an option" at bounding box center [724, 428] width 16 height 16
click at [722, 427] on input "Select an option" at bounding box center [724, 428] width 16 height 16
click at [931, 478] on span "Select an option" at bounding box center [928, 476] width 16 height 16
click at [931, 478] on input "Select an option" at bounding box center [928, 476] width 16 height 16
click at [998, 605] on button "Next" at bounding box center [994, 615] width 79 height 40
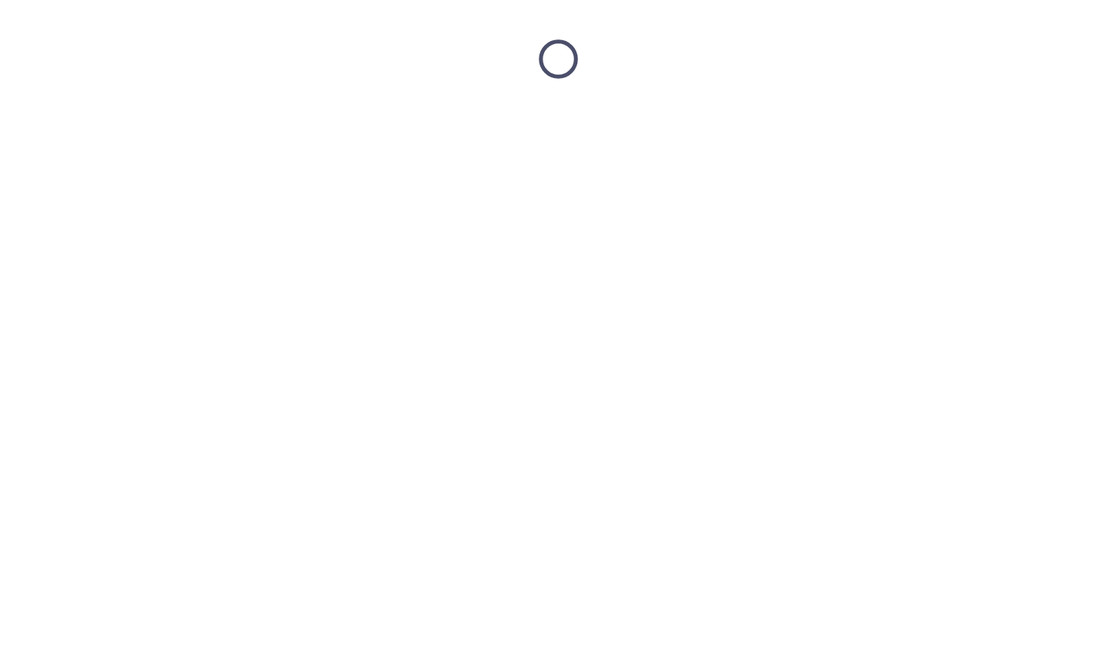
scroll to position [0, 0]
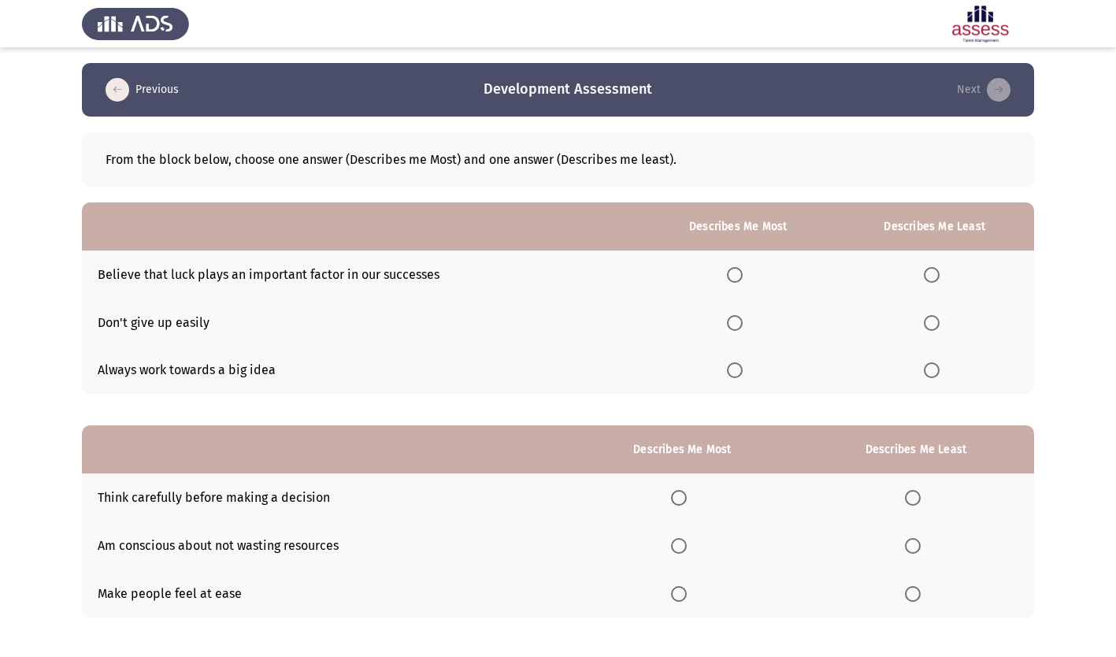
click at [736, 326] on span "Select an option" at bounding box center [735, 323] width 16 height 16
click at [736, 326] on input "Select an option" at bounding box center [735, 323] width 16 height 16
click at [933, 373] on span "Select an option" at bounding box center [932, 370] width 16 height 16
click at [933, 373] on input "Select an option" at bounding box center [932, 370] width 16 height 16
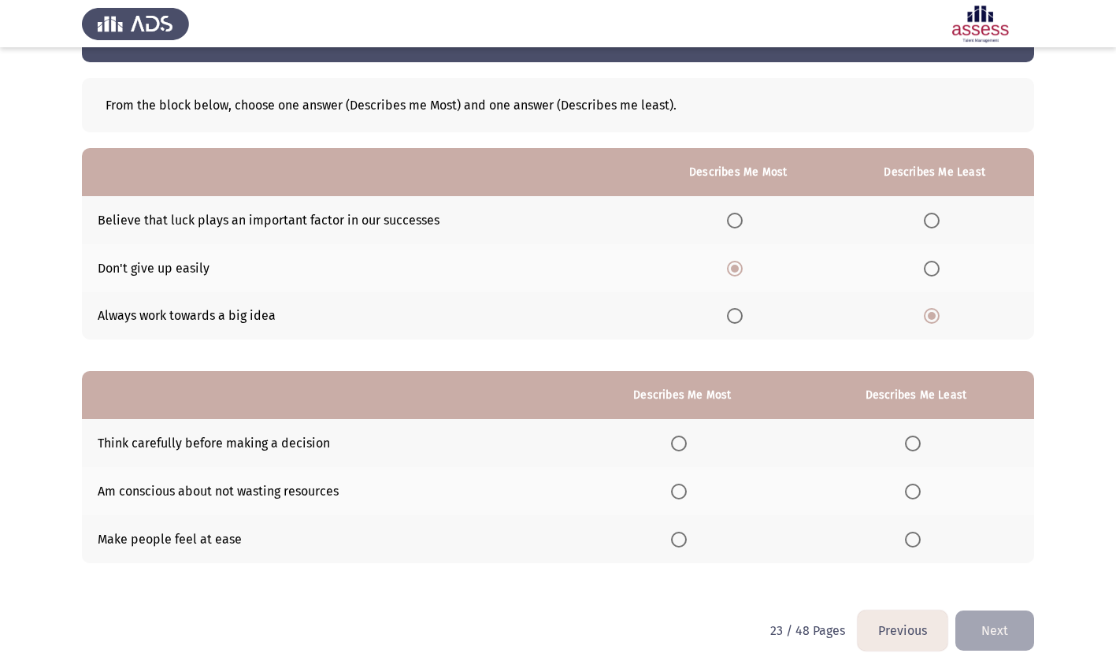
scroll to position [70, 0]
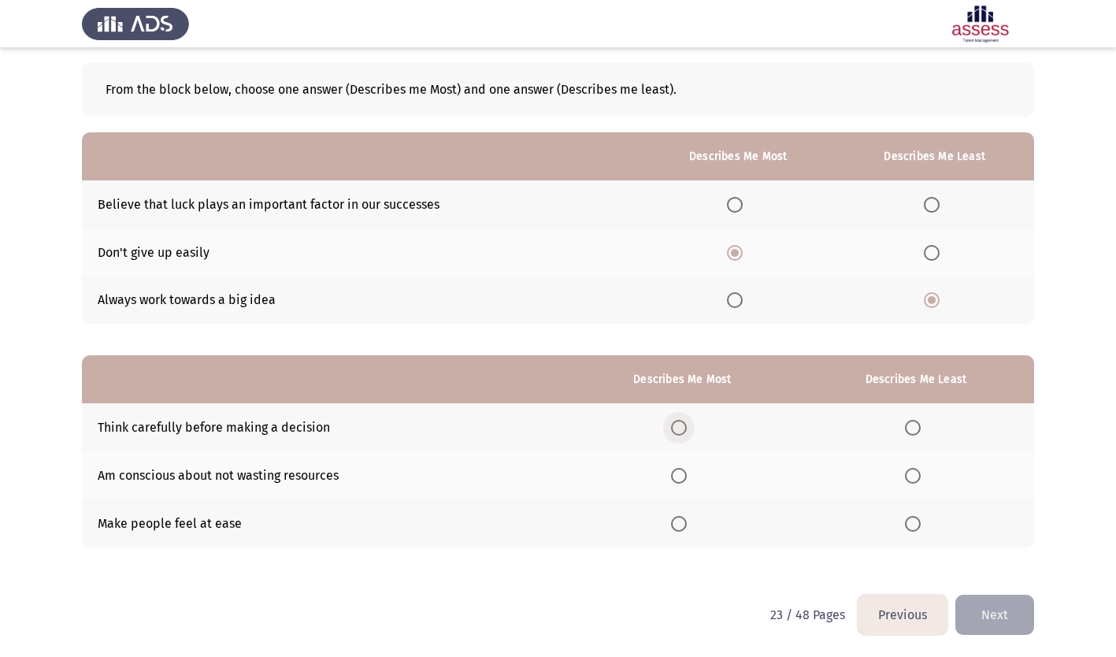
click at [684, 430] on span "Select an option" at bounding box center [679, 428] width 16 height 16
click at [684, 430] on input "Select an option" at bounding box center [679, 428] width 16 height 16
click at [913, 524] on span "Select an option" at bounding box center [913, 524] width 16 height 16
click at [913, 524] on input "Select an option" at bounding box center [913, 524] width 16 height 16
click at [990, 606] on button "Next" at bounding box center [994, 615] width 79 height 40
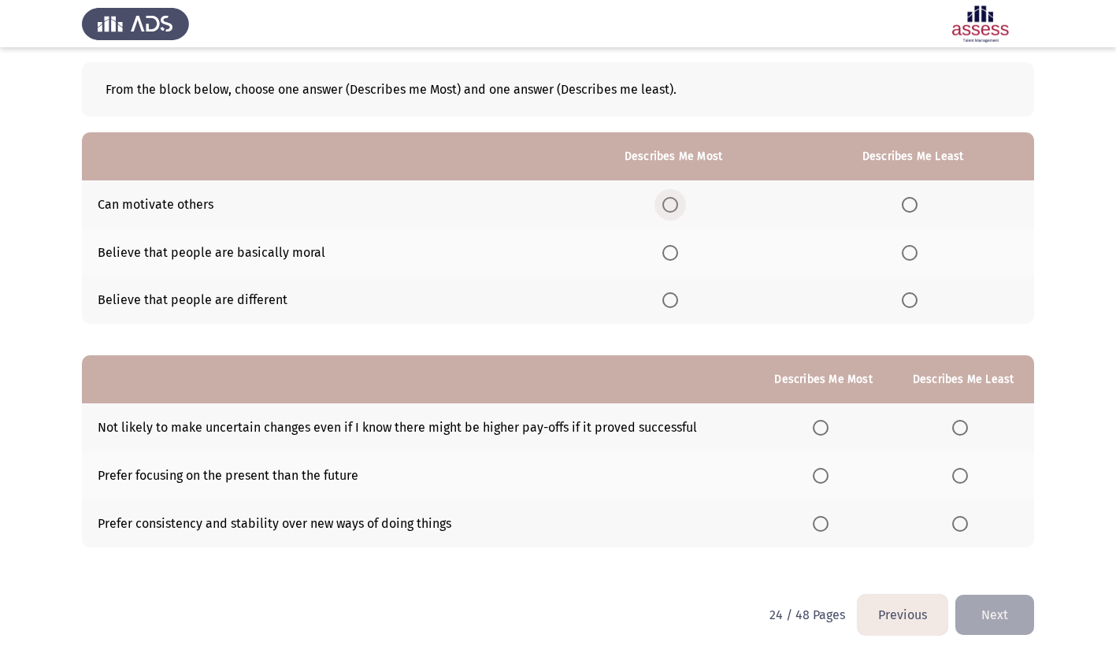
click at [671, 202] on span "Select an option" at bounding box center [670, 205] width 16 height 16
click at [671, 202] on input "Select an option" at bounding box center [670, 205] width 16 height 16
click at [913, 297] on span "Select an option" at bounding box center [910, 300] width 16 height 16
click at [913, 297] on input "Select an option" at bounding box center [910, 300] width 16 height 16
click at [827, 522] on span "Select an option" at bounding box center [821, 524] width 16 height 16
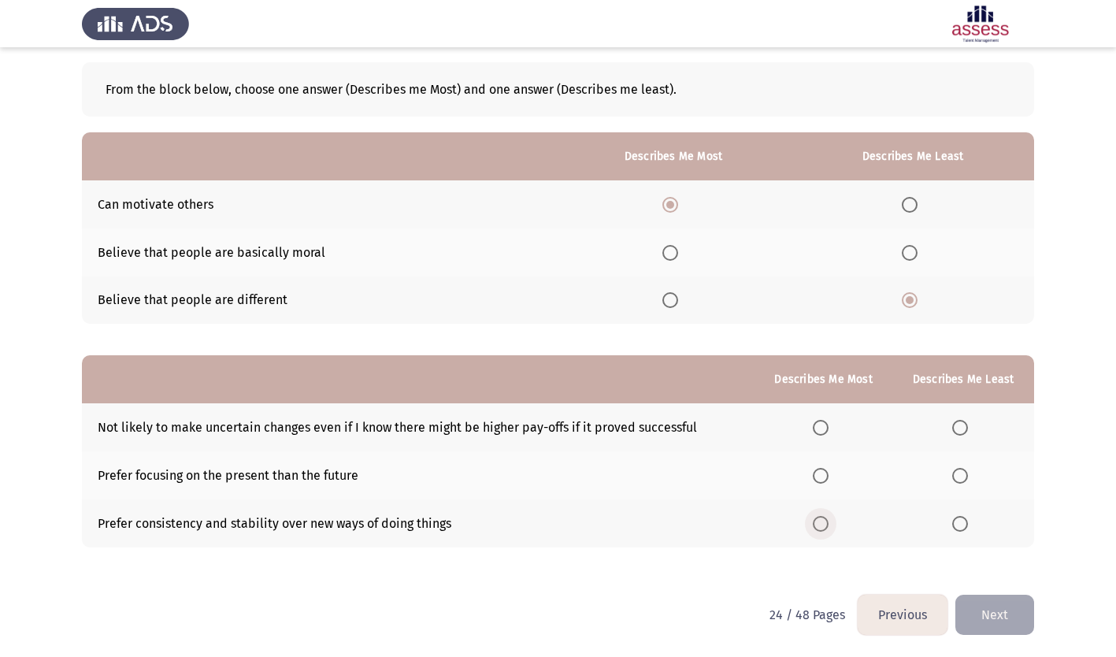
click at [827, 522] on input "Select an option" at bounding box center [821, 524] width 16 height 16
click at [964, 475] on span "Select an option" at bounding box center [960, 476] width 16 height 16
click at [964, 475] on input "Select an option" at bounding box center [960, 476] width 16 height 16
click at [1000, 624] on button "Next" at bounding box center [994, 615] width 79 height 40
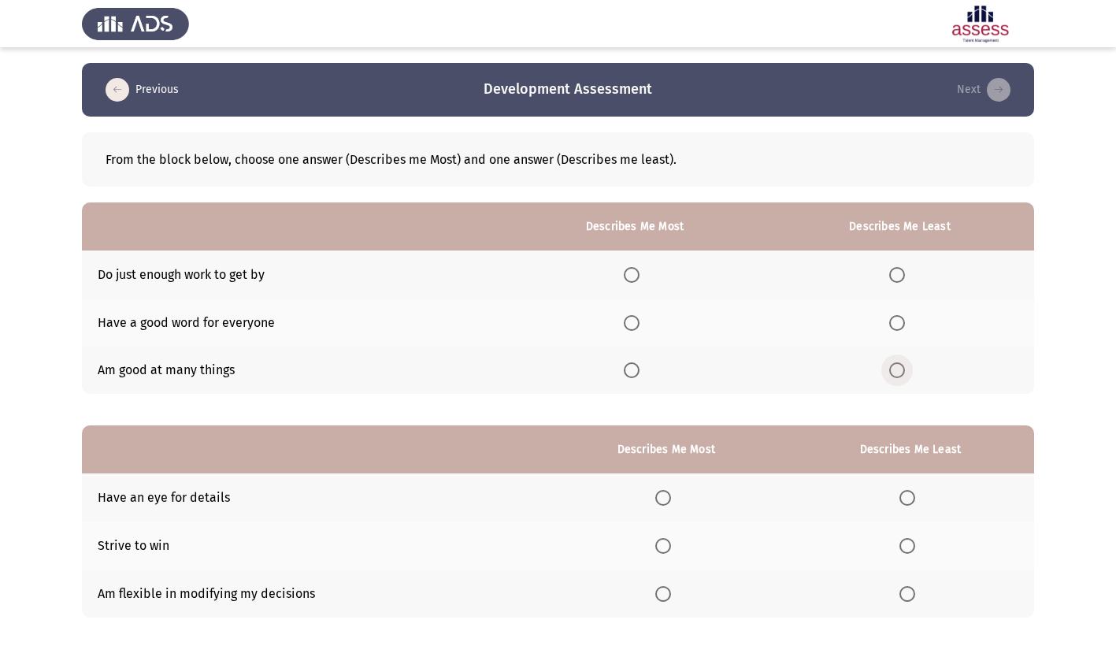
click at [899, 369] on span "Select an option" at bounding box center [897, 370] width 16 height 16
click at [899, 369] on input "Select an option" at bounding box center [897, 370] width 16 height 16
click at [640, 318] on span "Select an option" at bounding box center [632, 323] width 16 height 16
click at [640, 318] on input "Select an option" at bounding box center [632, 323] width 16 height 16
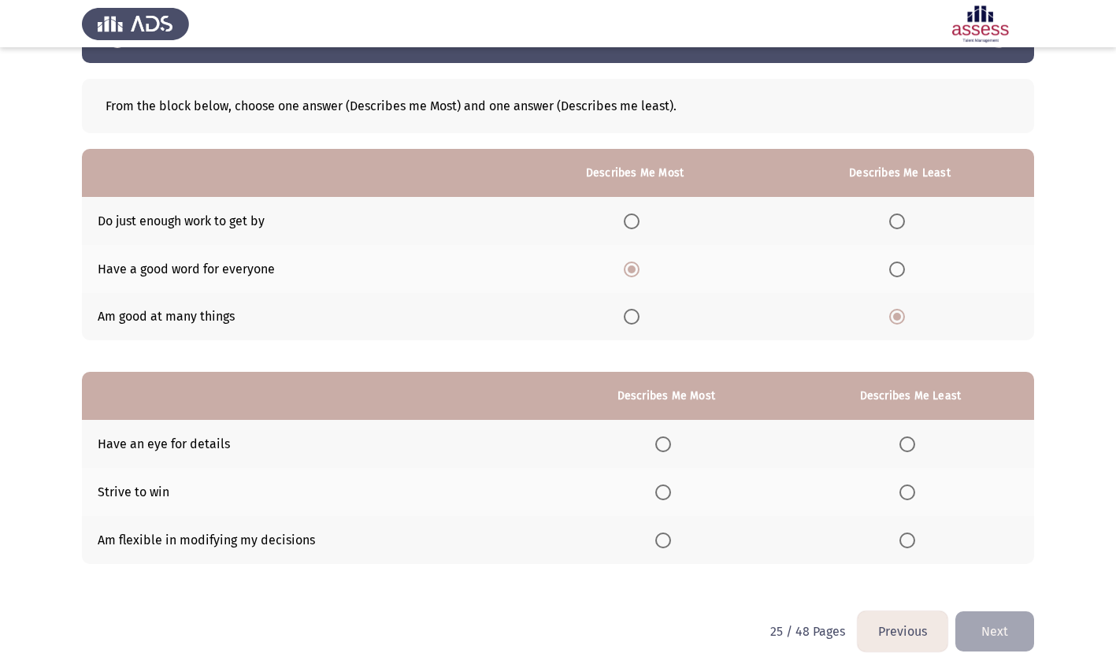
scroll to position [70, 0]
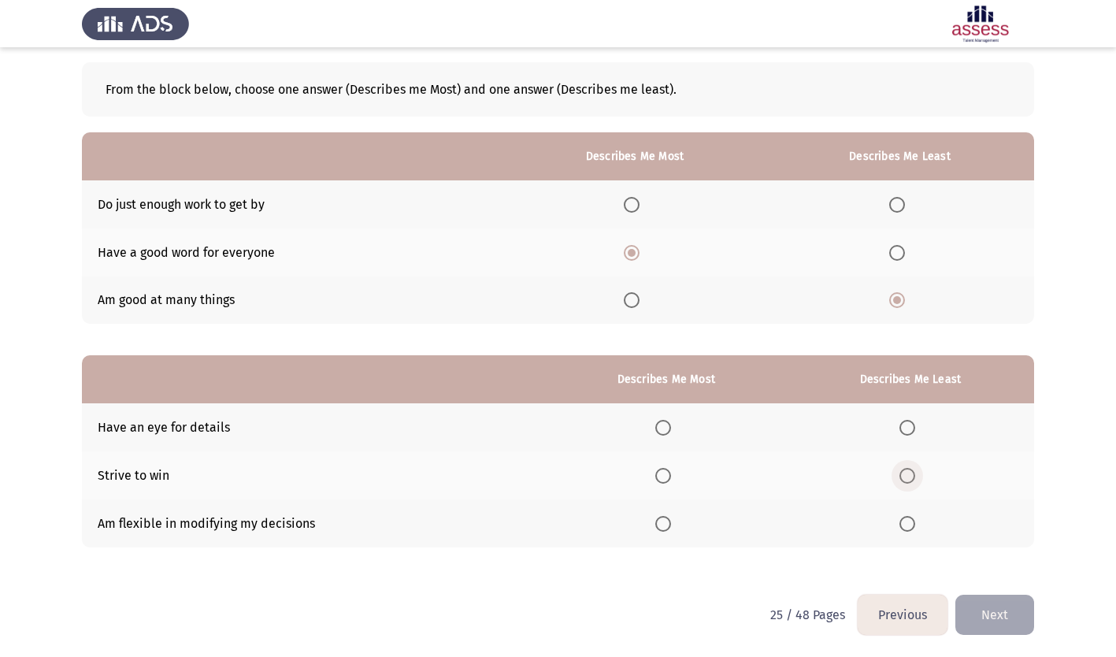
click at [907, 477] on span "Select an option" at bounding box center [907, 476] width 16 height 16
click at [907, 477] on input "Select an option" at bounding box center [907, 476] width 16 height 16
click at [910, 425] on span "Select an option" at bounding box center [907, 428] width 16 height 16
click at [910, 425] on input "Select an option" at bounding box center [907, 428] width 16 height 16
click at [663, 525] on span "Select an option" at bounding box center [663, 524] width 16 height 16
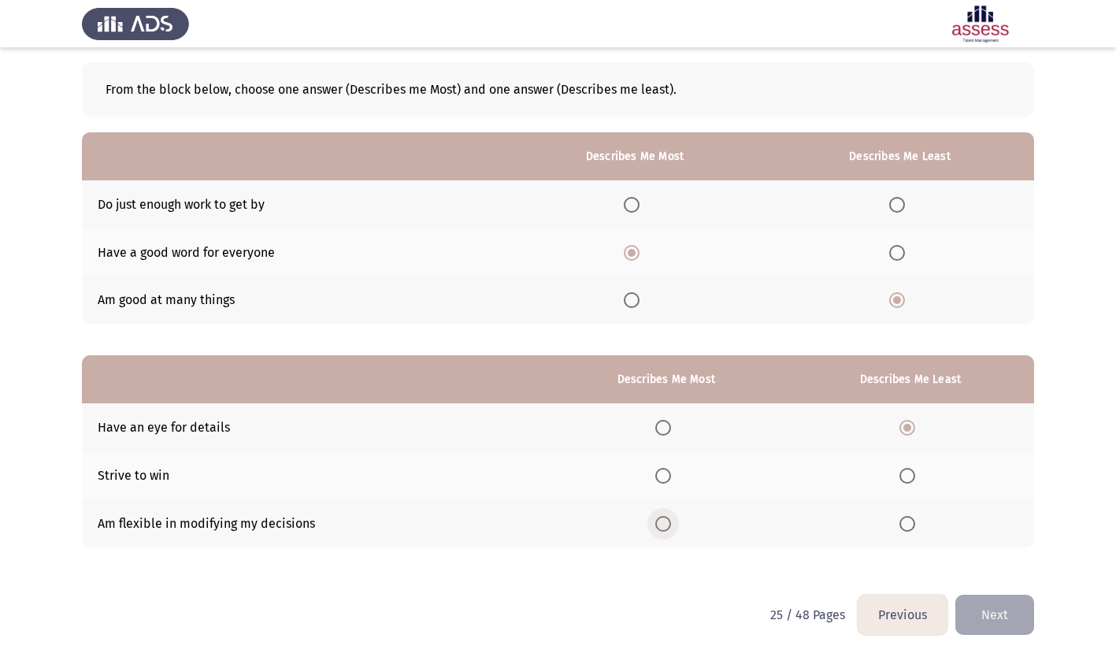
click at [663, 525] on input "Select an option" at bounding box center [663, 524] width 16 height 16
click at [992, 622] on button "Next" at bounding box center [994, 615] width 79 height 40
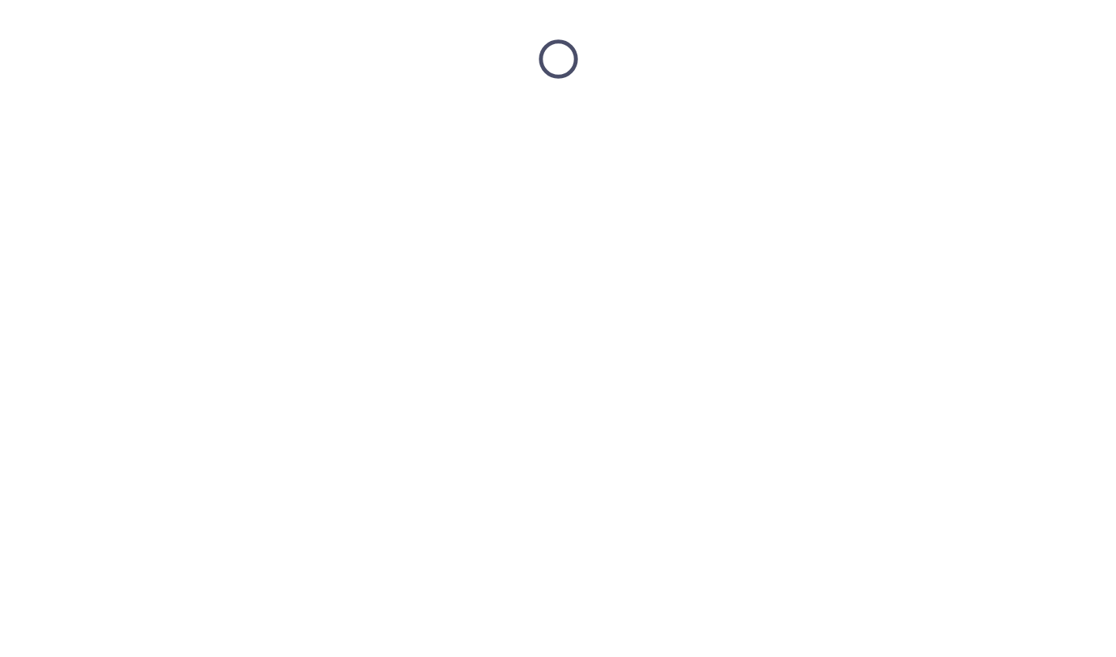
scroll to position [0, 0]
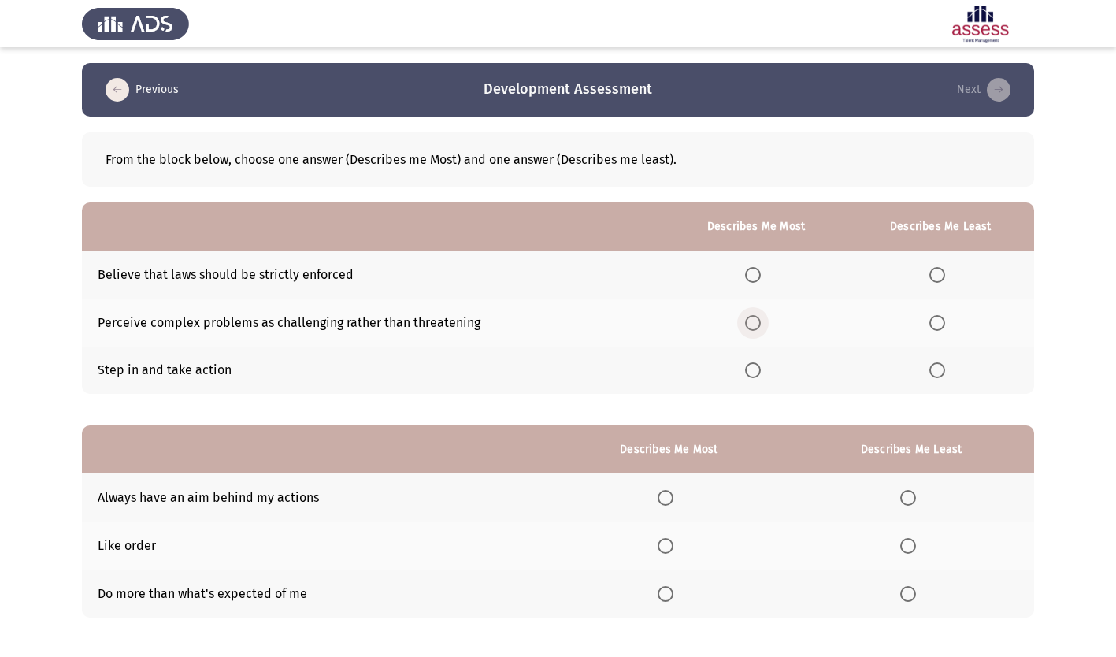
click at [761, 322] on span "Select an option" at bounding box center [753, 323] width 16 height 16
click at [761, 322] on input "Select an option" at bounding box center [753, 323] width 16 height 16
click at [940, 370] on span "Select an option" at bounding box center [937, 370] width 16 height 16
click at [940, 370] on input "Select an option" at bounding box center [937, 370] width 16 height 16
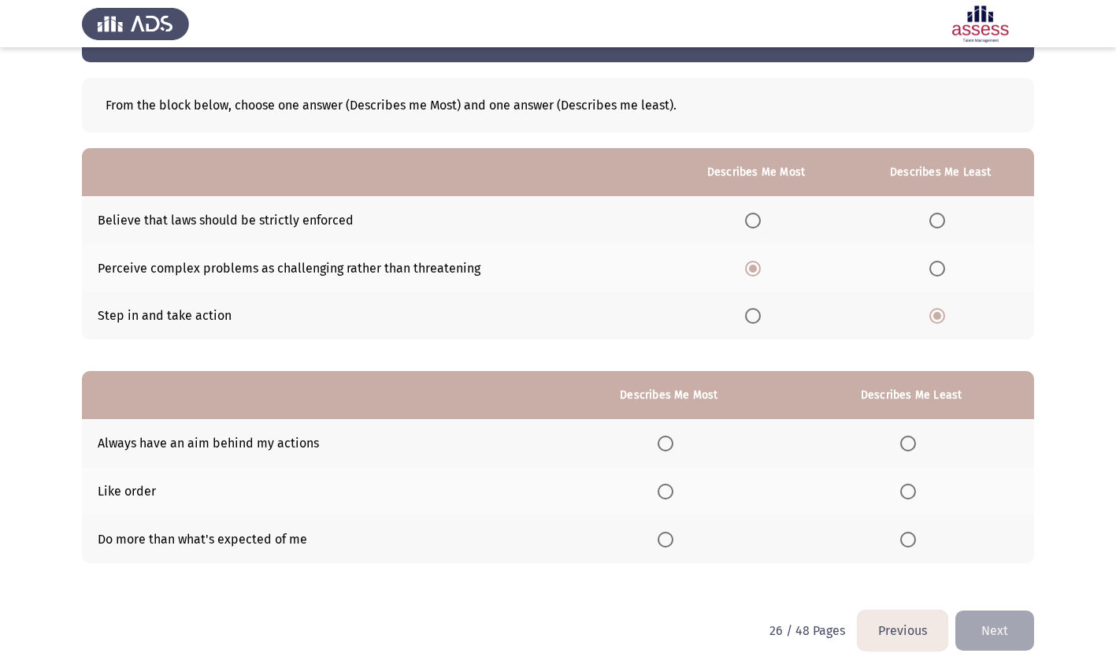
scroll to position [70, 0]
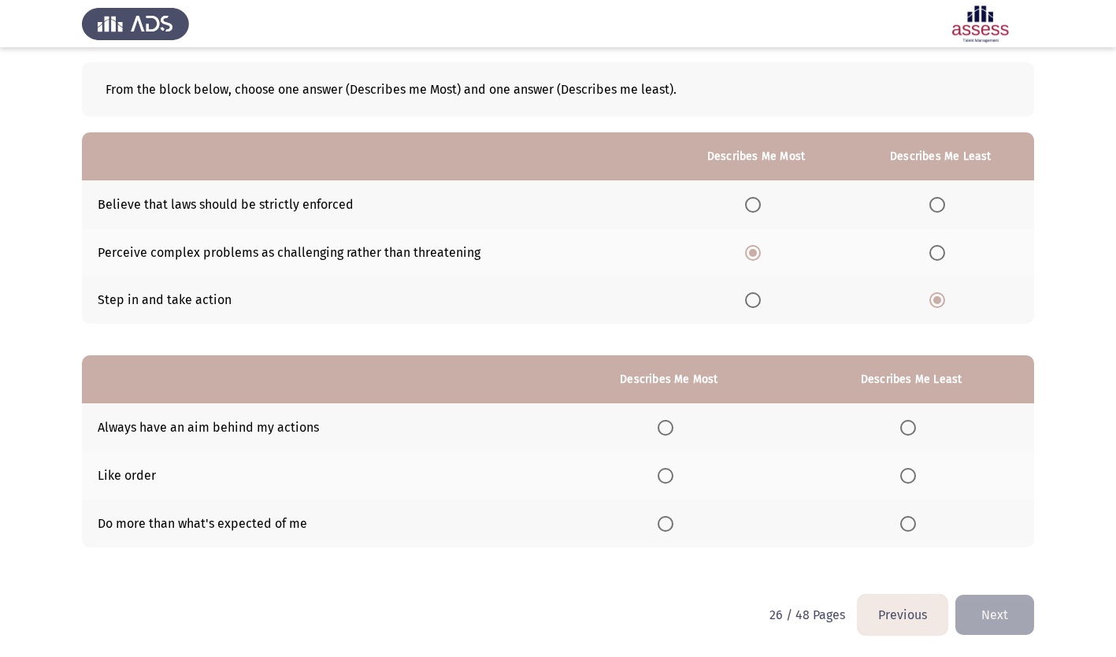
click at [669, 520] on span "Select an option" at bounding box center [666, 524] width 16 height 16
click at [669, 520] on input "Select an option" at bounding box center [666, 524] width 16 height 16
click at [912, 474] on span "Select an option" at bounding box center [908, 476] width 16 height 16
click at [912, 474] on input "Select an option" at bounding box center [908, 476] width 16 height 16
click at [992, 617] on button "Next" at bounding box center [994, 615] width 79 height 40
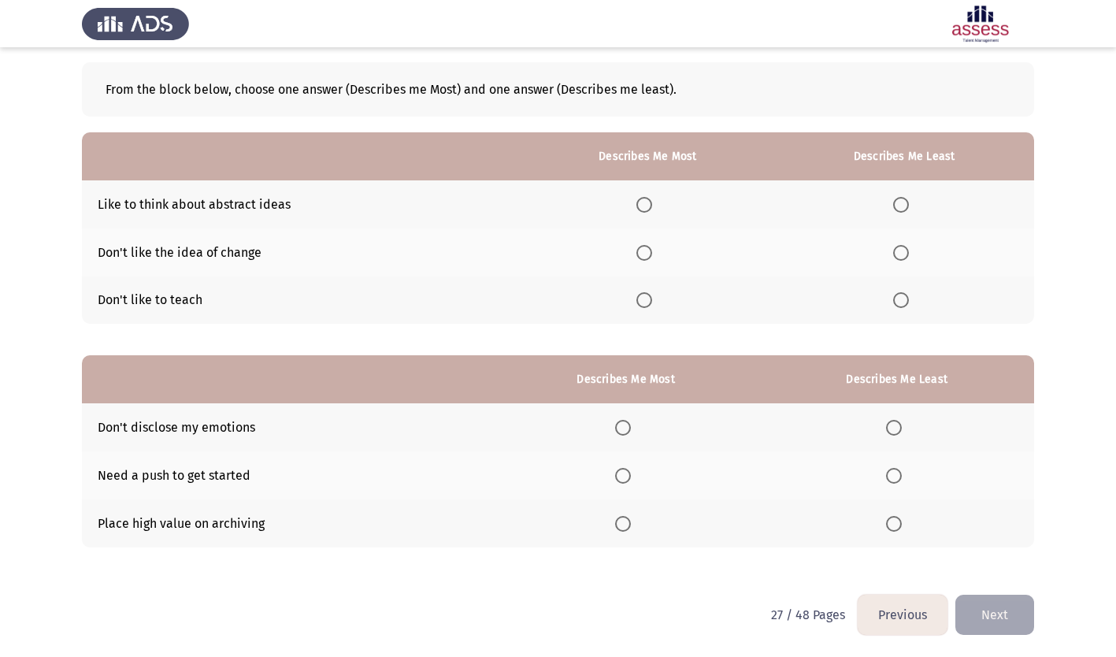
scroll to position [0, 0]
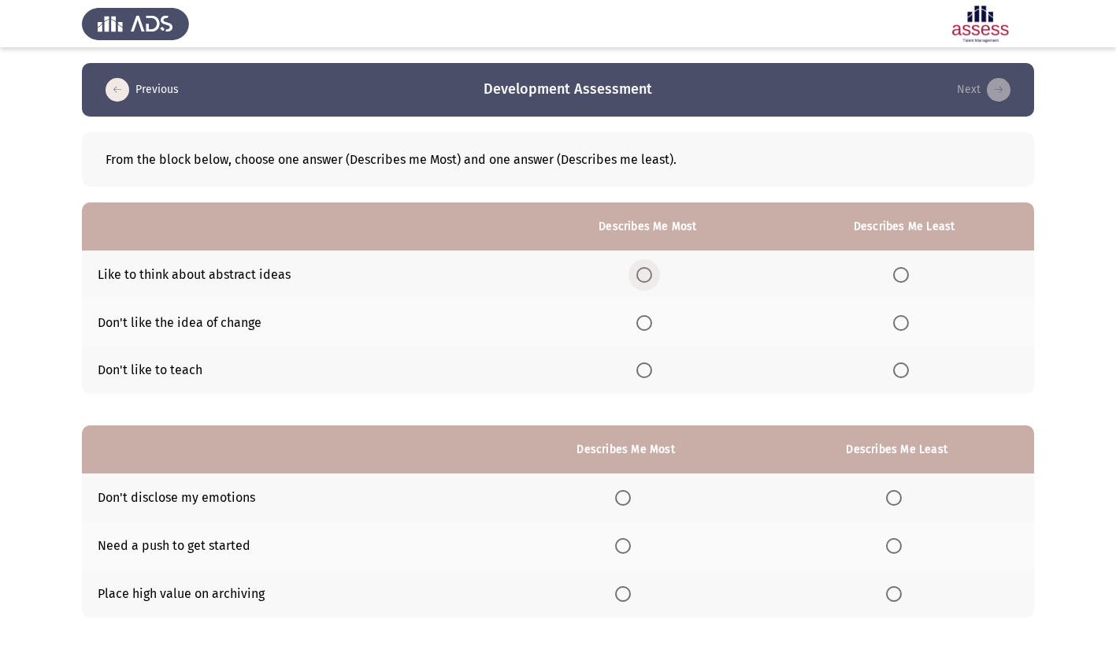
click at [649, 271] on span "Select an option" at bounding box center [644, 275] width 16 height 16
click at [649, 271] on input "Select an option" at bounding box center [644, 275] width 16 height 16
click at [909, 321] on span "Select an option" at bounding box center [901, 323] width 16 height 16
click at [909, 321] on input "Select an option" at bounding box center [901, 323] width 16 height 16
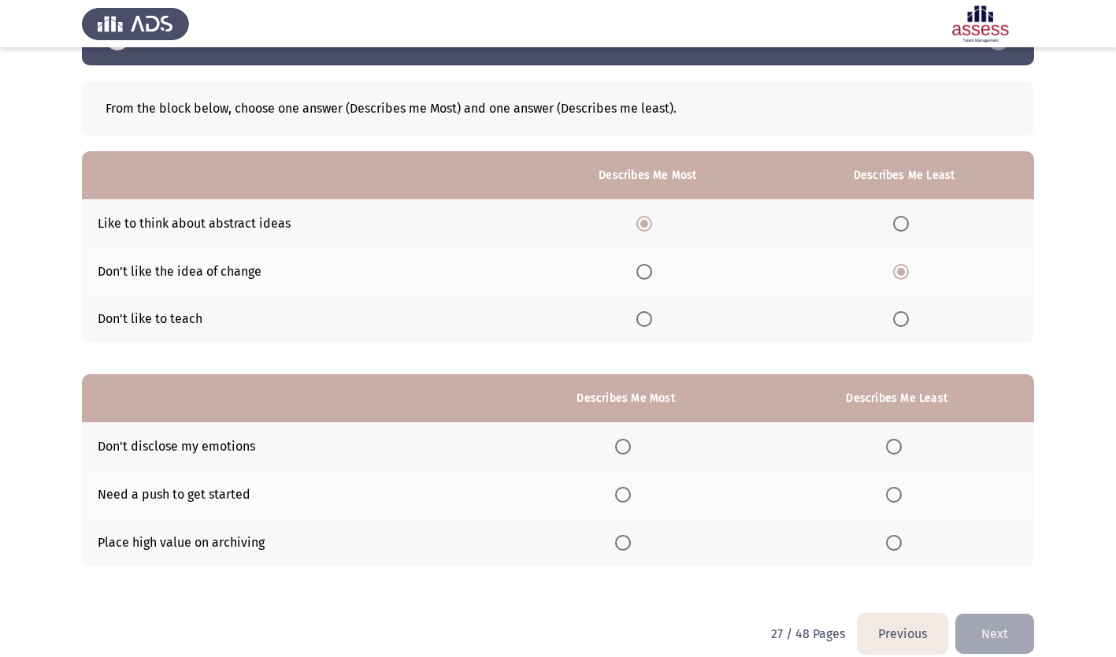
scroll to position [70, 0]
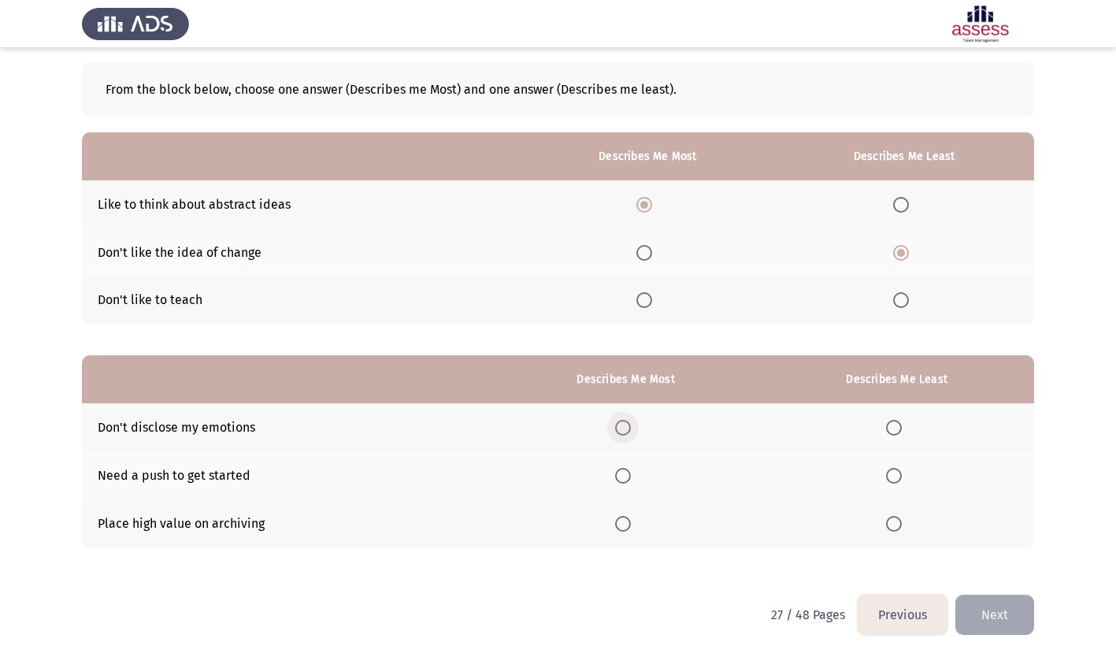
click at [629, 423] on span "Select an option" at bounding box center [623, 428] width 16 height 16
click at [629, 423] on input "Select an option" at bounding box center [623, 428] width 16 height 16
click at [895, 476] on span "Select an option" at bounding box center [894, 476] width 16 height 16
click at [895, 476] on input "Select an option" at bounding box center [894, 476] width 16 height 16
click at [997, 614] on button "Next" at bounding box center [994, 615] width 79 height 40
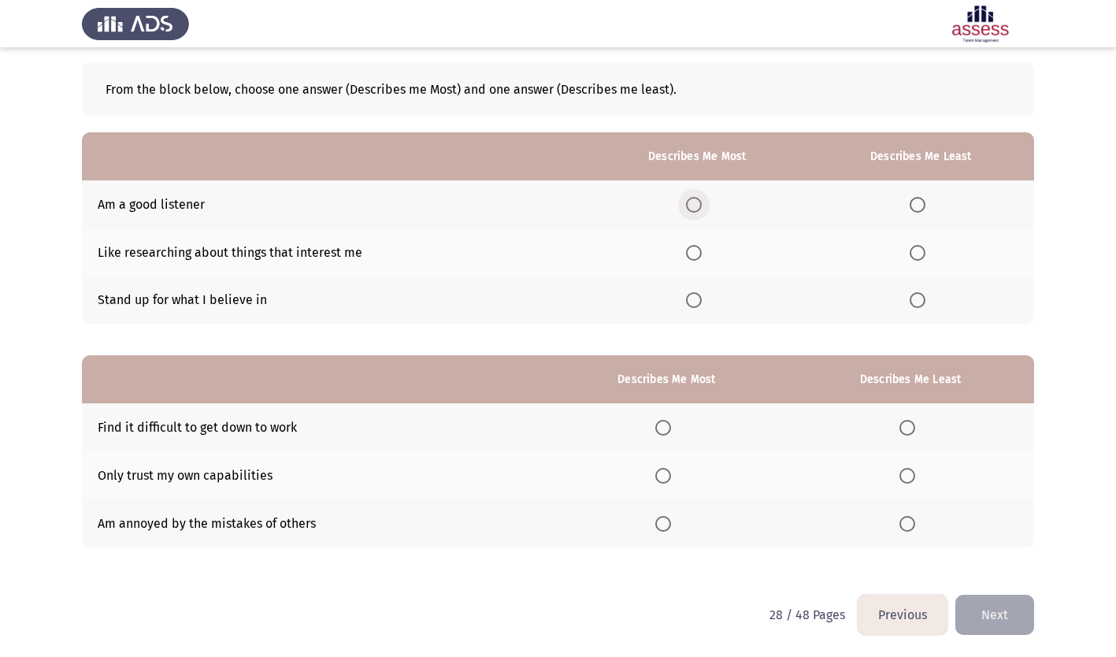
click at [696, 204] on span "Select an option" at bounding box center [694, 205] width 16 height 16
click at [696, 204] on input "Select an option" at bounding box center [694, 205] width 16 height 16
click at [700, 255] on span "Select an option" at bounding box center [694, 253] width 16 height 16
click at [700, 255] on input "Select an option" at bounding box center [694, 253] width 16 height 16
click at [919, 301] on span "Select an option" at bounding box center [918, 300] width 16 height 16
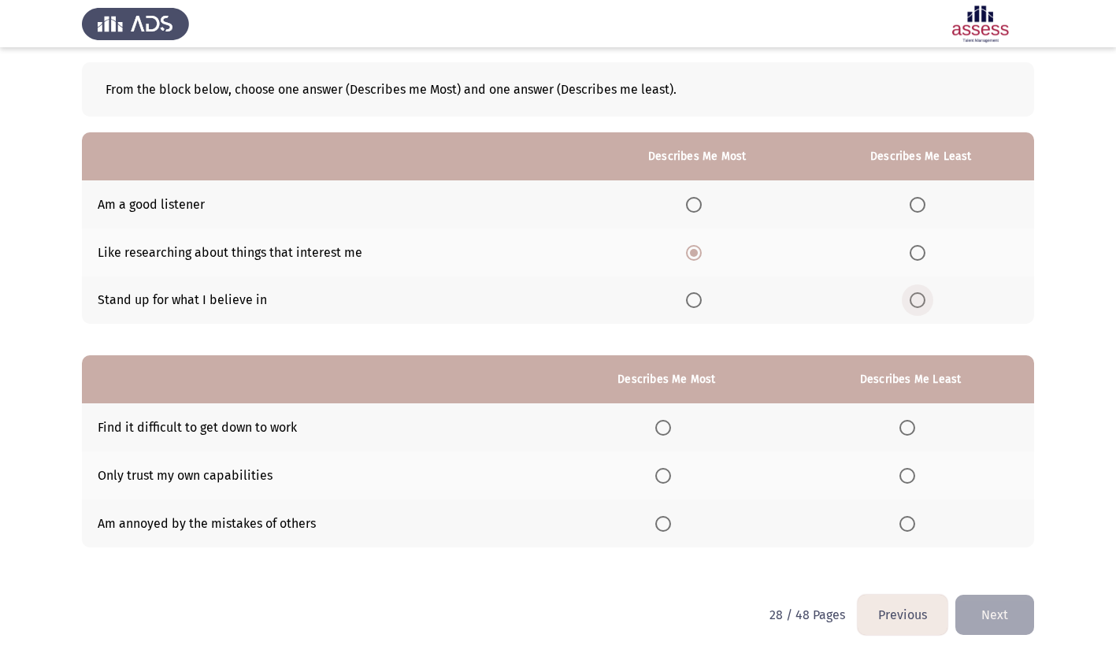
click at [919, 301] on input "Select an option" at bounding box center [918, 300] width 16 height 16
click at [668, 477] on span "Select an option" at bounding box center [663, 476] width 16 height 16
click at [668, 477] on input "Select an option" at bounding box center [663, 476] width 16 height 16
drag, startPoint x: 917, startPoint y: 522, endPoint x: 937, endPoint y: 551, distance: 35.6
click at [915, 523] on span "Select an option" at bounding box center [907, 524] width 16 height 16
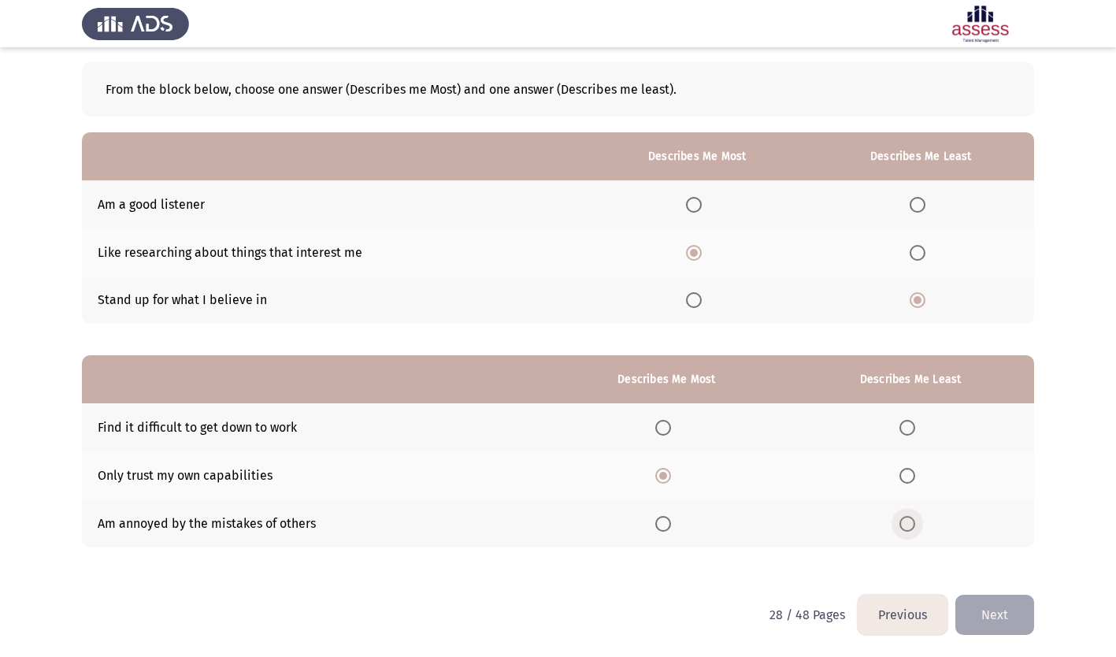
click at [915, 523] on input "Select an option" at bounding box center [907, 524] width 16 height 16
click at [997, 605] on button "Next" at bounding box center [994, 615] width 79 height 40
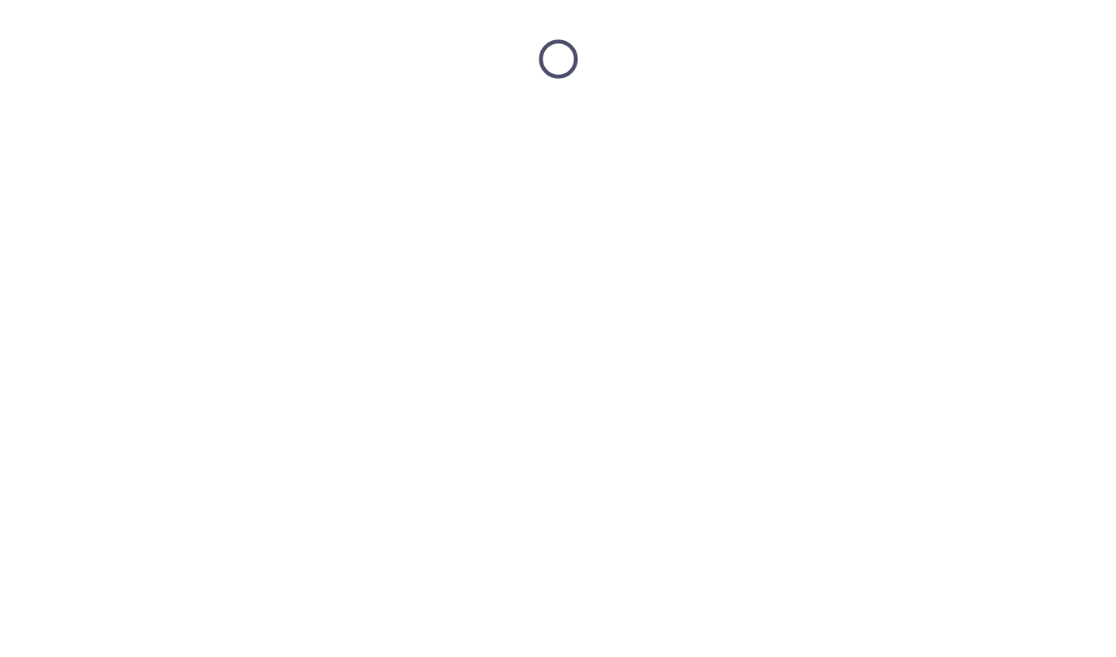
scroll to position [0, 0]
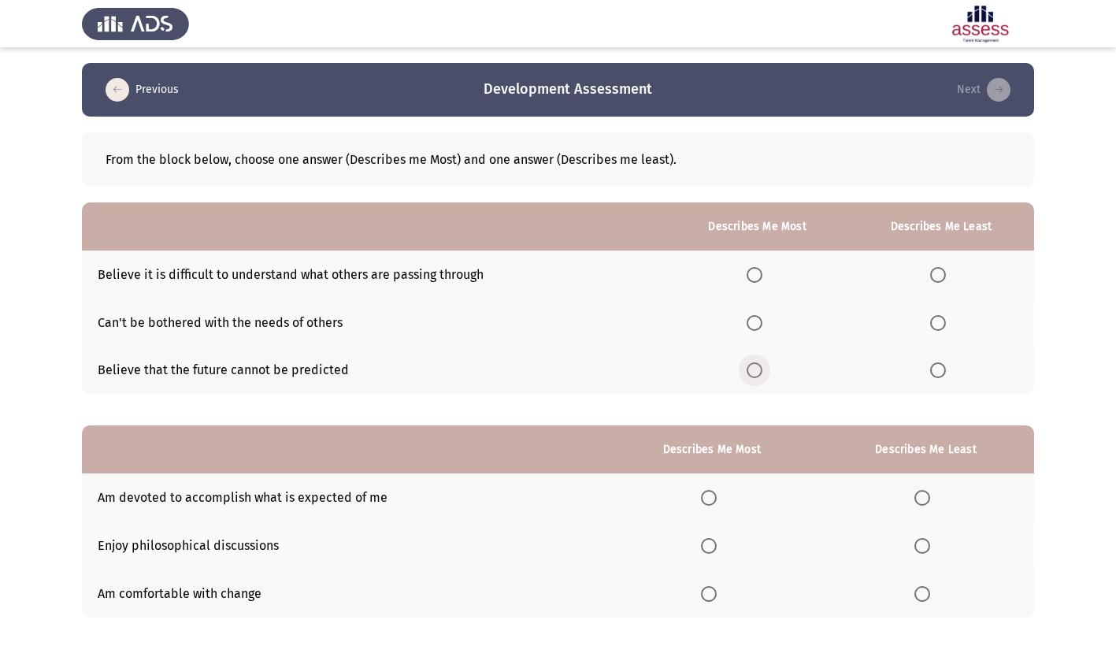
click at [761, 374] on span "Select an option" at bounding box center [755, 370] width 16 height 16
click at [761, 374] on input "Select an option" at bounding box center [755, 370] width 16 height 16
click at [944, 318] on span "Select an option" at bounding box center [938, 323] width 16 height 16
click at [944, 318] on input "Select an option" at bounding box center [938, 323] width 16 height 16
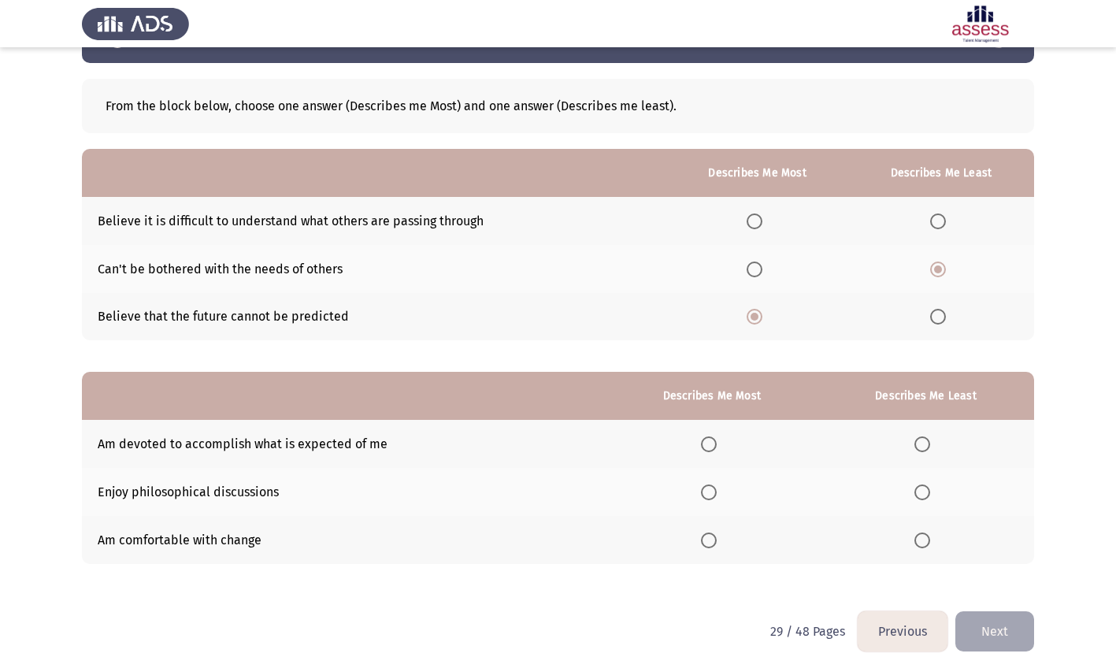
scroll to position [70, 0]
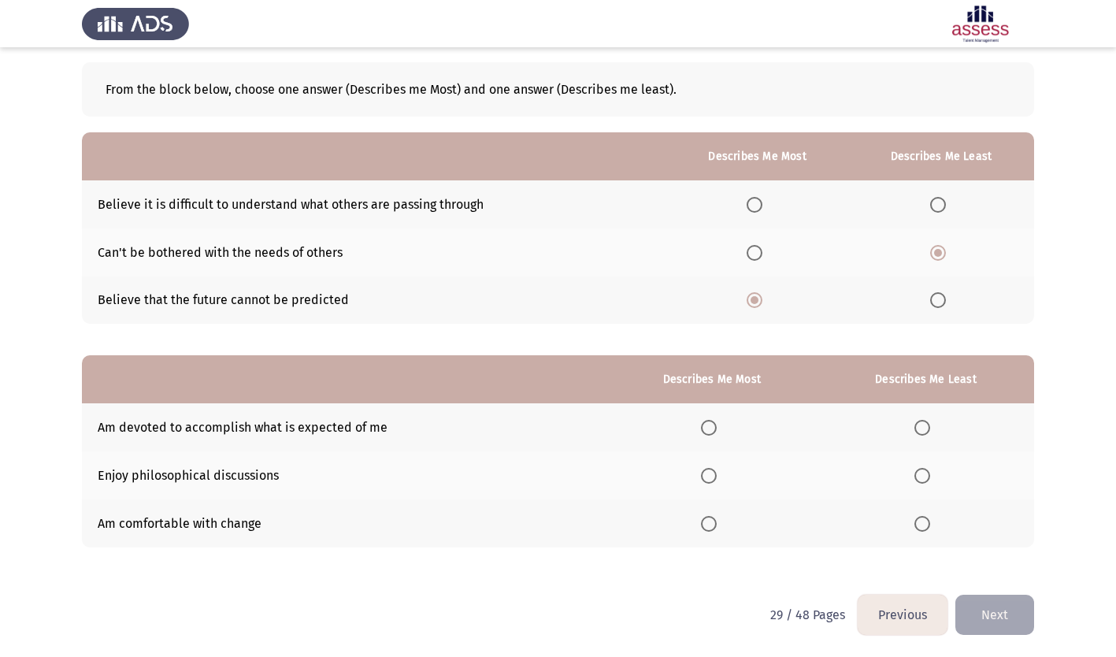
click at [709, 524] on span "Select an option" at bounding box center [709, 524] width 0 height 0
click at [710, 523] on input "Select an option" at bounding box center [709, 524] width 16 height 16
drag, startPoint x: 924, startPoint y: 477, endPoint x: 974, endPoint y: 561, distance: 98.2
click at [924, 477] on span "Select an option" at bounding box center [922, 476] width 16 height 16
click at [924, 477] on input "Select an option" at bounding box center [922, 476] width 16 height 16
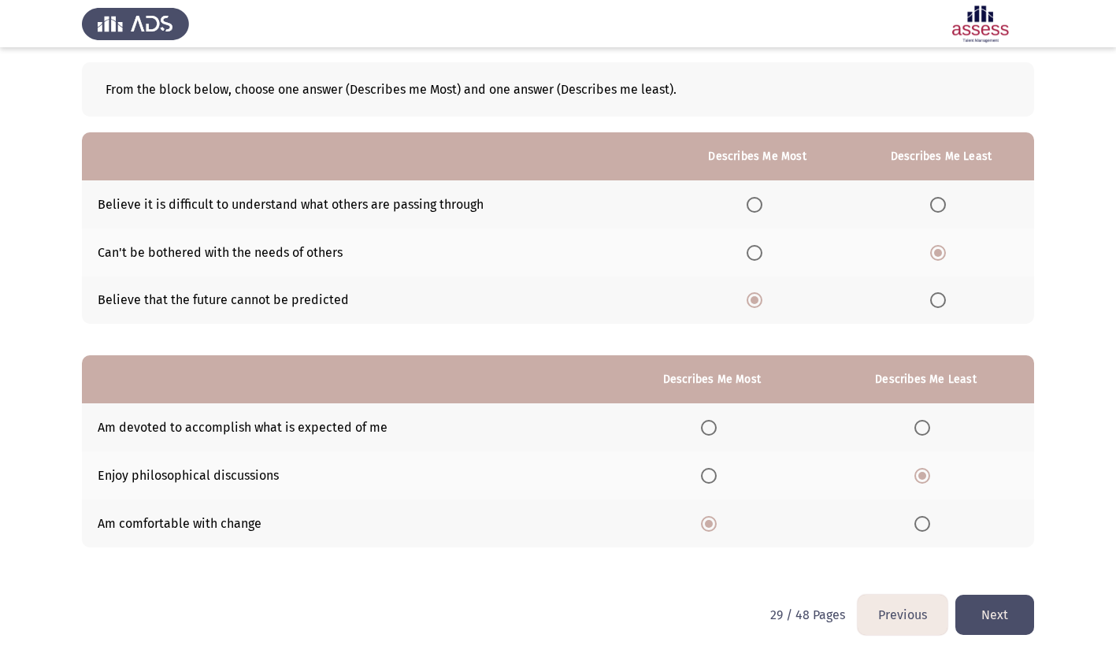
click at [1001, 611] on button "Next" at bounding box center [994, 615] width 79 height 40
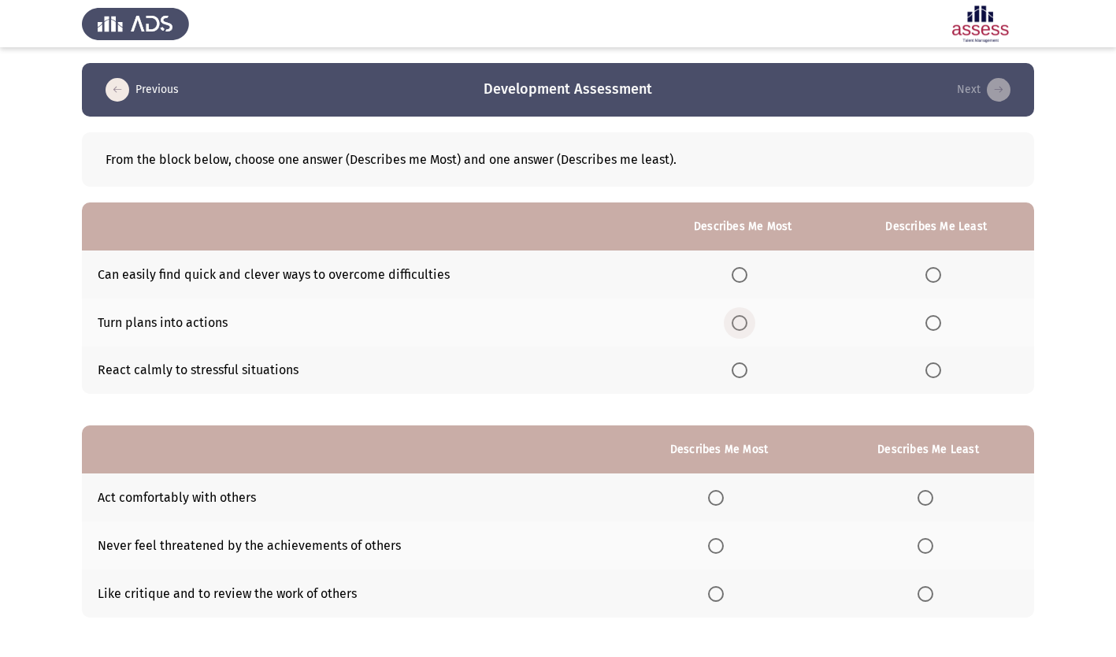
click at [742, 321] on span "Select an option" at bounding box center [740, 323] width 16 height 16
click at [742, 321] on input "Select an option" at bounding box center [740, 323] width 16 height 16
click at [930, 368] on span "Select an option" at bounding box center [933, 370] width 16 height 16
click at [930, 368] on input "Select an option" at bounding box center [933, 370] width 16 height 16
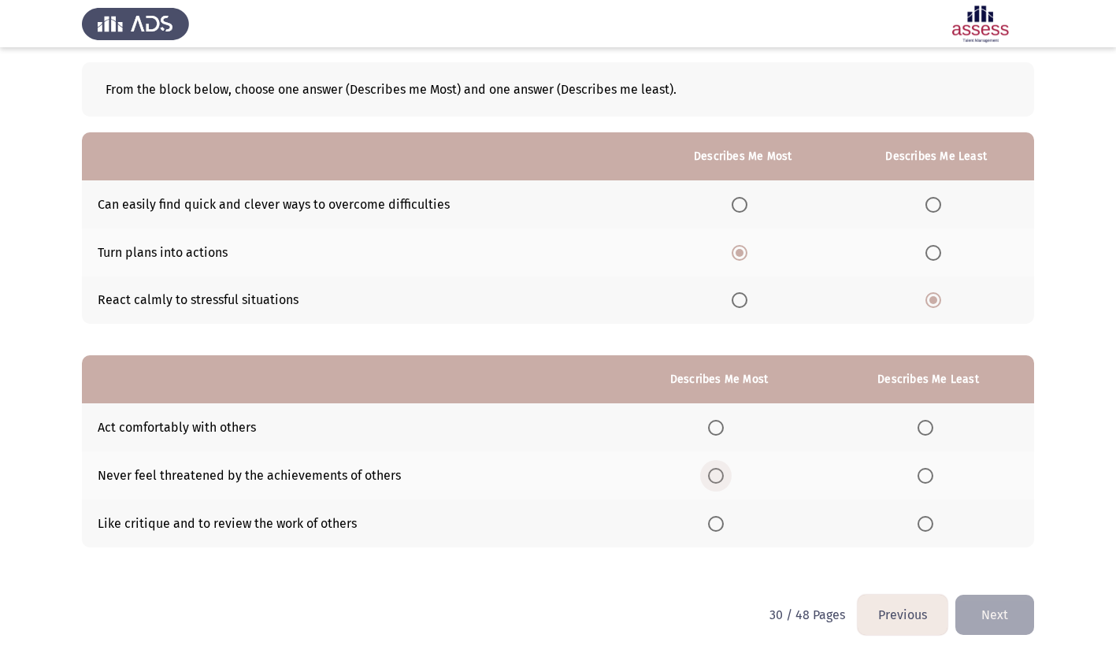
click at [724, 472] on span "Select an option" at bounding box center [716, 476] width 16 height 16
click at [724, 472] on input "Select an option" at bounding box center [716, 476] width 16 height 16
click at [925, 528] on span "Select an option" at bounding box center [926, 524] width 16 height 16
click at [925, 528] on input "Select an option" at bounding box center [926, 524] width 16 height 16
click at [985, 603] on button "Next" at bounding box center [994, 615] width 79 height 40
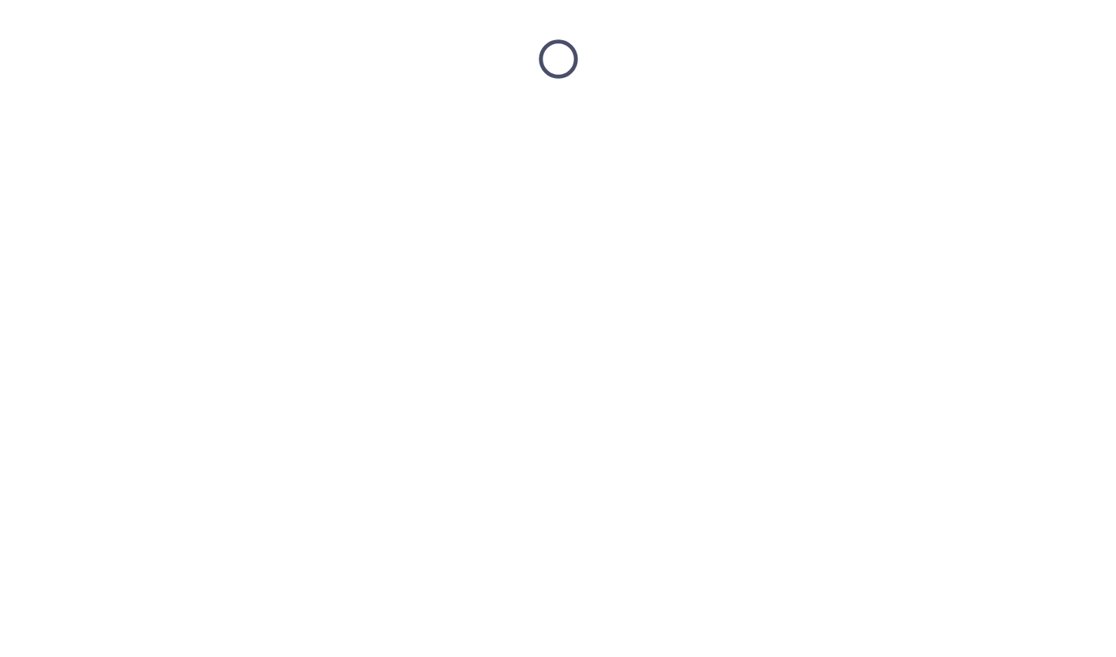
scroll to position [0, 0]
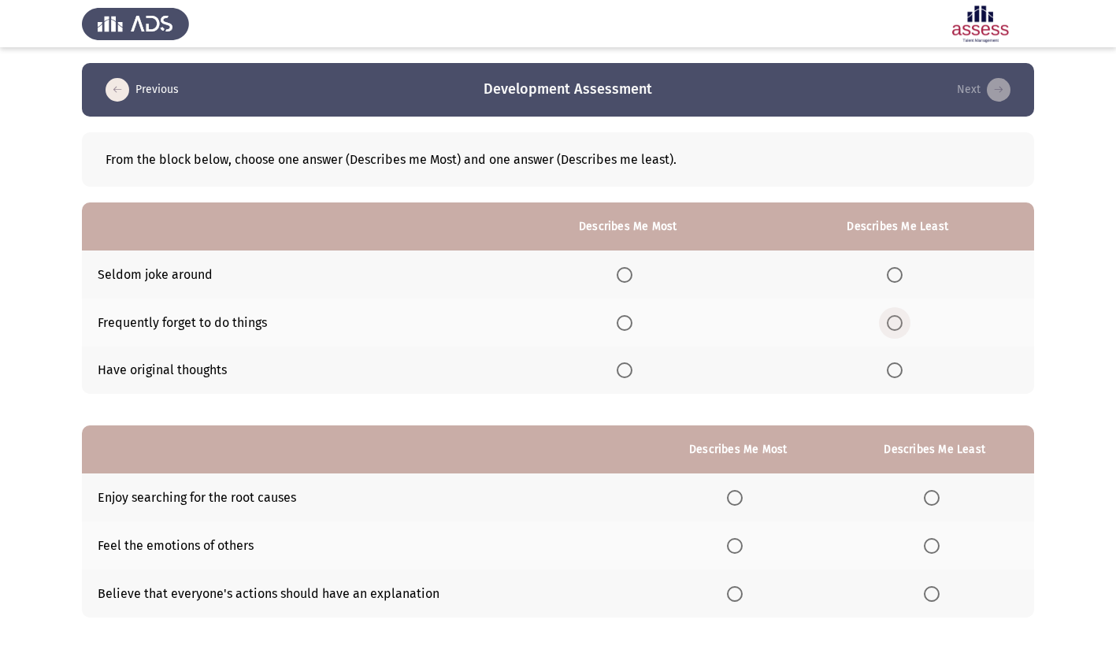
click at [895, 321] on span "Select an option" at bounding box center [895, 323] width 16 height 16
click at [895, 321] on input "Select an option" at bounding box center [895, 323] width 16 height 16
click at [632, 371] on span "Select an option" at bounding box center [625, 370] width 16 height 16
click at [632, 371] on input "Select an option" at bounding box center [625, 370] width 16 height 16
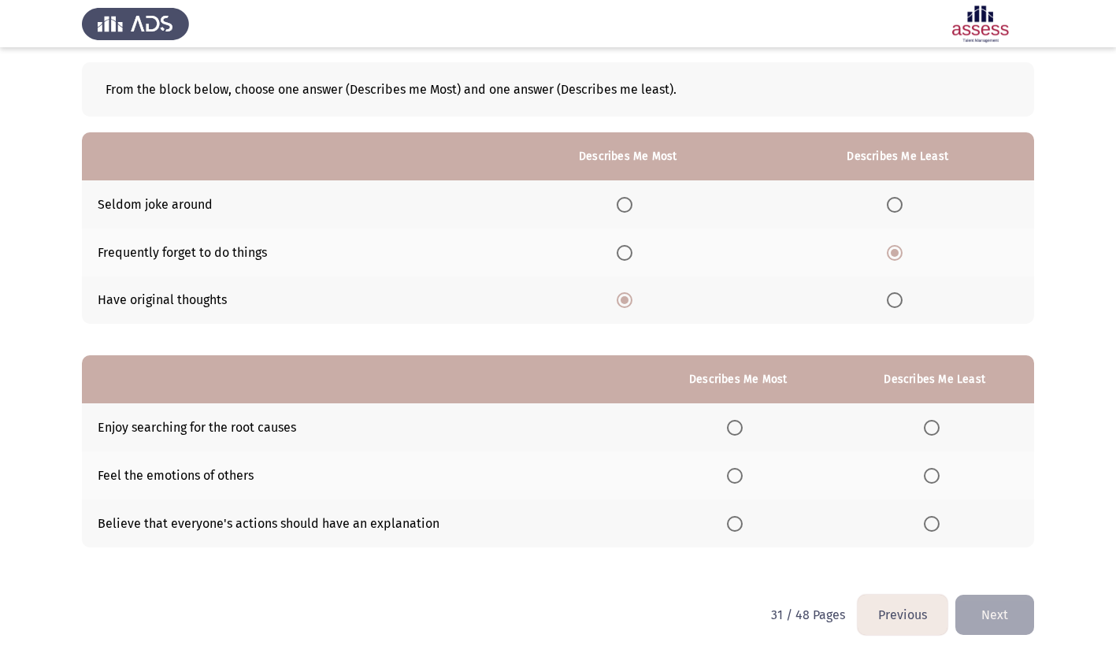
click at [739, 428] on span "Select an option" at bounding box center [735, 428] width 16 height 16
click at [739, 428] on input "Select an option" at bounding box center [735, 428] width 16 height 16
click at [930, 479] on span "Select an option" at bounding box center [932, 476] width 16 height 16
click at [930, 479] on input "Select an option" at bounding box center [932, 476] width 16 height 16
click at [1017, 615] on button "Next" at bounding box center [994, 615] width 79 height 40
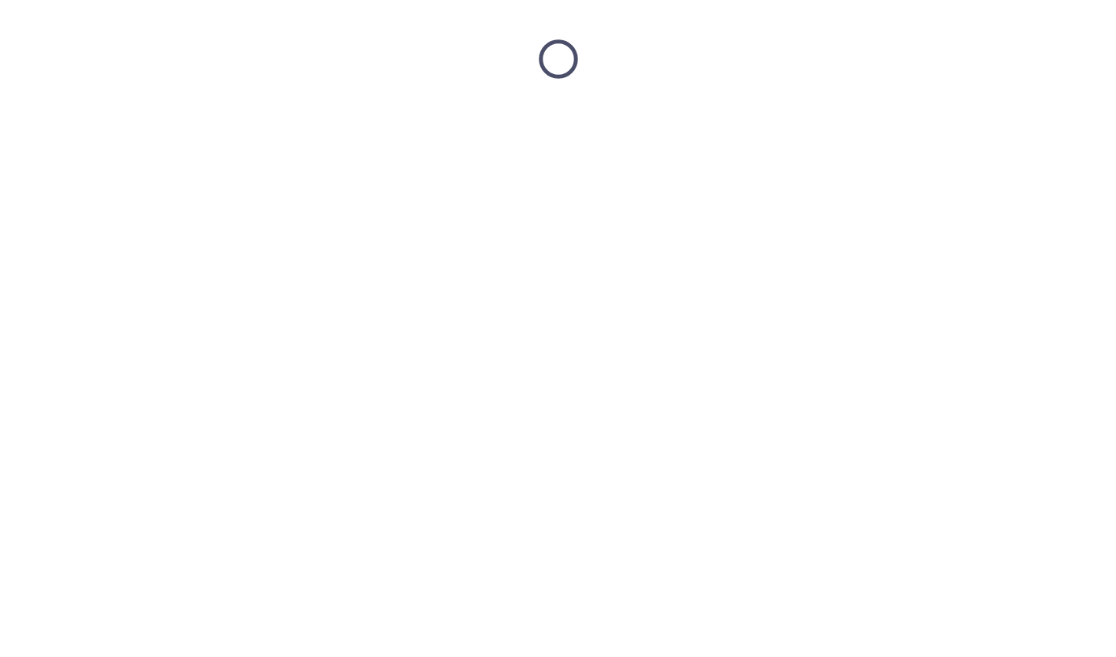
scroll to position [0, 0]
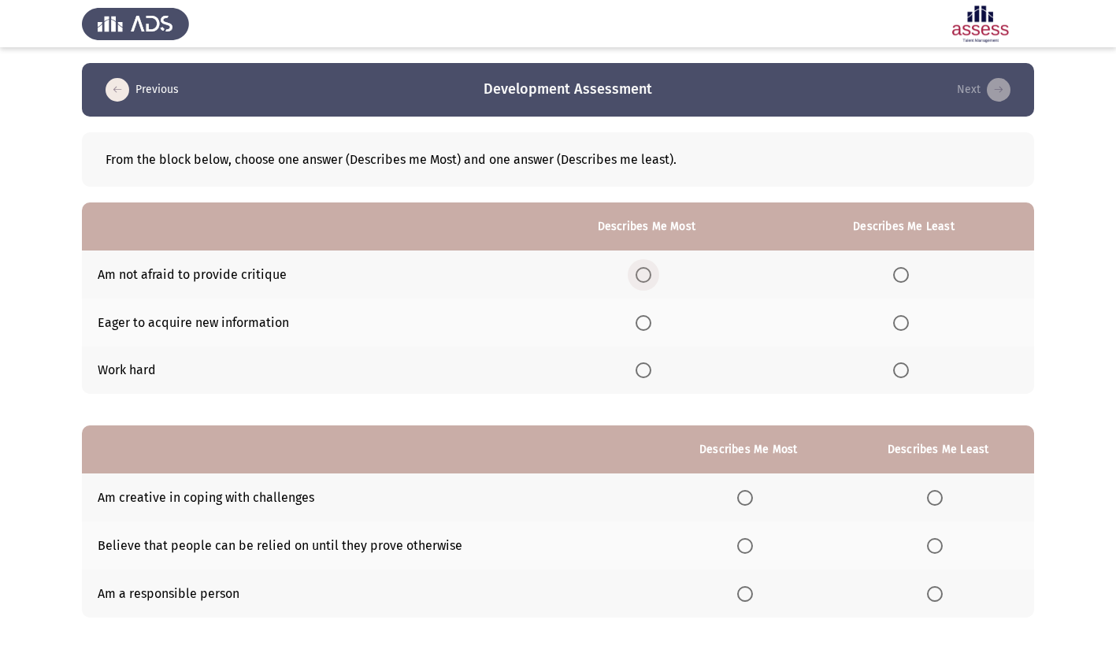
click at [643, 270] on span "Select an option" at bounding box center [644, 275] width 16 height 16
click at [643, 270] on input "Select an option" at bounding box center [644, 275] width 16 height 16
click at [903, 370] on span "Select an option" at bounding box center [901, 370] width 16 height 16
click at [903, 370] on input "Select an option" at bounding box center [901, 370] width 16 height 16
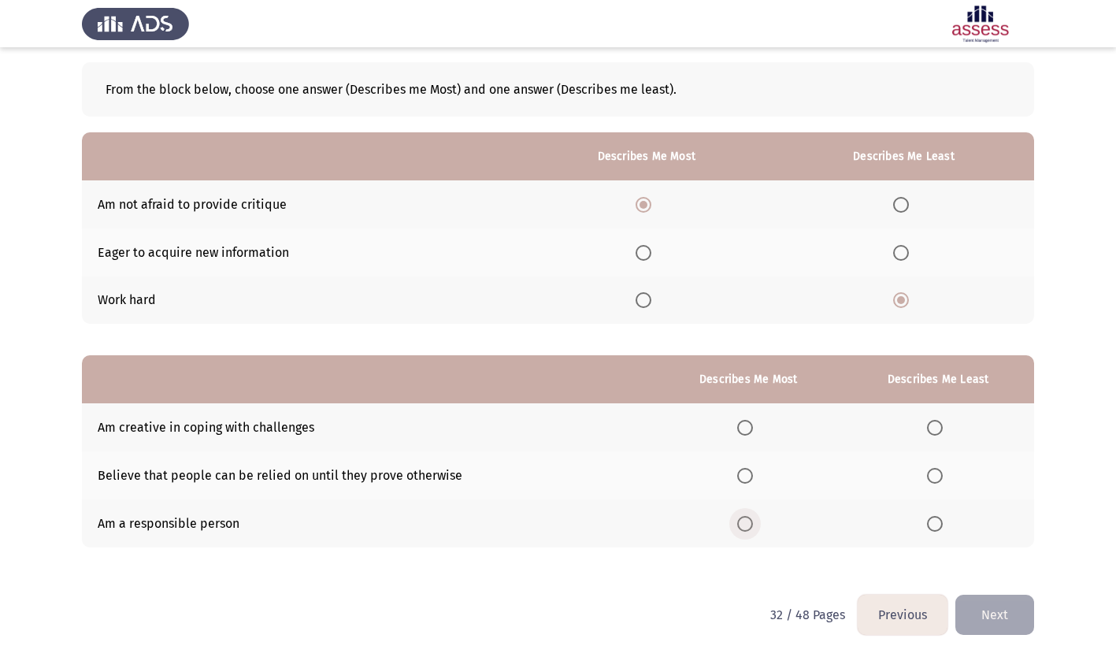
click at [750, 521] on span "Select an option" at bounding box center [745, 524] width 16 height 16
click at [750, 521] on input "Select an option" at bounding box center [745, 524] width 16 height 16
click at [939, 432] on span "Select an option" at bounding box center [935, 428] width 16 height 16
click at [939, 432] on input "Select an option" at bounding box center [935, 428] width 16 height 16
click at [995, 612] on button "Next" at bounding box center [994, 615] width 79 height 40
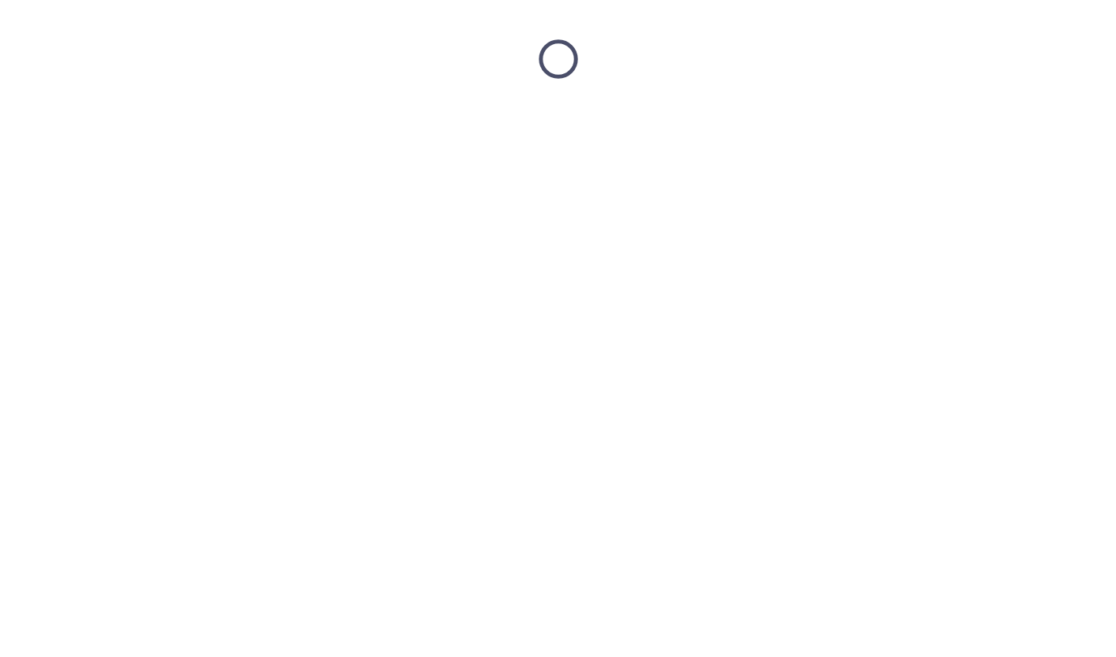
scroll to position [0, 0]
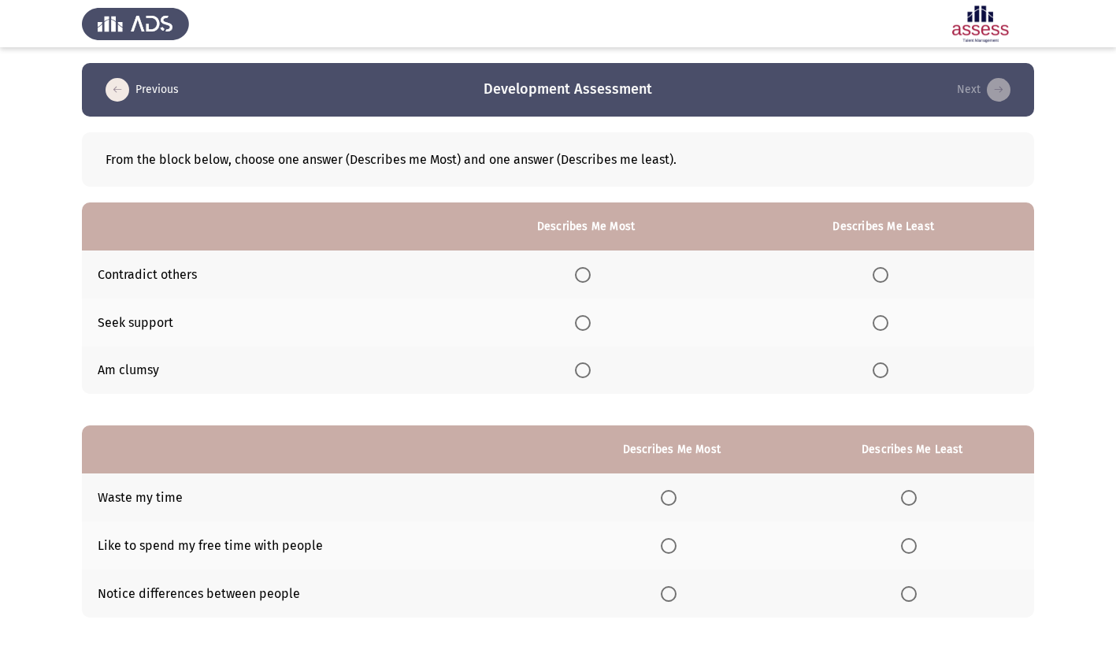
click at [591, 323] on span "Select an option" at bounding box center [583, 323] width 16 height 16
click at [591, 323] on input "Select an option" at bounding box center [583, 323] width 16 height 16
click at [888, 273] on span "Select an option" at bounding box center [881, 275] width 16 height 16
click at [888, 273] on input "Select an option" at bounding box center [881, 275] width 16 height 16
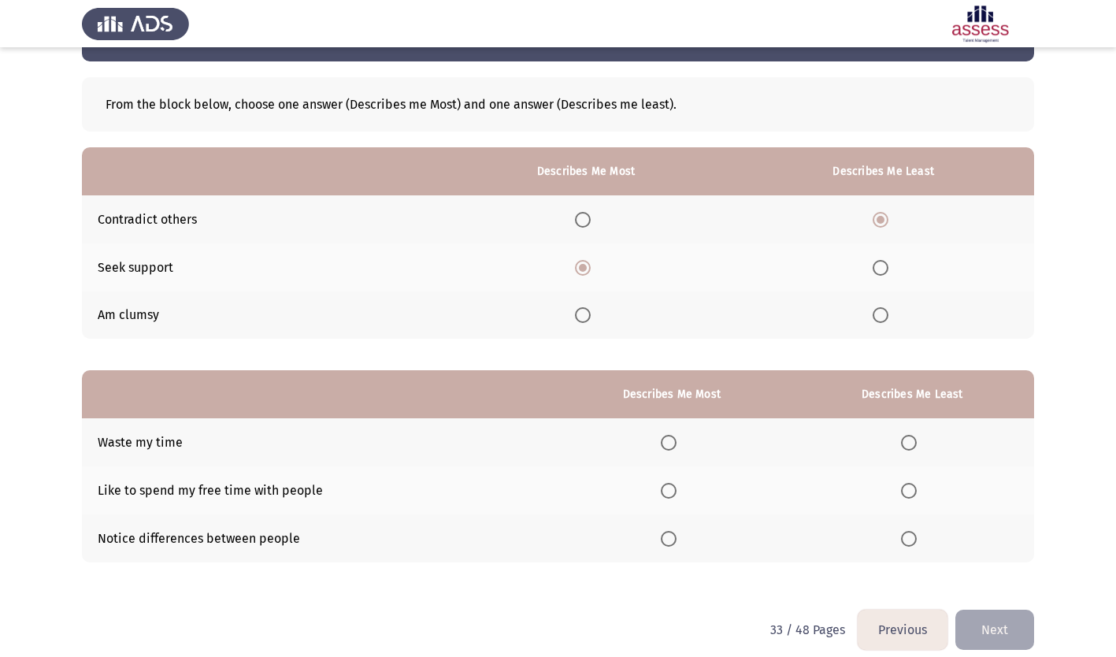
scroll to position [70, 0]
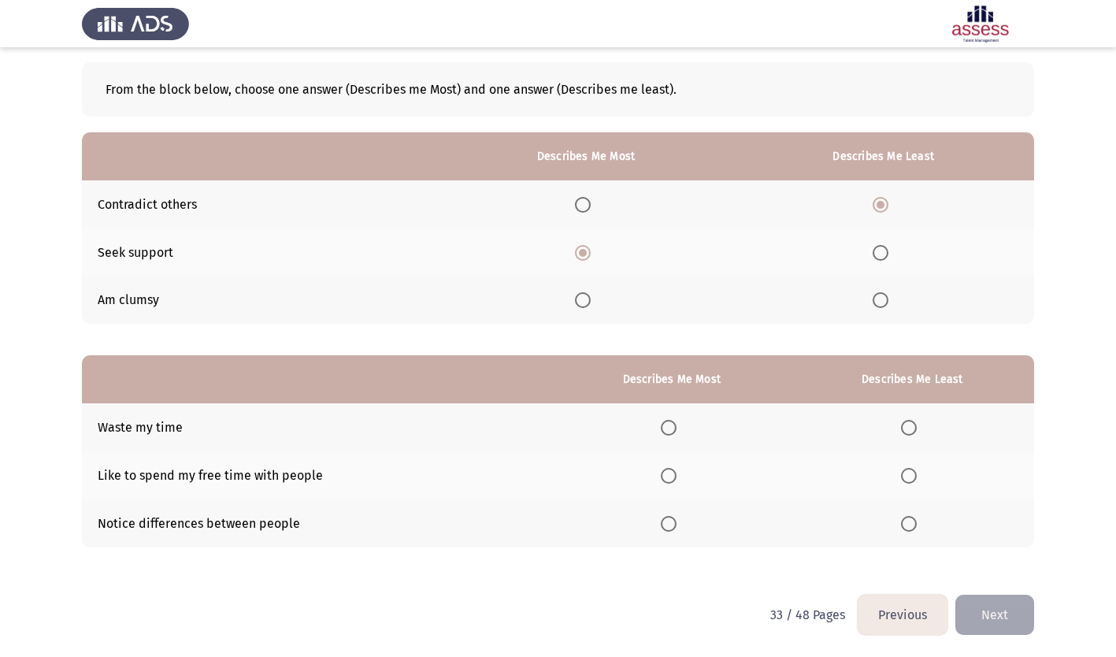
click at [673, 474] on span "Select an option" at bounding box center [669, 476] width 16 height 16
click at [673, 474] on input "Select an option" at bounding box center [669, 476] width 16 height 16
click at [915, 428] on span "Select an option" at bounding box center [909, 428] width 16 height 16
click at [915, 428] on input "Select an option" at bounding box center [909, 428] width 16 height 16
click at [999, 618] on button "Next" at bounding box center [994, 615] width 79 height 40
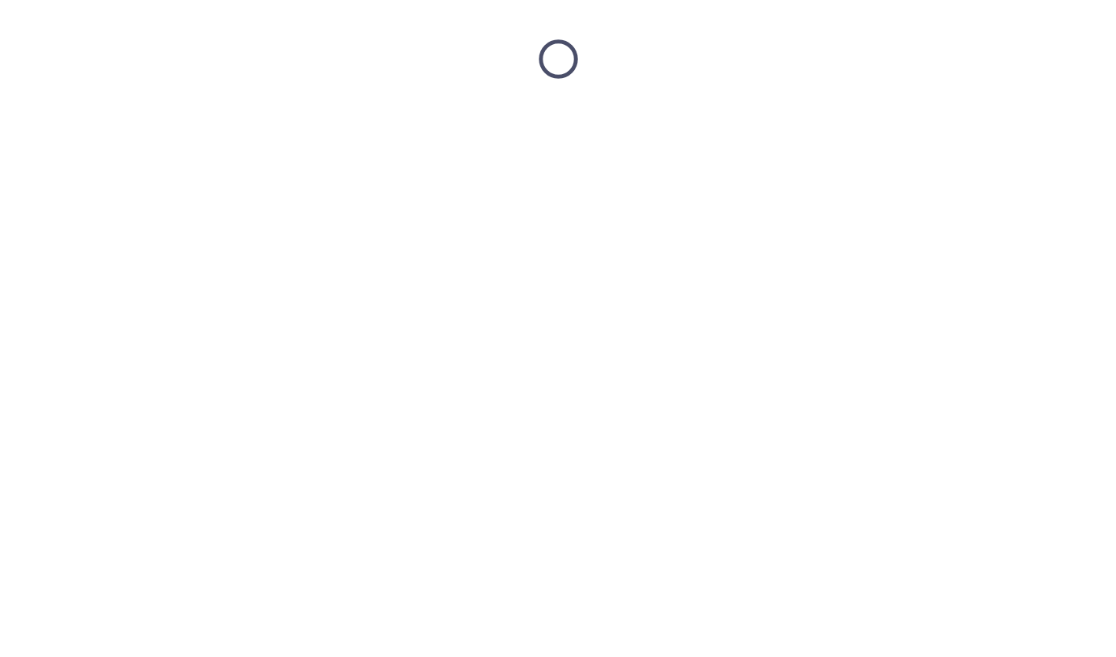
scroll to position [0, 0]
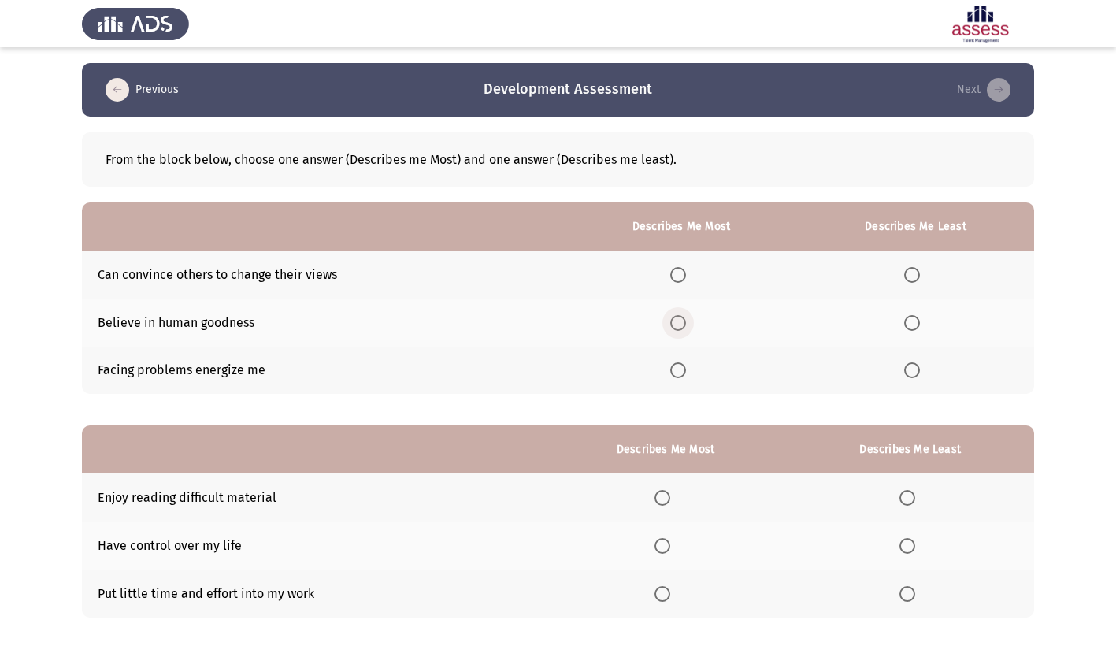
click at [684, 325] on span "Select an option" at bounding box center [678, 323] width 16 height 16
click at [684, 325] on input "Select an option" at bounding box center [678, 323] width 16 height 16
click at [909, 271] on span "Select an option" at bounding box center [912, 275] width 16 height 16
click at [909, 271] on input "Select an option" at bounding box center [912, 275] width 16 height 16
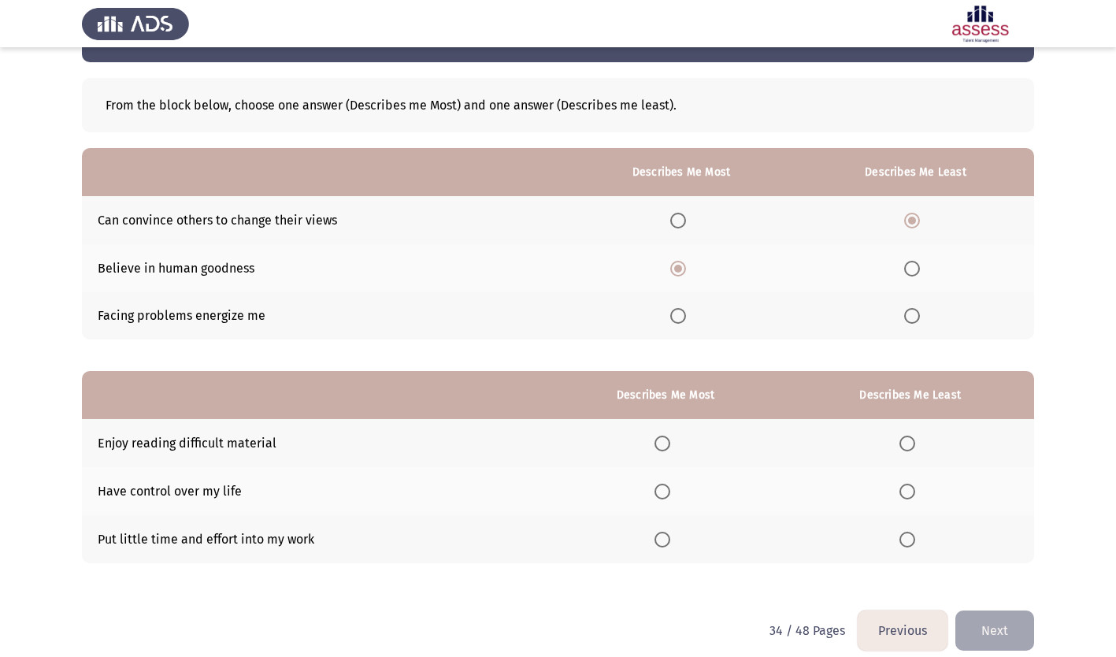
scroll to position [70, 0]
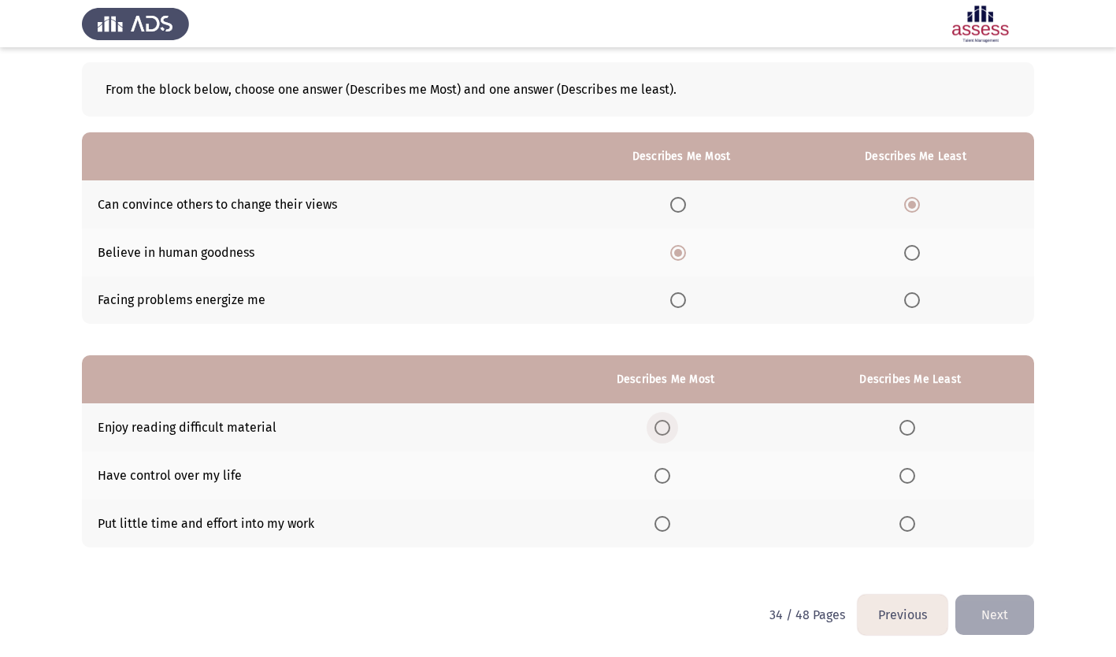
click at [665, 420] on span "Select an option" at bounding box center [663, 428] width 16 height 16
click at [665, 420] on input "Select an option" at bounding box center [663, 428] width 16 height 16
click at [914, 519] on span "Select an option" at bounding box center [907, 524] width 16 height 16
click at [914, 519] on input "Select an option" at bounding box center [907, 524] width 16 height 16
click at [1008, 617] on button "Next" at bounding box center [994, 615] width 79 height 40
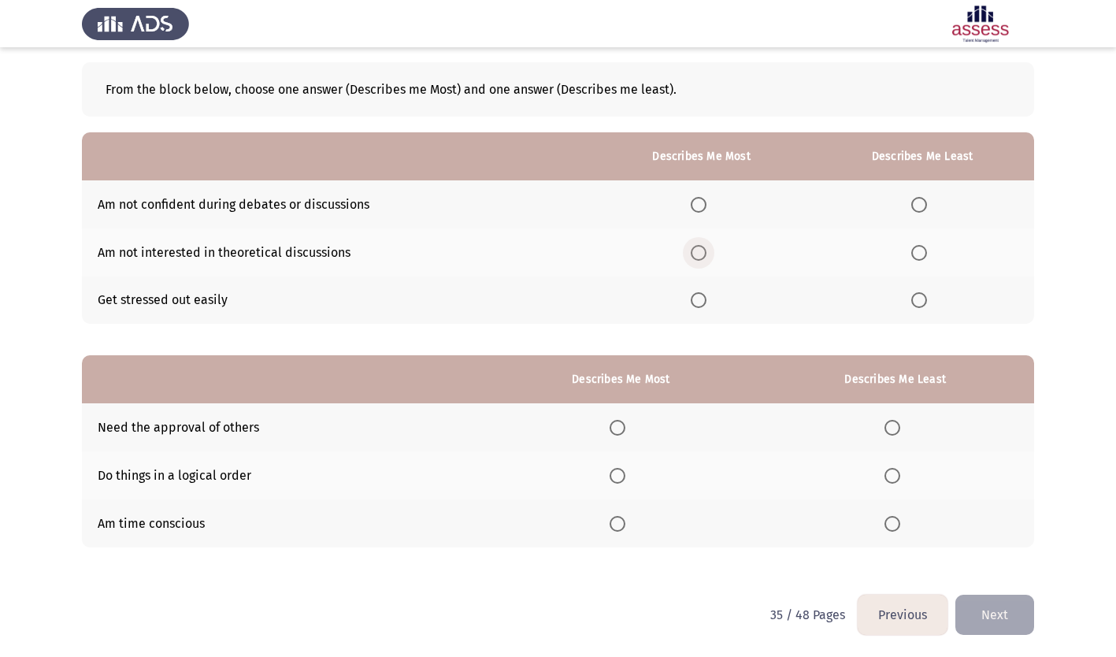
click at [706, 251] on span "Select an option" at bounding box center [699, 253] width 16 height 16
click at [706, 251] on input "Select an option" at bounding box center [699, 253] width 16 height 16
click at [923, 304] on span "Select an option" at bounding box center [919, 300] width 16 height 16
click at [923, 304] on input "Select an option" at bounding box center [919, 300] width 16 height 16
click at [619, 521] on span "Select an option" at bounding box center [618, 524] width 16 height 16
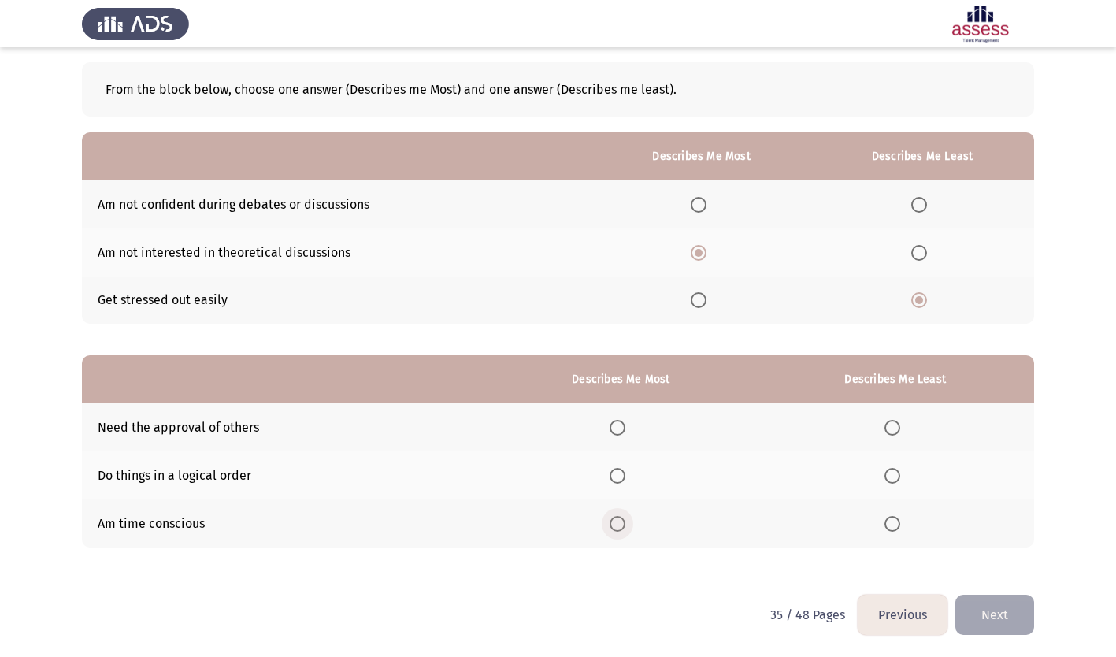
click at [619, 521] on input "Select an option" at bounding box center [618, 524] width 16 height 16
click at [902, 426] on label "Select an option" at bounding box center [895, 428] width 22 height 16
click at [900, 426] on input "Select an option" at bounding box center [892, 428] width 16 height 16
click at [1007, 625] on button "Next" at bounding box center [994, 615] width 79 height 40
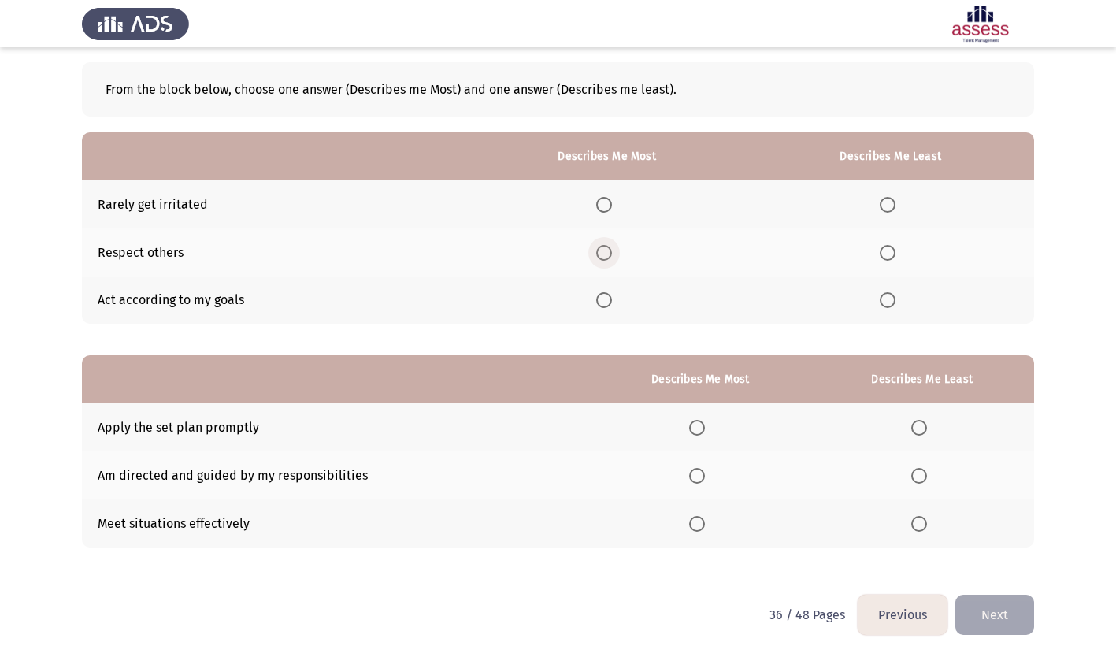
click at [607, 251] on span "Select an option" at bounding box center [604, 253] width 16 height 16
click at [607, 251] on input "Select an option" at bounding box center [604, 253] width 16 height 16
click at [888, 205] on span "Select an option" at bounding box center [888, 205] width 16 height 16
click at [888, 205] on input "Select an option" at bounding box center [888, 205] width 16 height 16
click at [700, 518] on span "Select an option" at bounding box center [697, 524] width 16 height 16
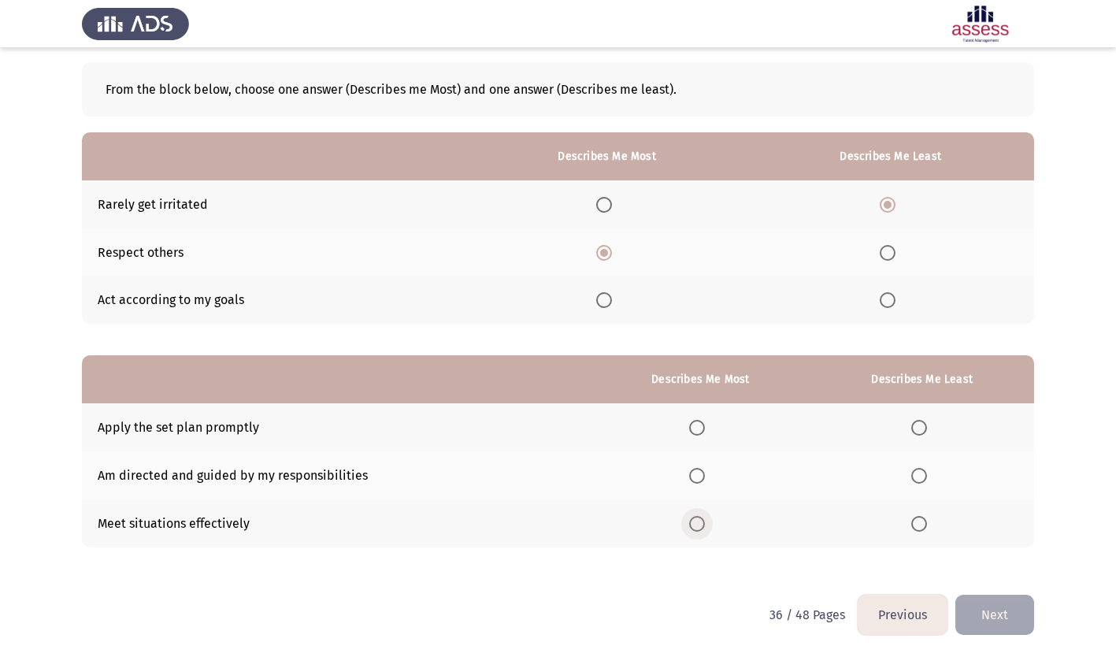
click at [700, 518] on input "Select an option" at bounding box center [697, 524] width 16 height 16
click at [916, 477] on span "Select an option" at bounding box center [919, 476] width 16 height 16
click at [916, 477] on input "Select an option" at bounding box center [919, 476] width 16 height 16
click at [982, 611] on button "Next" at bounding box center [994, 615] width 79 height 40
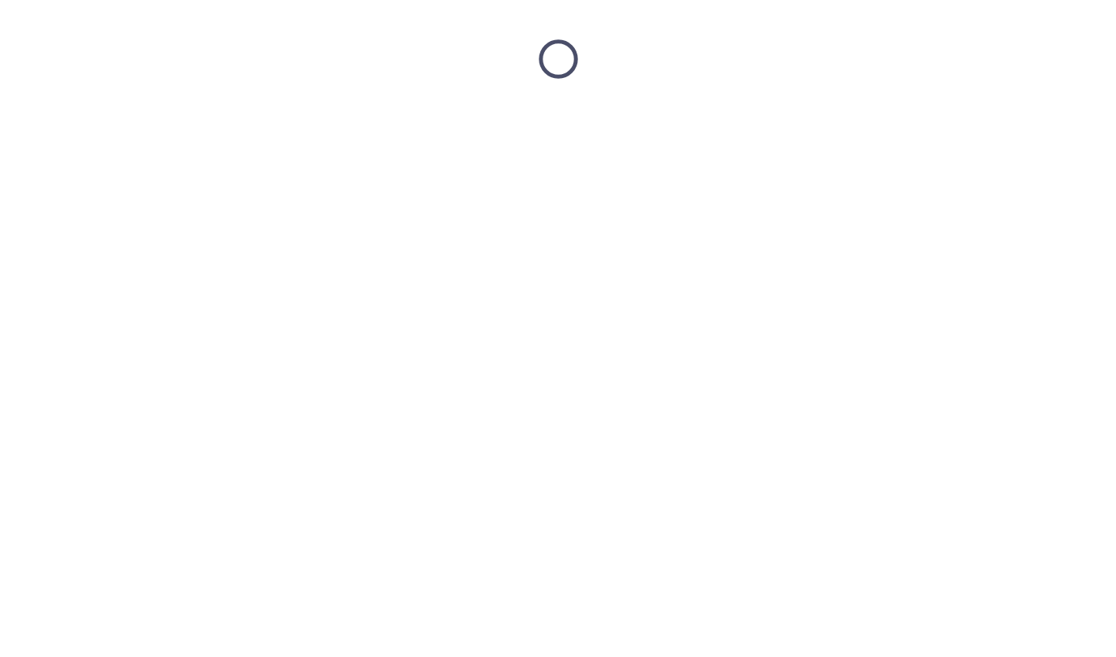
scroll to position [0, 0]
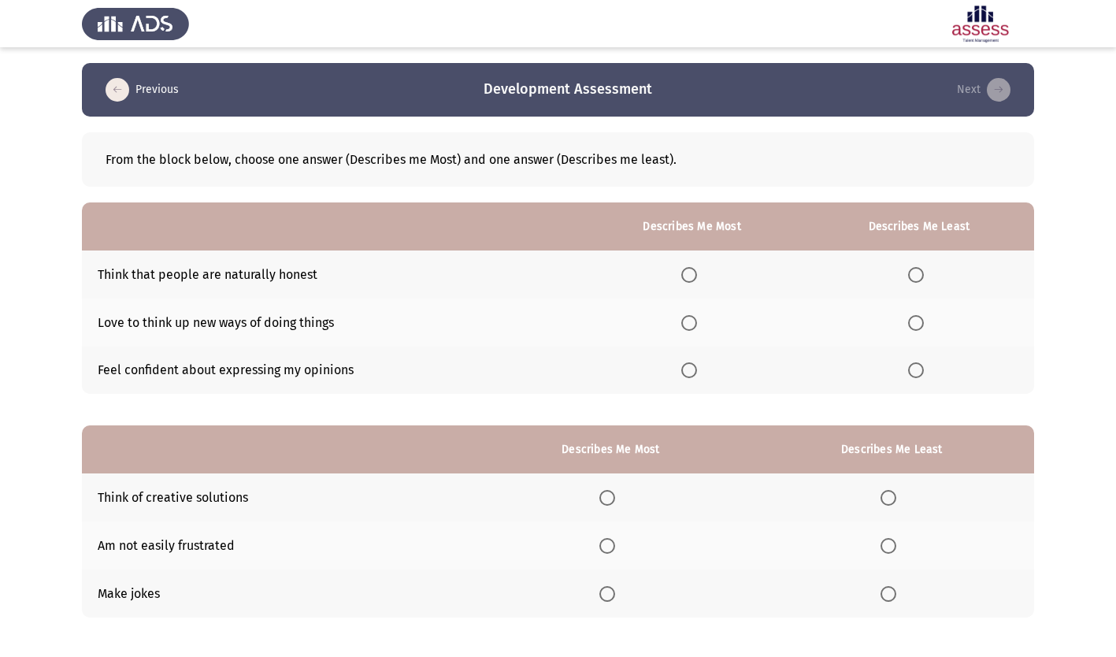
click at [686, 373] on span "Select an option" at bounding box center [689, 370] width 16 height 16
click at [686, 373] on input "Select an option" at bounding box center [689, 370] width 16 height 16
click at [923, 277] on span "Select an option" at bounding box center [916, 275] width 16 height 16
click at [923, 277] on input "Select an option" at bounding box center [916, 275] width 16 height 16
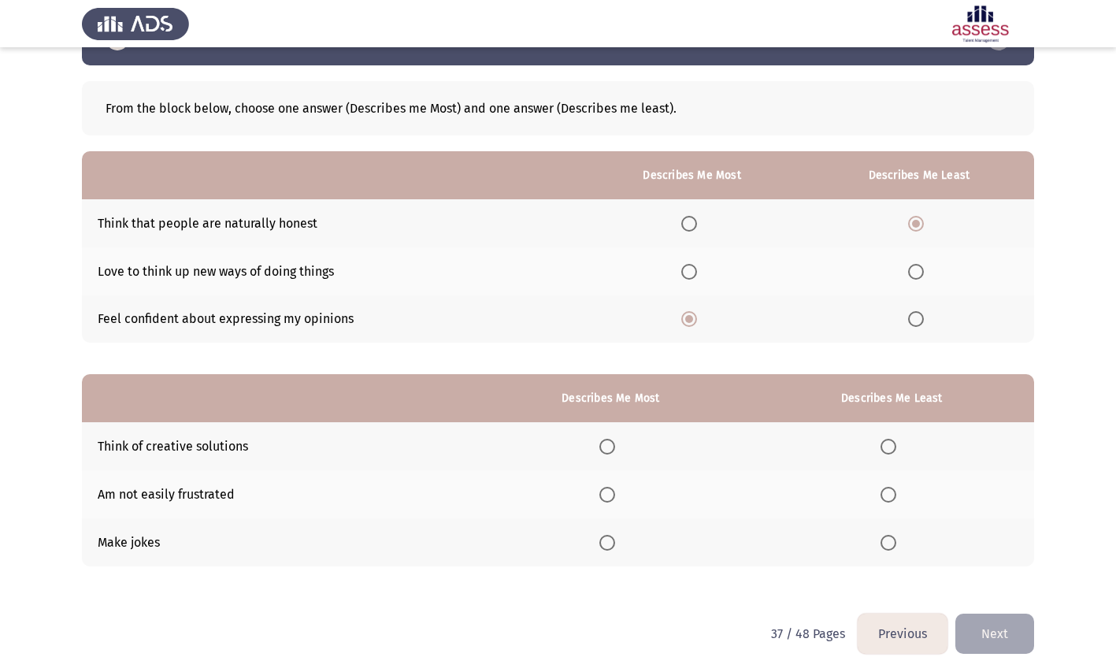
scroll to position [70, 0]
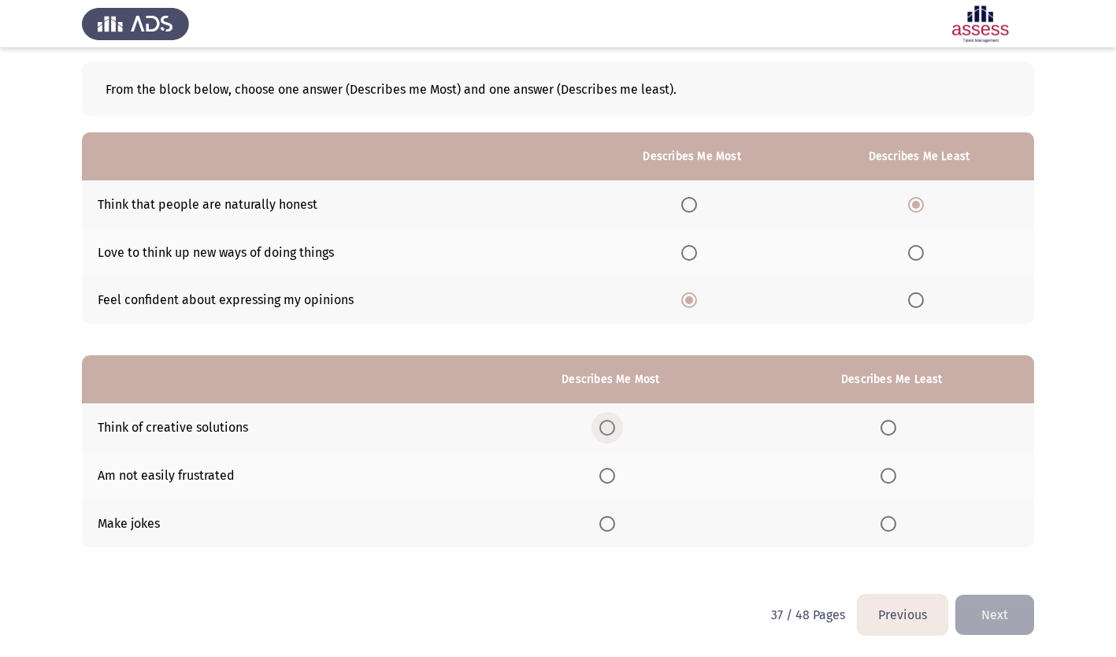
click at [608, 426] on span "Select an option" at bounding box center [607, 428] width 16 height 16
click at [608, 426] on input "Select an option" at bounding box center [607, 428] width 16 height 16
click at [888, 523] on span "Select an option" at bounding box center [889, 524] width 16 height 16
click at [888, 523] on input "Select an option" at bounding box center [889, 524] width 16 height 16
click at [1000, 613] on button "Next" at bounding box center [994, 615] width 79 height 40
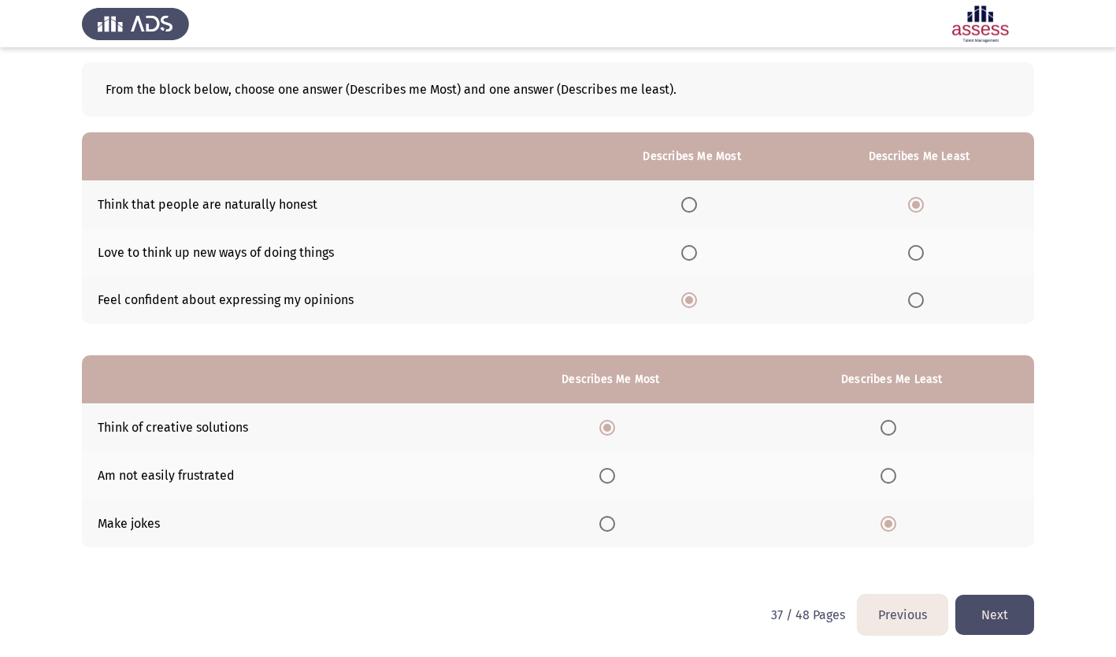
scroll to position [0, 0]
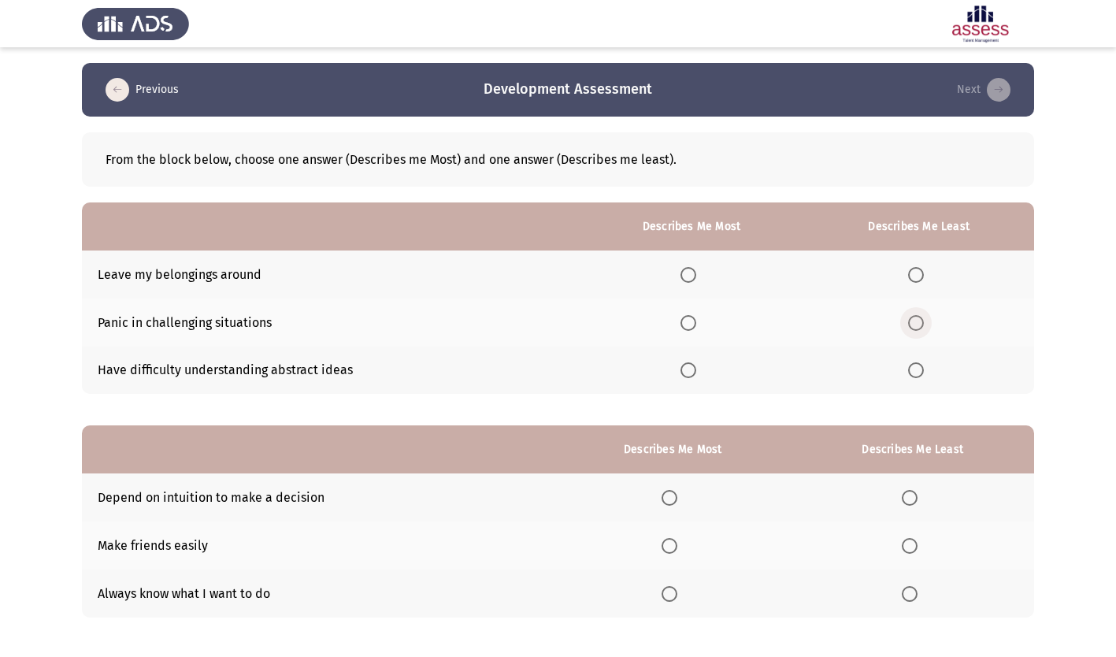
click at [916, 323] on span "Select an option" at bounding box center [916, 323] width 0 height 0
click at [917, 322] on input "Select an option" at bounding box center [916, 323] width 16 height 16
click at [692, 272] on span "Select an option" at bounding box center [688, 275] width 16 height 16
click at [692, 272] on input "Select an option" at bounding box center [688, 275] width 16 height 16
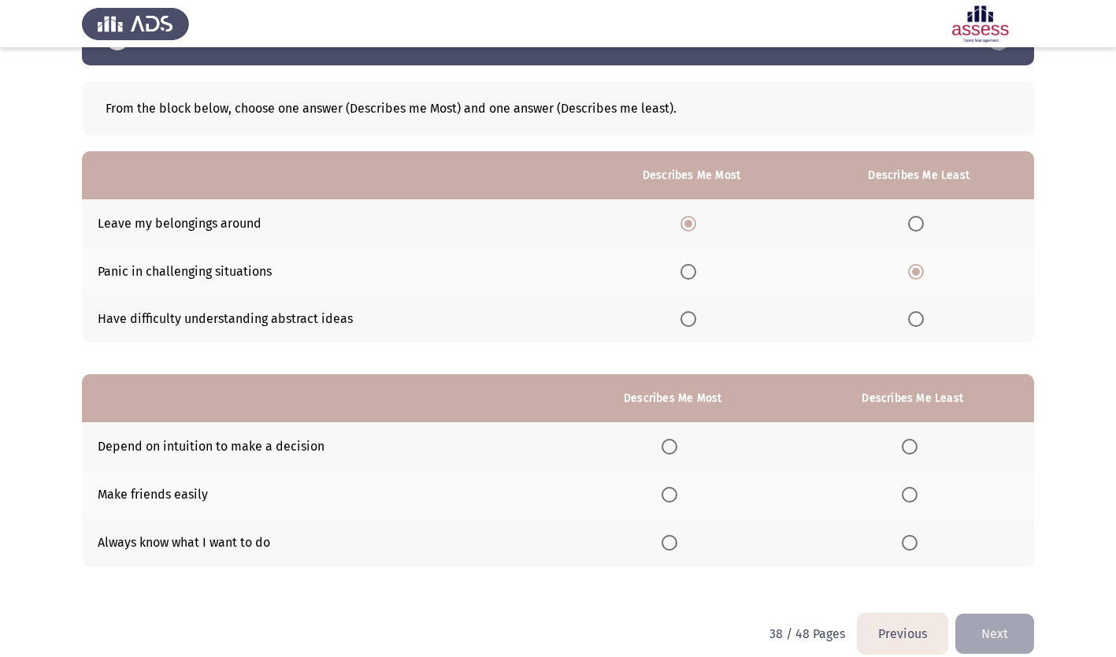
scroll to position [70, 0]
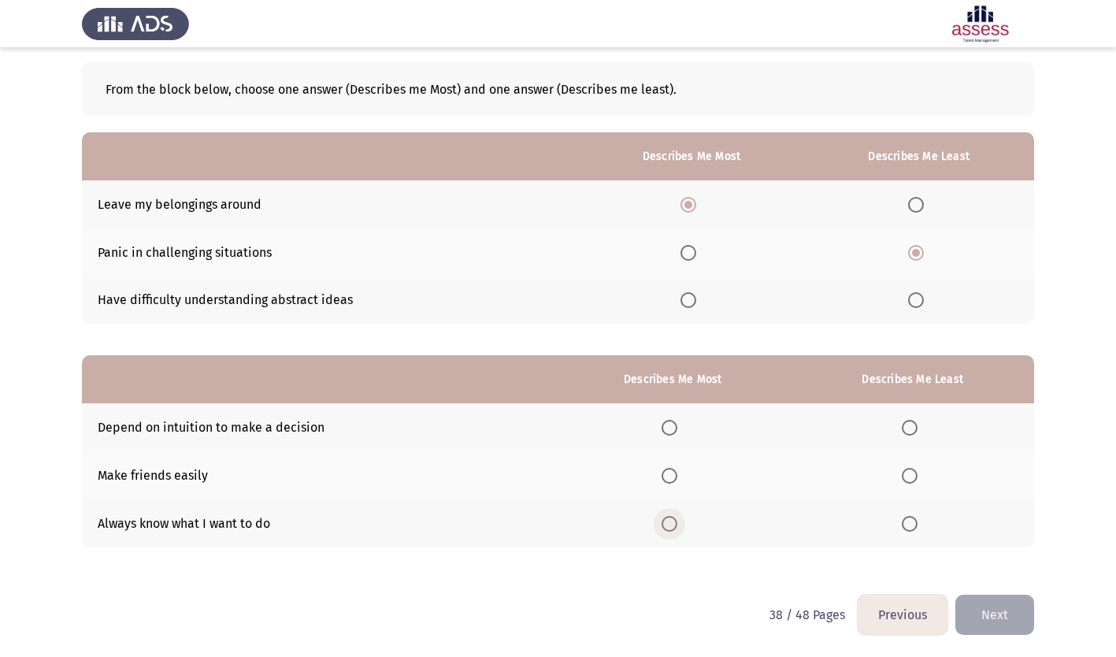
click at [675, 521] on span "Select an option" at bounding box center [670, 524] width 16 height 16
click at [675, 521] on input "Select an option" at bounding box center [670, 524] width 16 height 16
click at [914, 421] on span "Select an option" at bounding box center [910, 428] width 16 height 16
click at [914, 421] on input "Select an option" at bounding box center [910, 428] width 16 height 16
click at [998, 626] on button "Next" at bounding box center [994, 615] width 79 height 40
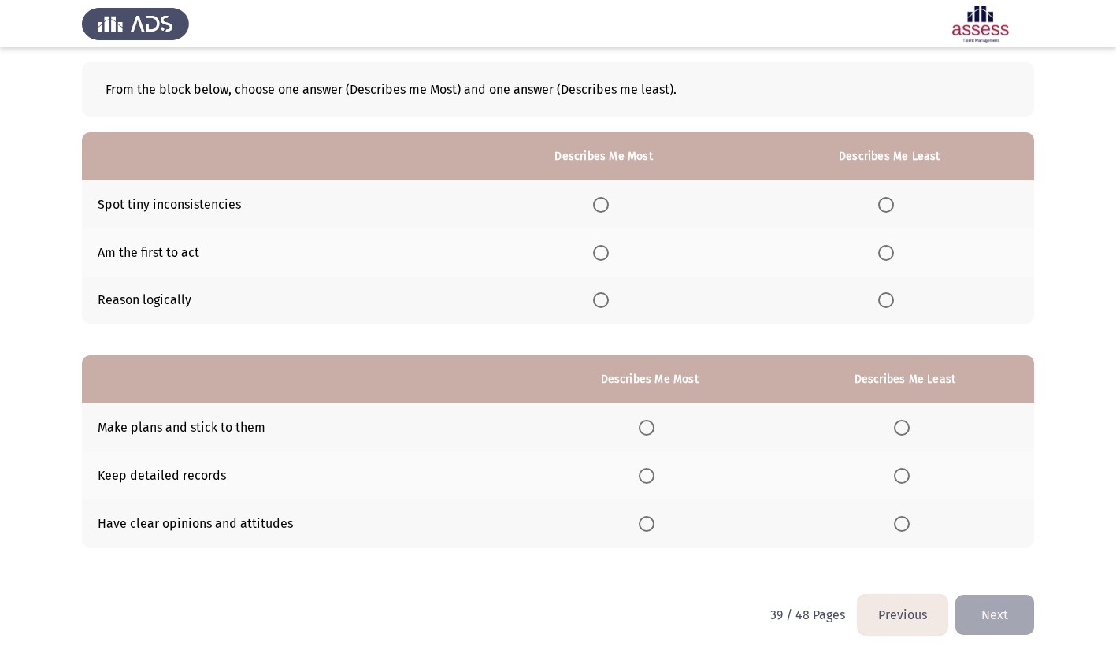
click at [600, 298] on span "Select an option" at bounding box center [601, 300] width 16 height 16
click at [600, 298] on input "Select an option" at bounding box center [601, 300] width 16 height 16
click at [892, 205] on span "Select an option" at bounding box center [886, 205] width 16 height 16
click at [892, 205] on input "Select an option" at bounding box center [886, 205] width 16 height 16
click at [903, 525] on span "Select an option" at bounding box center [902, 524] width 16 height 16
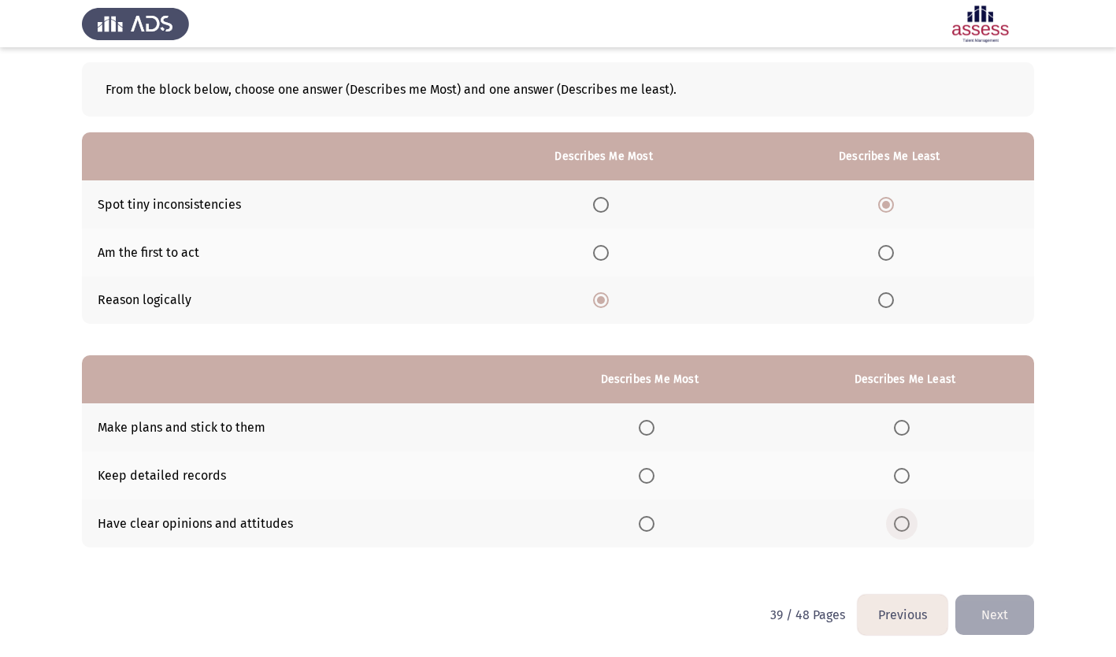
click at [903, 525] on input "Select an option" at bounding box center [902, 524] width 16 height 16
click at [645, 428] on span "Select an option" at bounding box center [647, 428] width 16 height 16
click at [645, 428] on input "Select an option" at bounding box center [647, 428] width 16 height 16
click at [988, 601] on button "Next" at bounding box center [994, 615] width 79 height 40
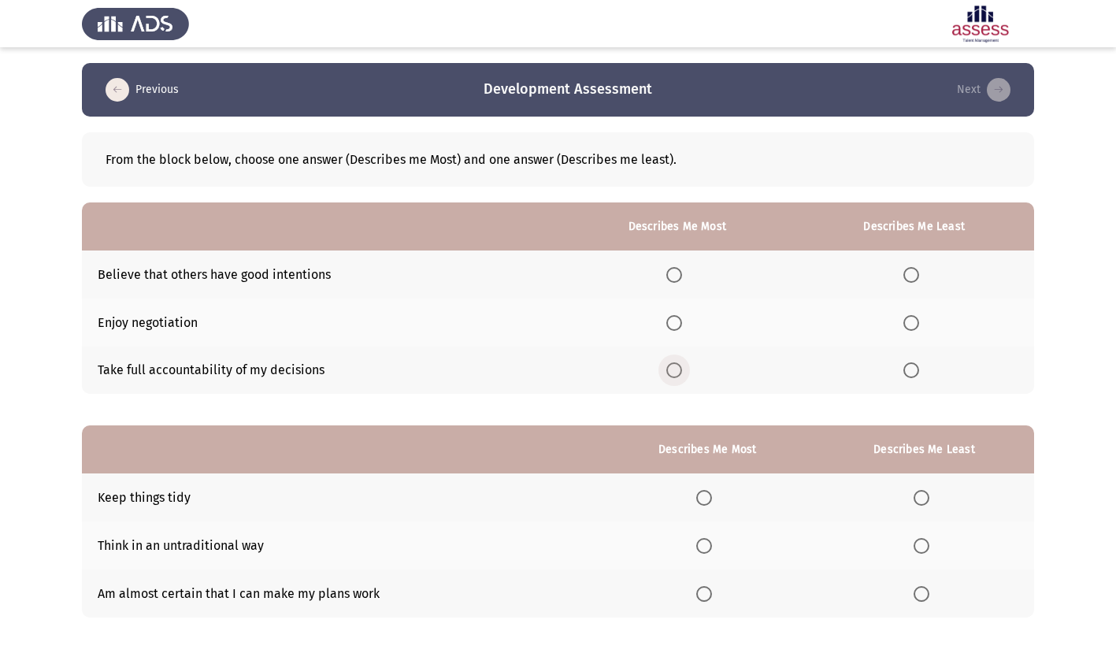
click at [680, 368] on span "Select an option" at bounding box center [674, 370] width 16 height 16
click at [680, 368] on input "Select an option" at bounding box center [674, 370] width 16 height 16
click at [914, 272] on span "Select an option" at bounding box center [911, 275] width 16 height 16
click at [914, 272] on input "Select an option" at bounding box center [911, 275] width 16 height 16
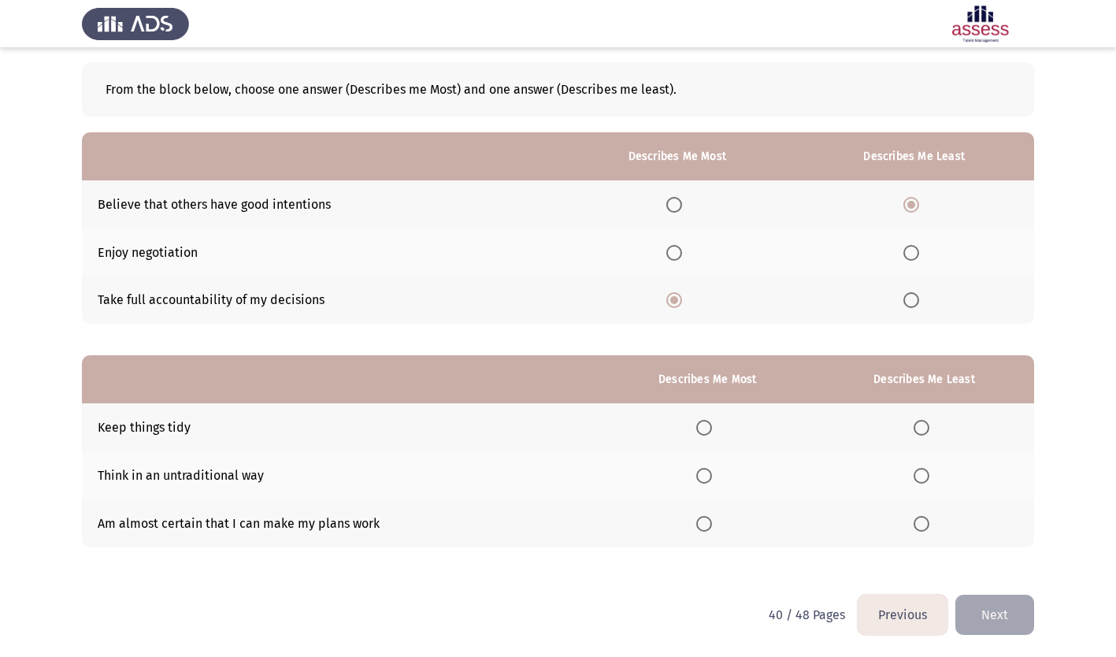
click at [919, 422] on span "Select an option" at bounding box center [922, 428] width 16 height 16
click at [919, 422] on input "Select an option" at bounding box center [922, 428] width 16 height 16
click at [708, 521] on span "Select an option" at bounding box center [704, 524] width 16 height 16
click at [708, 521] on input "Select an option" at bounding box center [704, 524] width 16 height 16
click at [990, 608] on button "Next" at bounding box center [994, 615] width 79 height 40
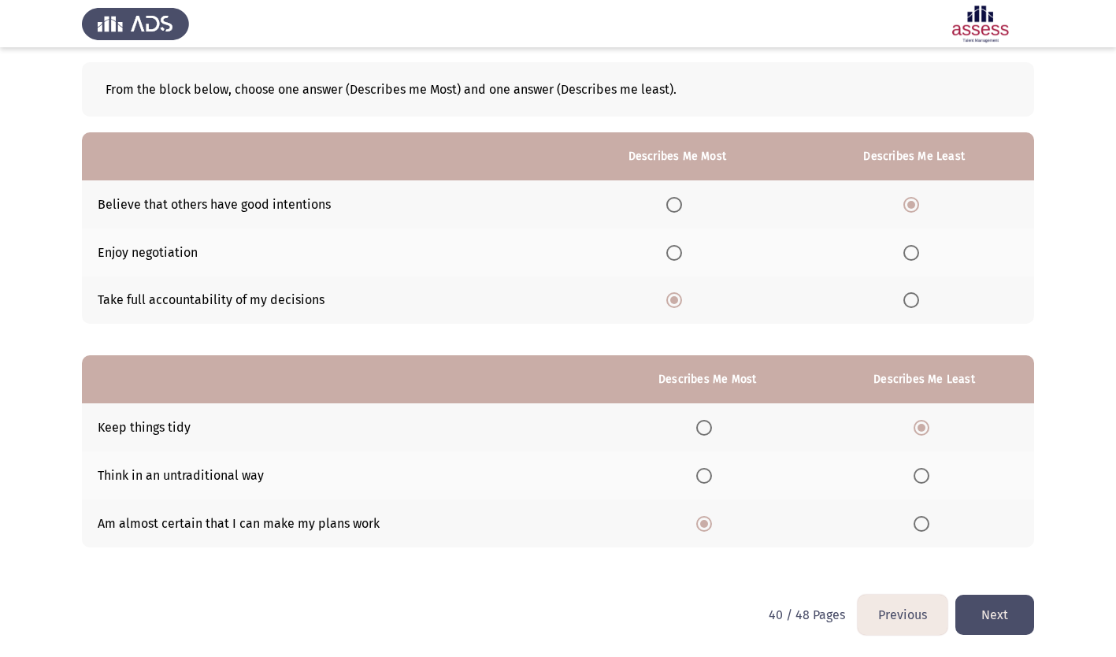
scroll to position [0, 0]
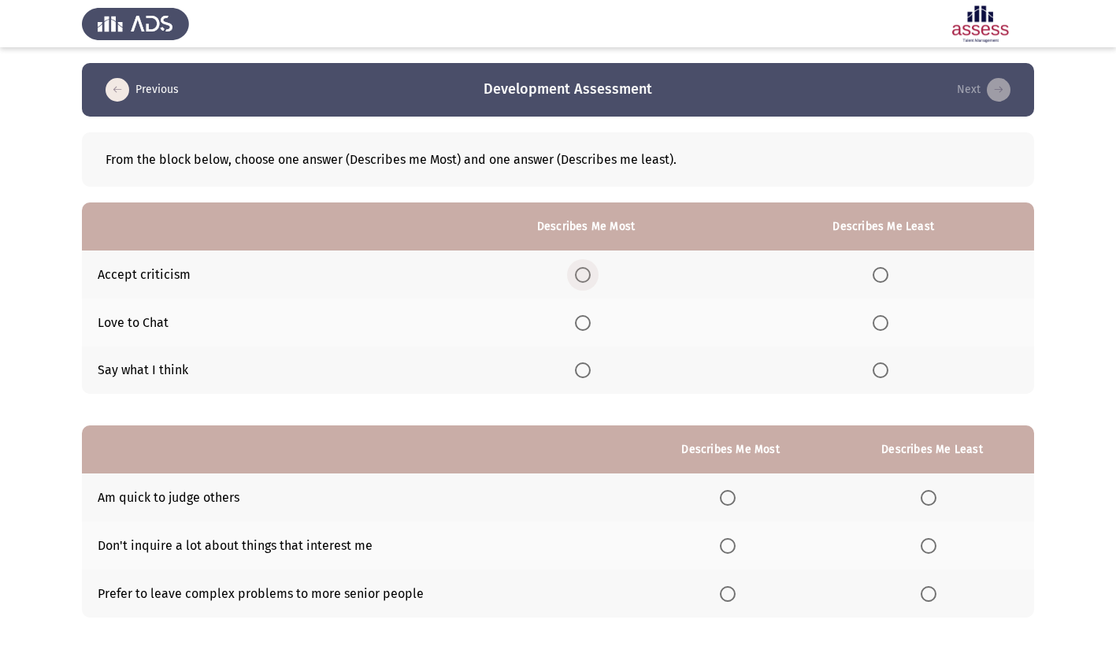
click at [590, 276] on span "Select an option" at bounding box center [583, 275] width 16 height 16
click at [590, 276] on input "Select an option" at bounding box center [583, 275] width 16 height 16
click at [885, 321] on span "Select an option" at bounding box center [881, 323] width 16 height 16
click at [885, 321] on input "Select an option" at bounding box center [881, 323] width 16 height 16
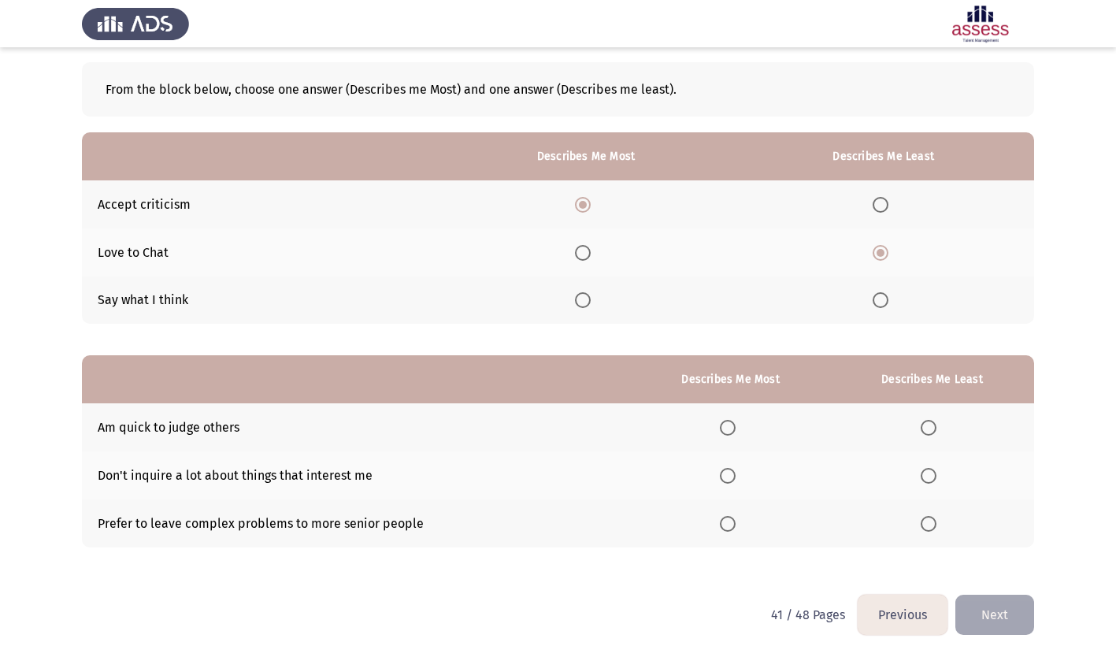
click at [734, 472] on span "Select an option" at bounding box center [728, 476] width 16 height 16
click at [734, 472] on input "Select an option" at bounding box center [728, 476] width 16 height 16
click at [930, 424] on span "Select an option" at bounding box center [929, 428] width 16 height 16
click at [930, 424] on input "Select an option" at bounding box center [929, 428] width 16 height 16
click at [1013, 613] on button "Next" at bounding box center [994, 615] width 79 height 40
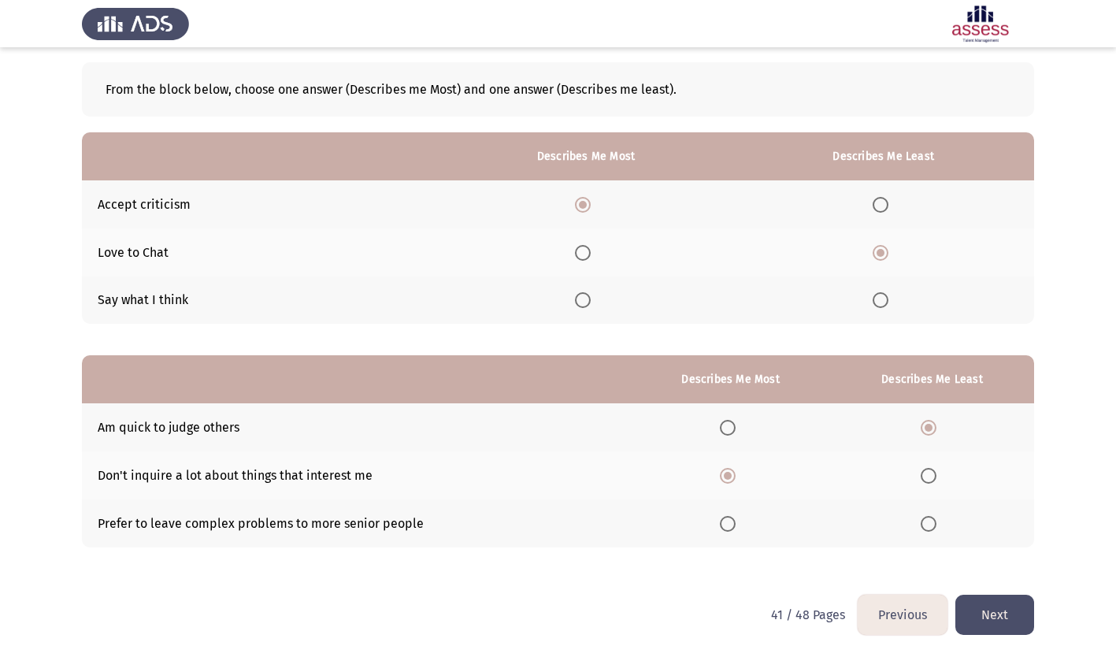
scroll to position [0, 0]
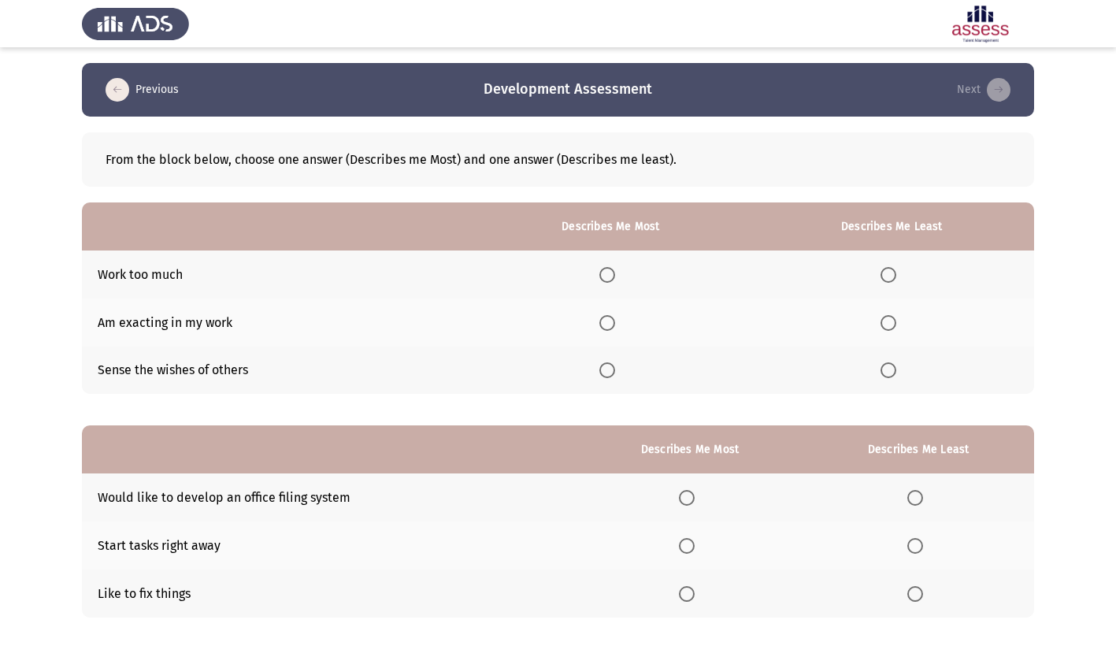
click at [611, 372] on span "Select an option" at bounding box center [607, 370] width 16 height 16
click at [611, 372] on input "Select an option" at bounding box center [607, 370] width 16 height 16
click at [893, 271] on span "Select an option" at bounding box center [889, 275] width 16 height 16
click at [893, 271] on input "Select an option" at bounding box center [889, 275] width 16 height 16
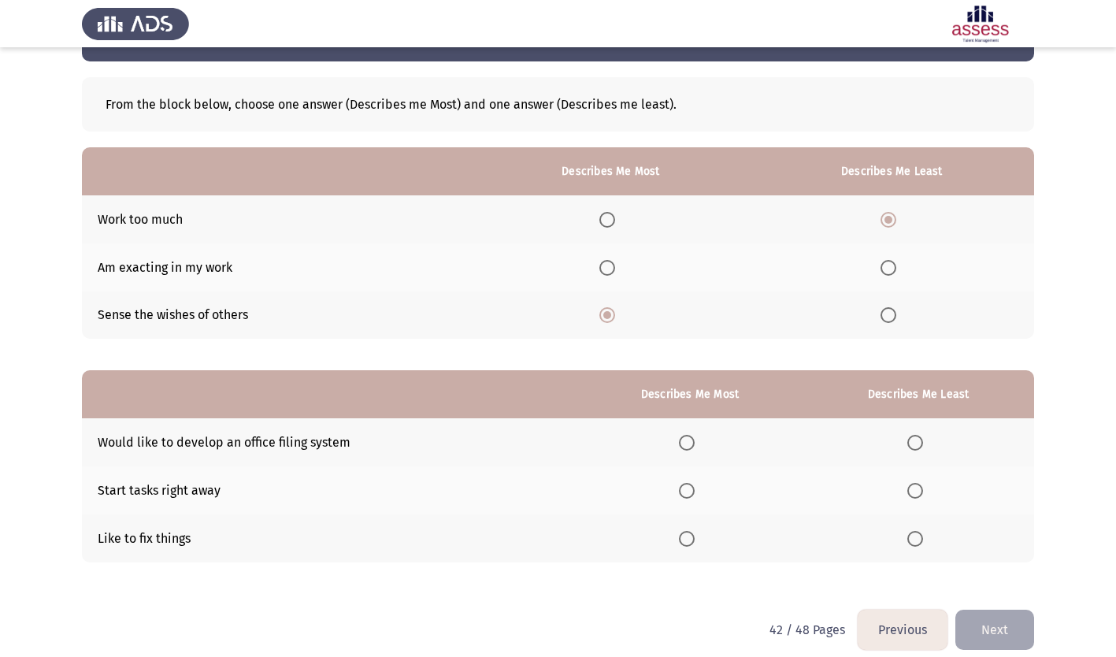
scroll to position [70, 0]
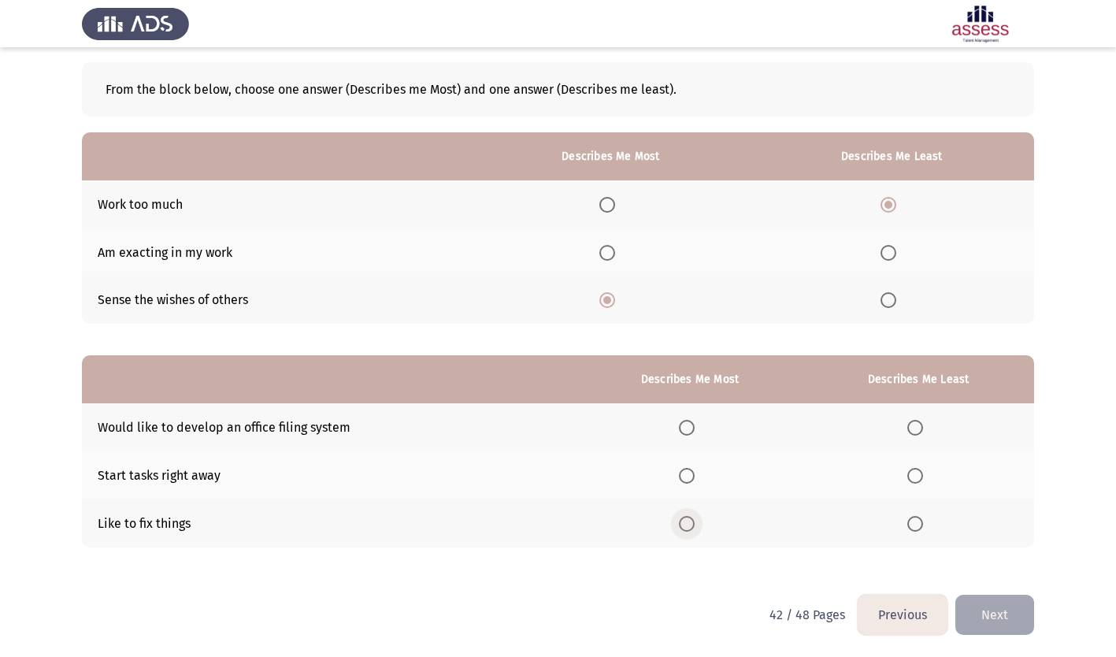
click at [695, 521] on span "Select an option" at bounding box center [687, 524] width 16 height 16
click at [695, 521] on input "Select an option" at bounding box center [687, 524] width 16 height 16
click at [916, 425] on span "Select an option" at bounding box center [915, 428] width 16 height 16
click at [916, 425] on input "Select an option" at bounding box center [915, 428] width 16 height 16
click at [1003, 614] on button "Next" at bounding box center [994, 615] width 79 height 40
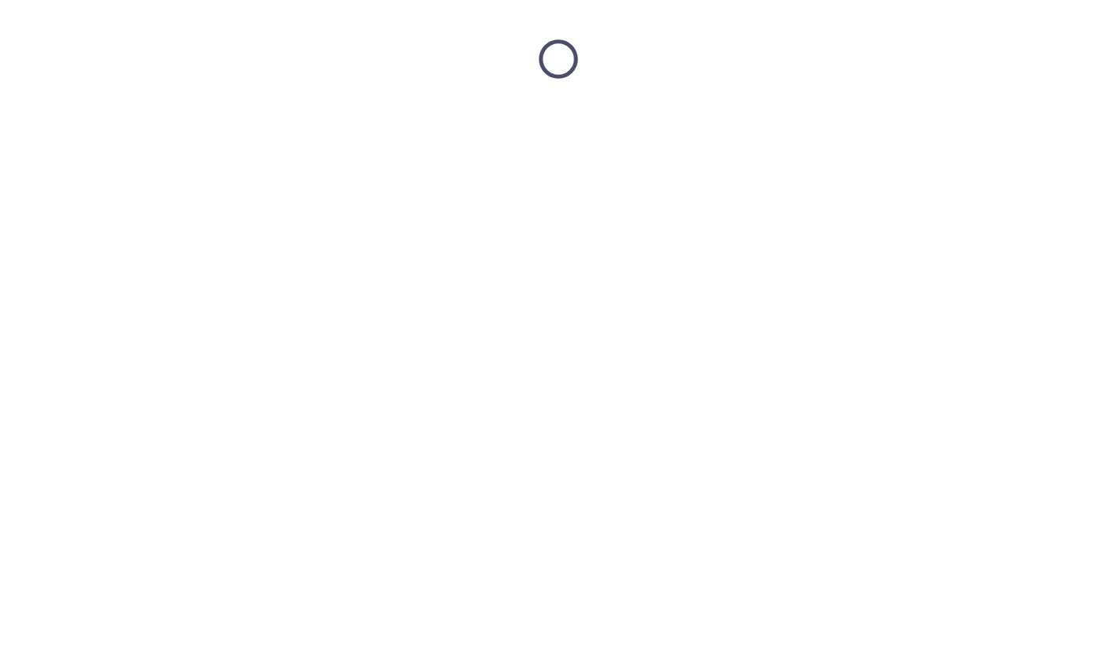
scroll to position [0, 0]
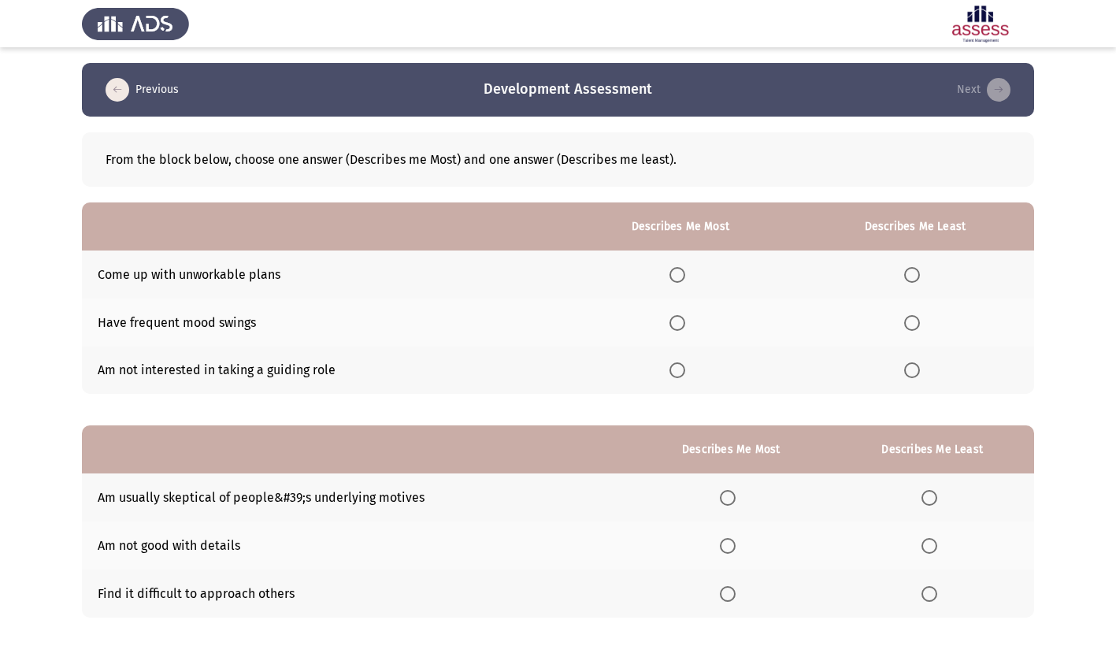
click at [682, 374] on span "Select an option" at bounding box center [677, 370] width 16 height 16
click at [682, 374] on input "Select an option" at bounding box center [677, 370] width 16 height 16
click at [909, 326] on span "Select an option" at bounding box center [912, 323] width 16 height 16
click at [909, 326] on input "Select an option" at bounding box center [912, 323] width 16 height 16
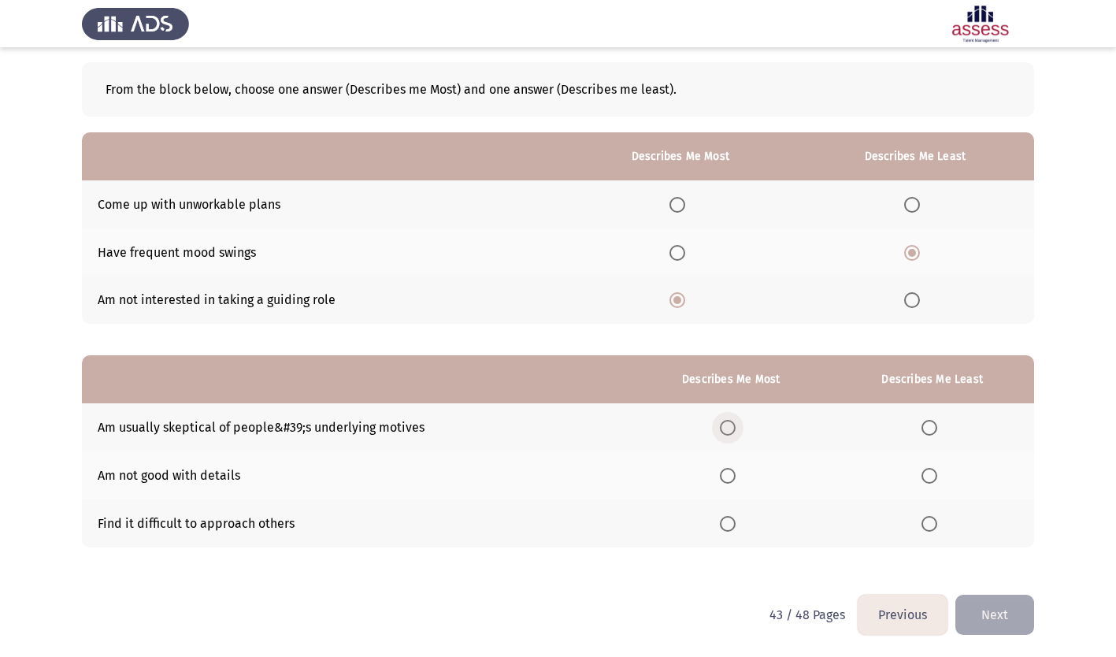
click at [731, 423] on span "Select an option" at bounding box center [728, 428] width 16 height 16
click at [731, 423] on input "Select an option" at bounding box center [728, 428] width 16 height 16
click at [929, 528] on span "Select an option" at bounding box center [929, 524] width 16 height 16
click at [929, 528] on input "Select an option" at bounding box center [929, 524] width 16 height 16
click at [984, 621] on button "Next" at bounding box center [994, 615] width 79 height 40
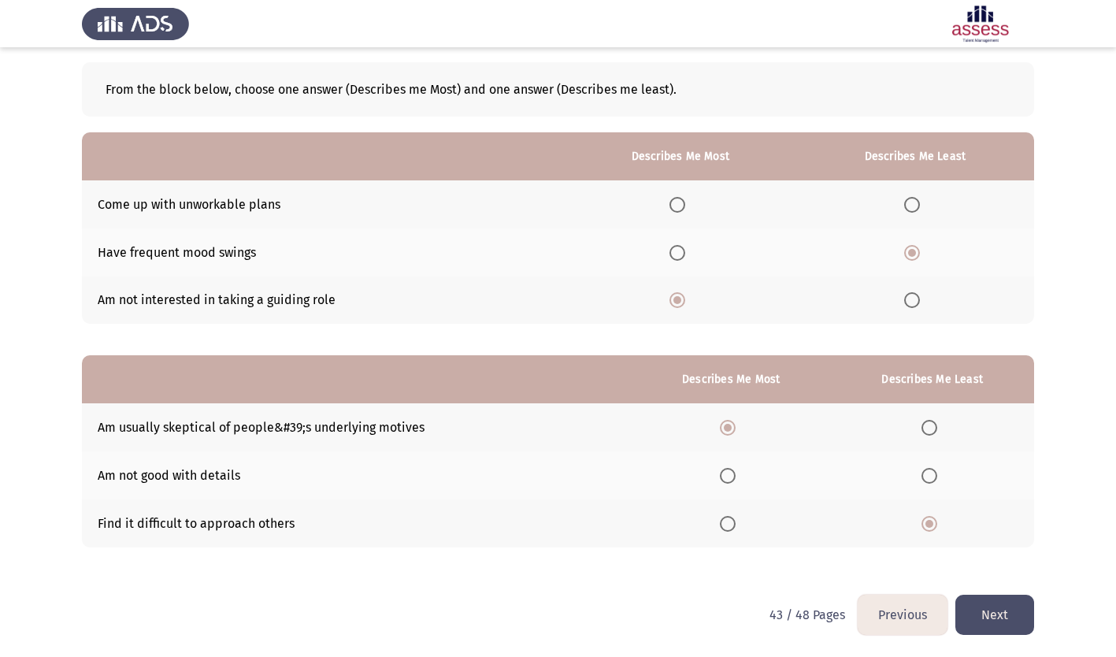
scroll to position [0, 0]
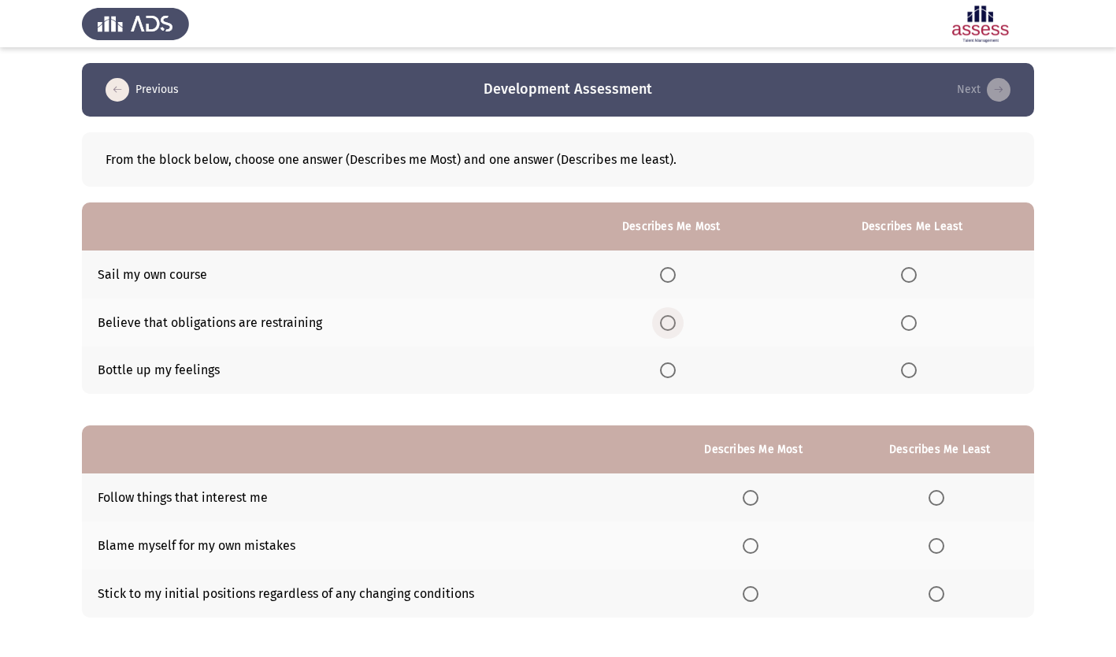
click at [672, 323] on span "Select an option" at bounding box center [668, 323] width 16 height 16
click at [672, 323] on input "Select an option" at bounding box center [668, 323] width 16 height 16
click at [907, 371] on span "Select an option" at bounding box center [909, 370] width 16 height 16
click at [907, 371] on input "Select an option" at bounding box center [909, 370] width 16 height 16
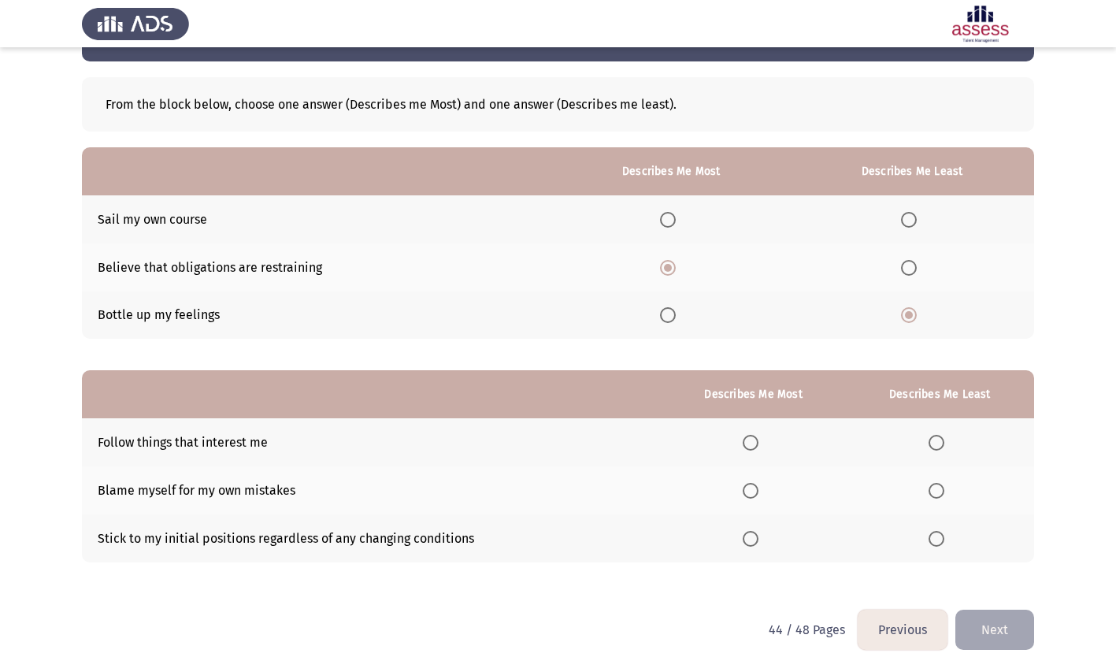
scroll to position [70, 0]
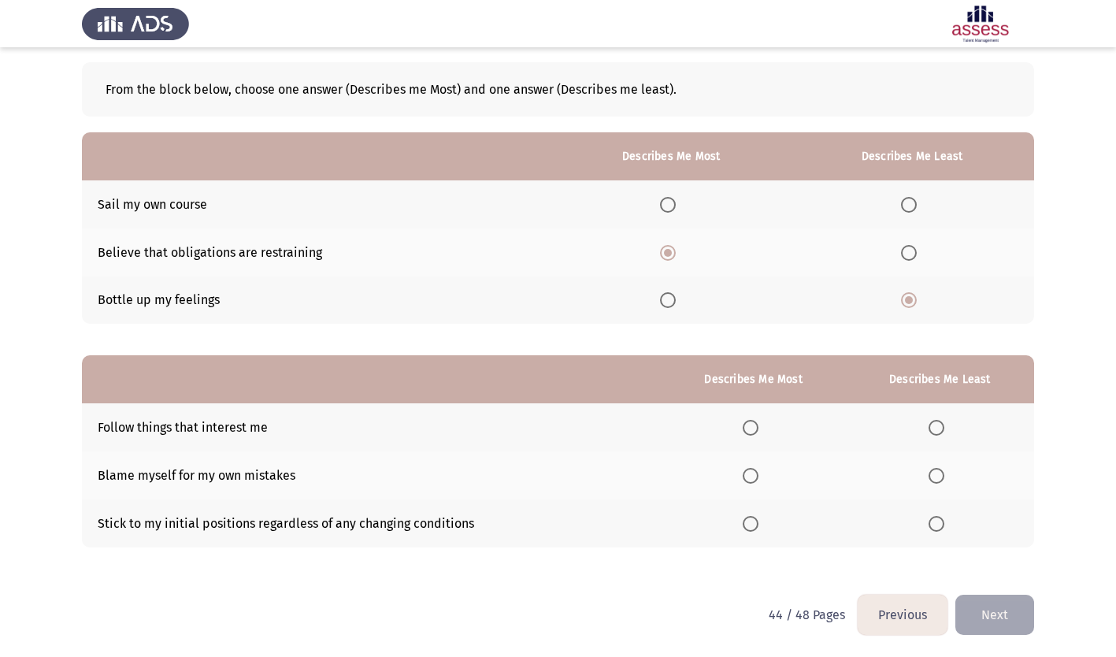
click at [940, 477] on span "Select an option" at bounding box center [937, 476] width 16 height 16
click at [940, 477] on input "Select an option" at bounding box center [937, 476] width 16 height 16
click at [751, 428] on span "Select an option" at bounding box center [751, 428] width 16 height 16
click at [751, 428] on input "Select an option" at bounding box center [751, 428] width 16 height 16
click at [994, 619] on button "Next" at bounding box center [994, 615] width 79 height 40
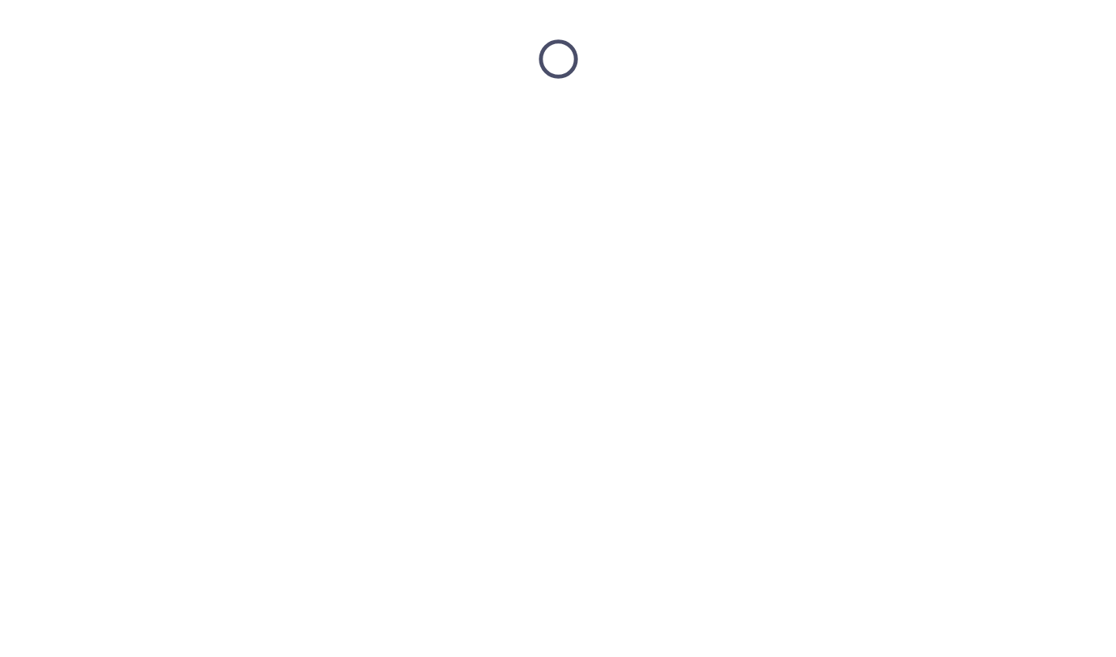
scroll to position [0, 0]
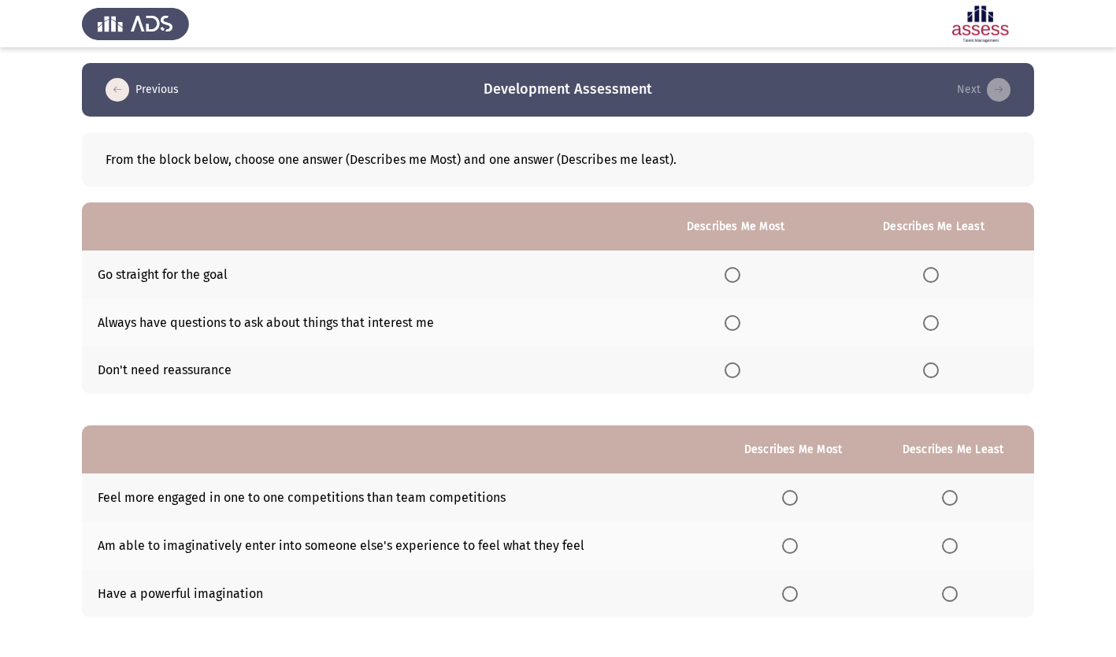
click at [930, 373] on span "Select an option" at bounding box center [931, 370] width 16 height 16
click at [930, 373] on input "Select an option" at bounding box center [931, 370] width 16 height 16
click at [732, 273] on span "Select an option" at bounding box center [733, 275] width 16 height 16
click at [732, 273] on input "Select an option" at bounding box center [733, 275] width 16 height 16
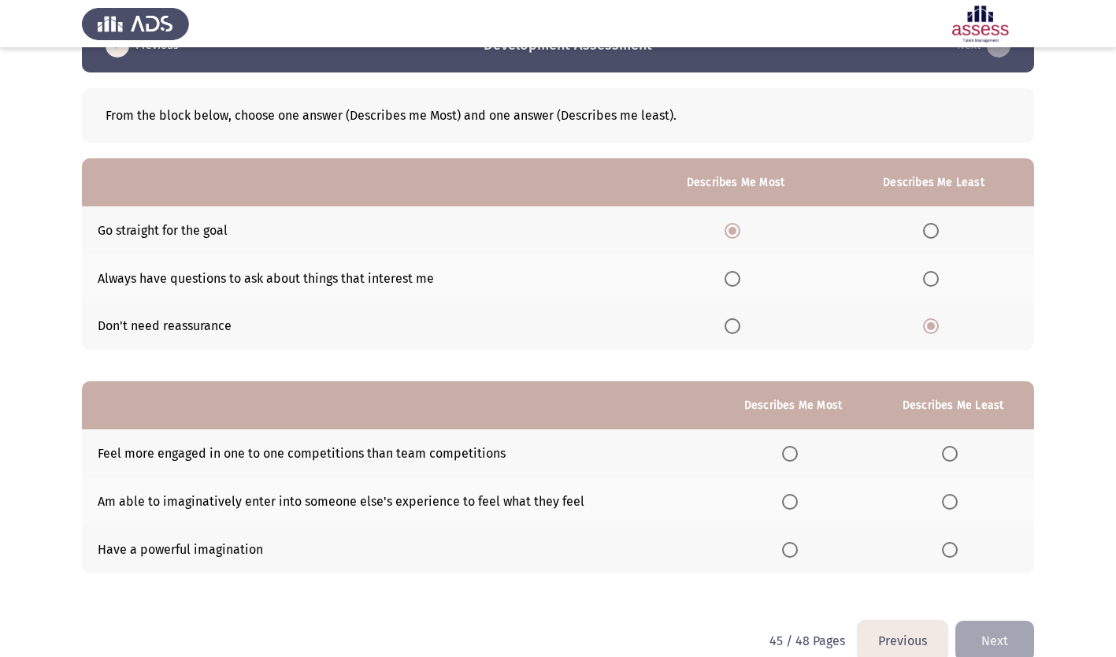
scroll to position [70, 0]
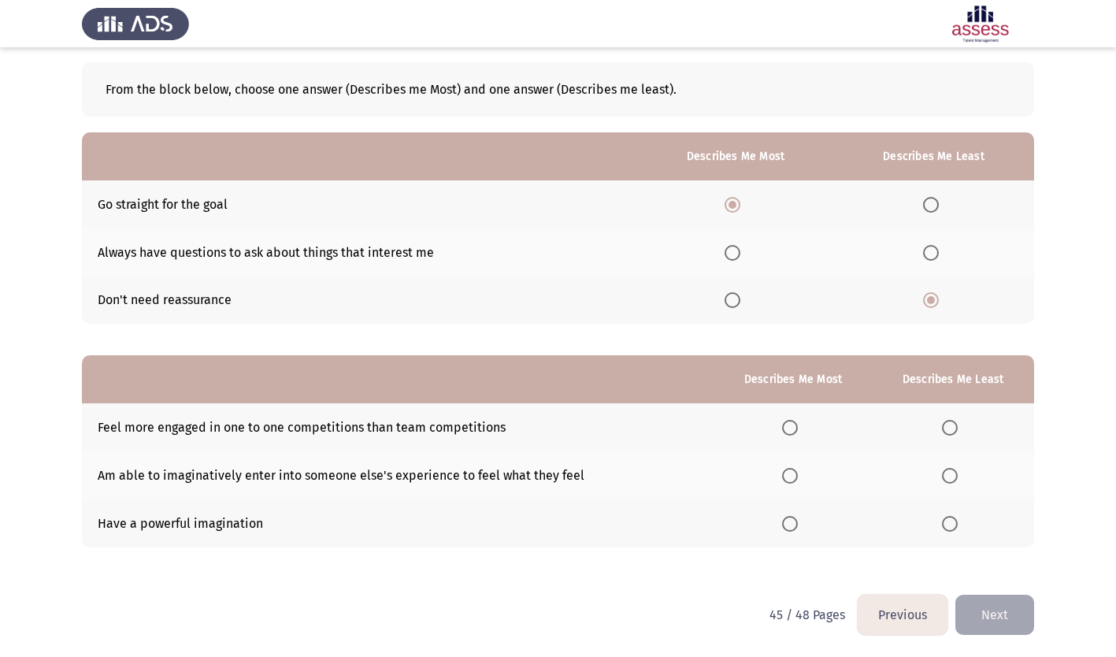
click at [792, 519] on span "Select an option" at bounding box center [790, 524] width 16 height 16
click at [792, 519] on input "Select an option" at bounding box center [790, 524] width 16 height 16
click at [951, 426] on span "Select an option" at bounding box center [950, 428] width 16 height 16
click at [951, 426] on input "Select an option" at bounding box center [950, 428] width 16 height 16
click at [1004, 617] on button "Next" at bounding box center [994, 615] width 79 height 40
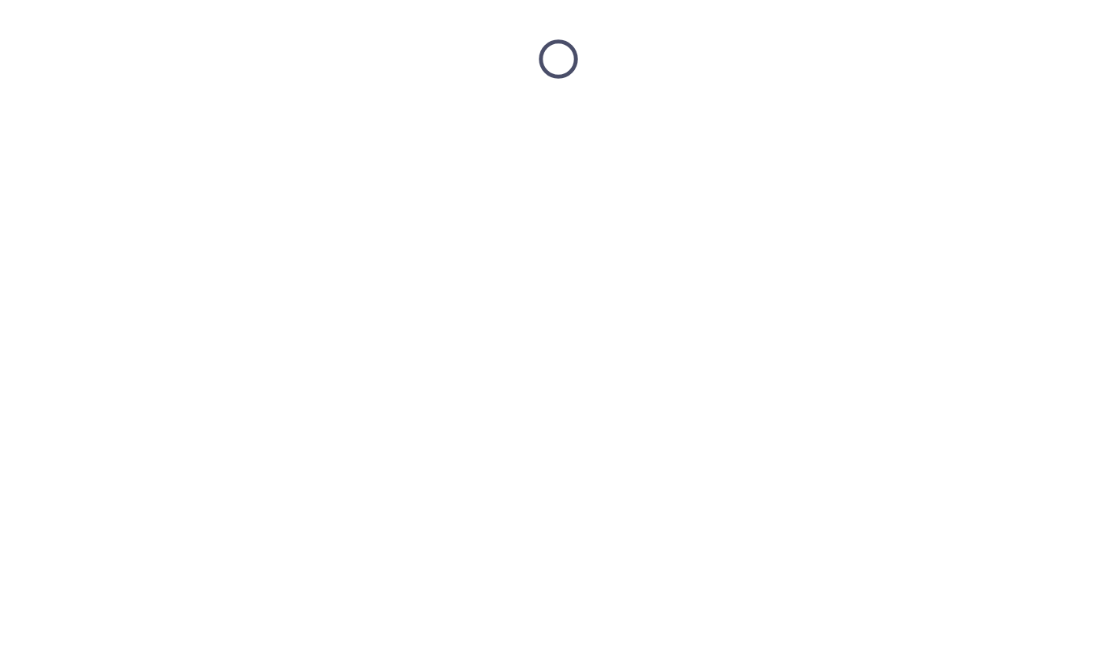
scroll to position [0, 0]
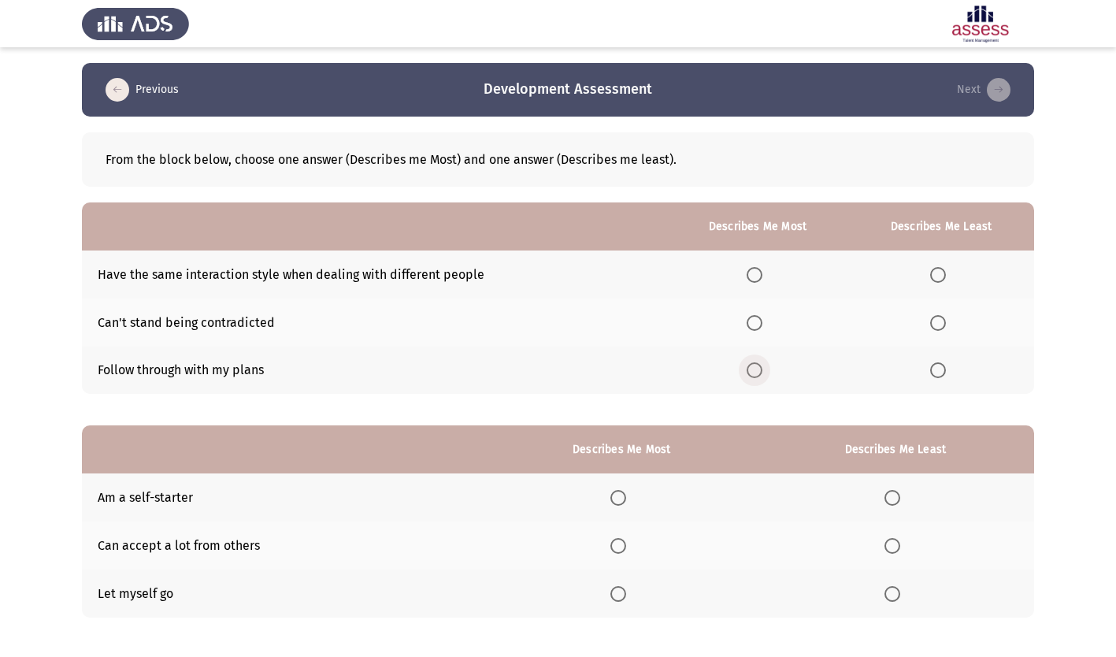
click at [756, 370] on span "Select an option" at bounding box center [755, 370] width 16 height 16
click at [756, 370] on input "Select an option" at bounding box center [755, 370] width 16 height 16
click at [940, 323] on span "Select an option" at bounding box center [938, 323] width 16 height 16
click at [940, 323] on input "Select an option" at bounding box center [938, 323] width 16 height 16
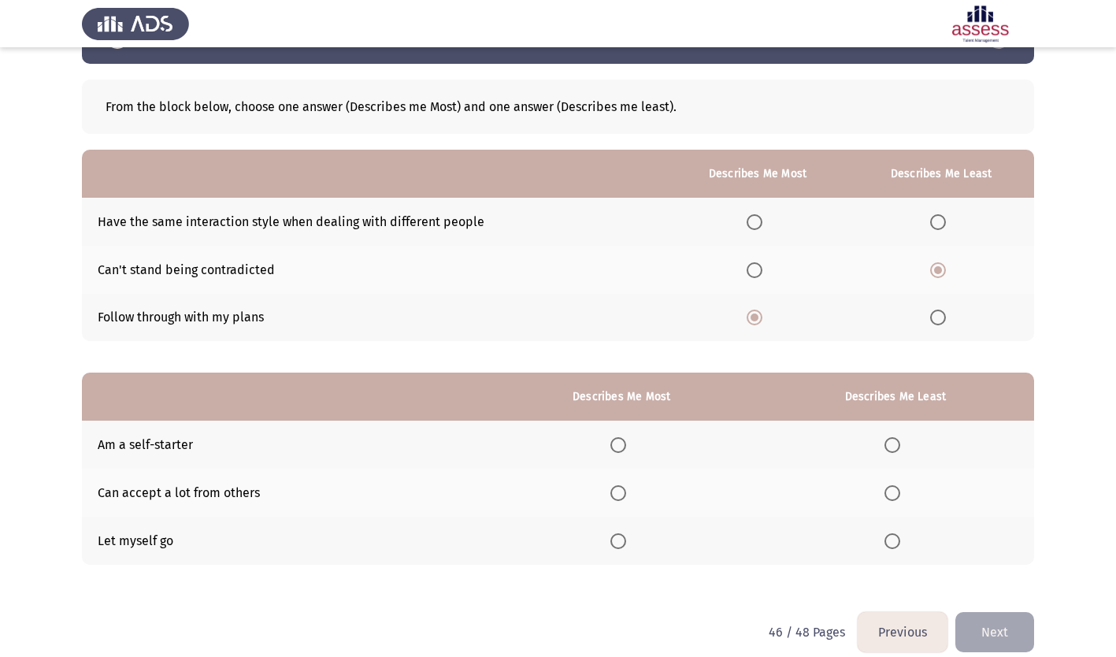
scroll to position [70, 0]
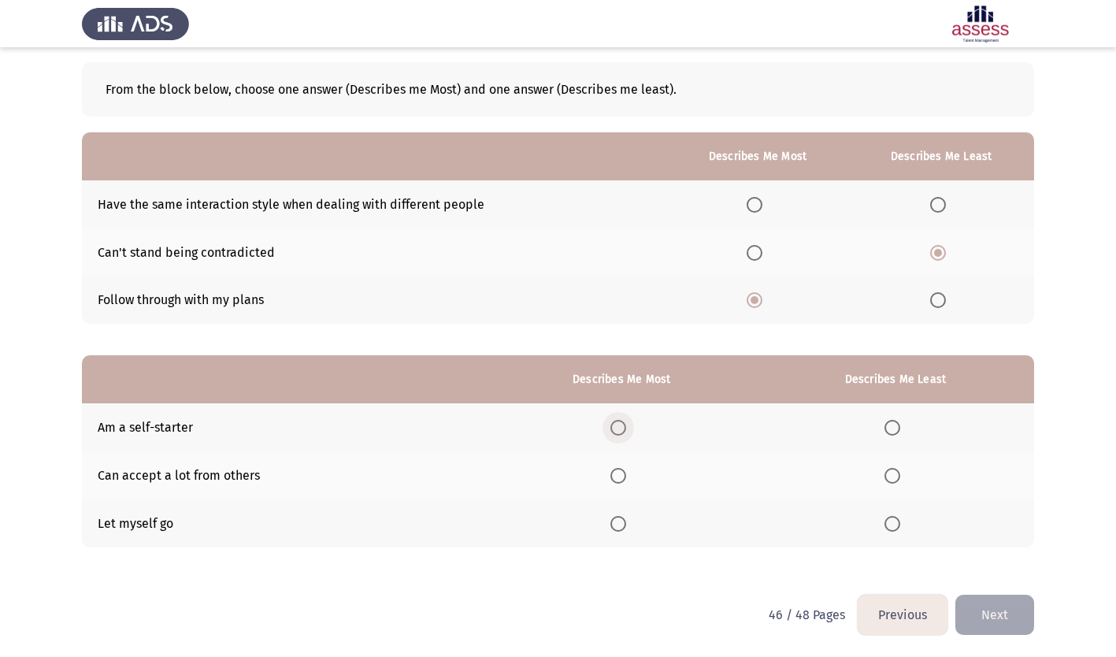
click at [624, 423] on span "Select an option" at bounding box center [618, 428] width 16 height 16
click at [624, 423] on input "Select an option" at bounding box center [618, 428] width 16 height 16
click at [896, 476] on span "Select an option" at bounding box center [892, 476] width 16 height 16
click at [896, 476] on input "Select an option" at bounding box center [892, 476] width 16 height 16
click at [992, 615] on button "Next" at bounding box center [994, 615] width 79 height 40
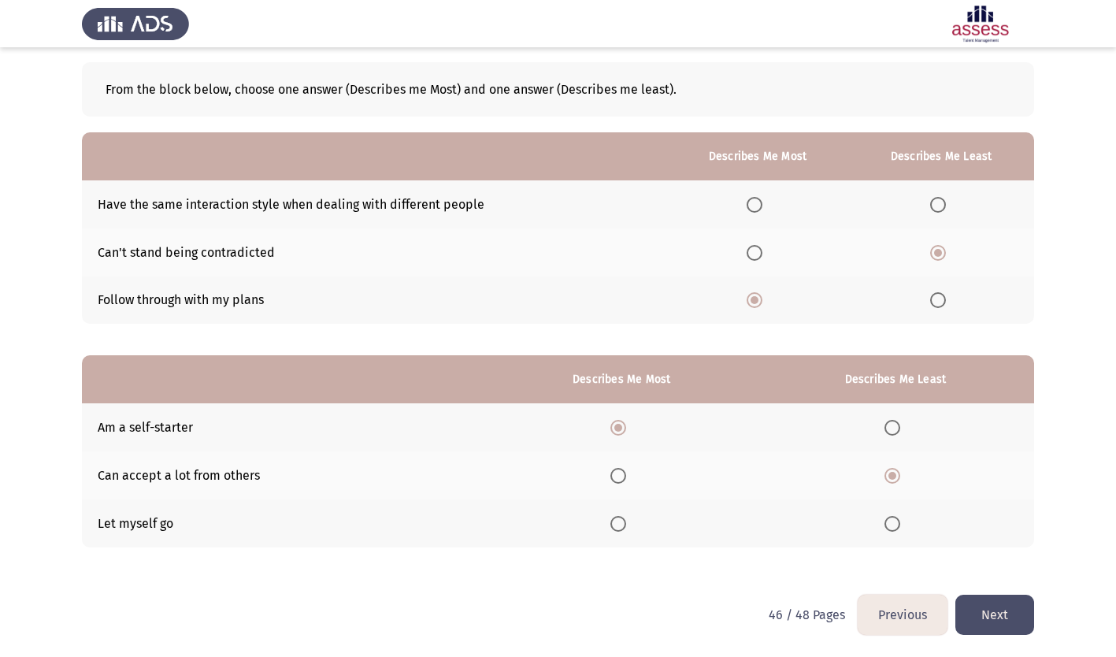
scroll to position [0, 0]
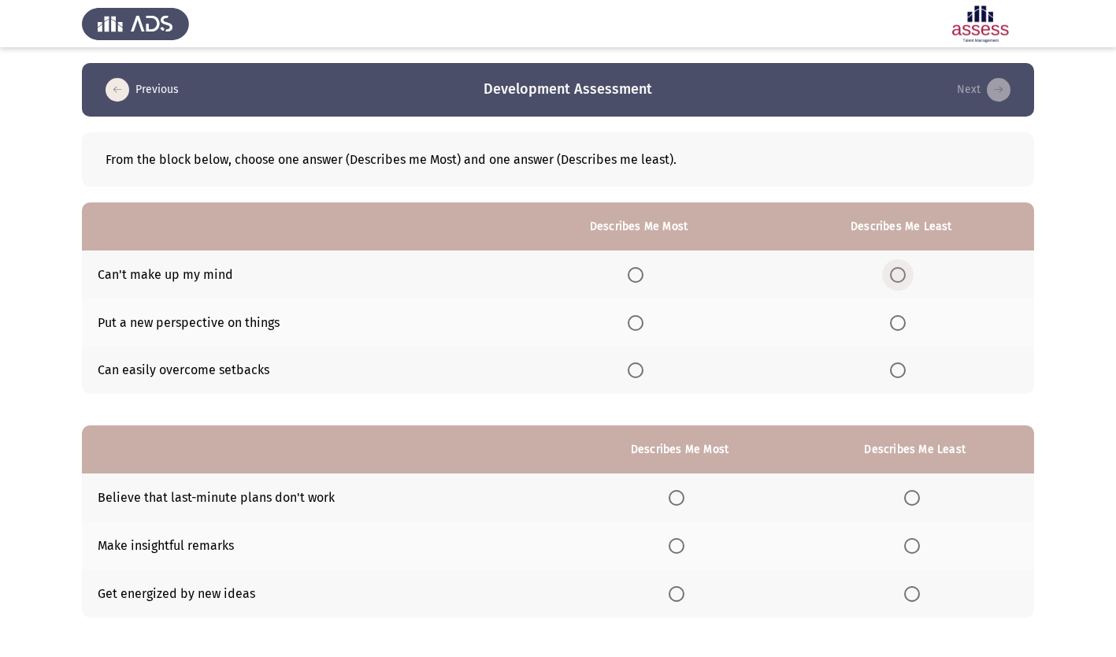
click at [900, 275] on span "Select an option" at bounding box center [898, 275] width 16 height 16
click at [900, 275] on input "Select an option" at bounding box center [898, 275] width 16 height 16
click at [643, 317] on span "Select an option" at bounding box center [636, 323] width 16 height 16
click at [643, 317] on input "Select an option" at bounding box center [636, 323] width 16 height 16
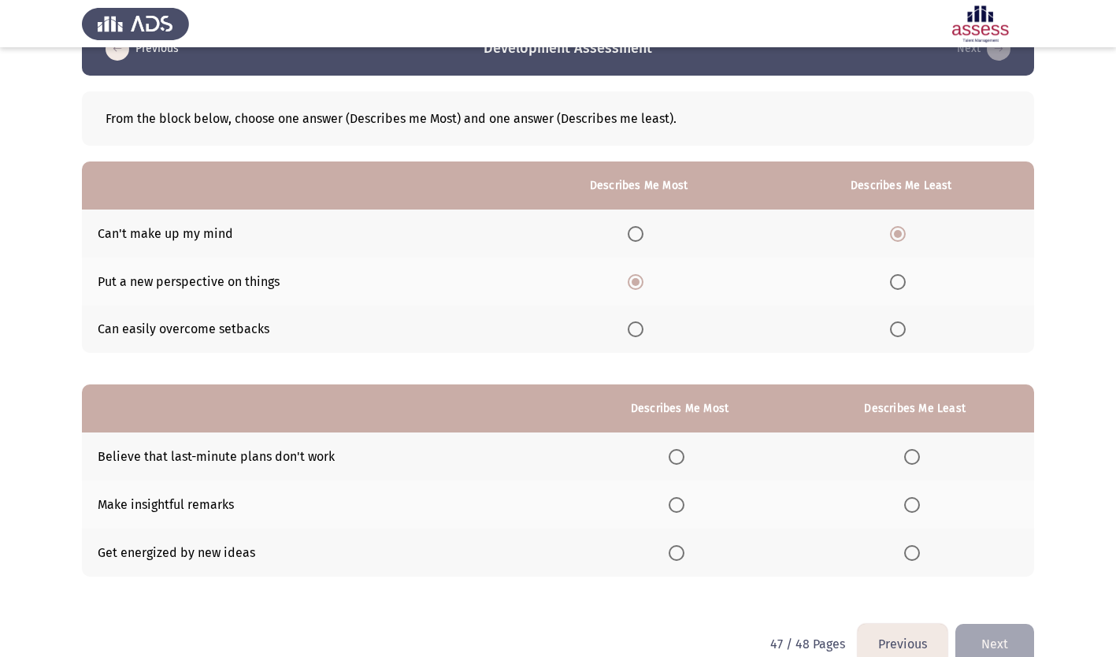
scroll to position [70, 0]
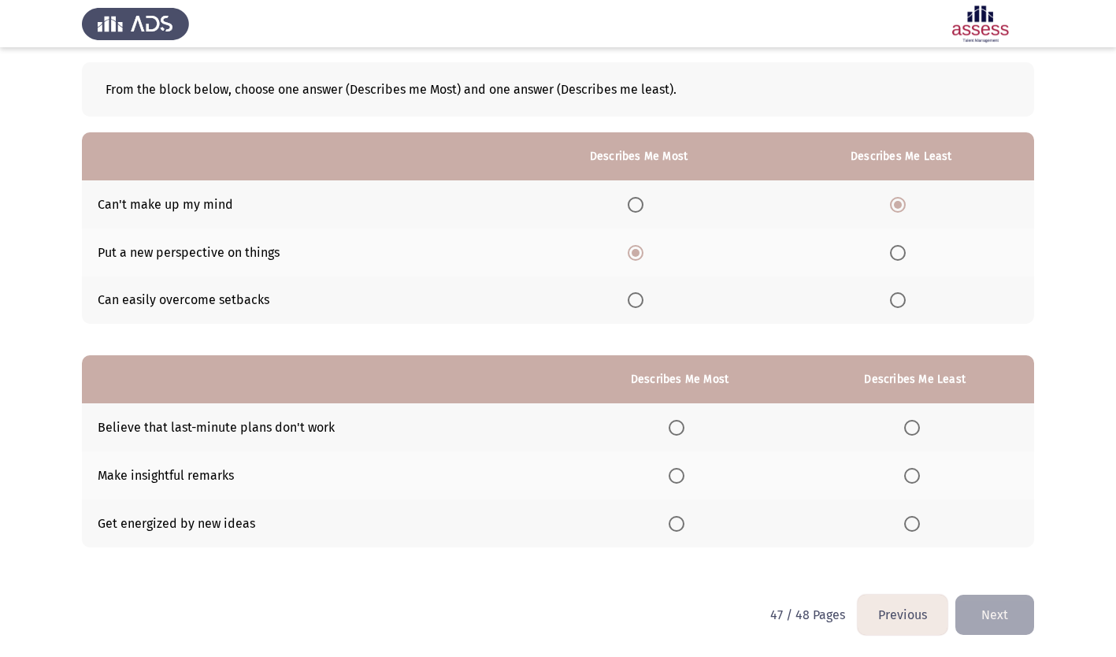
click at [682, 525] on span "Select an option" at bounding box center [677, 524] width 16 height 16
click at [682, 525] on input "Select an option" at bounding box center [677, 524] width 16 height 16
click at [909, 477] on span "Select an option" at bounding box center [912, 476] width 16 height 16
click at [909, 477] on input "Select an option" at bounding box center [912, 476] width 16 height 16
click at [997, 614] on button "Next" at bounding box center [994, 615] width 79 height 40
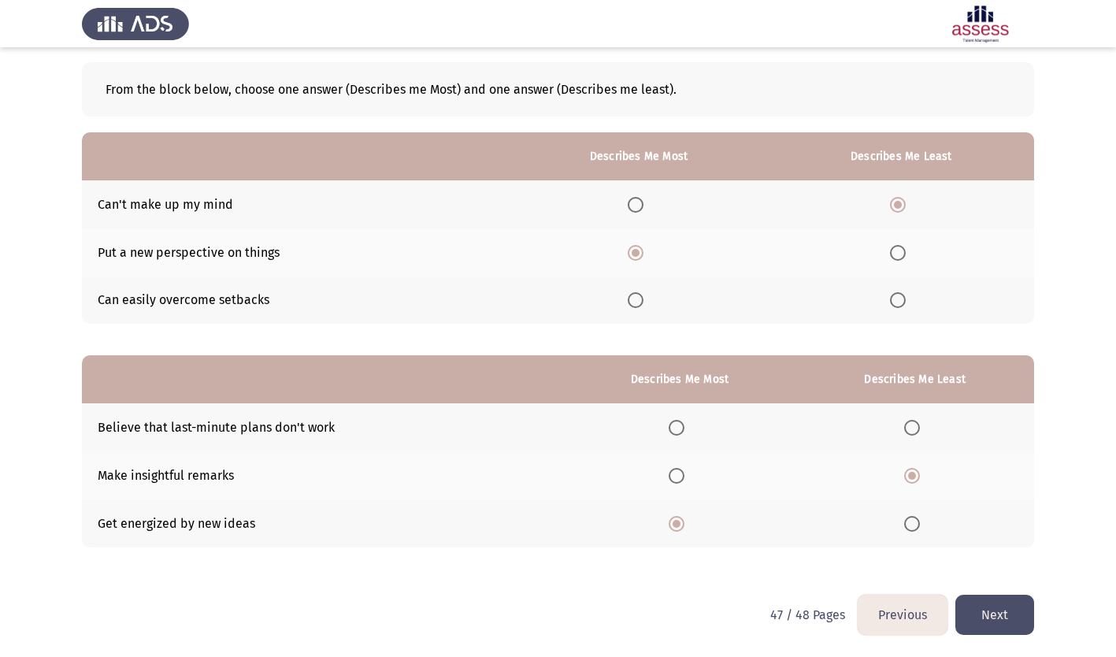
scroll to position [0, 0]
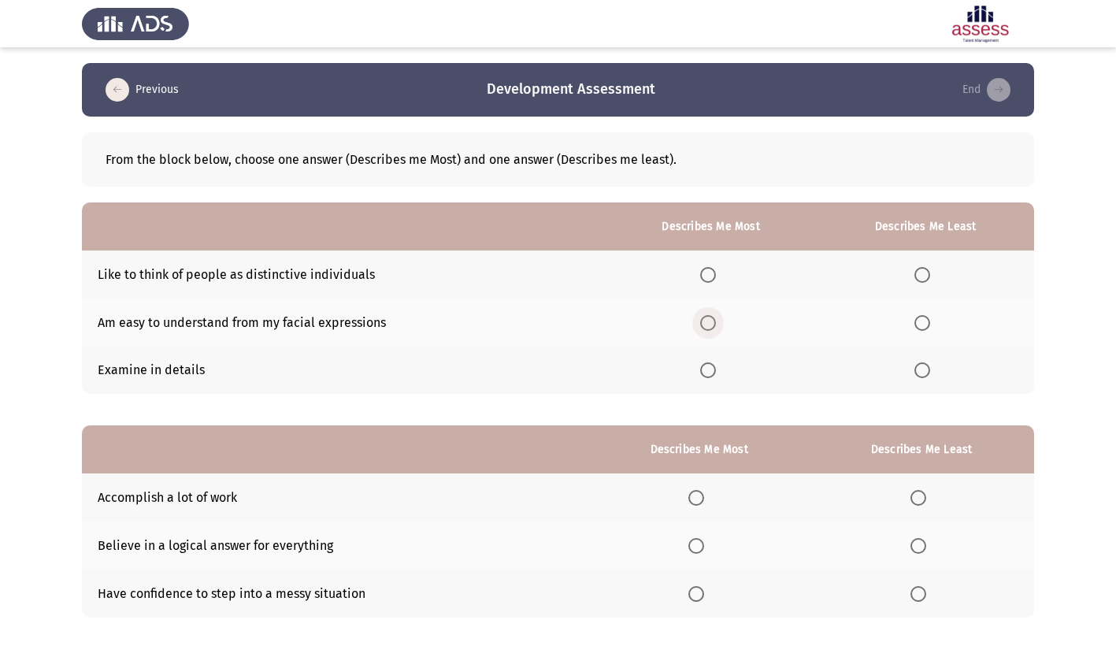
click at [713, 322] on span "Select an option" at bounding box center [708, 323] width 16 height 16
click at [713, 322] on input "Select an option" at bounding box center [708, 323] width 16 height 16
click at [925, 274] on span "Select an option" at bounding box center [922, 275] width 16 height 16
click at [925, 274] on input "Select an option" at bounding box center [922, 275] width 16 height 16
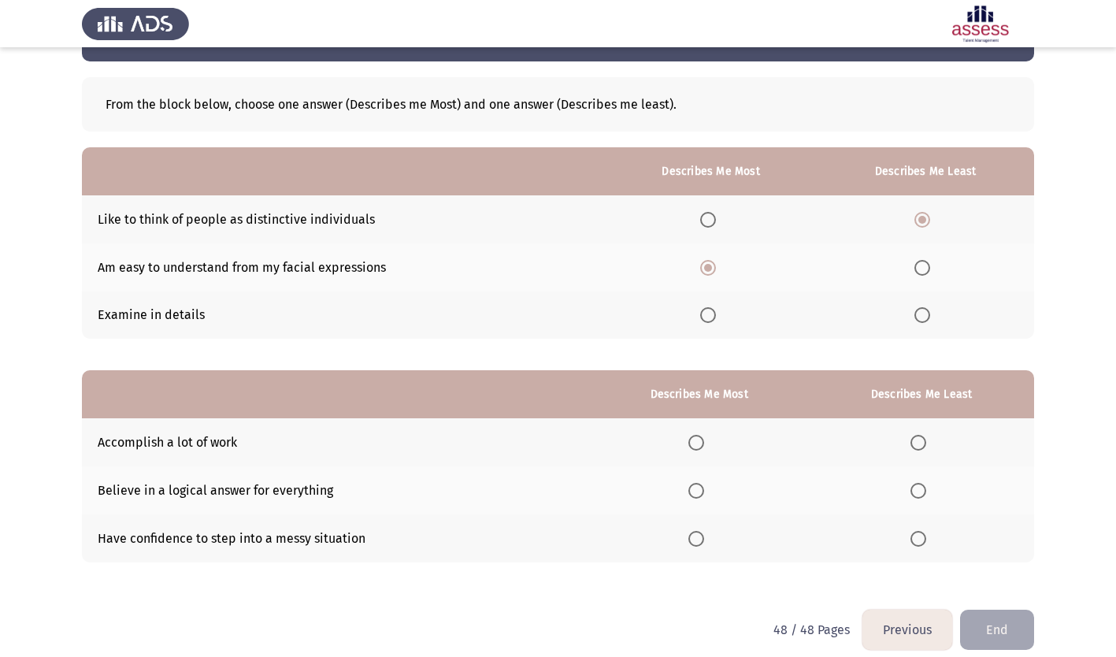
scroll to position [70, 0]
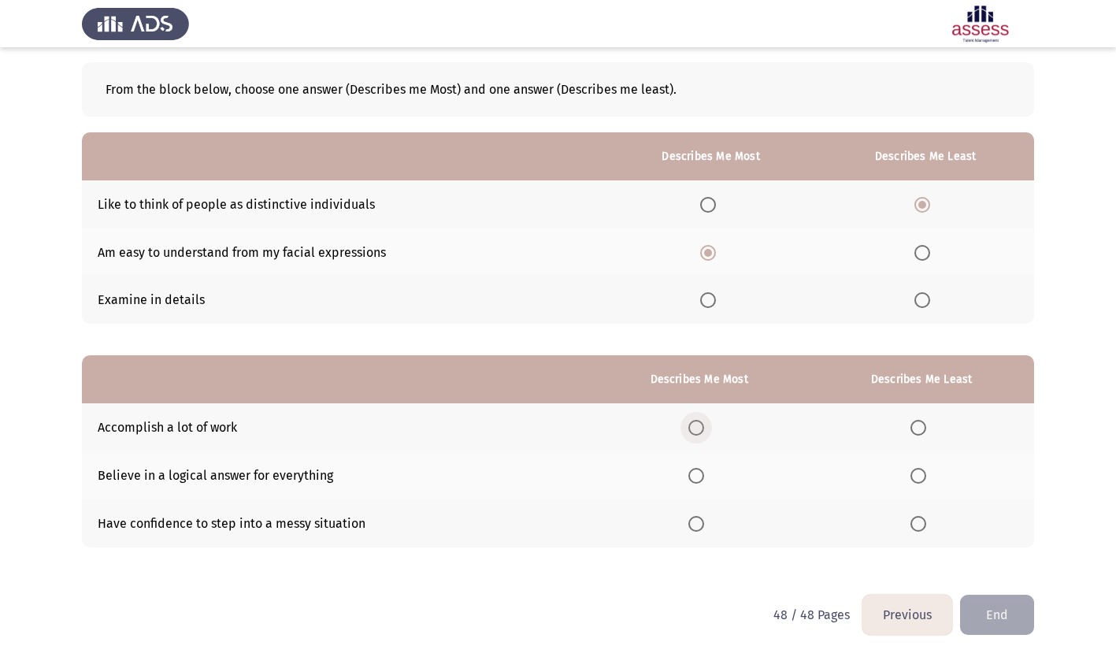
click at [699, 423] on span "Select an option" at bounding box center [696, 428] width 16 height 16
click at [699, 423] on input "Select an option" at bounding box center [696, 428] width 16 height 16
click at [922, 477] on span "Select an option" at bounding box center [918, 476] width 16 height 16
click at [922, 477] on input "Select an option" at bounding box center [918, 476] width 16 height 16
click at [1003, 617] on button "End" at bounding box center [997, 615] width 74 height 40
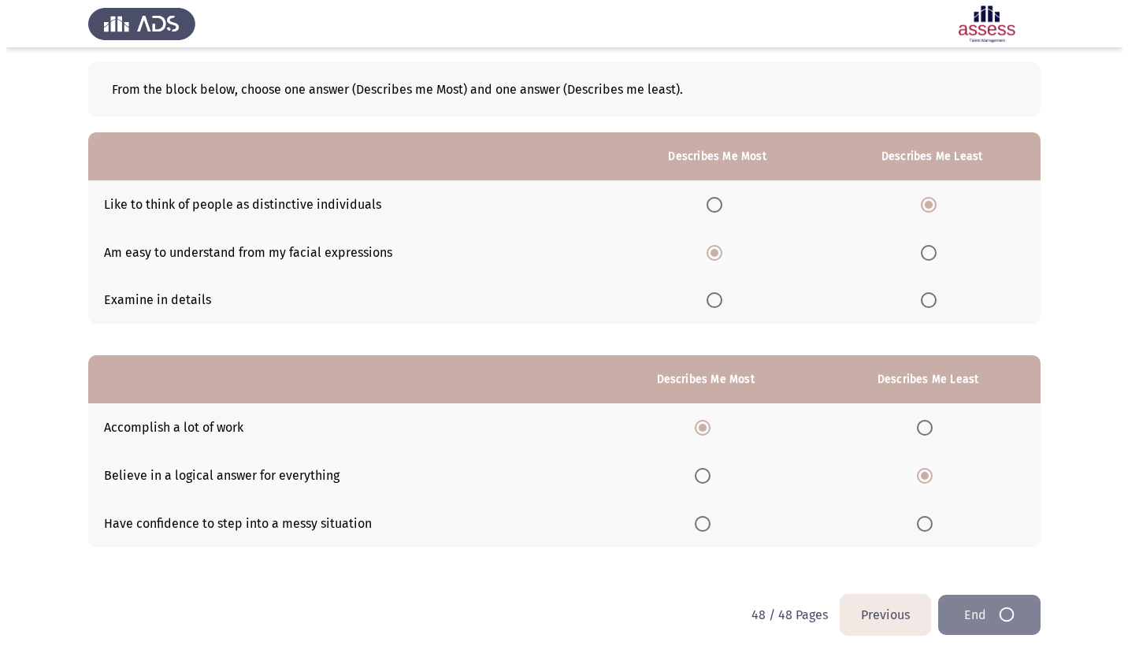
scroll to position [0, 0]
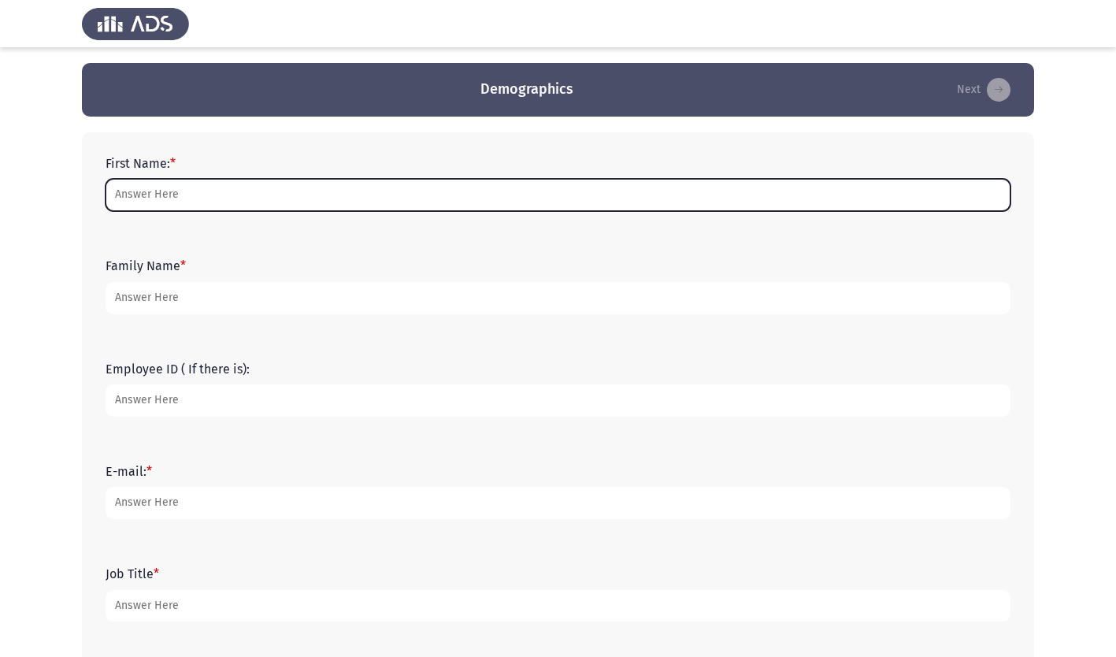
click at [167, 202] on input "First Name: *" at bounding box center [558, 195] width 905 height 32
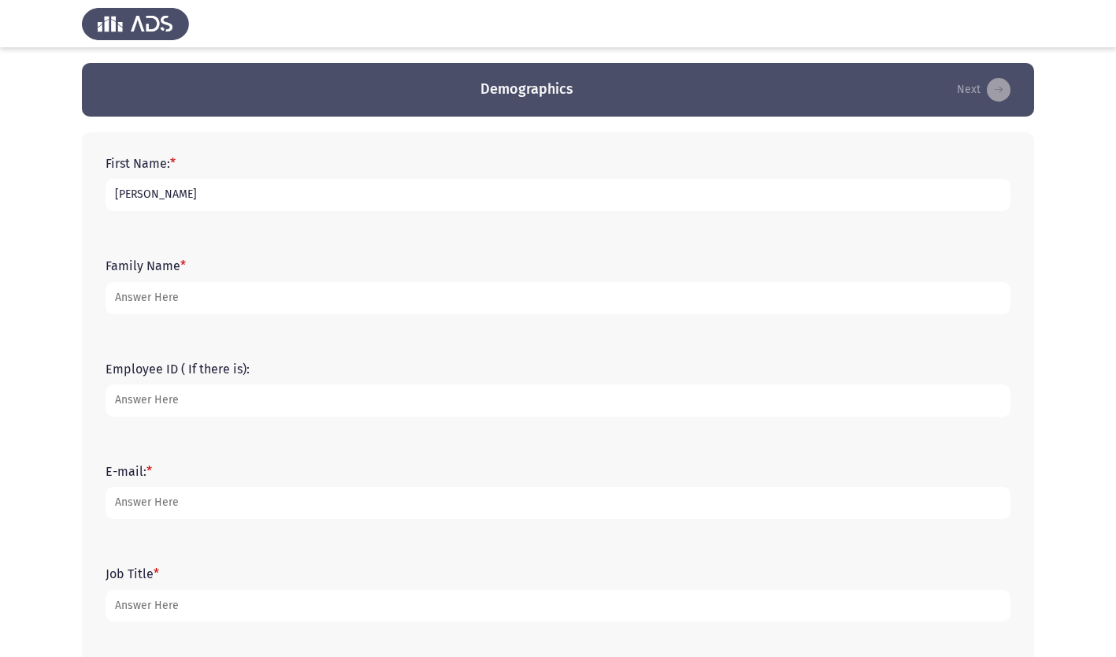
type input "[PERSON_NAME]"
type input "19776"
type input "[EMAIL_ADDRESS][DOMAIN_NAME]"
type input "Chief of Express Logistics Division"
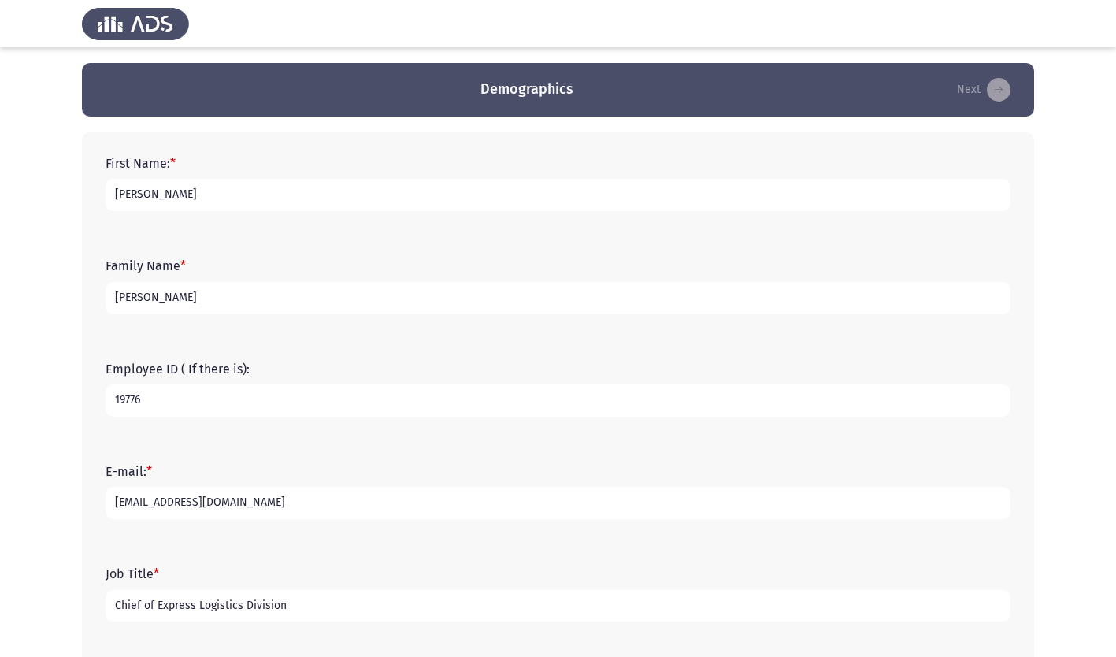
scroll to position [276, 0]
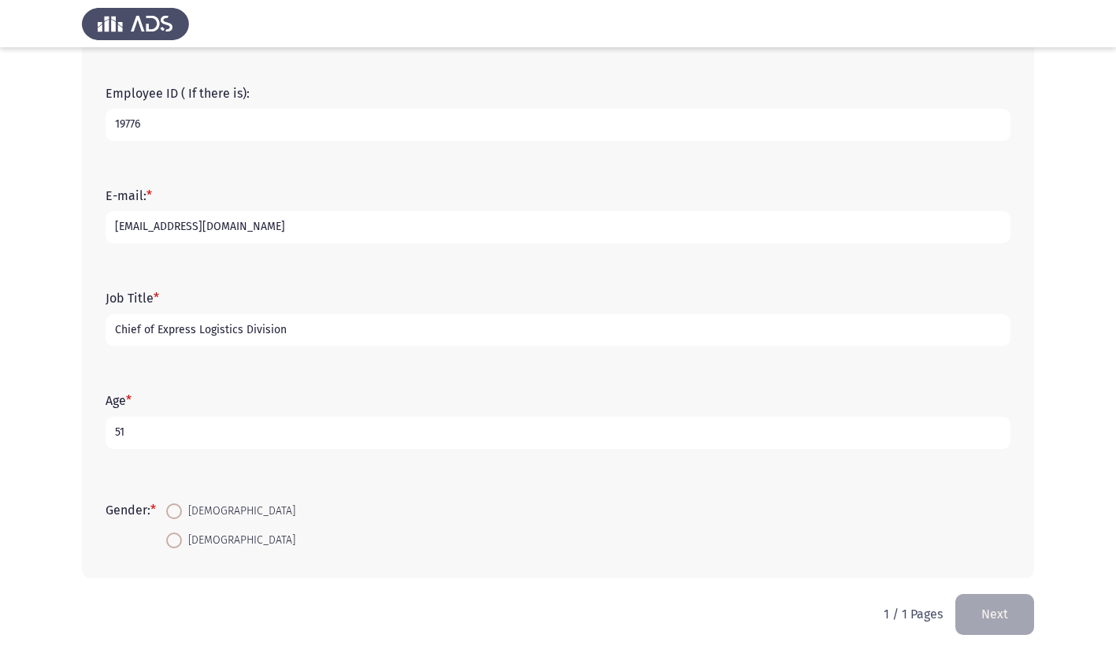
type input "51"
click at [166, 503] on input "[DEMOGRAPHIC_DATA]" at bounding box center [174, 511] width 16 height 16
radio input "true"
click at [992, 624] on button "Next" at bounding box center [994, 614] width 79 height 40
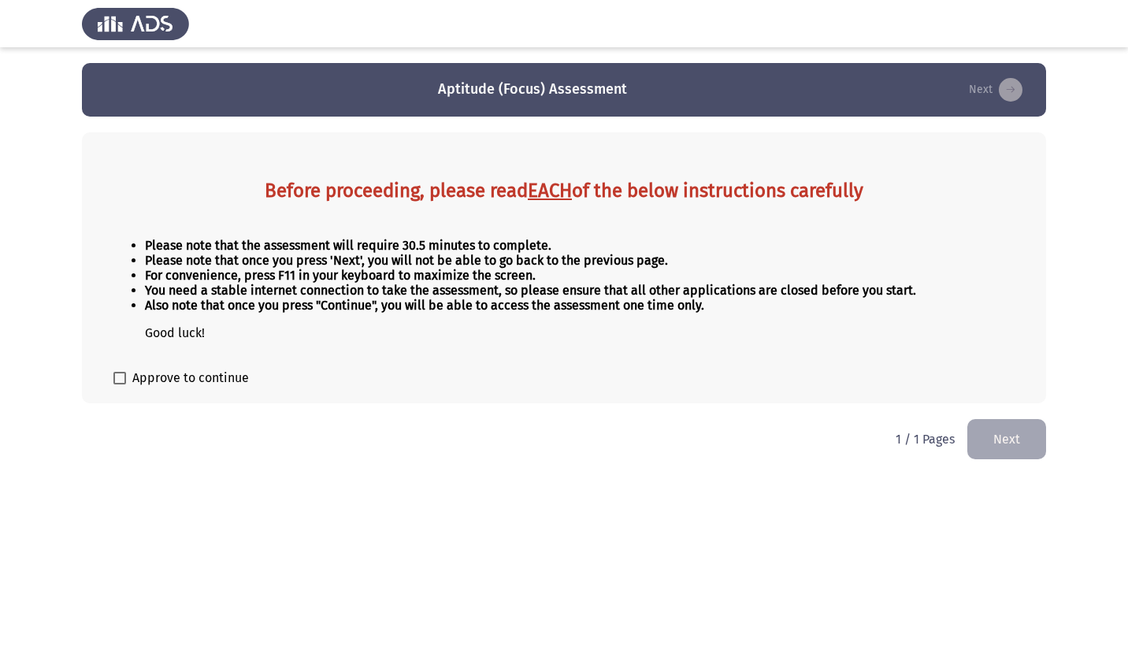
click at [121, 375] on span at bounding box center [119, 378] width 13 height 13
click at [120, 384] on input "Approve to continue" at bounding box center [119, 384] width 1 height 1
checkbox input "true"
click at [1026, 447] on button "Next" at bounding box center [1006, 439] width 79 height 40
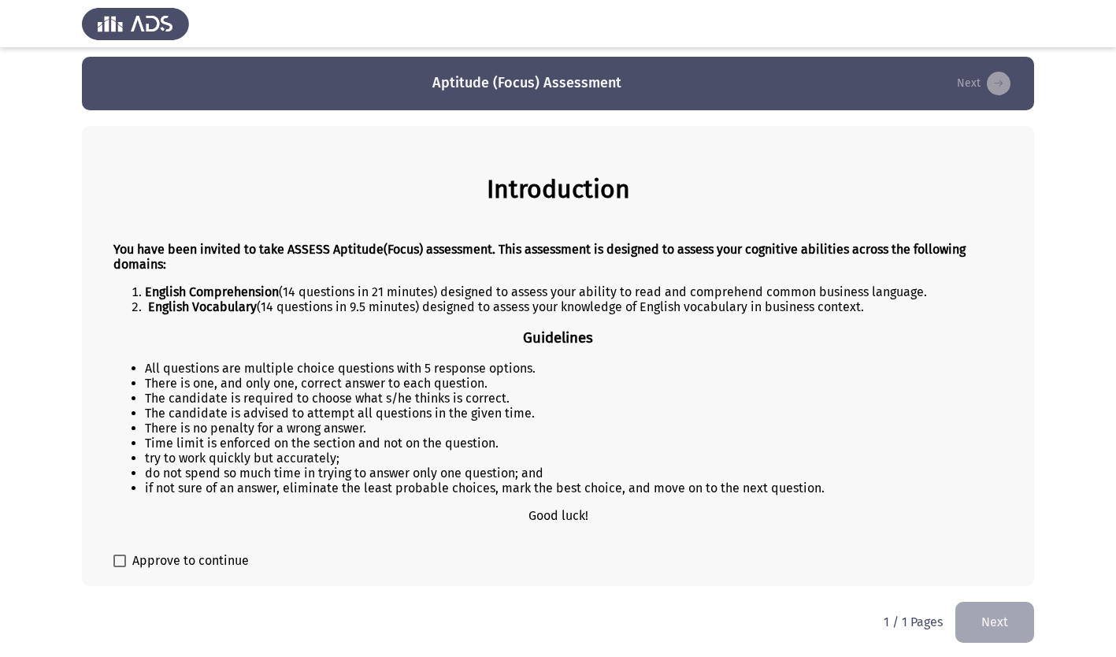
scroll to position [8, 0]
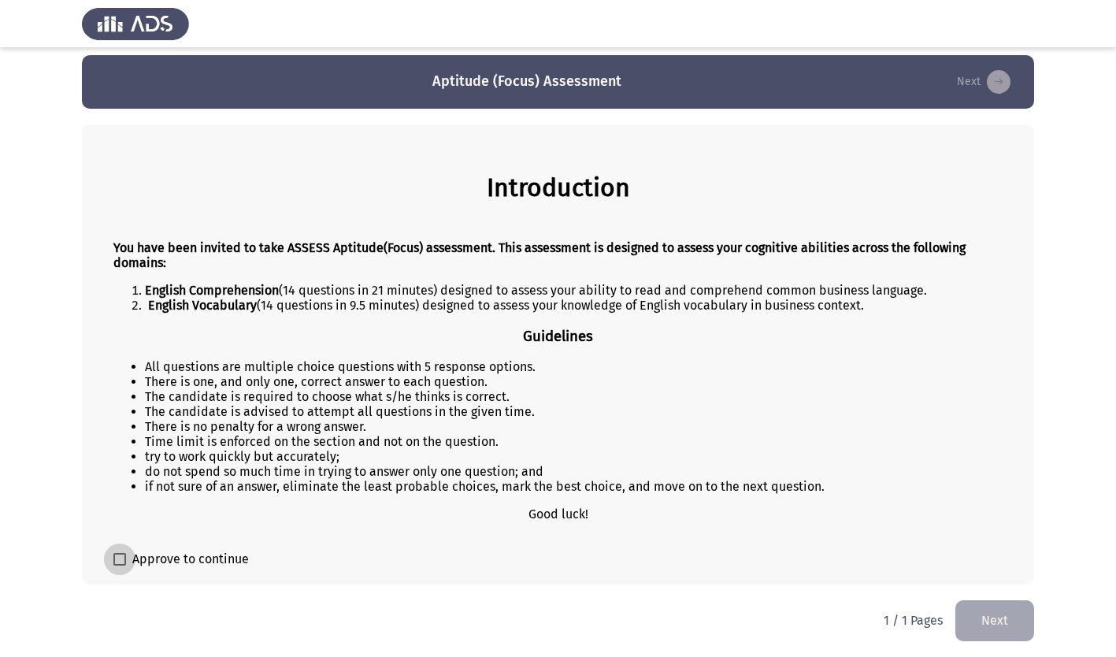
click at [122, 559] on span at bounding box center [119, 559] width 13 height 13
click at [120, 566] on input "Approve to continue" at bounding box center [119, 566] width 1 height 1
checkbox input "true"
click at [983, 616] on button "Next" at bounding box center [994, 620] width 79 height 40
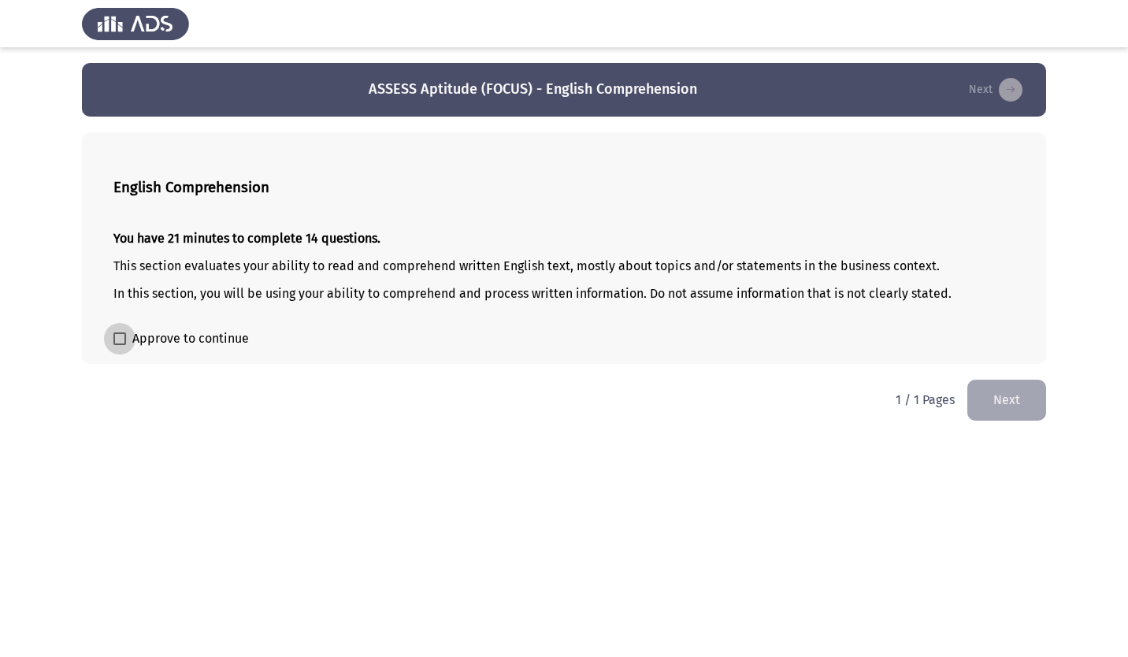
click at [118, 341] on span at bounding box center [119, 338] width 13 height 13
click at [119, 345] on input "Approve to continue" at bounding box center [119, 345] width 1 height 1
checkbox input "true"
click at [1010, 403] on button "Next" at bounding box center [1006, 400] width 79 height 40
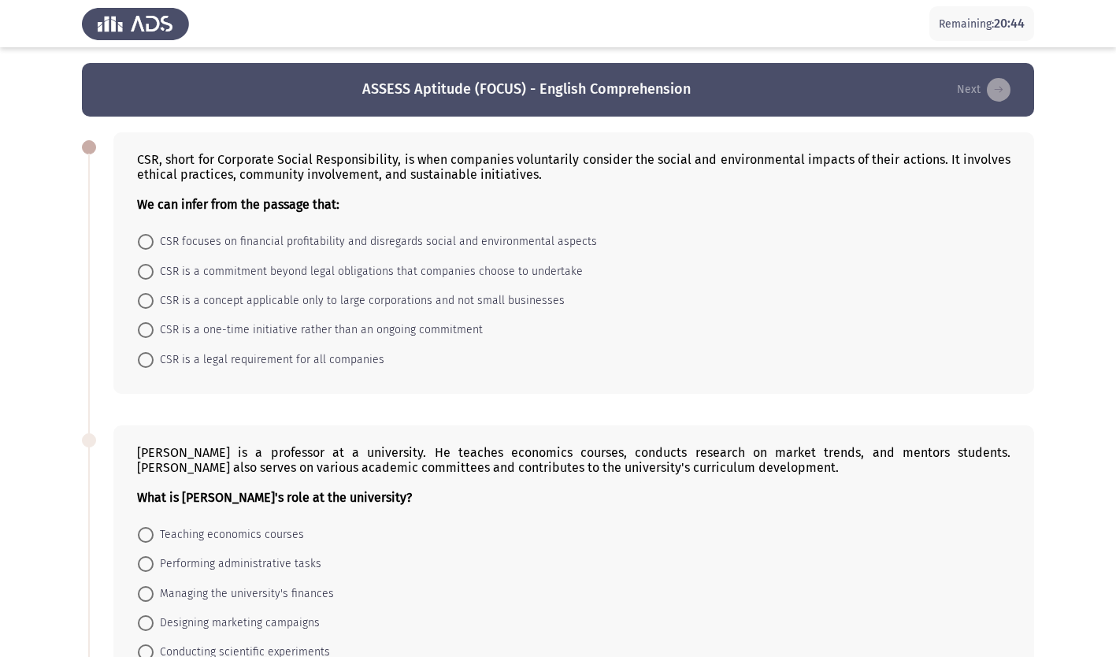
drag, startPoint x: 138, startPoint y: 155, endPoint x: 381, endPoint y: 192, distance: 246.2
click at [381, 192] on div "CSR, short for Corporate Social Responsibility, is when companies voluntarily c…" at bounding box center [573, 182] width 873 height 60
click at [369, 174] on div "CSR, short for Corporate Social Responsibility, is when companies voluntarily c…" at bounding box center [573, 182] width 873 height 60
click at [145, 270] on span at bounding box center [146, 272] width 16 height 16
click at [145, 270] on input "CSR is a commitment beyond legal obligations that companies choose to undertake" at bounding box center [146, 272] width 16 height 16
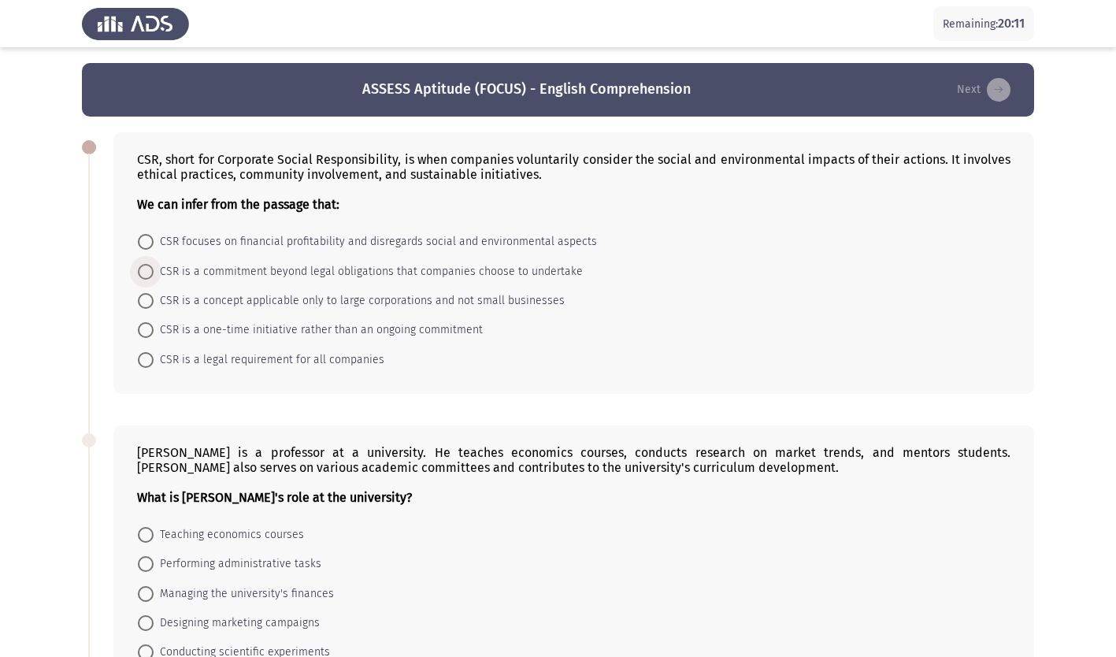
radio input "true"
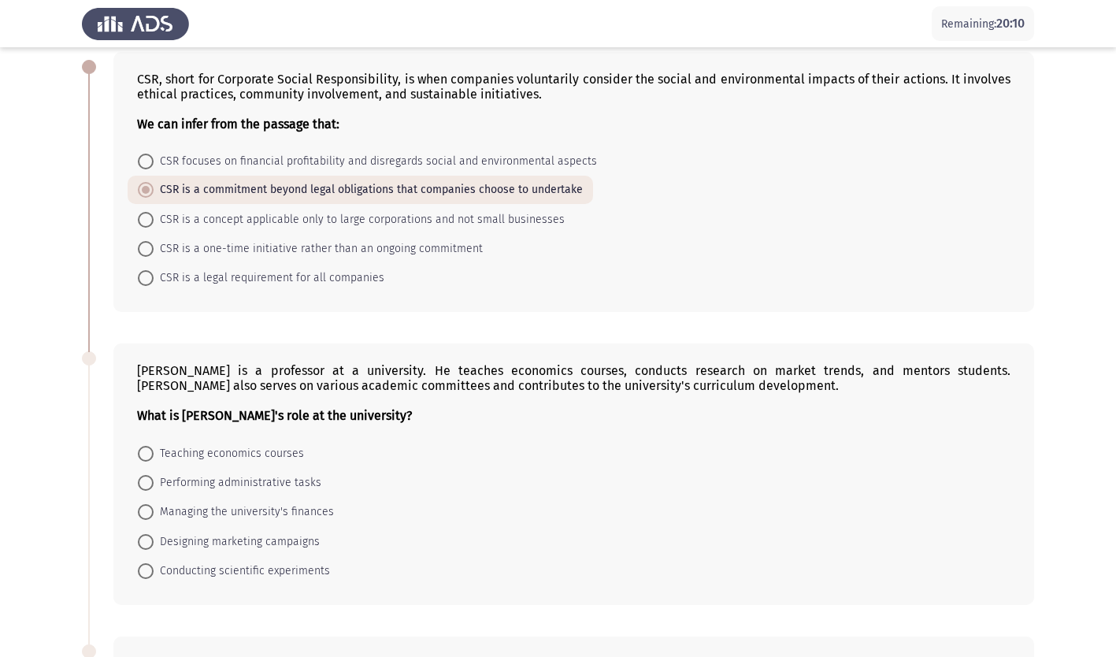
scroll to position [236, 0]
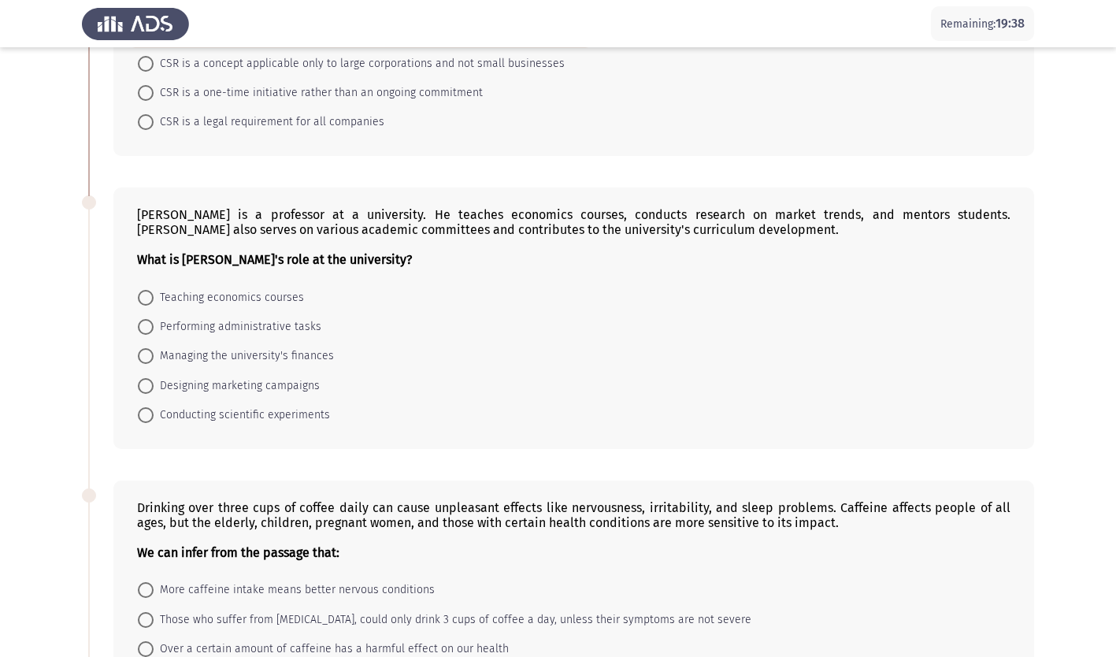
click at [143, 301] on span at bounding box center [146, 298] width 16 height 16
click at [143, 301] on input "Teaching economics courses" at bounding box center [146, 298] width 16 height 16
radio input "true"
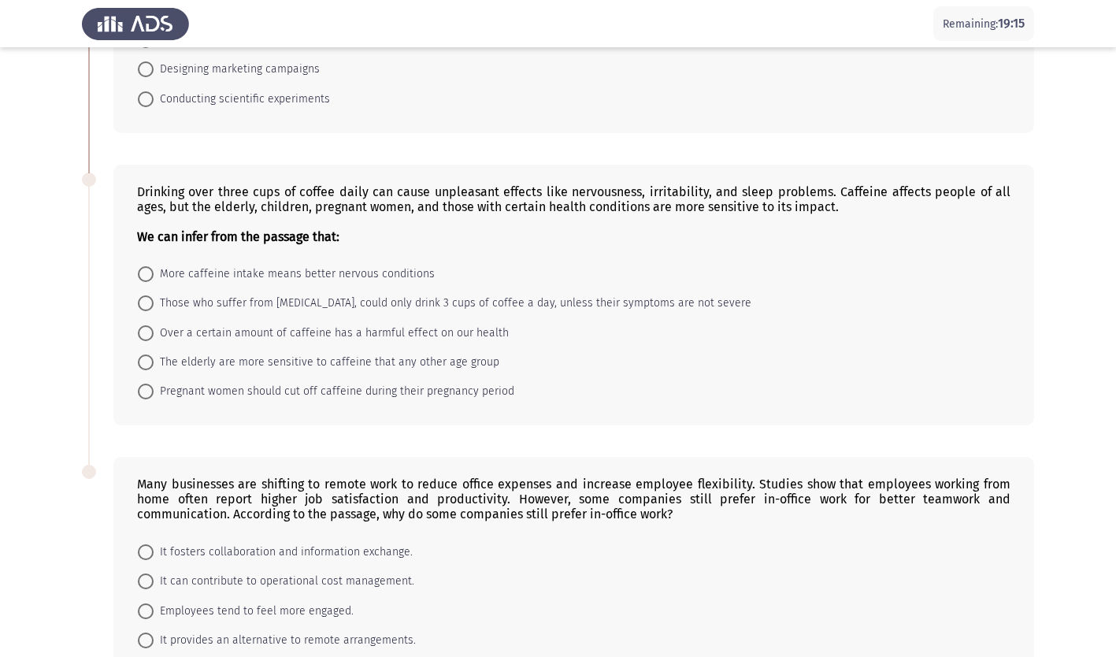
scroll to position [630, 0]
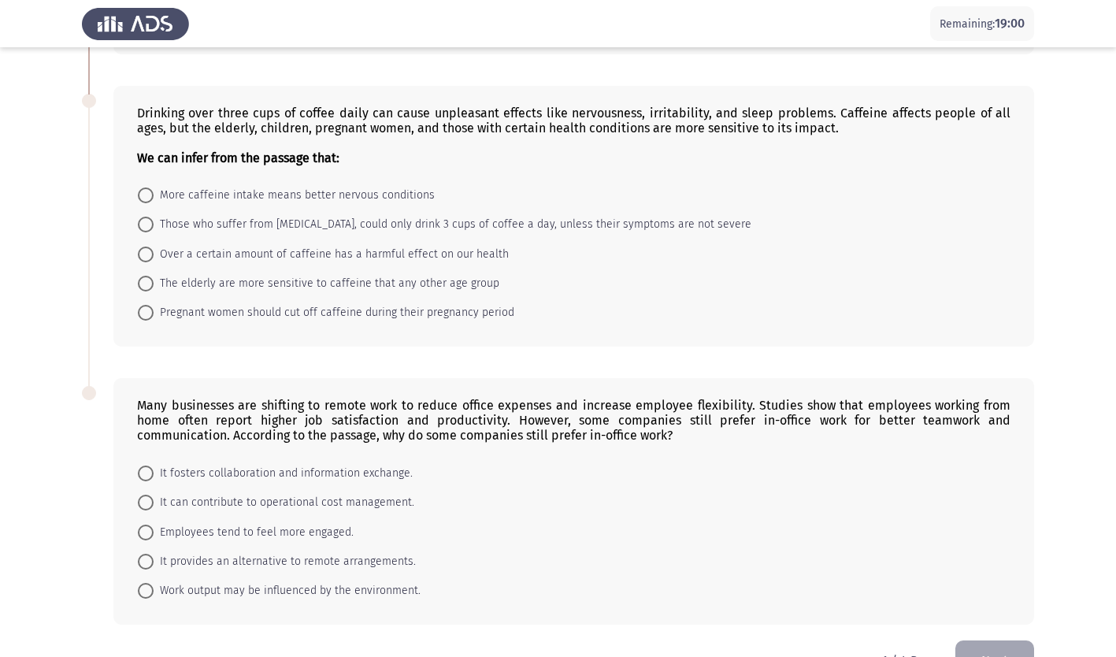
click at [146, 253] on span at bounding box center [146, 255] width 16 height 16
click at [146, 253] on input "Over a certain amount of caffeine has a harmful effect on our health" at bounding box center [146, 255] width 16 height 16
radio input "true"
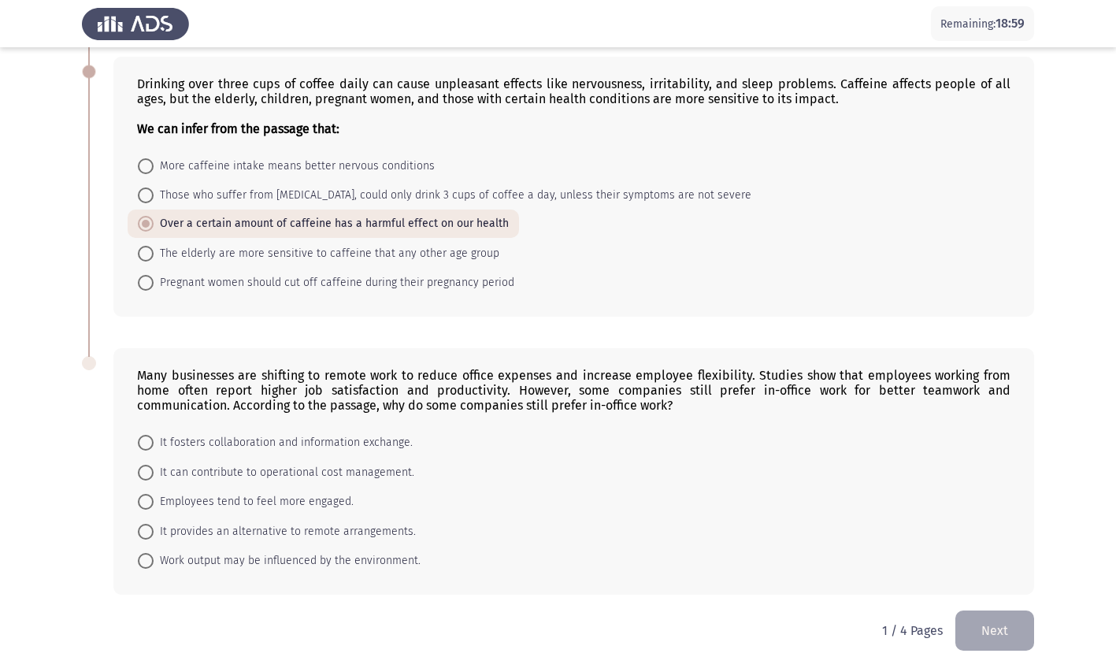
scroll to position [675, 0]
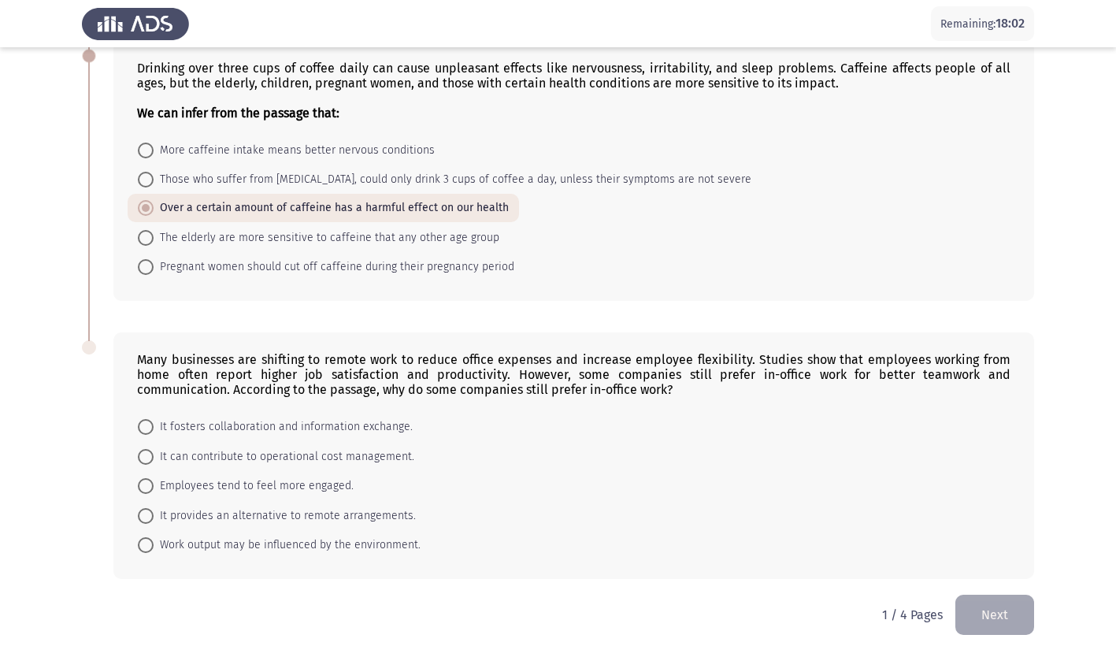
click at [149, 422] on span at bounding box center [146, 427] width 16 height 16
click at [149, 422] on input "It fosters collaboration and information exchange." at bounding box center [146, 427] width 16 height 16
radio input "true"
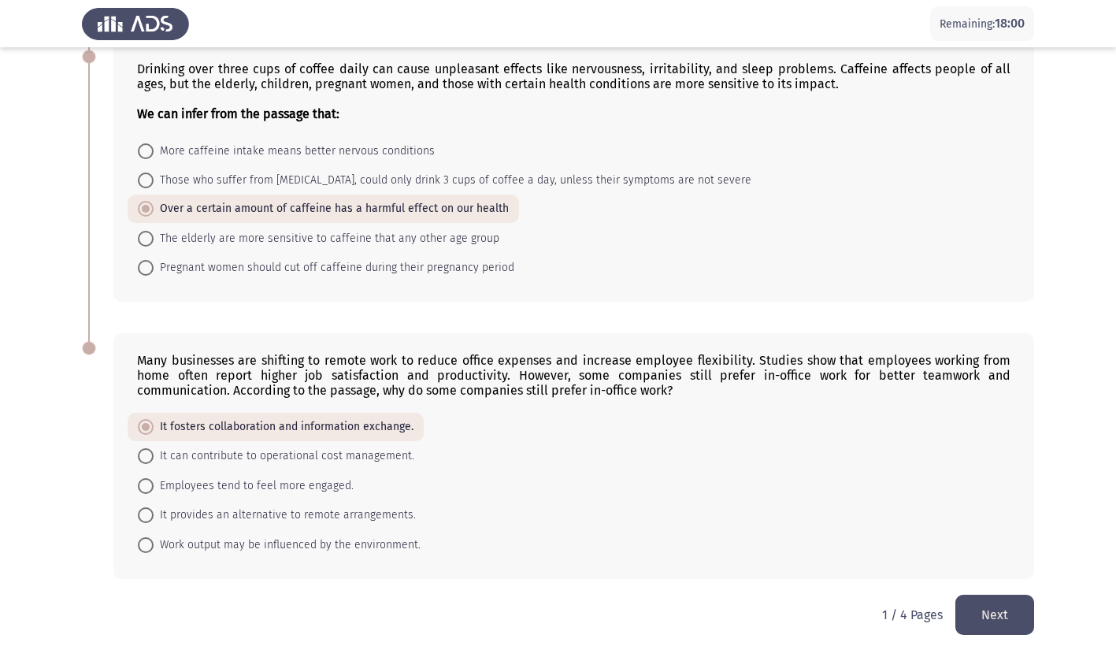
click at [1004, 610] on button "Next" at bounding box center [994, 615] width 79 height 40
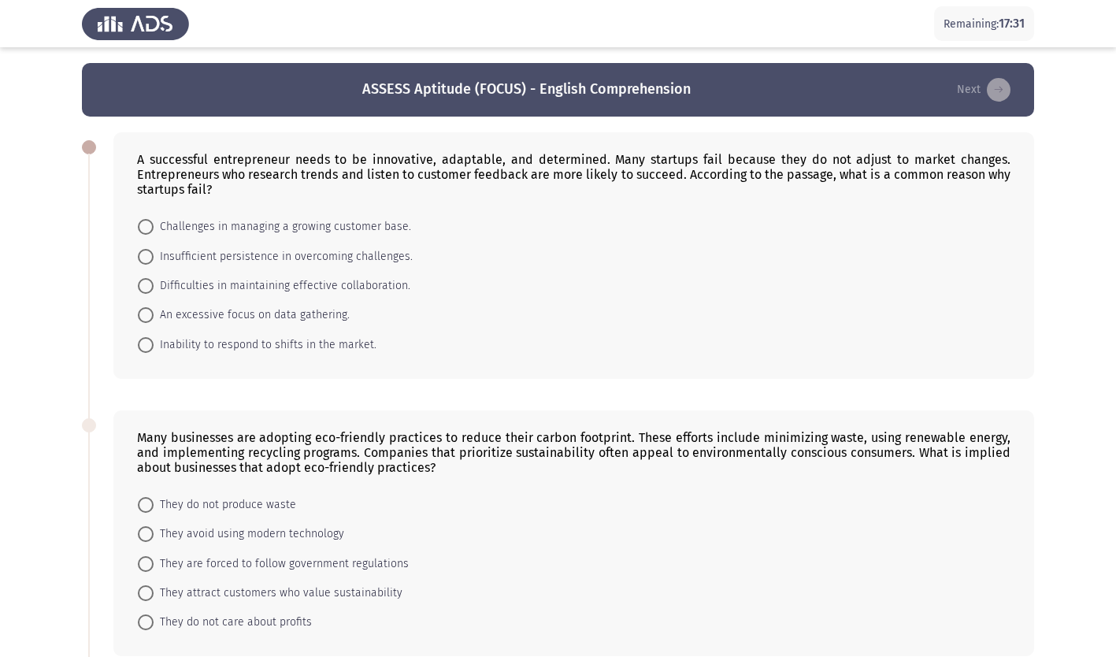
click at [148, 348] on span at bounding box center [146, 345] width 16 height 16
click at [148, 348] on input "Inability to respond to shifts in the market." at bounding box center [146, 345] width 16 height 16
radio input "true"
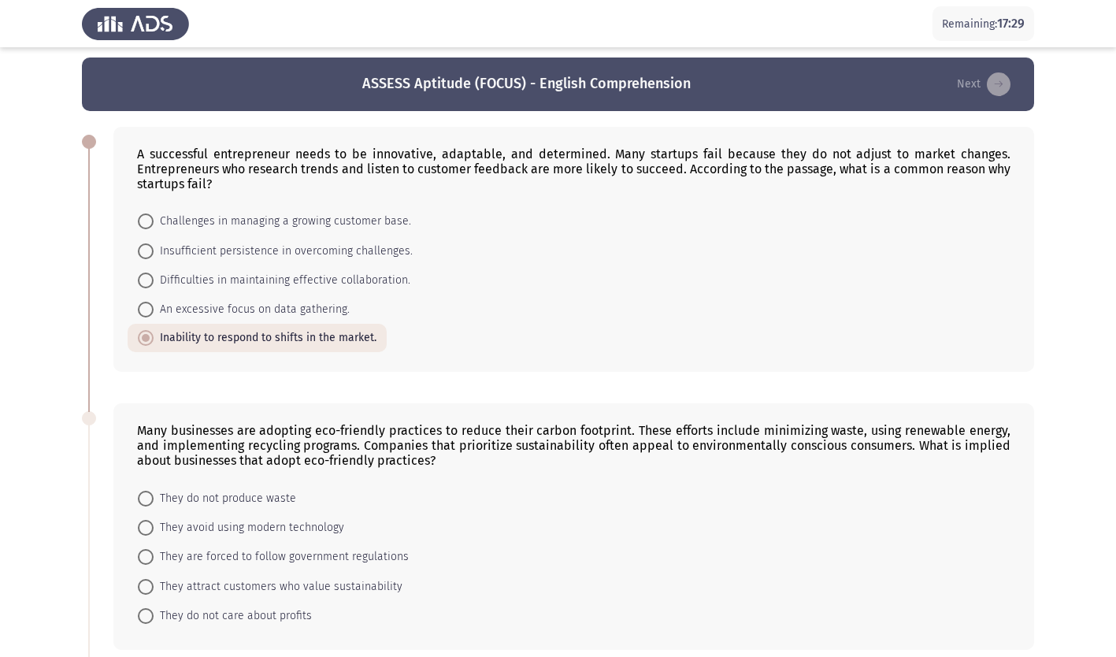
scroll to position [236, 0]
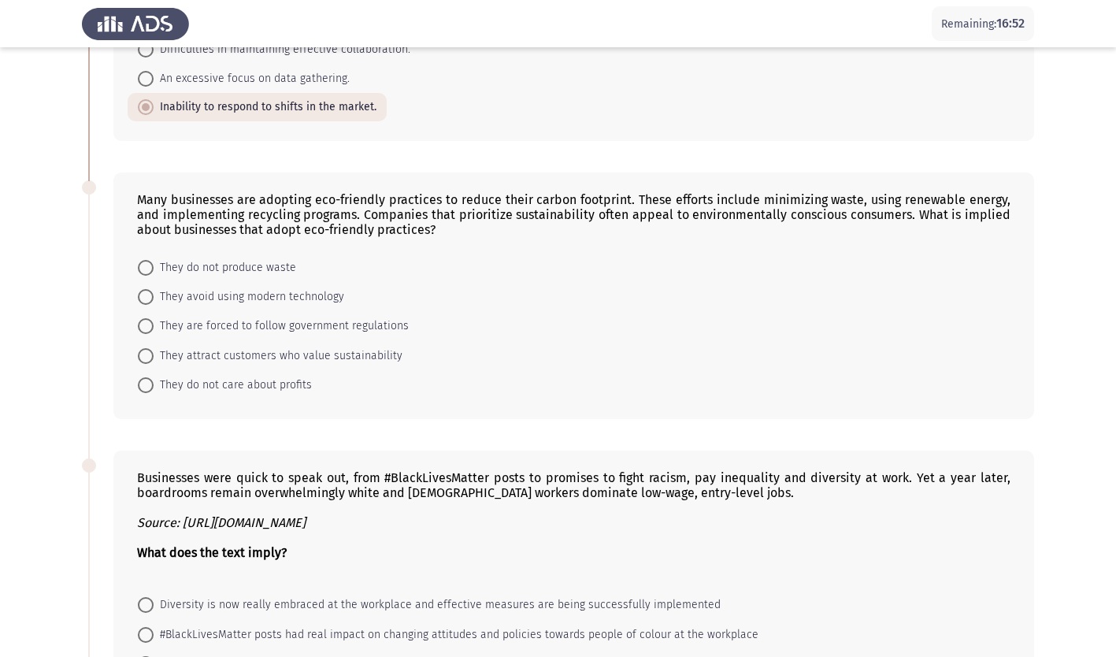
click at [146, 354] on span at bounding box center [146, 356] width 16 height 16
click at [146, 354] on input "They attract customers who value sustainability" at bounding box center [146, 356] width 16 height 16
radio input "true"
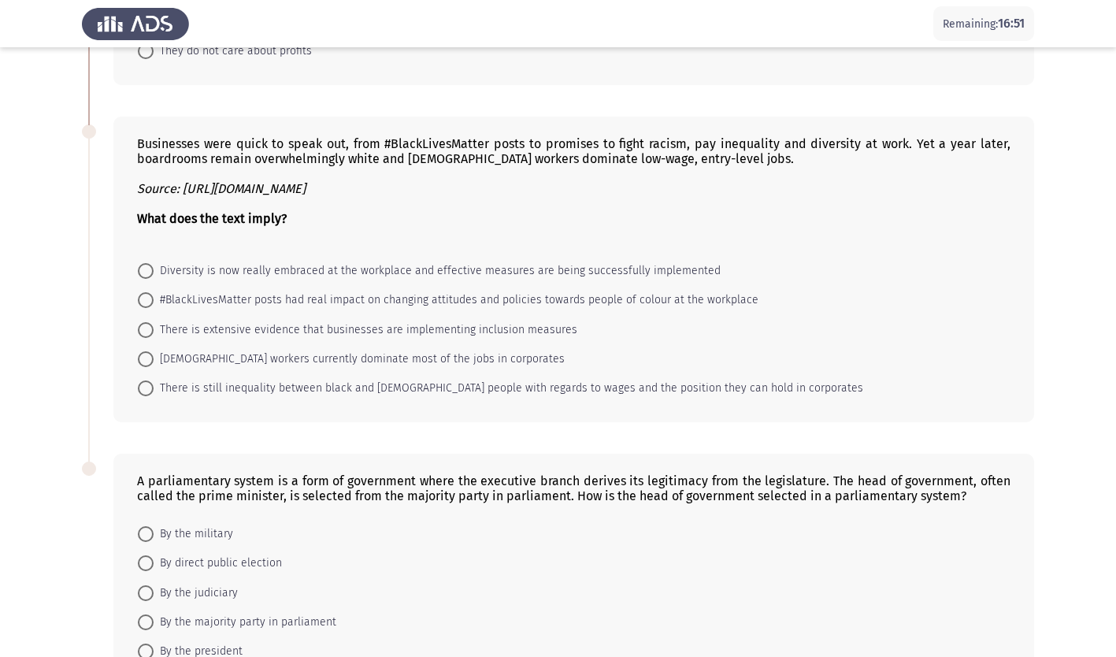
scroll to position [551, 0]
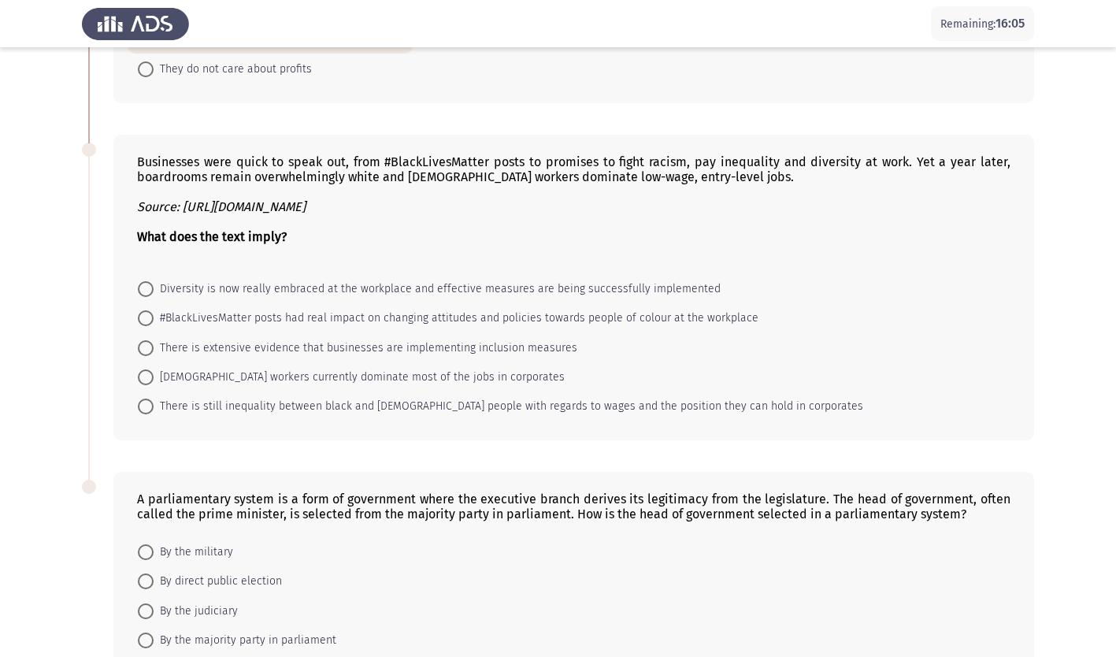
click at [146, 404] on span at bounding box center [146, 407] width 16 height 16
click at [146, 404] on input "There is still inequality between black and [DEMOGRAPHIC_DATA] people with rega…" at bounding box center [146, 407] width 16 height 16
radio input "true"
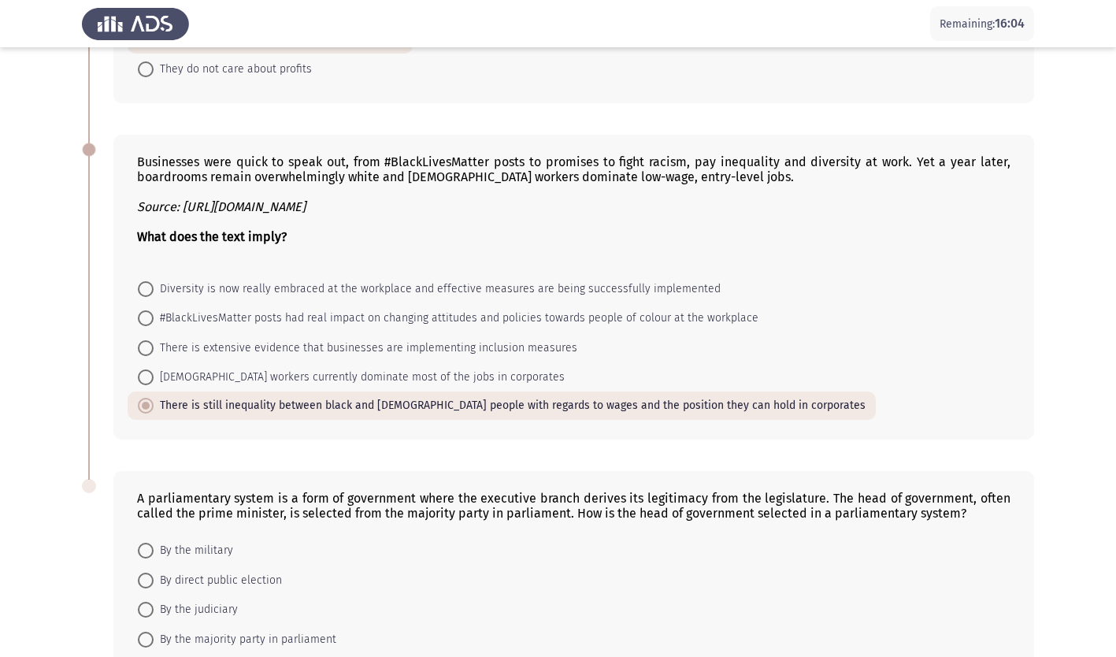
scroll to position [675, 0]
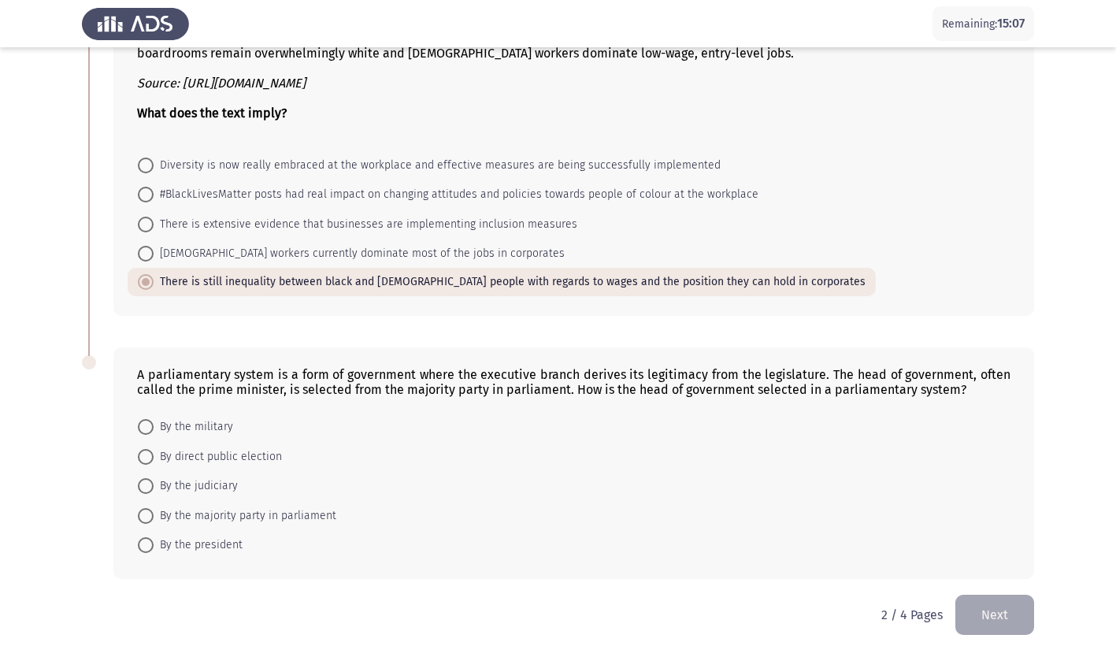
click at [146, 509] on span at bounding box center [146, 516] width 16 height 16
click at [146, 509] on input "By the majority party in parliament" at bounding box center [146, 516] width 16 height 16
radio input "true"
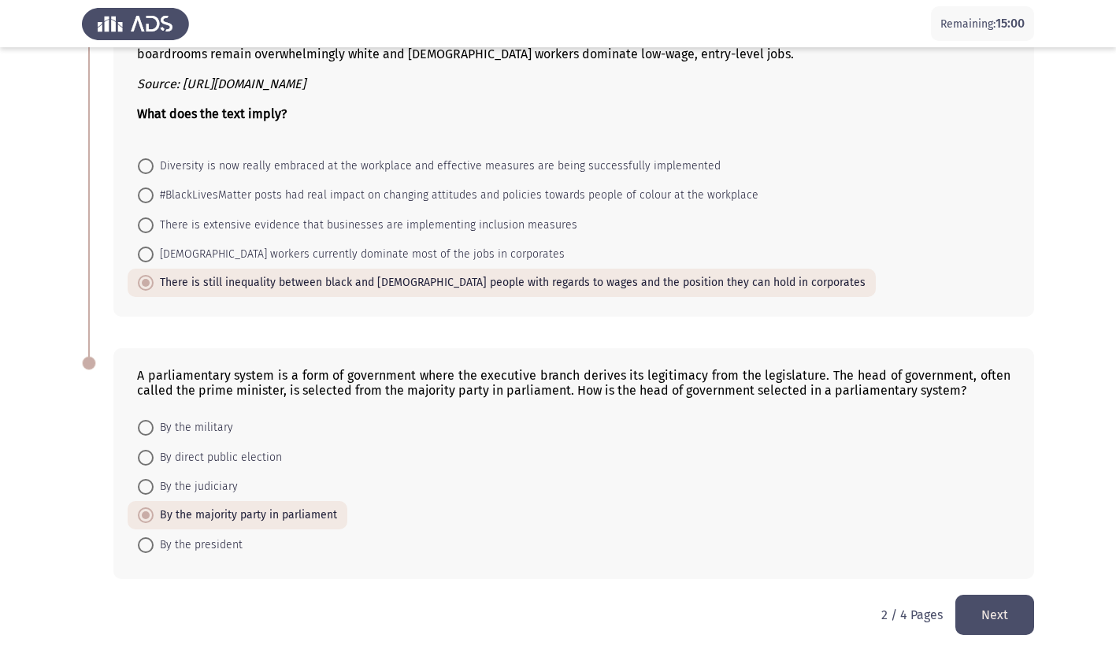
click at [993, 610] on button "Next" at bounding box center [994, 615] width 79 height 40
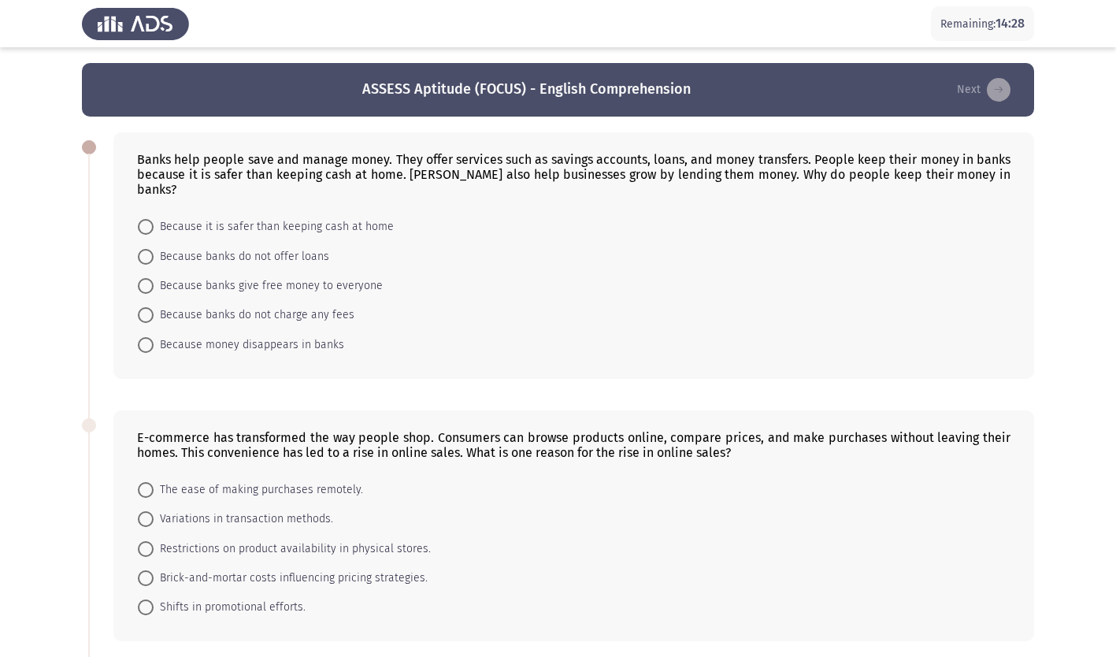
click at [149, 219] on span at bounding box center [146, 227] width 16 height 16
click at [149, 219] on input "Because it is safer than keeping cash at home" at bounding box center [146, 227] width 16 height 16
radio input "true"
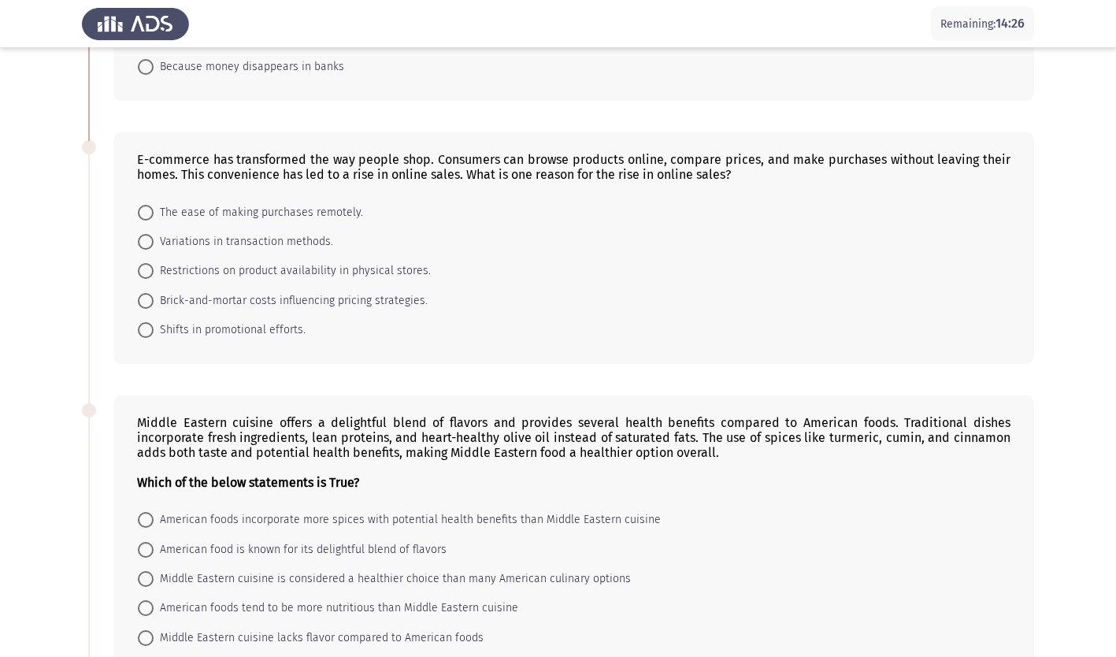
scroll to position [236, 0]
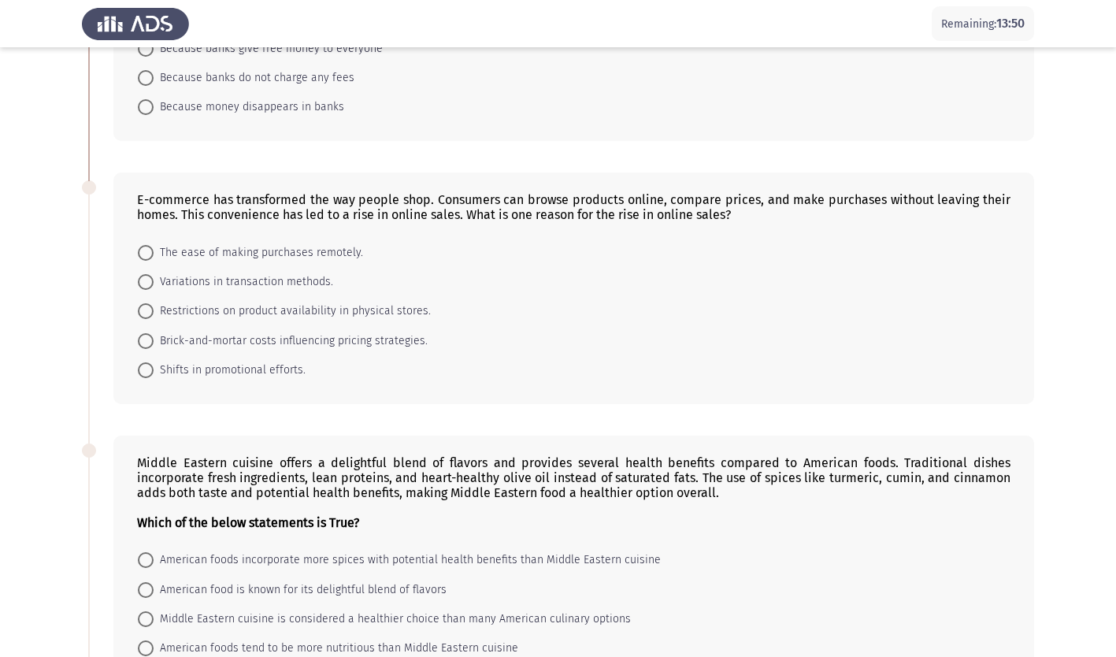
click at [147, 245] on span at bounding box center [146, 253] width 16 height 16
click at [147, 245] on input "The ease of making purchases remotely." at bounding box center [146, 253] width 16 height 16
radio input "true"
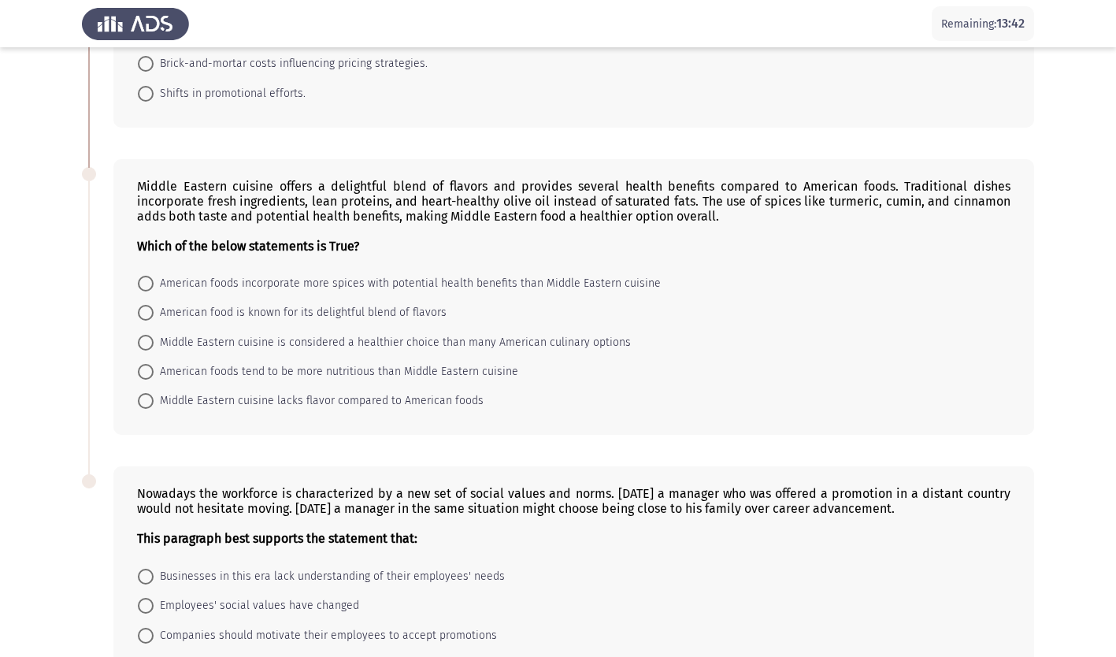
scroll to position [568, 0]
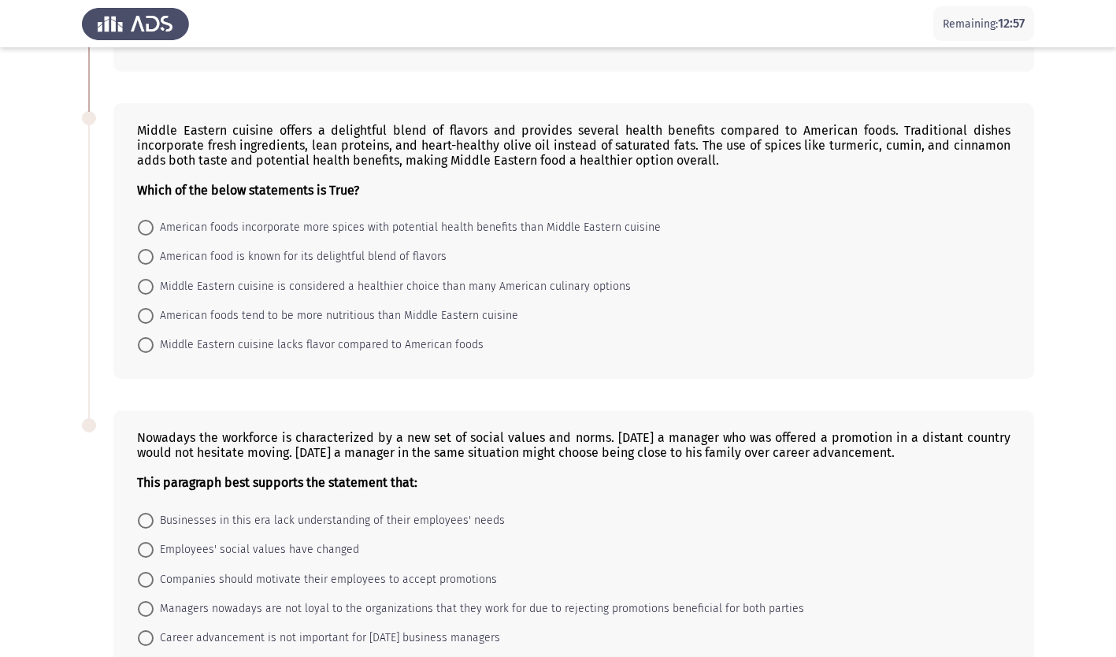
click at [143, 279] on span at bounding box center [146, 287] width 16 height 16
click at [143, 279] on input "Middle Eastern cuisine is considered a healthier choice than many American culi…" at bounding box center [146, 287] width 16 height 16
radio input "true"
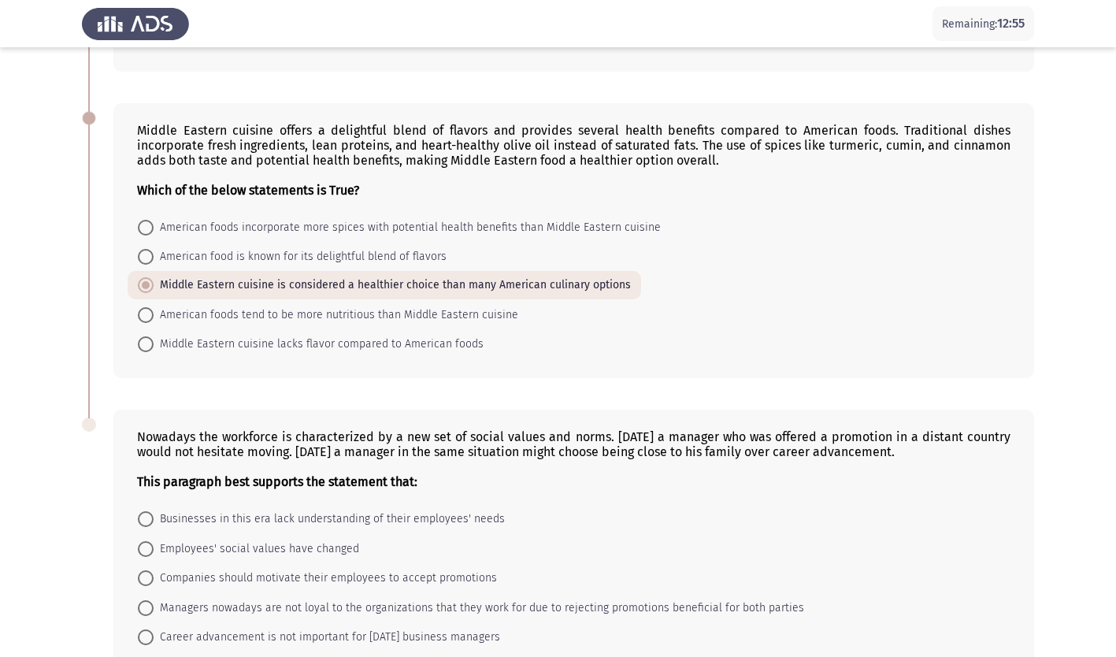
scroll to position [645, 0]
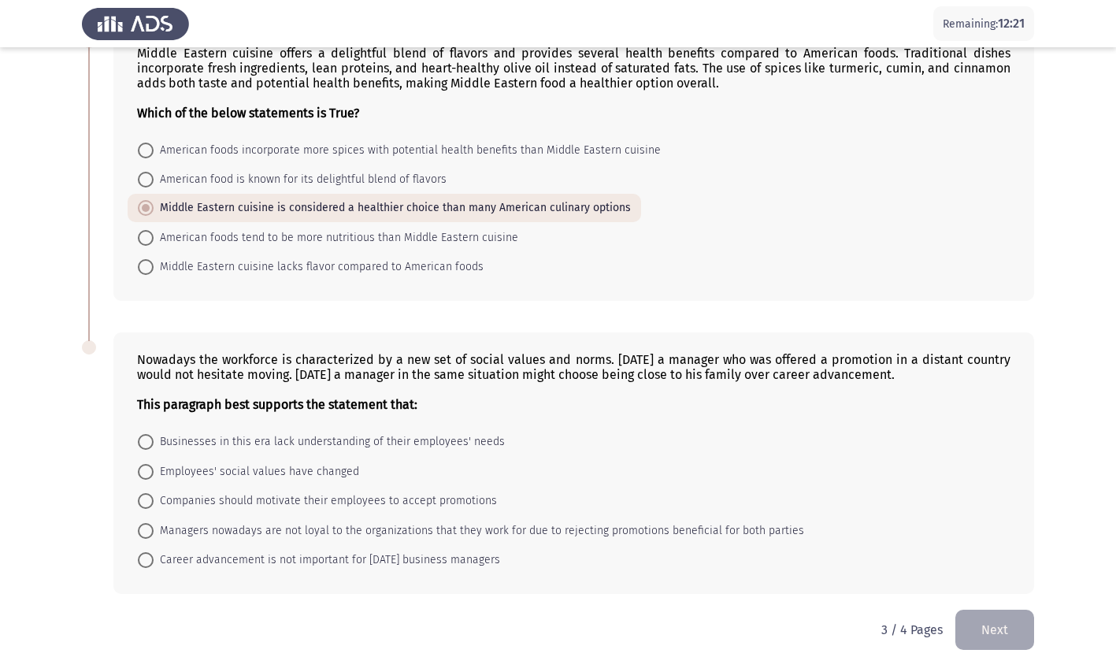
click at [144, 464] on span at bounding box center [146, 472] width 16 height 16
click at [144, 464] on input "Employees' social values have changed" at bounding box center [146, 472] width 16 height 16
radio input "true"
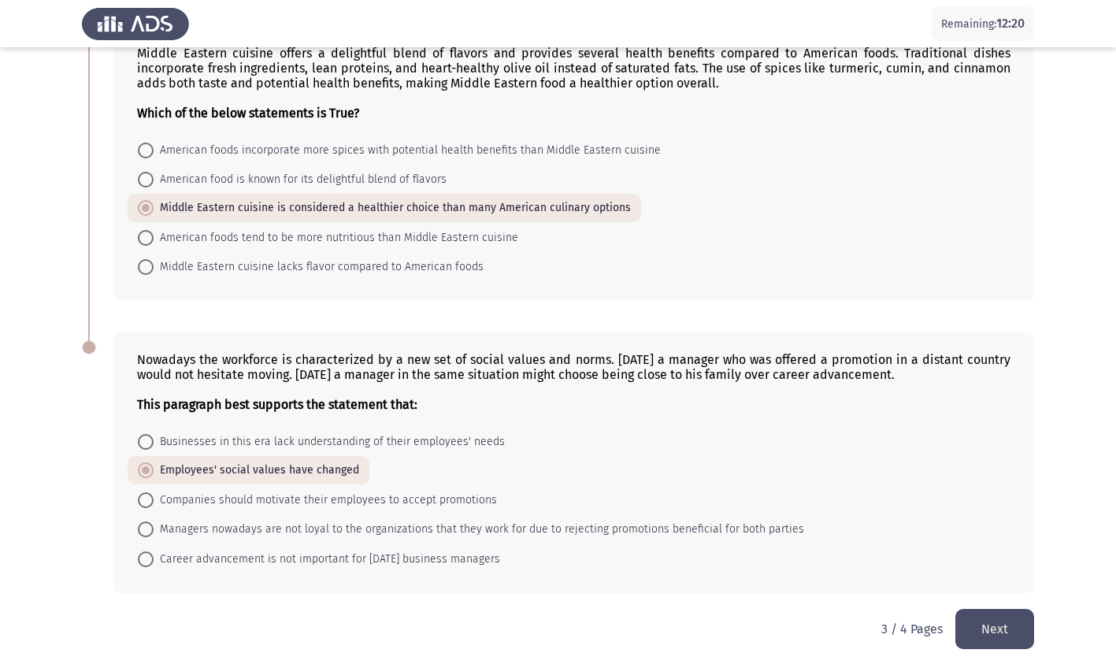
scroll to position [644, 0]
click at [996, 610] on button "Next" at bounding box center [994, 630] width 79 height 40
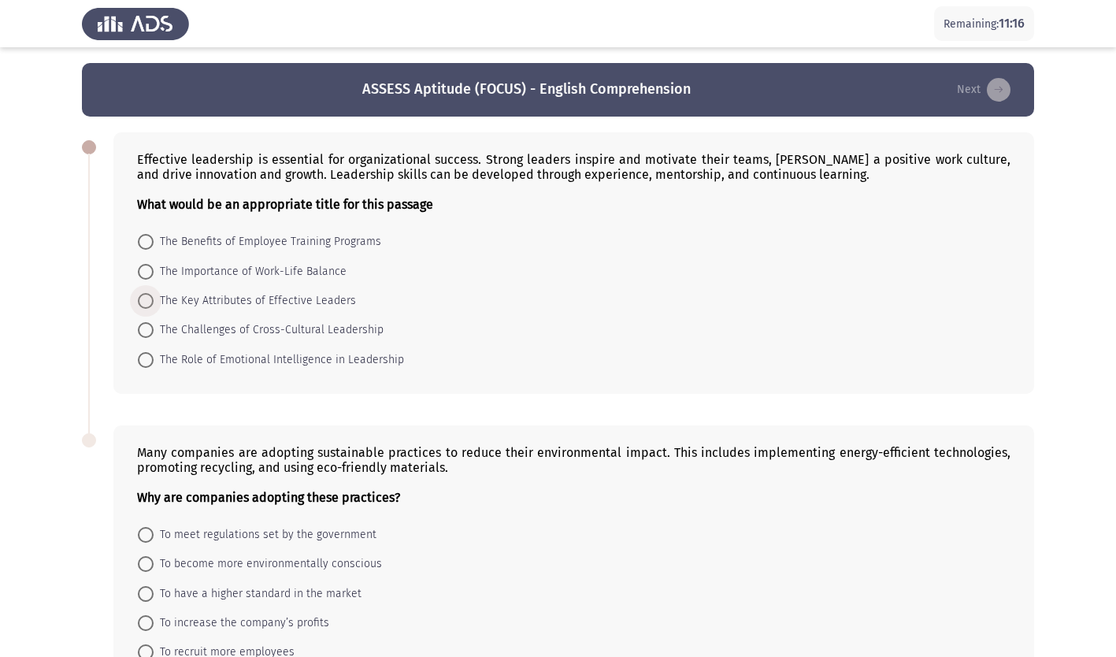
click at [151, 303] on span at bounding box center [146, 301] width 16 height 16
click at [151, 303] on input "The Key Attributes of Effective Leaders" at bounding box center [146, 301] width 16 height 16
radio input "true"
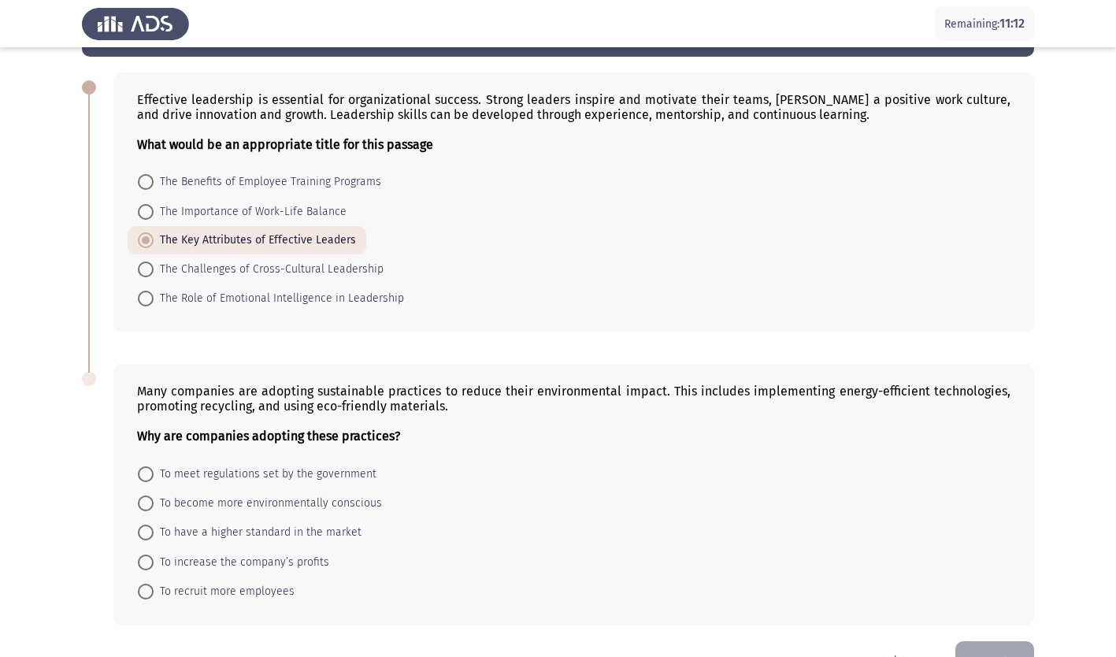
scroll to position [107, 0]
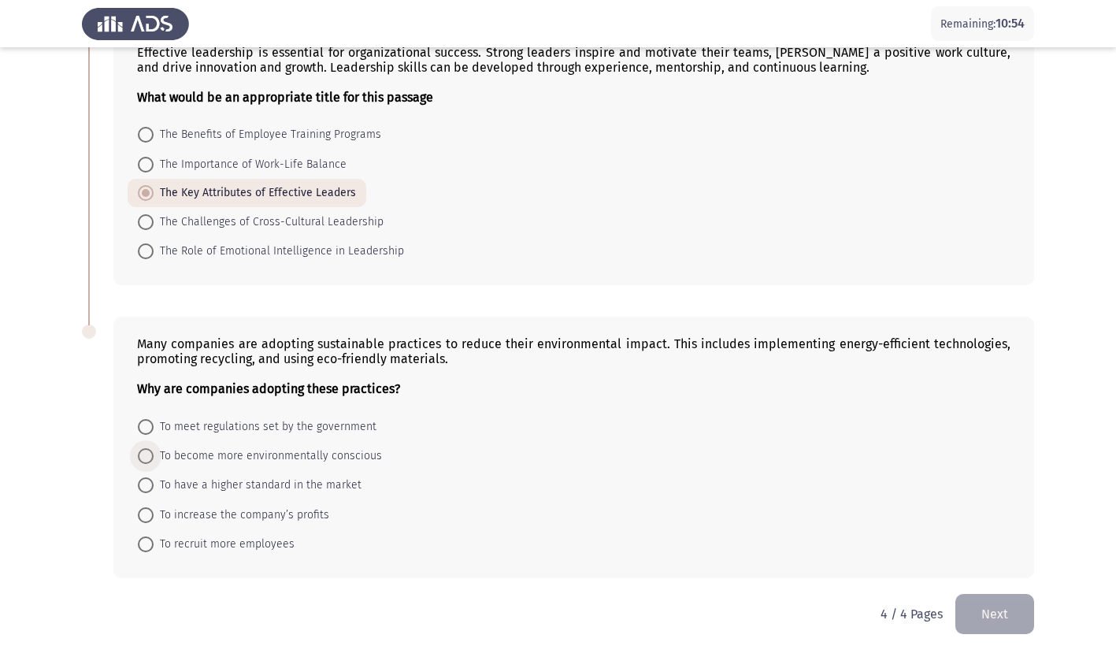
click at [146, 454] on span at bounding box center [146, 456] width 16 height 16
click at [146, 454] on input "To become more environmentally conscious" at bounding box center [146, 456] width 16 height 16
radio input "true"
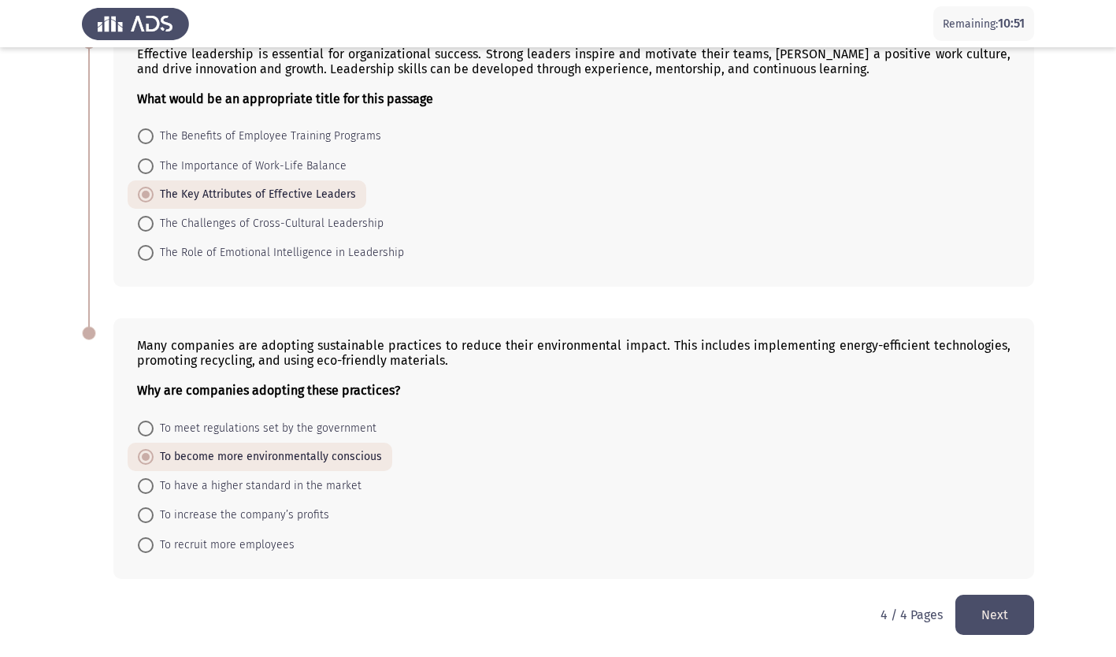
click at [985, 611] on button "Next" at bounding box center [994, 615] width 79 height 40
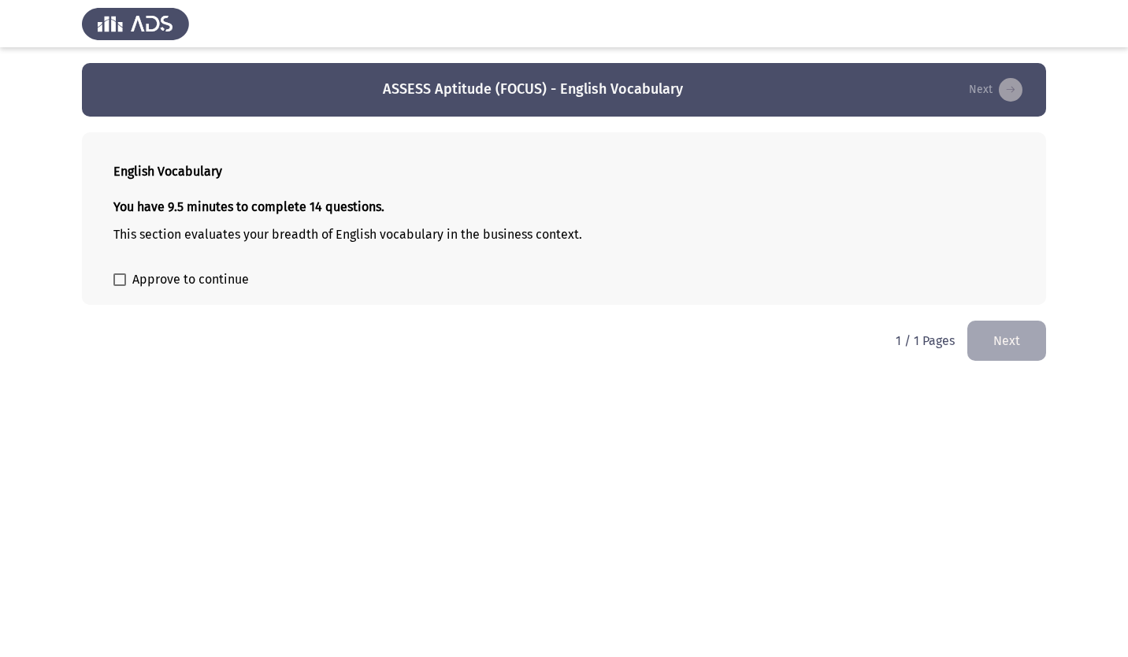
click at [121, 280] on span at bounding box center [119, 279] width 13 height 13
click at [120, 286] on input "Approve to continue" at bounding box center [119, 286] width 1 height 1
checkbox input "true"
click at [1029, 342] on button "Next" at bounding box center [1006, 341] width 79 height 40
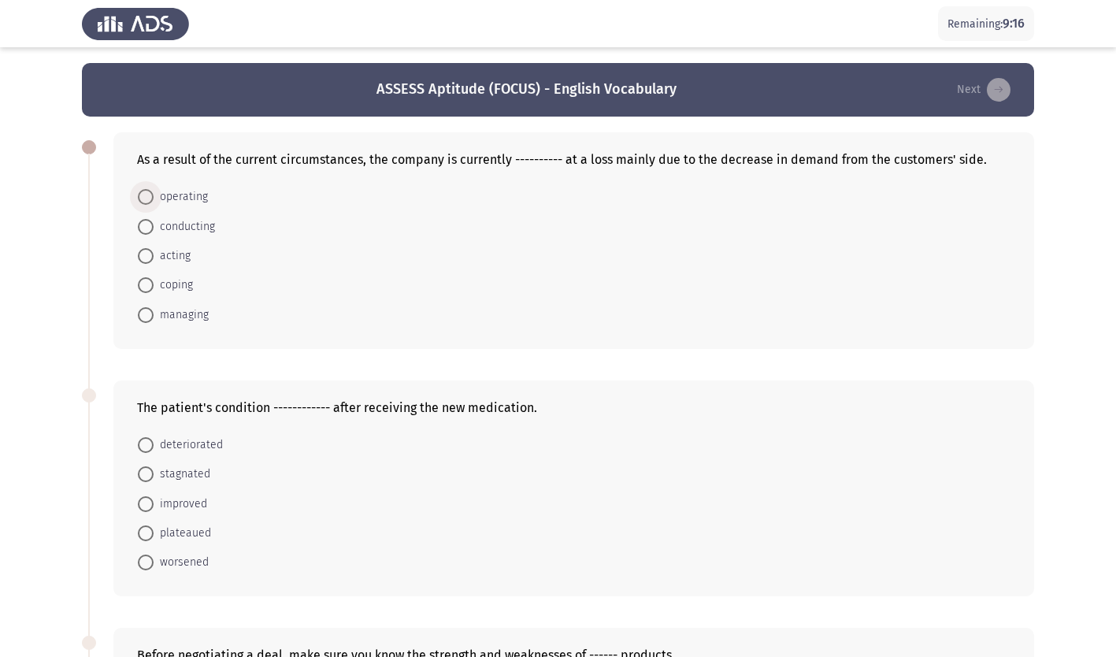
click at [148, 201] on span at bounding box center [146, 197] width 16 height 16
click at [148, 201] on input "operating" at bounding box center [146, 197] width 16 height 16
radio input "true"
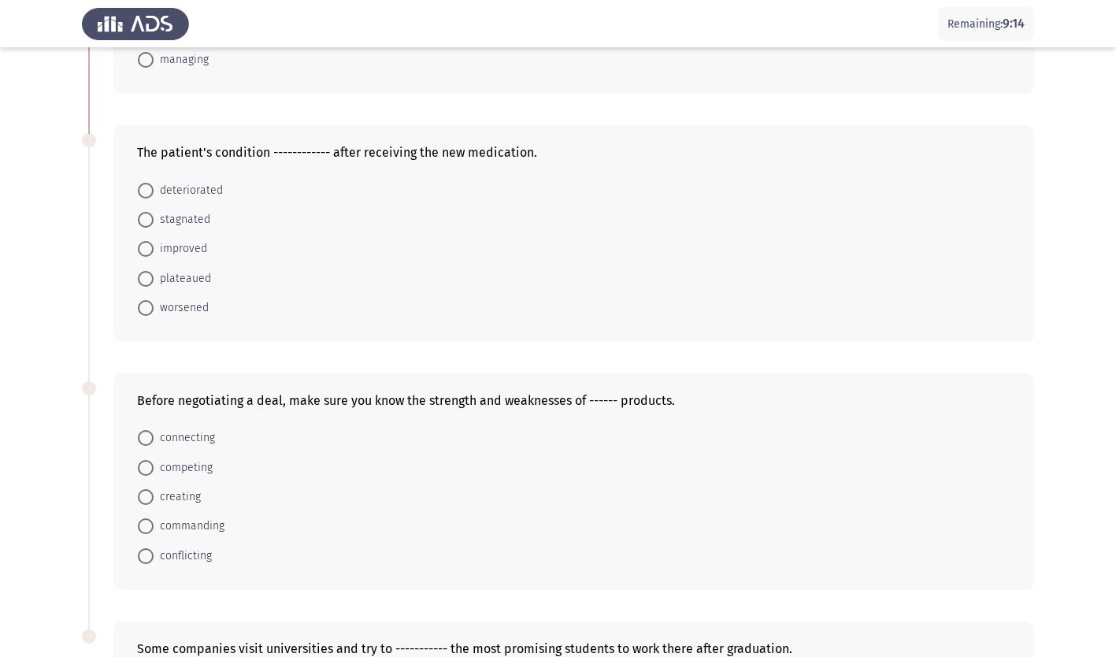
scroll to position [236, 0]
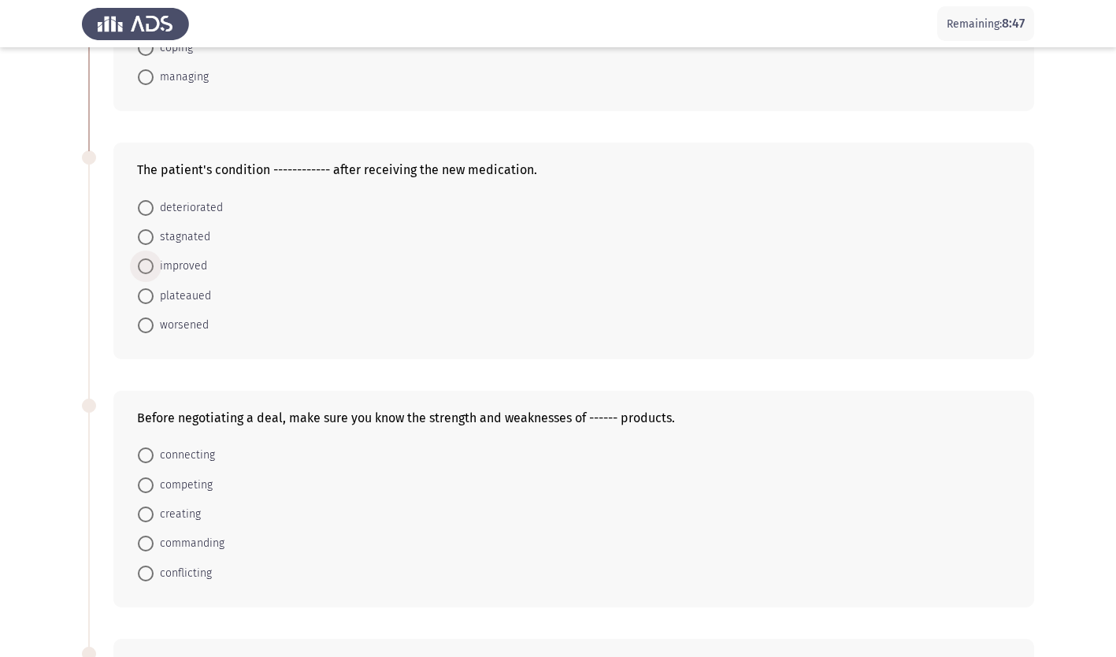
click at [146, 261] on span at bounding box center [146, 266] width 16 height 16
click at [146, 261] on input "improved" at bounding box center [146, 266] width 16 height 16
radio input "true"
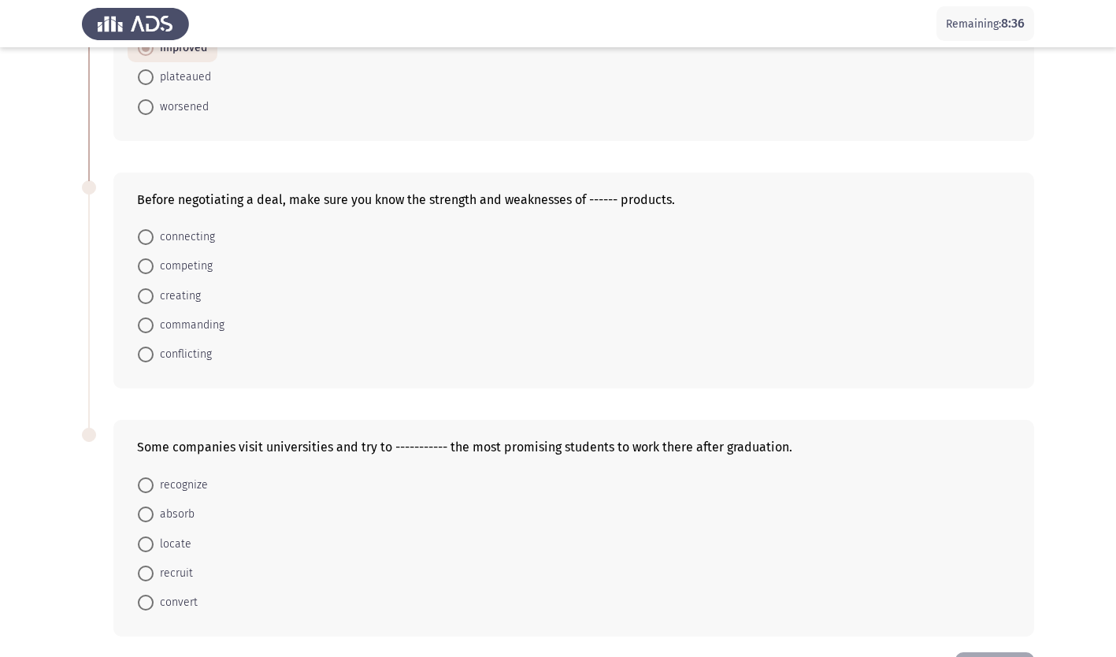
scroll to position [473, 0]
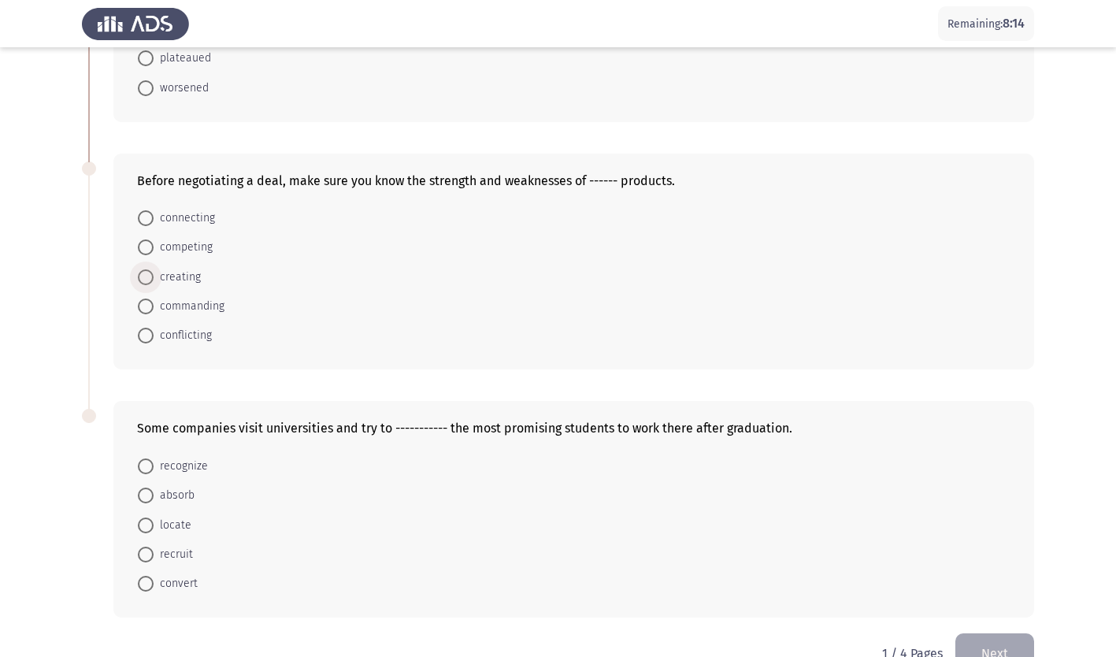
click at [148, 273] on span at bounding box center [146, 277] width 16 height 16
click at [148, 273] on input "creating" at bounding box center [146, 277] width 16 height 16
radio input "true"
click at [143, 250] on span at bounding box center [146, 247] width 16 height 16
click at [143, 250] on input "competing" at bounding box center [146, 247] width 16 height 16
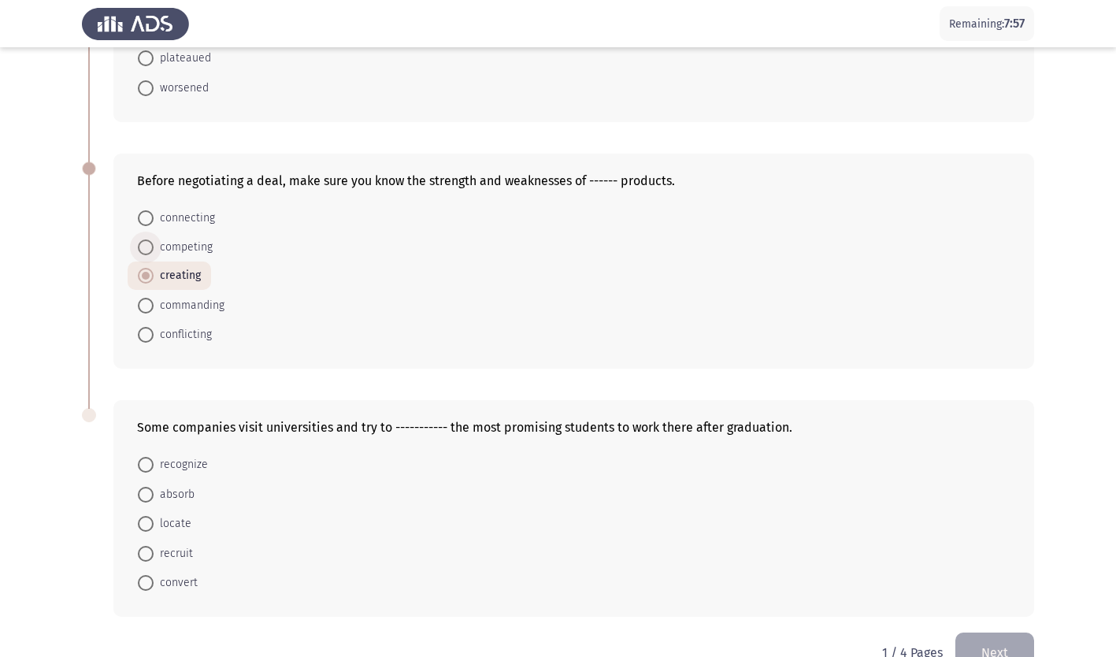
radio input "true"
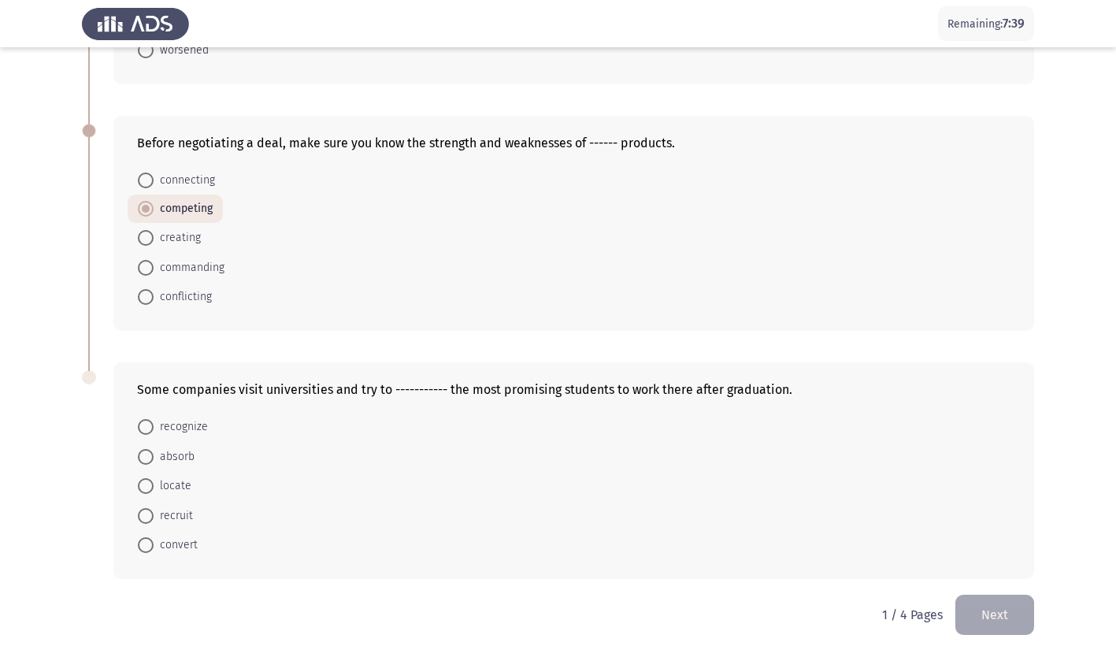
click at [150, 515] on span at bounding box center [146, 516] width 16 height 16
click at [150, 515] on input "recruit" at bounding box center [146, 516] width 16 height 16
radio input "true"
click at [997, 615] on button "Next" at bounding box center [994, 615] width 79 height 40
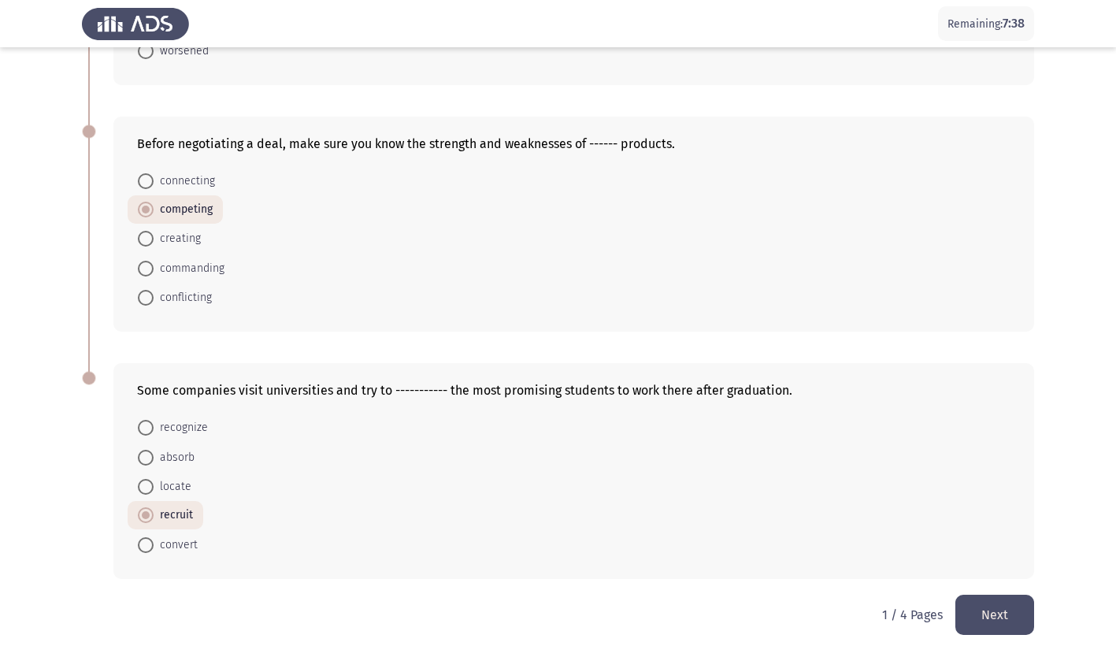
scroll to position [0, 0]
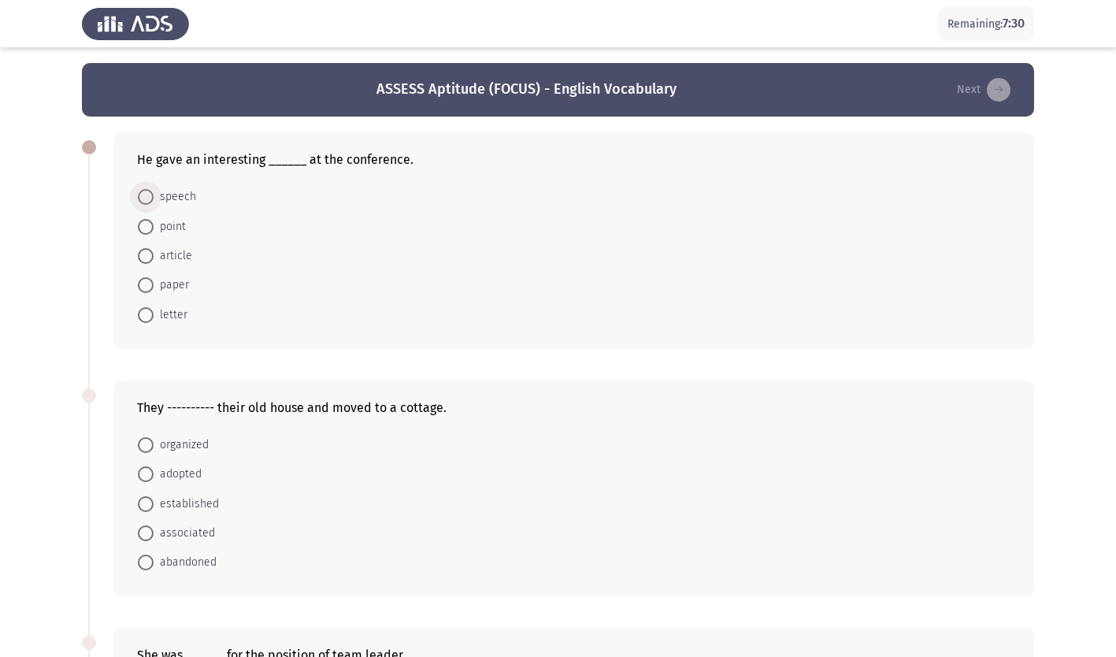
click at [145, 201] on span at bounding box center [146, 197] width 16 height 16
click at [145, 201] on input "speech" at bounding box center [146, 197] width 16 height 16
radio input "true"
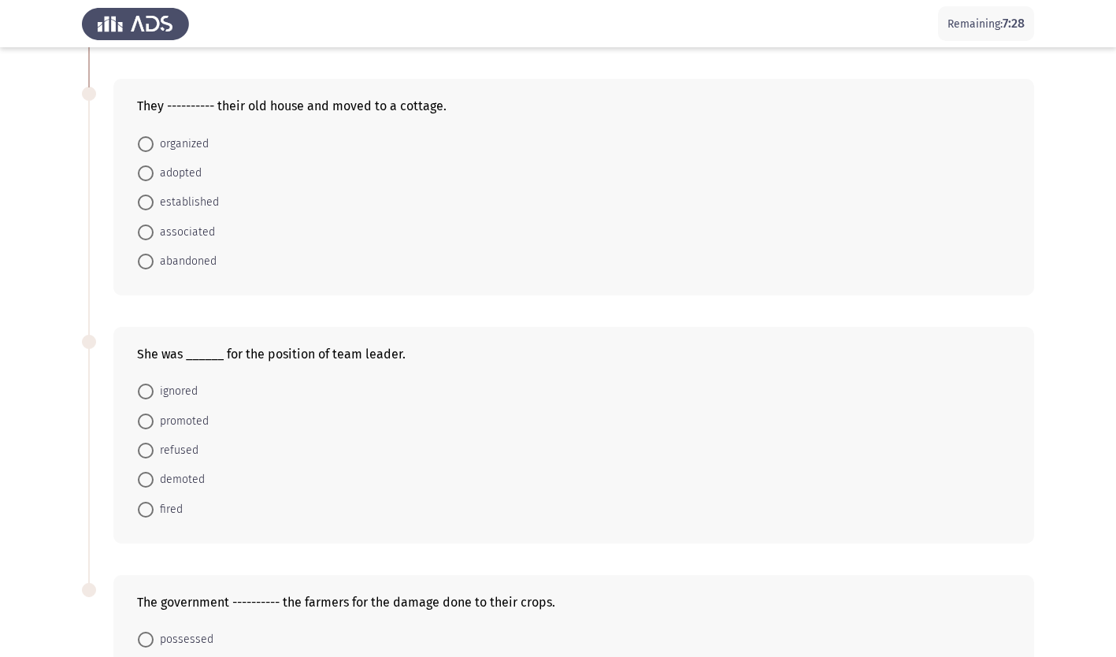
scroll to position [315, 0]
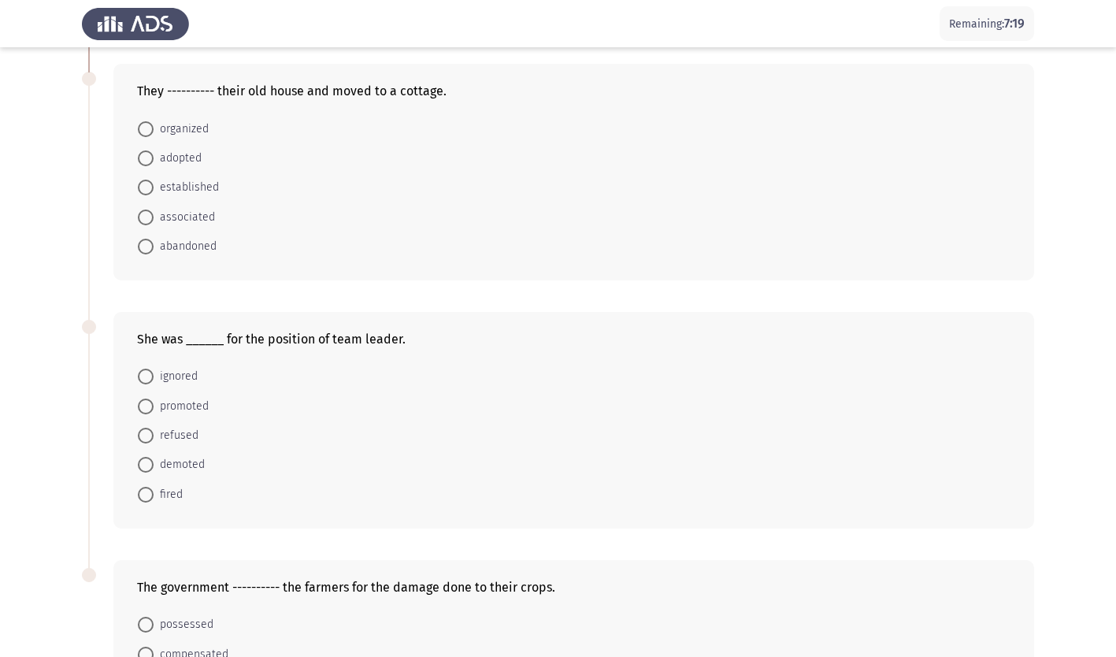
click at [145, 247] on span at bounding box center [146, 247] width 16 height 16
click at [145, 247] on input "abandoned" at bounding box center [146, 247] width 16 height 16
radio input "true"
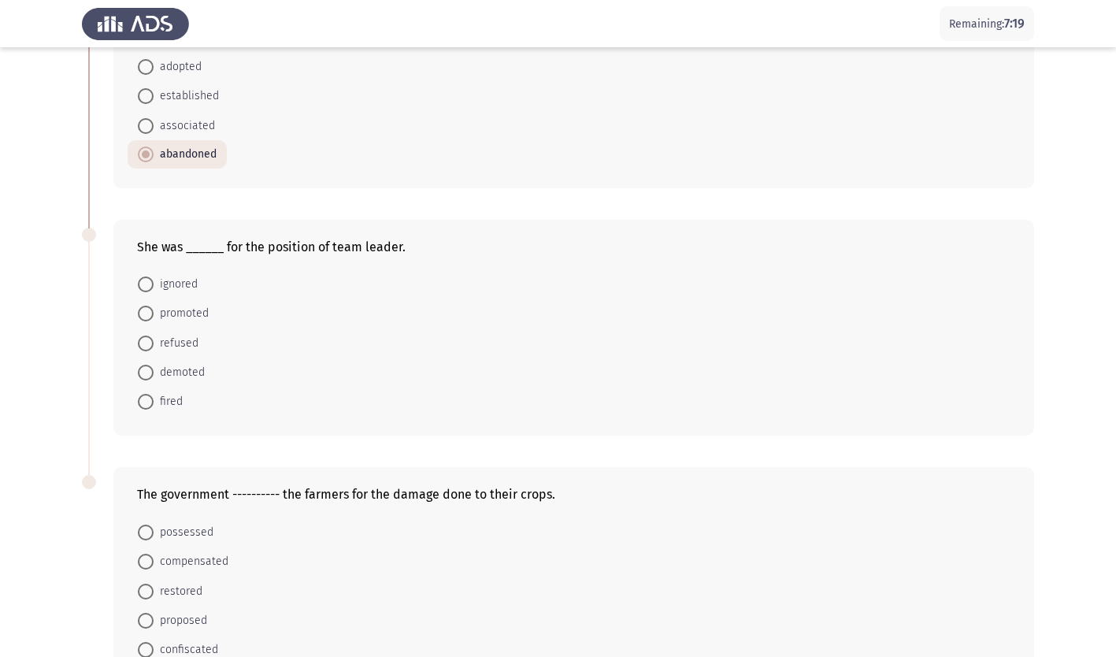
scroll to position [512, 0]
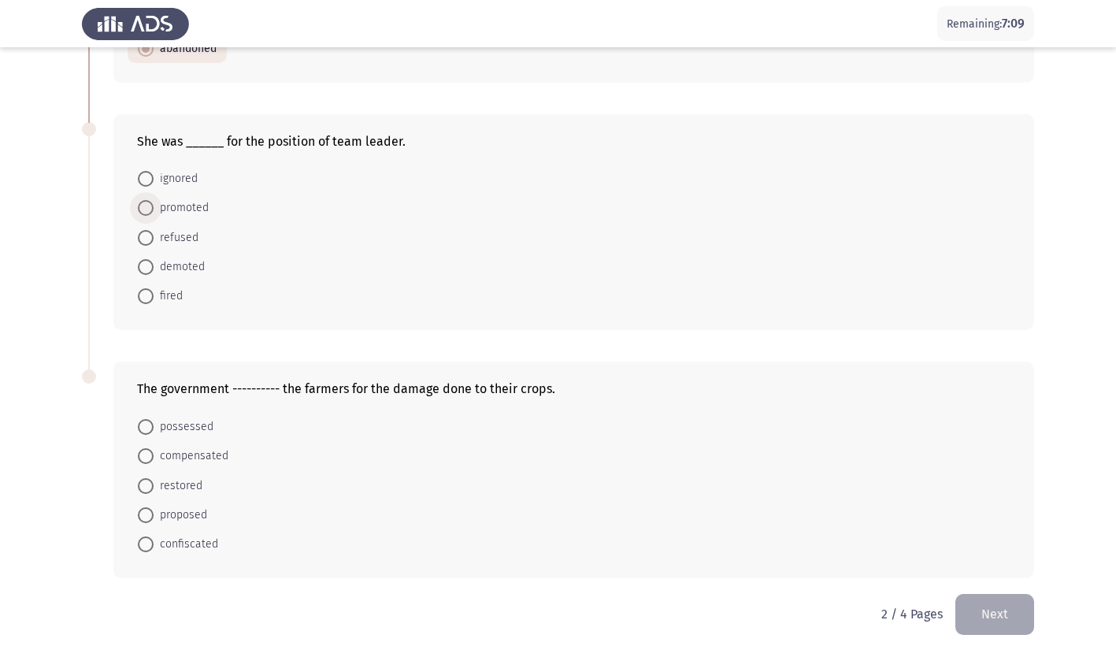
click at [152, 211] on span at bounding box center [146, 208] width 16 height 16
click at [152, 211] on input "promoted" at bounding box center [146, 208] width 16 height 16
radio input "true"
click at [148, 454] on span at bounding box center [146, 457] width 16 height 16
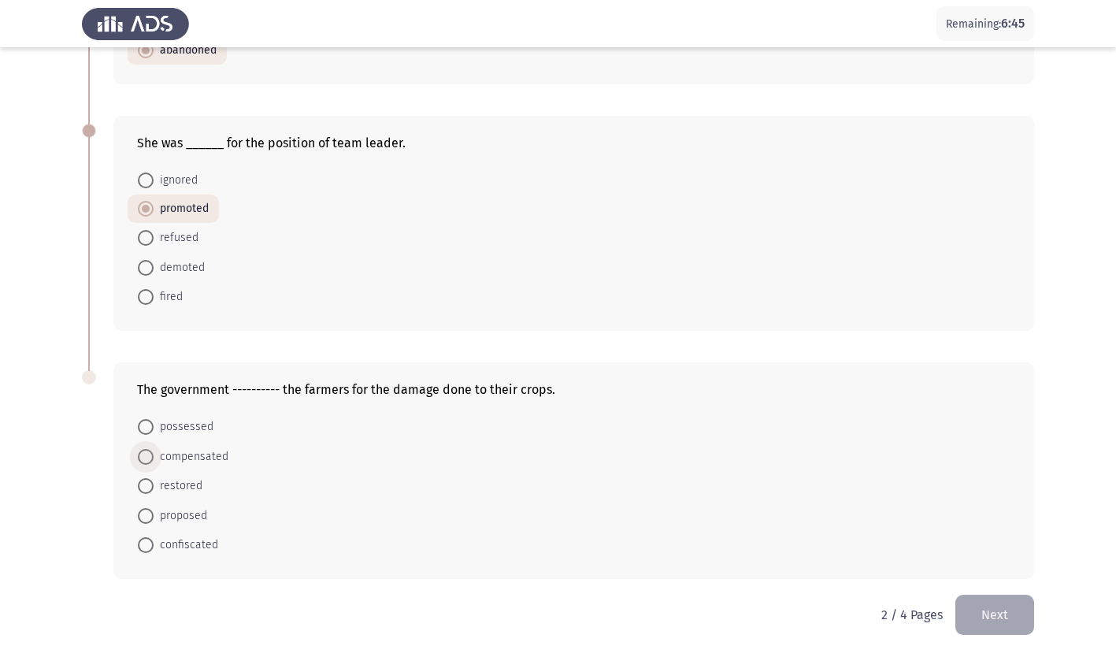
click at [148, 454] on input "compensated" at bounding box center [146, 457] width 16 height 16
radio input "true"
click at [1010, 611] on button "Next" at bounding box center [994, 615] width 79 height 40
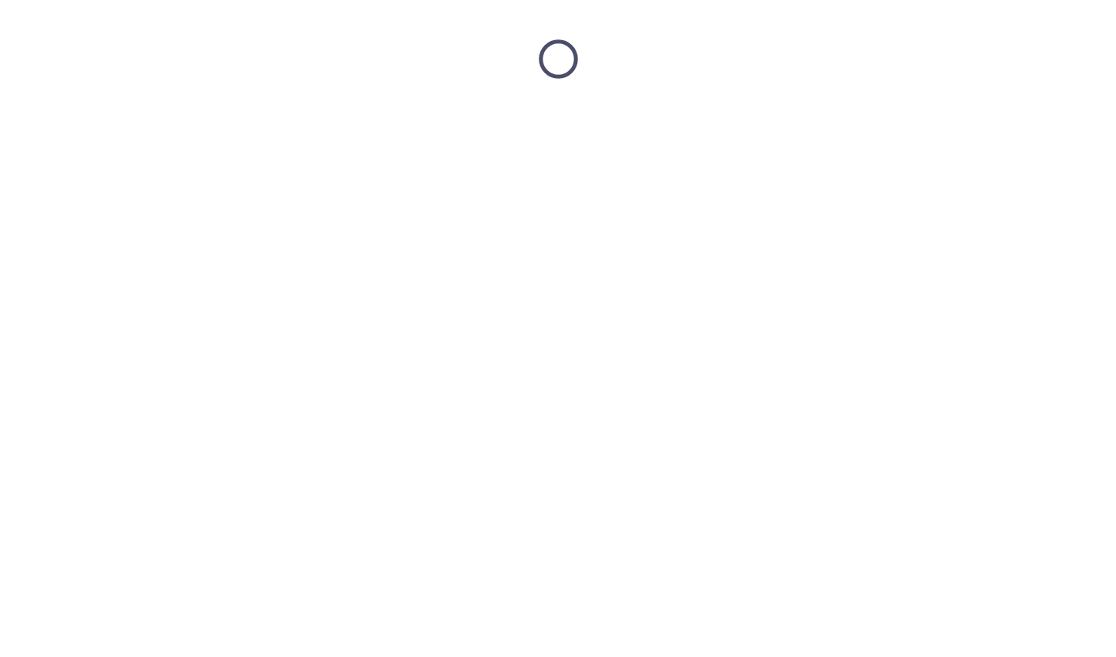
scroll to position [0, 0]
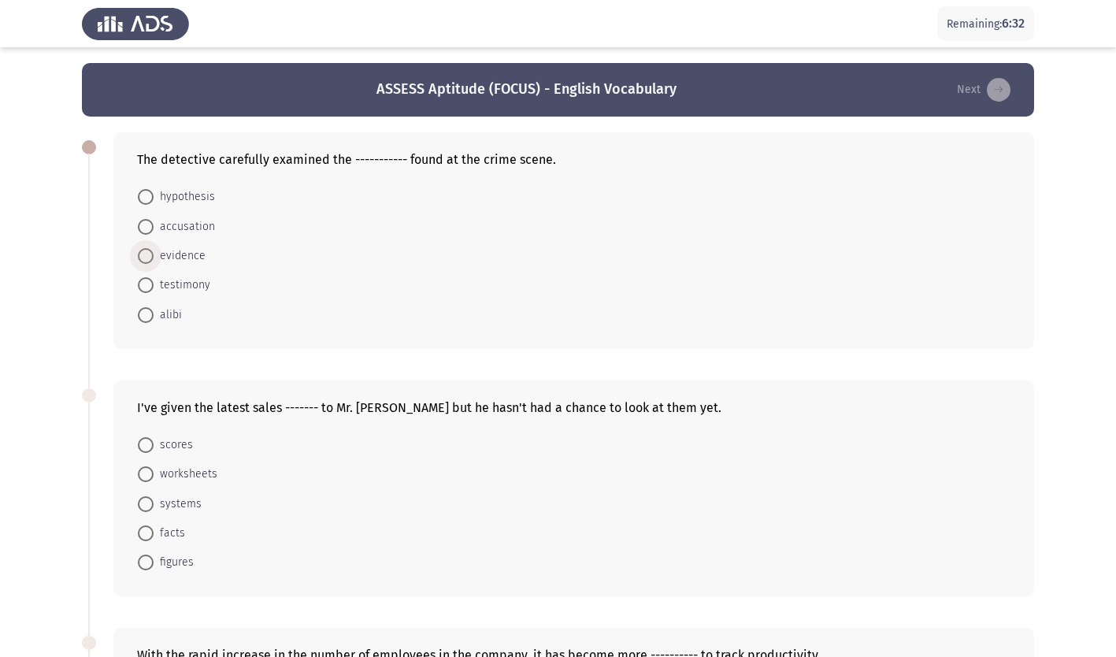
click at [146, 256] on span at bounding box center [146, 256] width 16 height 16
click at [146, 256] on input "evidence" at bounding box center [146, 256] width 16 height 16
radio input "true"
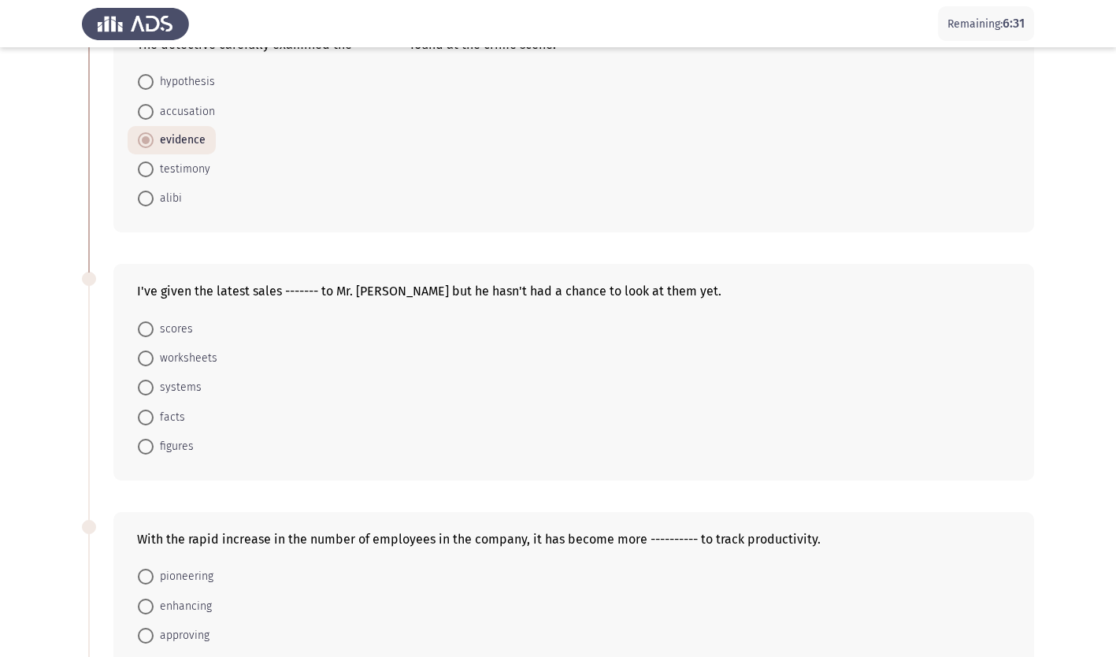
scroll to position [158, 0]
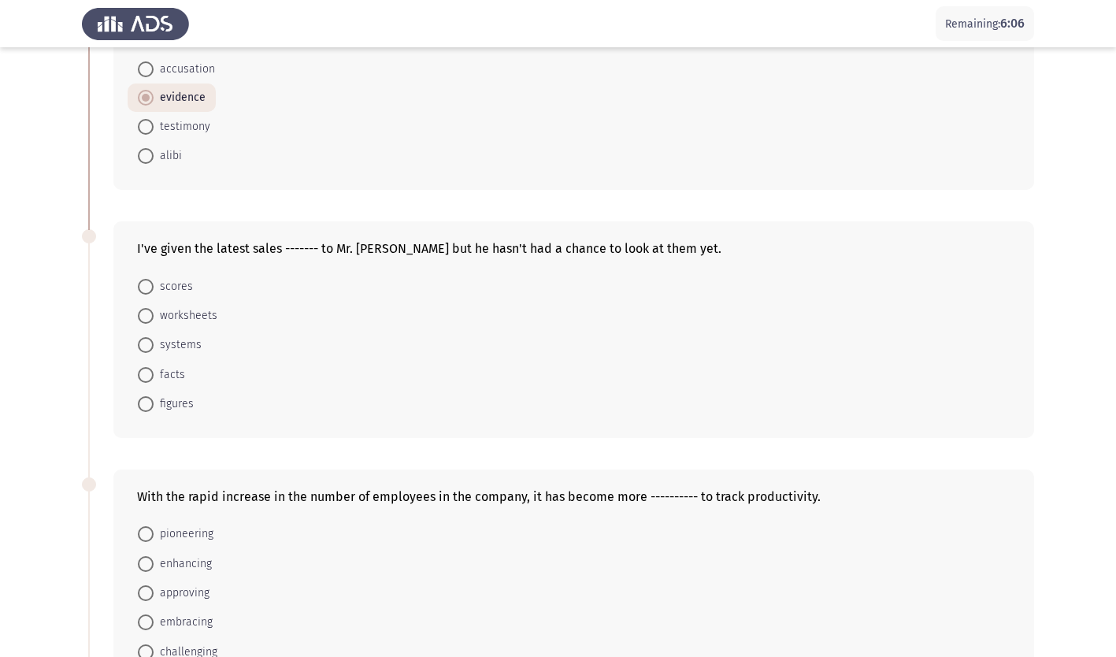
click at [145, 408] on span at bounding box center [146, 404] width 16 height 16
click at [145, 408] on input "figures" at bounding box center [146, 404] width 16 height 16
radio input "true"
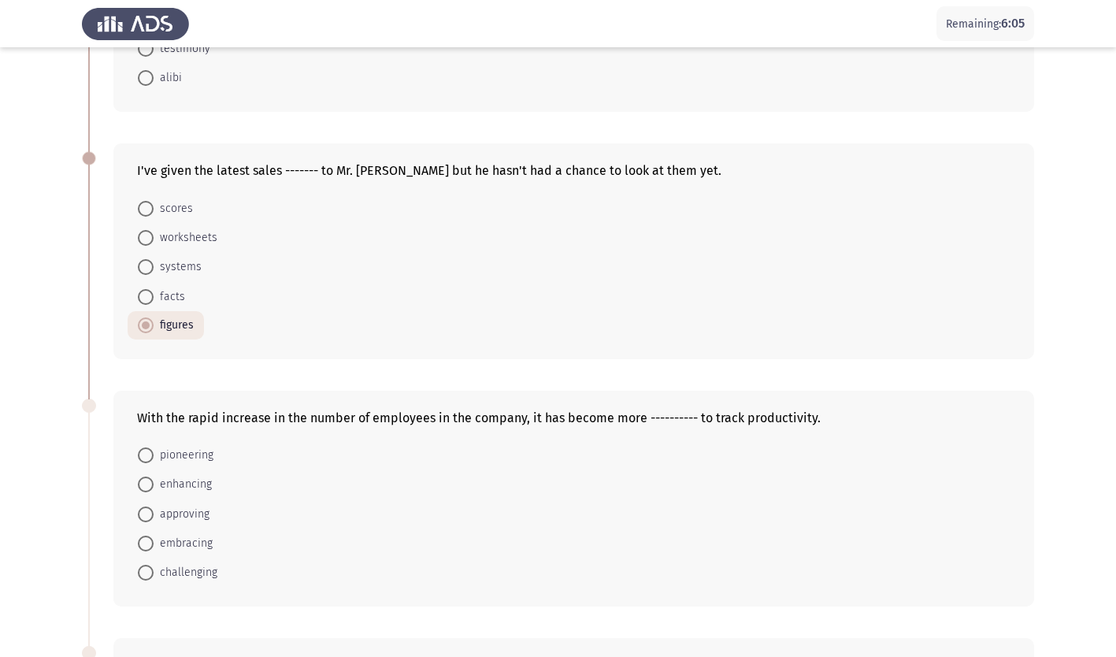
scroll to position [394, 0]
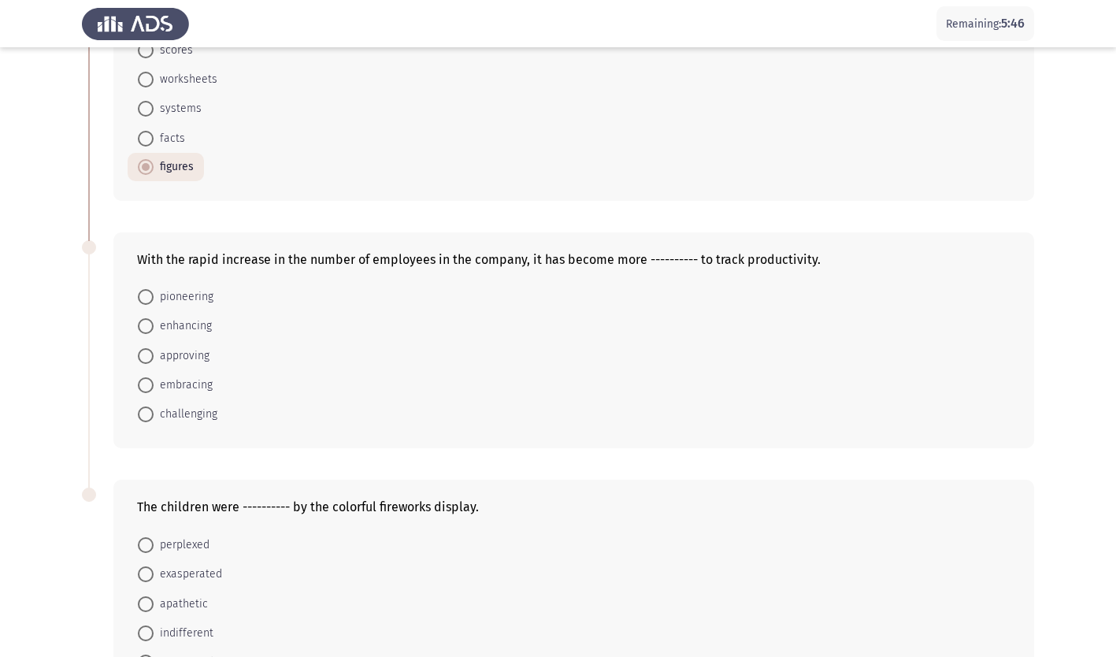
click at [146, 413] on span at bounding box center [146, 414] width 16 height 16
click at [146, 413] on input "challenging" at bounding box center [146, 414] width 16 height 16
radio input "true"
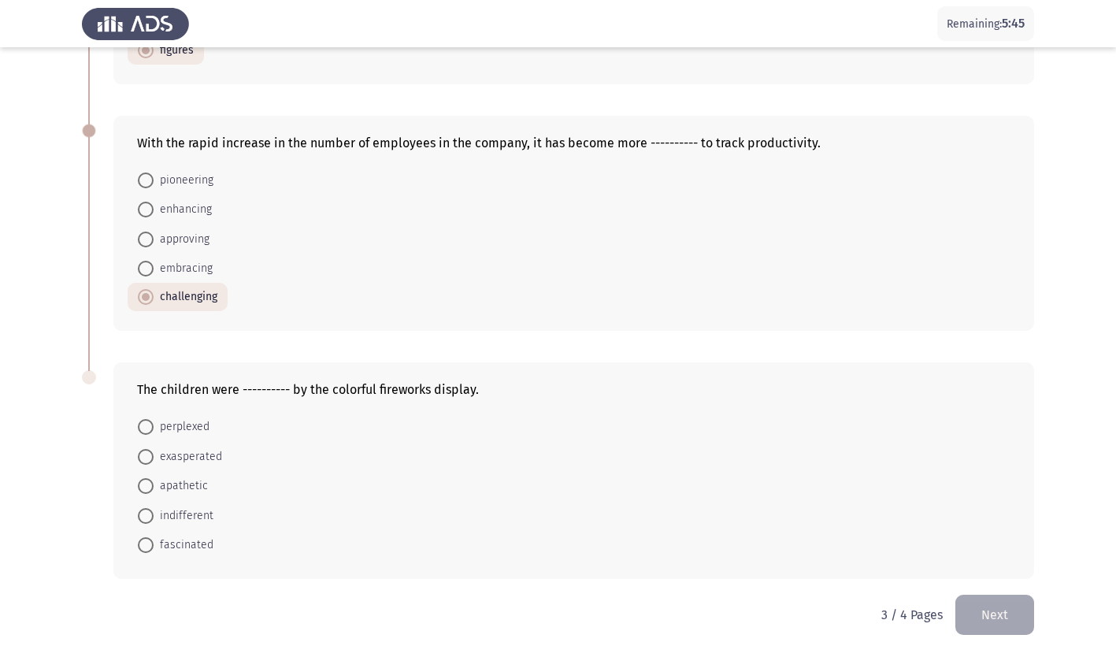
scroll to position [510, 0]
click at [148, 544] on span at bounding box center [146, 545] width 16 height 16
click at [148, 544] on input "fascinated" at bounding box center [146, 545] width 16 height 16
radio input "true"
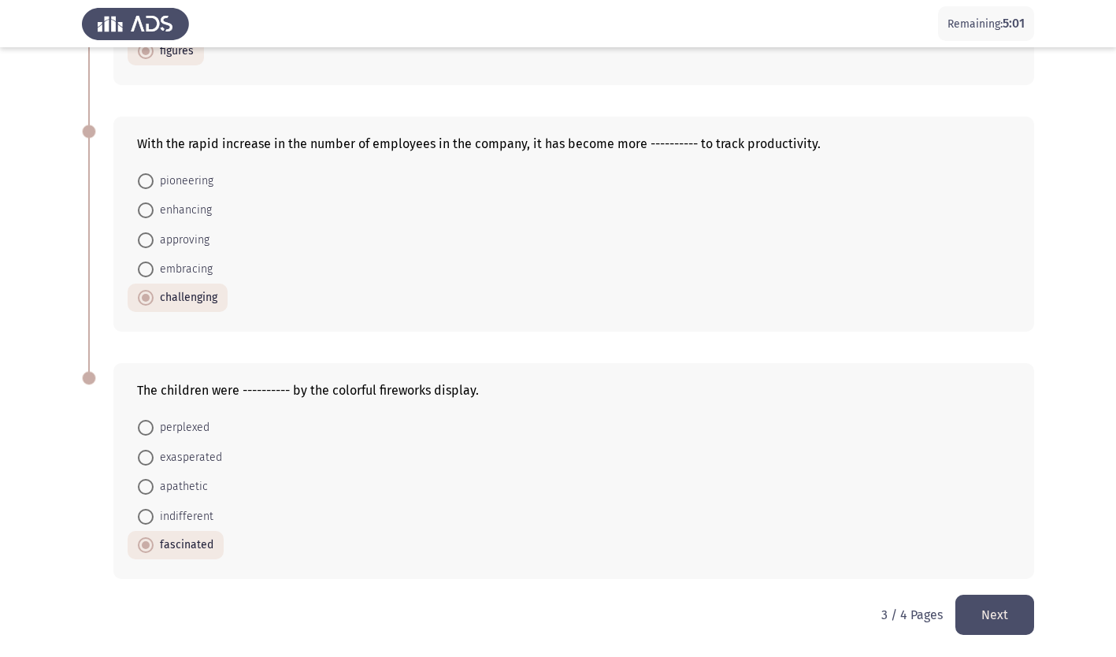
click at [993, 610] on button "Next" at bounding box center [994, 615] width 79 height 40
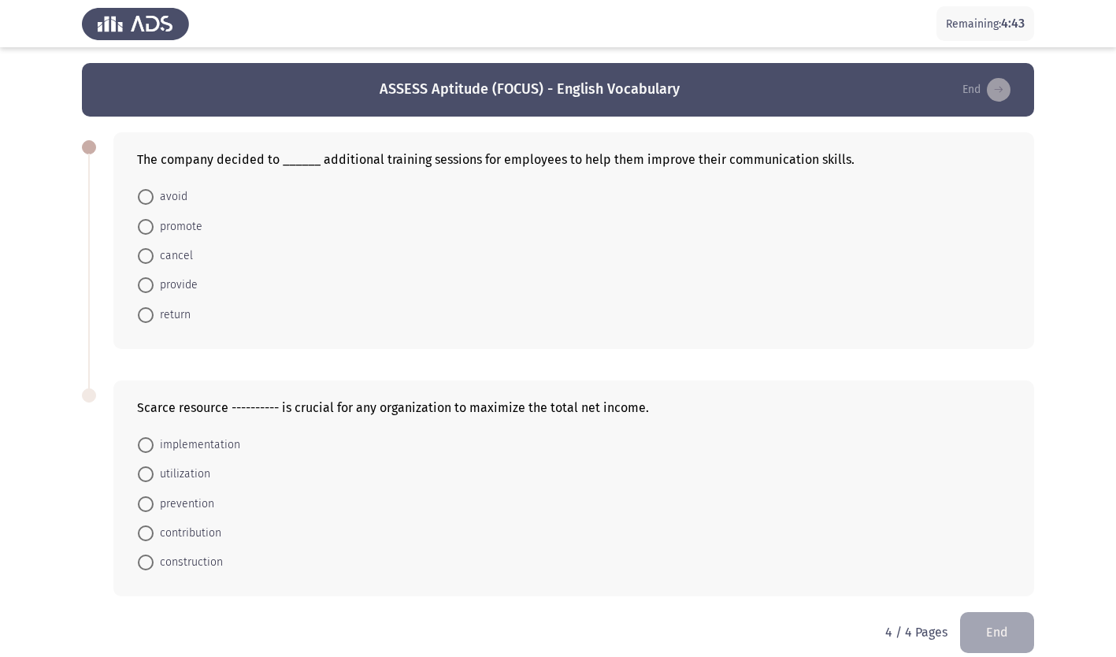
click at [146, 289] on span at bounding box center [146, 285] width 16 height 16
click at [146, 289] on input "provide" at bounding box center [146, 285] width 16 height 16
radio input "true"
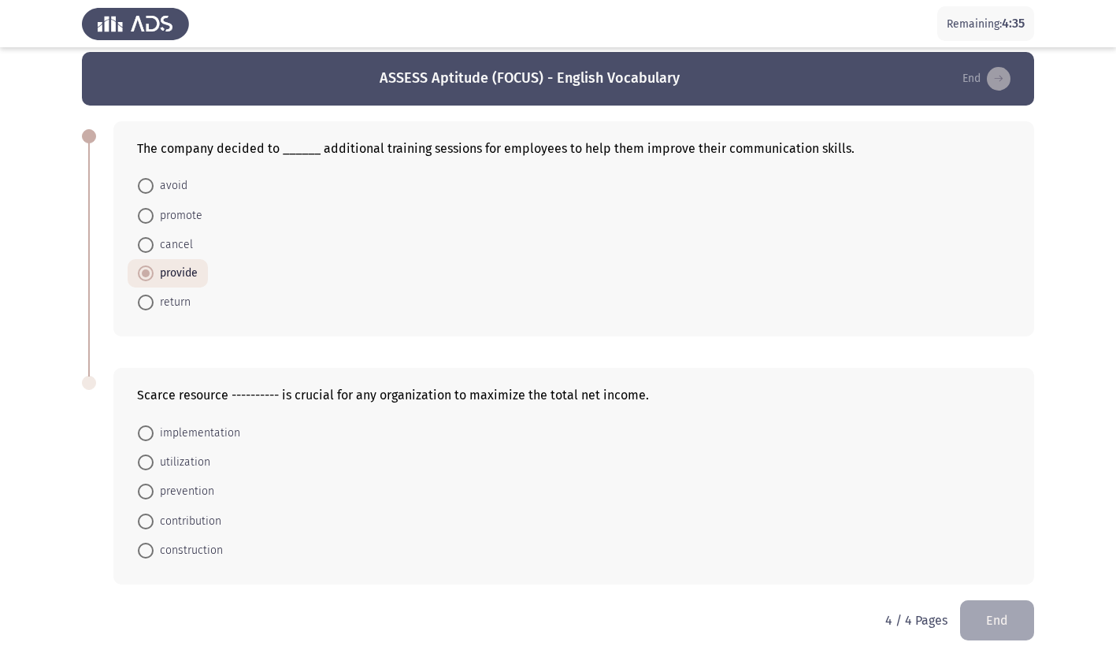
scroll to position [17, 0]
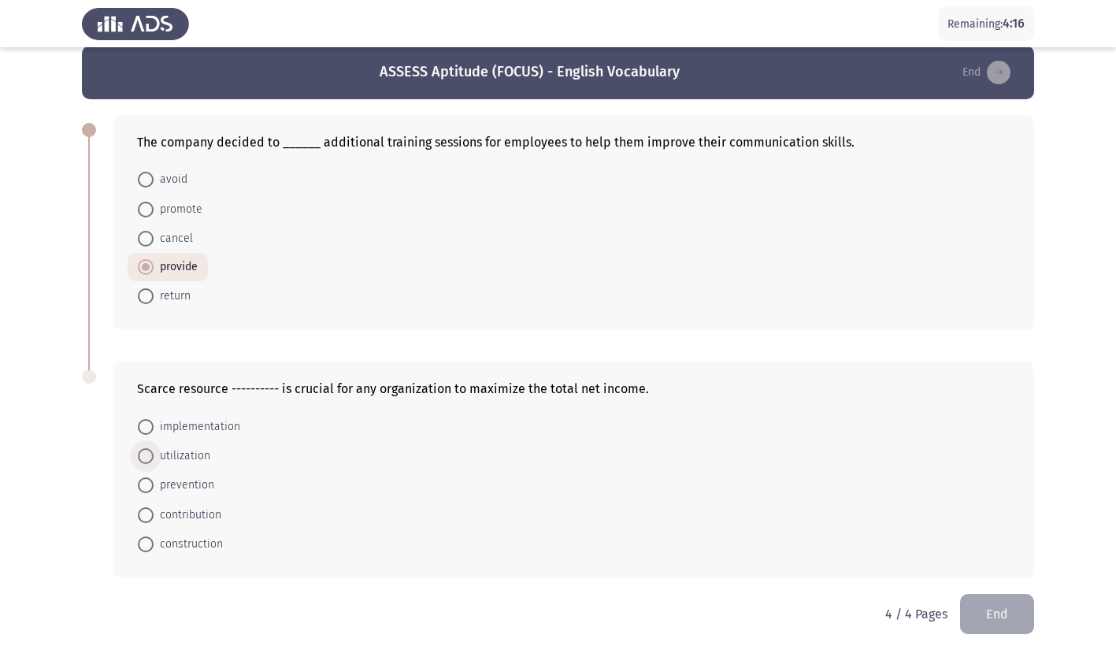
click at [147, 452] on span at bounding box center [146, 456] width 16 height 16
click at [147, 452] on input "utilization" at bounding box center [146, 456] width 16 height 16
radio input "true"
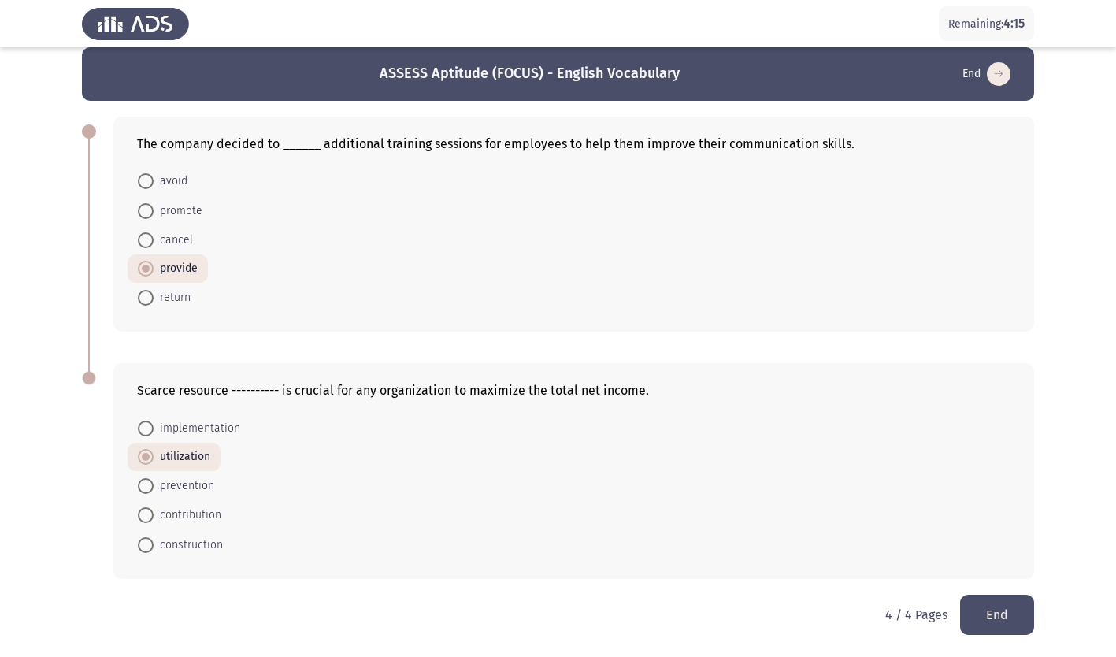
click at [998, 620] on button "End" at bounding box center [997, 615] width 74 height 40
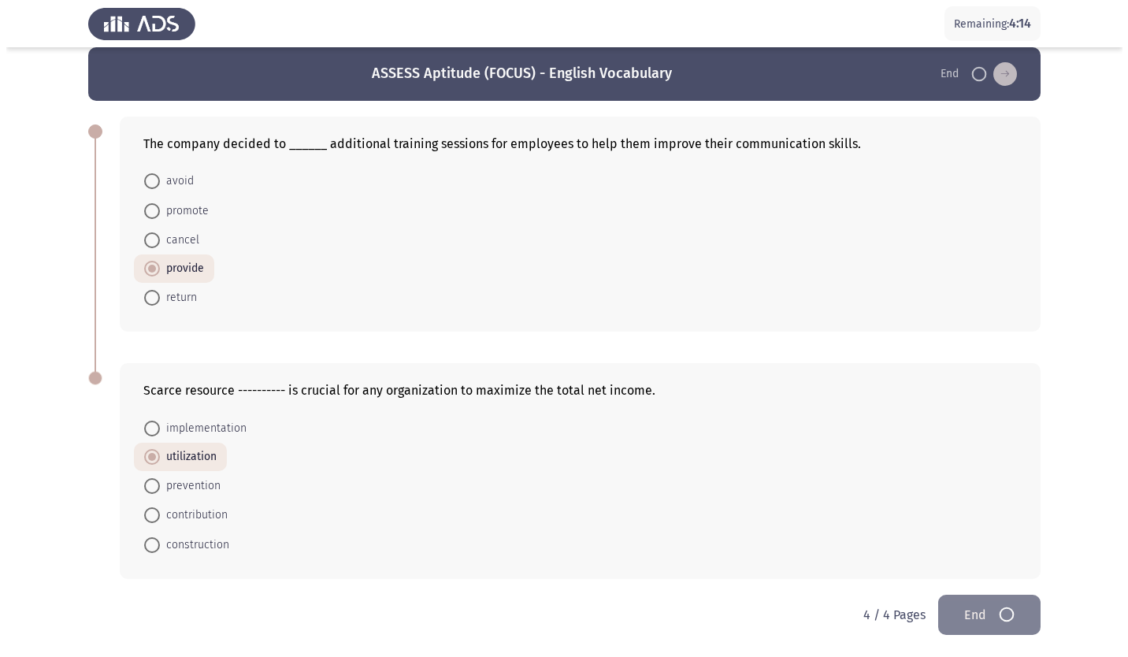
scroll to position [0, 0]
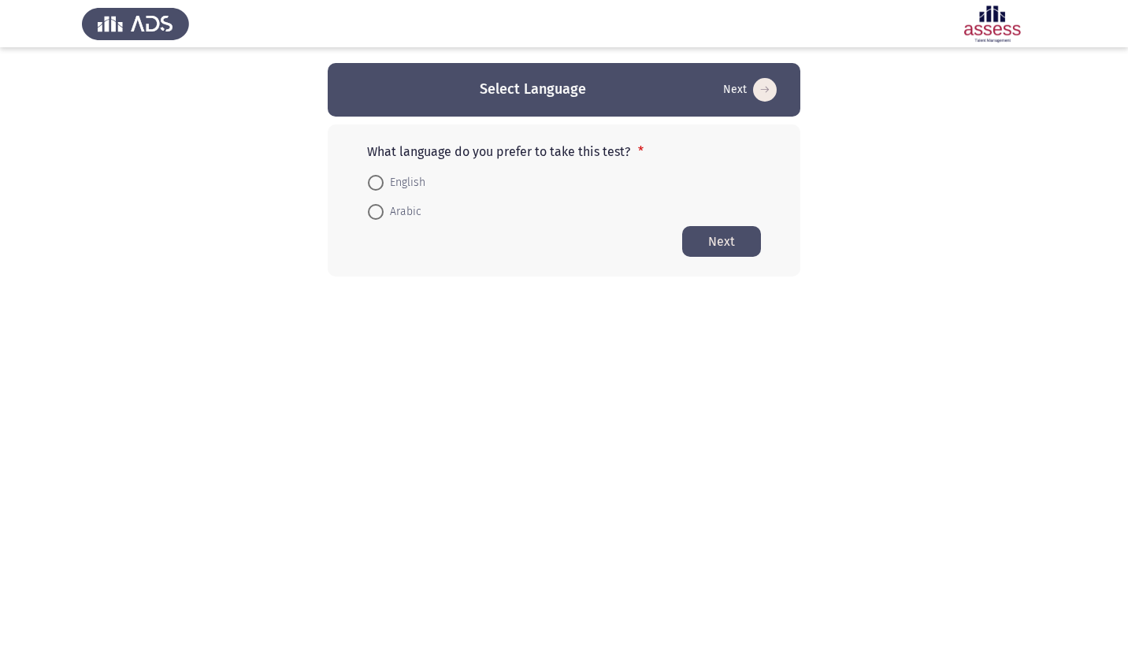
click at [376, 183] on span at bounding box center [376, 183] width 16 height 16
click at [376, 183] on input "English" at bounding box center [376, 183] width 16 height 16
radio input "true"
click at [712, 239] on button "Next" at bounding box center [721, 240] width 79 height 31
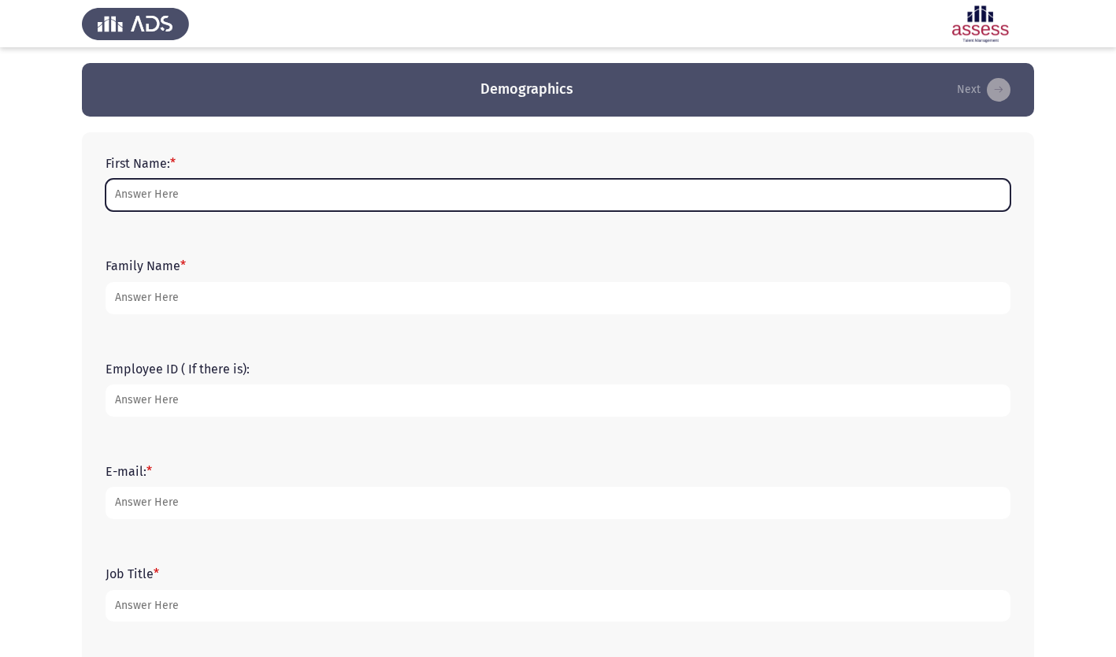
click at [177, 200] on input "First Name: *" at bounding box center [558, 195] width 905 height 32
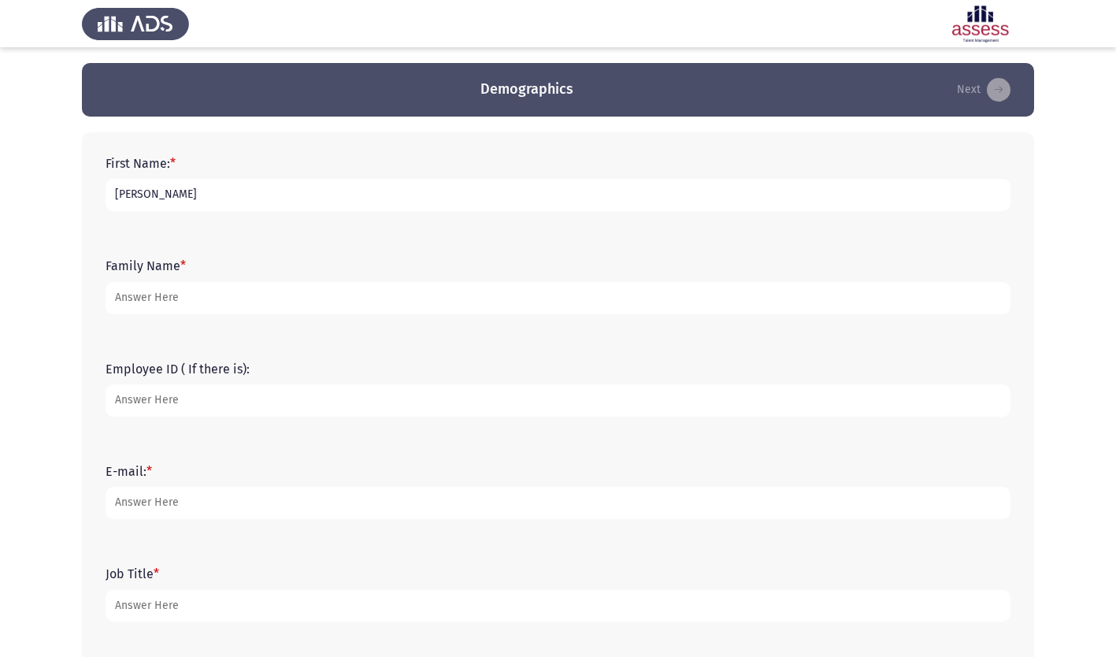
type input "[PERSON_NAME]"
type input "19776"
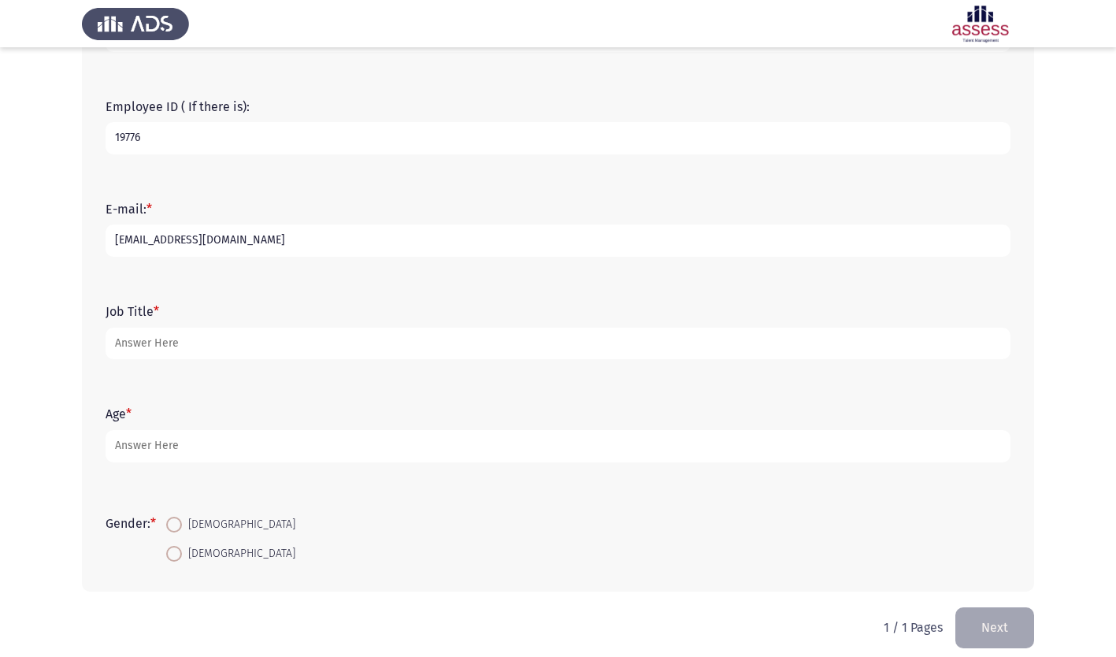
scroll to position [276, 0]
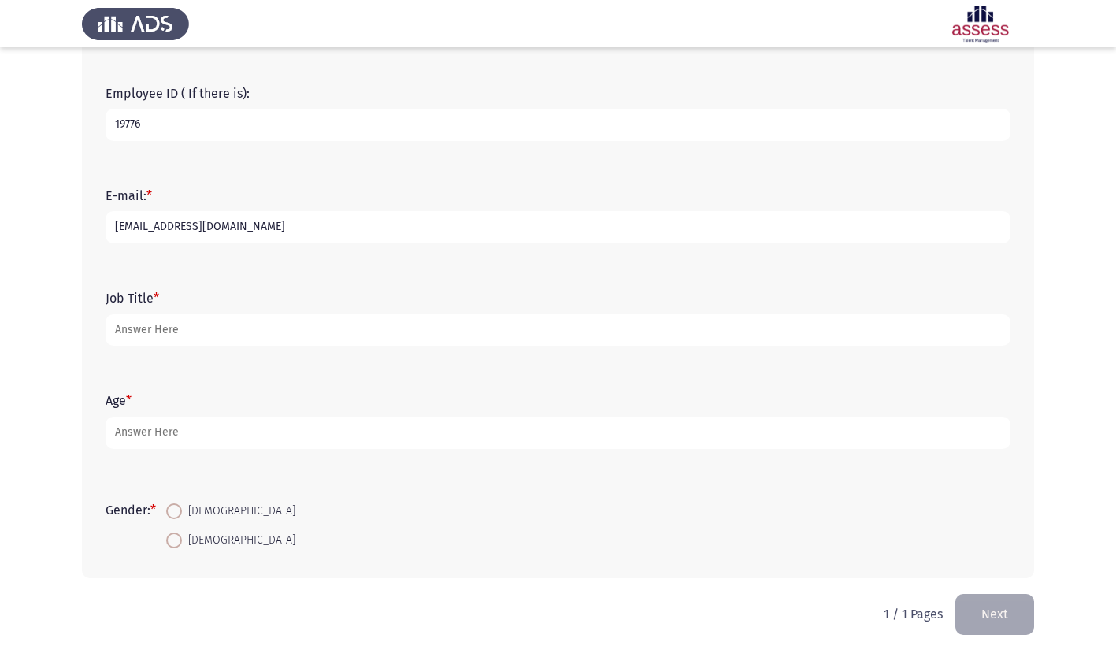
type input "[EMAIL_ADDRESS][DOMAIN_NAME]"
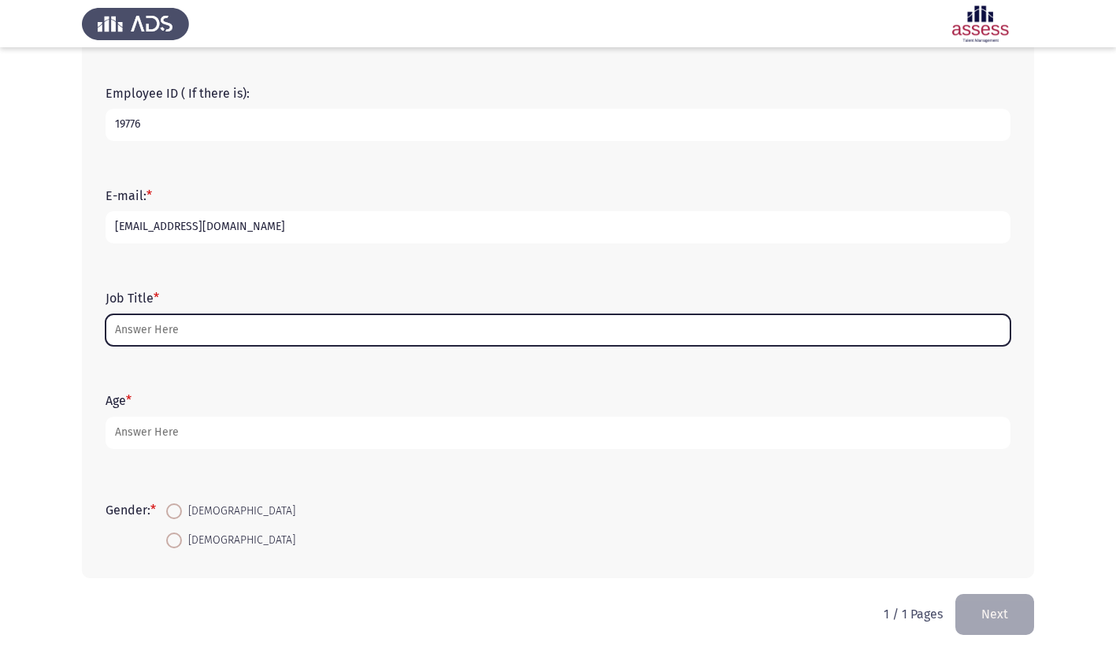
click at [184, 330] on input "Job Title *" at bounding box center [558, 330] width 905 height 32
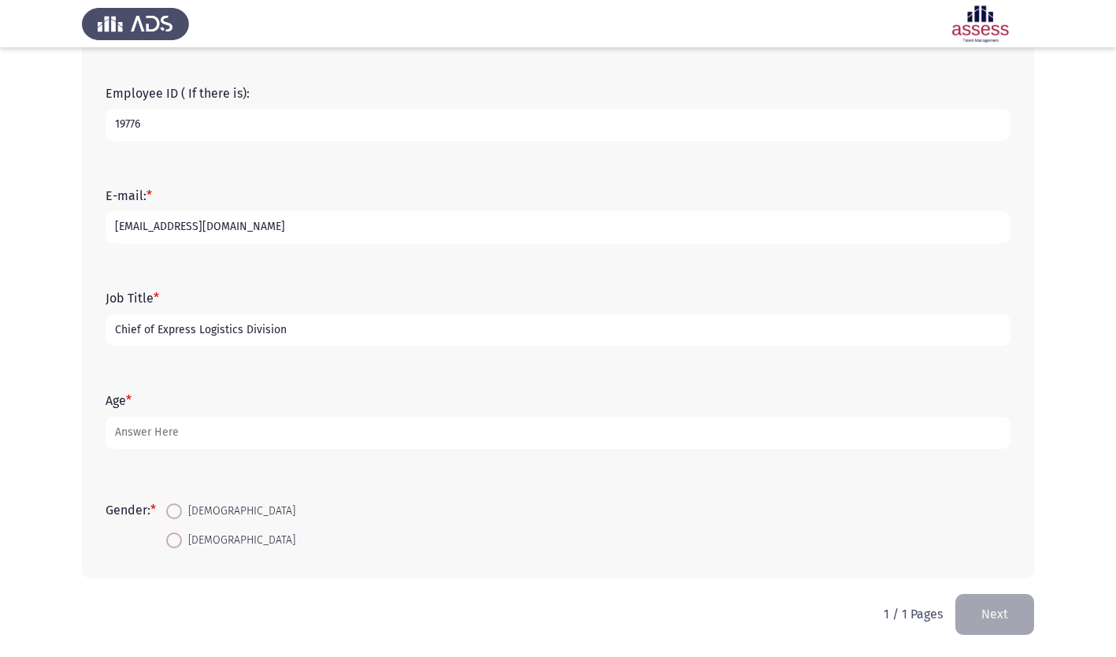
type input "Chief of Express Logistics Division"
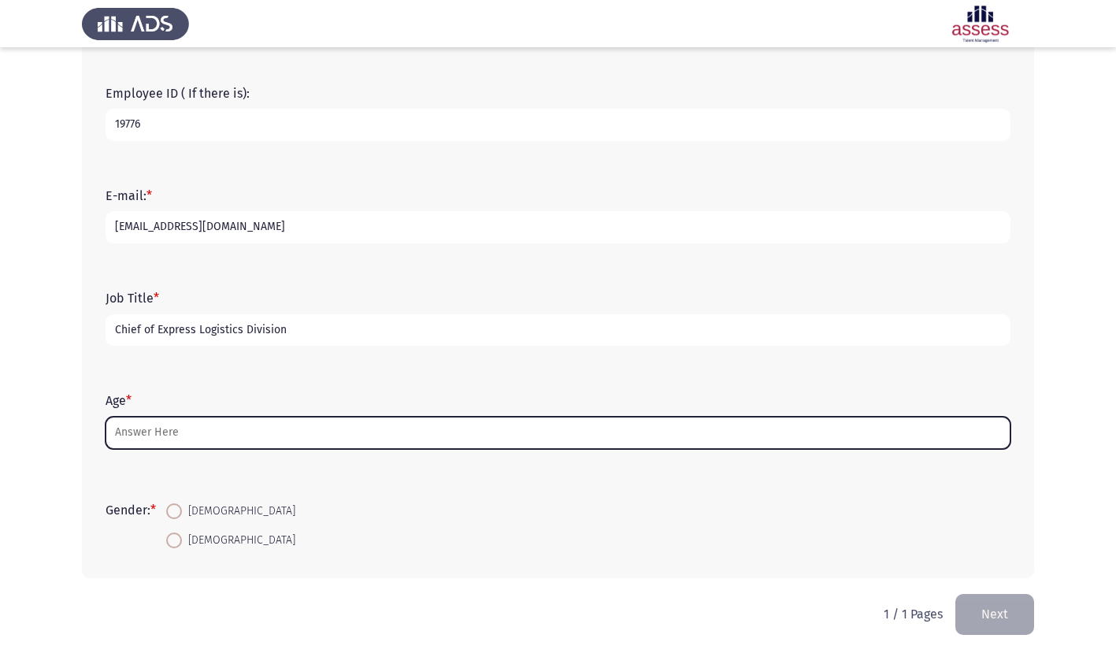
click at [147, 435] on input "Age *" at bounding box center [558, 433] width 905 height 32
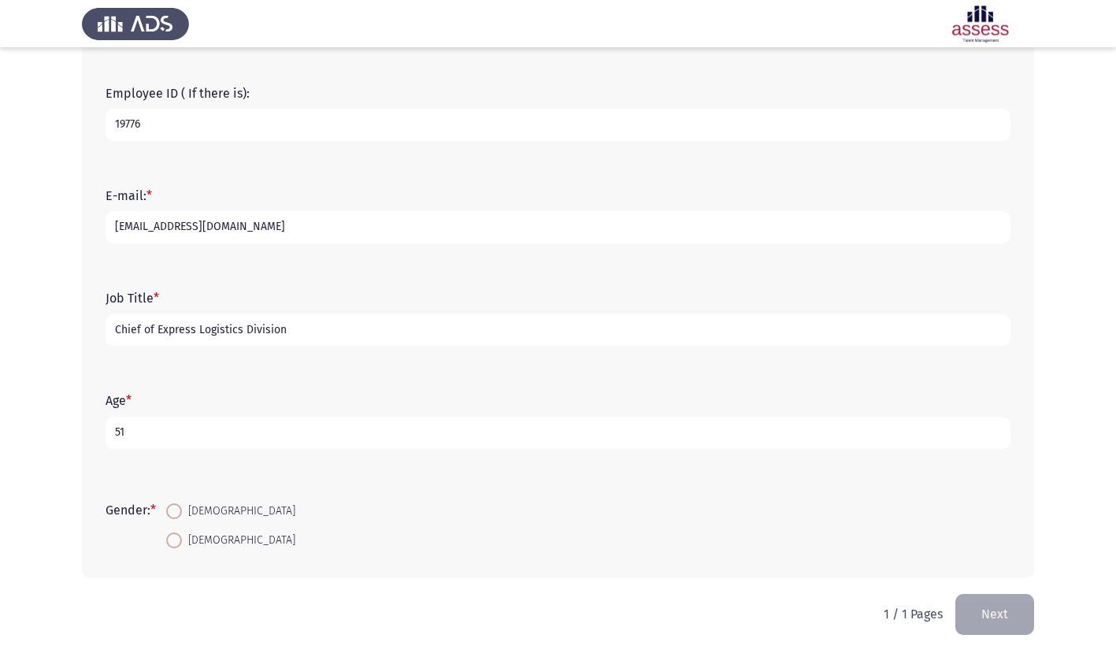
type input "51"
click at [179, 510] on span at bounding box center [174, 511] width 16 height 16
click at [179, 510] on input "[DEMOGRAPHIC_DATA]" at bounding box center [174, 511] width 16 height 16
radio input "true"
click at [996, 621] on button "Next" at bounding box center [994, 614] width 79 height 40
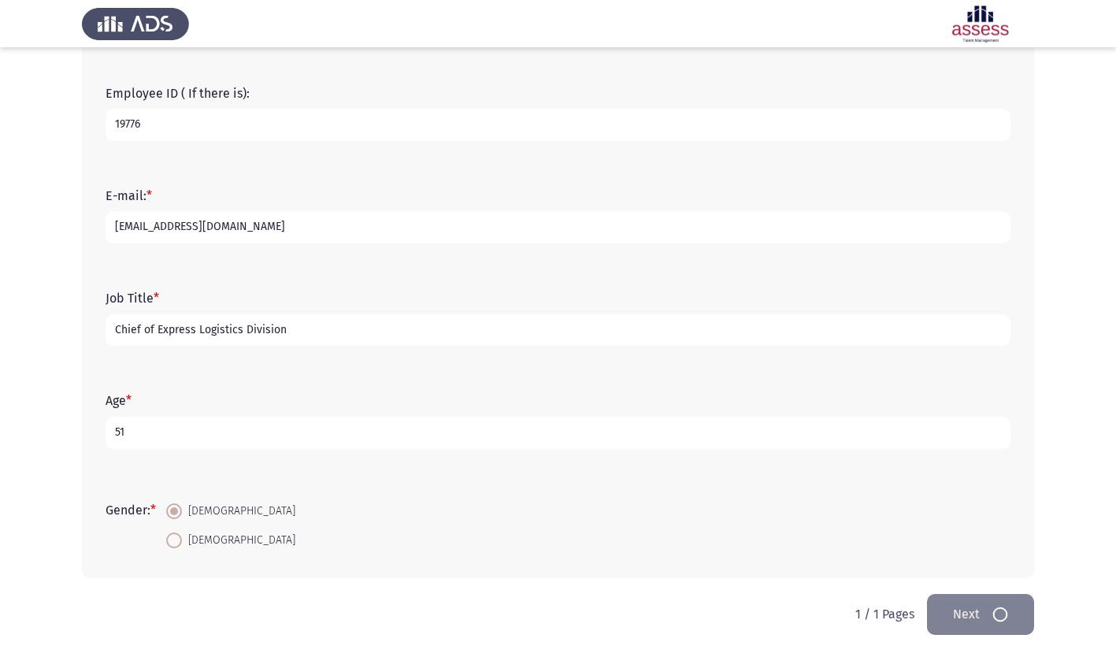
scroll to position [0, 0]
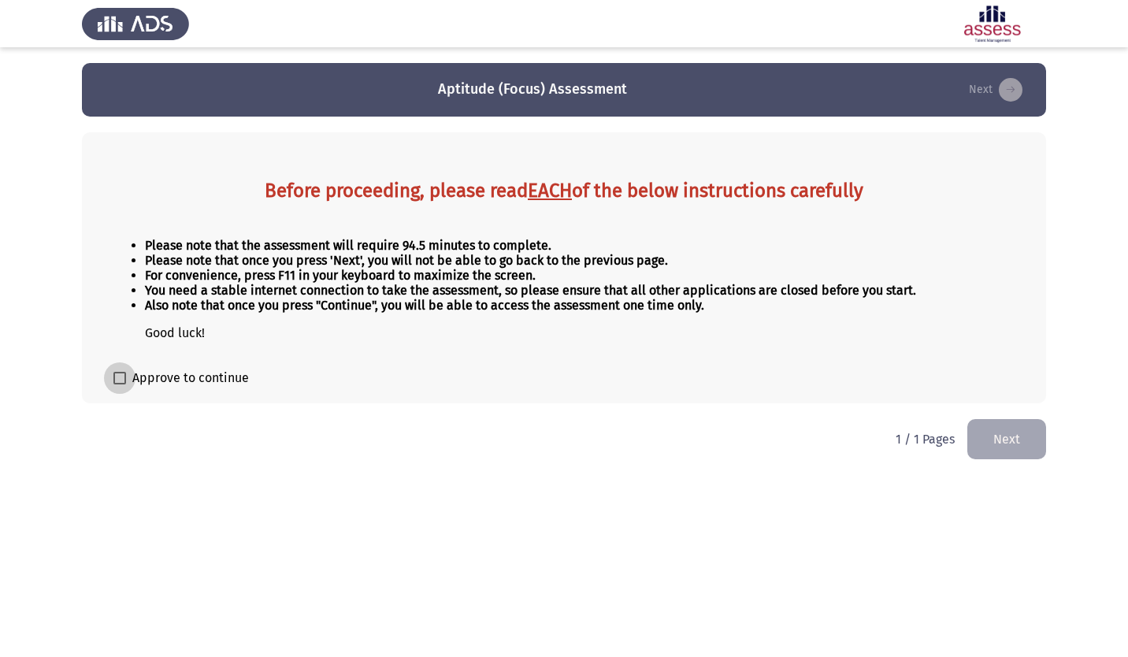
click at [120, 381] on span at bounding box center [119, 378] width 13 height 13
click at [120, 384] on input "Approve to continue" at bounding box center [119, 384] width 1 height 1
checkbox input "true"
click at [1007, 441] on button "Next" at bounding box center [1006, 439] width 79 height 40
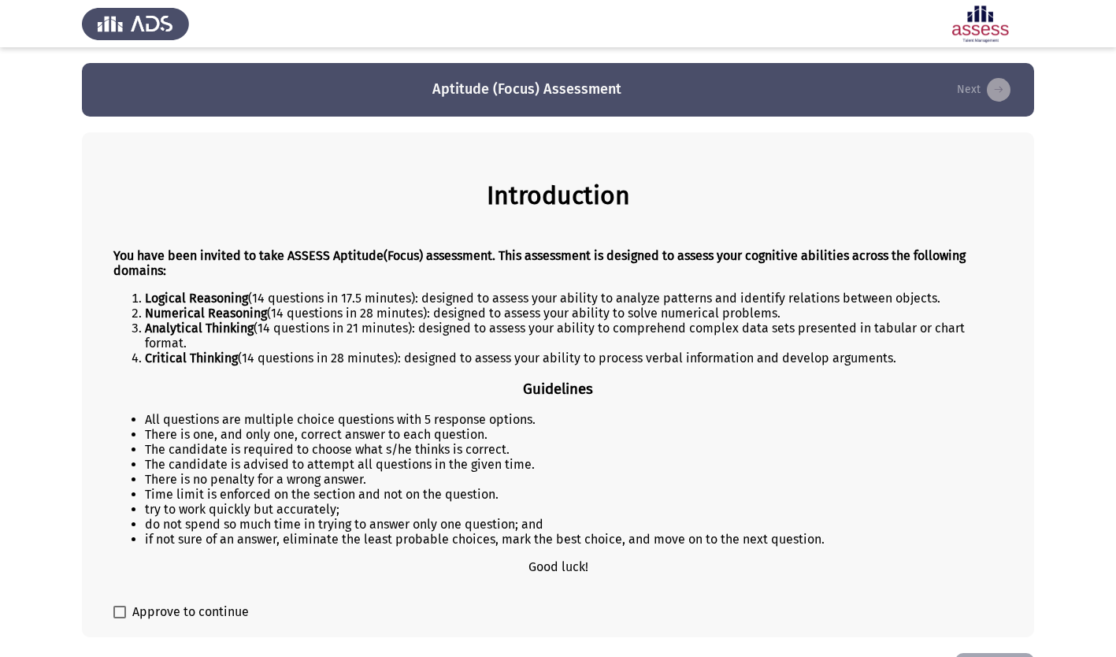
scroll to position [53, 0]
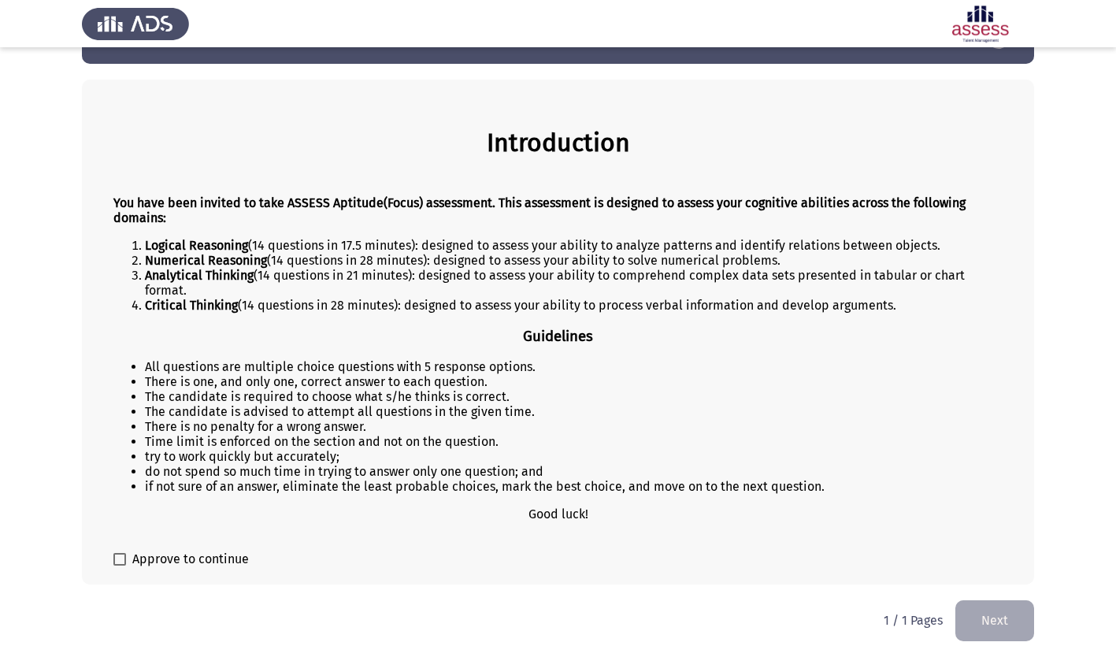
click at [120, 558] on span at bounding box center [119, 559] width 13 height 13
click at [120, 566] on input "Approve to continue" at bounding box center [119, 566] width 1 height 1
checkbox input "true"
click at [998, 620] on button "Next" at bounding box center [994, 620] width 79 height 40
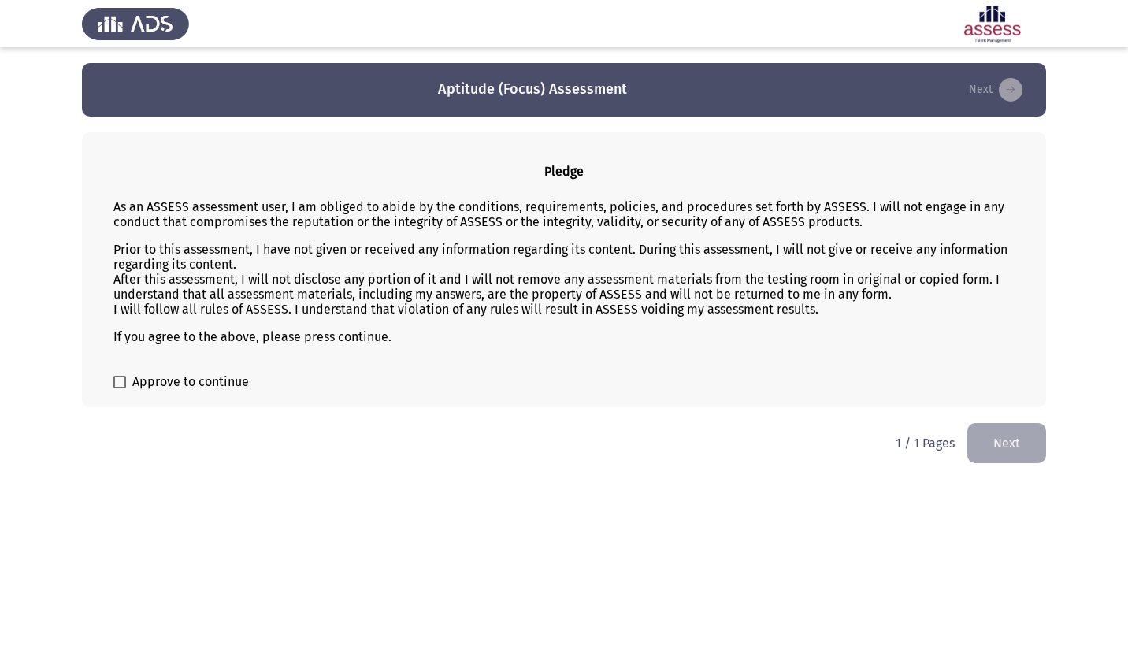
click at [120, 383] on span at bounding box center [119, 382] width 13 height 13
click at [120, 388] on input "Approve to continue" at bounding box center [119, 388] width 1 height 1
checkbox input "true"
click at [1016, 448] on button "Next" at bounding box center [1006, 443] width 79 height 40
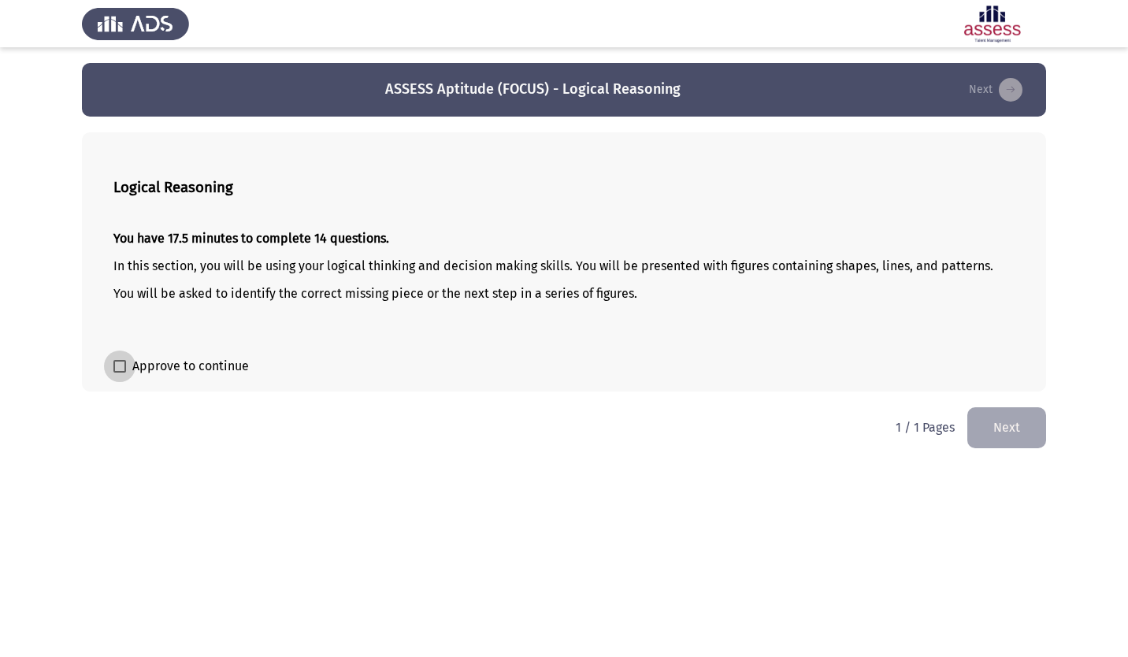
click at [121, 368] on span at bounding box center [119, 366] width 13 height 13
click at [120, 373] on input "Approve to continue" at bounding box center [119, 373] width 1 height 1
checkbox input "true"
click at [993, 425] on button "Next" at bounding box center [1006, 427] width 79 height 40
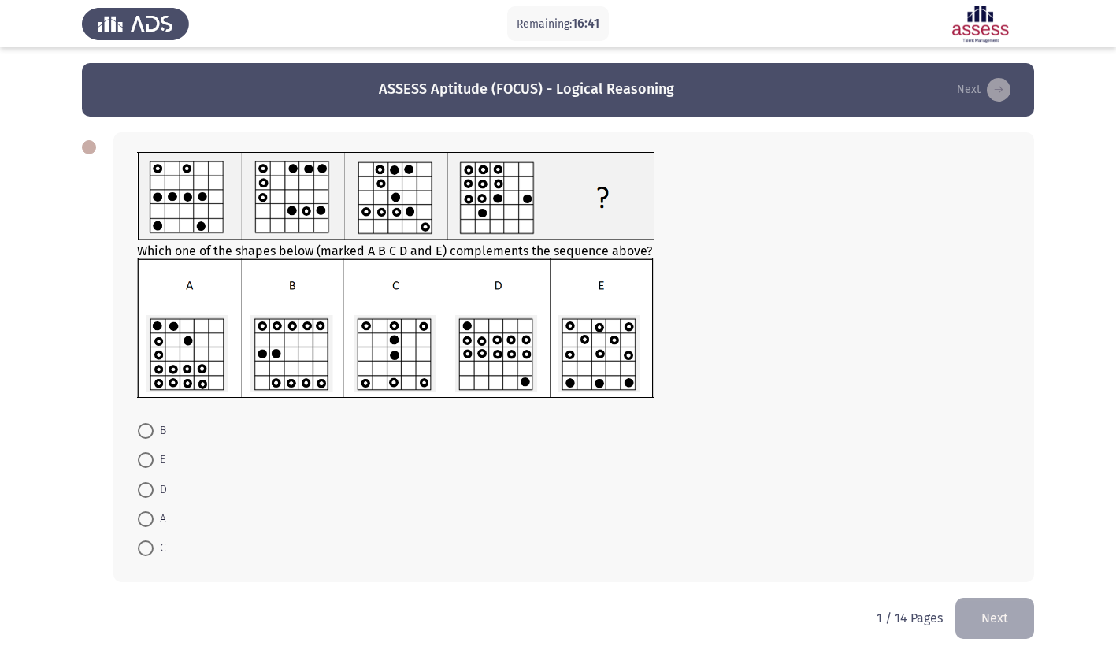
click at [150, 462] on span at bounding box center [146, 460] width 16 height 16
click at [150, 462] on input "E" at bounding box center [146, 460] width 16 height 16
radio input "true"
click at [992, 607] on button "Next" at bounding box center [994, 617] width 79 height 40
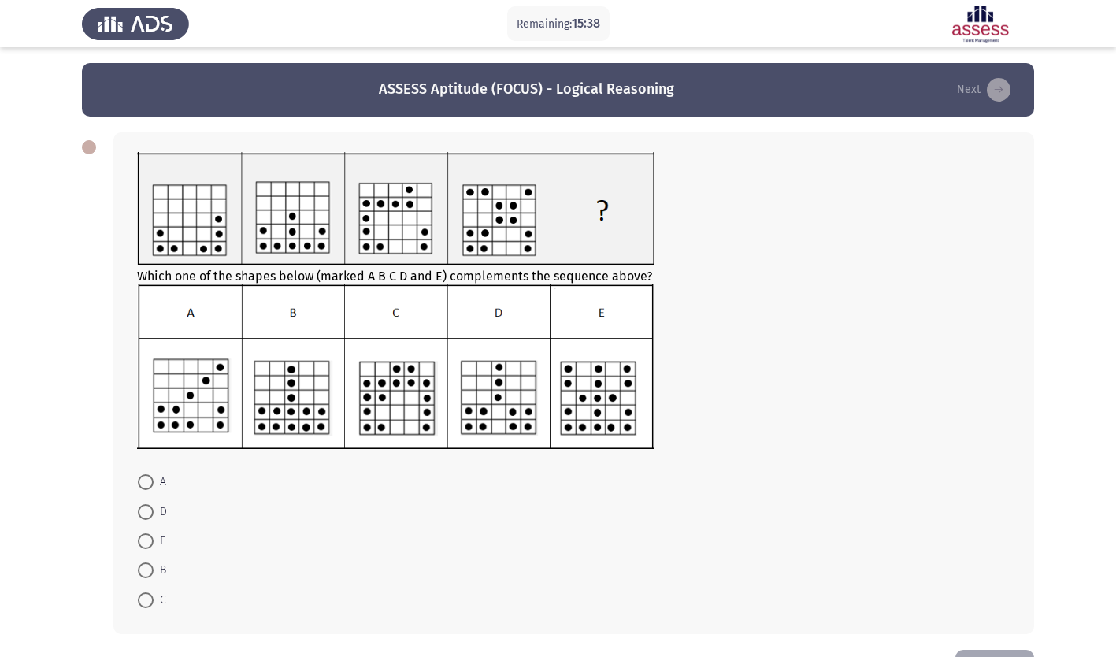
click at [149, 570] on span at bounding box center [146, 570] width 16 height 16
click at [149, 570] on input "B" at bounding box center [146, 570] width 16 height 16
radio input "true"
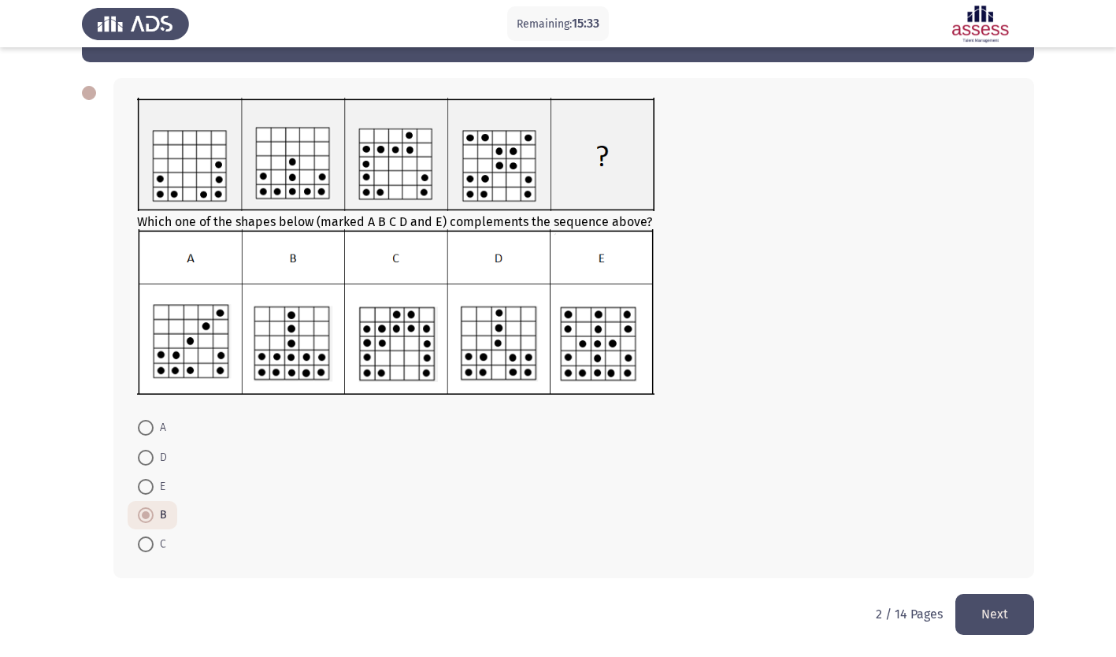
click at [1010, 612] on button "Next" at bounding box center [994, 614] width 79 height 40
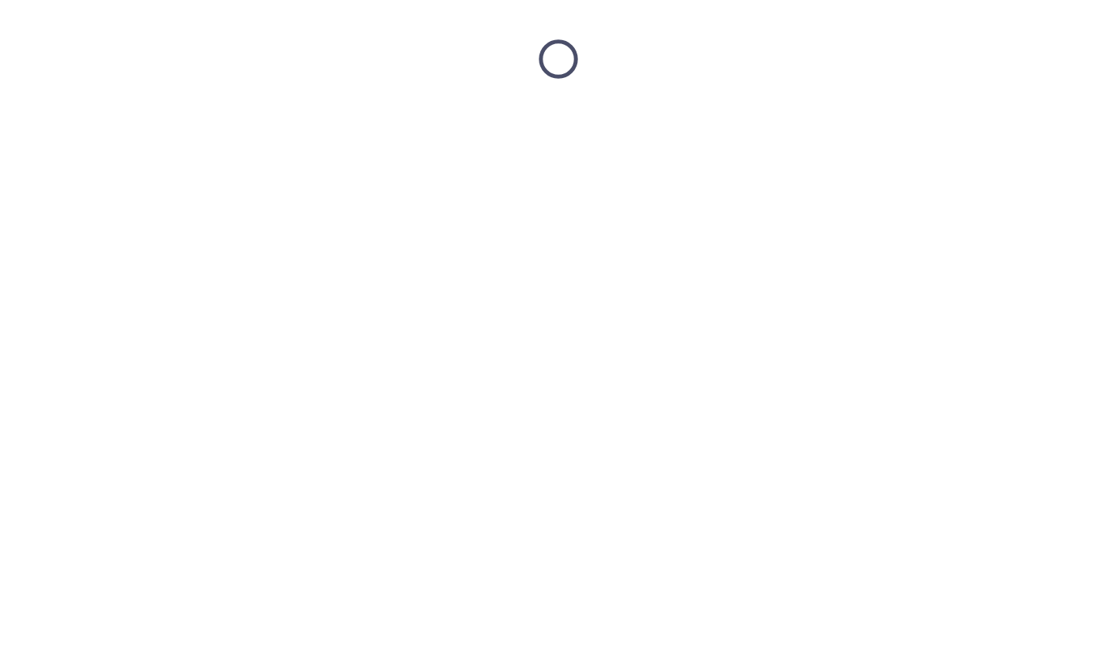
scroll to position [0, 0]
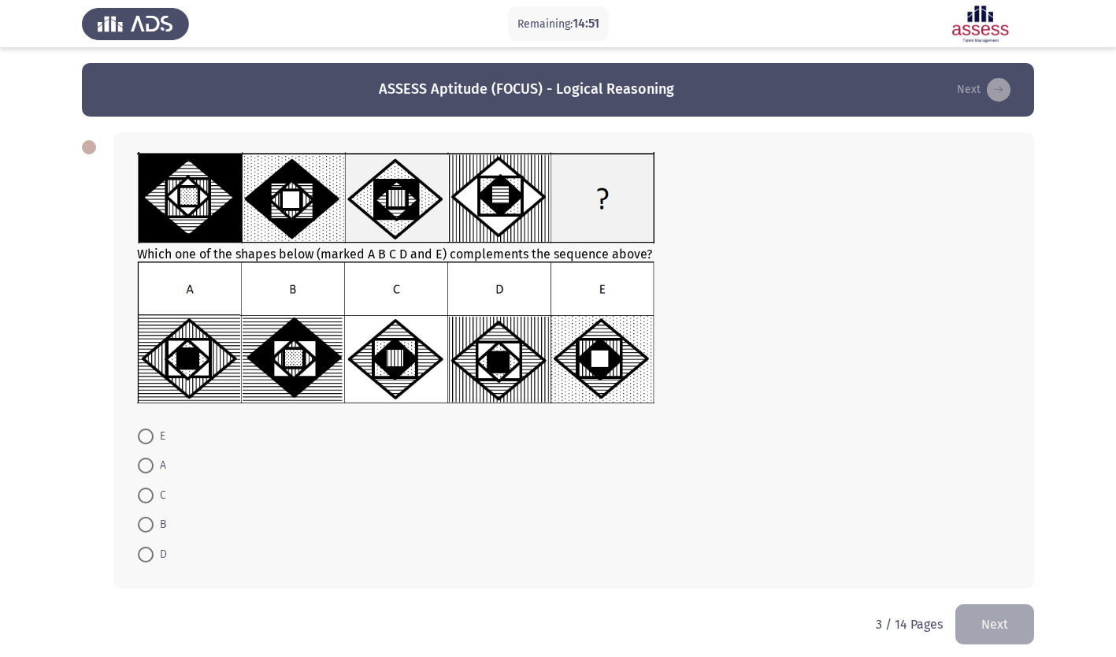
click at [369, 176] on img at bounding box center [395, 197] width 517 height 91
click at [145, 466] on span at bounding box center [146, 466] width 16 height 16
click at [145, 466] on input "A" at bounding box center [146, 466] width 16 height 16
radio input "true"
click at [1000, 621] on button "Next" at bounding box center [994, 623] width 79 height 40
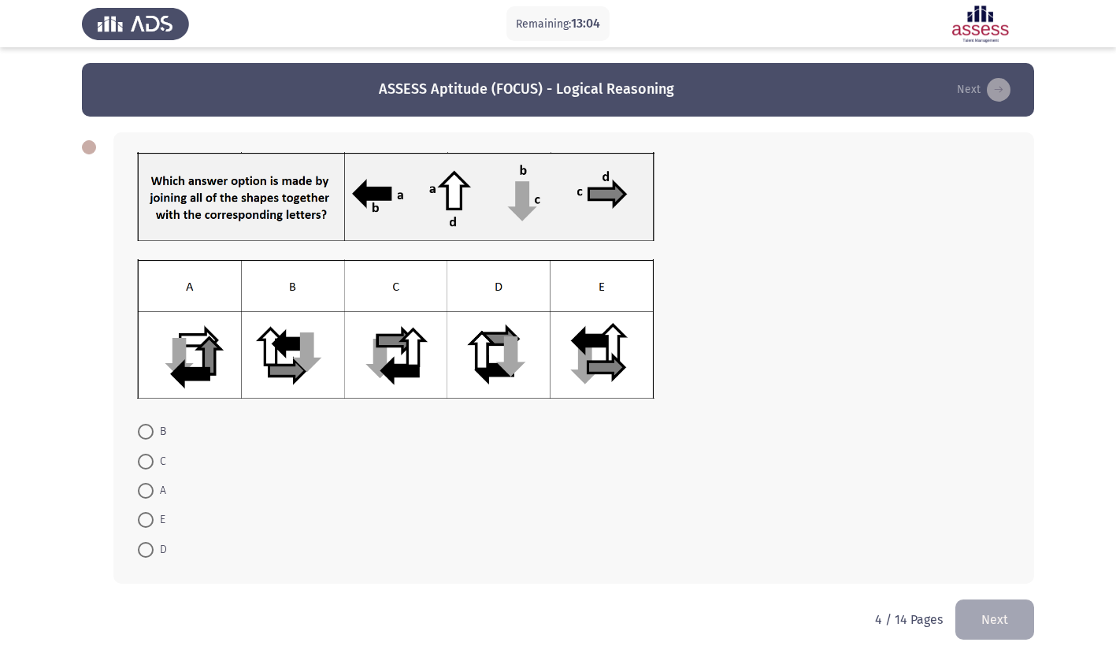
click at [143, 521] on span at bounding box center [146, 520] width 16 height 16
click at [143, 521] on input "E" at bounding box center [146, 520] width 16 height 16
radio input "true"
click at [983, 616] on button "Next" at bounding box center [994, 618] width 79 height 40
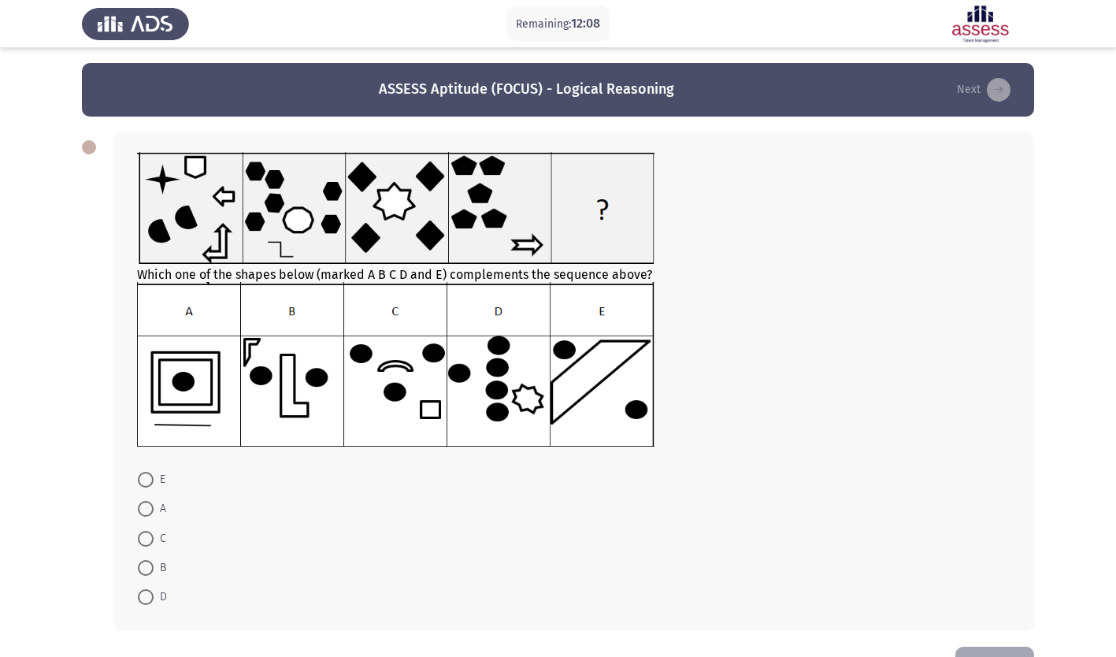
click at [491, 373] on img at bounding box center [395, 364] width 517 height 164
click at [140, 595] on span at bounding box center [146, 597] width 16 height 16
click at [140, 595] on input "D" at bounding box center [146, 597] width 16 height 16
radio input "true"
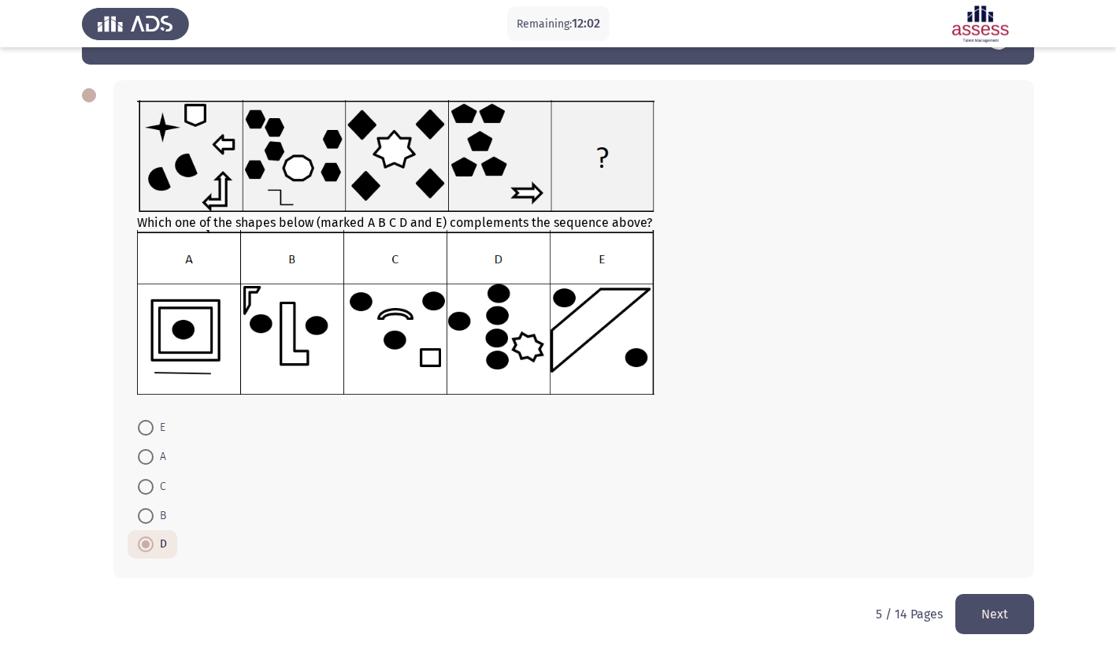
click at [992, 623] on button "Next" at bounding box center [994, 614] width 79 height 40
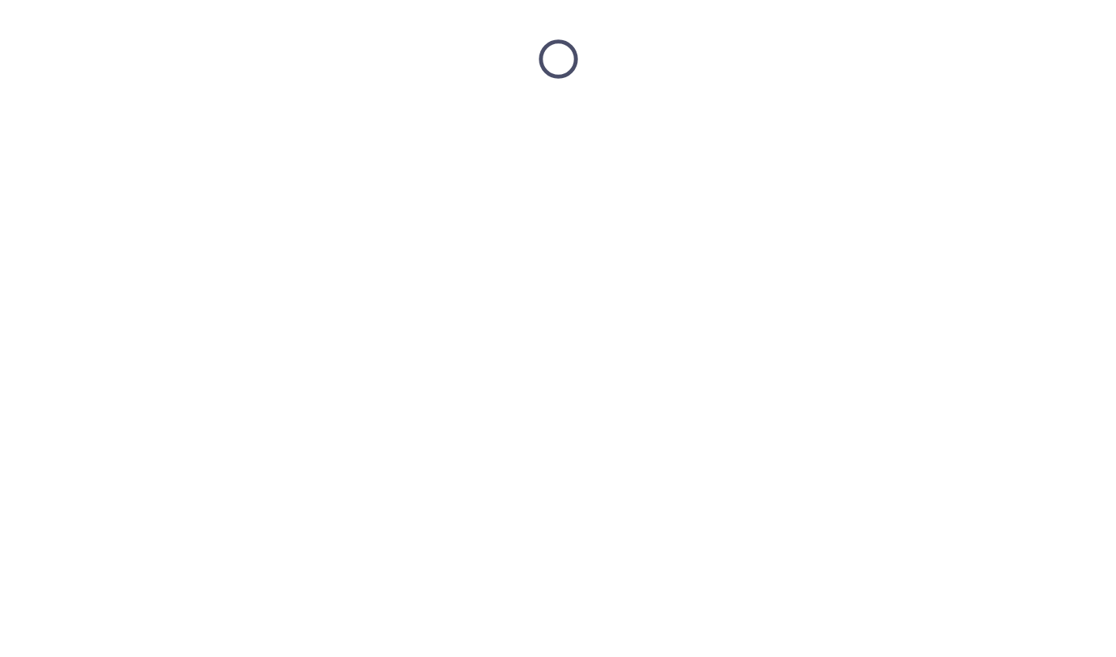
scroll to position [0, 0]
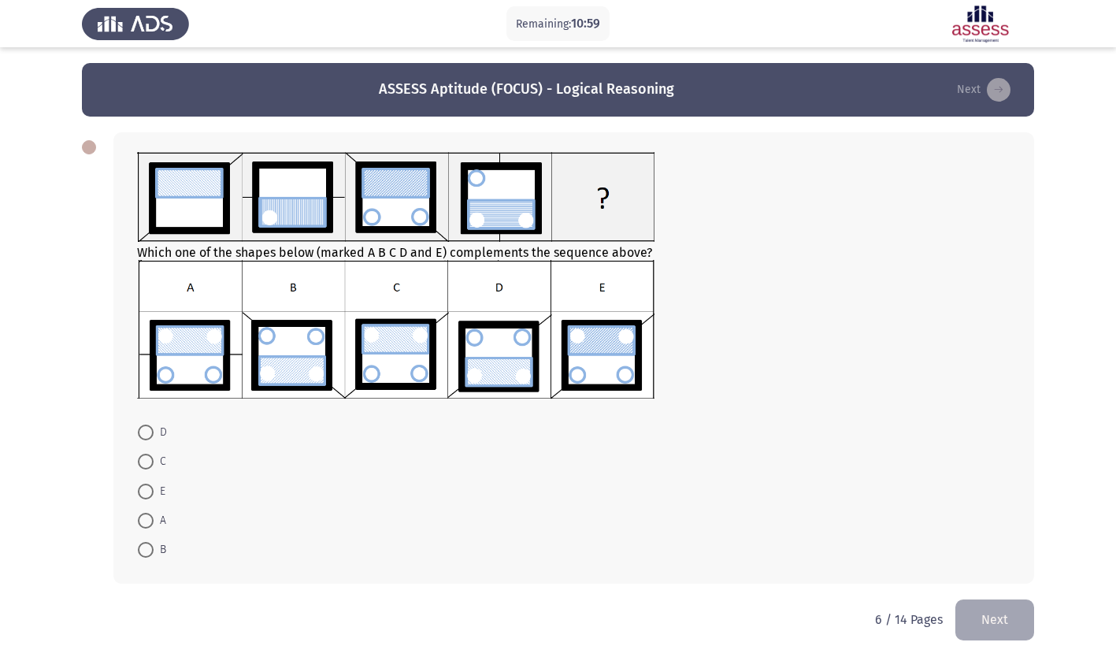
click at [158, 190] on img at bounding box center [395, 197] width 517 height 90
click at [187, 347] on img at bounding box center [395, 329] width 517 height 139
click at [147, 521] on span at bounding box center [146, 521] width 16 height 16
click at [147, 521] on input "A" at bounding box center [146, 521] width 16 height 16
radio input "true"
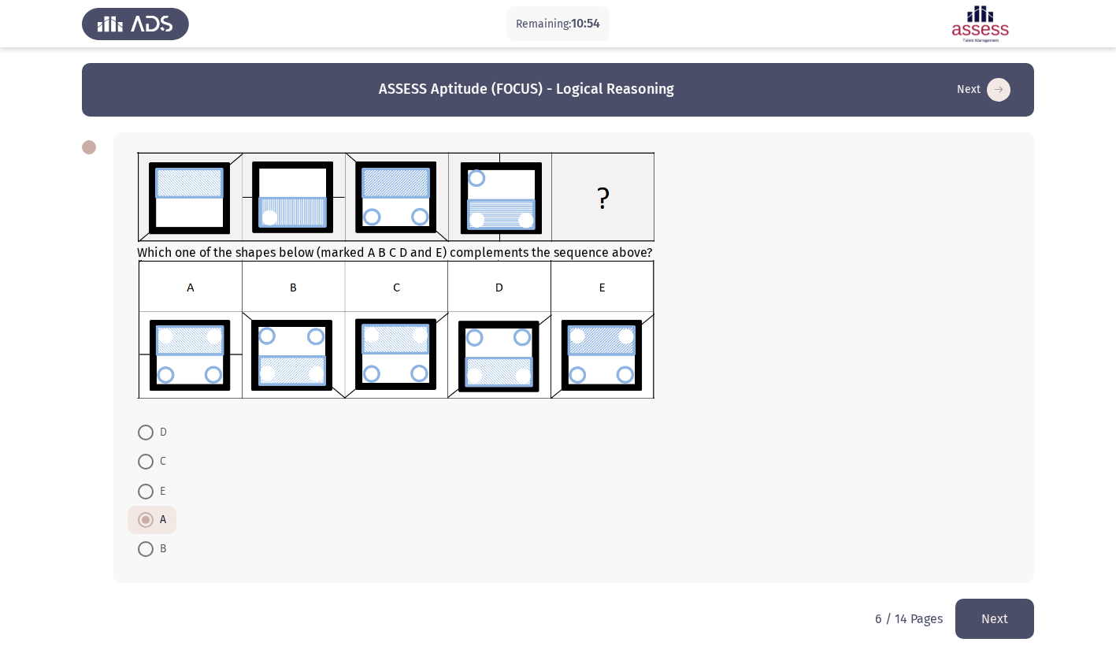
click at [997, 611] on button "Next" at bounding box center [994, 619] width 79 height 40
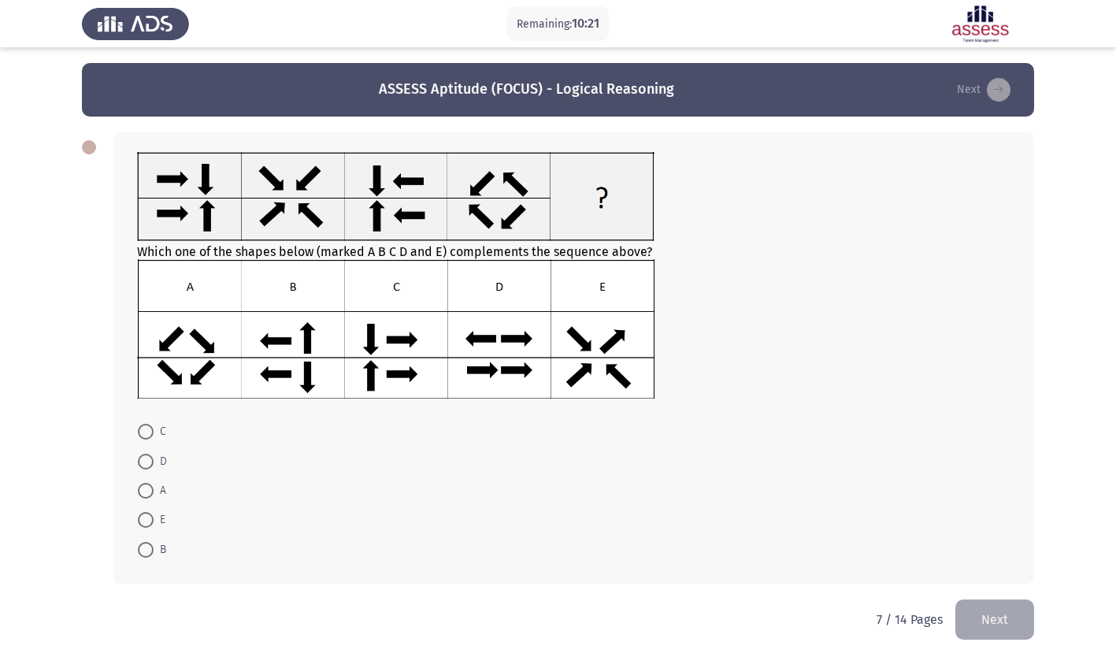
click at [146, 546] on span at bounding box center [146, 550] width 16 height 16
click at [146, 546] on input "B" at bounding box center [146, 550] width 16 height 16
radio input "true"
click at [975, 624] on button "Next" at bounding box center [994, 618] width 79 height 40
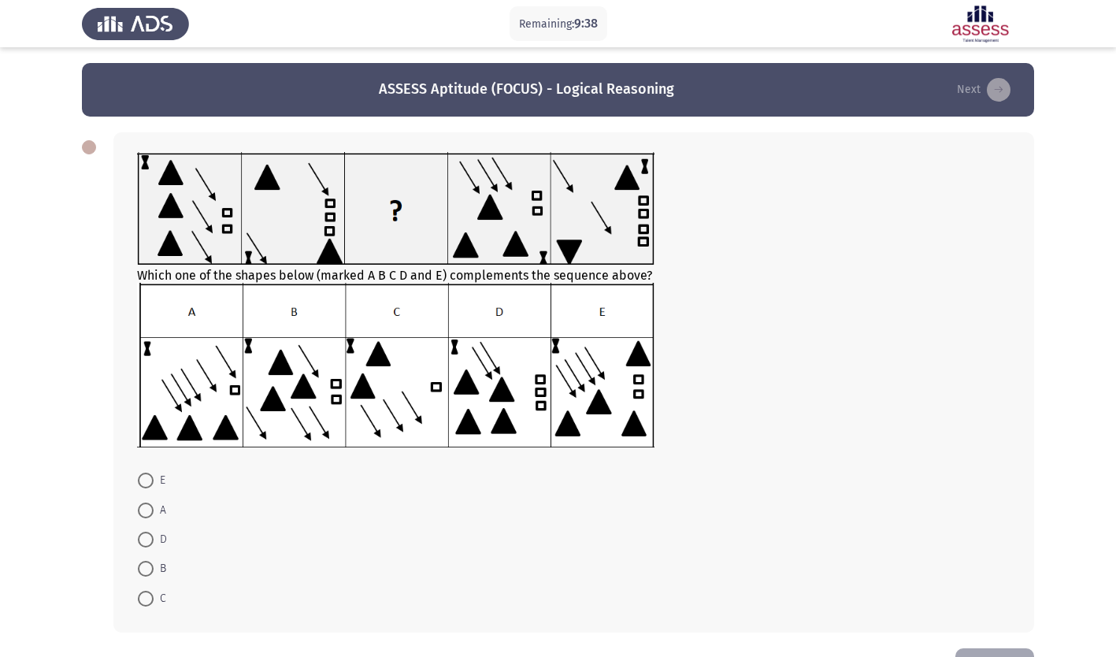
click at [596, 403] on img at bounding box center [395, 365] width 517 height 164
click at [118, 161] on div "Which one of the shapes below (marked A B C D and E) complements the sequence a…" at bounding box center [573, 382] width 921 height 500
click at [143, 169] on img at bounding box center [395, 208] width 517 height 113
click at [144, 480] on span at bounding box center [146, 481] width 16 height 16
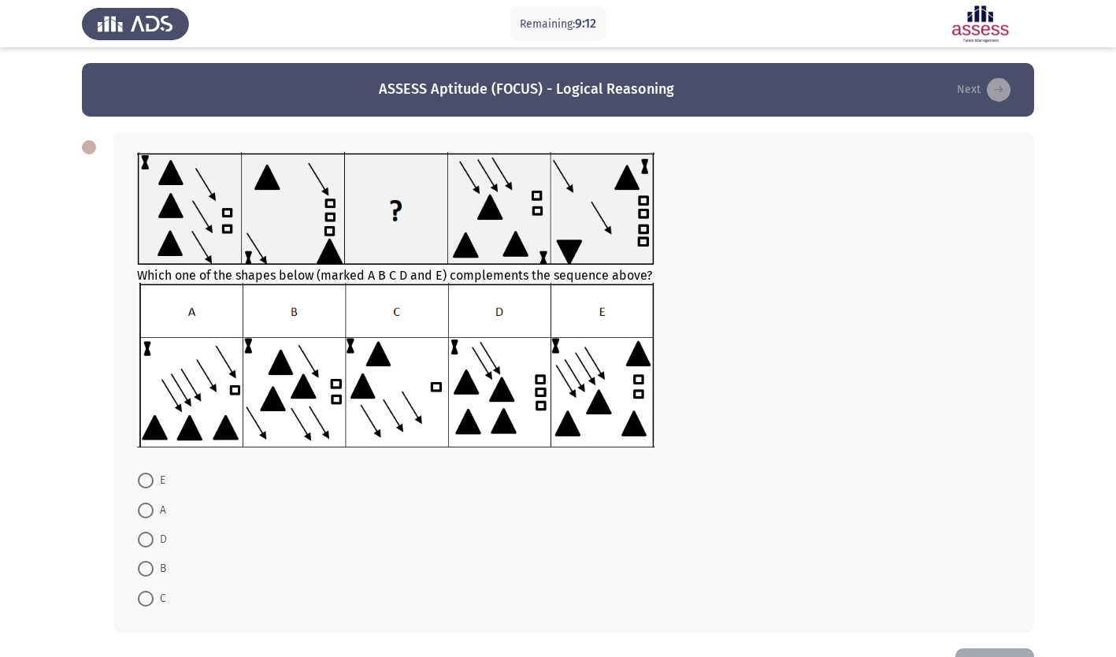
click at [144, 480] on input "E" at bounding box center [146, 481] width 16 height 16
radio input "true"
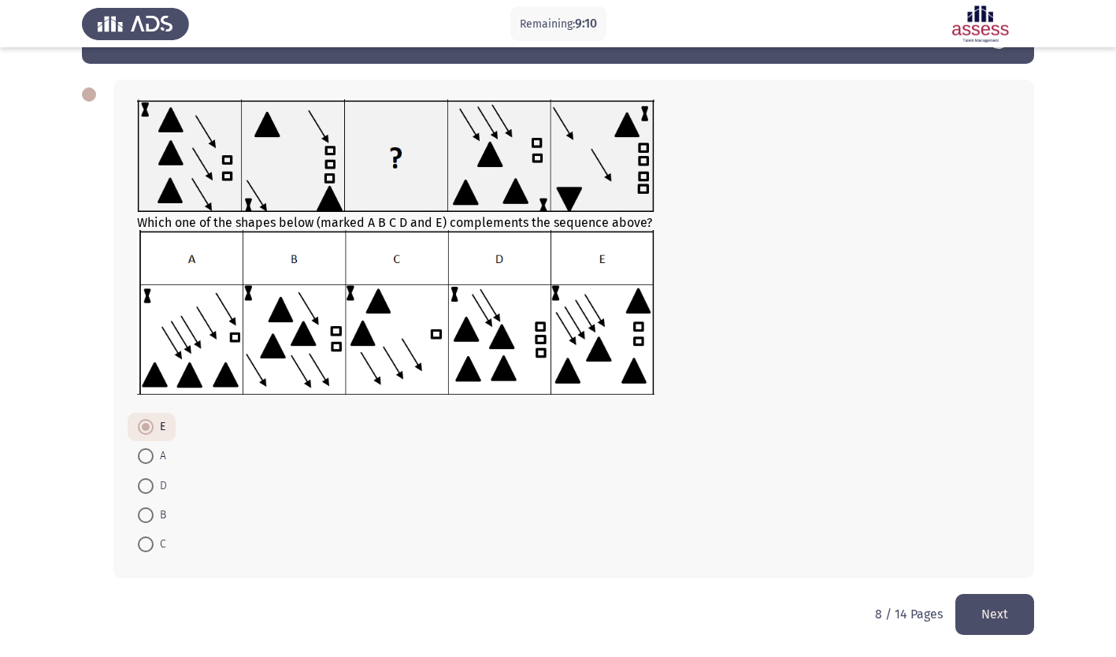
click at [986, 615] on button "Next" at bounding box center [994, 614] width 79 height 40
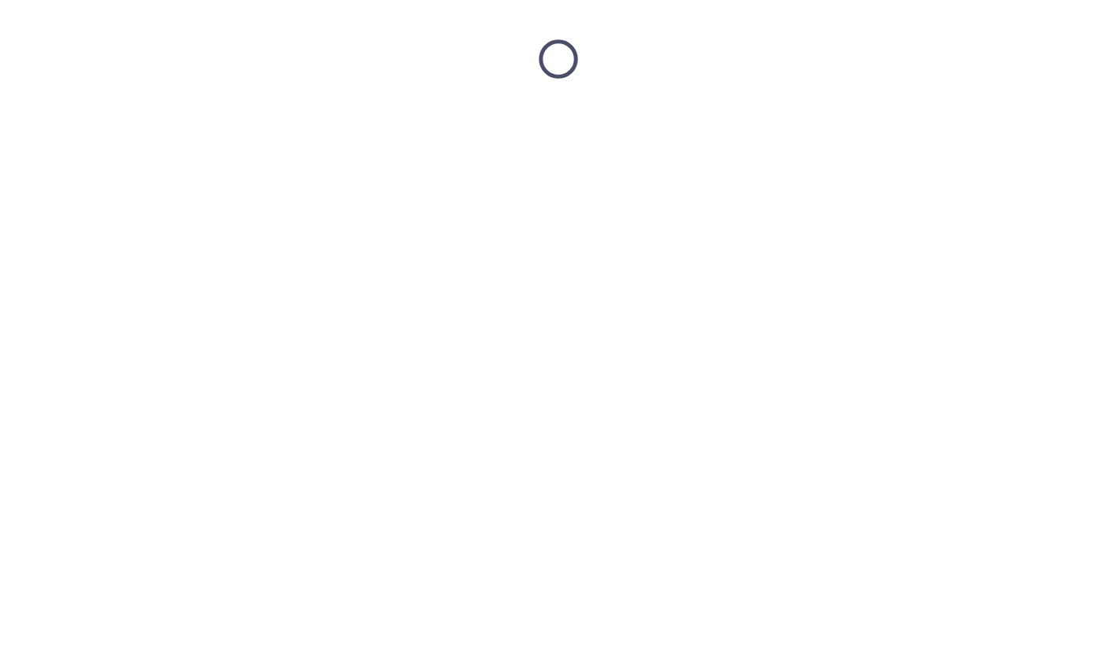
scroll to position [0, 0]
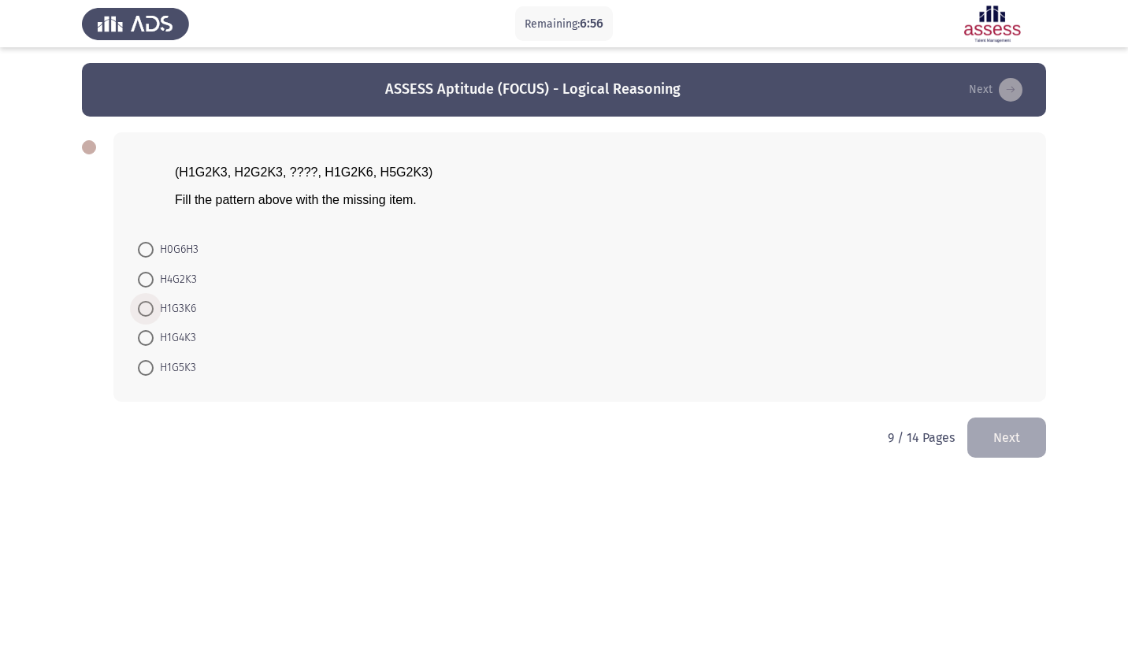
click at [143, 303] on span at bounding box center [146, 309] width 16 height 16
click at [143, 303] on input "H1G3K6" at bounding box center [146, 309] width 16 height 16
radio input "true"
click at [146, 279] on span at bounding box center [146, 280] width 16 height 16
click at [146, 279] on input "H4G2K3" at bounding box center [146, 280] width 16 height 16
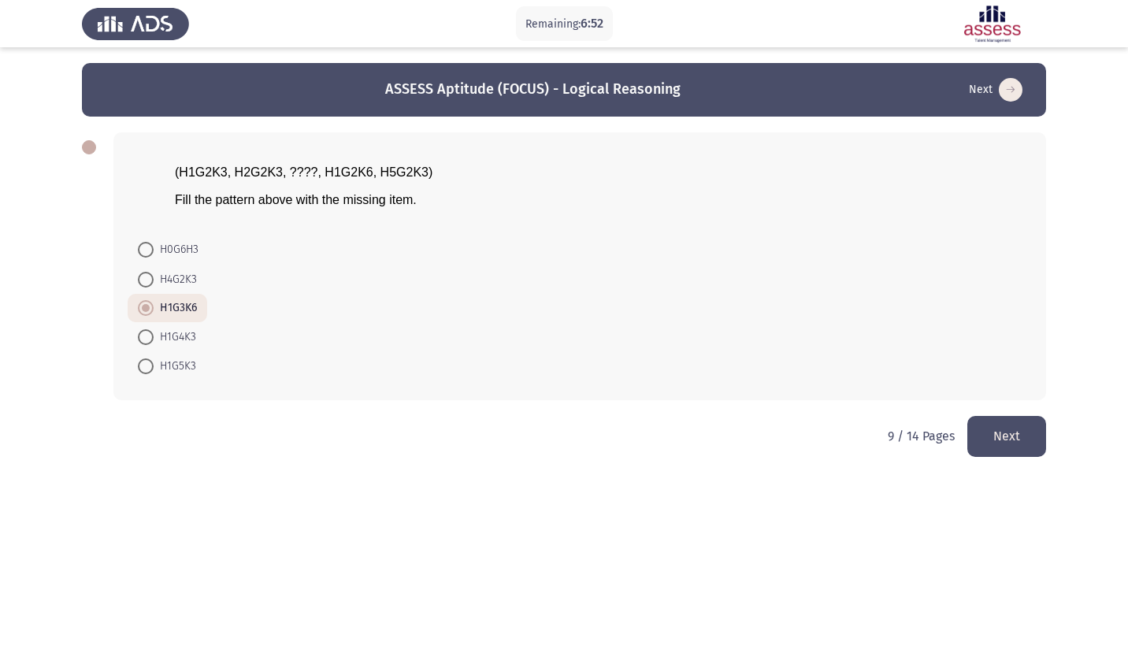
radio input "true"
click at [1007, 428] on button "Next" at bounding box center [1006, 436] width 79 height 40
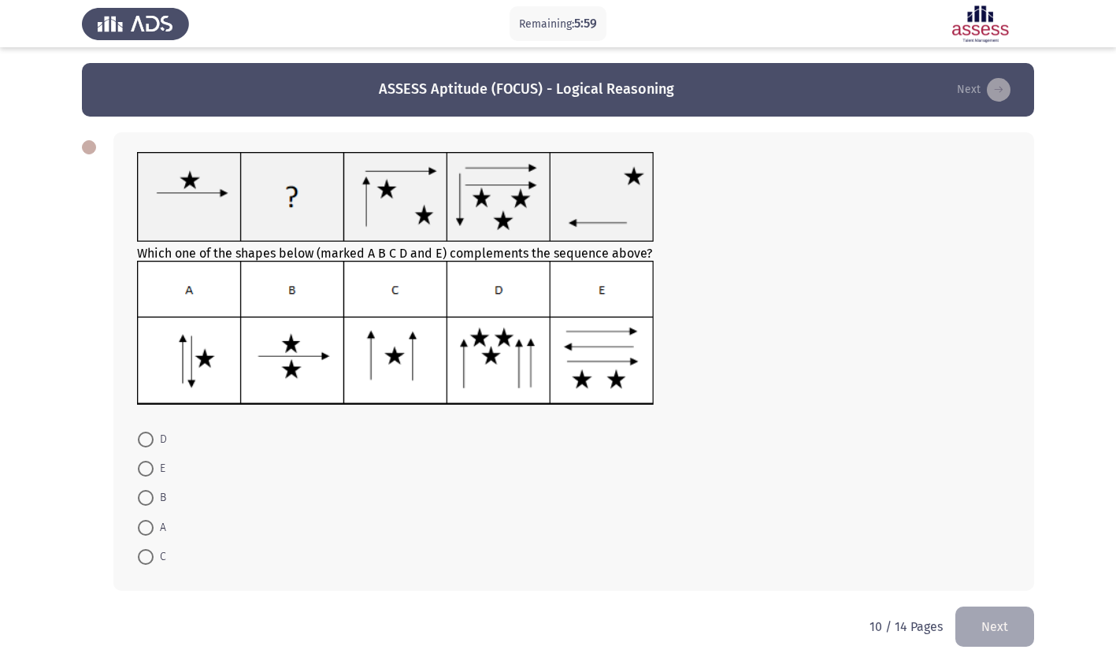
click at [146, 435] on span at bounding box center [146, 440] width 16 height 16
click at [146, 435] on input "D" at bounding box center [146, 440] width 16 height 16
radio input "true"
click at [995, 631] on button "Next" at bounding box center [994, 626] width 79 height 40
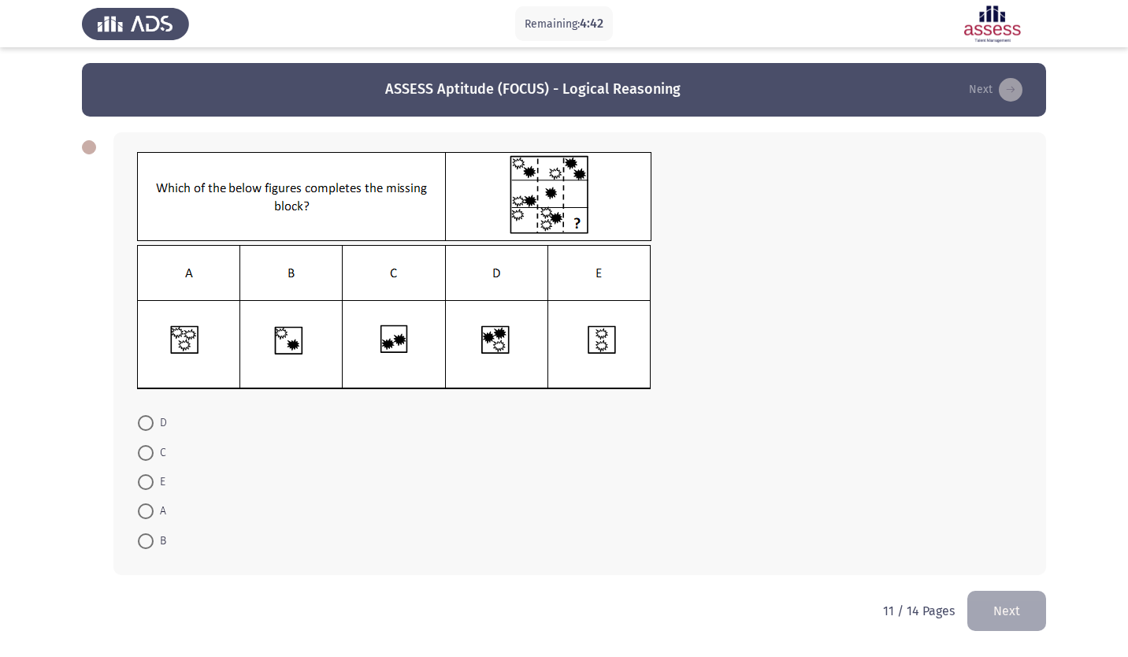
click at [159, 322] on img at bounding box center [394, 317] width 514 height 145
click at [148, 510] on span at bounding box center [146, 511] width 16 height 16
click at [148, 510] on input "A" at bounding box center [146, 511] width 16 height 16
radio input "true"
click at [1017, 624] on button "Next" at bounding box center [1006, 609] width 79 height 40
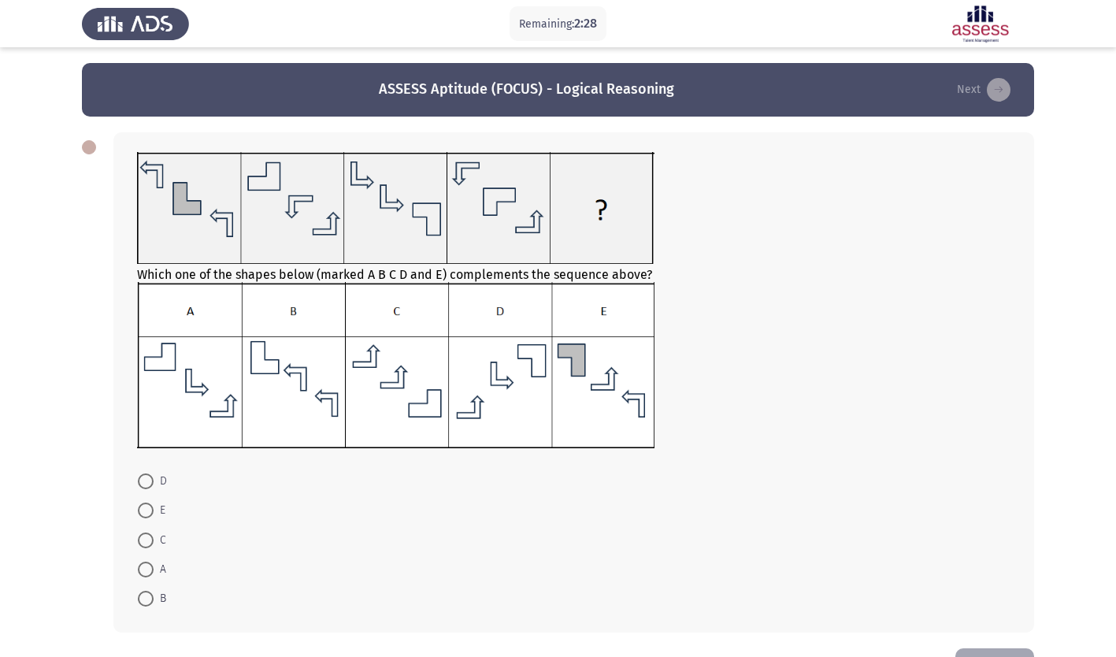
click at [148, 516] on span at bounding box center [146, 510] width 16 height 16
click at [148, 516] on input "E" at bounding box center [146, 510] width 16 height 16
radio input "true"
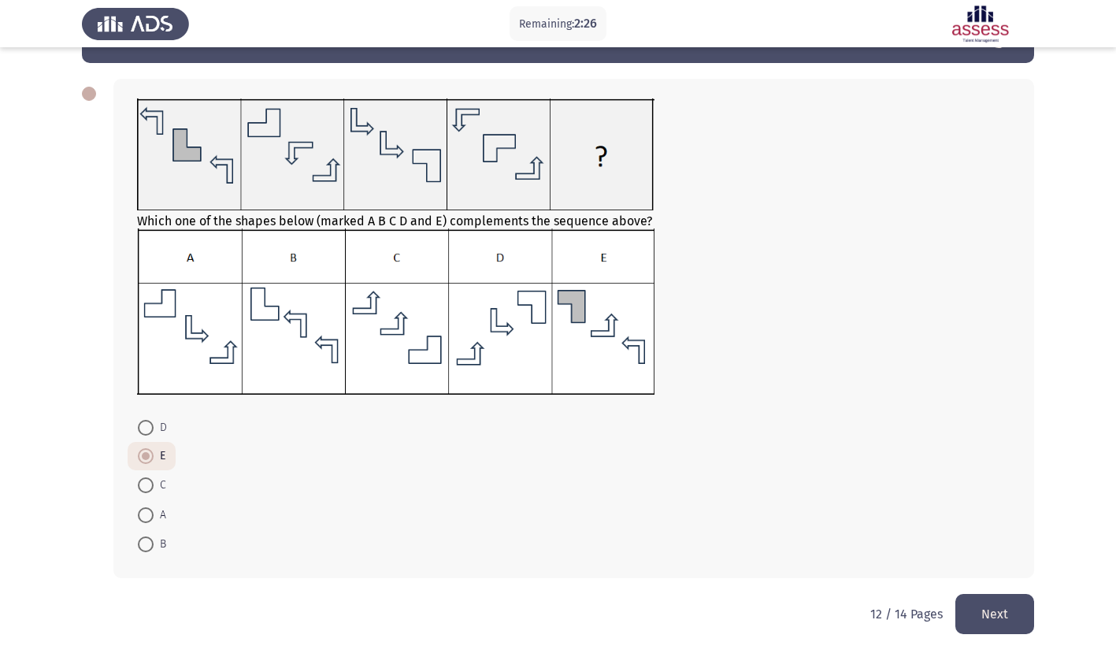
click at [1007, 615] on button "Next" at bounding box center [994, 614] width 79 height 40
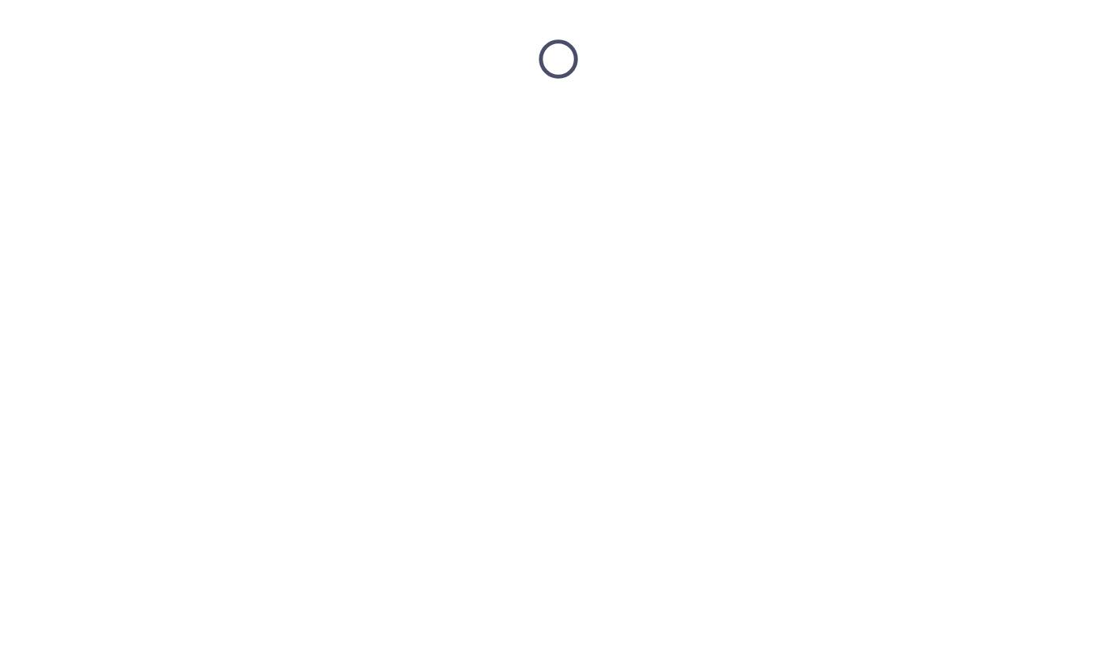
scroll to position [0, 0]
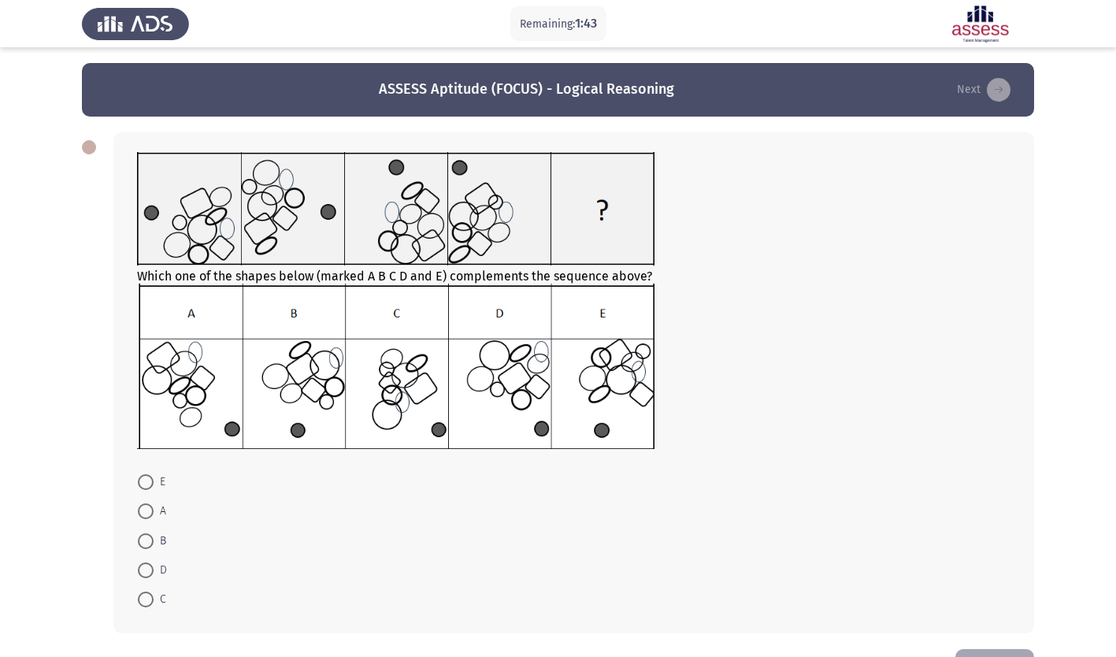
click at [148, 505] on span at bounding box center [146, 511] width 16 height 16
click at [148, 505] on input "A" at bounding box center [146, 511] width 16 height 16
radio input "true"
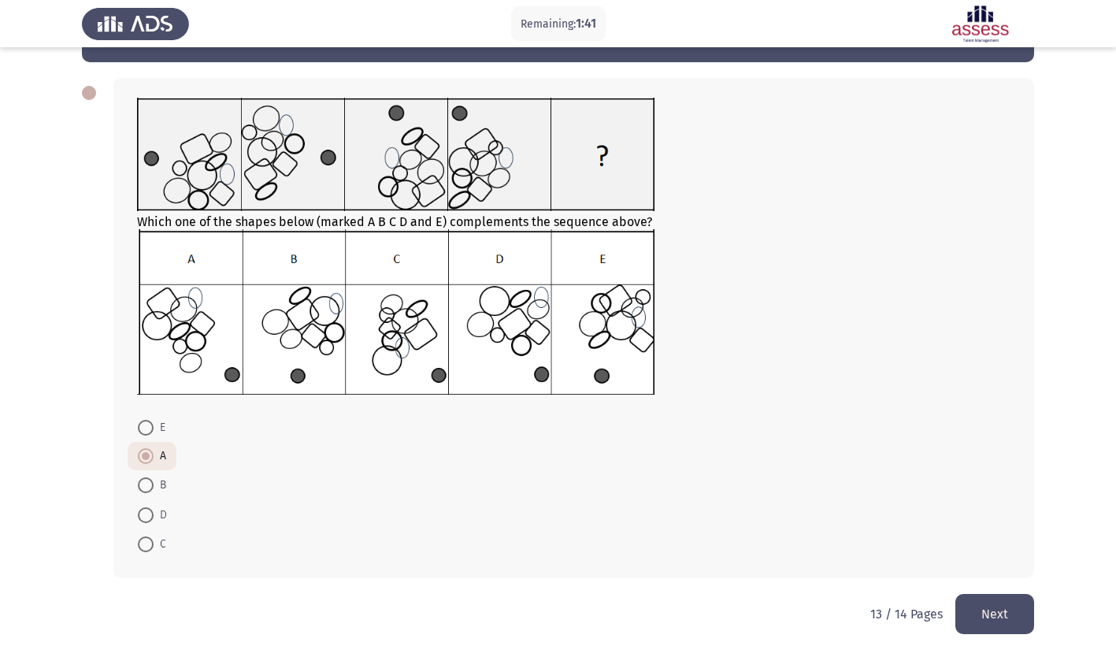
click at [1003, 599] on button "Next" at bounding box center [994, 614] width 79 height 40
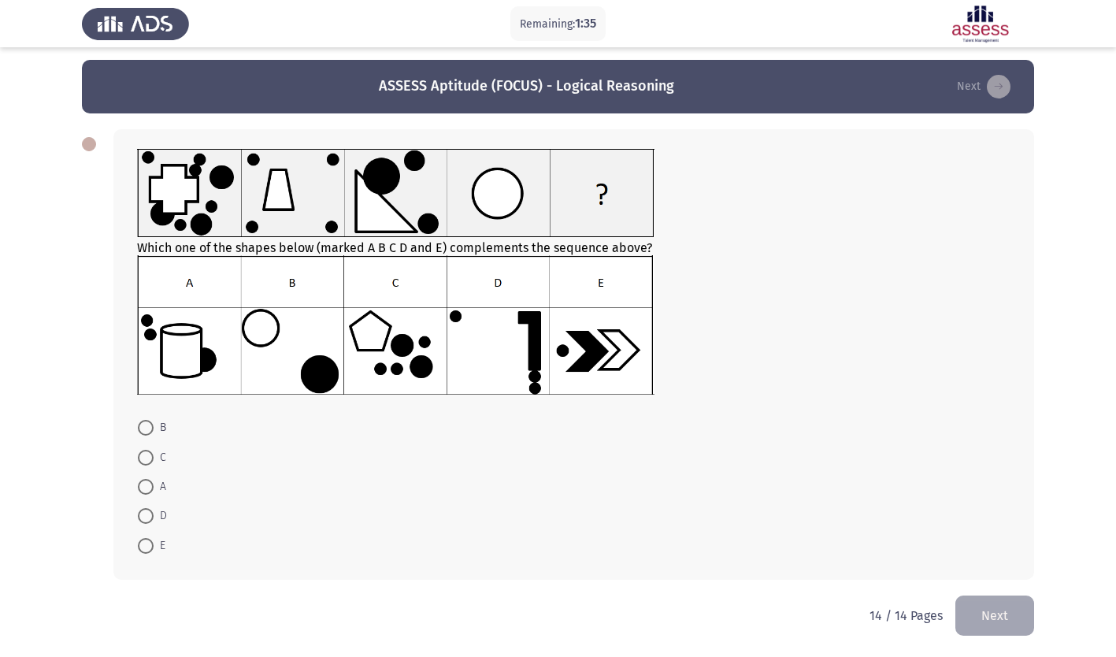
scroll to position [0, 0]
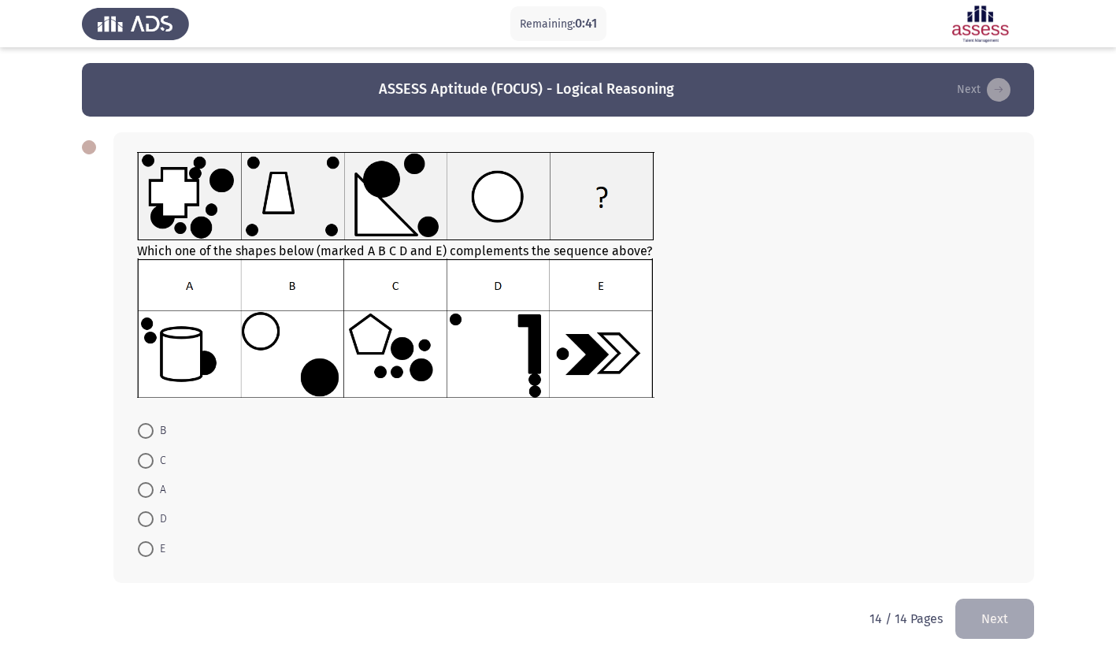
click at [146, 485] on span at bounding box center [146, 490] width 16 height 16
click at [146, 485] on input "A" at bounding box center [146, 490] width 16 height 16
radio input "true"
click at [984, 620] on button "Next" at bounding box center [994, 617] width 79 height 40
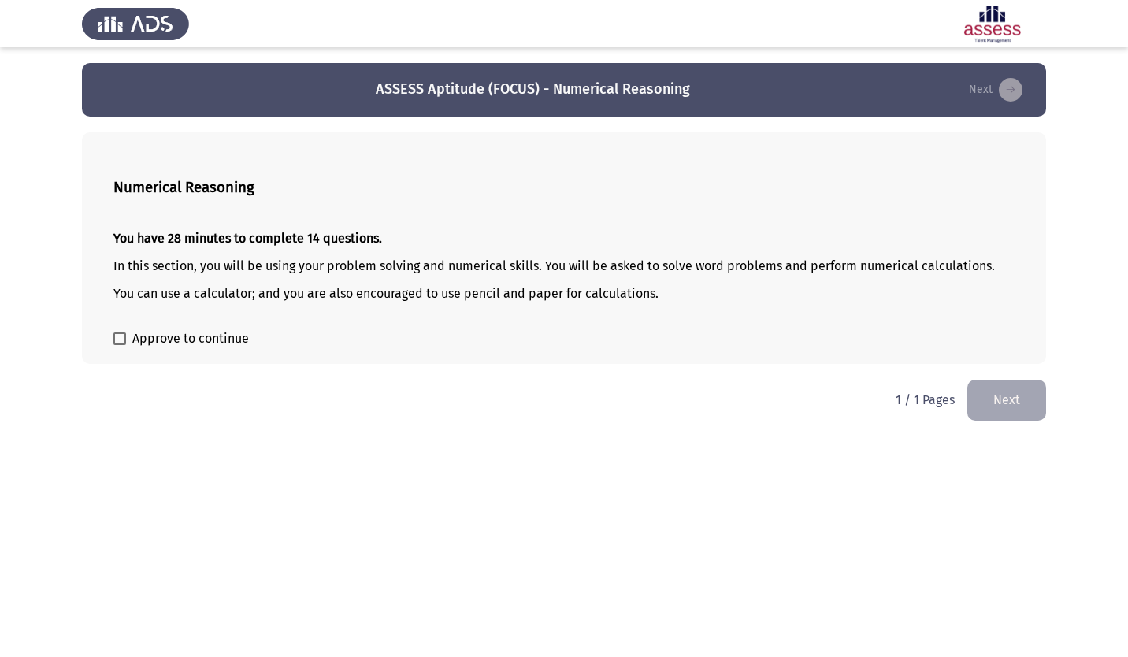
click at [124, 337] on span at bounding box center [119, 338] width 13 height 13
click at [120, 345] on input "Approve to continue" at bounding box center [119, 345] width 1 height 1
checkbox input "true"
click at [1007, 410] on button "Next" at bounding box center [1006, 400] width 79 height 40
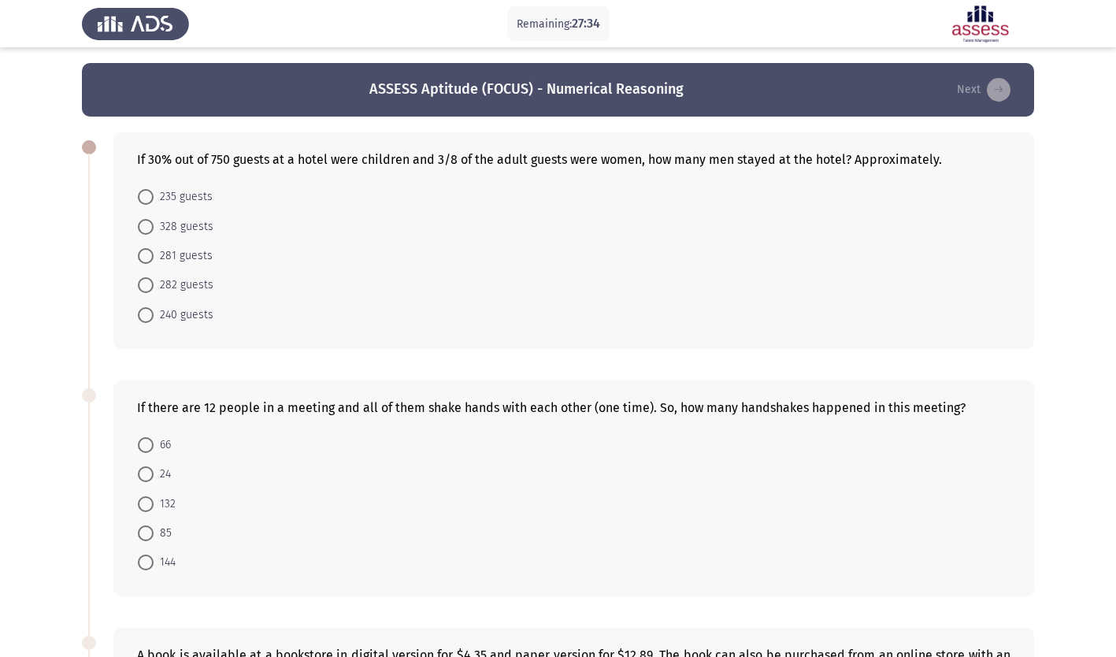
click at [69, 330] on app-assessment-container "Remaining: 27:34 ASSESS Aptitude (FOCUS) - Numerical Reasoning Next If 30% out …" at bounding box center [558, 608] width 1116 height 1090
click at [150, 315] on span at bounding box center [146, 315] width 16 height 16
click at [150, 315] on input "240 guests" at bounding box center [146, 315] width 16 height 16
radio input "true"
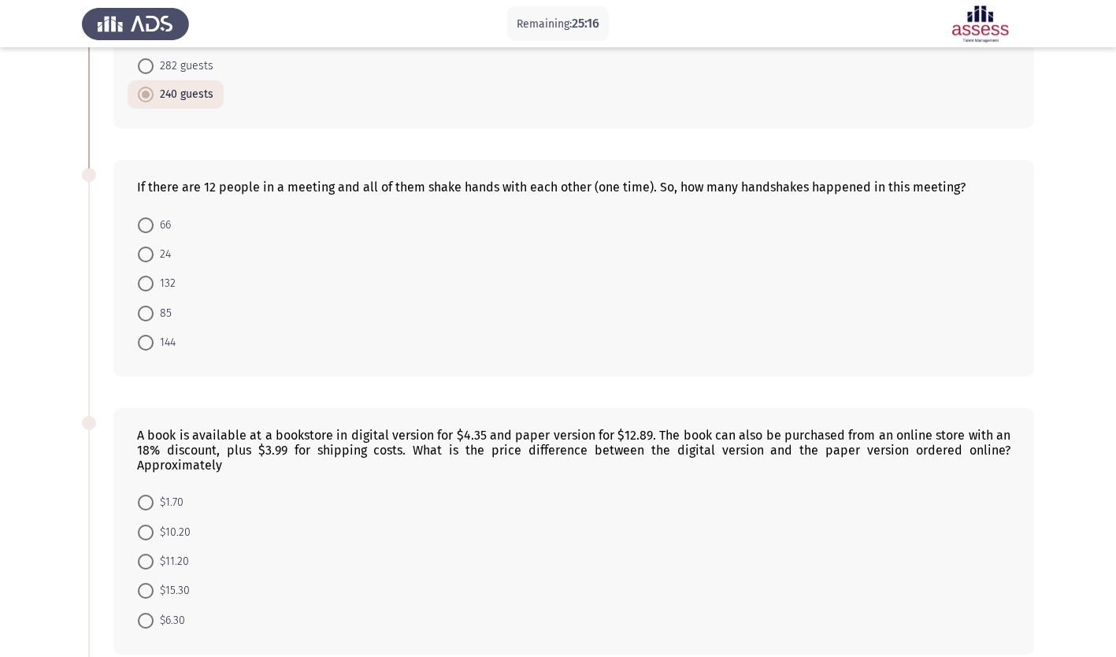
scroll to position [220, 0]
click at [149, 225] on span at bounding box center [146, 225] width 16 height 16
click at [149, 225] on input "66" at bounding box center [146, 225] width 16 height 16
radio input "true"
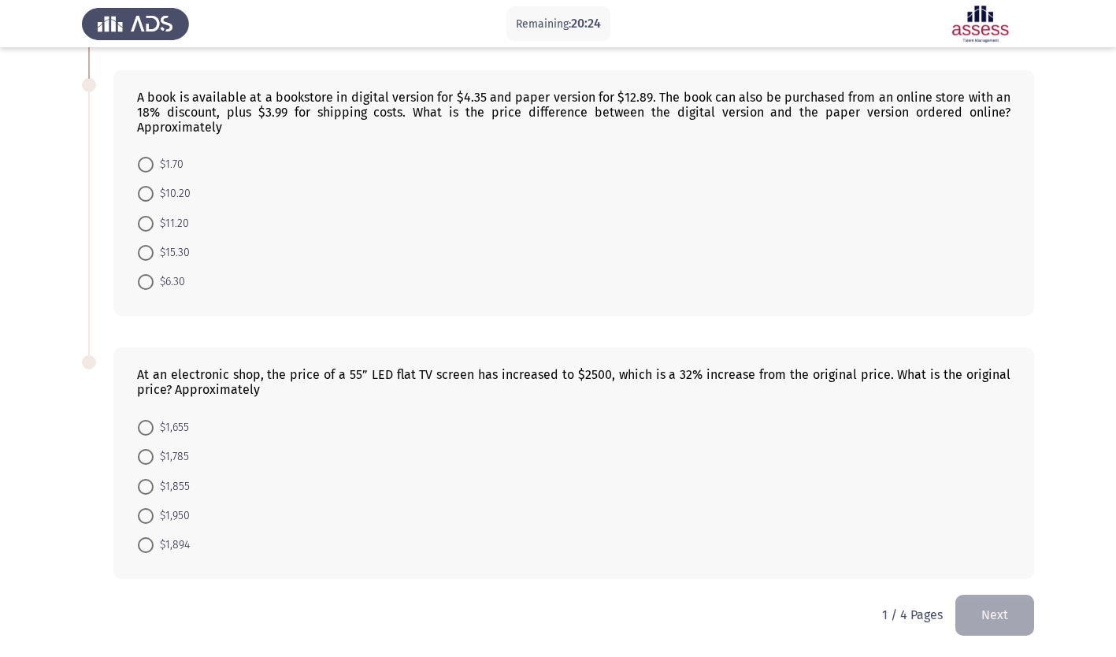
scroll to position [557, 0]
click at [144, 278] on span at bounding box center [146, 281] width 16 height 16
click at [144, 278] on input "$6.30" at bounding box center [146, 281] width 16 height 16
radio input "true"
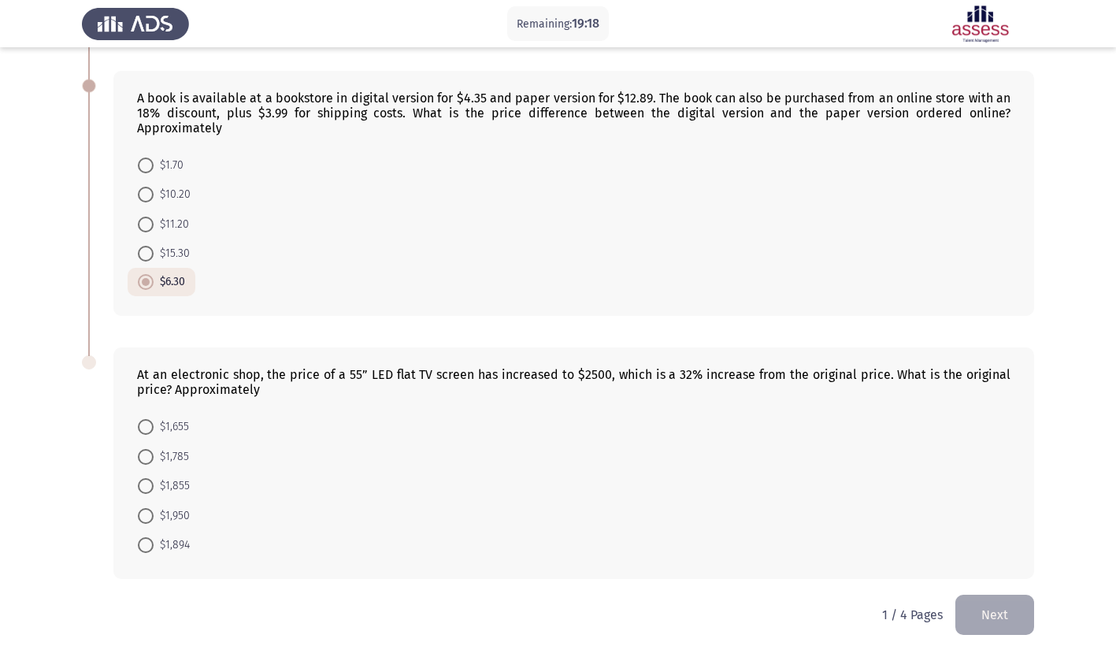
click at [146, 545] on span at bounding box center [146, 545] width 0 height 0
click at [146, 544] on input "$1,894" at bounding box center [146, 545] width 16 height 16
radio input "true"
click at [1016, 609] on button "Next" at bounding box center [994, 615] width 79 height 40
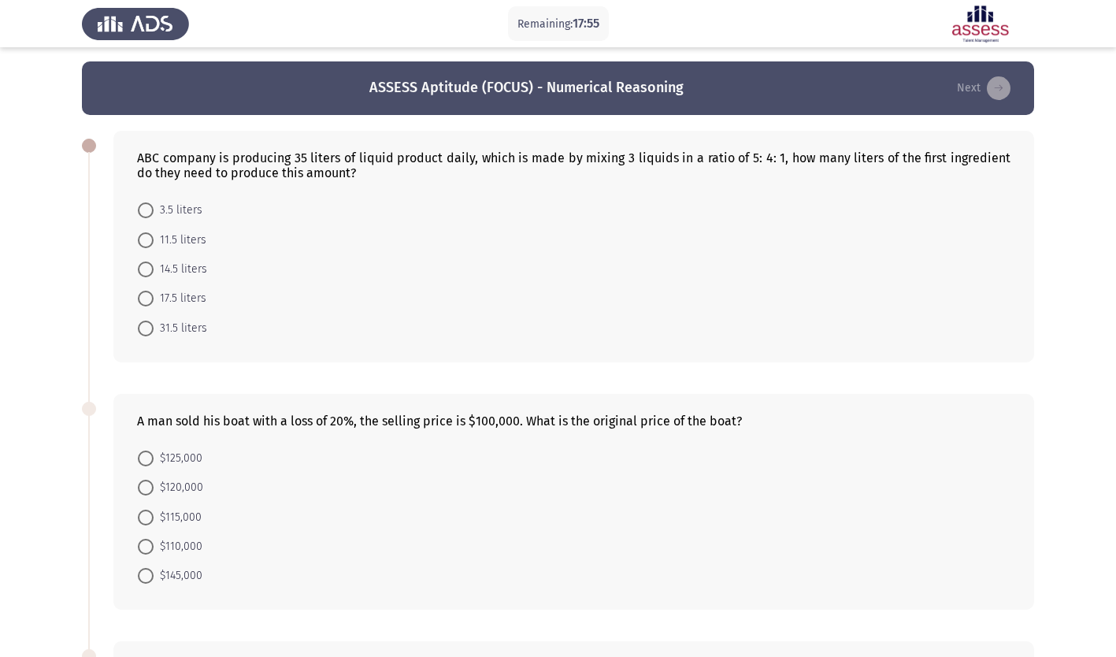
scroll to position [0, 0]
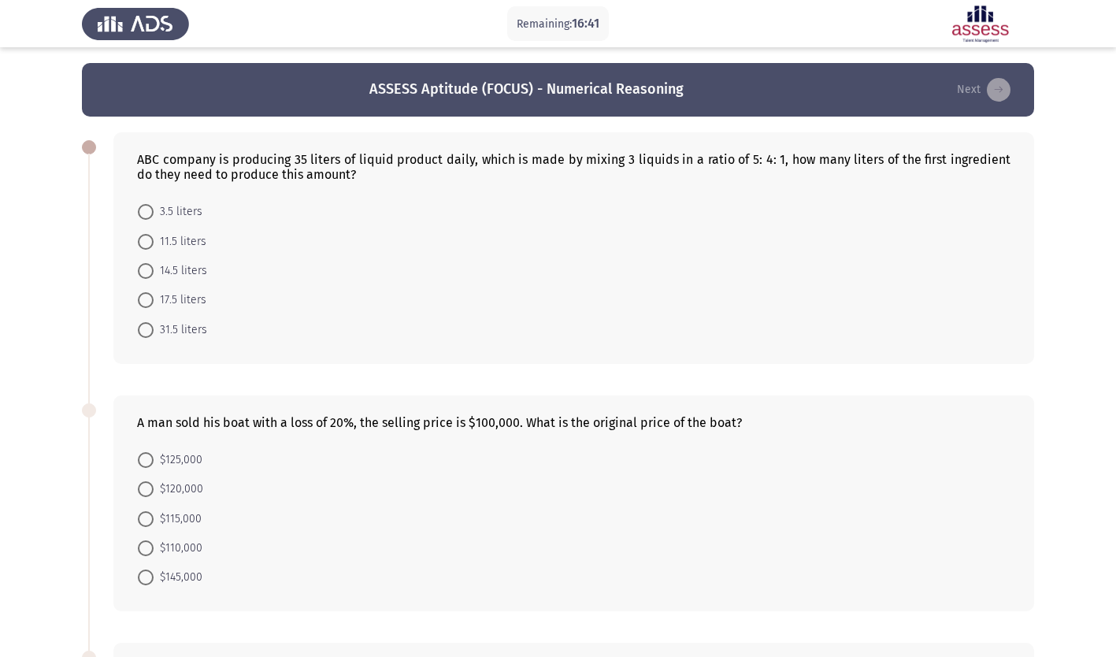
click at [140, 454] on span at bounding box center [146, 460] width 16 height 16
click at [140, 454] on input "$125,000" at bounding box center [146, 460] width 16 height 16
radio input "true"
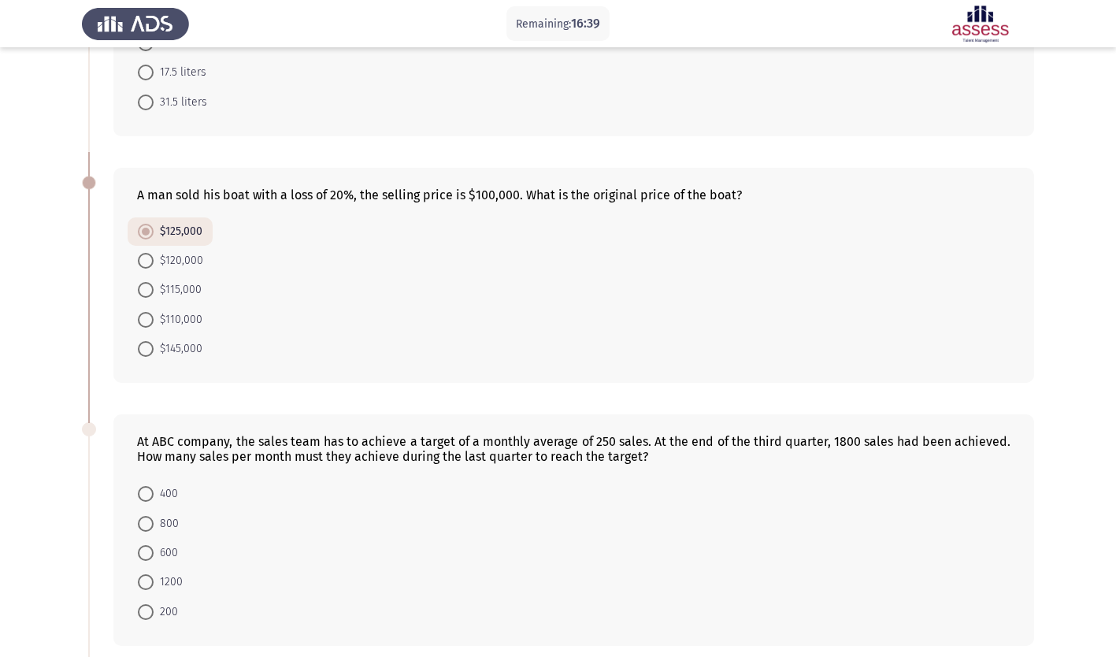
scroll to position [229, 0]
click at [146, 72] on span at bounding box center [146, 71] width 16 height 16
click at [146, 72] on input "17.5 liters" at bounding box center [146, 71] width 16 height 16
radio input "true"
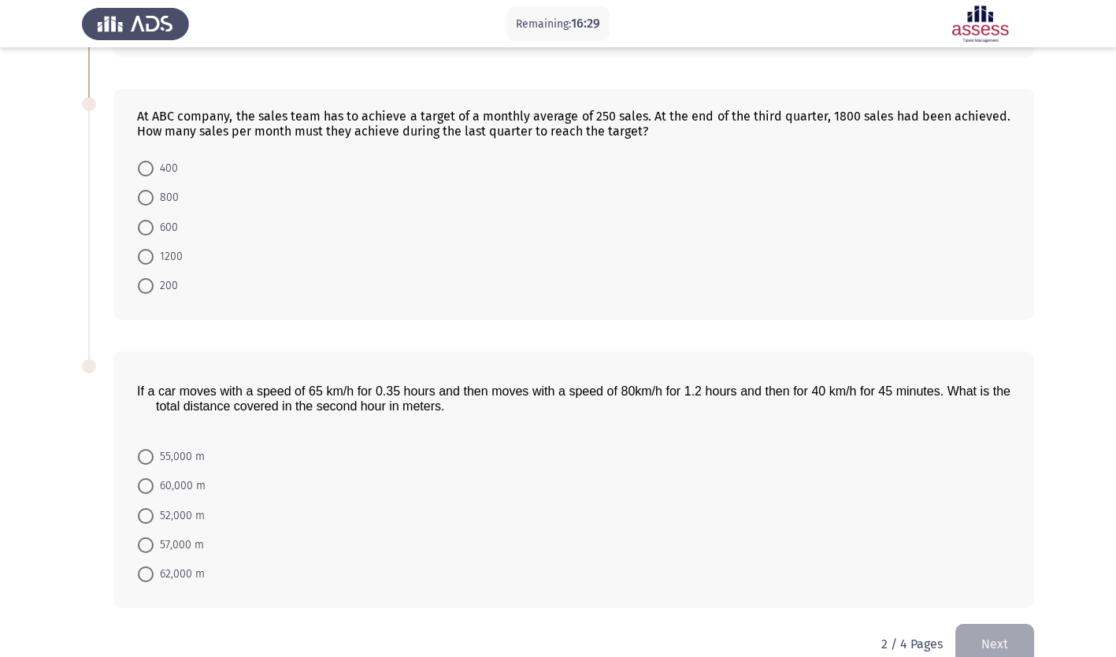
scroll to position [553, 0]
click at [146, 253] on span at bounding box center [146, 256] width 16 height 16
click at [146, 253] on input "1200" at bounding box center [146, 256] width 16 height 16
radio input "true"
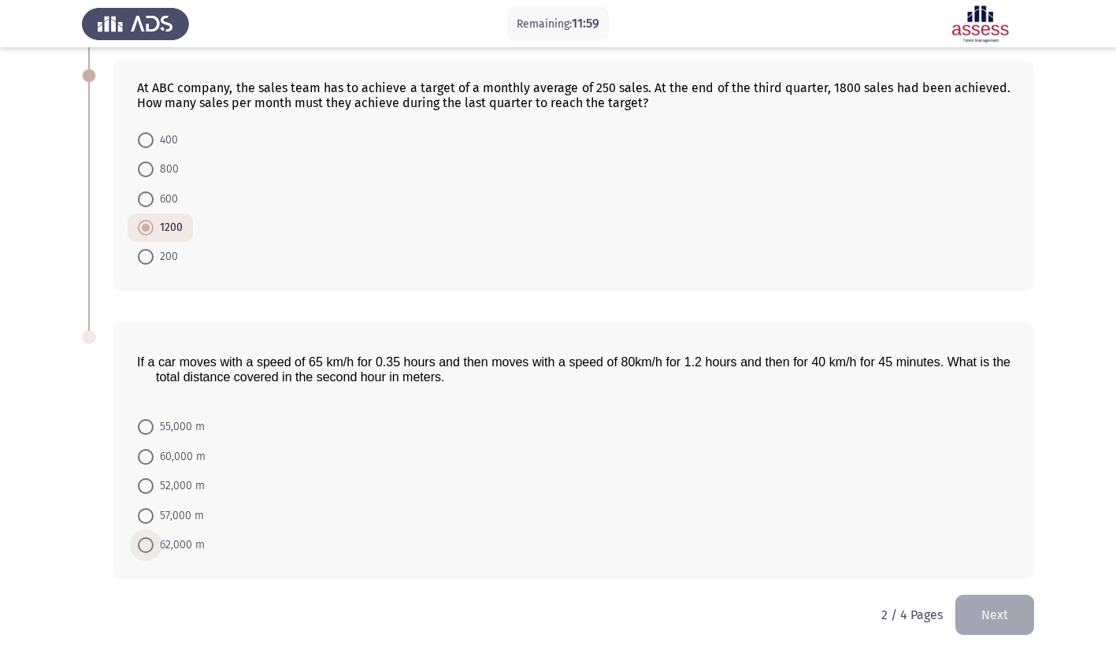
click at [152, 546] on span at bounding box center [146, 545] width 16 height 16
click at [152, 546] on input "62,000 m" at bounding box center [146, 545] width 16 height 16
radio input "true"
click at [1007, 624] on button "Next" at bounding box center [994, 615] width 79 height 40
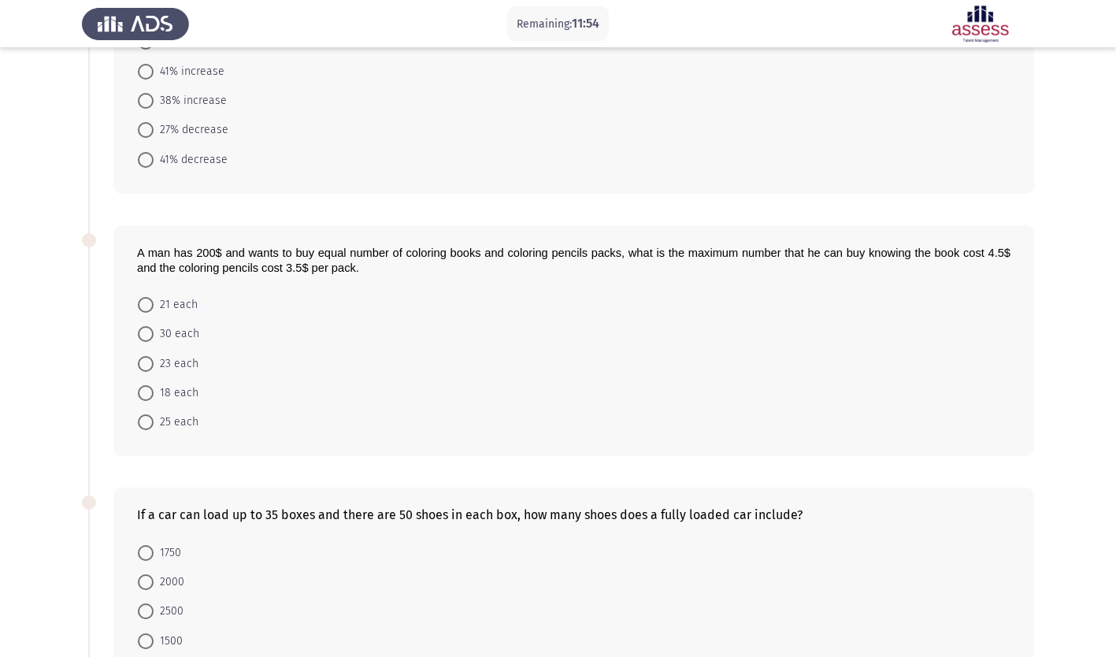
scroll to position [0, 0]
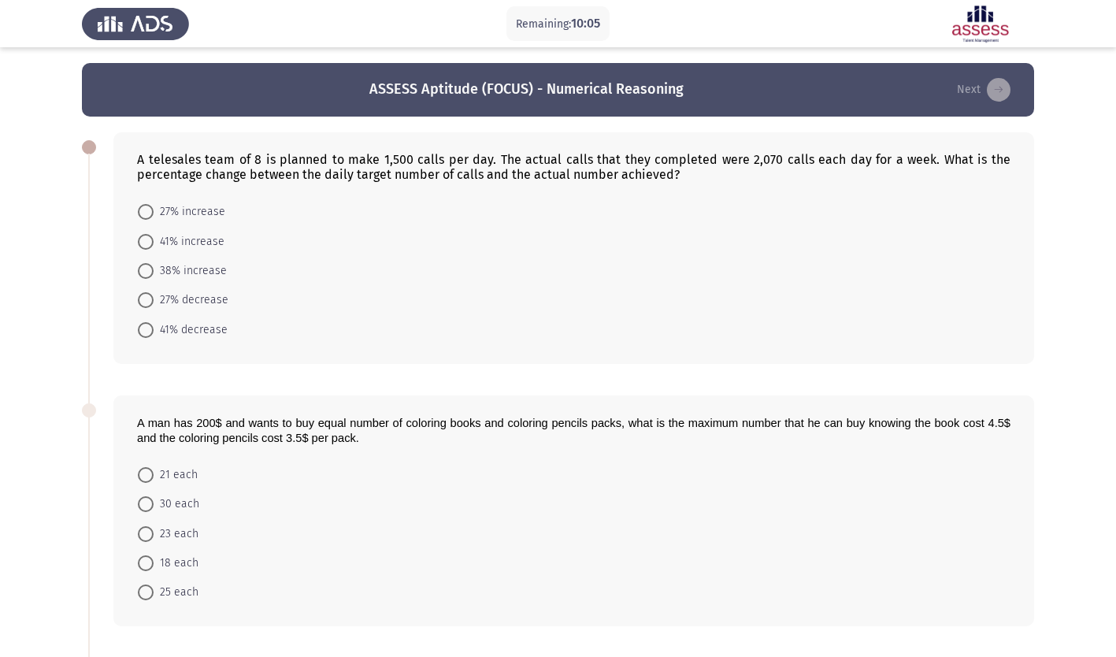
click at [150, 270] on span at bounding box center [146, 271] width 16 height 16
click at [150, 270] on input "38% increase" at bounding box center [146, 271] width 16 height 16
radio input "true"
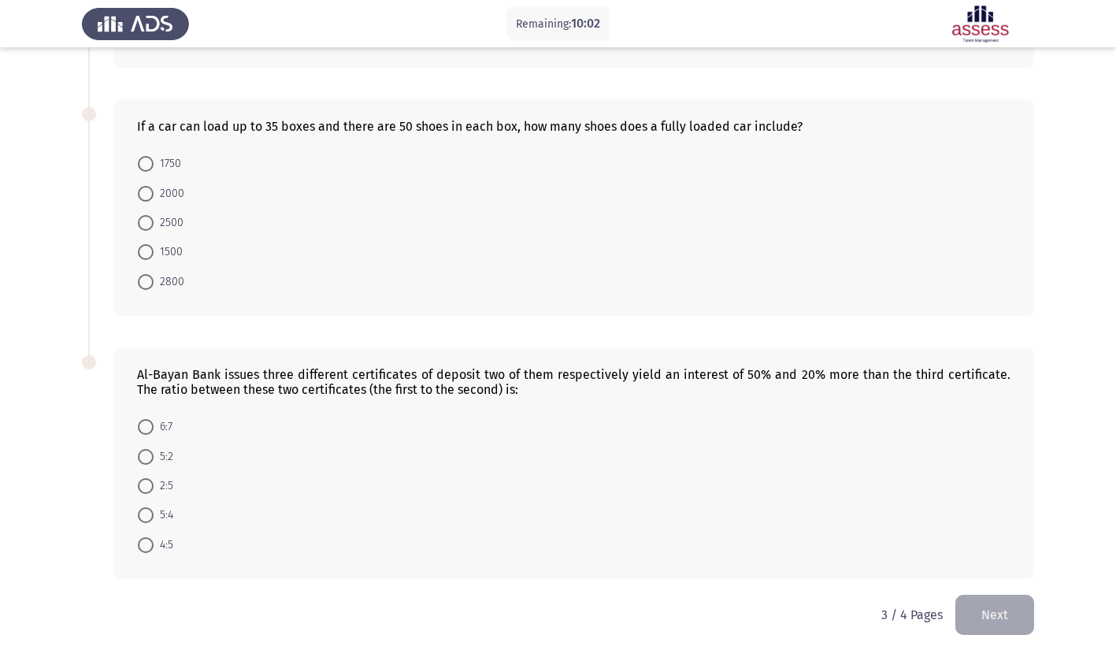
scroll to position [555, 0]
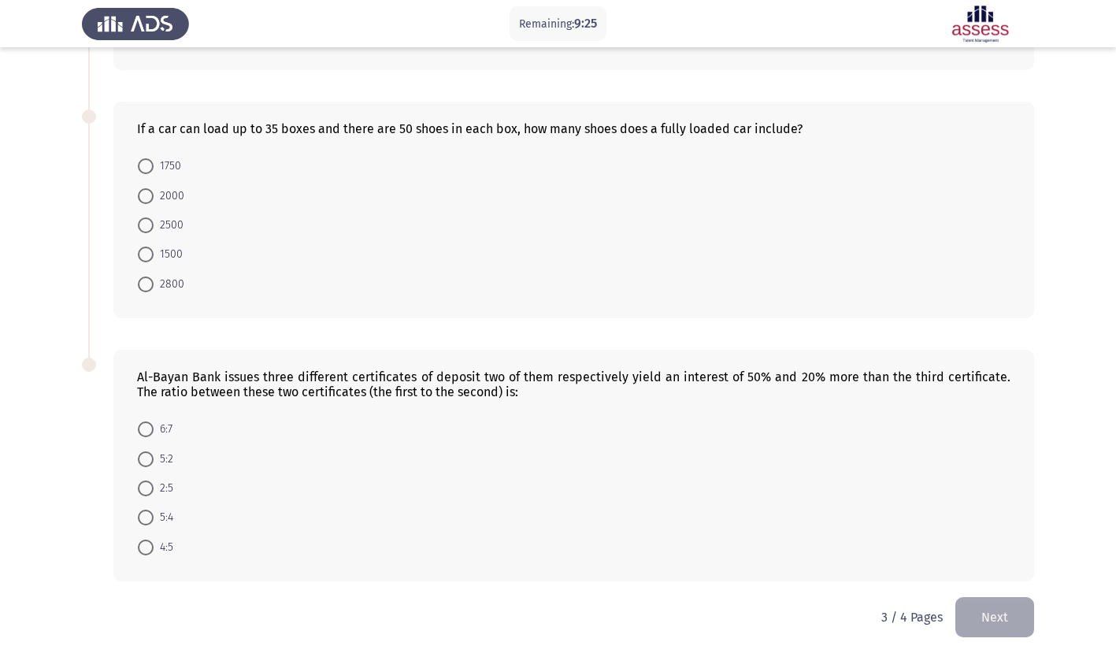
click at [152, 164] on span at bounding box center [146, 166] width 16 height 16
click at [152, 164] on input "1750" at bounding box center [146, 166] width 16 height 16
radio input "true"
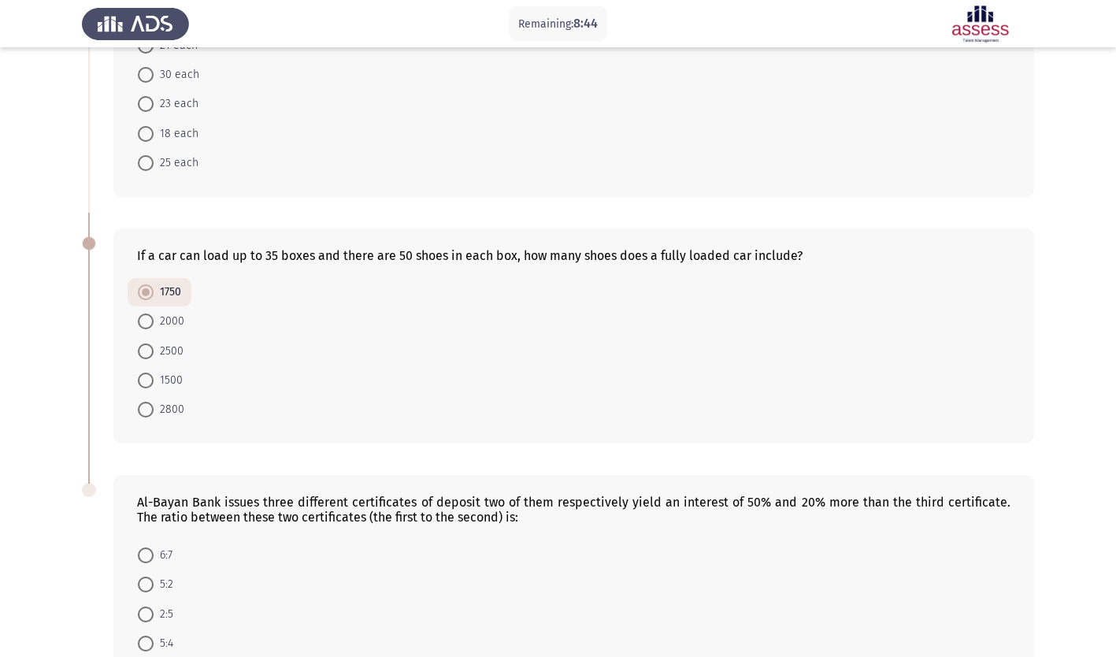
scroll to position [426, 0]
click at [142, 162] on span at bounding box center [146, 166] width 16 height 16
click at [142, 162] on input "25 each" at bounding box center [146, 166] width 16 height 16
radio input "true"
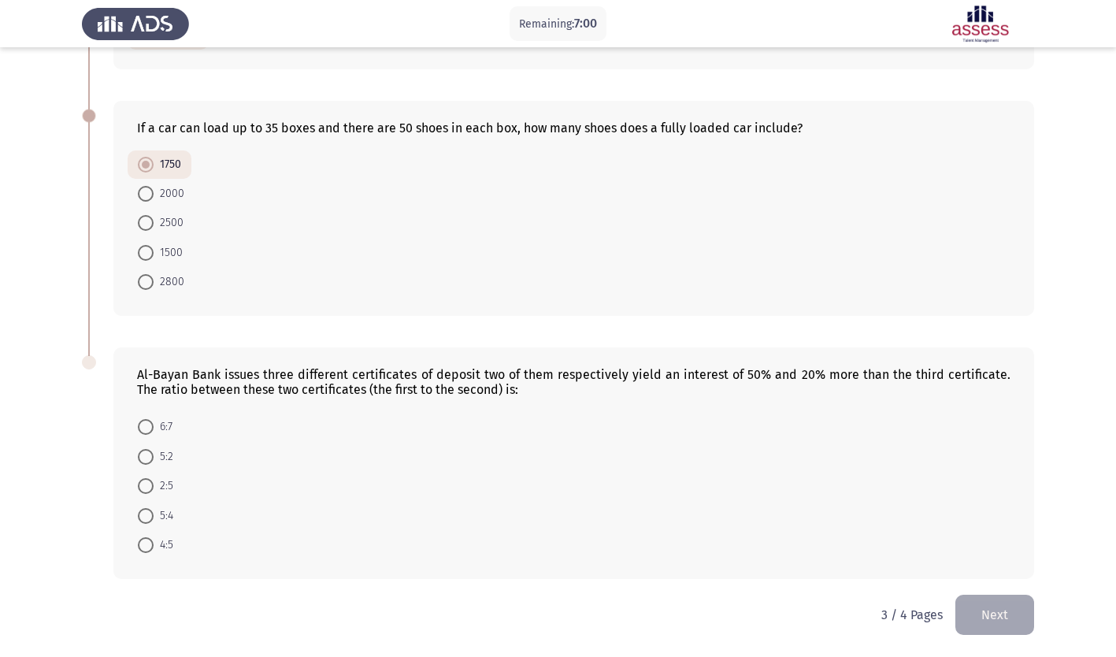
click at [148, 460] on span at bounding box center [146, 457] width 16 height 16
click at [148, 460] on input "5:2" at bounding box center [146, 457] width 16 height 16
radio input "true"
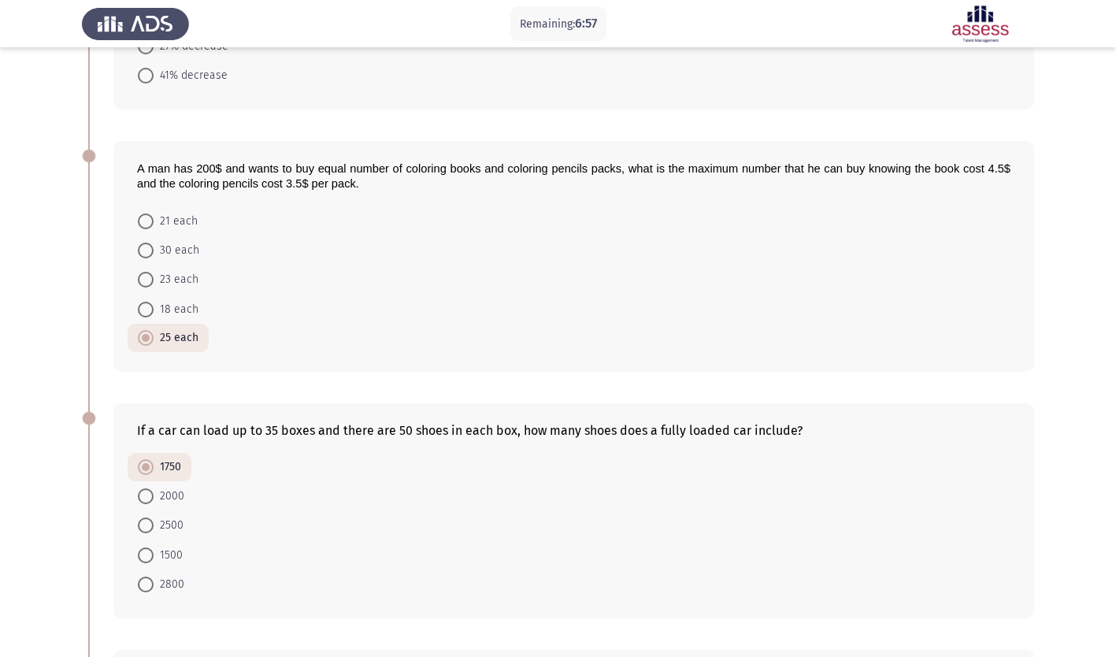
scroll to position [554, 0]
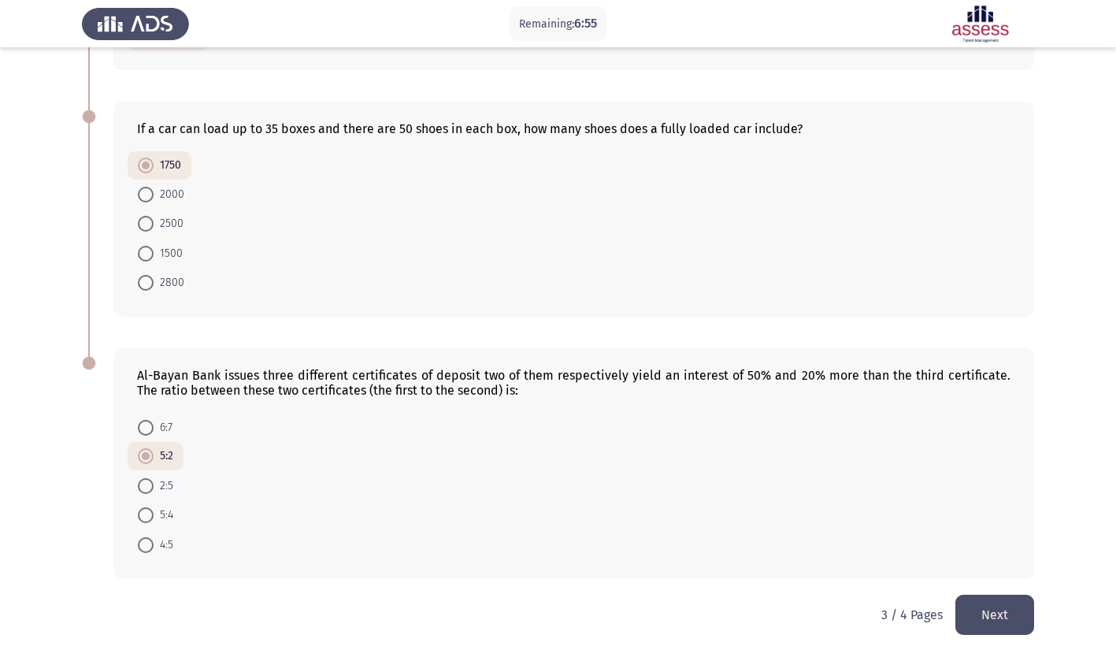
click at [1004, 610] on button "Next" at bounding box center [994, 615] width 79 height 40
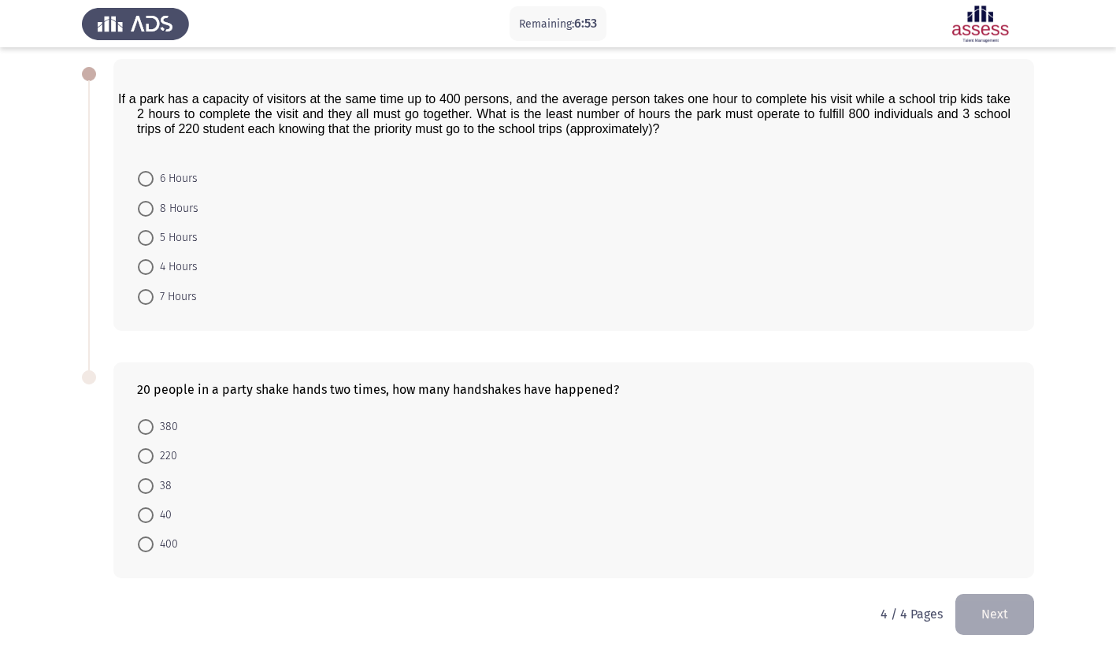
scroll to position [0, 0]
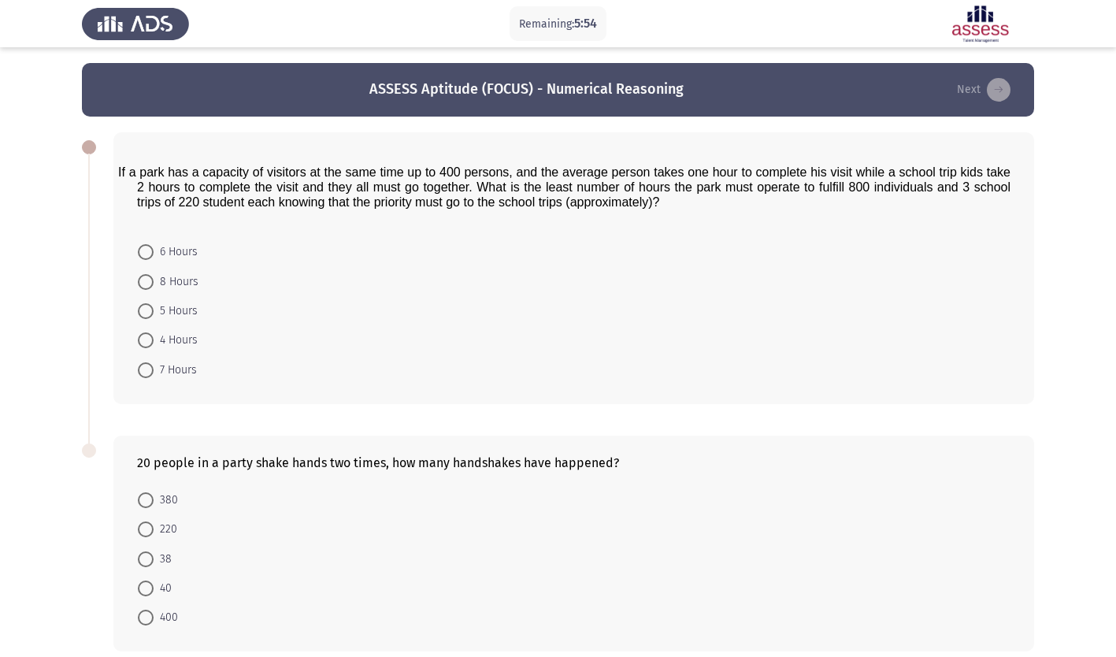
click at [143, 502] on span at bounding box center [146, 500] width 16 height 16
click at [143, 502] on input "380" at bounding box center [146, 500] width 16 height 16
radio input "true"
click at [146, 252] on span at bounding box center [146, 252] width 0 height 0
click at [146, 252] on input "6 Hours" at bounding box center [146, 252] width 16 height 16
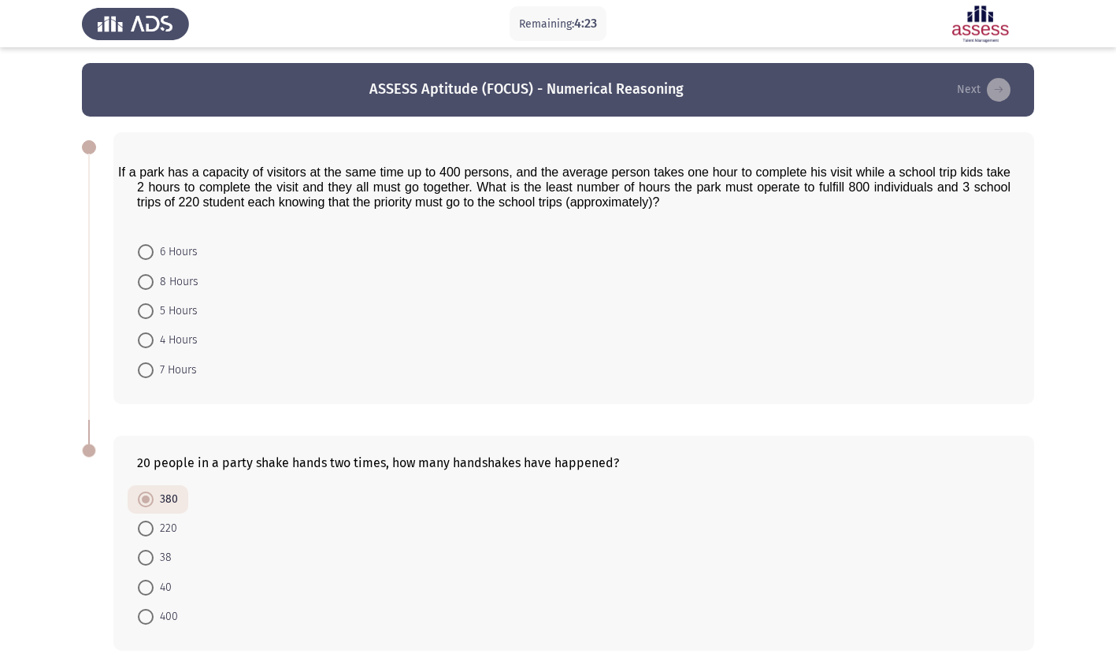
radio input "true"
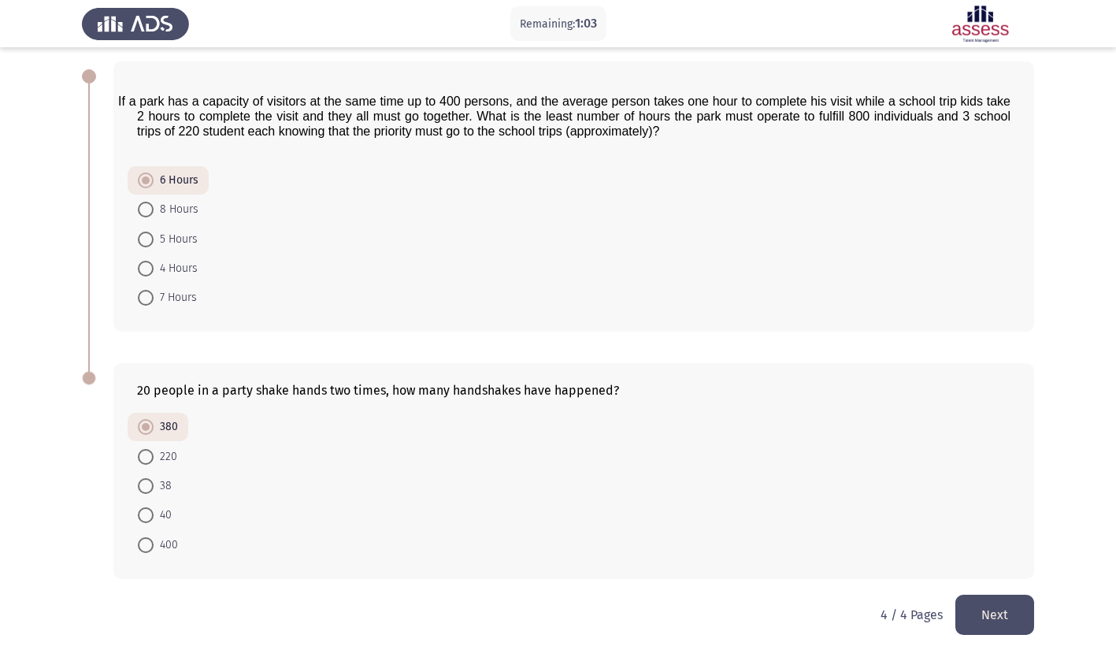
click at [999, 621] on button "Next" at bounding box center [994, 615] width 79 height 40
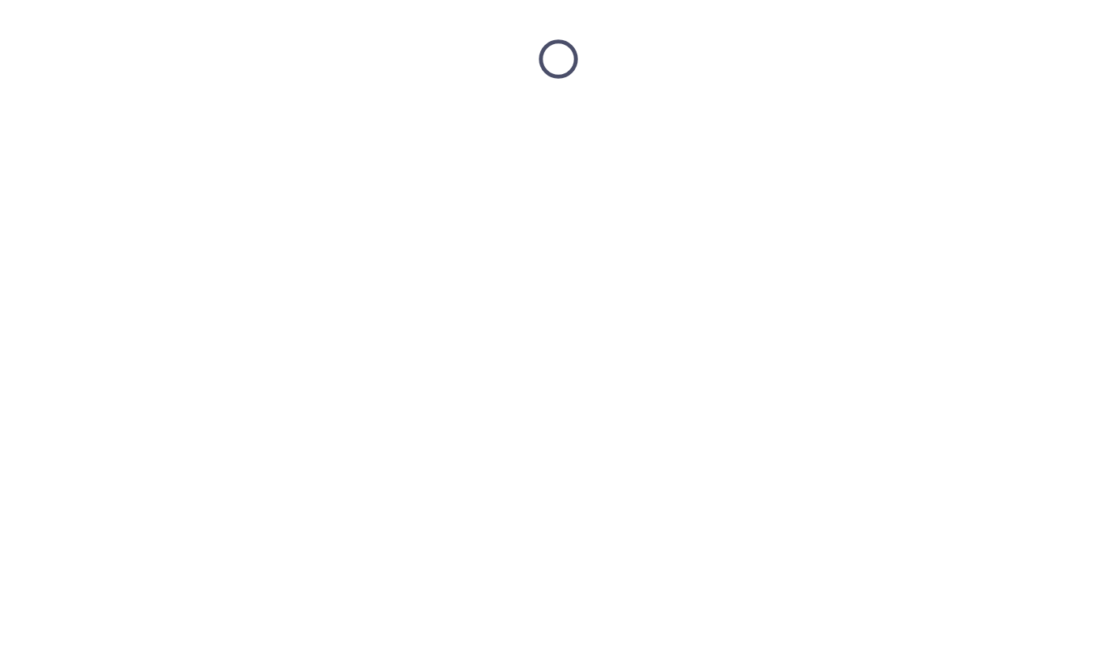
scroll to position [0, 0]
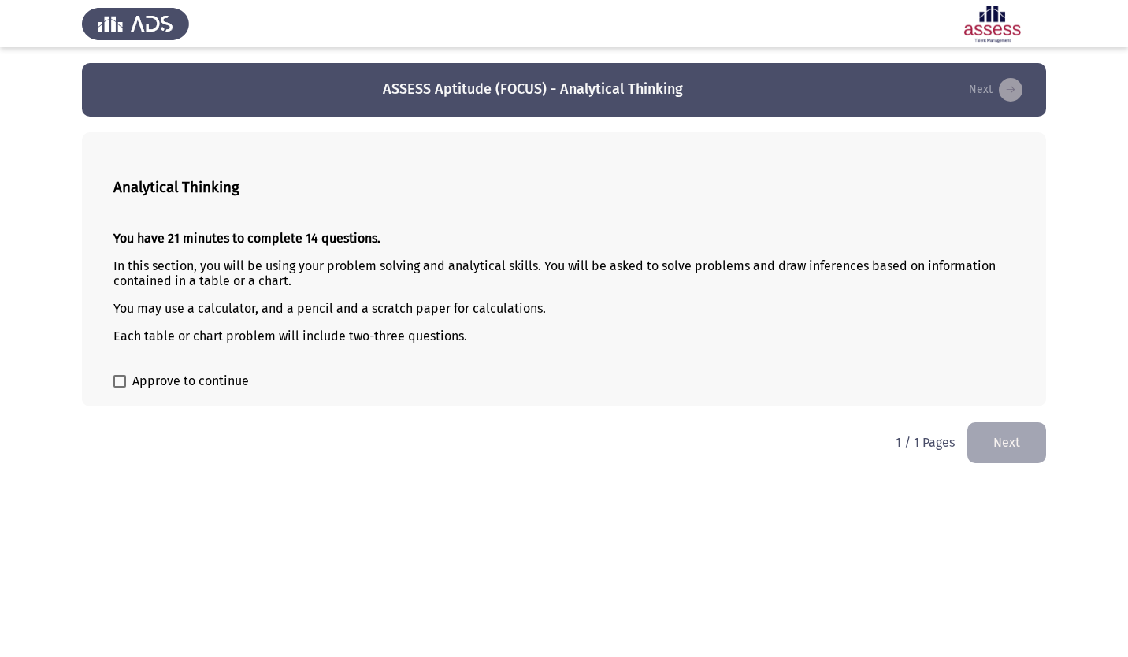
click at [122, 379] on span at bounding box center [119, 381] width 13 height 13
click at [120, 388] on input "Approve to continue" at bounding box center [119, 388] width 1 height 1
checkbox input "true"
click at [986, 441] on button "Next" at bounding box center [1006, 442] width 79 height 40
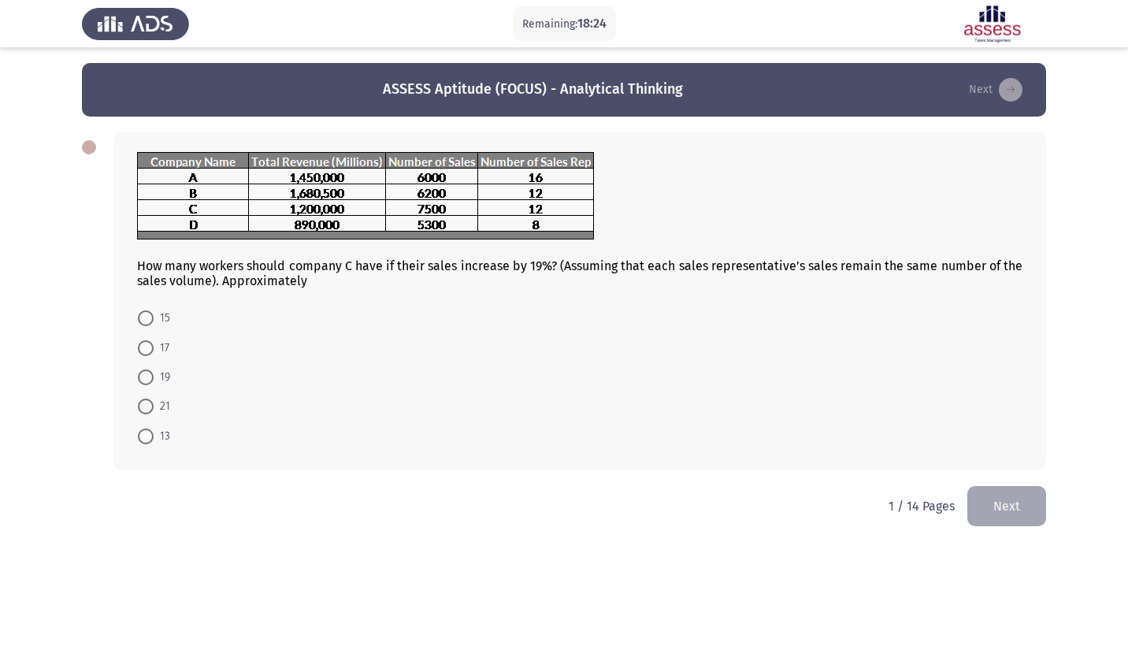
click at [144, 315] on span at bounding box center [146, 318] width 16 height 16
click at [144, 315] on input "15" at bounding box center [146, 318] width 16 height 16
radio input "true"
click at [986, 509] on button "Next" at bounding box center [1006, 504] width 79 height 40
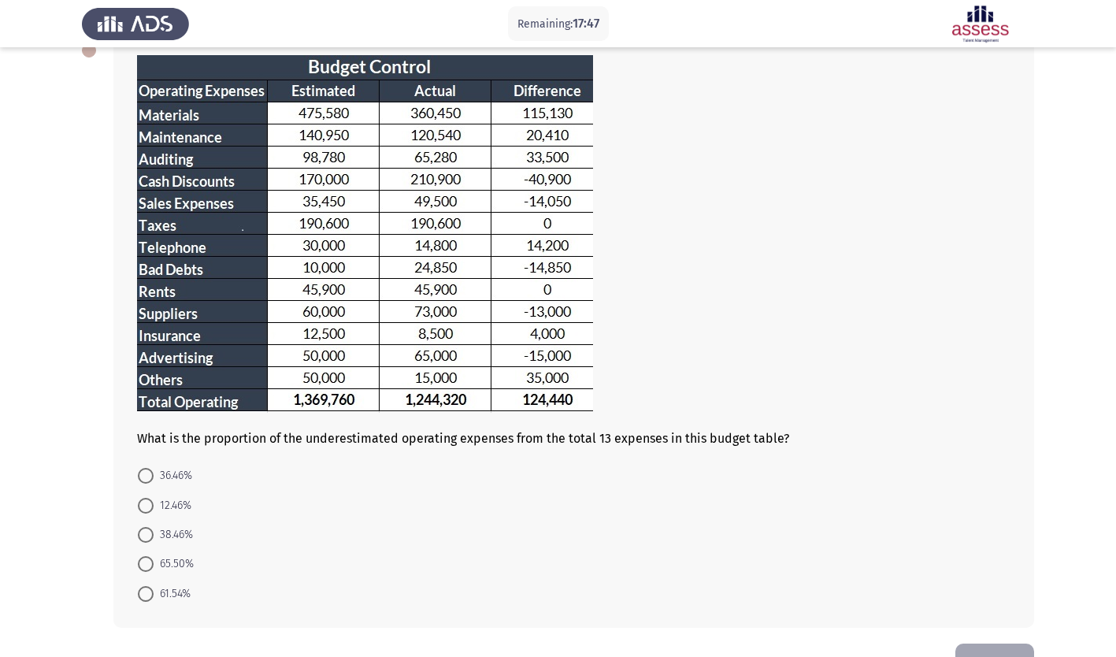
scroll to position [87, 0]
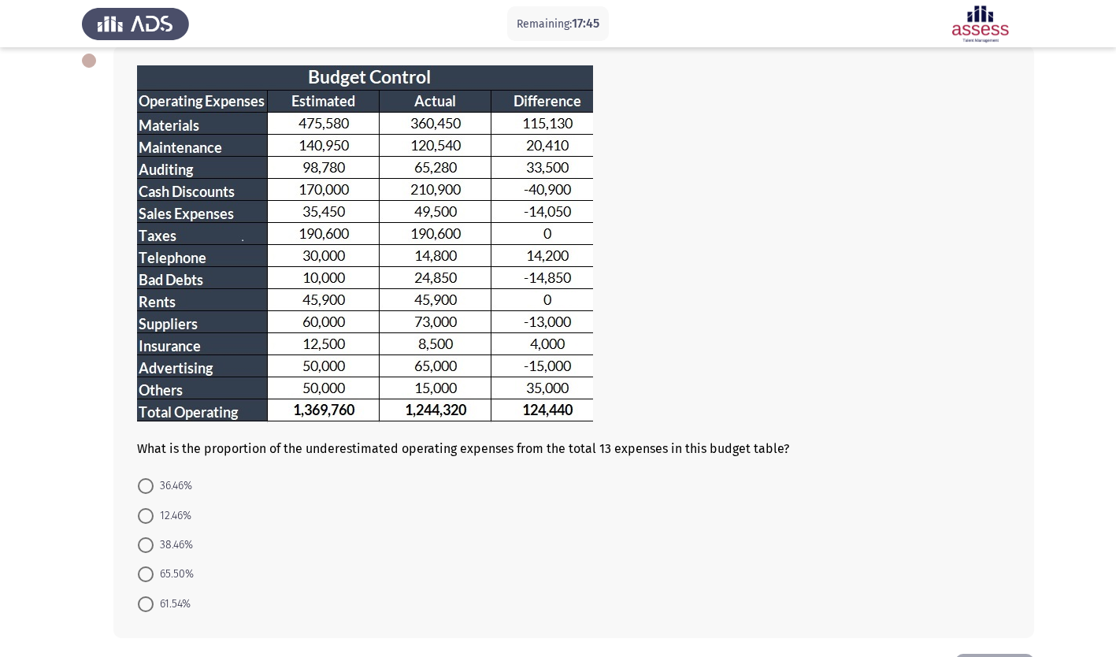
click at [30, 378] on app-assessment-container "Remaining: 17:45 ASSESS Aptitude (FOCUS) - Analytical Thinking Next What is the…" at bounding box center [558, 314] width 1116 height 677
click at [100, 275] on div "What is the proportion of the underestimated operating expenses from the total …" at bounding box center [558, 342] width 952 height 624
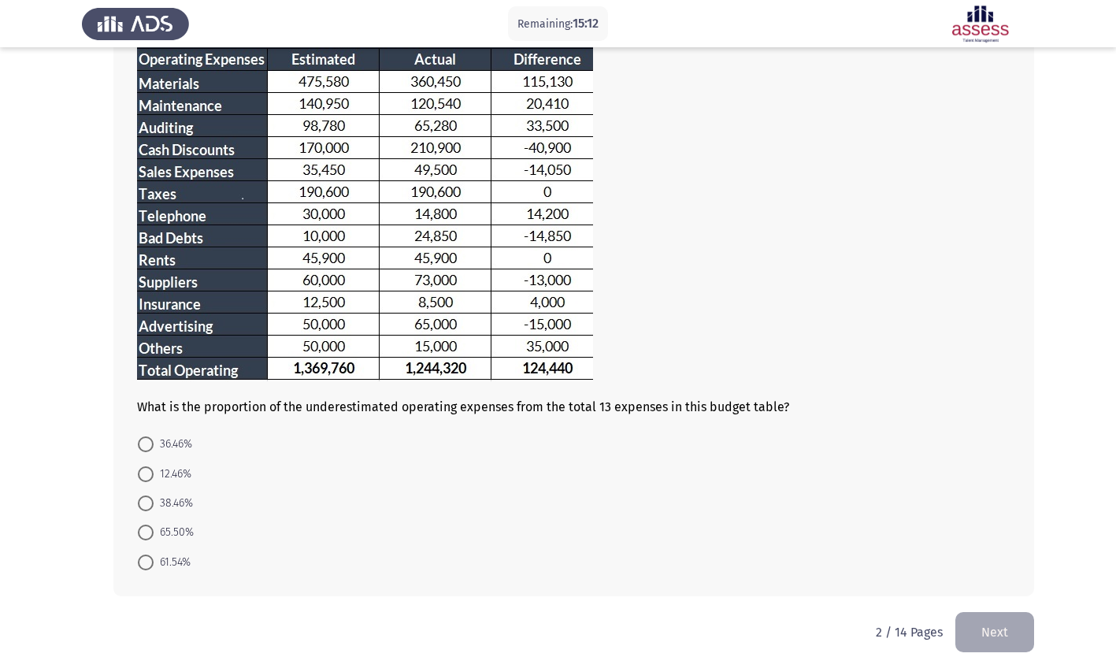
scroll to position [131, 0]
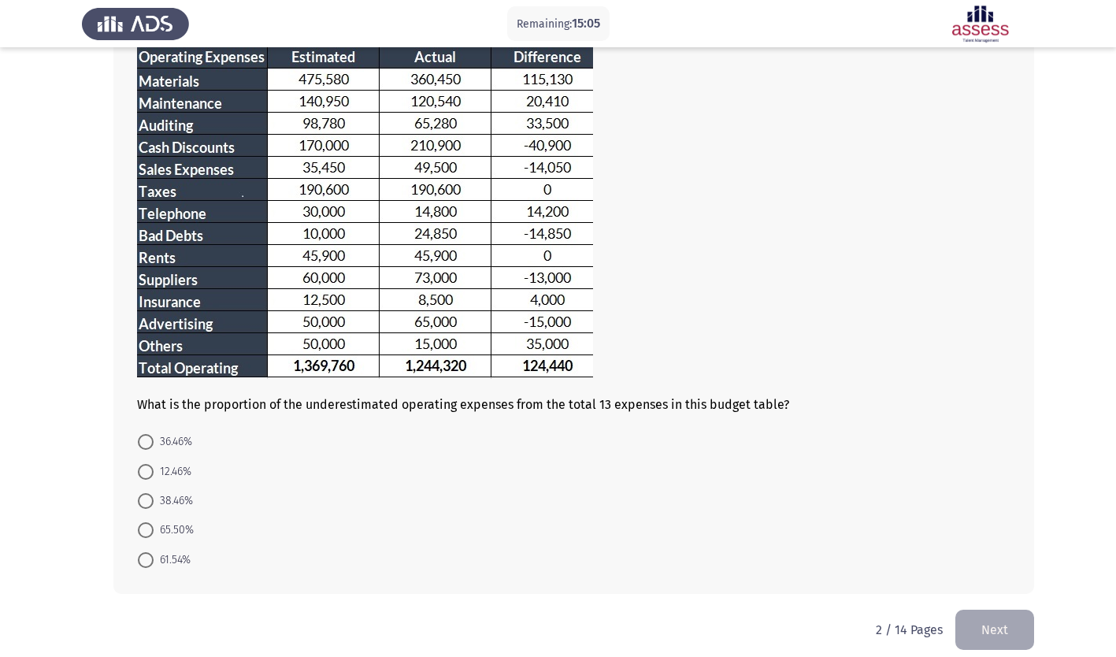
click at [143, 469] on span at bounding box center [146, 472] width 16 height 16
click at [143, 469] on input "12.46%" at bounding box center [146, 472] width 16 height 16
radio input "true"
click at [1003, 636] on button "Next" at bounding box center [994, 628] width 79 height 40
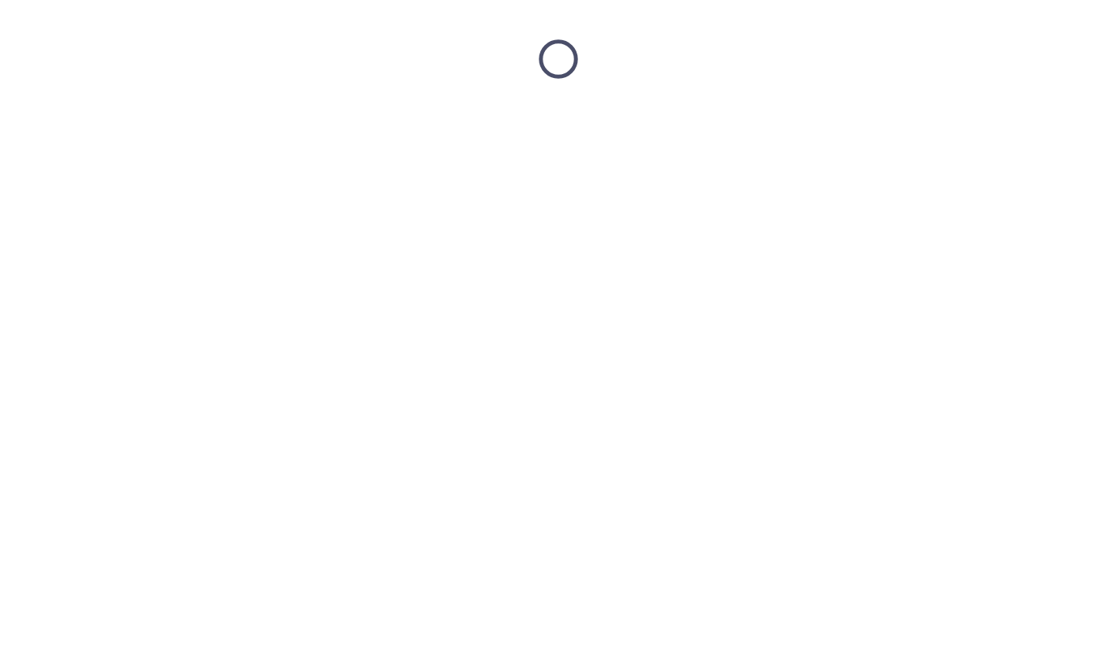
scroll to position [0, 0]
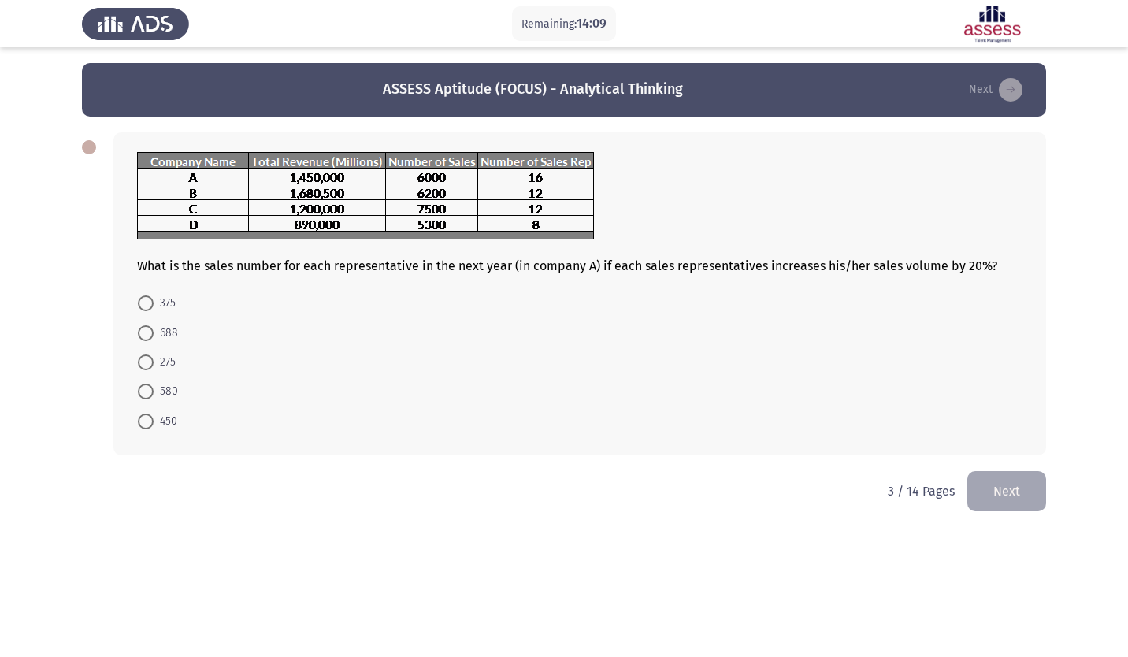
click at [154, 430] on span "450" at bounding box center [166, 421] width 24 height 19
click at [154, 429] on input "450" at bounding box center [146, 421] width 16 height 16
radio input "true"
click at [1002, 491] on button "Next" at bounding box center [1006, 489] width 79 height 40
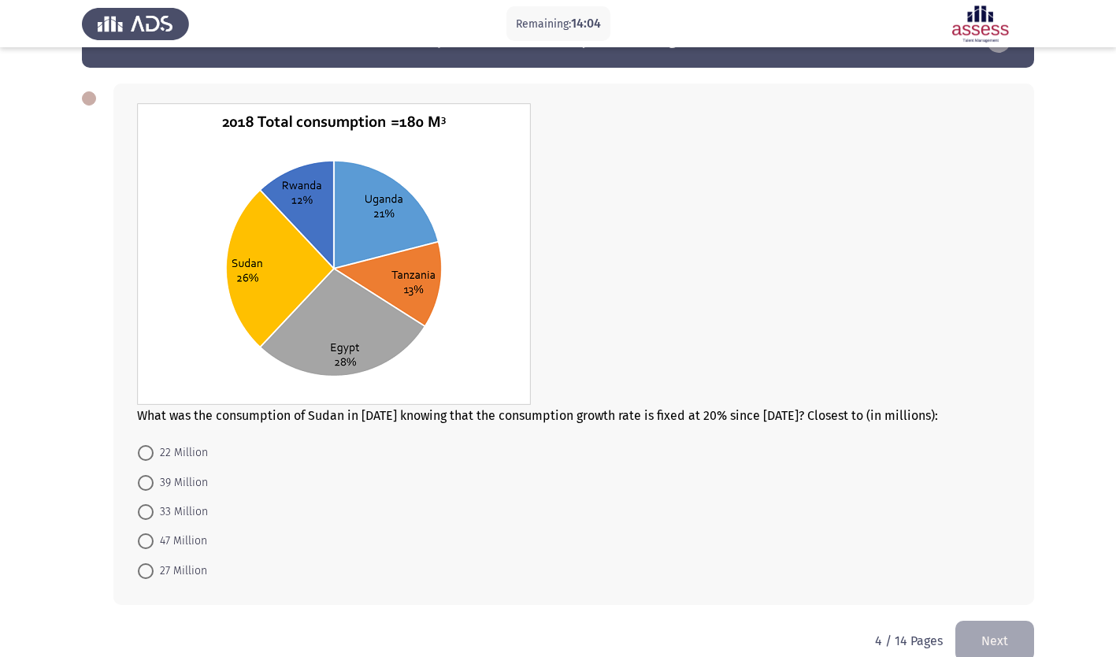
scroll to position [50, 0]
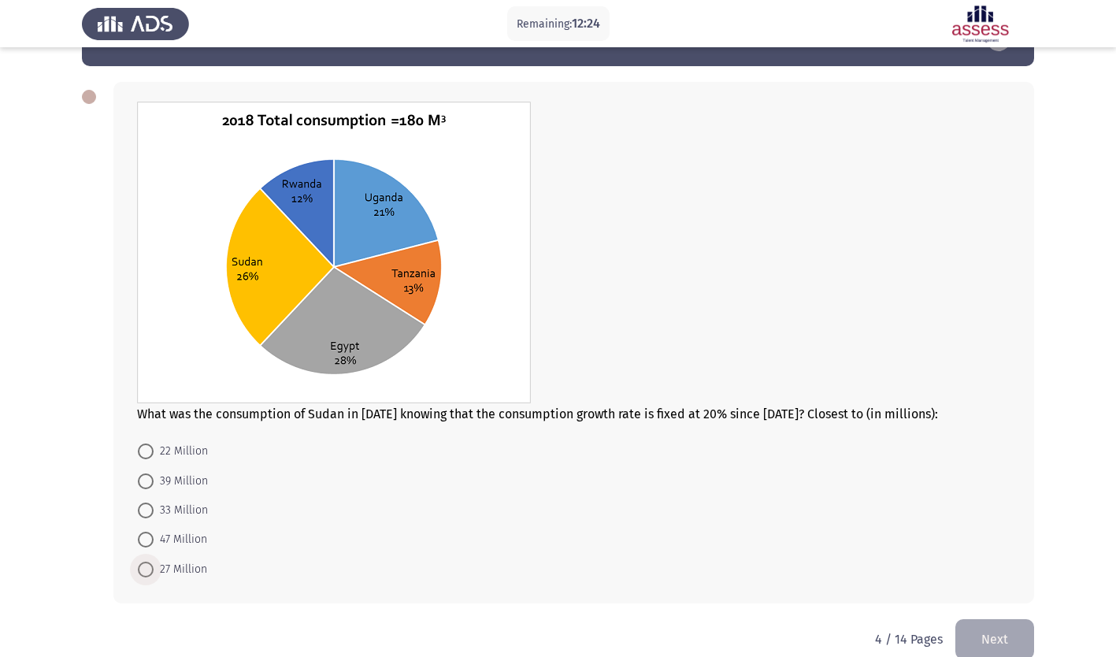
click at [142, 572] on span at bounding box center [146, 570] width 16 height 16
click at [142, 572] on input "27 Million" at bounding box center [146, 570] width 16 height 16
radio input "true"
click at [1007, 634] on button "Next" at bounding box center [994, 637] width 79 height 40
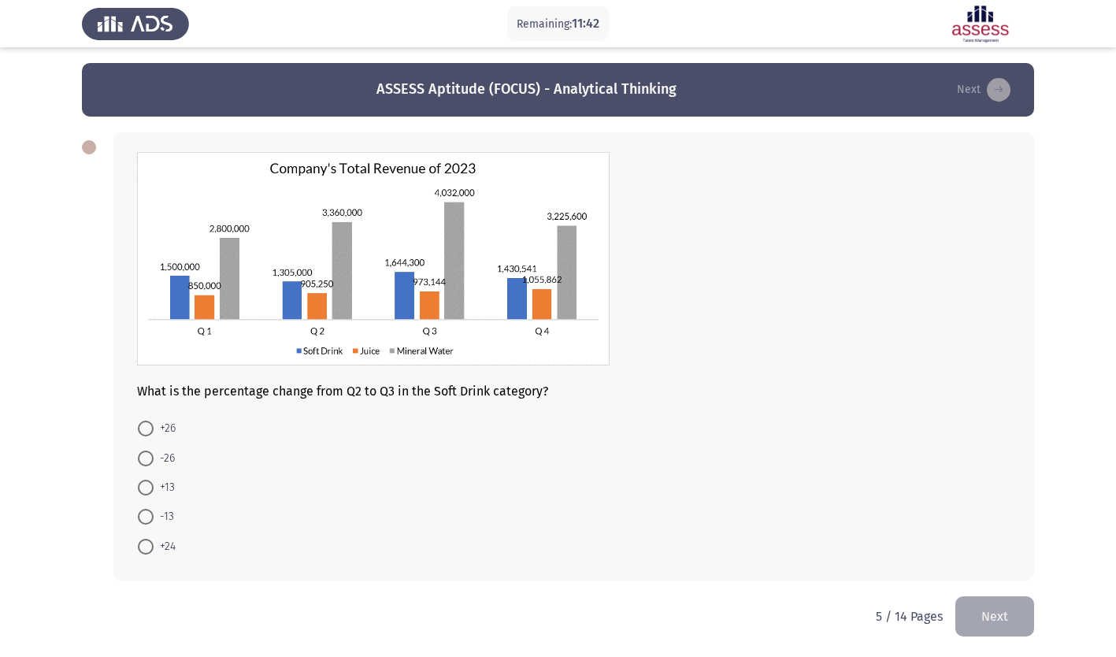
click at [139, 430] on span at bounding box center [146, 429] width 16 height 16
click at [139, 430] on input "+26" at bounding box center [146, 429] width 16 height 16
radio input "true"
click at [988, 610] on button "Next" at bounding box center [994, 615] width 79 height 40
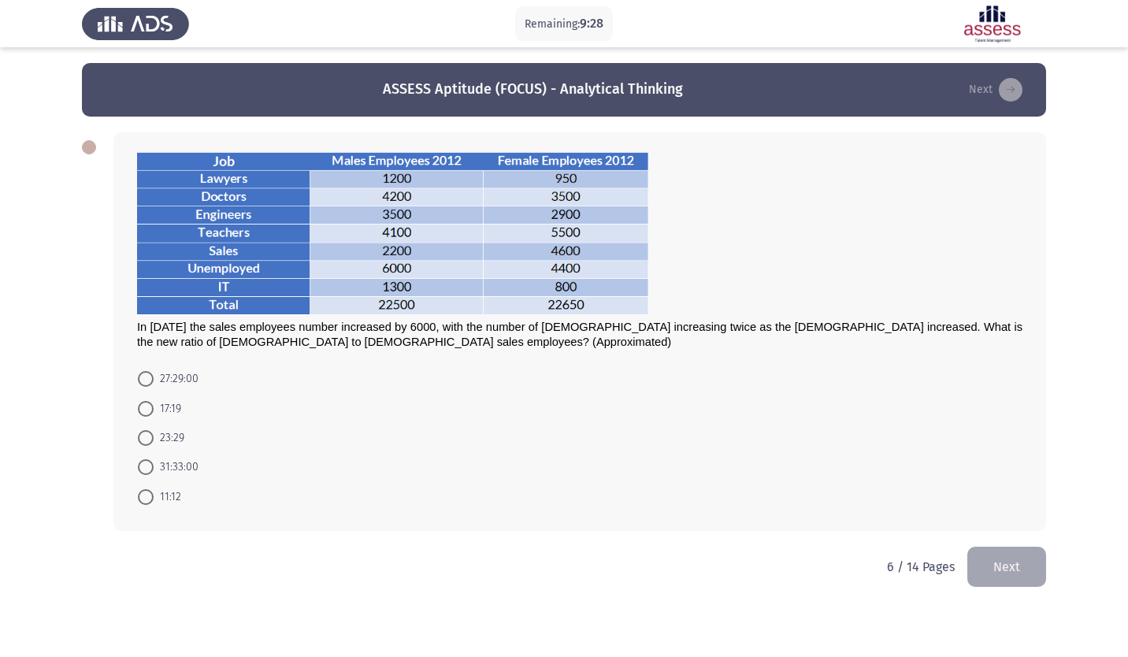
click at [136, 499] on mat-radio-button "11:12" at bounding box center [160, 495] width 64 height 29
click at [151, 498] on span at bounding box center [146, 497] width 16 height 16
click at [151, 498] on input "11:12" at bounding box center [146, 497] width 16 height 16
radio input "true"
click at [1014, 569] on button "Next" at bounding box center [1006, 565] width 79 height 40
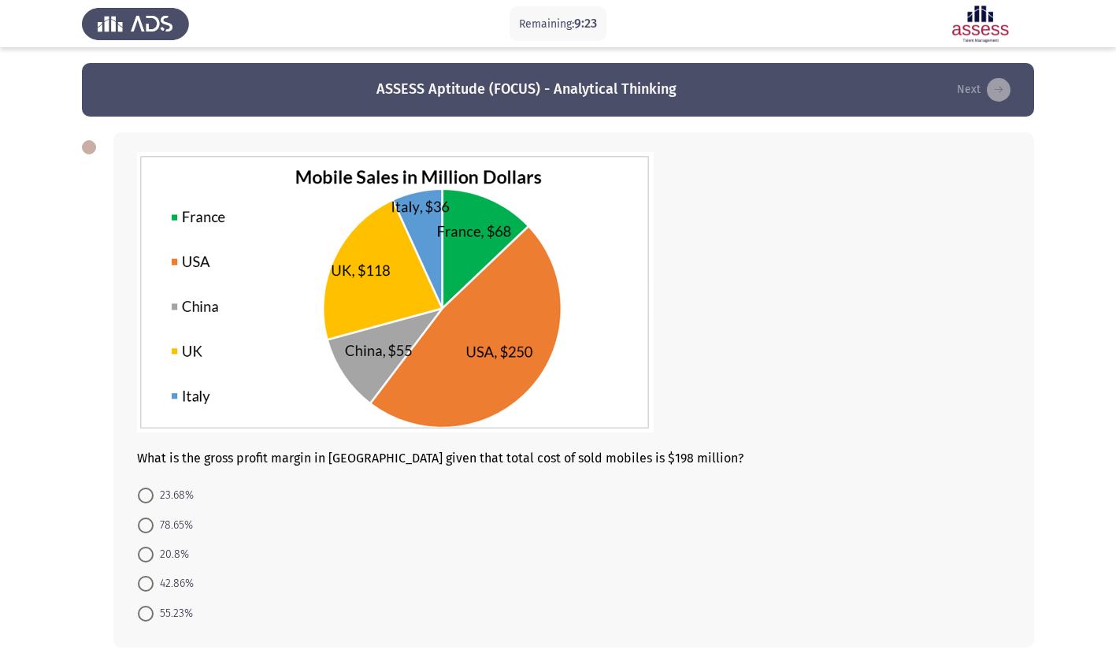
scroll to position [69, 0]
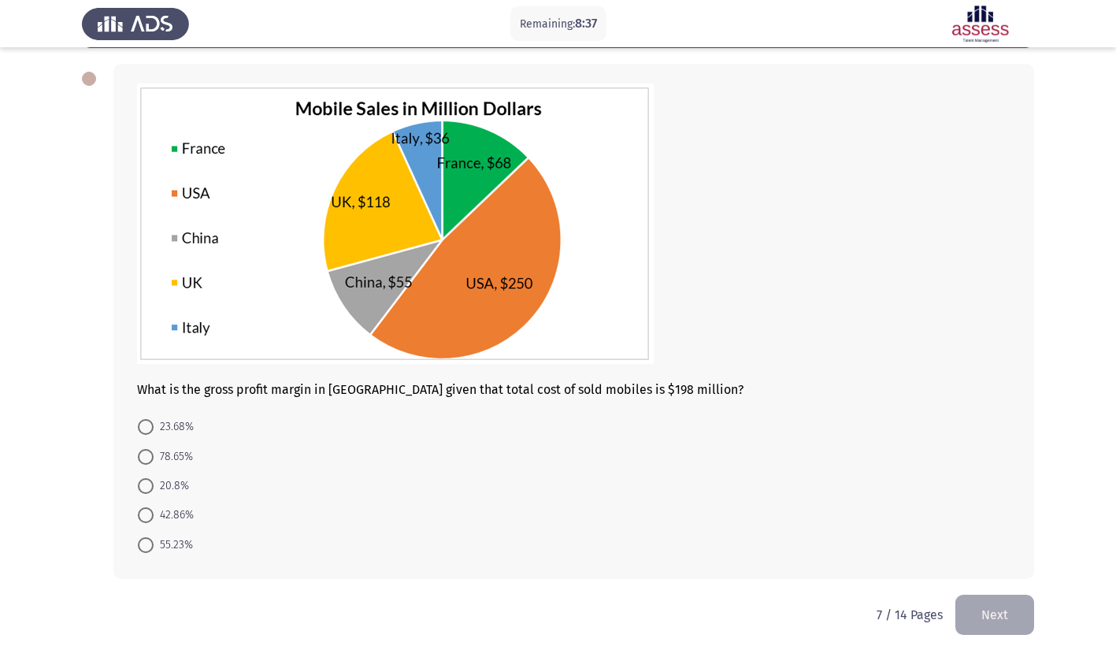
click at [150, 451] on span at bounding box center [146, 457] width 16 height 16
click at [150, 451] on input "78.65%" at bounding box center [146, 457] width 16 height 16
radio input "true"
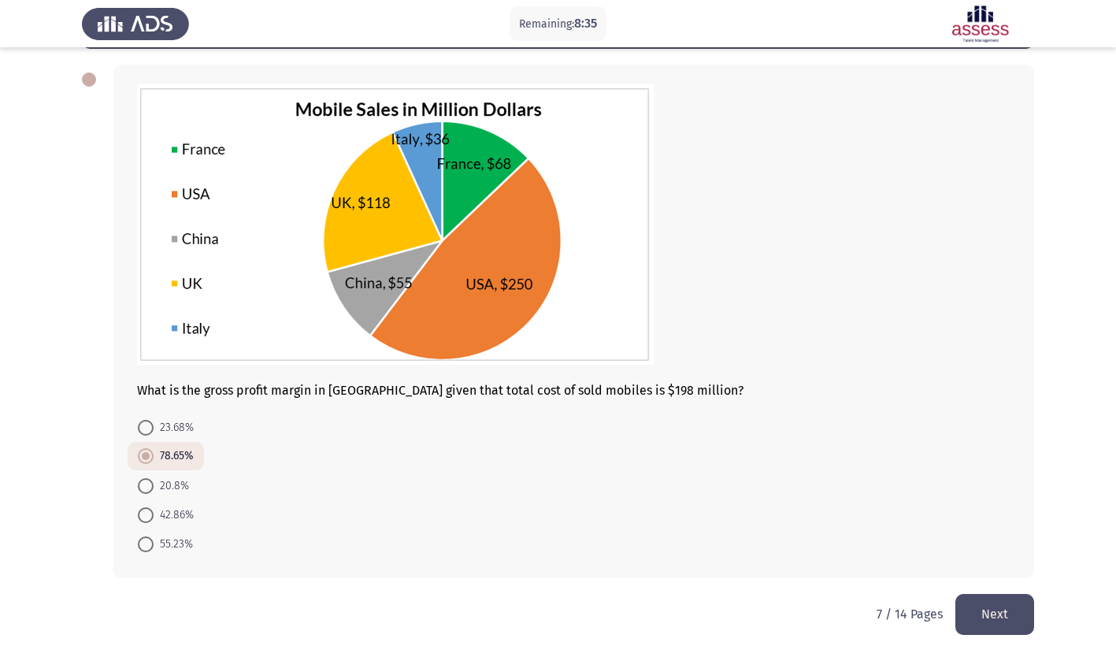
click at [987, 628] on button "Next" at bounding box center [994, 614] width 79 height 40
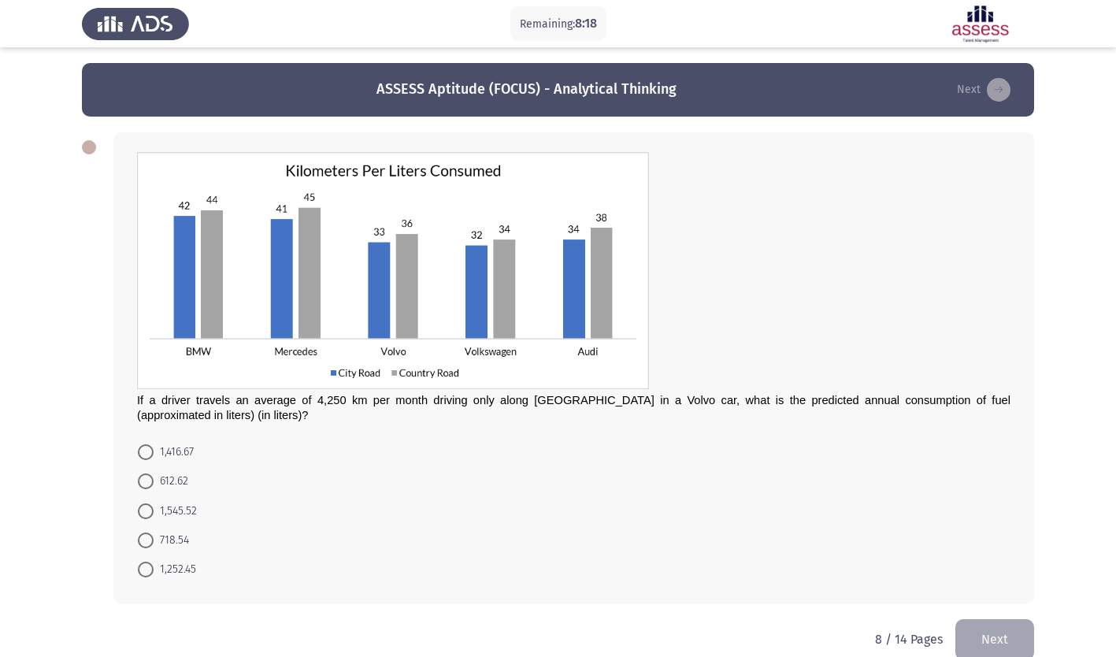
click at [409, 320] on img at bounding box center [393, 270] width 512 height 237
click at [11, 355] on app-assessment-container "Remaining: 7:57 ASSESS Aptitude (FOCUS) - Analytical Thinking Next If a driver …" at bounding box center [558, 341] width 1116 height 556
click at [146, 449] on span at bounding box center [146, 452] width 16 height 16
click at [146, 449] on input "1,416.67" at bounding box center [146, 452] width 16 height 16
radio input "true"
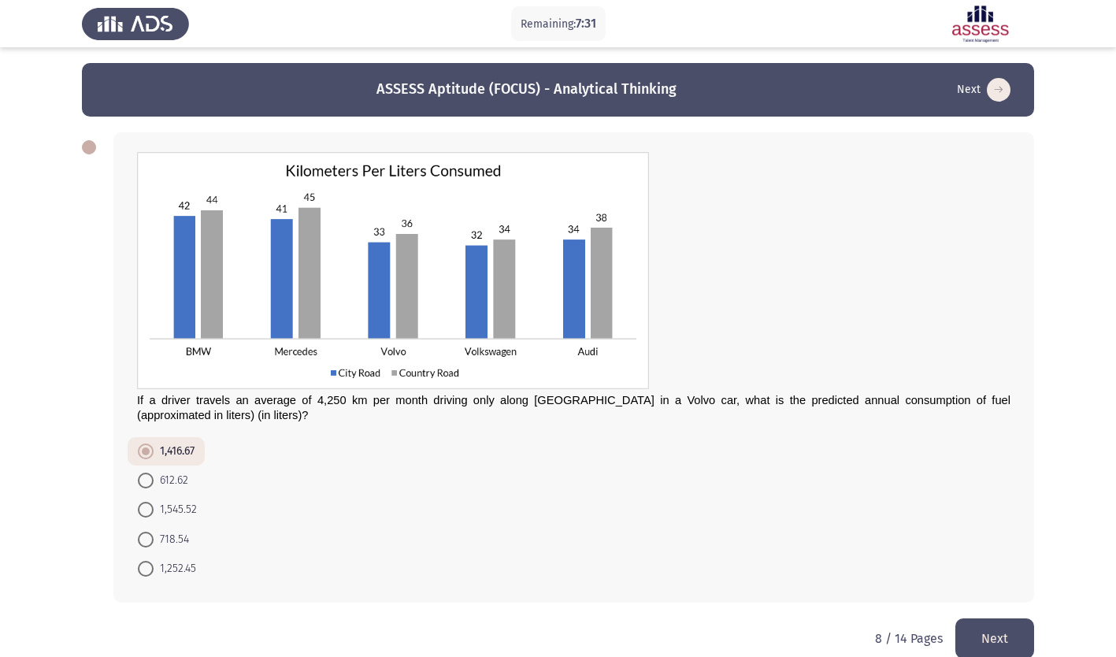
click at [1002, 640] on button "Next" at bounding box center [994, 638] width 79 height 40
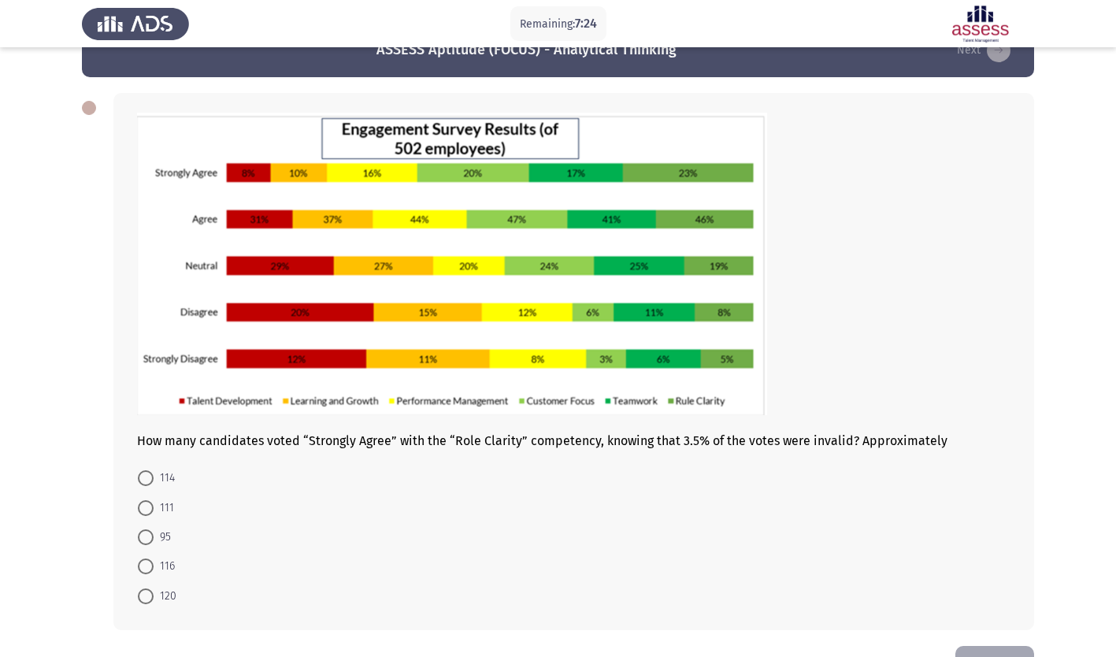
scroll to position [39, 0]
click at [673, 409] on img at bounding box center [452, 264] width 630 height 302
click at [146, 508] on span at bounding box center [146, 508] width 0 height 0
click at [146, 507] on input "111" at bounding box center [146, 508] width 16 height 16
radio input "true"
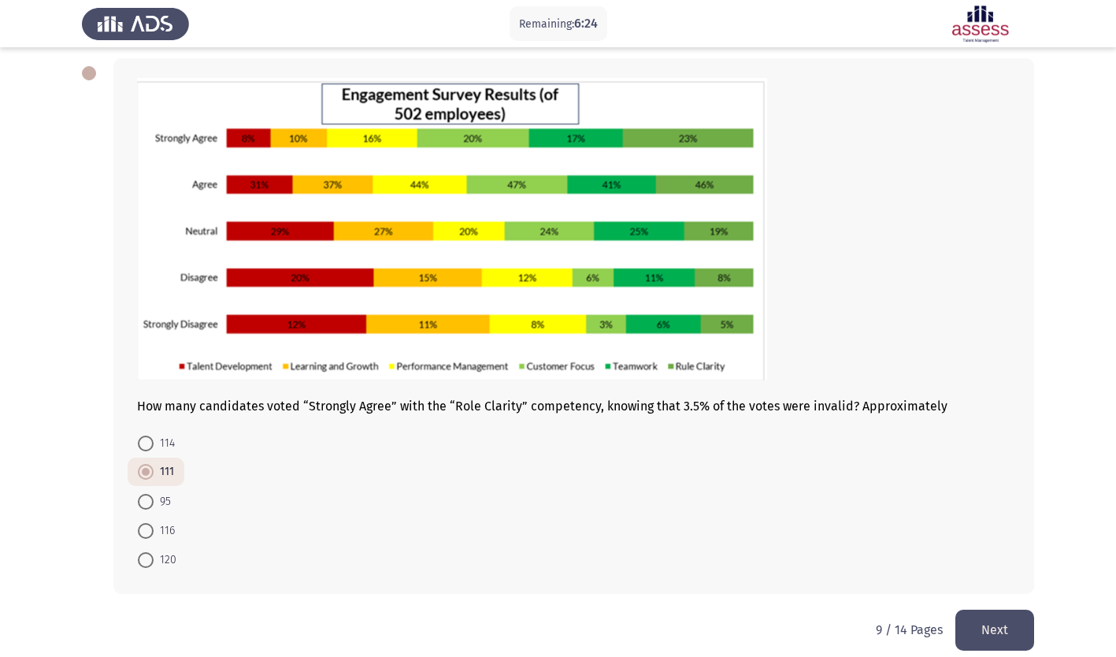
scroll to position [90, 0]
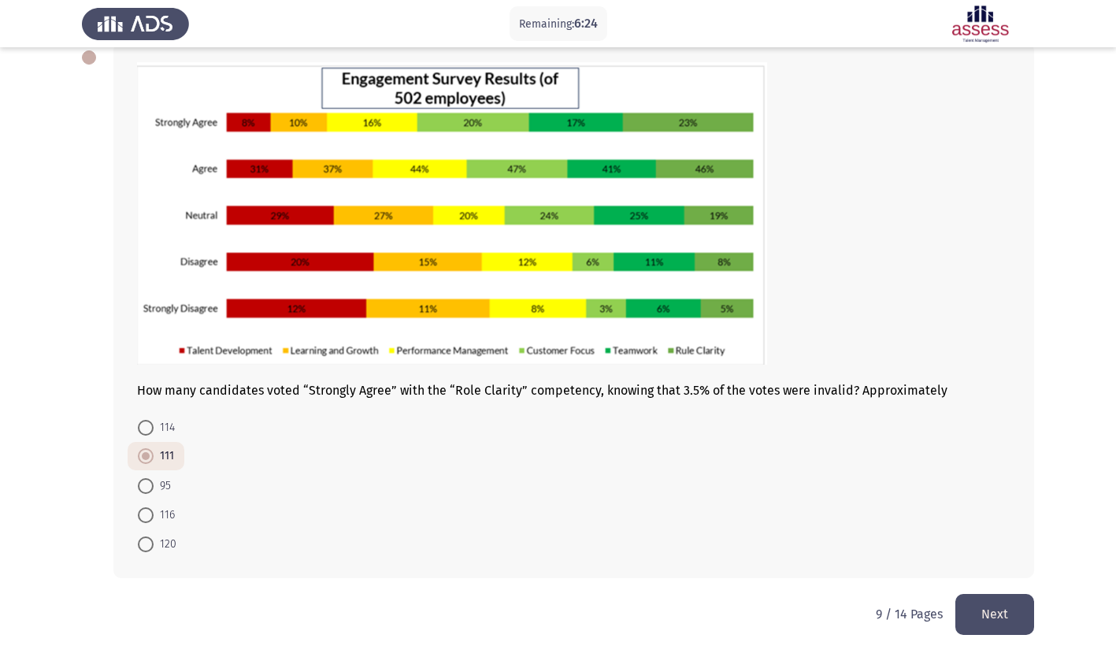
click at [989, 614] on button "Next" at bounding box center [994, 614] width 79 height 40
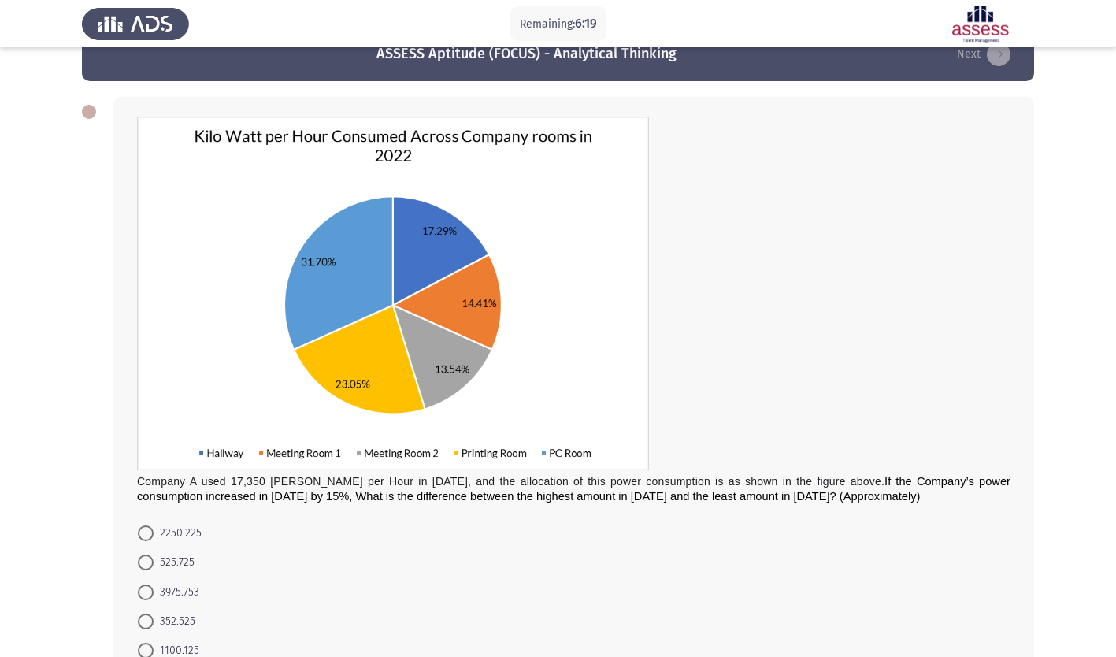
scroll to position [58, 0]
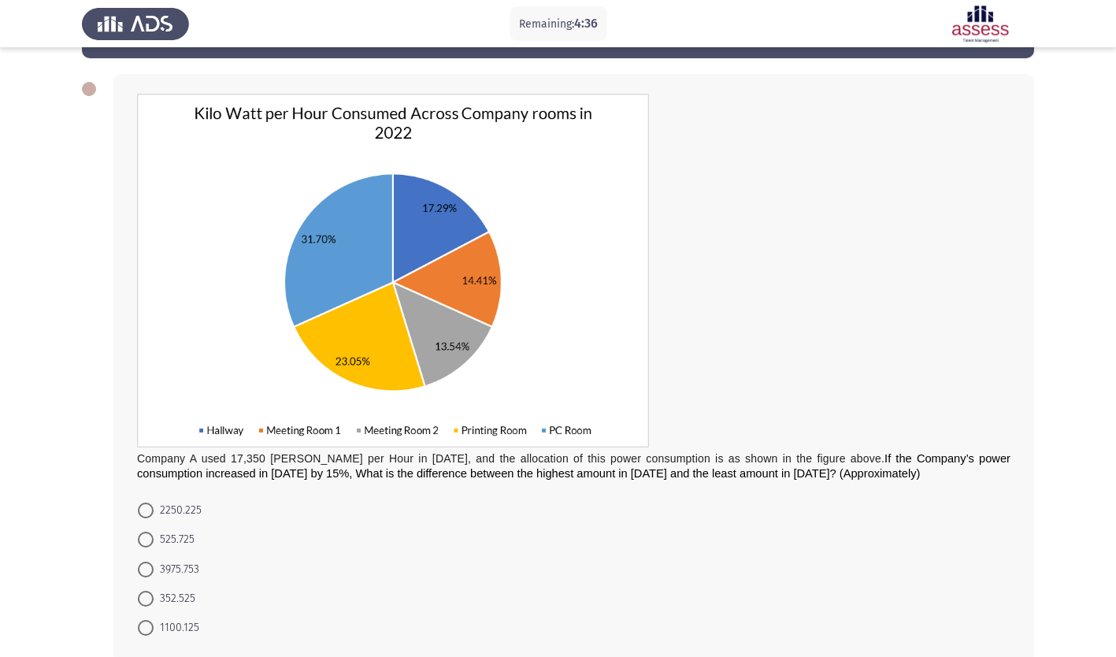
click at [132, 552] on mat-radio-button "525.725" at bounding box center [166, 539] width 77 height 29
click at [146, 569] on span at bounding box center [146, 569] width 0 height 0
click at [146, 569] on input "3975.753" at bounding box center [146, 570] width 16 height 16
radio input "true"
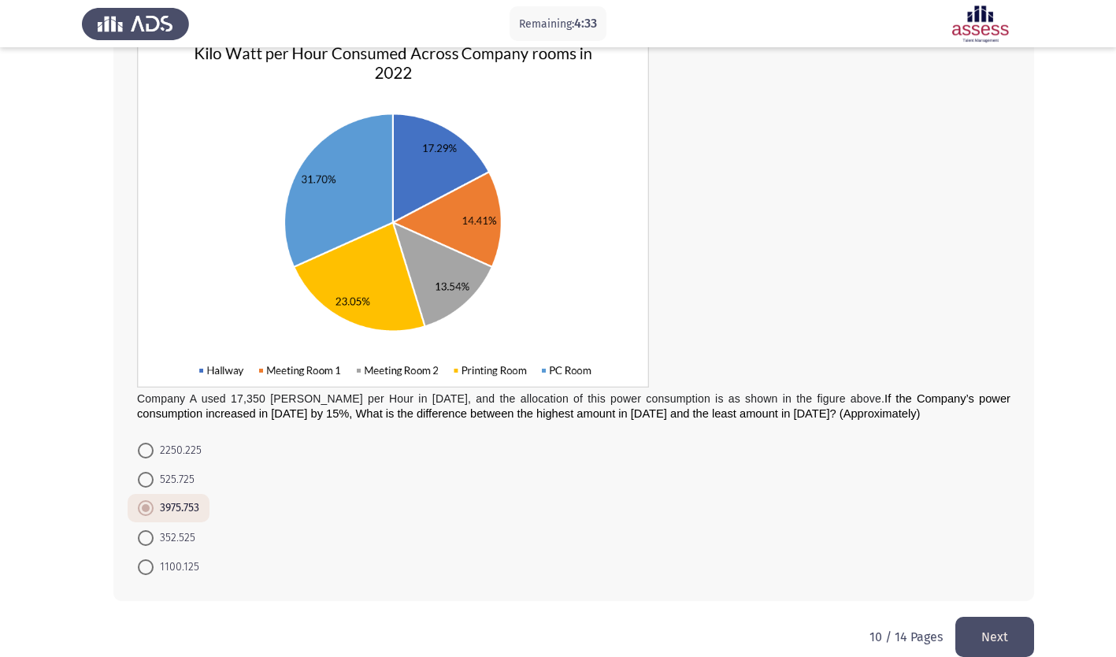
click at [1003, 639] on button "Next" at bounding box center [994, 637] width 79 height 40
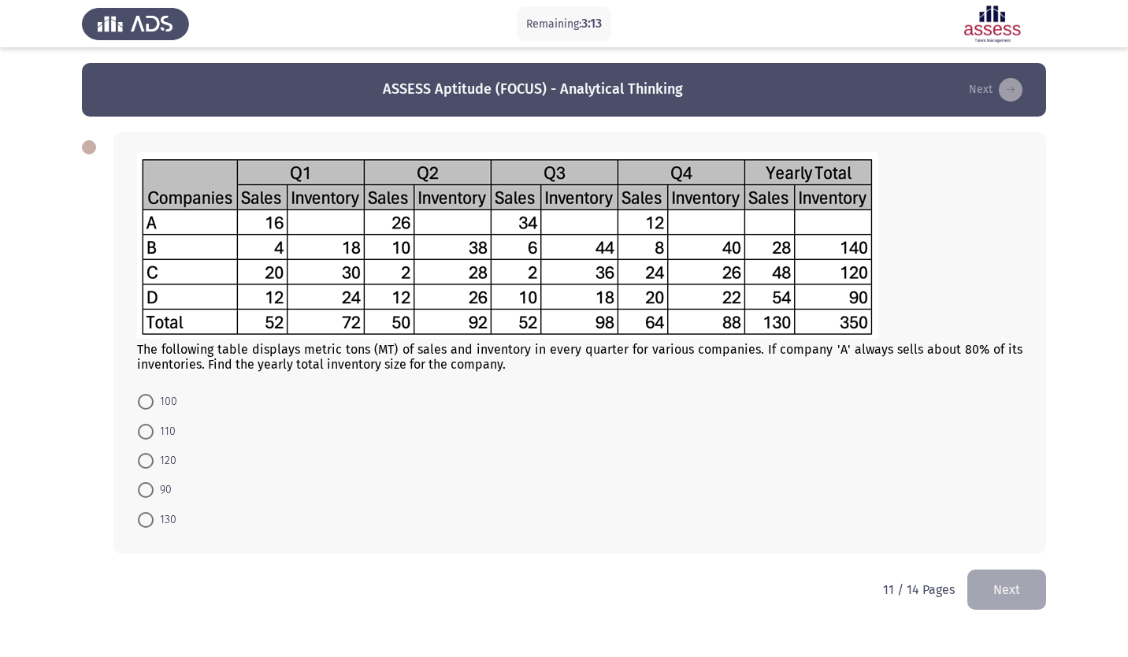
click at [143, 492] on span at bounding box center [146, 490] width 16 height 16
click at [143, 492] on input "90" at bounding box center [146, 490] width 16 height 16
radio input "true"
click at [1022, 591] on button "Next" at bounding box center [1006, 588] width 79 height 40
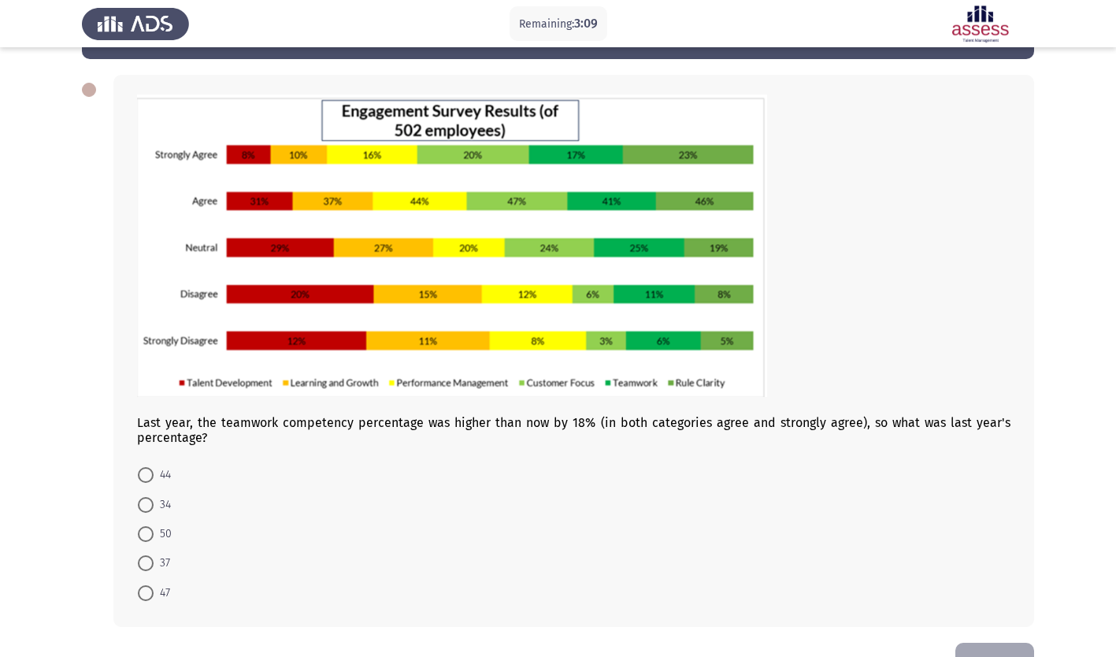
scroll to position [84, 0]
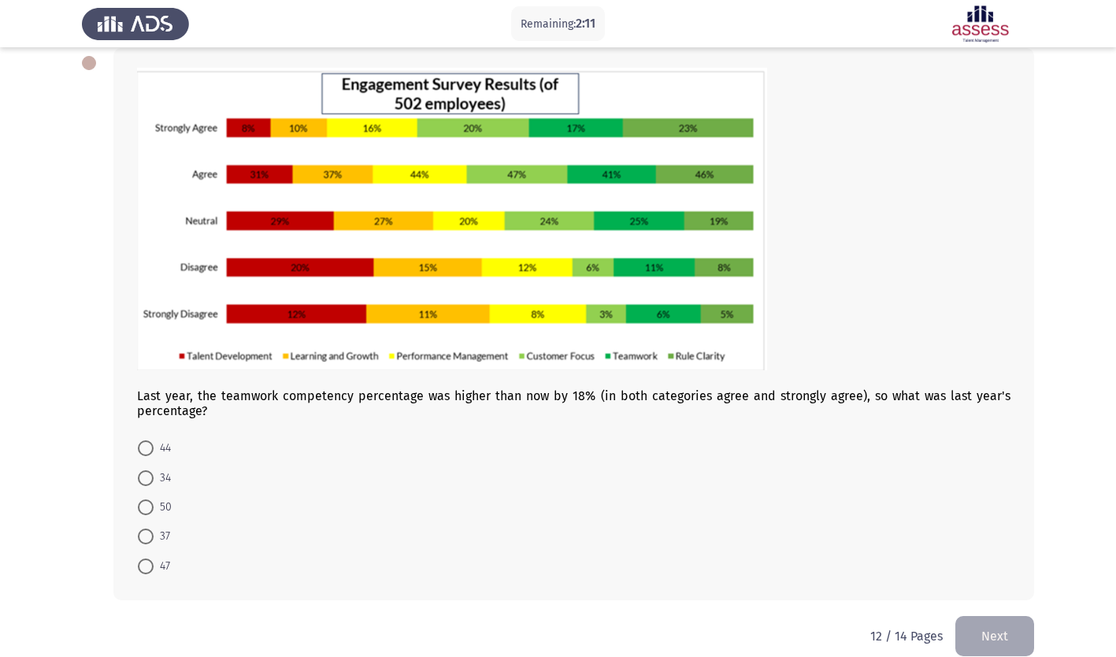
click at [147, 477] on span at bounding box center [146, 478] width 16 height 16
click at [147, 477] on input "34" at bounding box center [146, 478] width 16 height 16
radio input "true"
click at [982, 631] on button "Next" at bounding box center [994, 634] width 79 height 40
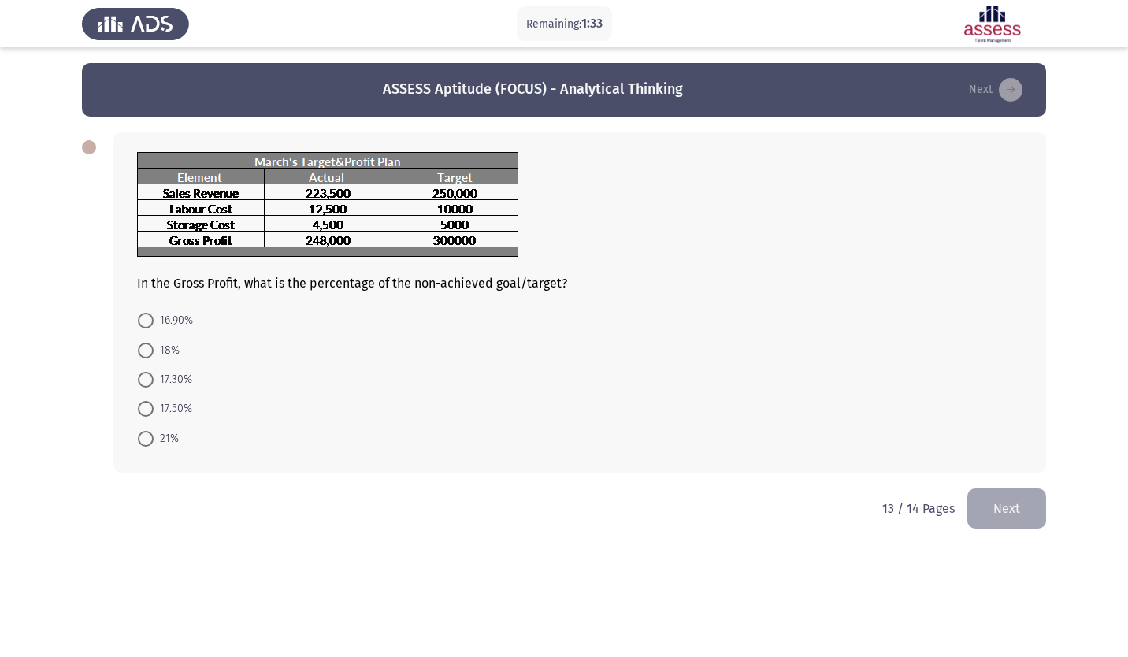
click at [142, 376] on span at bounding box center [146, 380] width 16 height 16
click at [142, 376] on input "17.30%" at bounding box center [146, 380] width 16 height 16
radio input "true"
click at [992, 525] on button "Next" at bounding box center [1006, 507] width 79 height 40
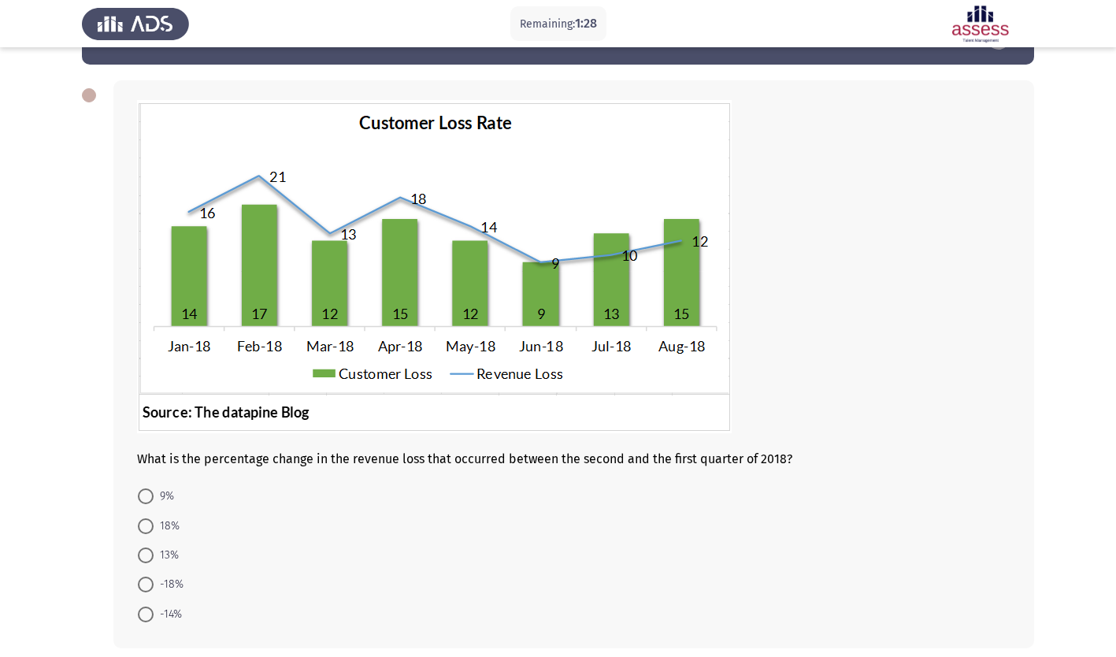
scroll to position [51, 0]
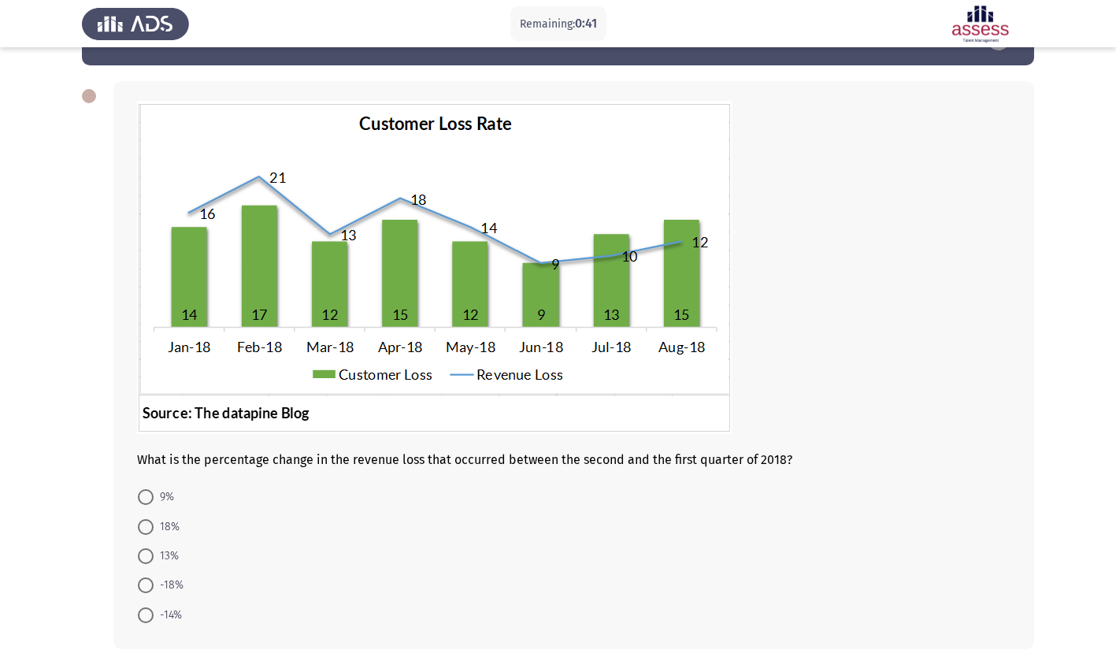
click at [139, 579] on span at bounding box center [146, 585] width 16 height 16
click at [139, 579] on input "-18%" at bounding box center [146, 585] width 16 height 16
radio input "true"
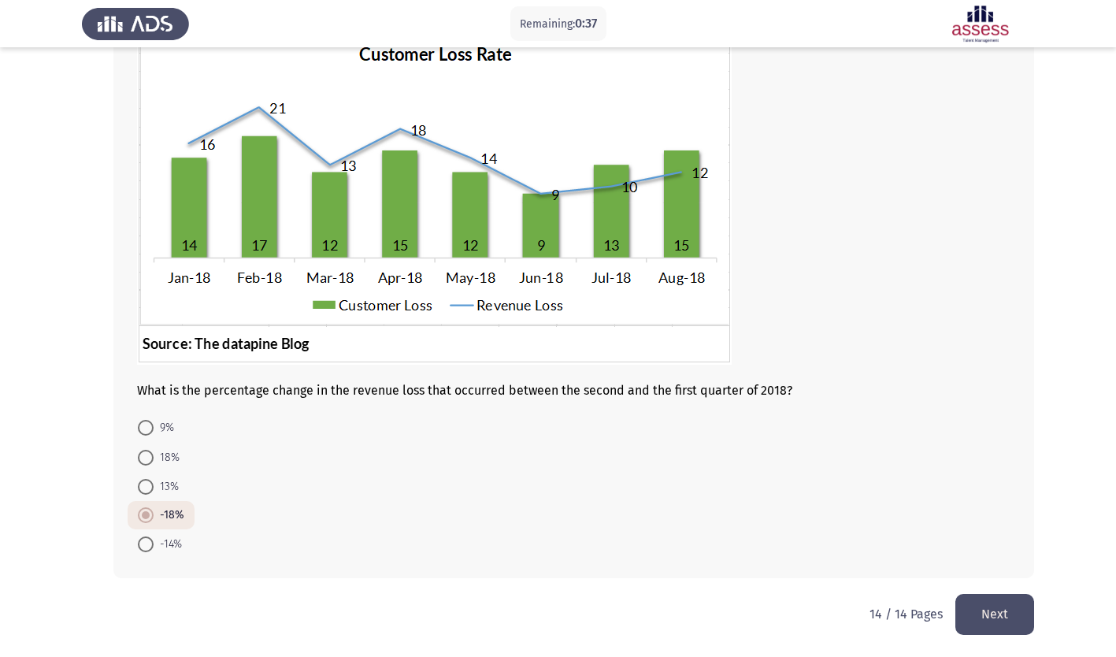
click at [992, 606] on button "Next" at bounding box center [994, 614] width 79 height 40
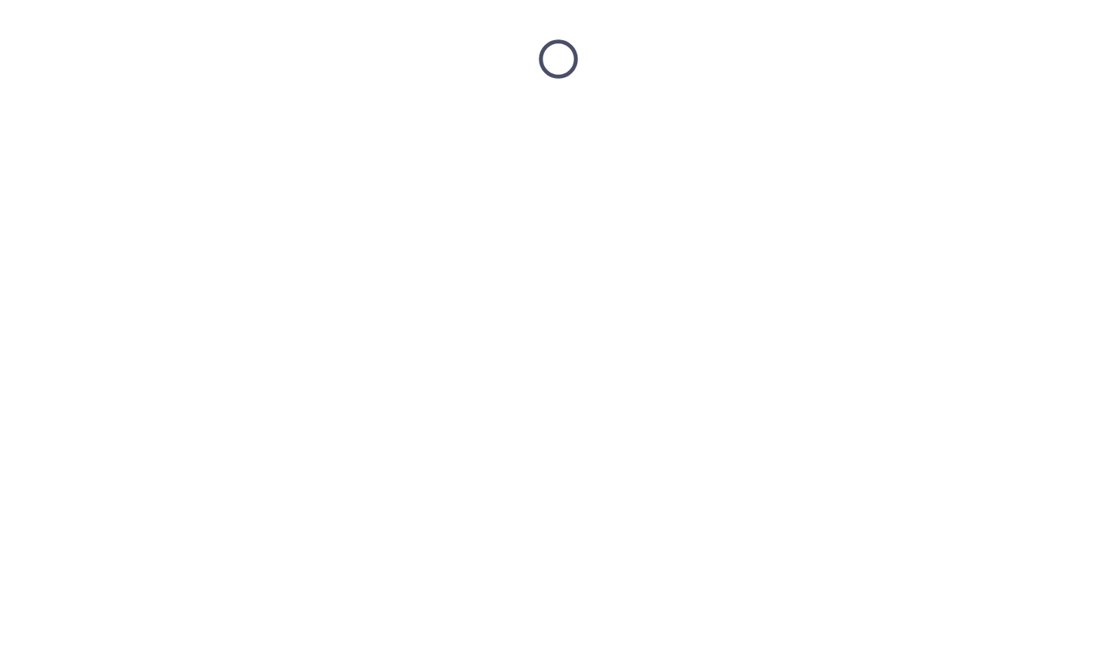
scroll to position [0, 0]
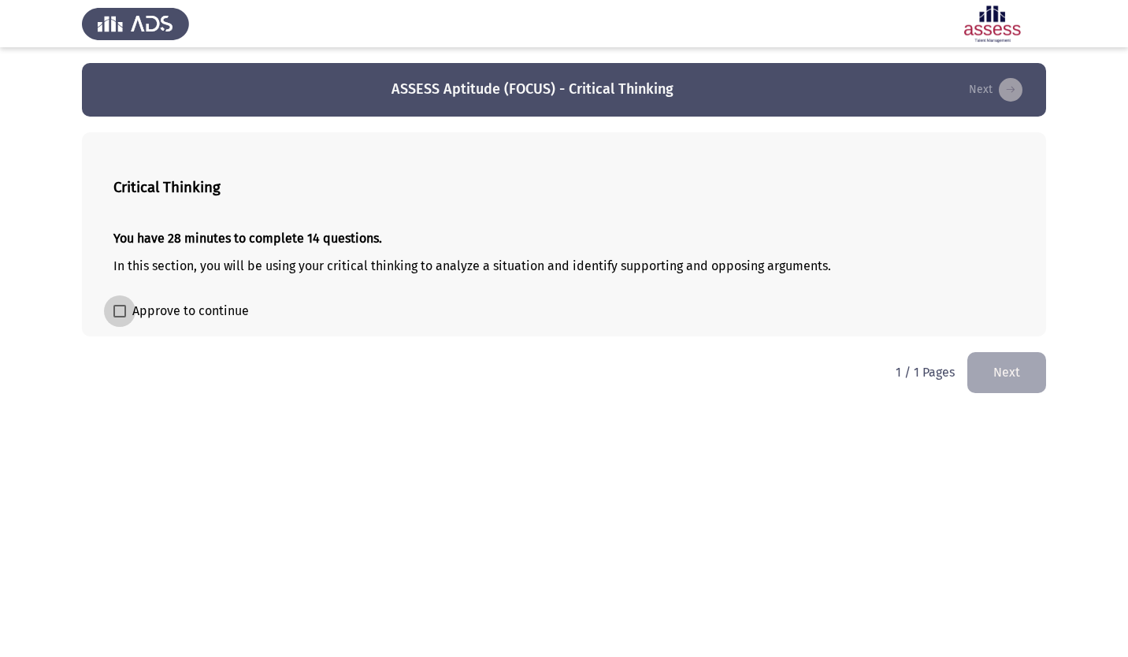
click at [117, 312] on span at bounding box center [119, 311] width 13 height 13
click at [119, 317] on input "Approve to continue" at bounding box center [119, 317] width 1 height 1
checkbox input "true"
click at [1011, 384] on button "Next" at bounding box center [1006, 372] width 79 height 40
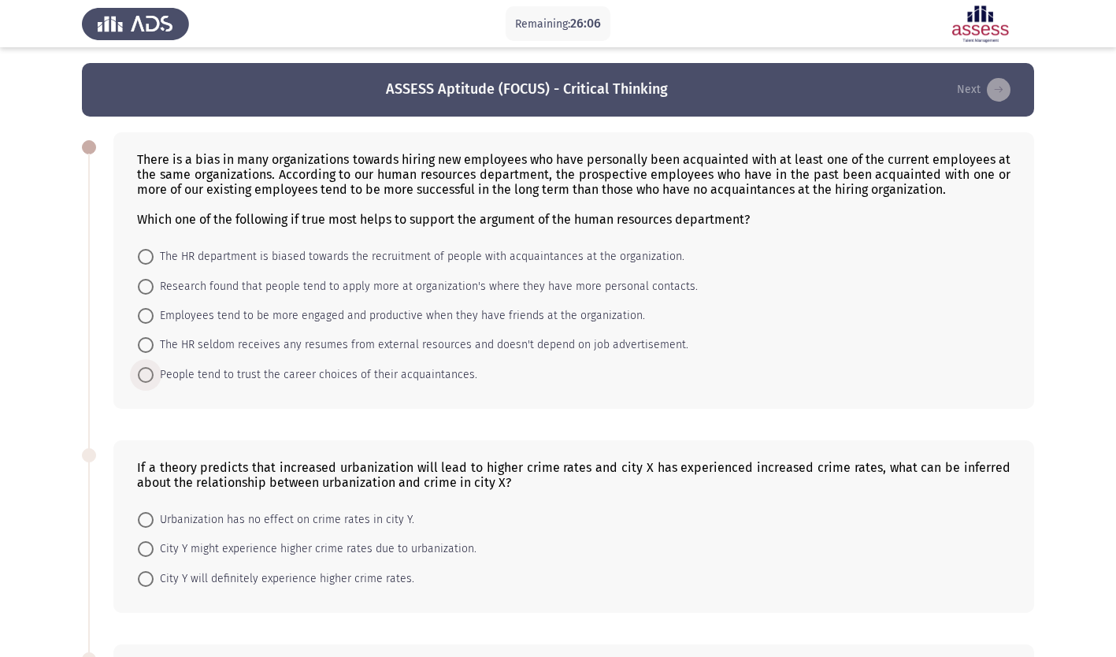
click at [148, 373] on span at bounding box center [146, 375] width 16 height 16
click at [148, 373] on input "People tend to trust the career choices of their acquaintances." at bounding box center [146, 375] width 16 height 16
radio input "true"
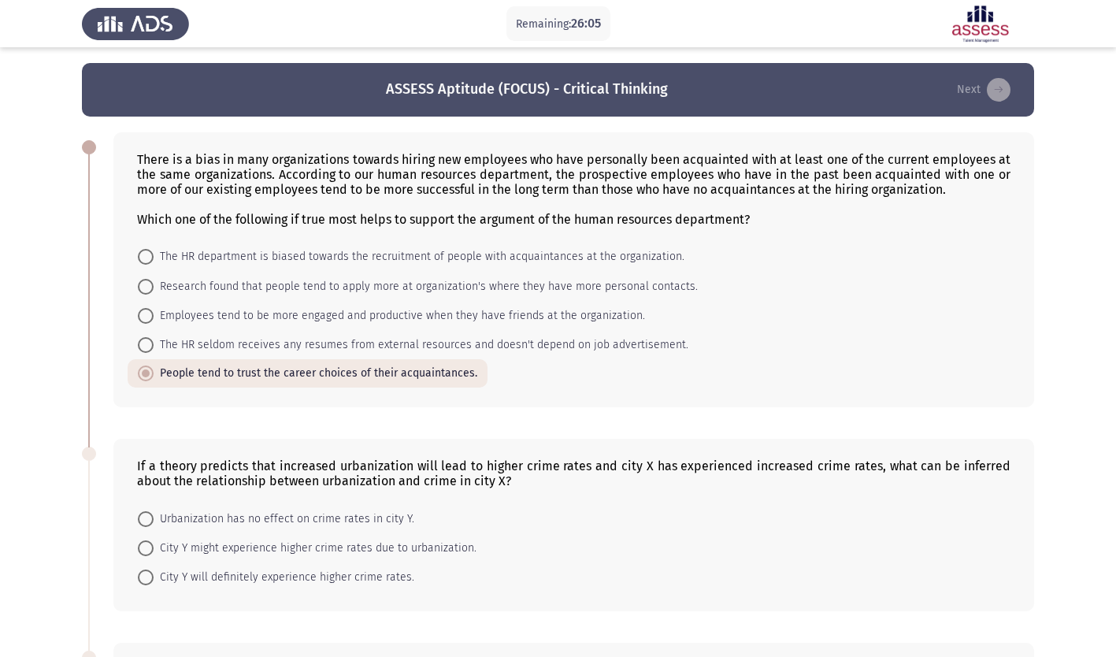
scroll to position [217, 0]
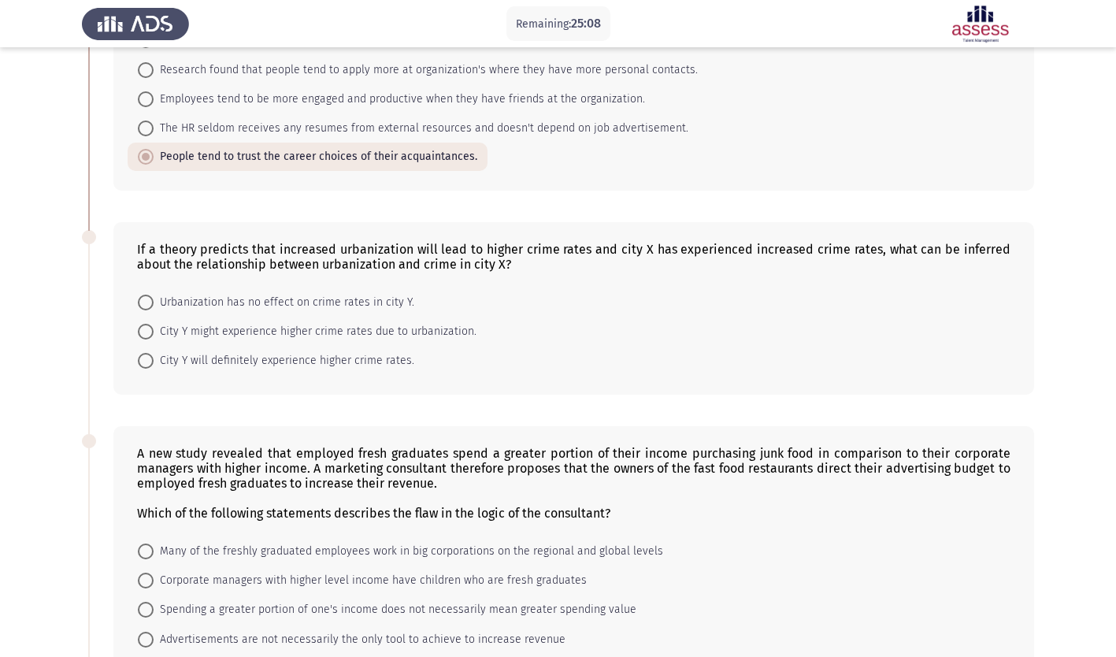
click at [142, 360] on span at bounding box center [146, 361] width 16 height 16
click at [142, 360] on input "City Y will definitely experience higher crime rates." at bounding box center [146, 361] width 16 height 16
radio input "true"
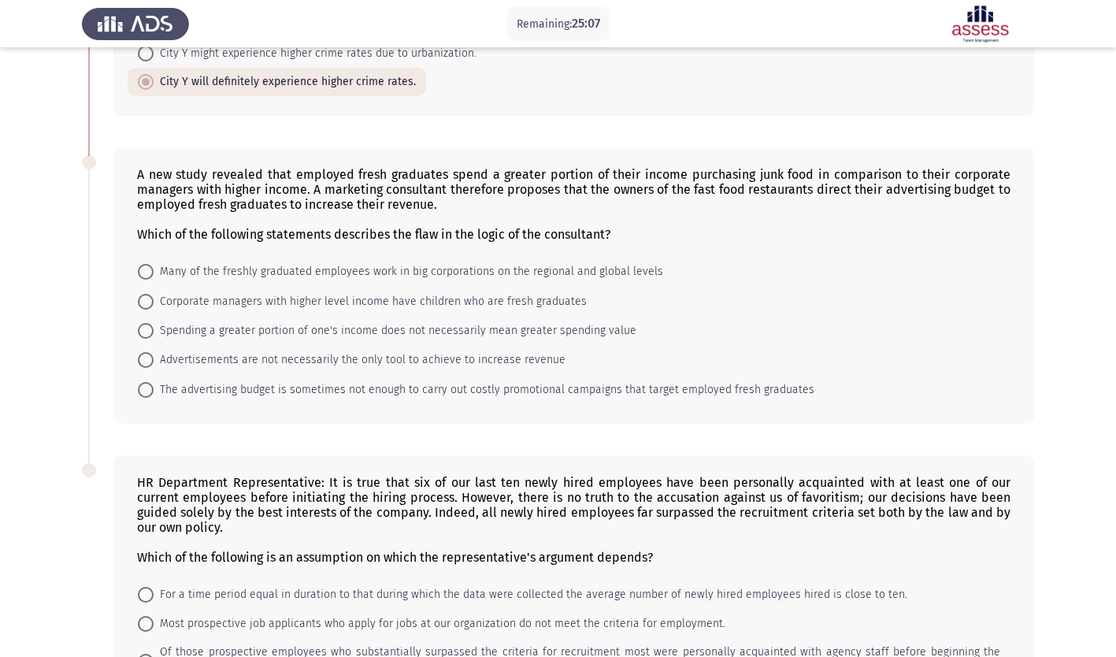
scroll to position [495, 0]
click at [149, 332] on span at bounding box center [146, 330] width 16 height 16
click at [149, 332] on input "Spending a greater portion of one's income does not necessarily mean greater sp…" at bounding box center [146, 330] width 16 height 16
radio input "true"
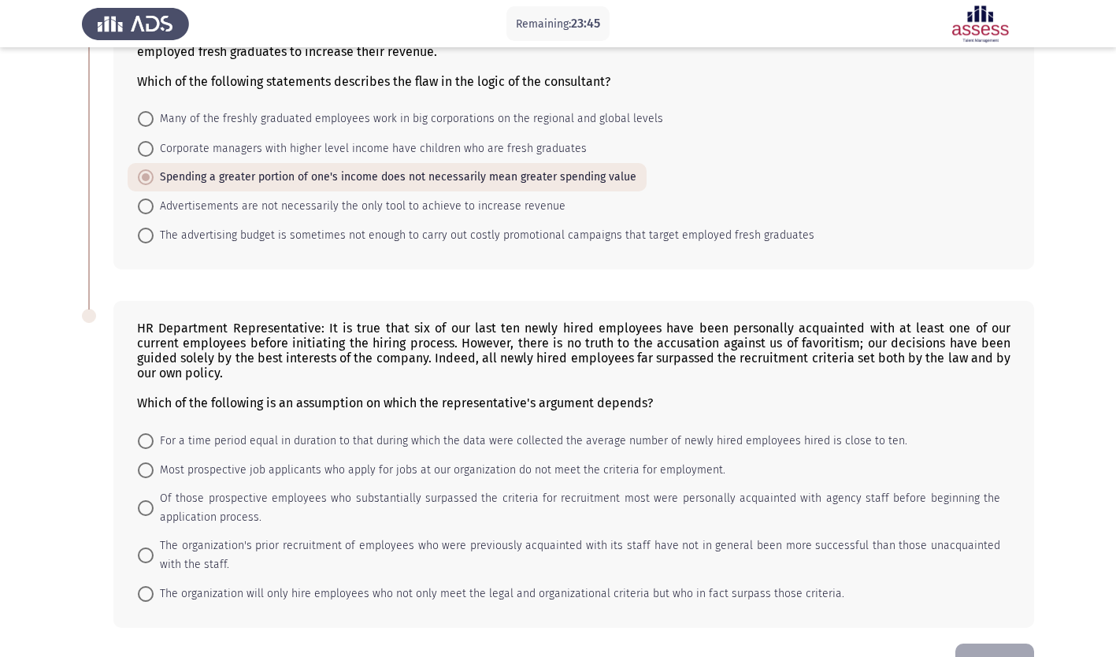
scroll to position [697, 0]
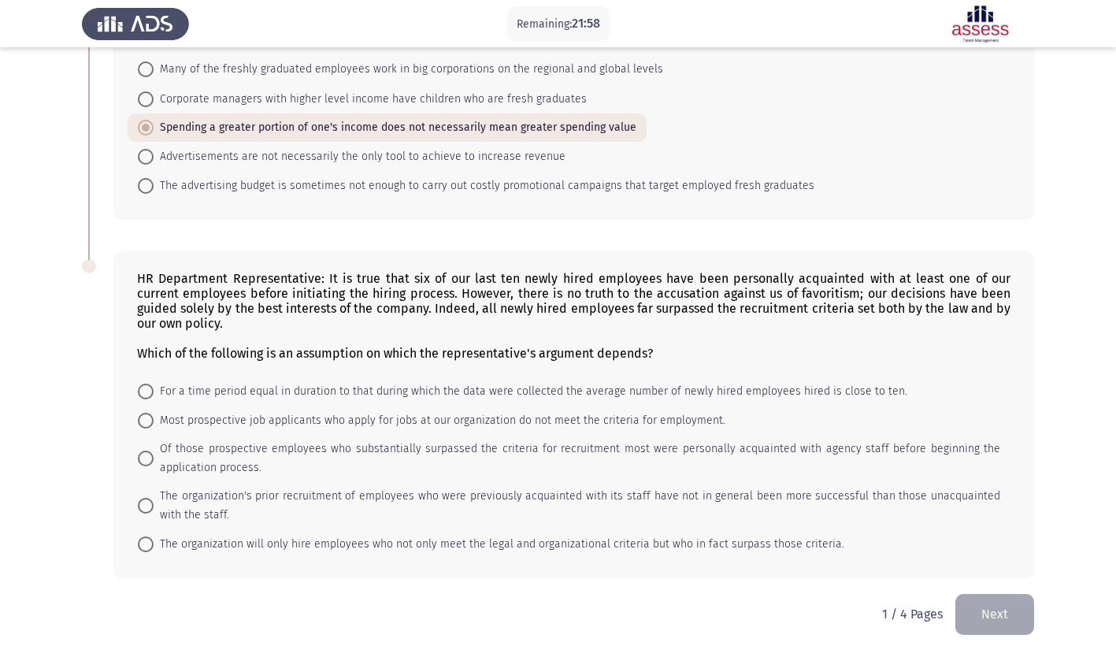
click at [146, 391] on span at bounding box center [146, 391] width 0 height 0
click at [145, 390] on input "For a time period equal in duration to that during which the data were collecte…" at bounding box center [146, 392] width 16 height 16
radio input "true"
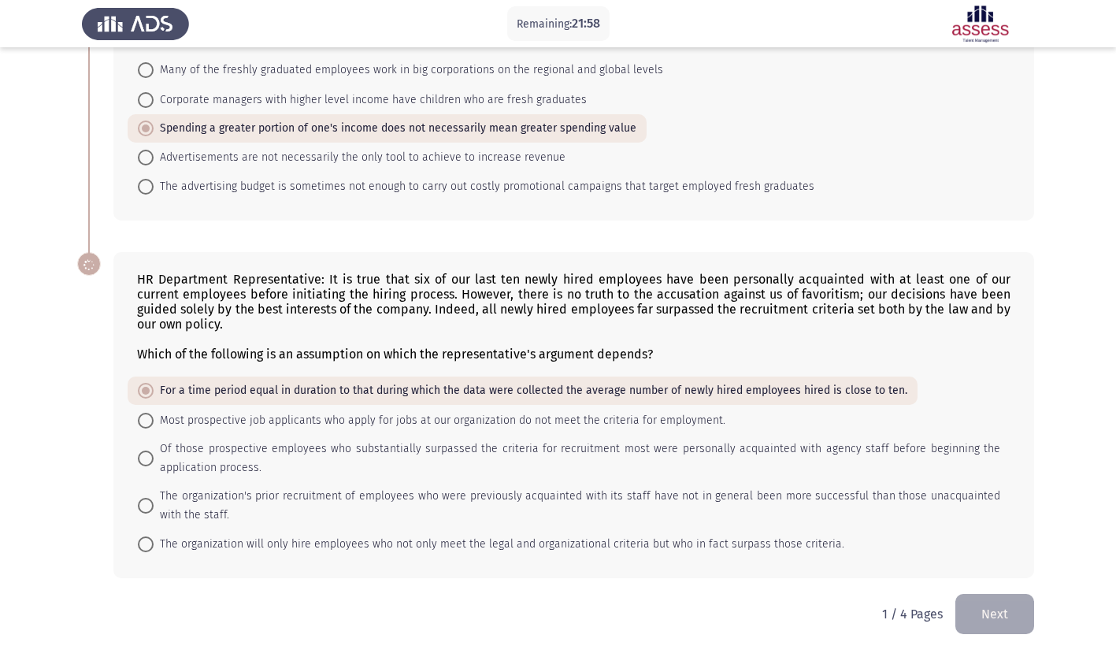
scroll to position [696, 0]
click at [986, 614] on button "Next" at bounding box center [994, 614] width 79 height 40
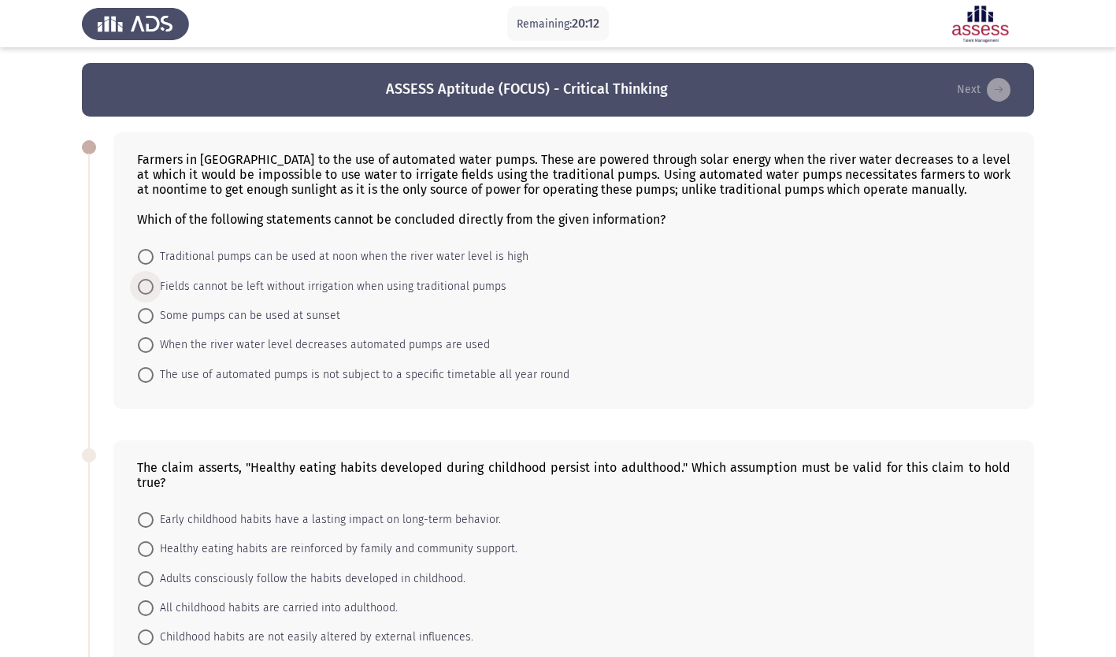
click at [151, 287] on span at bounding box center [146, 287] width 16 height 16
click at [151, 287] on input "Fields cannot be left without irrigation when using traditional pumps" at bounding box center [146, 287] width 16 height 16
radio input "true"
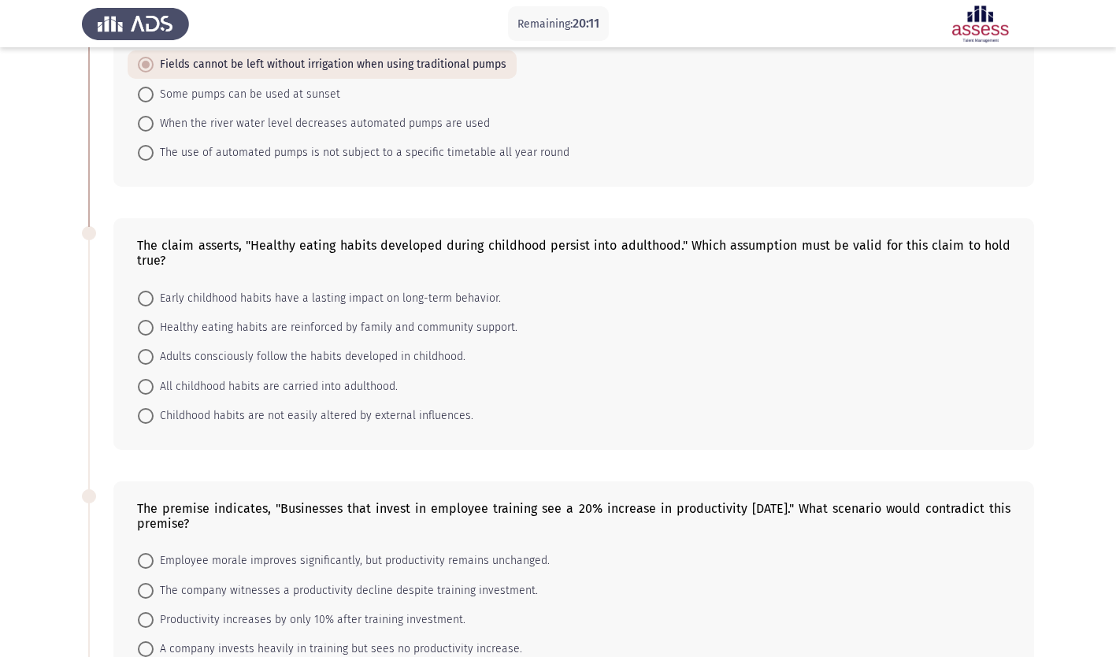
scroll to position [221, 0]
click at [145, 292] on span at bounding box center [146, 298] width 16 height 16
click at [145, 292] on input "Early childhood habits have a lasting impact on long-term behavior." at bounding box center [146, 298] width 16 height 16
radio input "true"
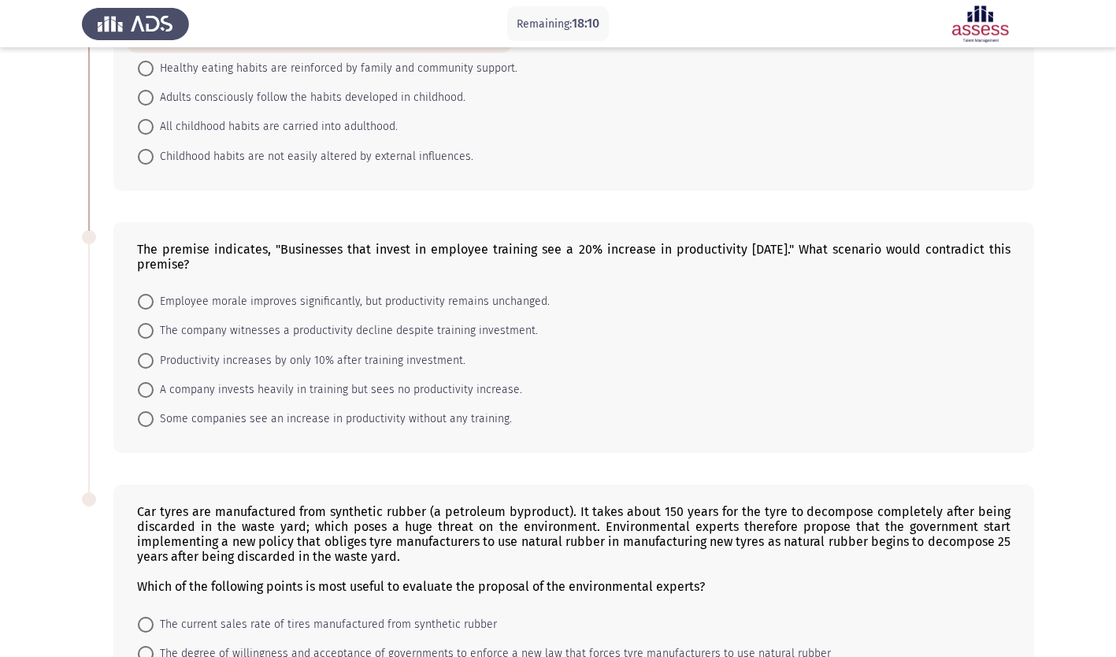
scroll to position [480, 0]
click at [151, 386] on span at bounding box center [146, 389] width 16 height 16
click at [151, 386] on input "A company invests heavily in training but sees no productivity increase." at bounding box center [146, 389] width 16 height 16
radio input "true"
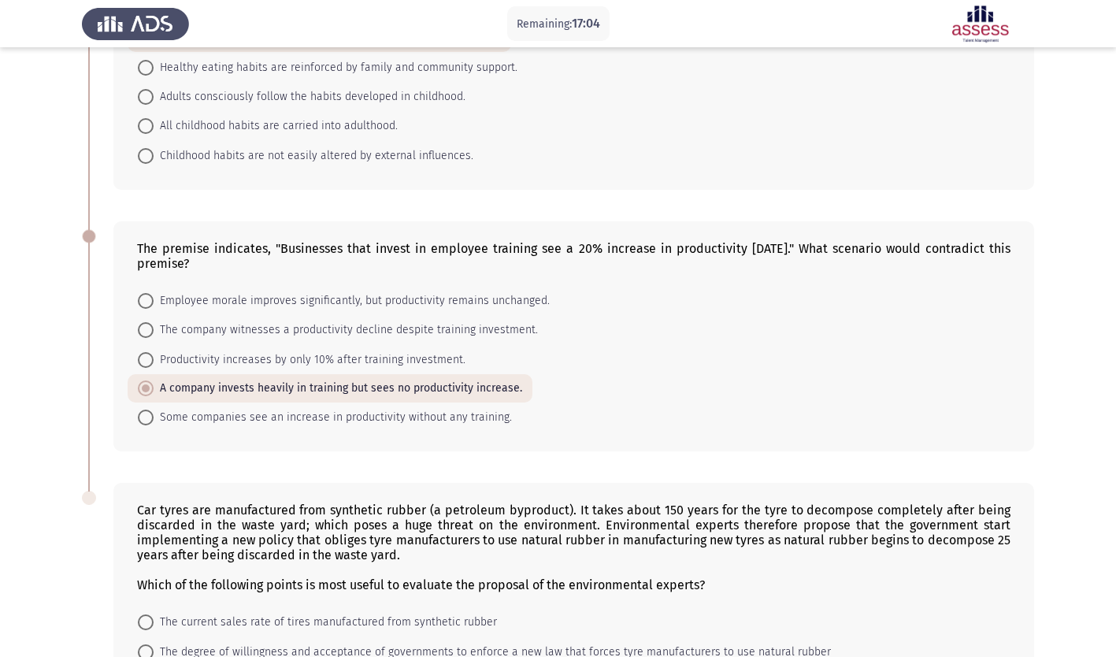
scroll to position [675, 0]
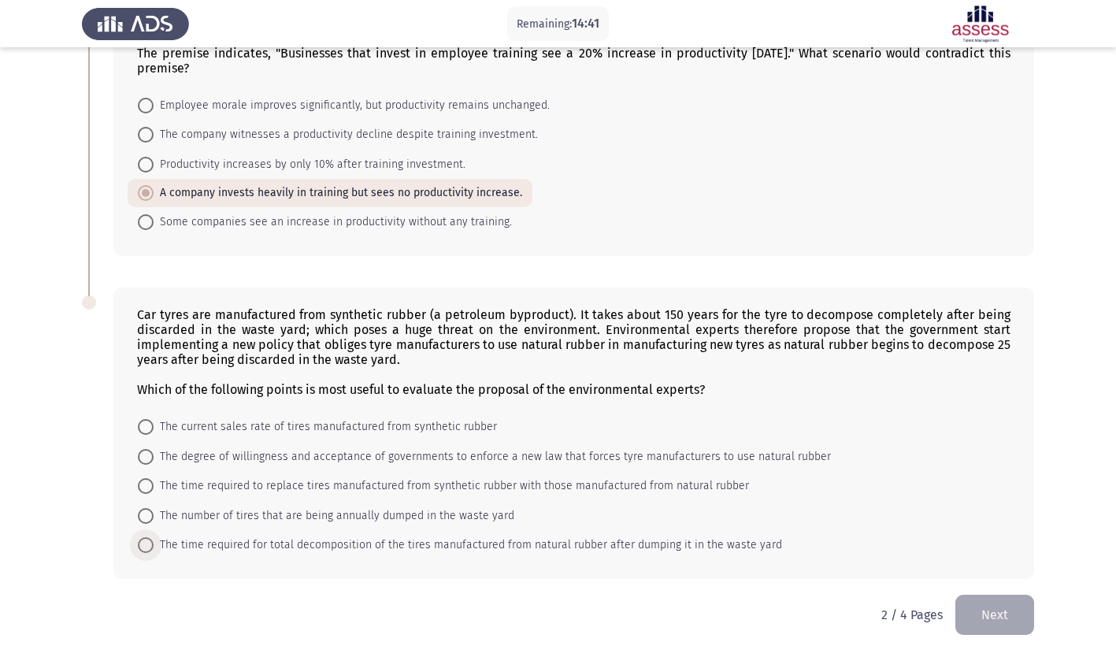
click at [145, 541] on span at bounding box center [146, 545] width 16 height 16
click at [145, 541] on input "The time required for total decomposition of the tires manufactured from natura…" at bounding box center [146, 545] width 16 height 16
radio input "true"
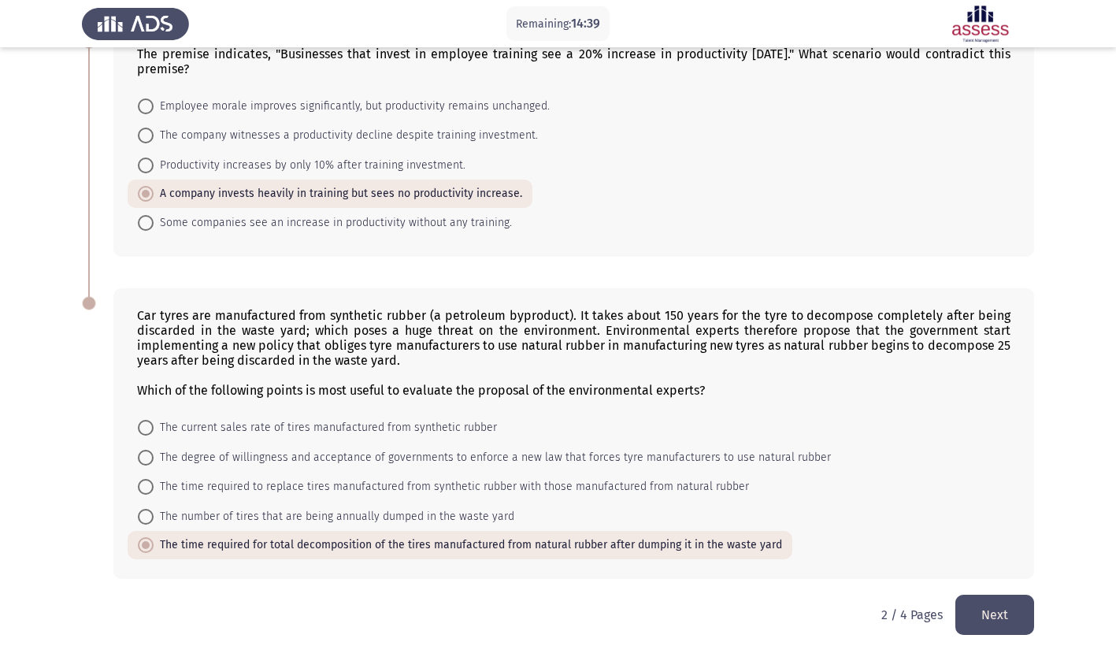
click at [981, 615] on button "Next" at bounding box center [994, 615] width 79 height 40
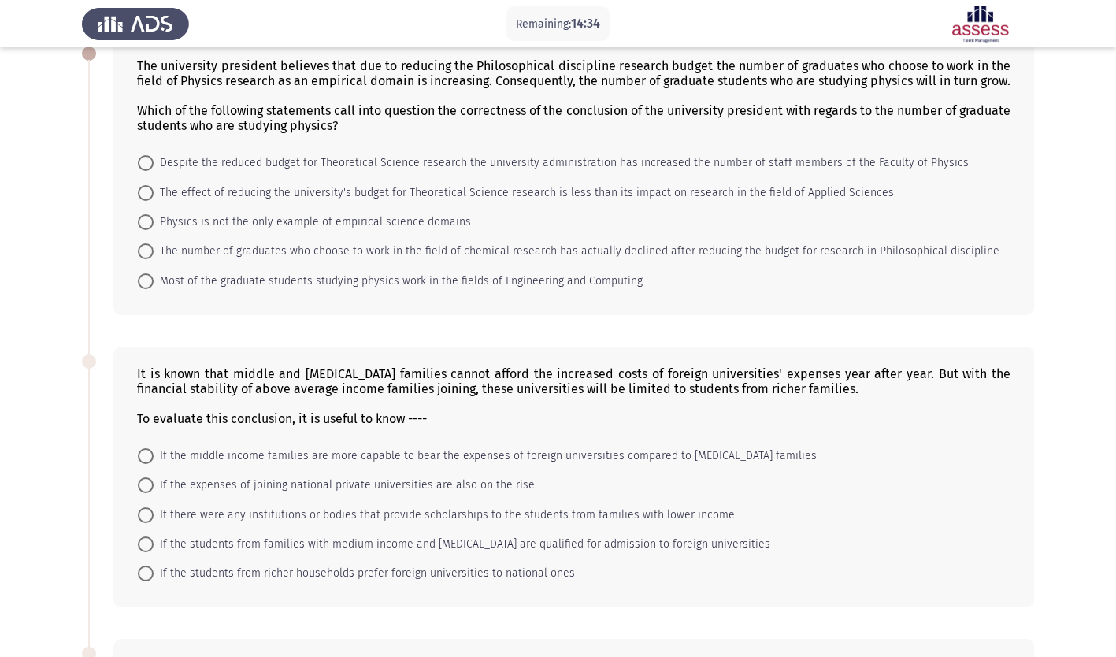
scroll to position [0, 0]
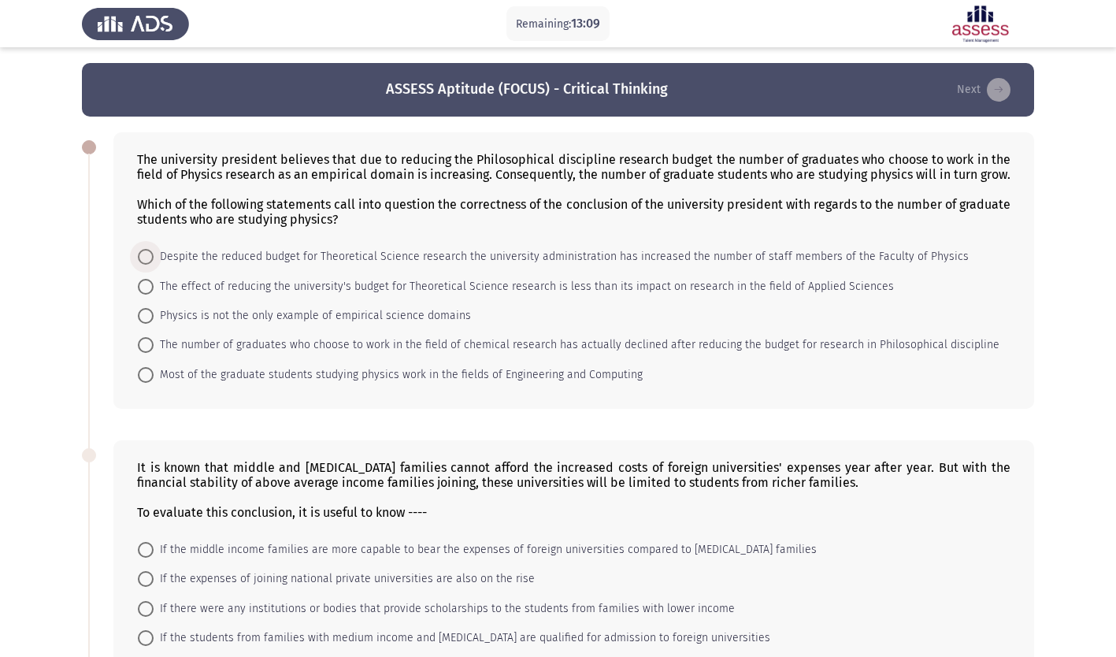
click at [150, 265] on span at bounding box center [146, 257] width 16 height 16
click at [150, 265] on input "Despite the reduced budget for Theoretical Science research the university admi…" at bounding box center [146, 257] width 16 height 16
radio input "true"
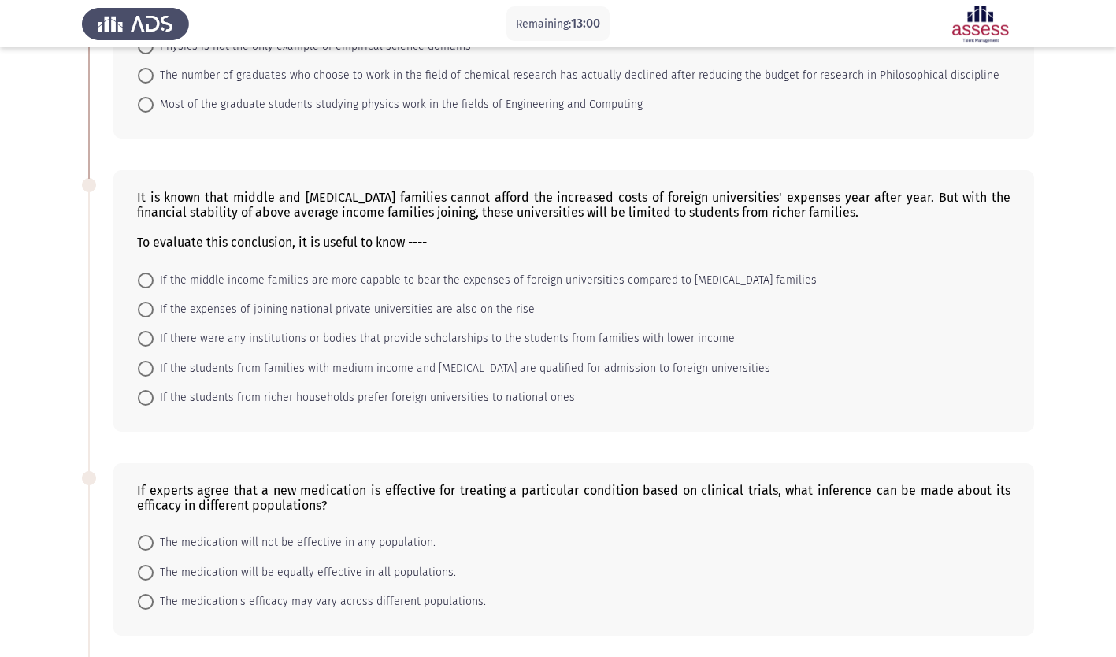
scroll to position [269, 0]
click at [145, 346] on span at bounding box center [146, 338] width 16 height 16
click at [145, 346] on input "If there were any institutions or bodies that provide scholarships to the stude…" at bounding box center [146, 338] width 16 height 16
radio input "true"
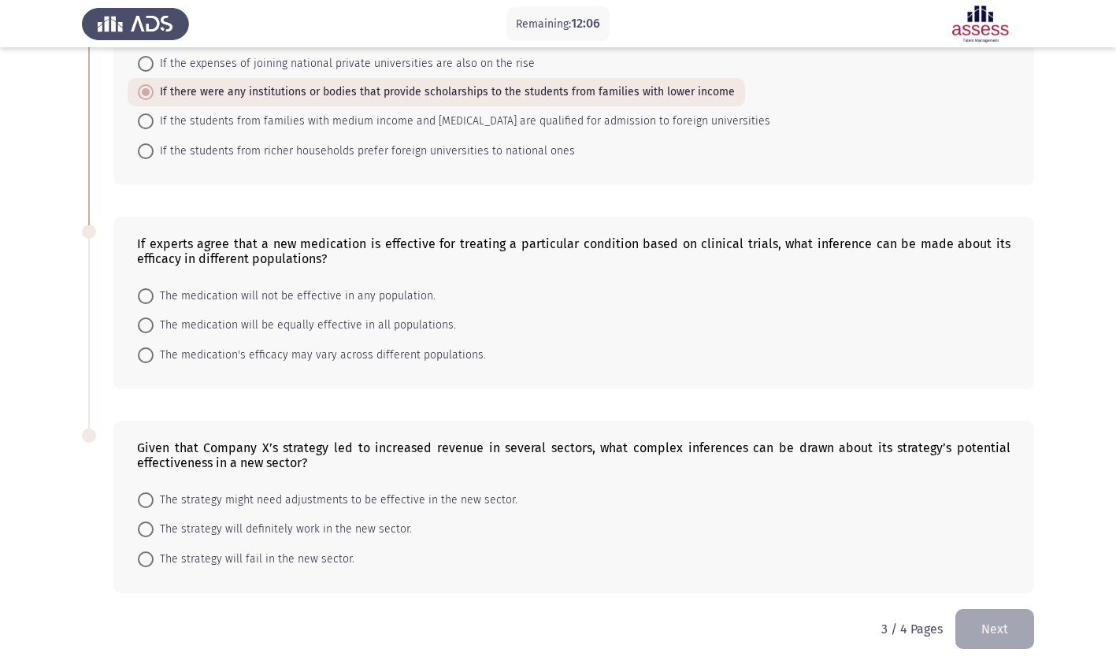
scroll to position [543, 0]
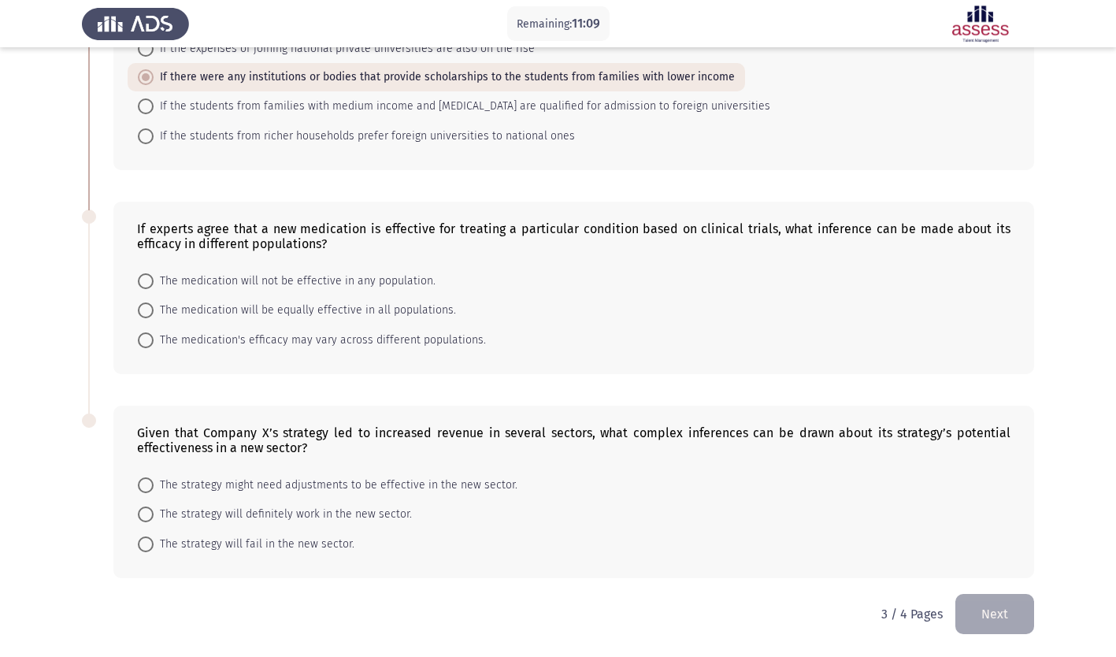
click at [140, 309] on span at bounding box center [146, 310] width 16 height 16
click at [140, 309] on input "The medication will be equally effective in all populations." at bounding box center [146, 310] width 16 height 16
radio input "true"
click at [143, 512] on span at bounding box center [146, 515] width 16 height 16
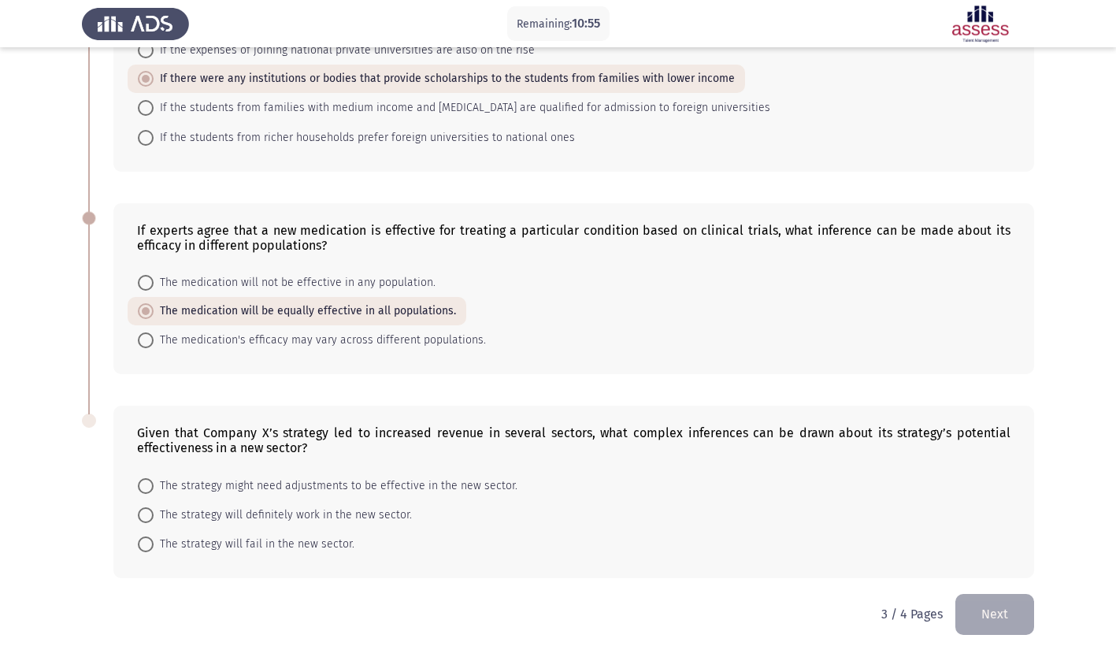
click at [143, 512] on input "The strategy will definitely work in the new sector." at bounding box center [146, 515] width 16 height 16
radio input "true"
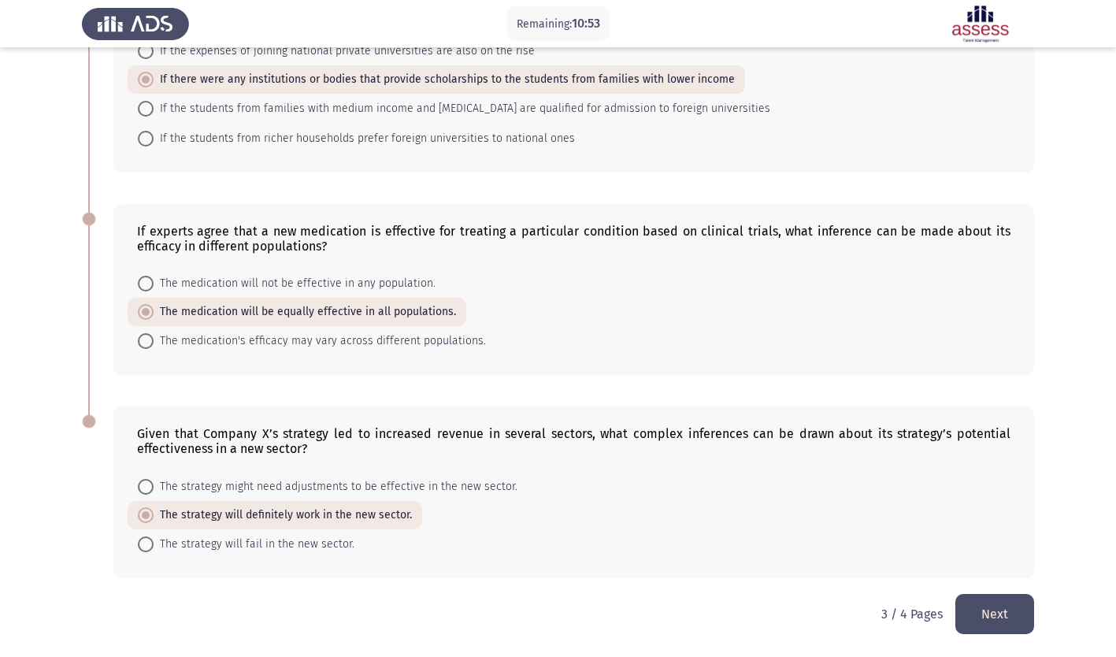
click at [992, 616] on button "Next" at bounding box center [994, 614] width 79 height 40
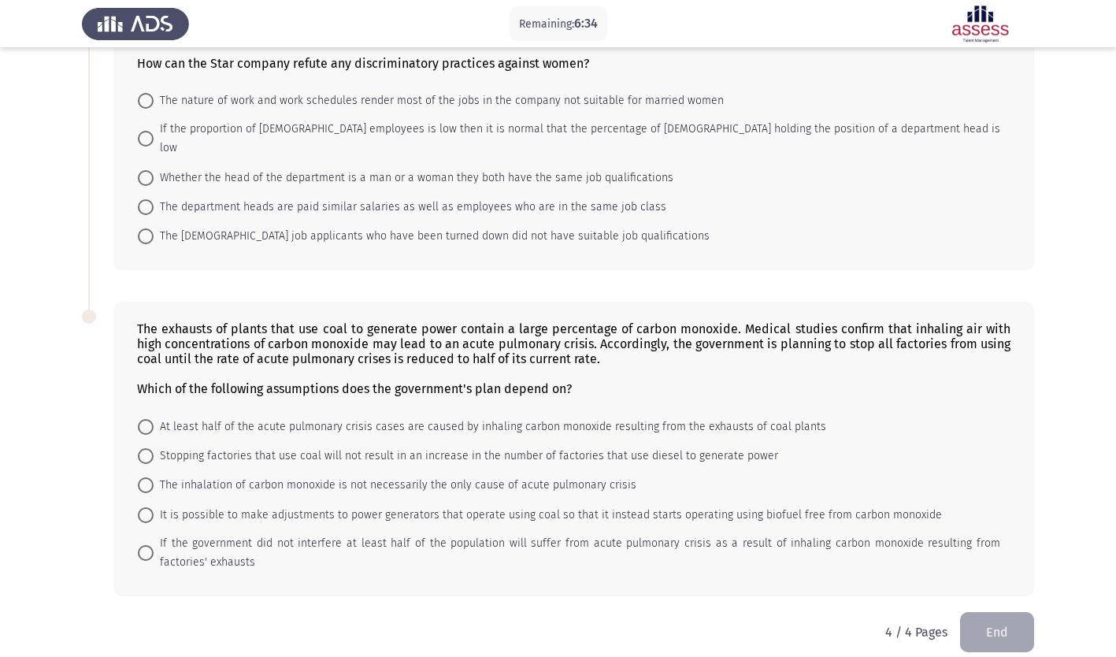
scroll to position [0, 0]
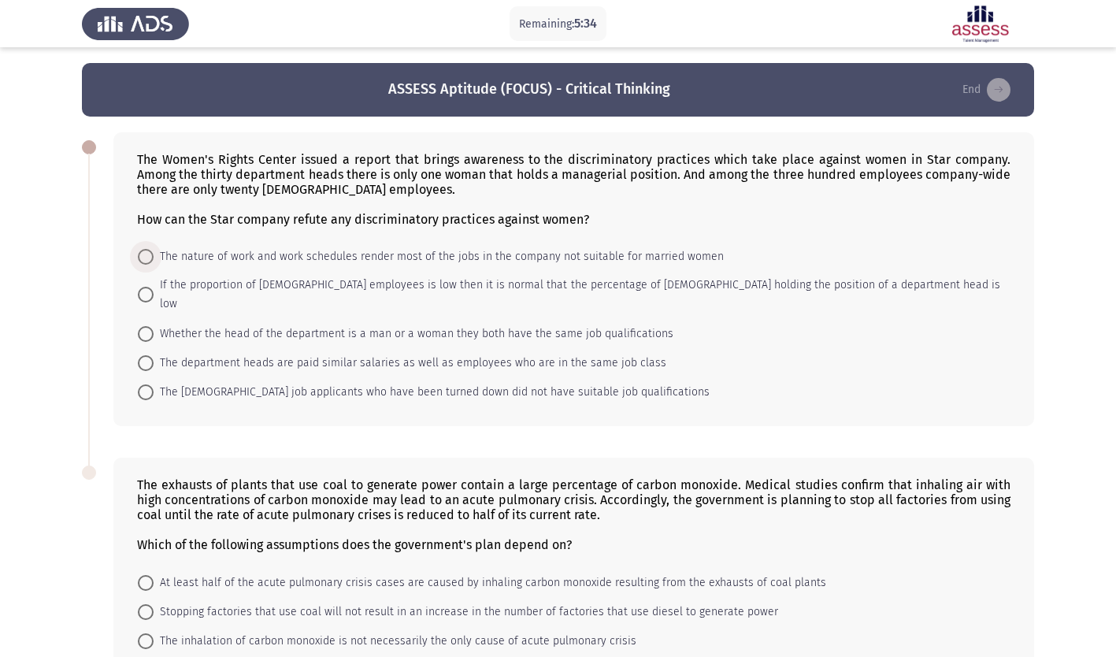
click at [150, 252] on span at bounding box center [146, 257] width 16 height 16
click at [150, 252] on input "The nature of work and work schedules render most of the jobs in the company no…" at bounding box center [146, 257] width 16 height 16
radio input "true"
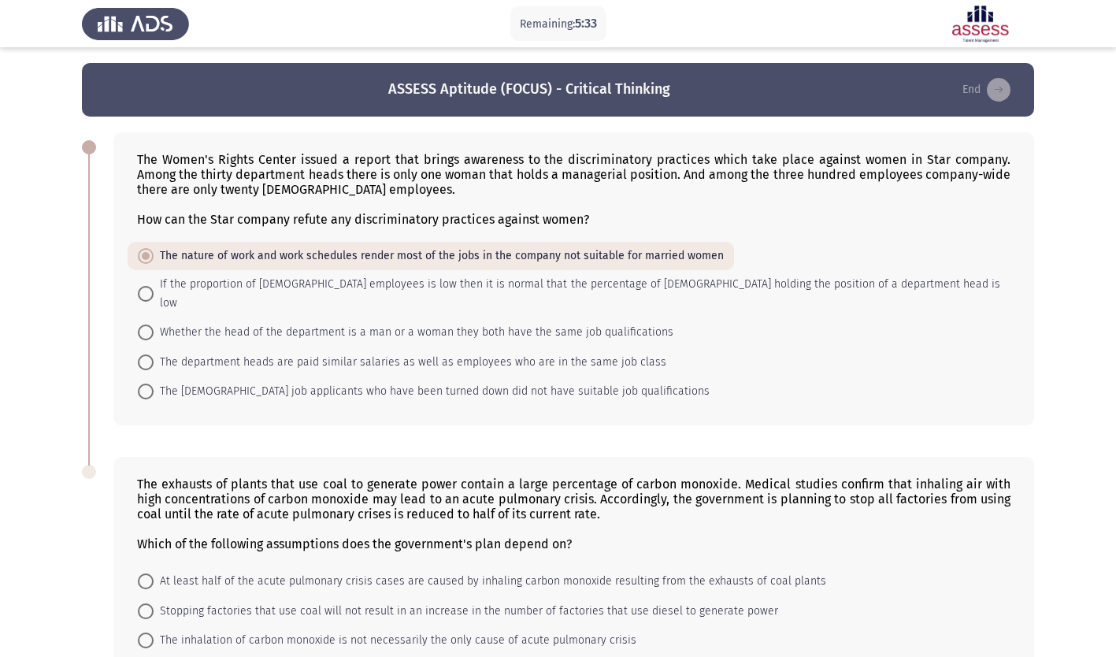
scroll to position [154, 0]
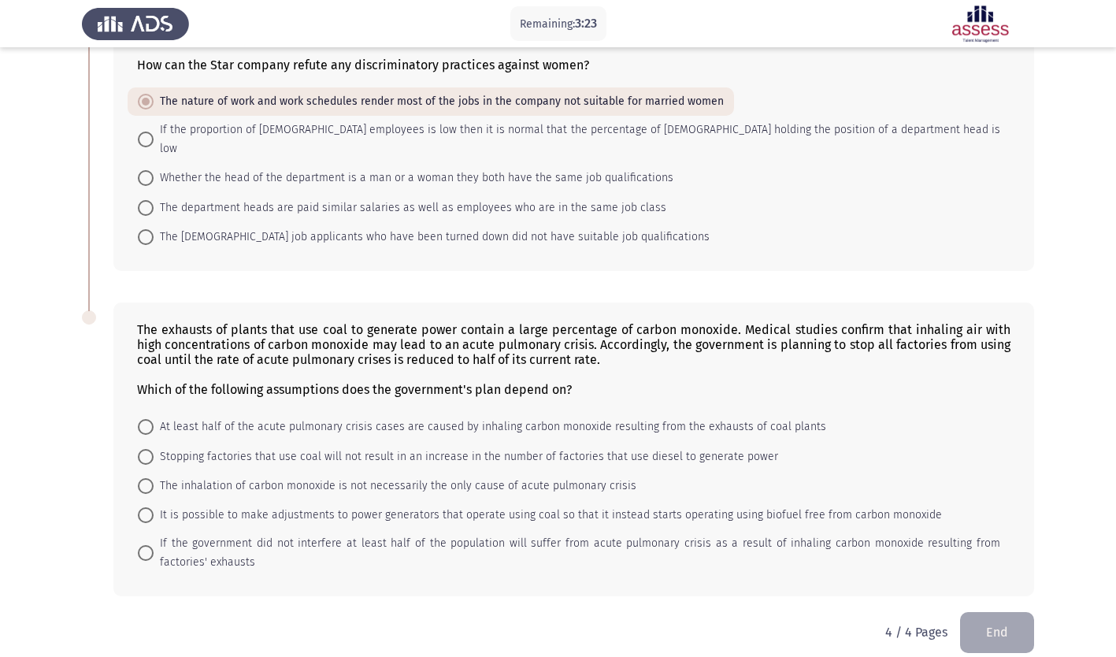
click at [150, 545] on span at bounding box center [146, 553] width 16 height 16
click at [150, 545] on input "If the government did not interfere at least half of the population will suffer…" at bounding box center [146, 553] width 16 height 16
radio input "true"
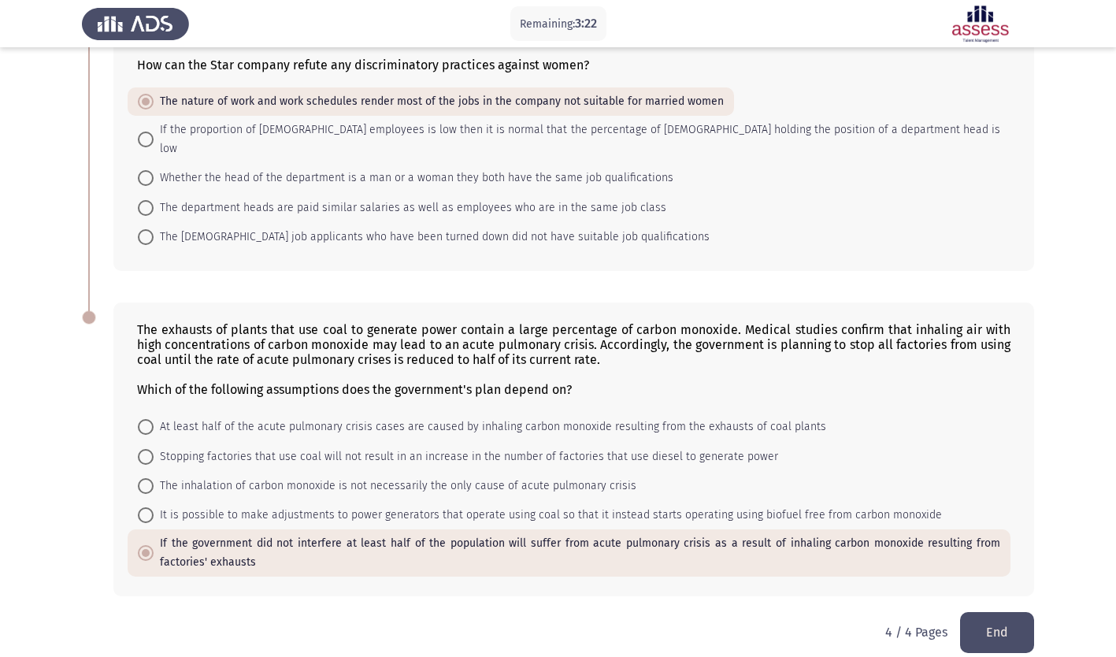
click at [986, 621] on button "End" at bounding box center [997, 632] width 74 height 40
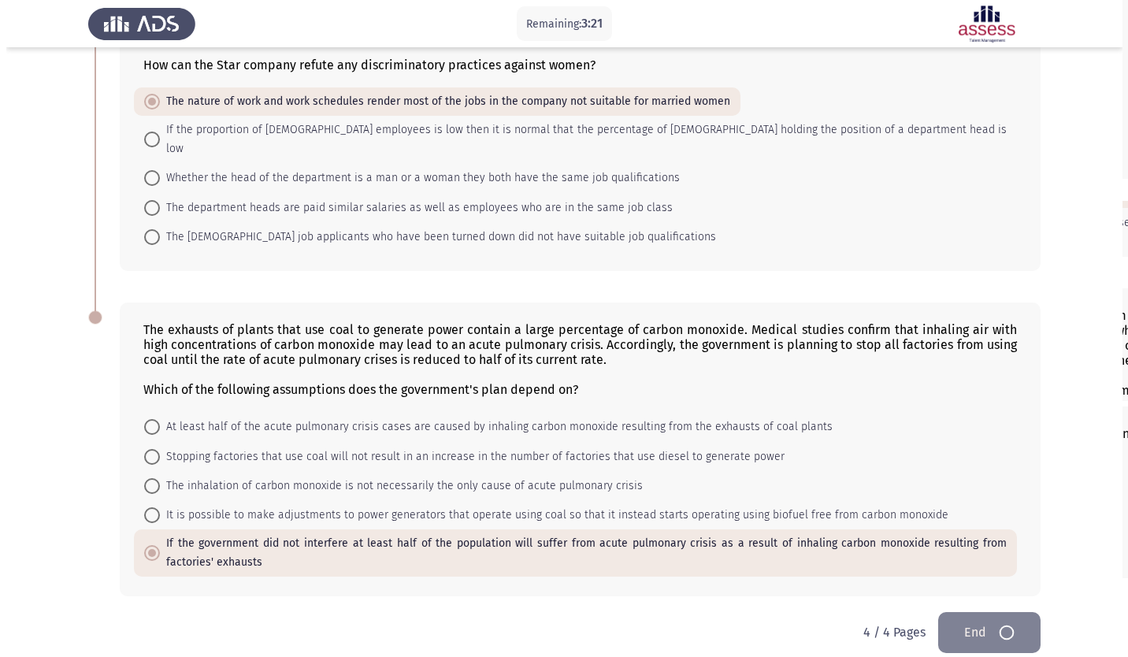
scroll to position [0, 0]
